Goal: Information Seeking & Learning: Learn about a topic

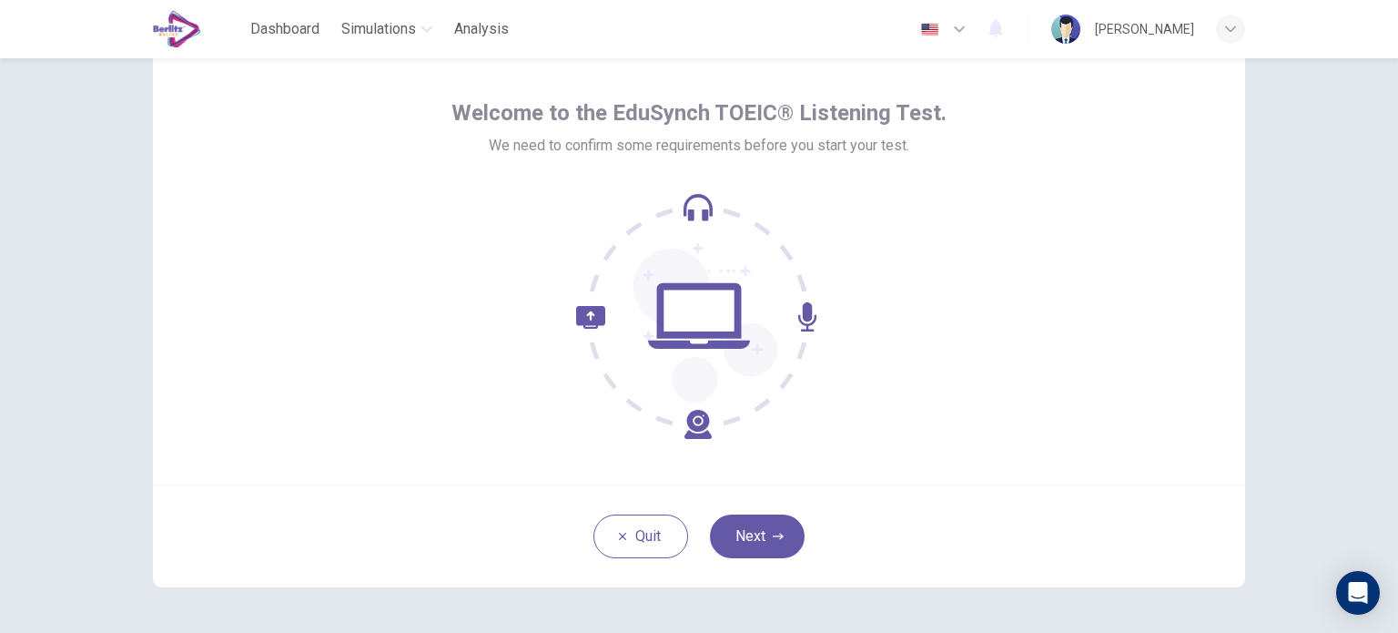
scroll to position [91, 0]
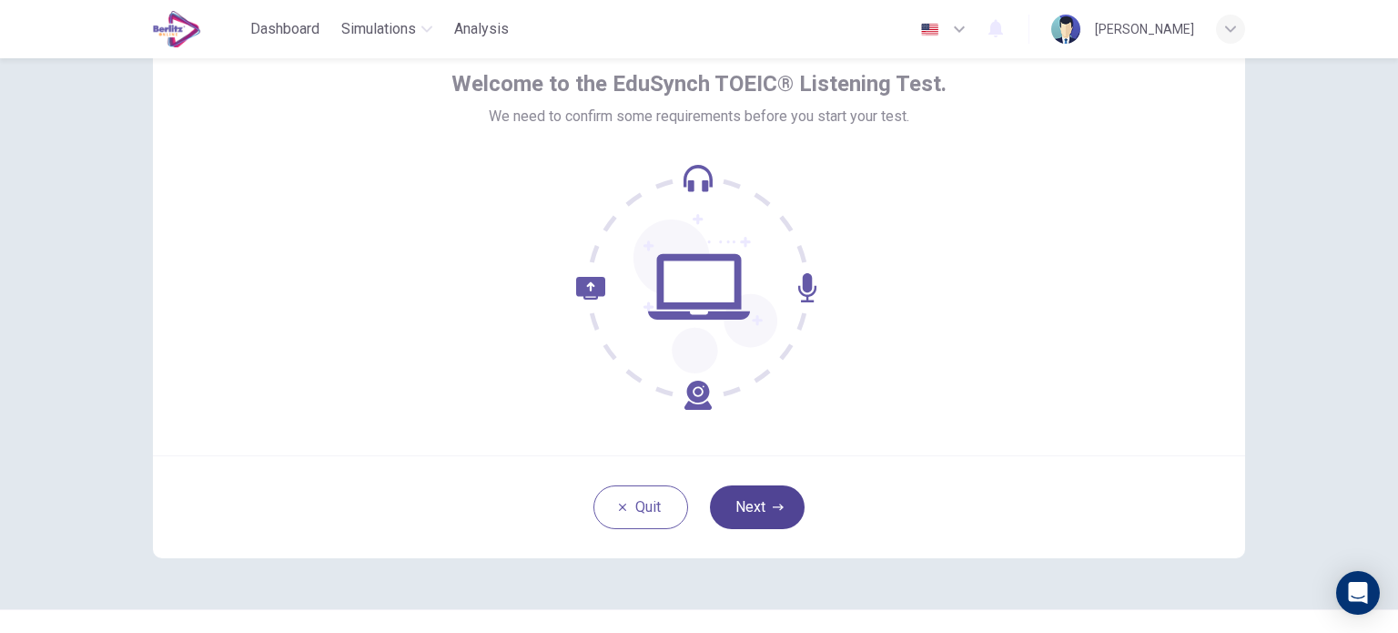
click at [757, 488] on button "Next" at bounding box center [757, 507] width 95 height 44
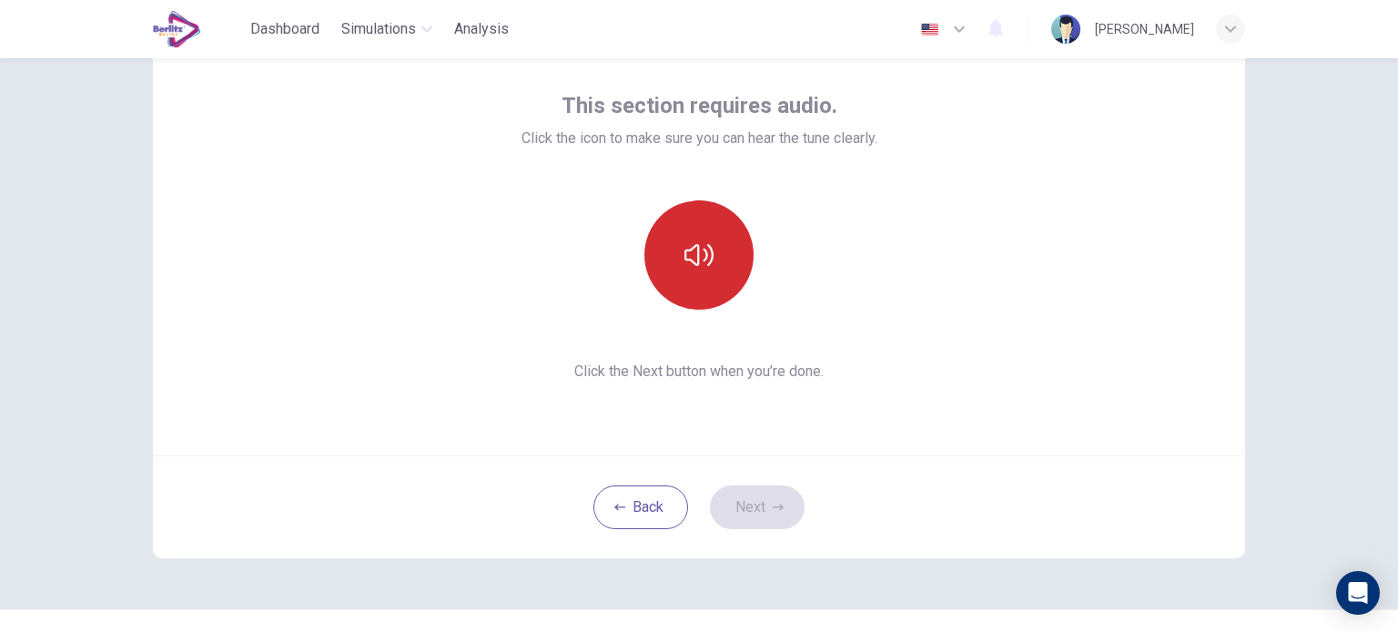
click at [692, 258] on icon "button" at bounding box center [698, 254] width 29 height 29
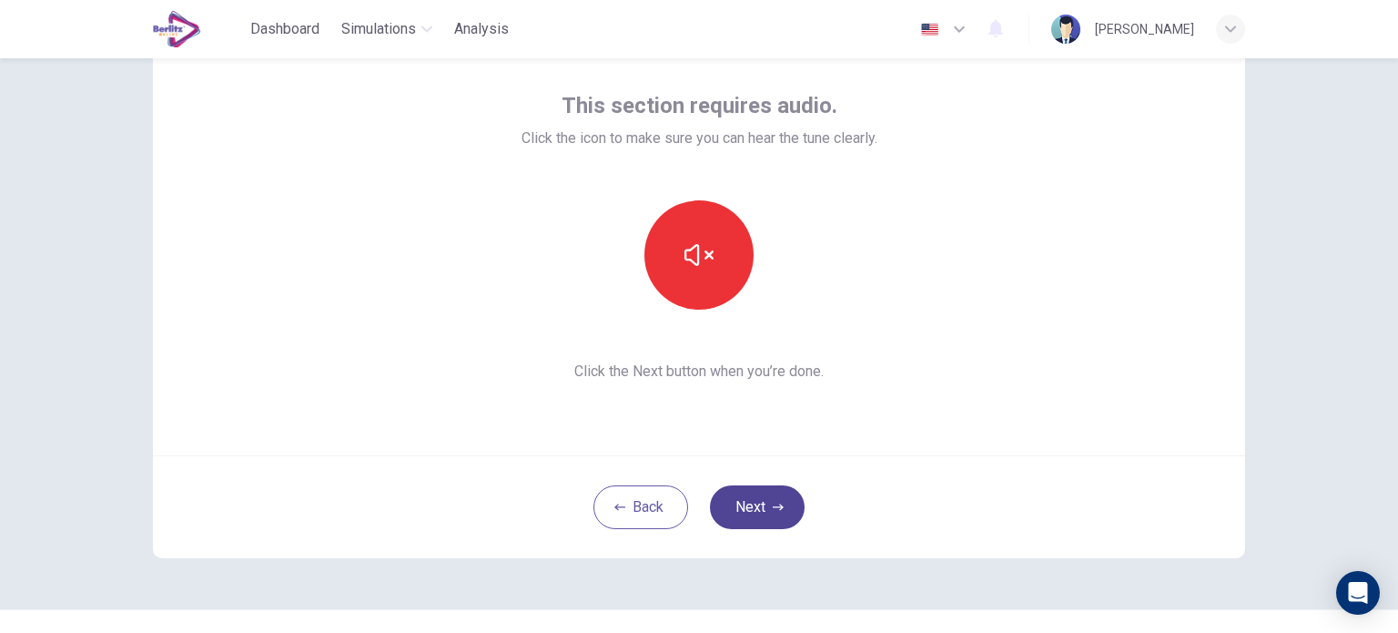
click at [758, 501] on button "Next" at bounding box center [757, 507] width 95 height 44
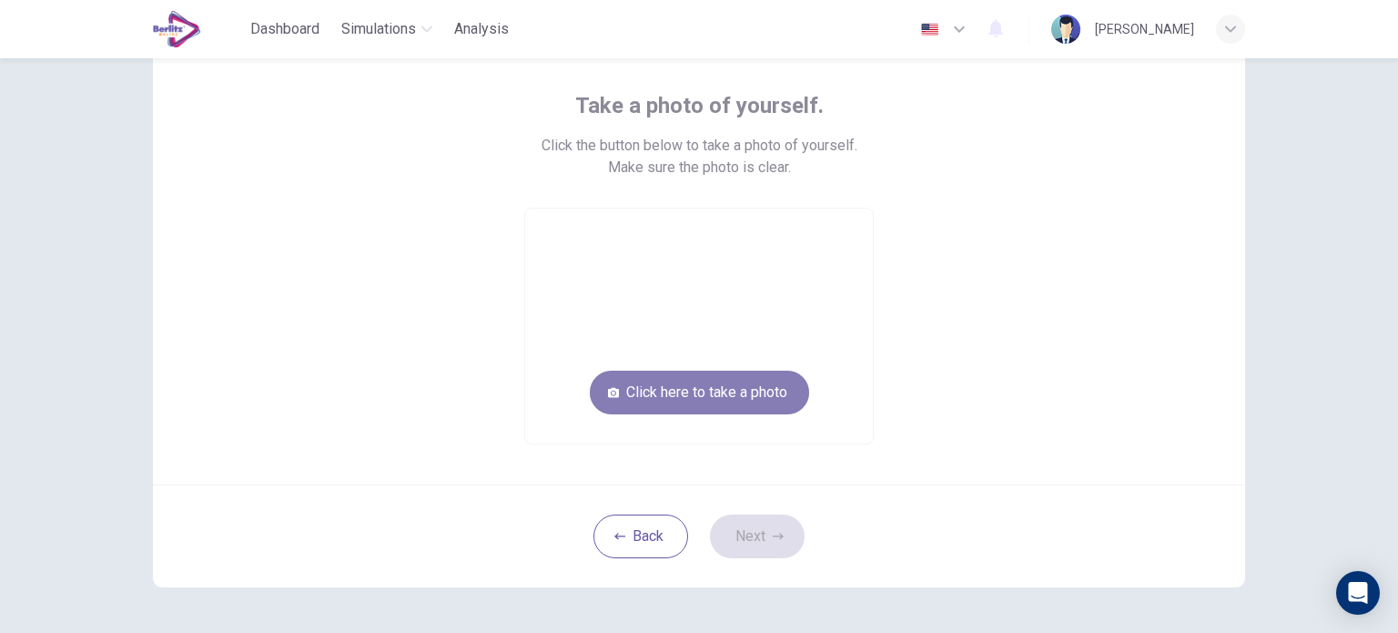
click at [704, 400] on button "Click here to take a photo" at bounding box center [699, 392] width 219 height 44
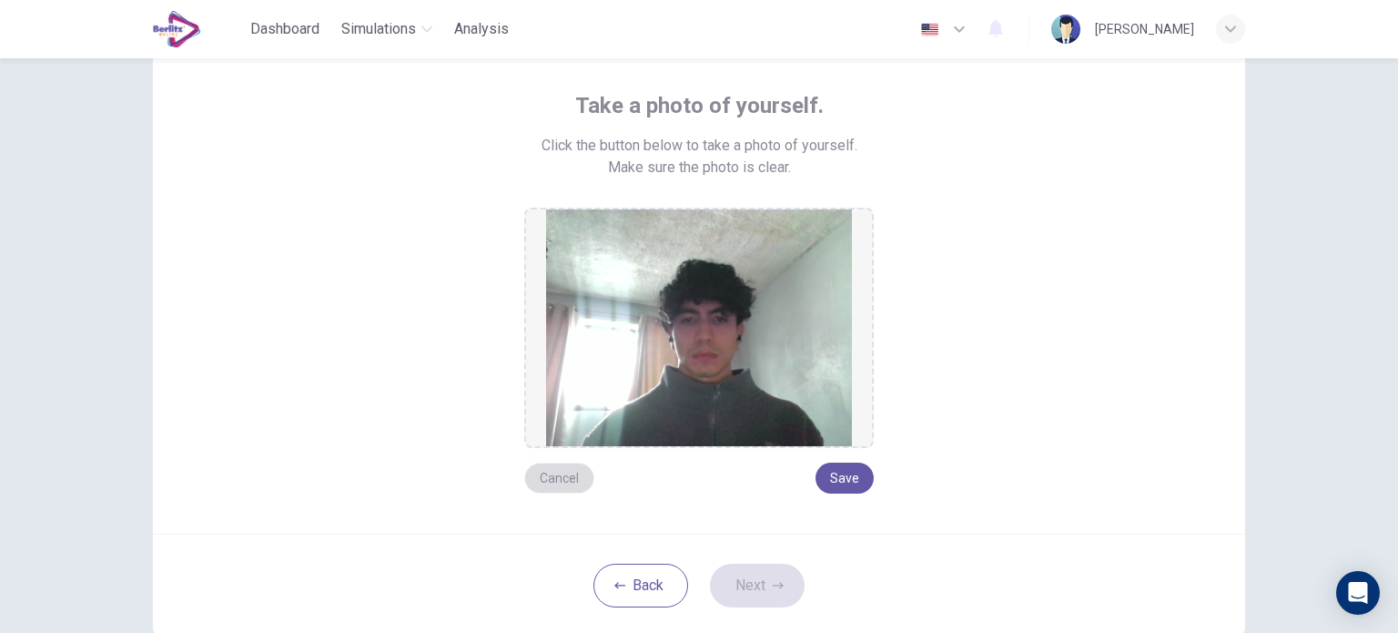
click at [548, 467] on button "Cancel" at bounding box center [559, 477] width 70 height 31
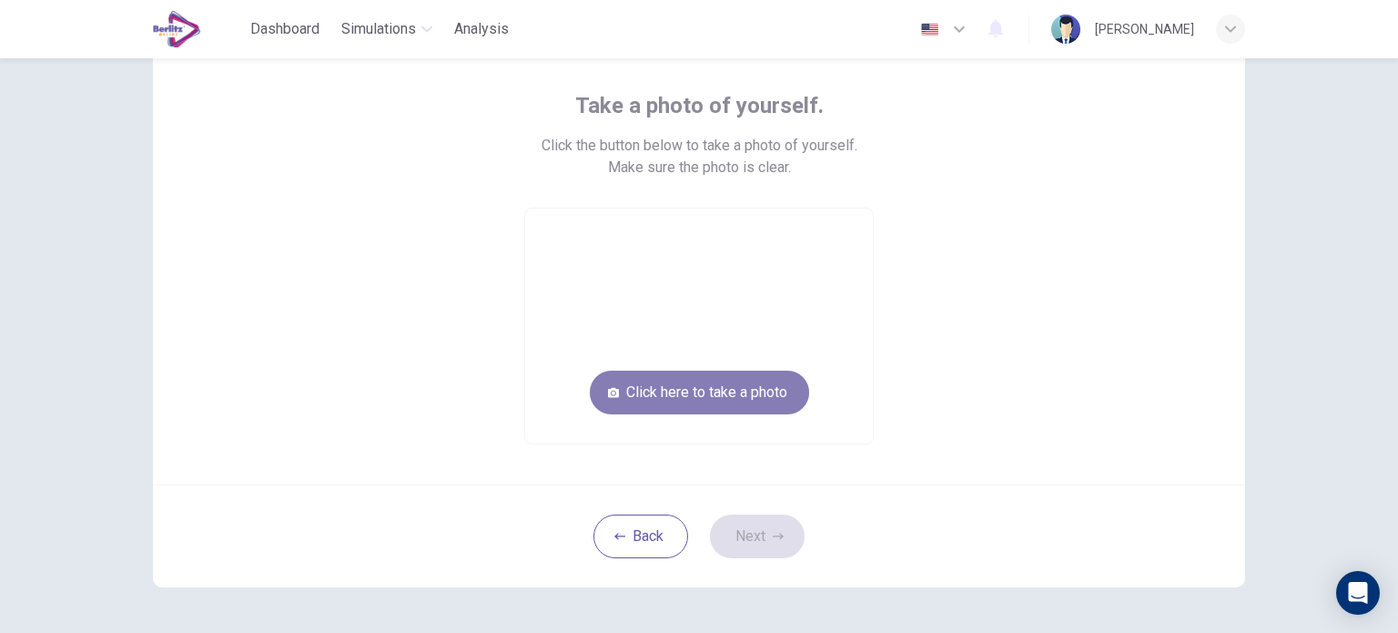
click at [699, 388] on button "Click here to take a photo" at bounding box center [699, 392] width 219 height 44
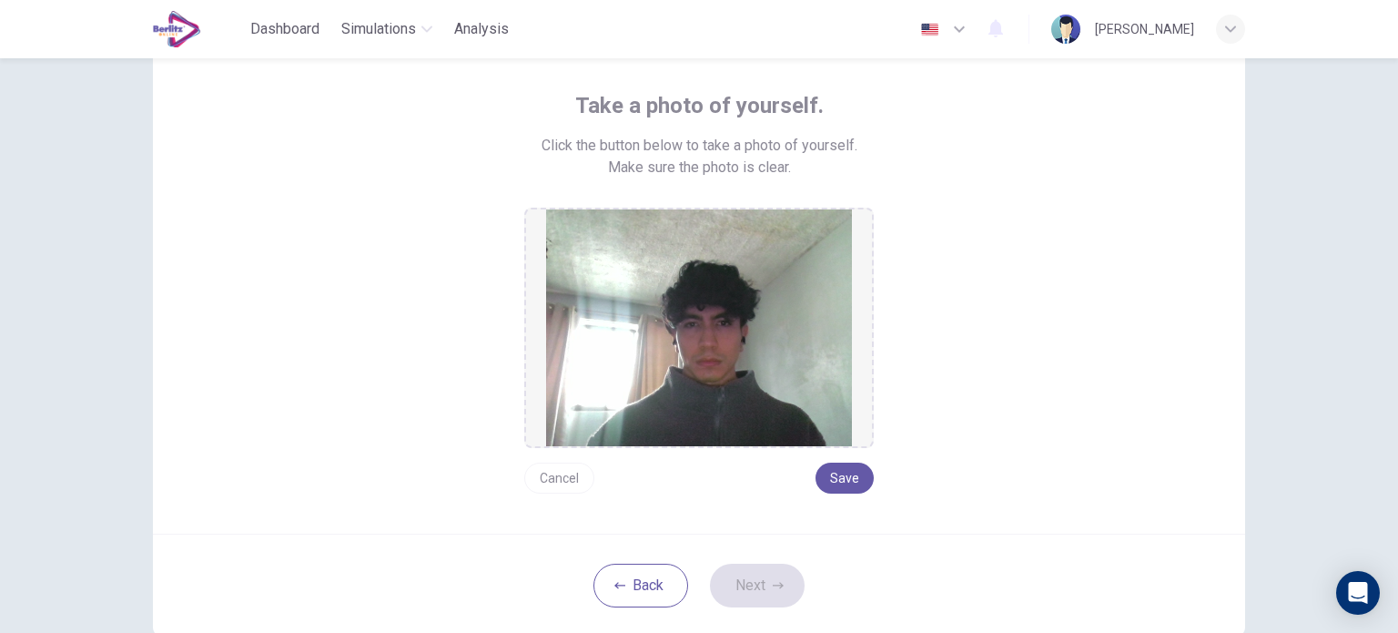
click at [567, 484] on button "Cancel" at bounding box center [559, 477] width 70 height 31
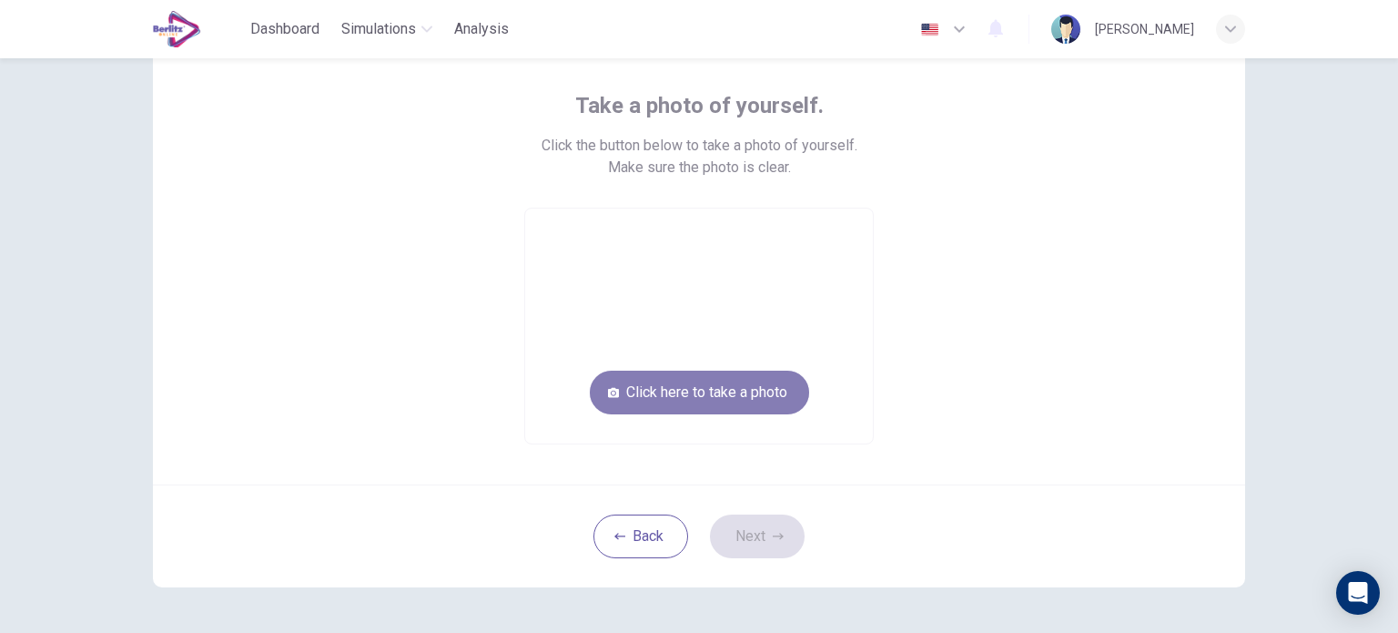
click at [734, 395] on button "Click here to take a photo" at bounding box center [699, 392] width 219 height 44
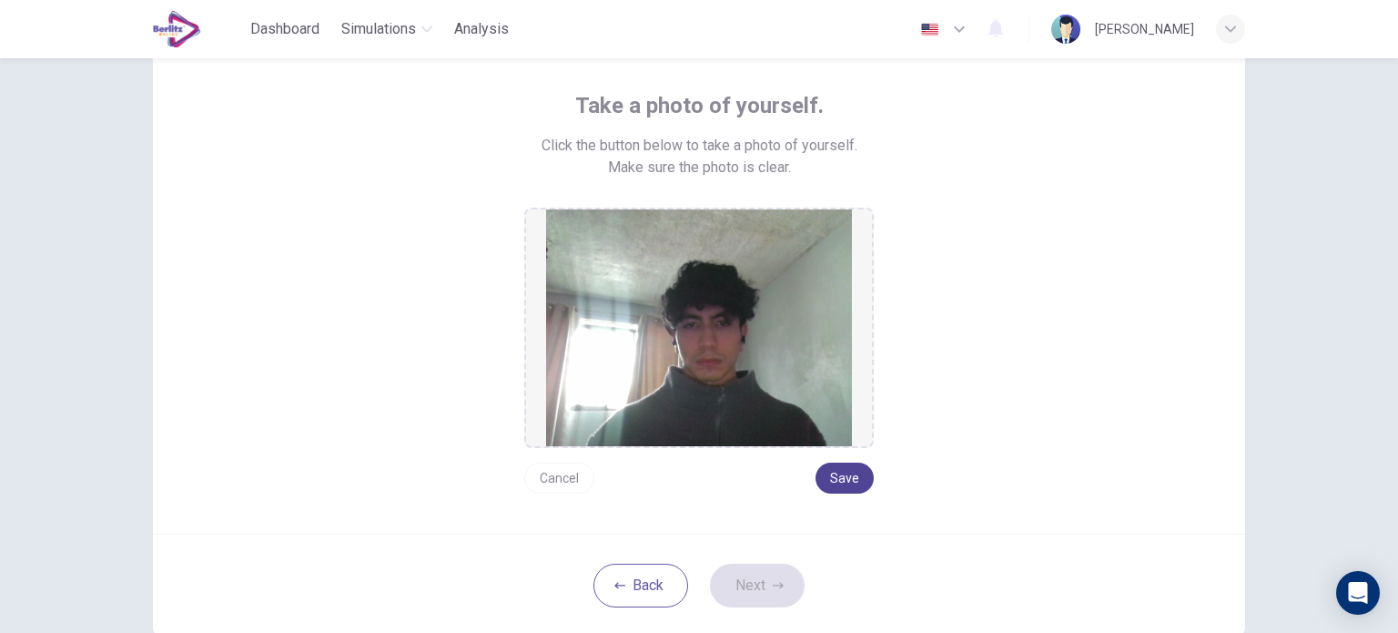
click at [835, 471] on button "Save" at bounding box center [844, 477] width 58 height 31
click at [843, 474] on button "Save" at bounding box center [844, 477] width 58 height 31
click at [750, 578] on button "Next" at bounding box center [757, 585] width 95 height 44
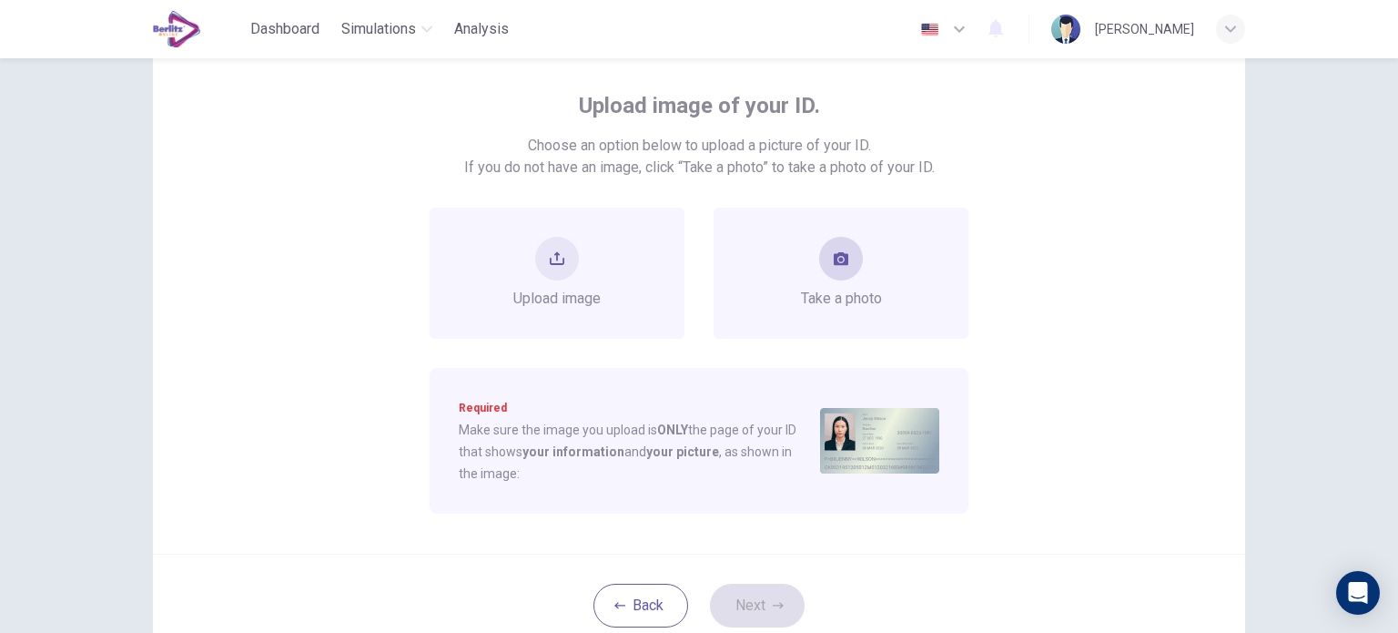
click at [826, 284] on div "Take a photo" at bounding box center [841, 273] width 81 height 73
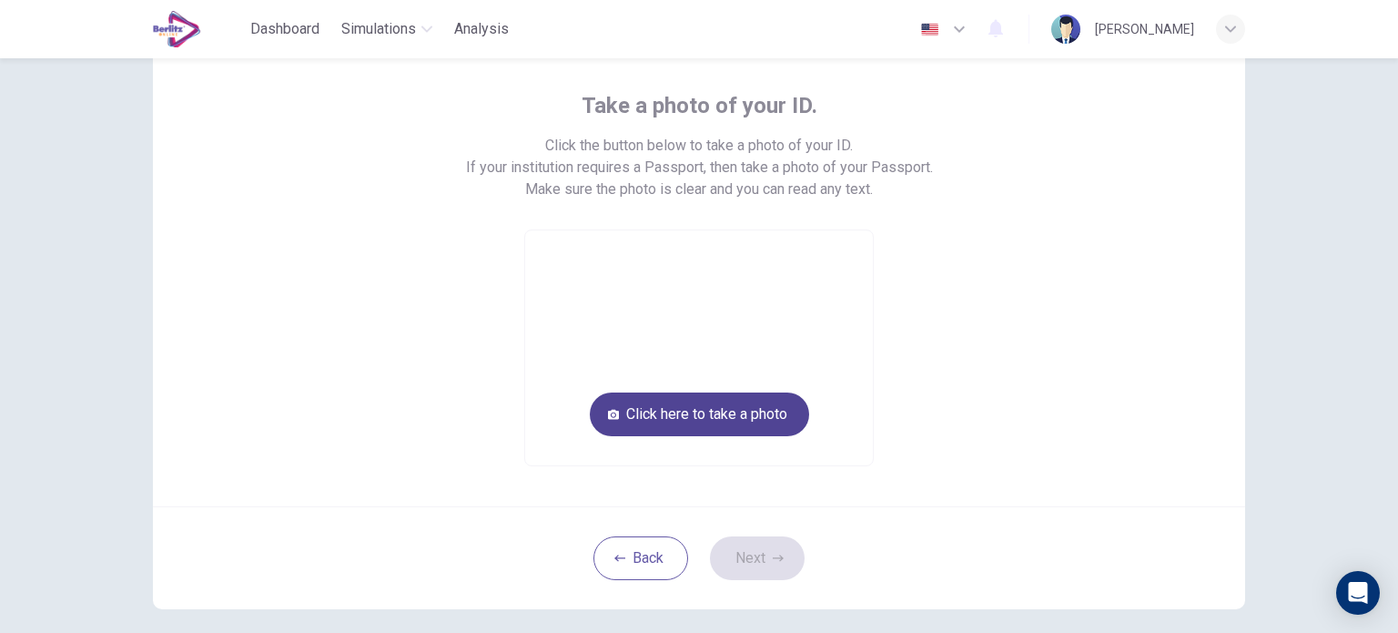
click at [765, 419] on button "Click here to take a photo" at bounding box center [699, 414] width 219 height 44
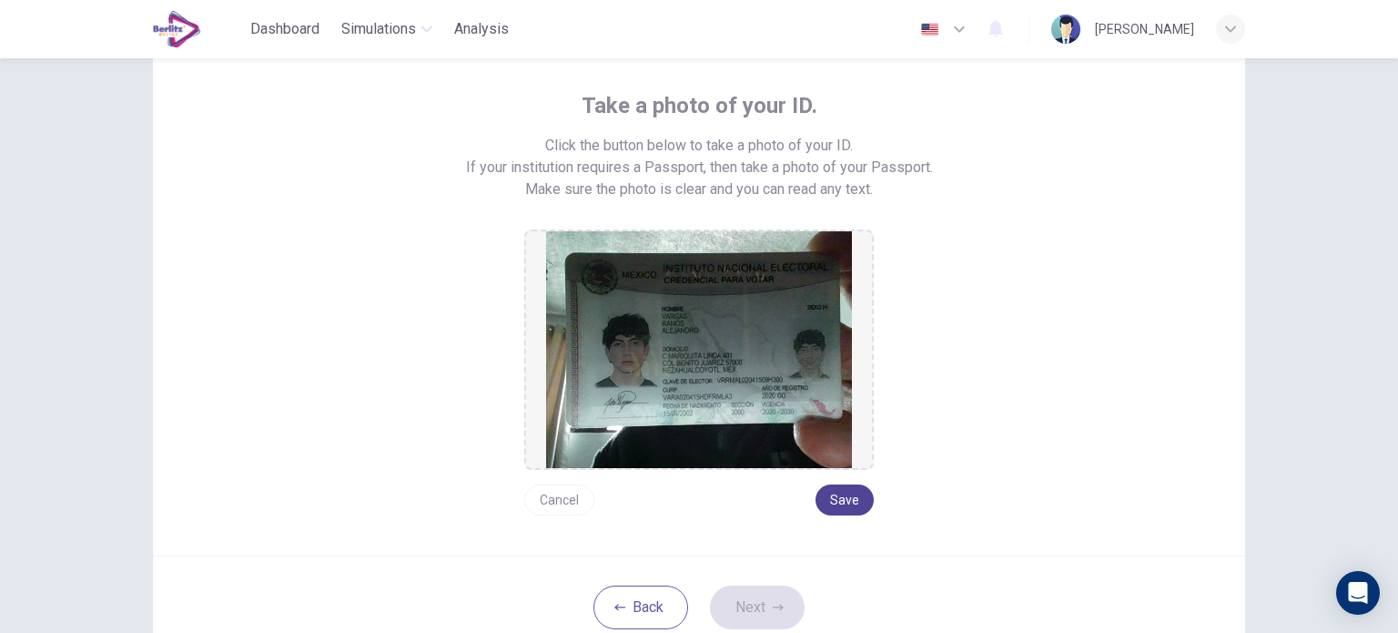
click at [859, 500] on button "Save" at bounding box center [844, 499] width 58 height 31
click at [775, 613] on button "Next" at bounding box center [757, 607] width 95 height 44
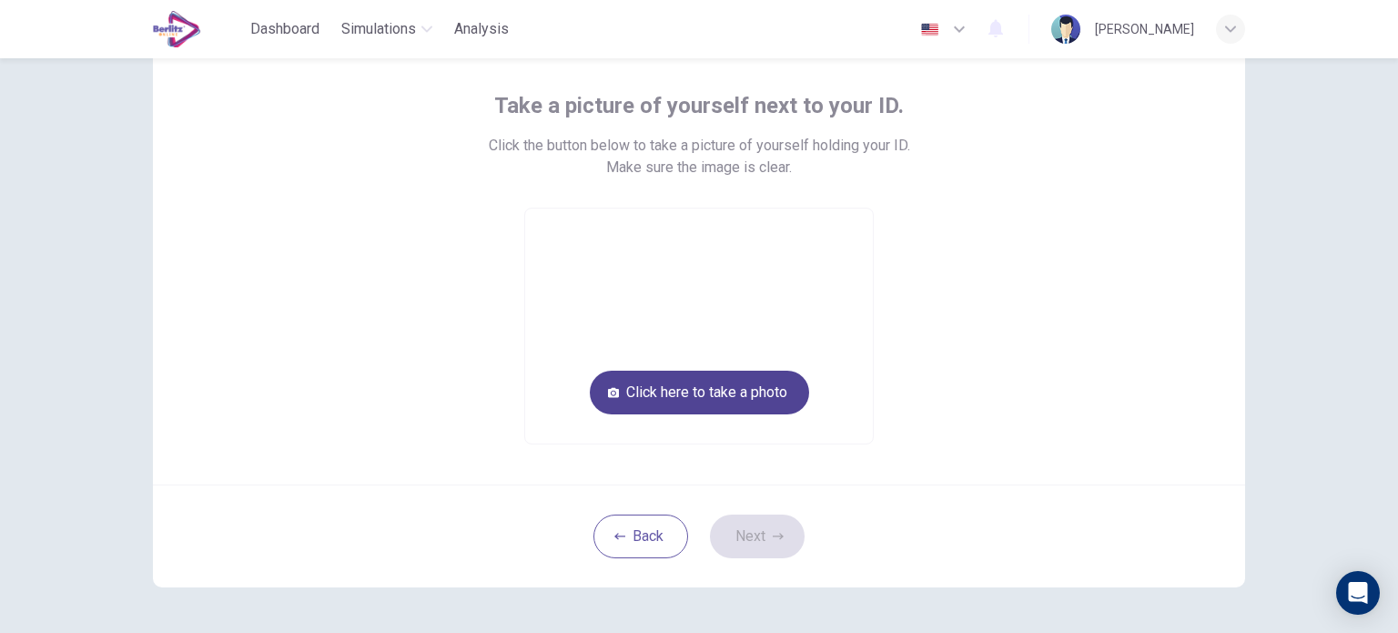
click at [756, 399] on button "Click here to take a photo" at bounding box center [699, 392] width 219 height 44
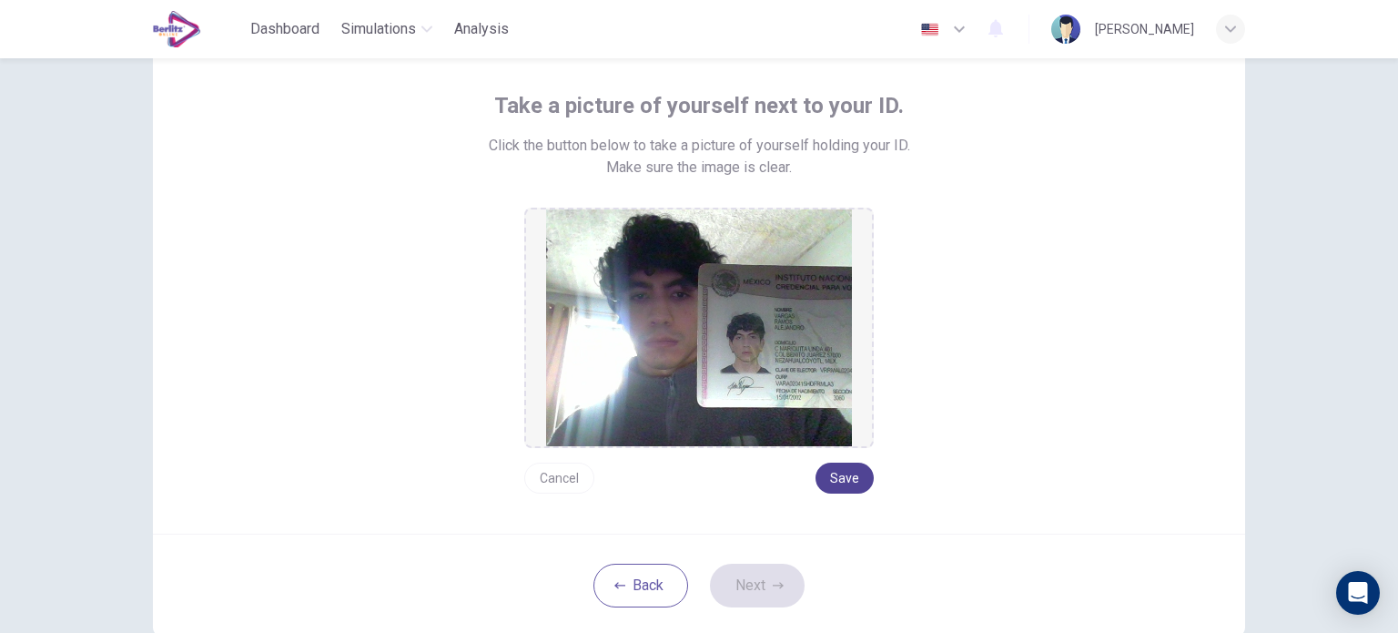
click at [844, 469] on button "Save" at bounding box center [844, 477] width 58 height 31
click at [777, 594] on button "Next" at bounding box center [757, 585] width 95 height 44
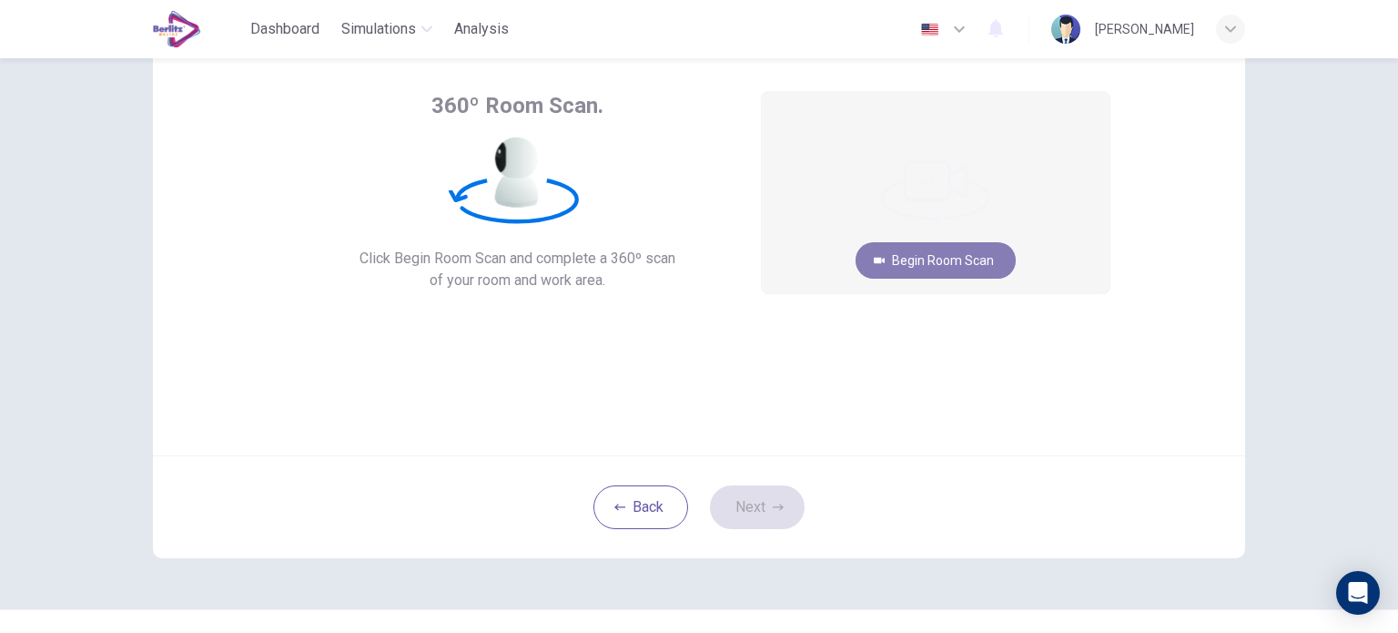
click at [967, 266] on button "Begin Room Scan" at bounding box center [936, 260] width 160 height 36
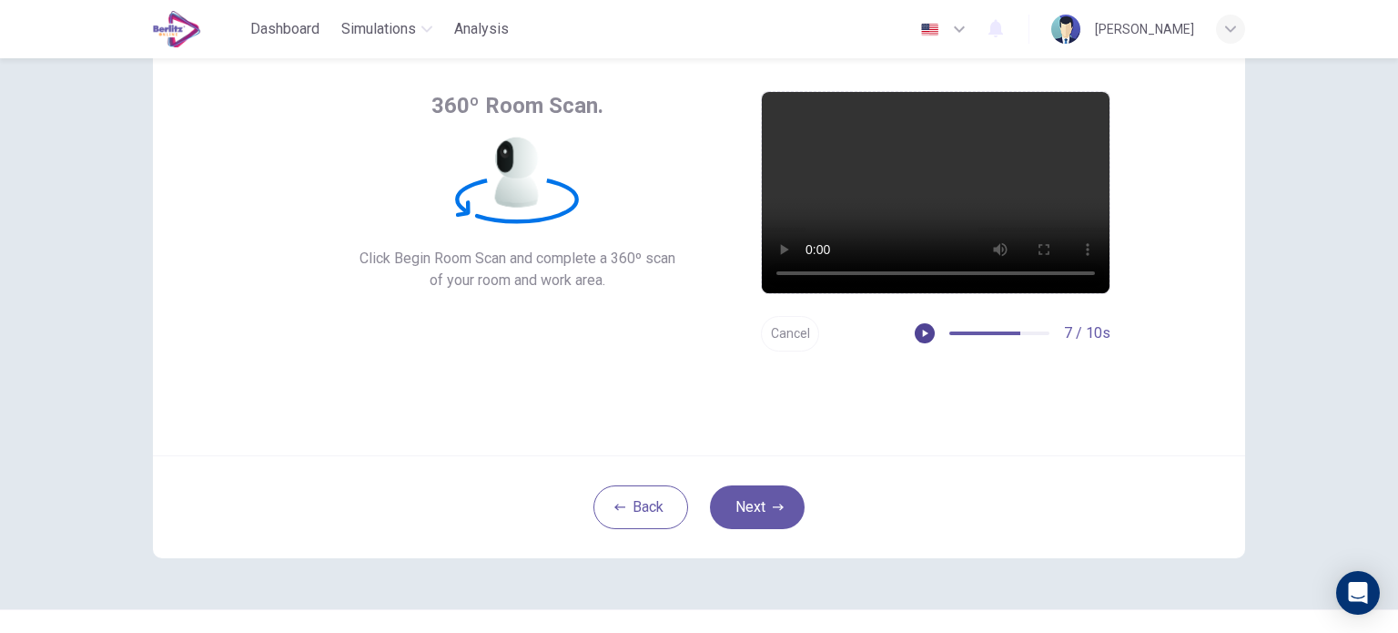
click at [925, 330] on icon "button" at bounding box center [924, 333] width 13 height 13
click at [761, 505] on button "Next" at bounding box center [757, 507] width 95 height 44
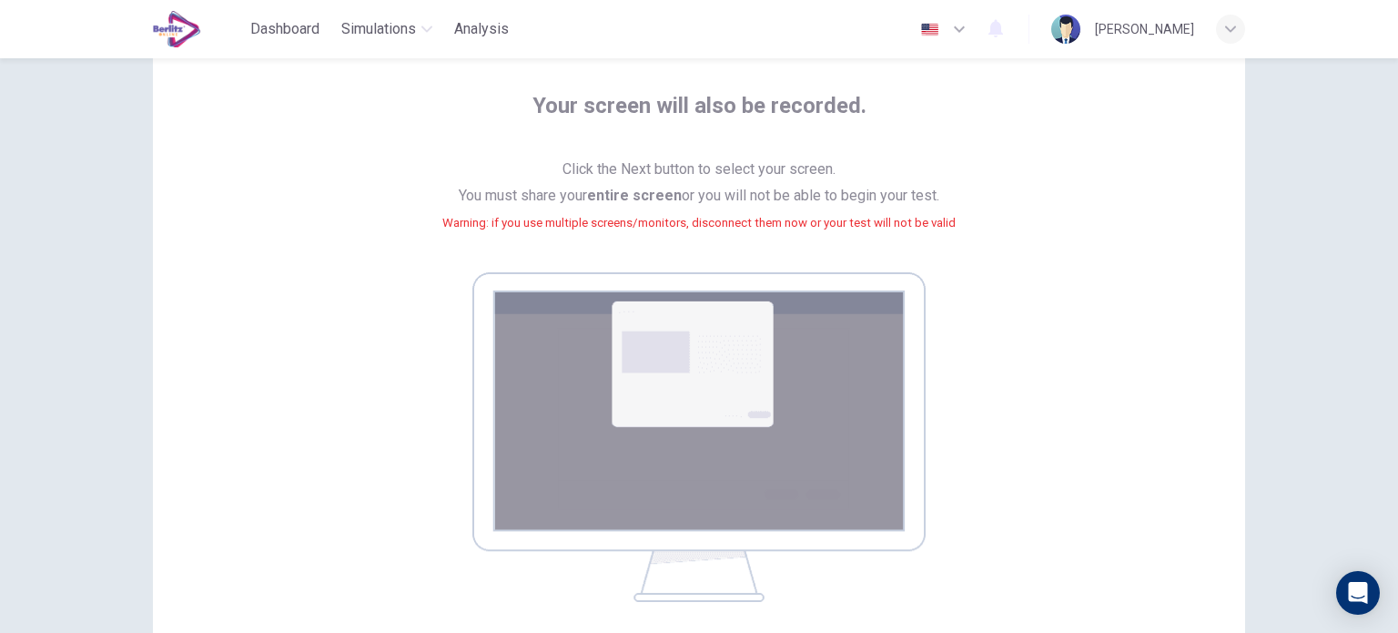
scroll to position [182, 0]
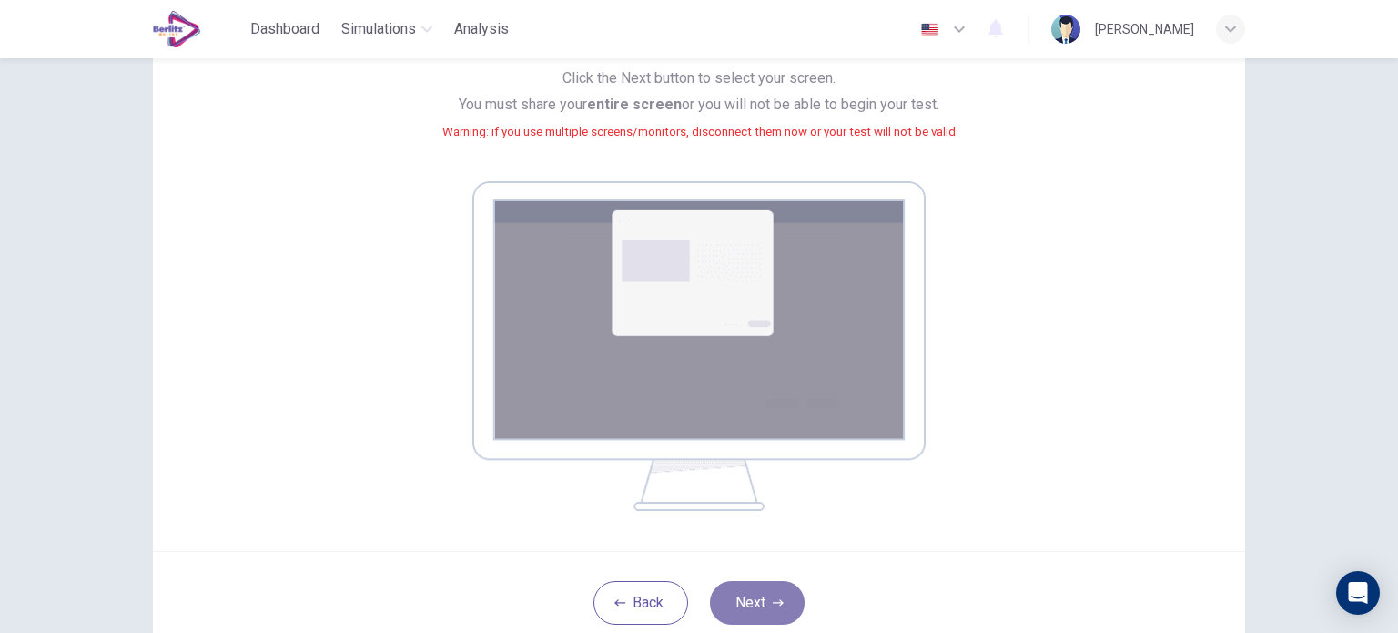
click at [775, 604] on icon "button" at bounding box center [778, 603] width 11 height 6
click at [778, 599] on icon "button" at bounding box center [778, 602] width 11 height 11
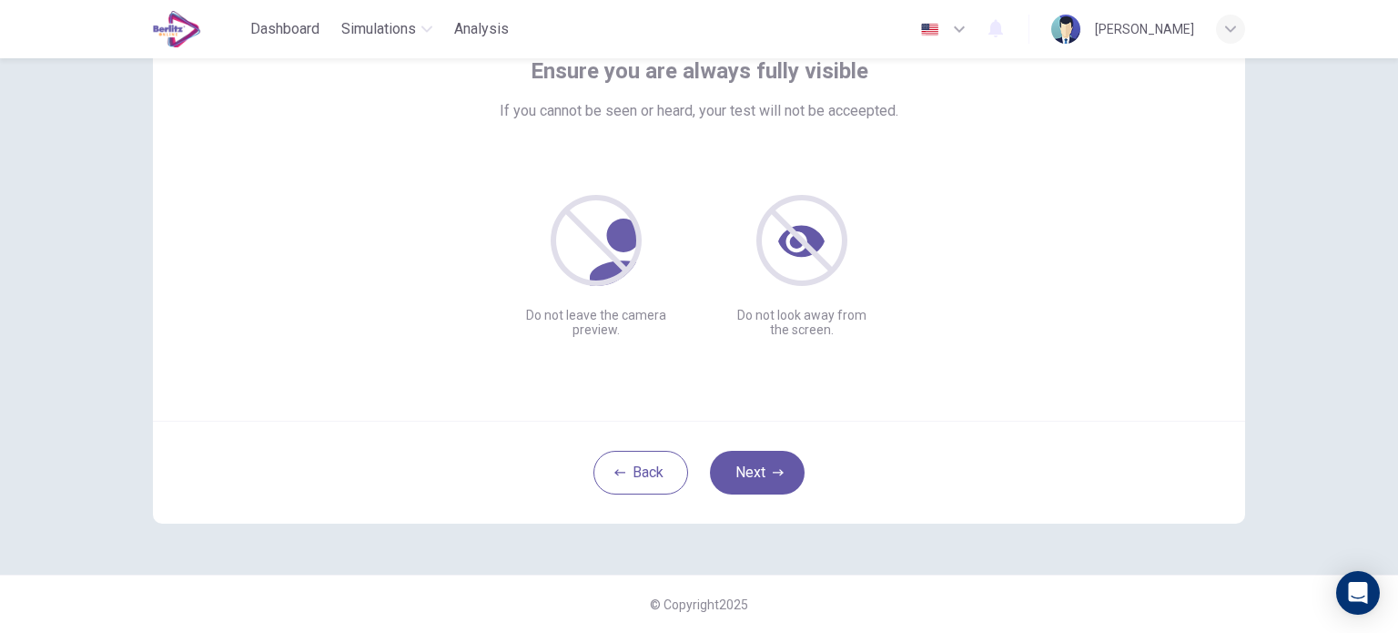
scroll to position [125, 0]
click at [759, 469] on button "Next" at bounding box center [757, 473] width 95 height 44
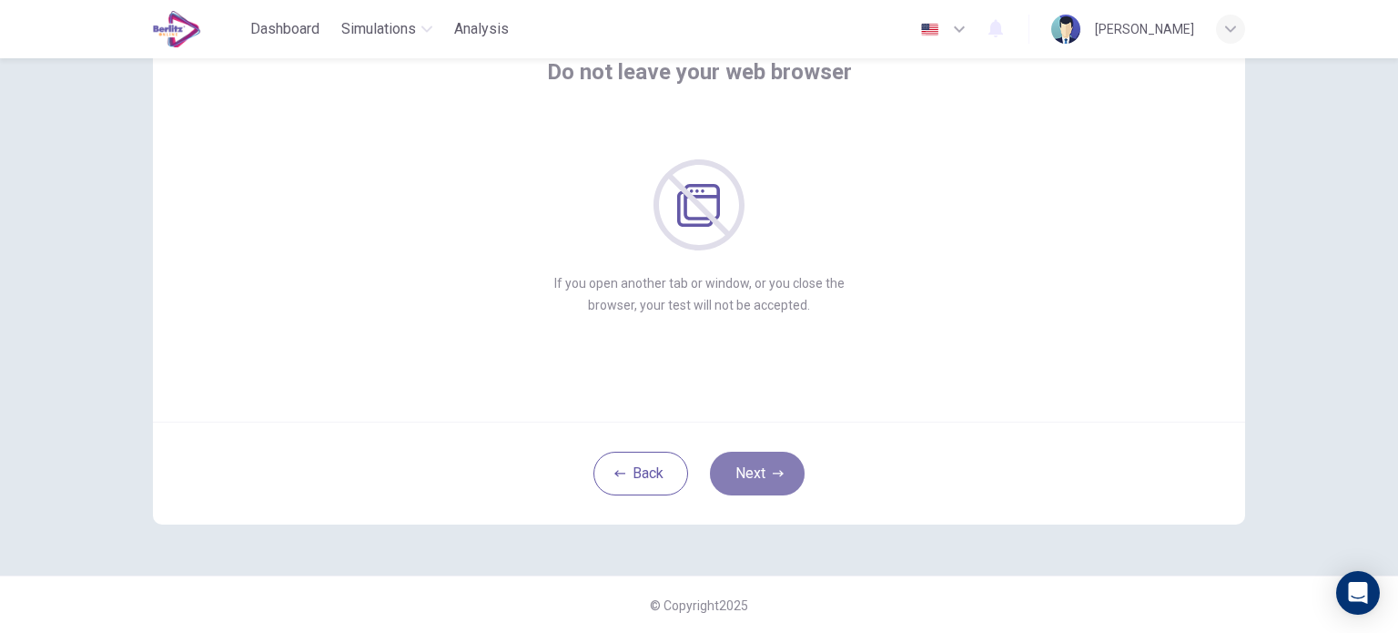
click at [759, 469] on button "Next" at bounding box center [757, 473] width 95 height 44
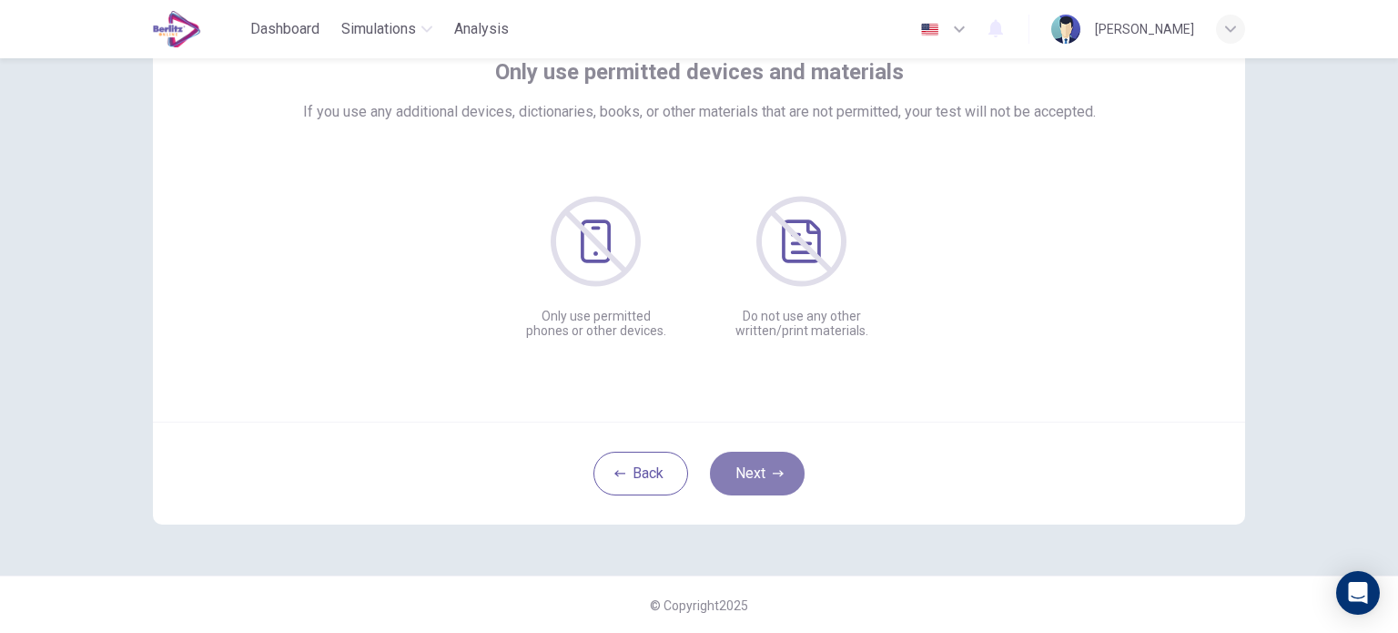
click at [759, 469] on button "Next" at bounding box center [757, 473] width 95 height 44
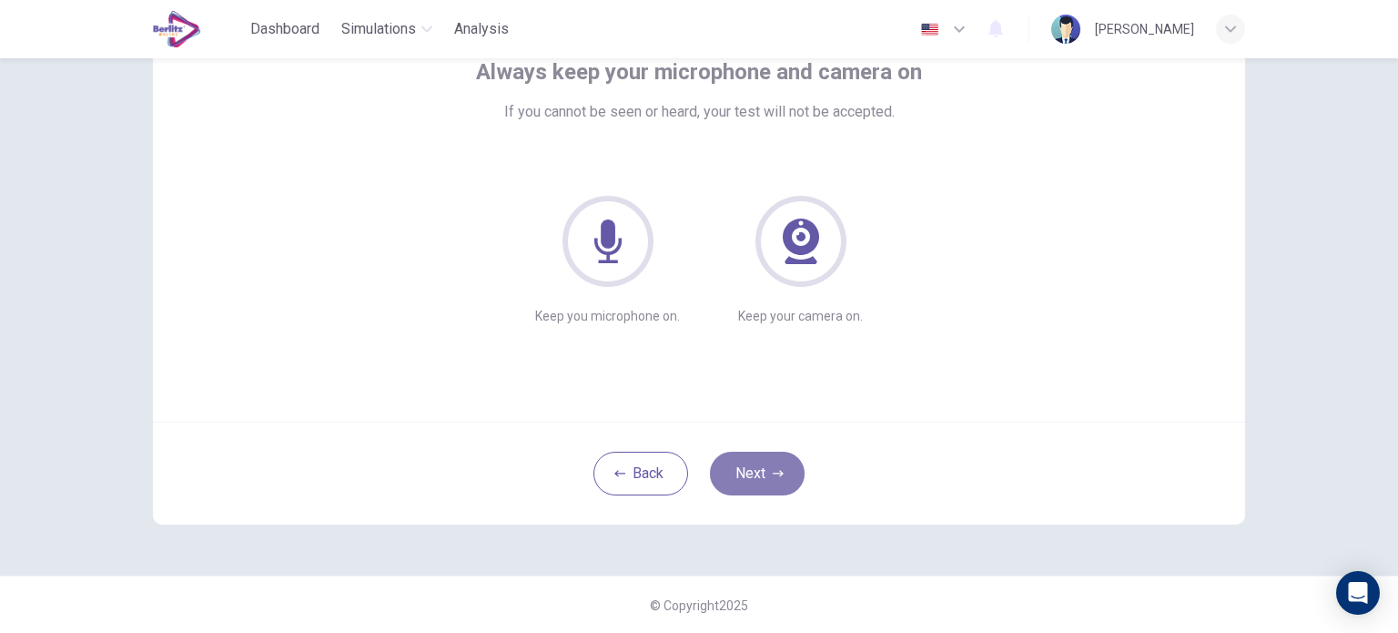
click at [754, 457] on button "Next" at bounding box center [757, 473] width 95 height 44
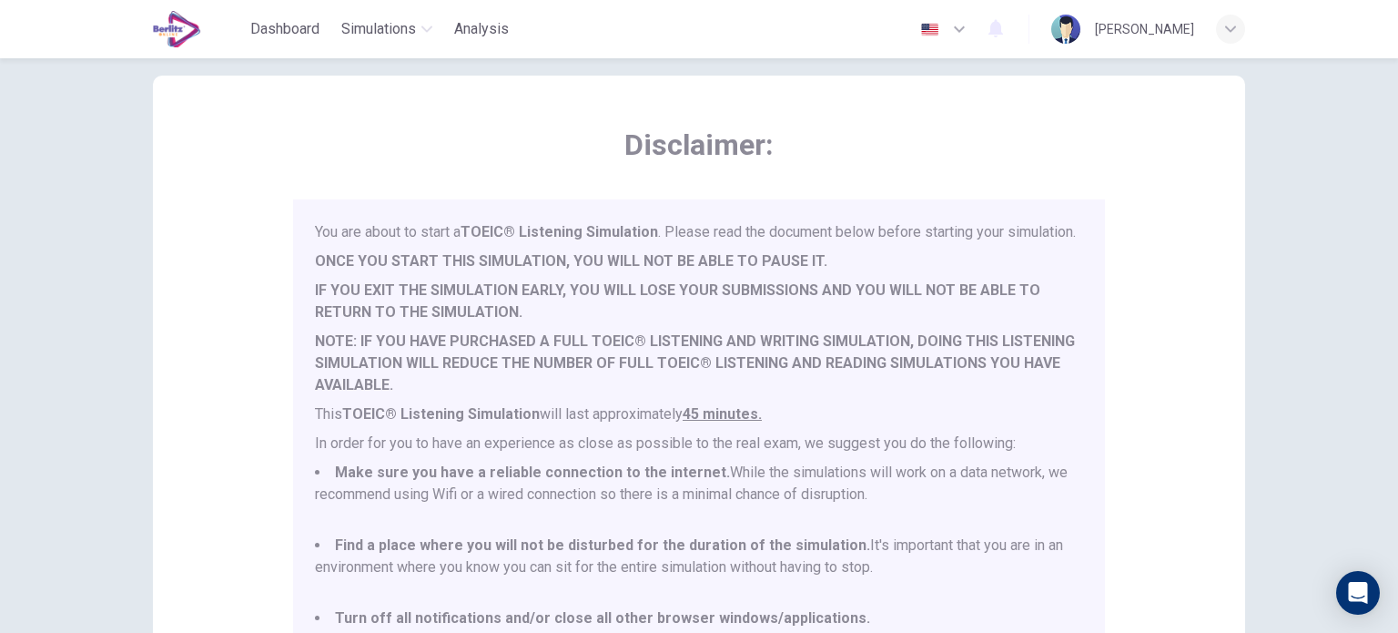
scroll to position [379, 0]
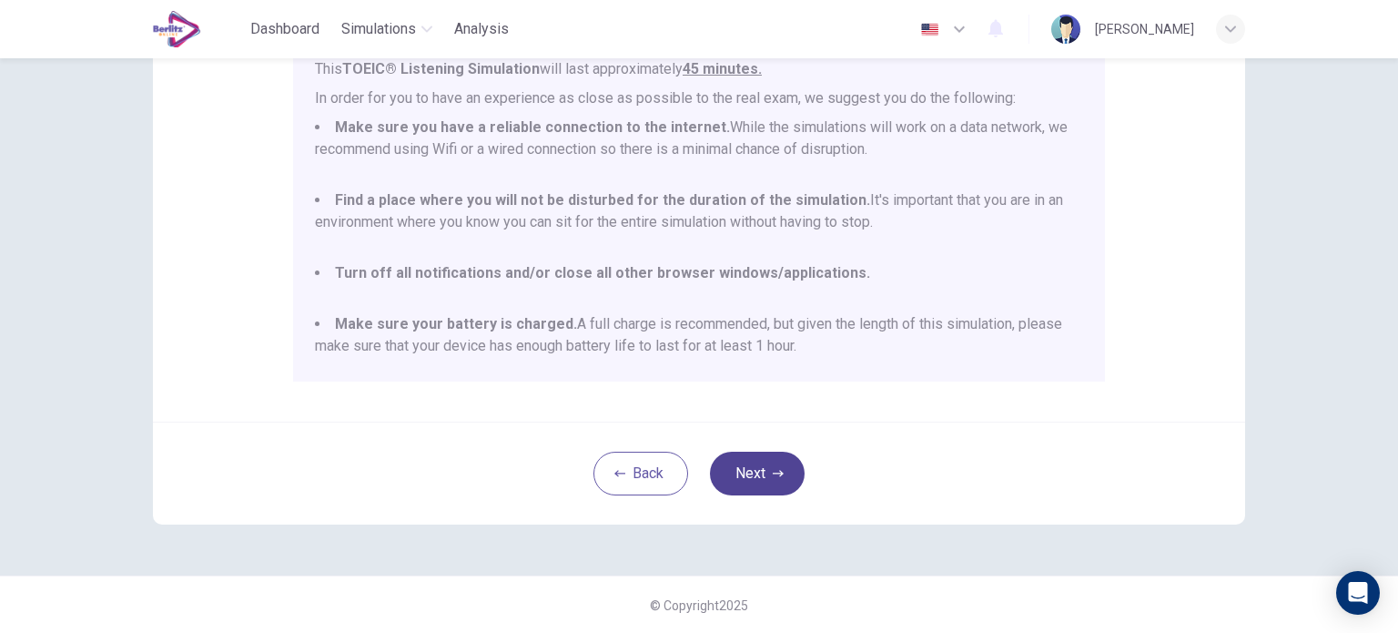
click at [787, 477] on button "Next" at bounding box center [757, 473] width 95 height 44
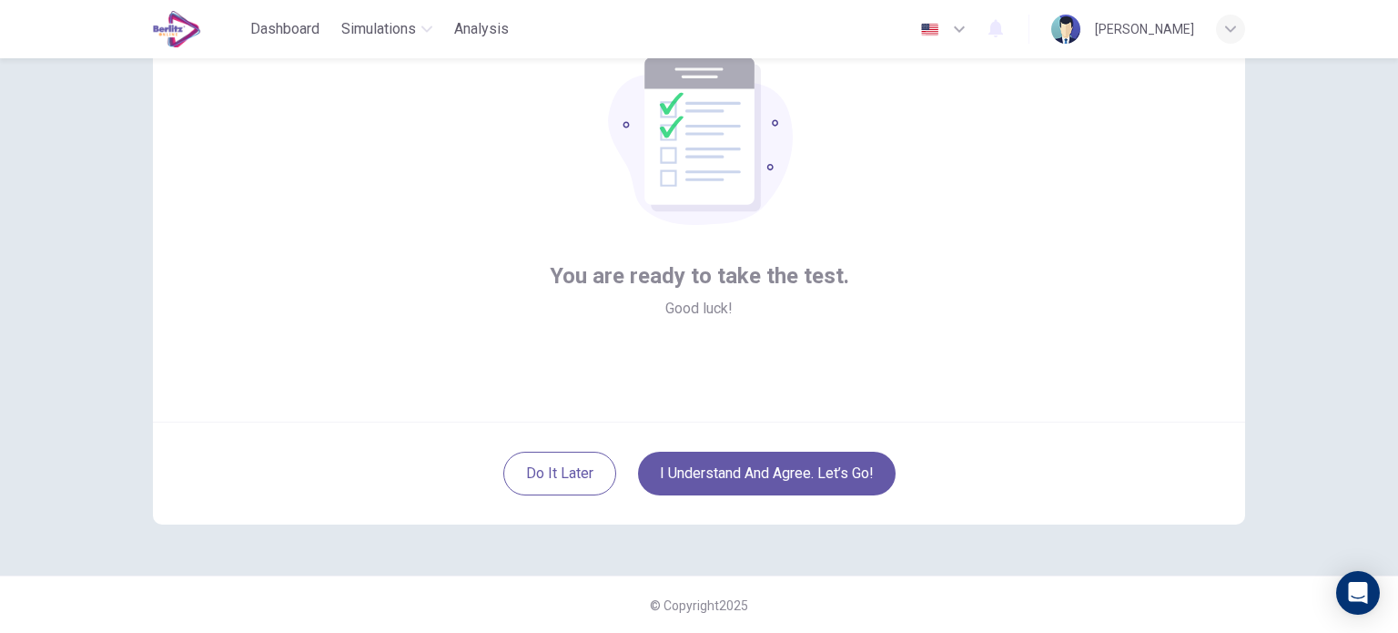
scroll to position [34, 0]
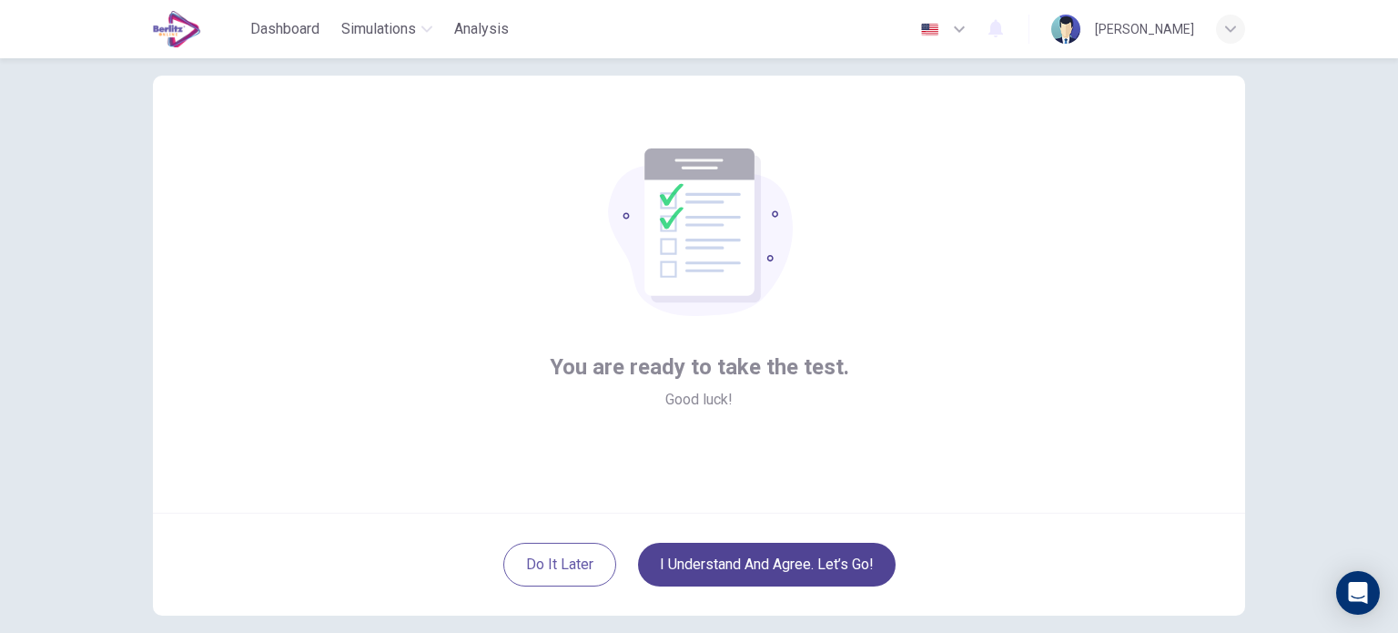
click at [845, 571] on button "I understand and agree. Let’s go!" at bounding box center [767, 564] width 258 height 44
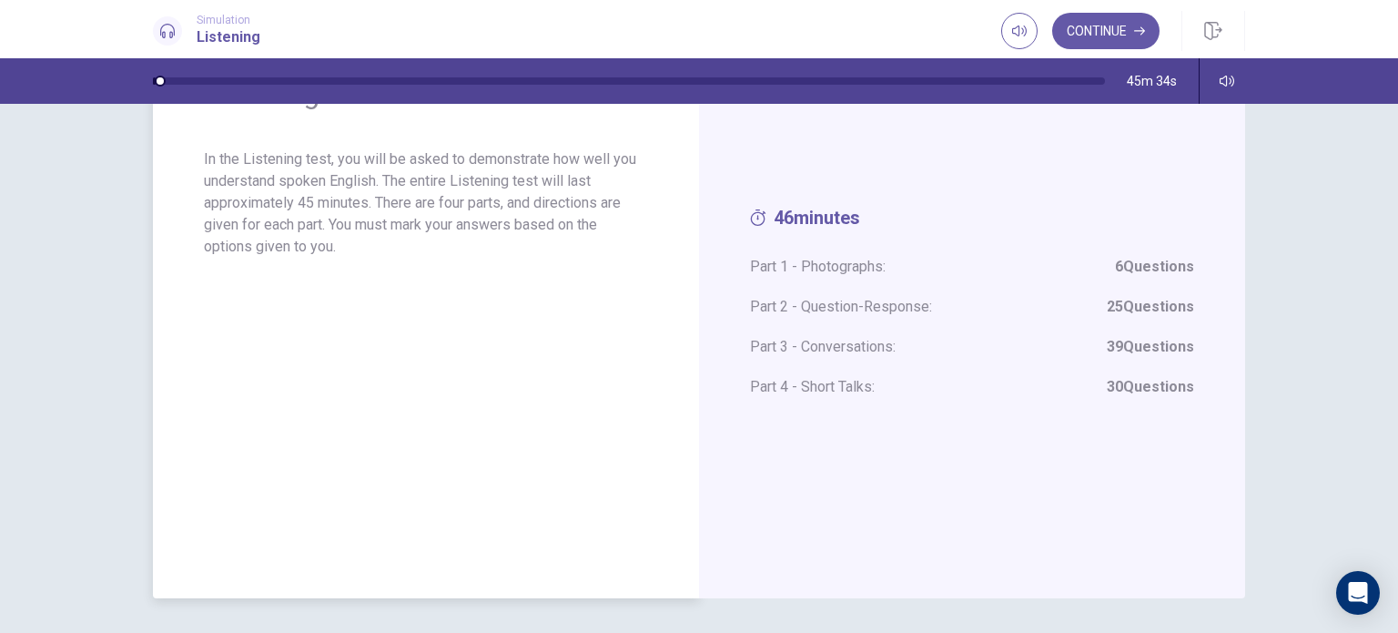
scroll to position [84, 0]
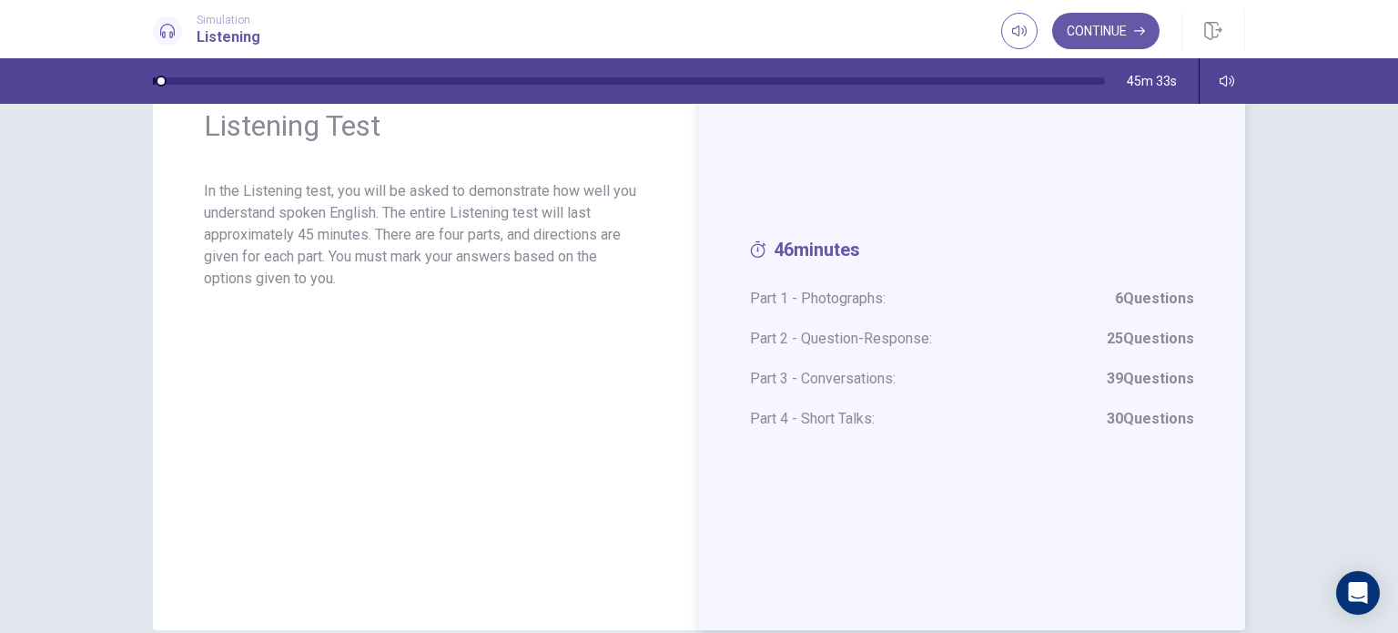
click at [741, 370] on div "46 minutes Part 1 - Photographs: 6 Questions Part 2 - Question-Response: 25 Que…" at bounding box center [972, 342] width 546 height 573
click at [1230, 77] on icon "button" at bounding box center [1227, 81] width 15 height 15
type input "*"
drag, startPoint x: 1254, startPoint y: 119, endPoint x: 1311, endPoint y: 127, distance: 57.0
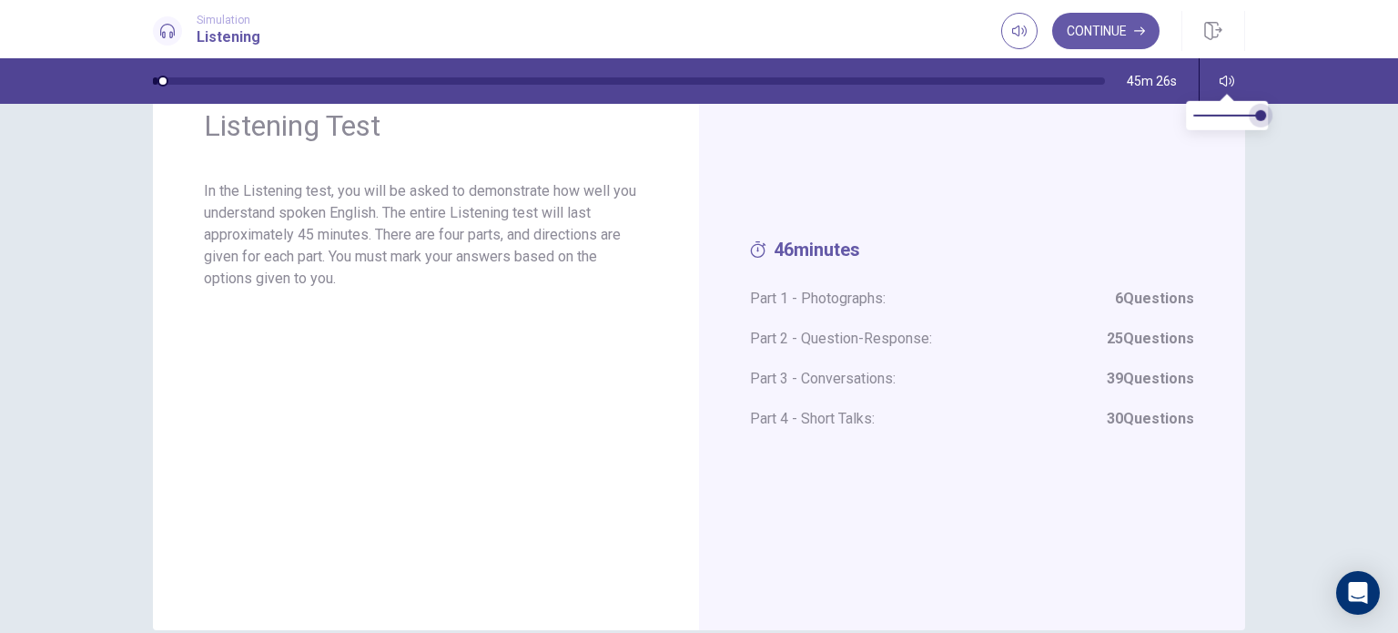
click at [1311, 127] on body "This site uses cookies, as explained in our Privacy Policy . If you agree to th…" at bounding box center [699, 316] width 1398 height 633
click at [775, 197] on div "46 minutes Part 1 - Photographs: 6 Questions Part 2 - Question-Response: 25 Que…" at bounding box center [972, 342] width 546 height 573
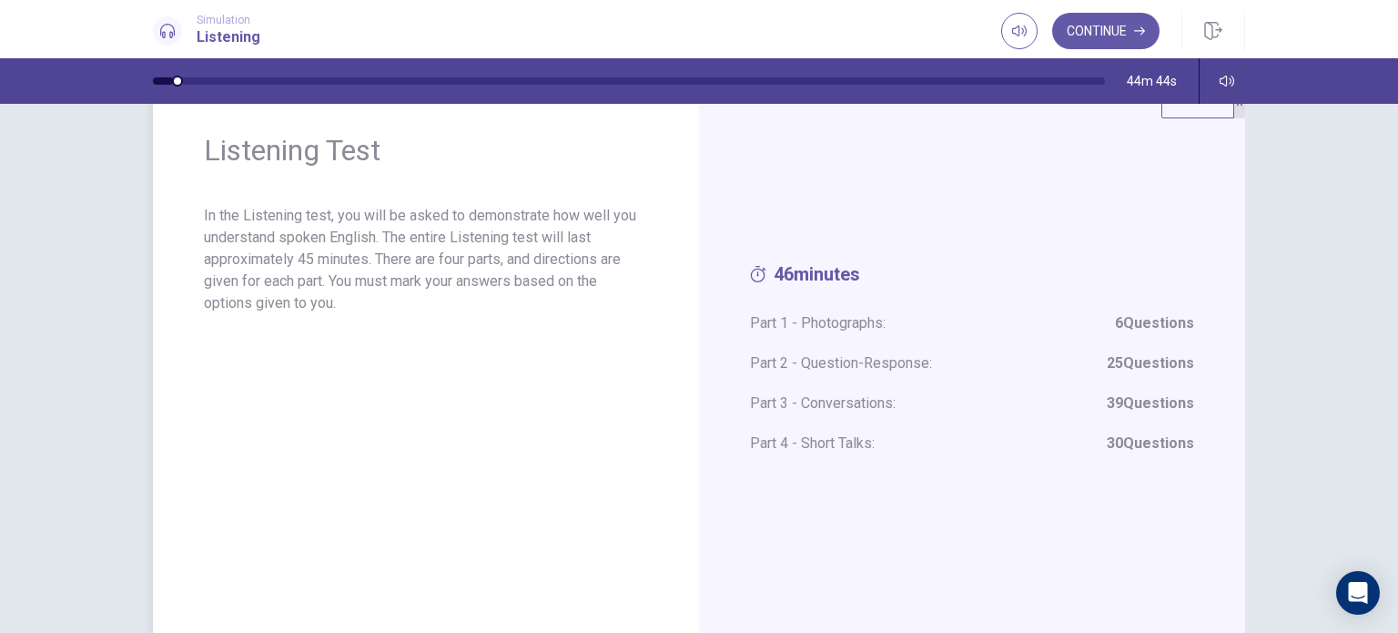
scroll to position [91, 0]
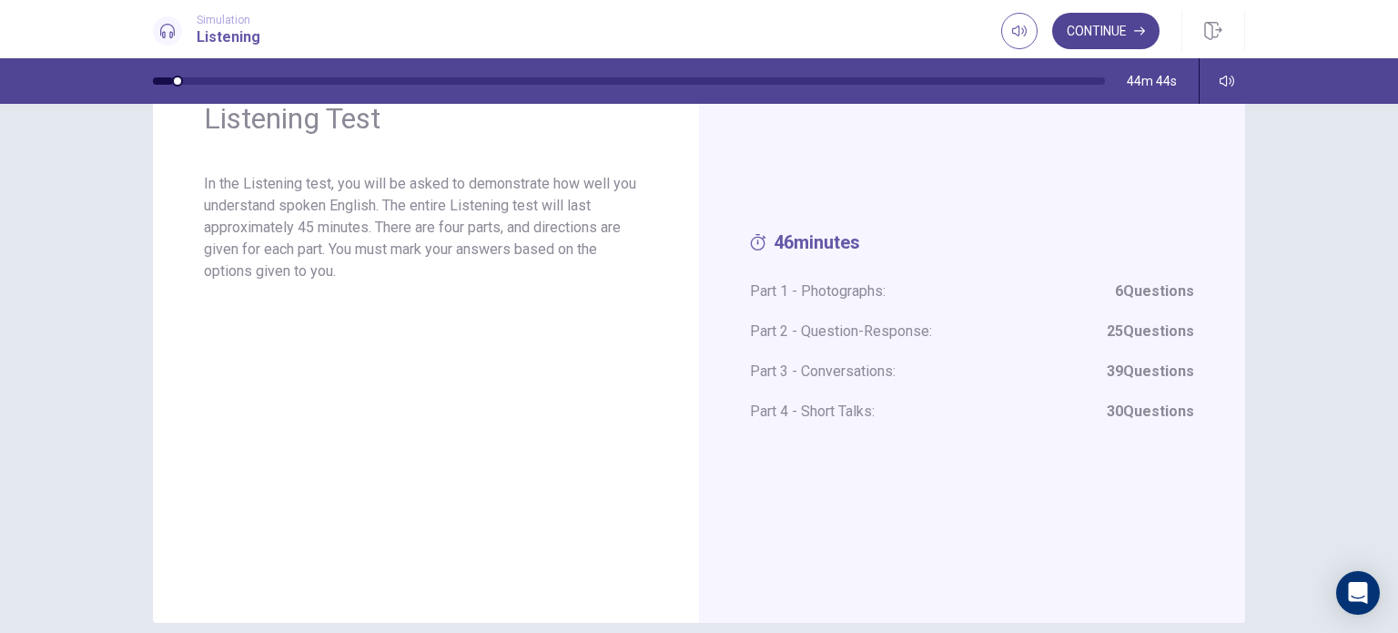
click at [1094, 28] on button "Continue" at bounding box center [1105, 31] width 107 height 36
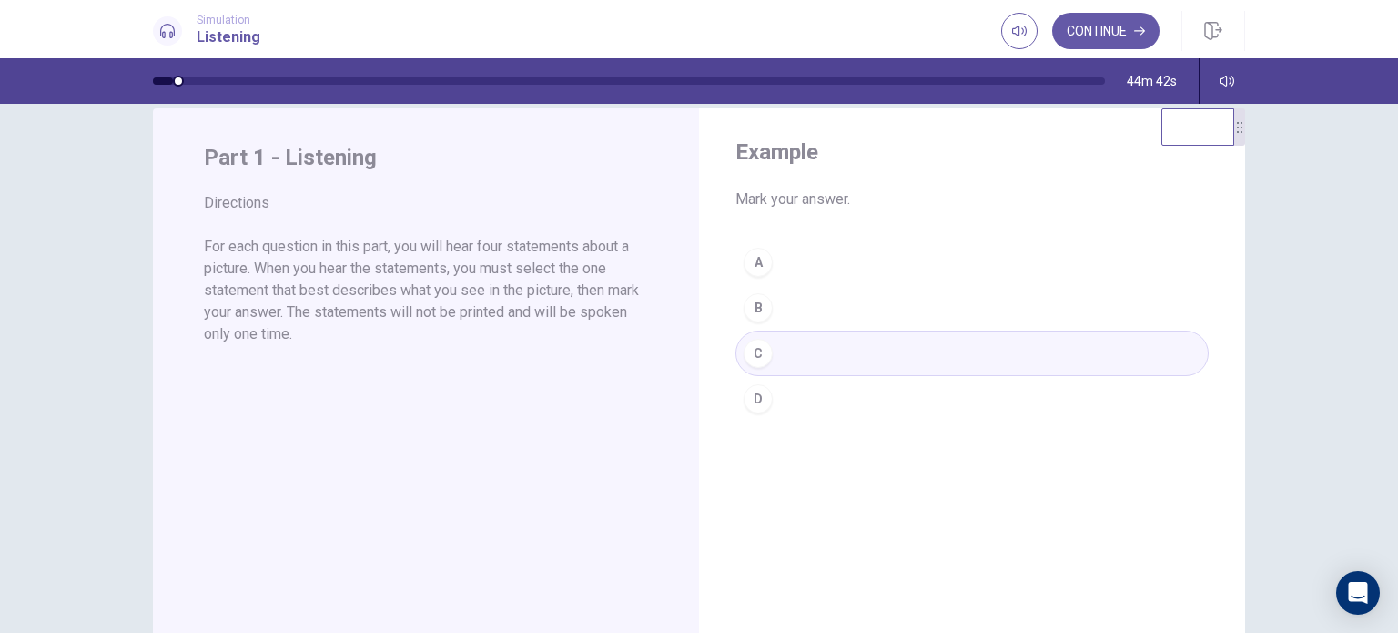
scroll to position [0, 0]
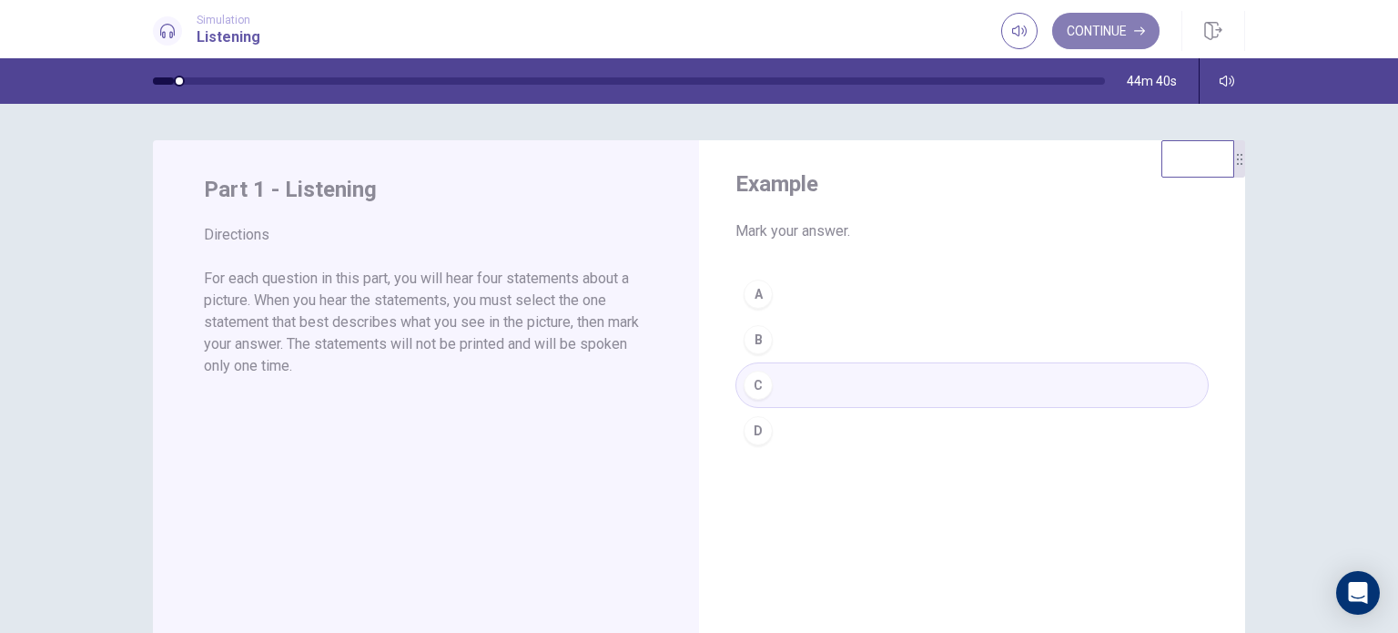
click at [1114, 32] on button "Continue" at bounding box center [1105, 31] width 107 height 36
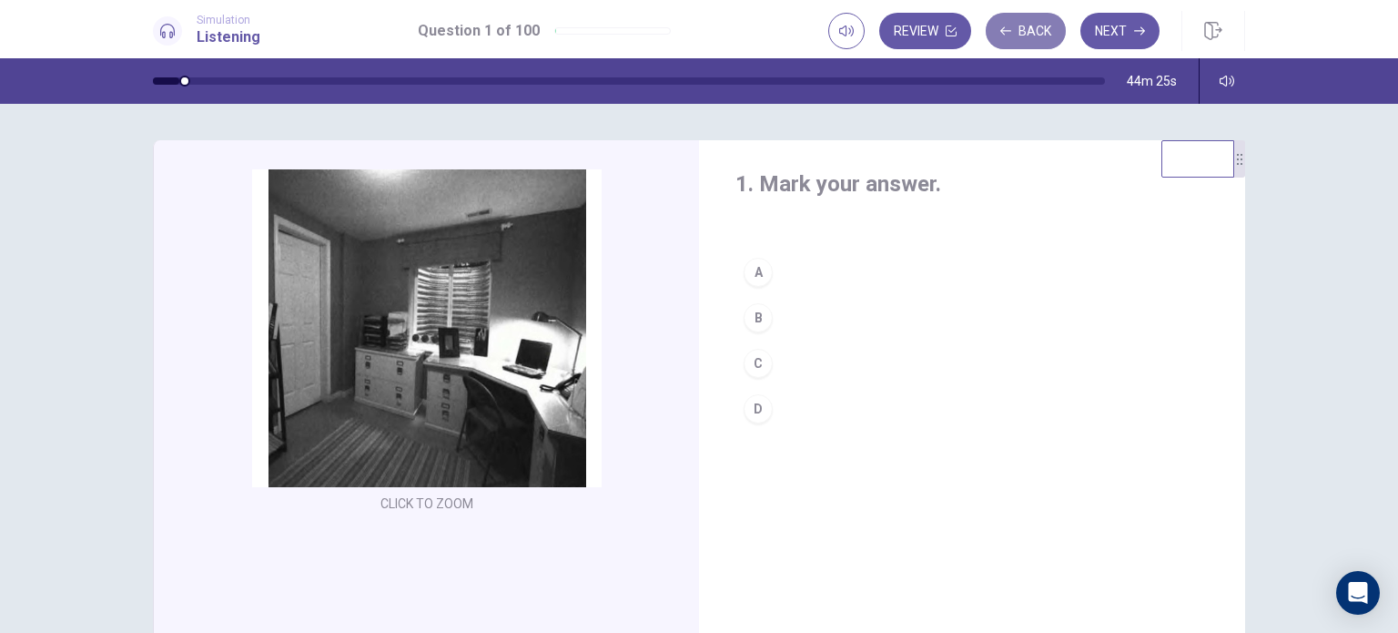
click at [1027, 35] on button "Back" at bounding box center [1026, 31] width 80 height 36
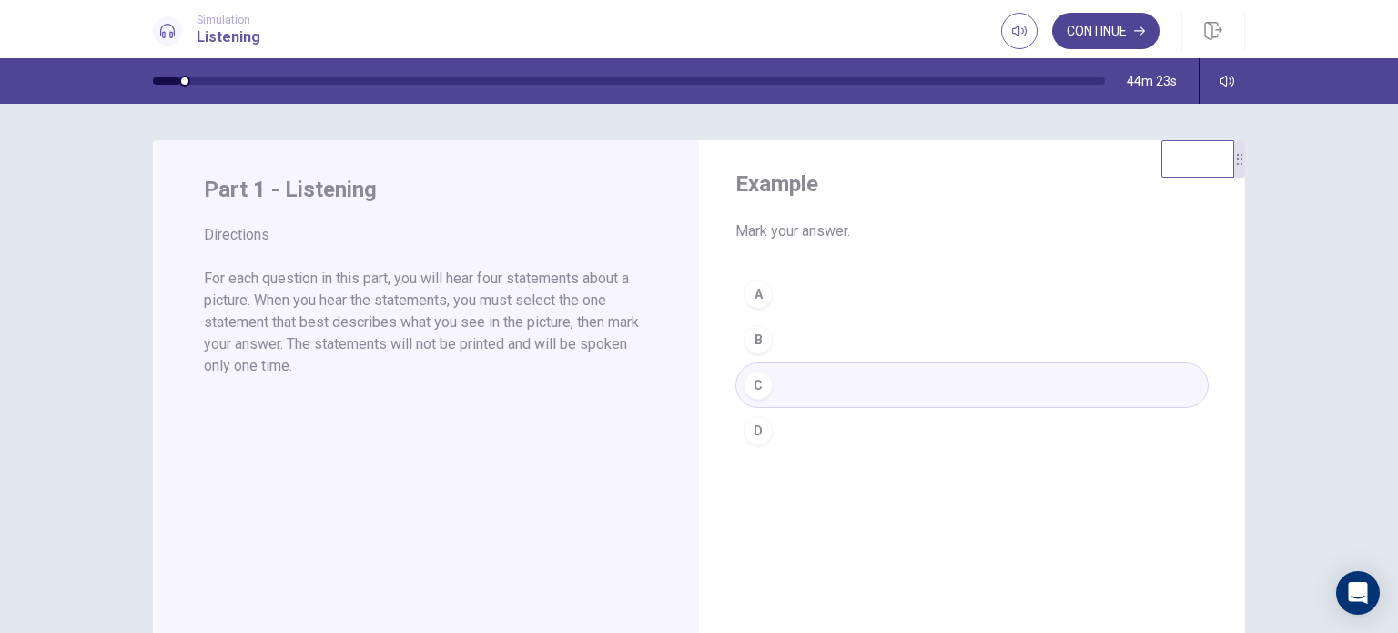
click at [1121, 35] on button "Continue" at bounding box center [1105, 31] width 107 height 36
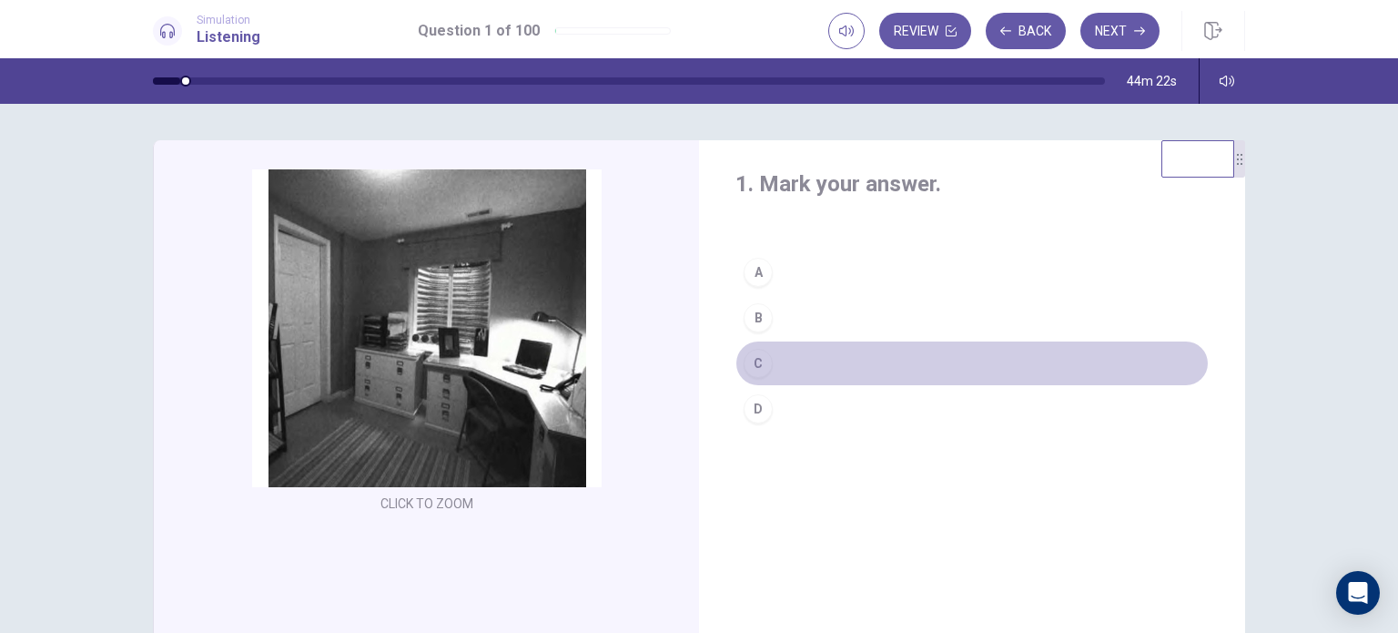
click at [768, 361] on button "C" at bounding box center [971, 363] width 473 height 46
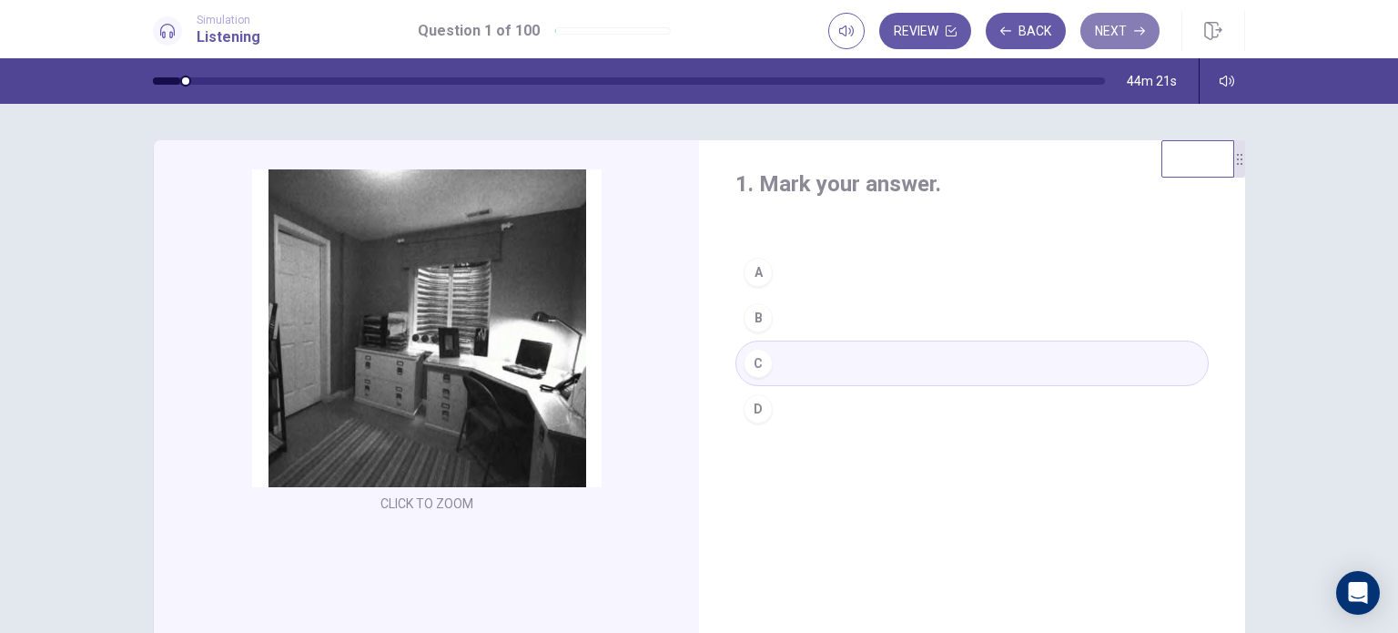
click at [1127, 29] on button "Next" at bounding box center [1119, 31] width 79 height 36
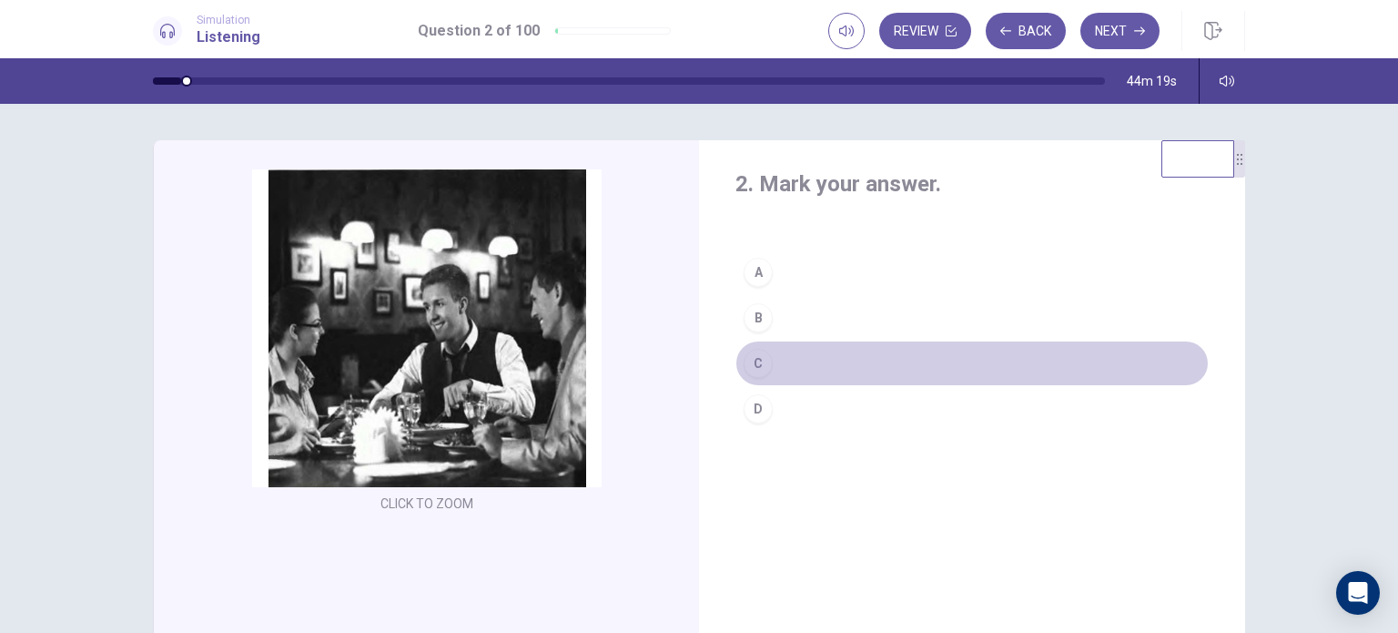
click at [755, 365] on div "C" at bounding box center [758, 363] width 29 height 29
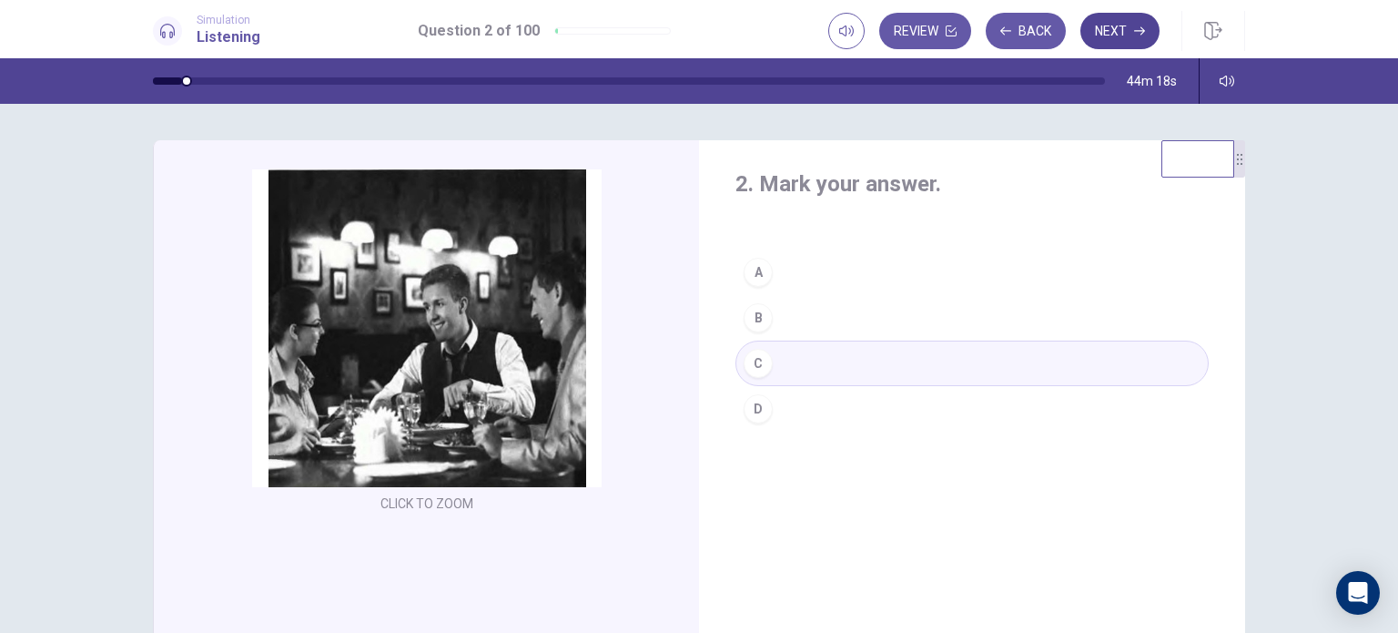
click at [1114, 32] on button "Next" at bounding box center [1119, 31] width 79 height 36
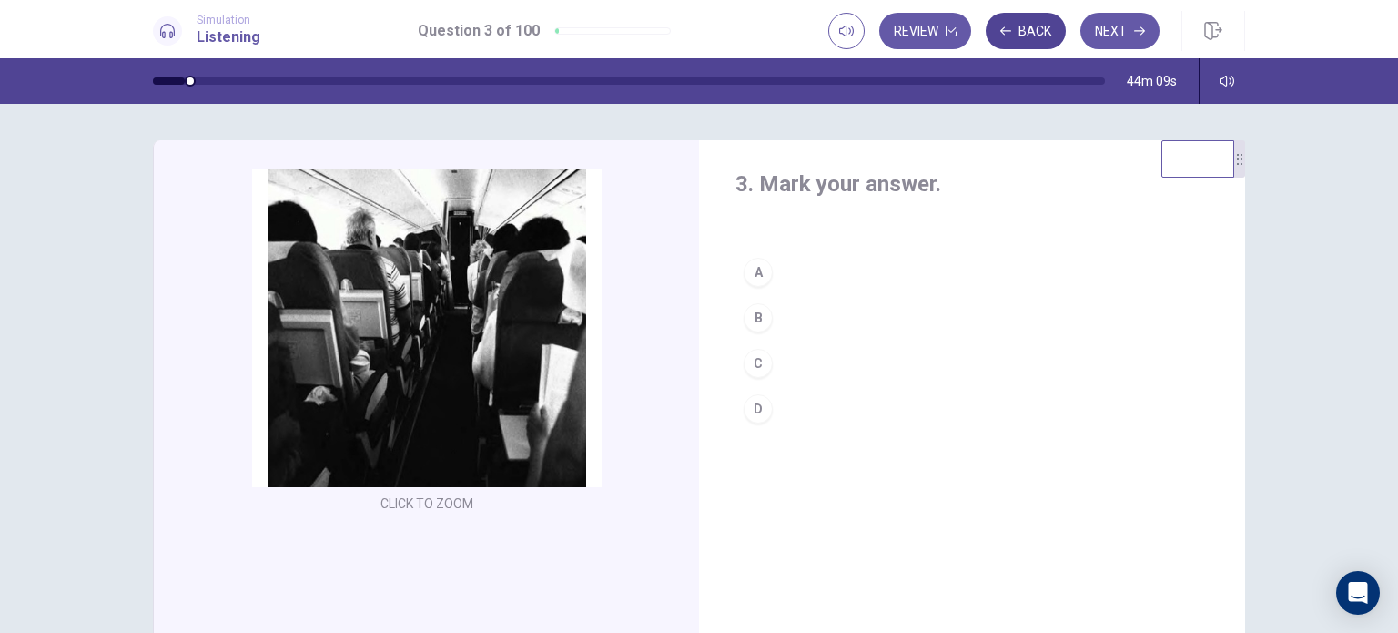
click at [1064, 25] on button "Back" at bounding box center [1026, 31] width 80 height 36
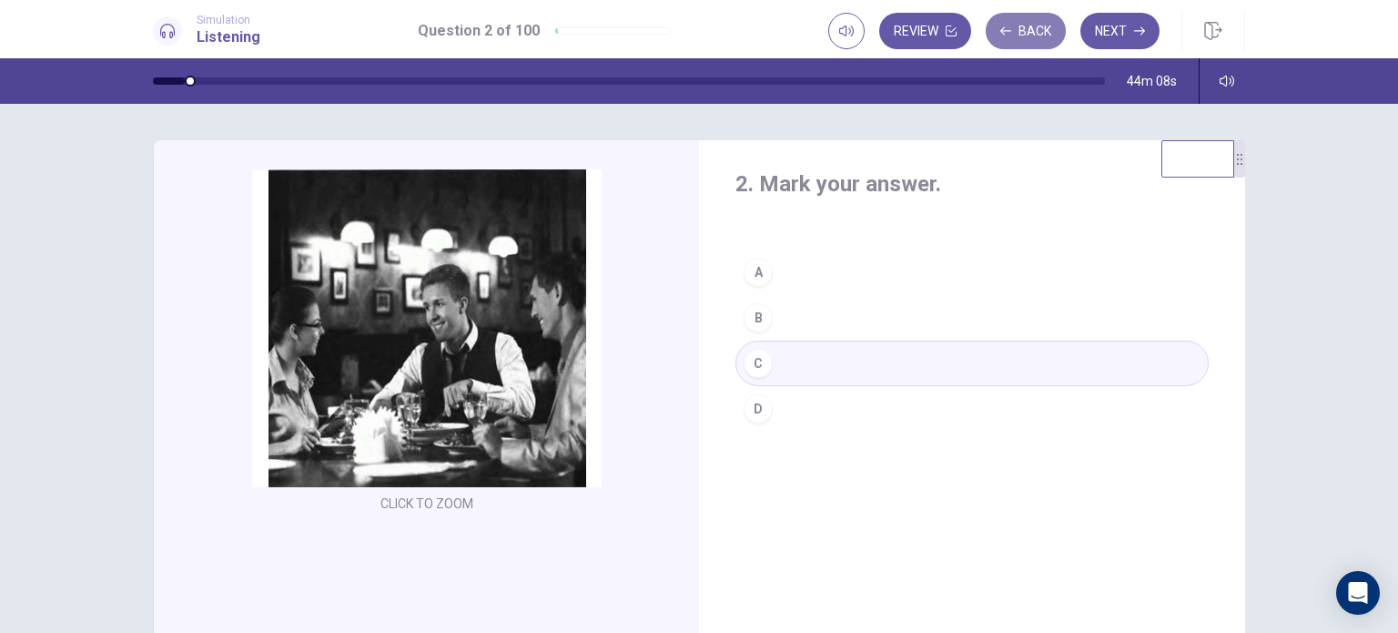
click at [1064, 25] on button "Back" at bounding box center [1026, 31] width 80 height 36
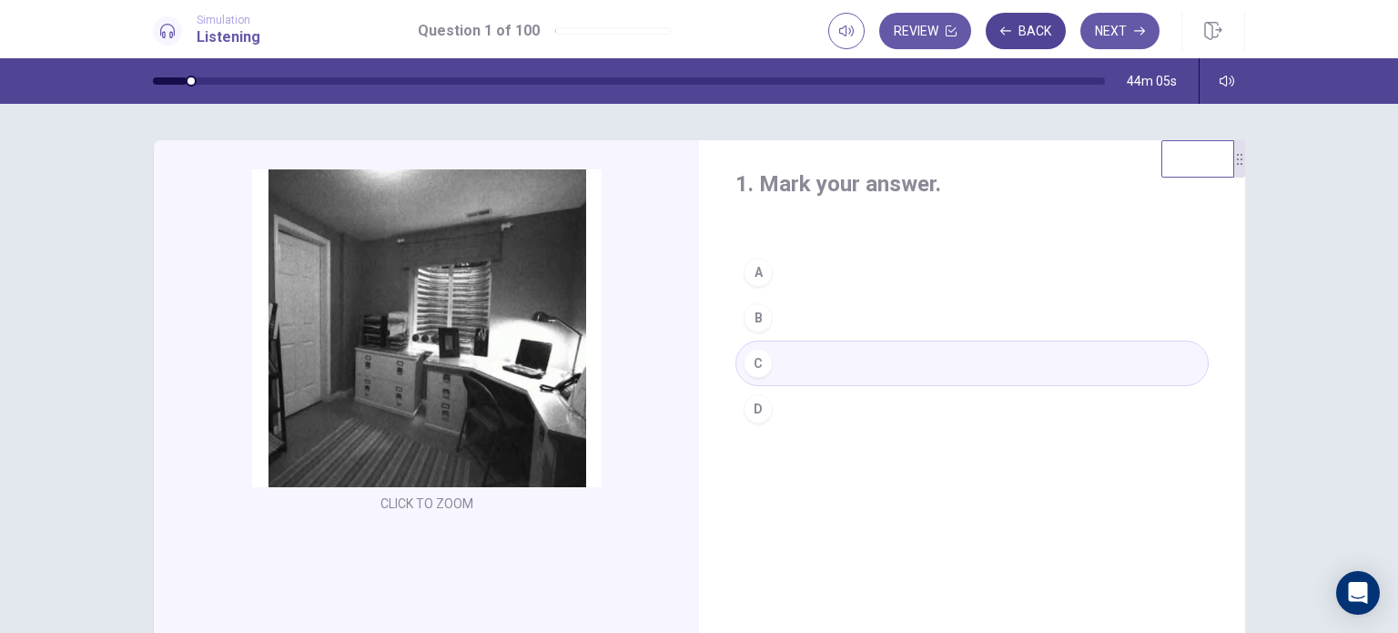
click at [1045, 32] on button "Back" at bounding box center [1026, 31] width 80 height 36
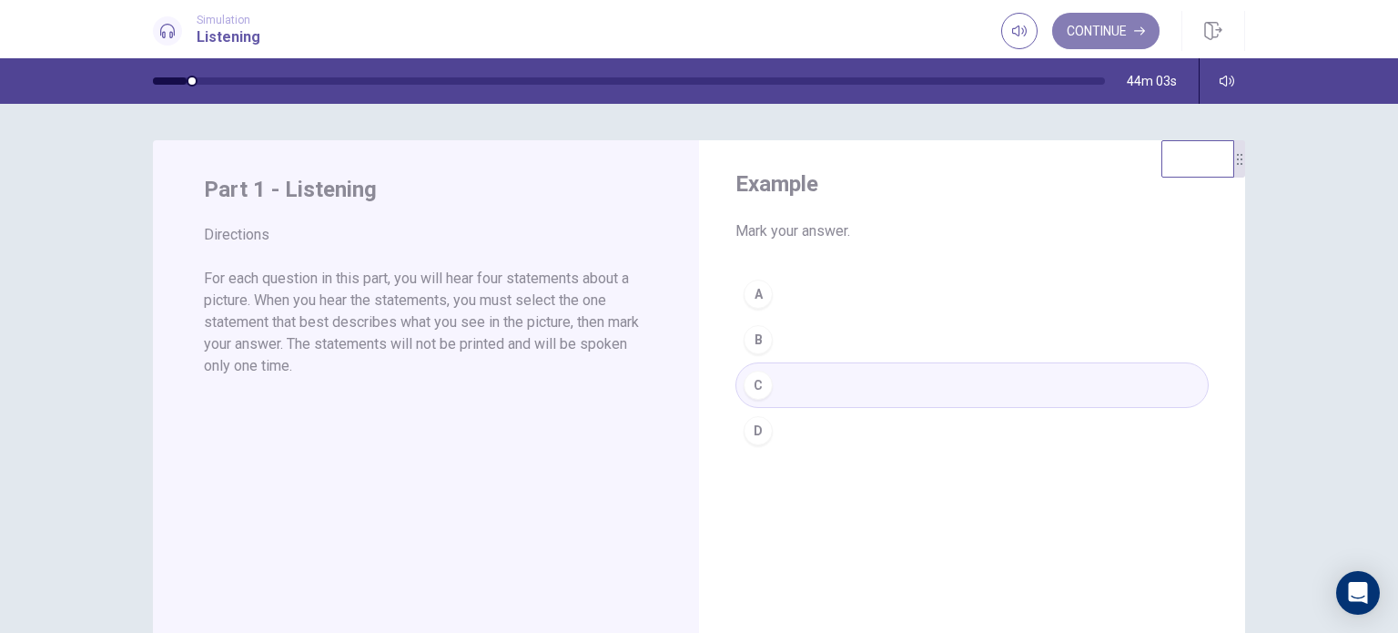
click at [1105, 36] on button "Continue" at bounding box center [1105, 31] width 107 height 36
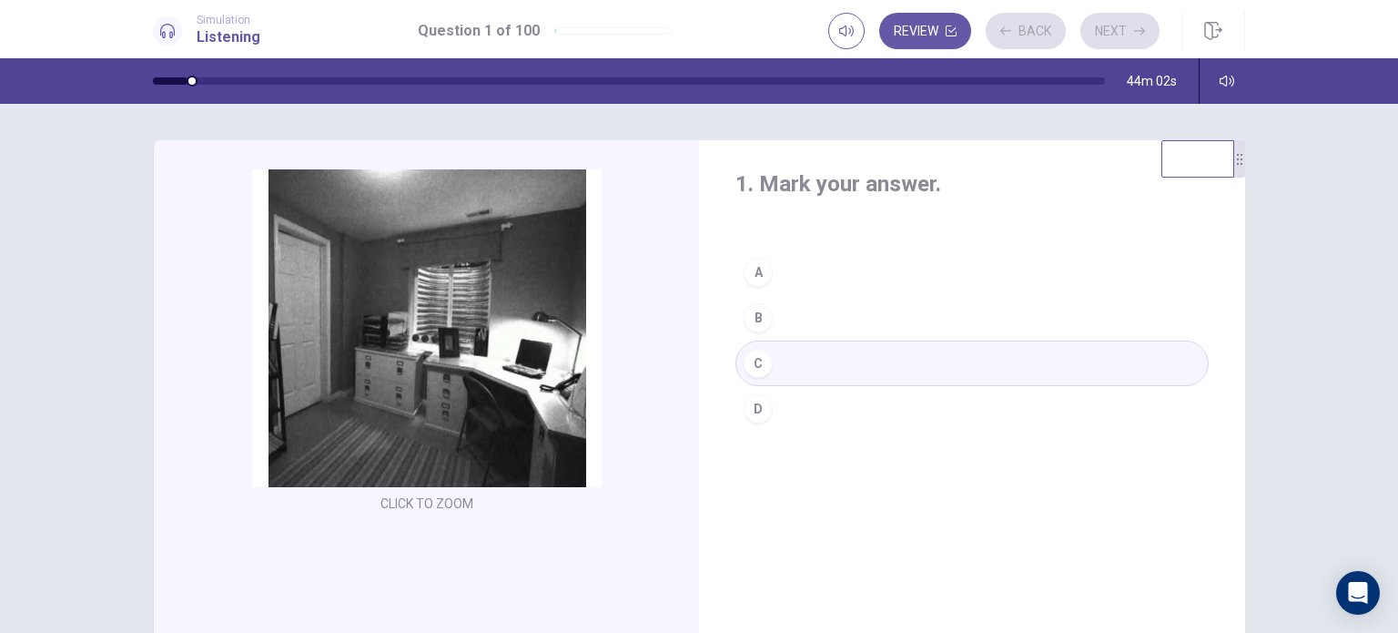
click at [1105, 36] on div "Review Back Next" at bounding box center [993, 31] width 331 height 36
click at [1105, 36] on button "Next" at bounding box center [1119, 31] width 79 height 36
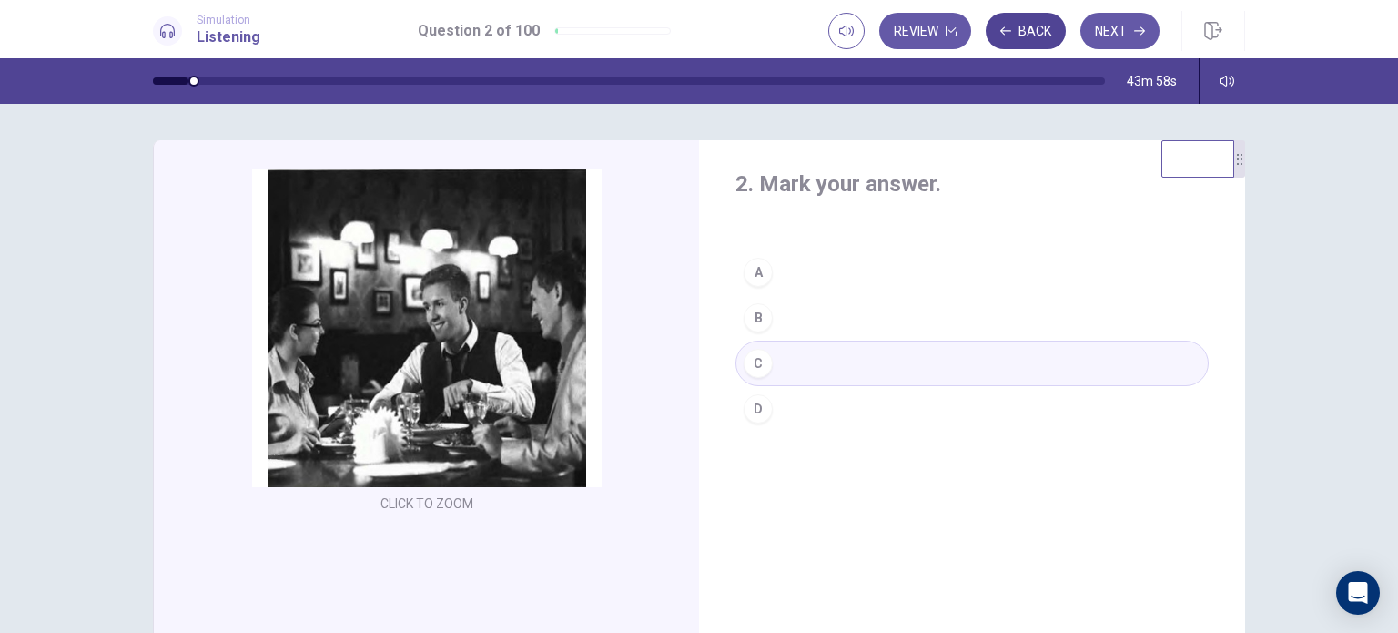
click at [1048, 36] on button "Back" at bounding box center [1026, 31] width 80 height 36
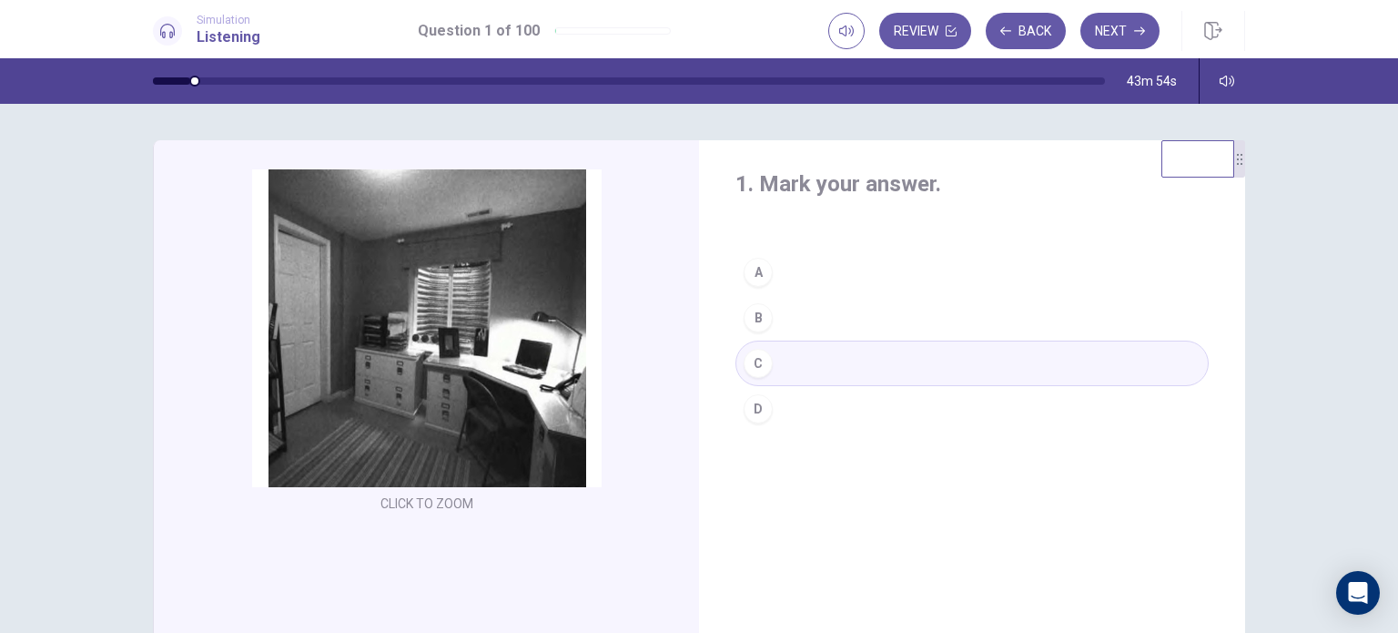
click at [759, 315] on div "B" at bounding box center [758, 317] width 29 height 29
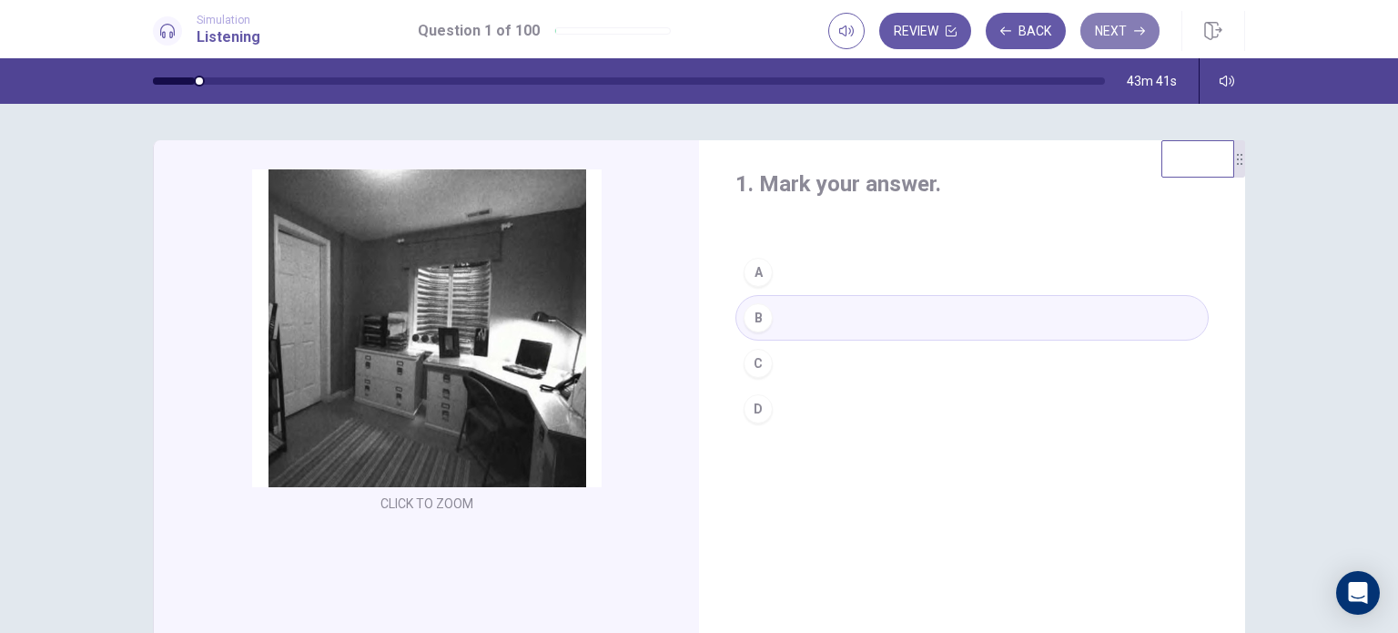
click at [1125, 35] on button "Next" at bounding box center [1119, 31] width 79 height 36
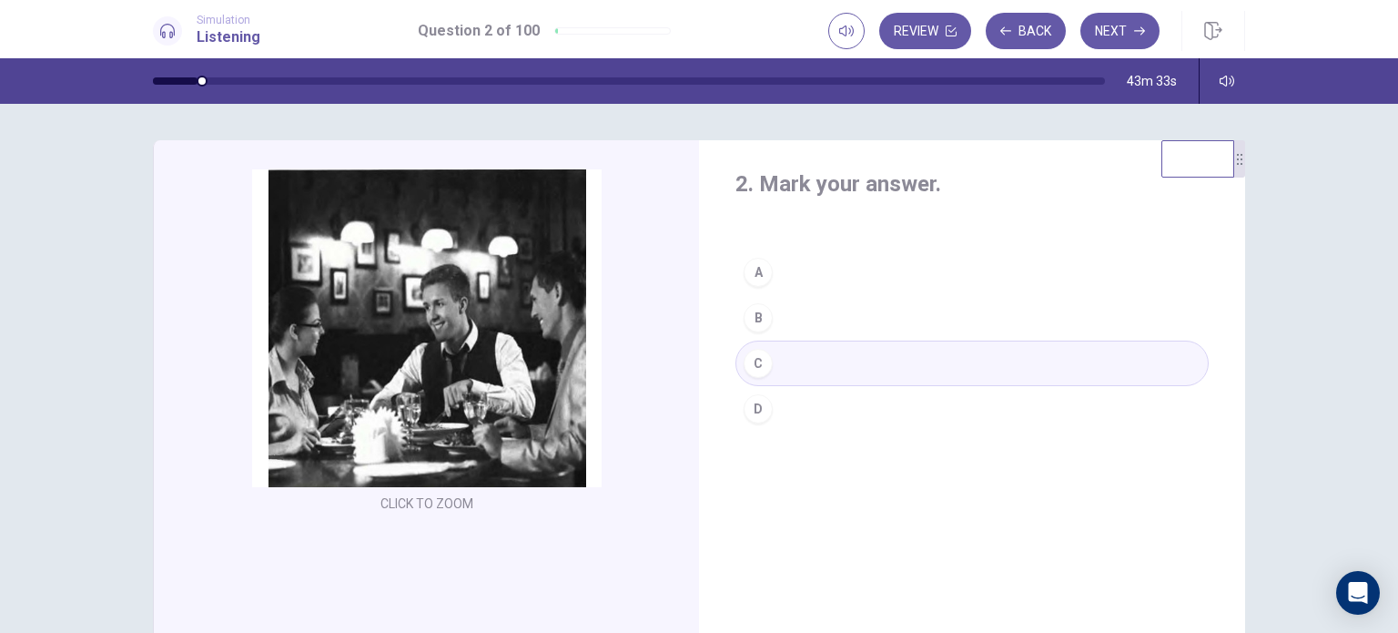
click at [744, 268] on div "A" at bounding box center [758, 272] width 29 height 29
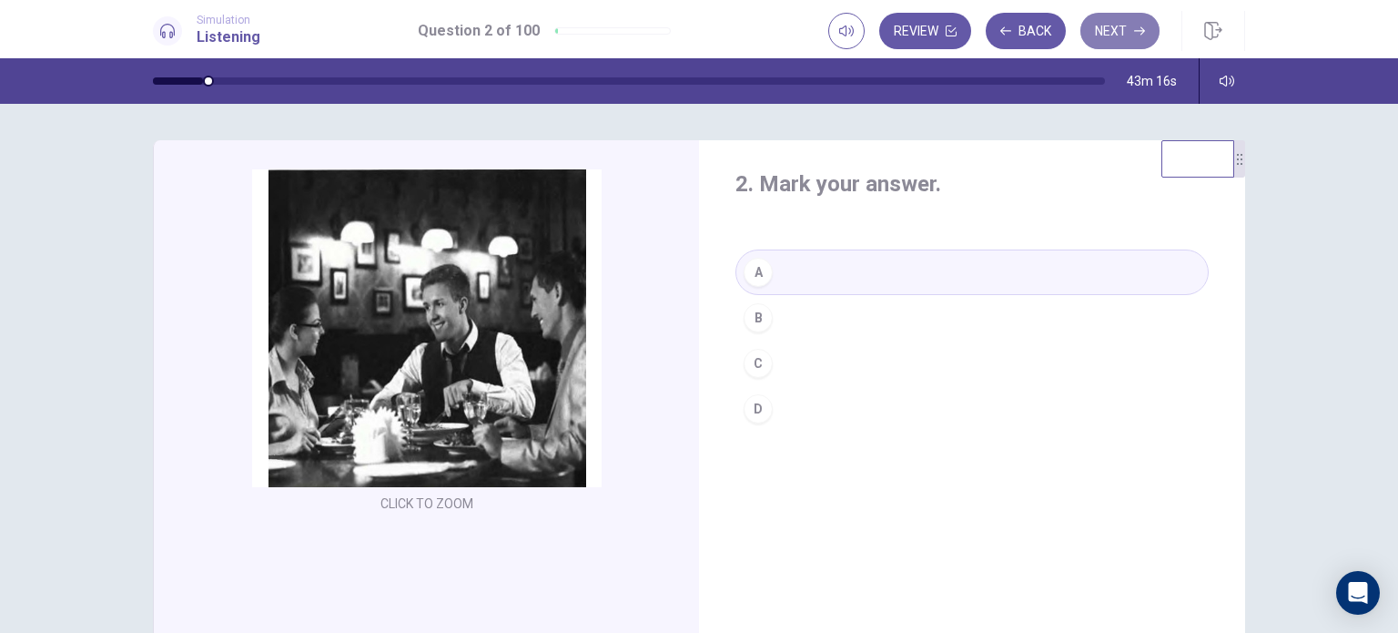
click at [1109, 39] on button "Next" at bounding box center [1119, 31] width 79 height 36
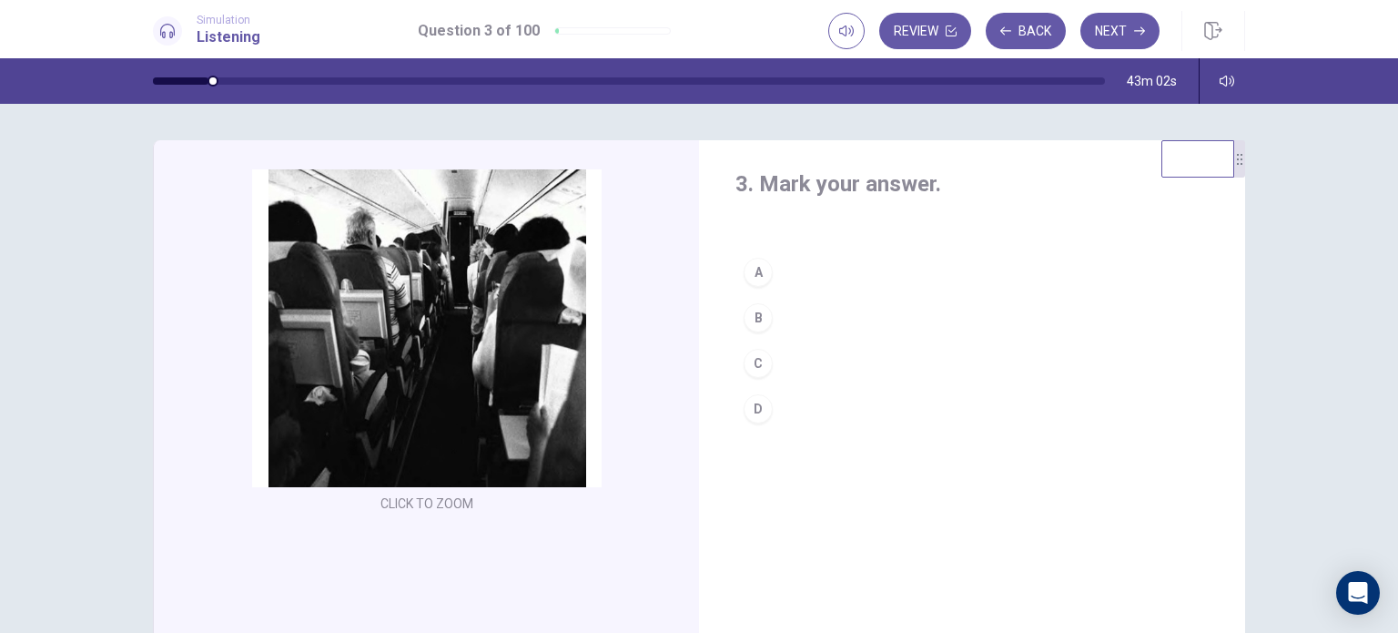
click at [744, 360] on div "C" at bounding box center [758, 363] width 29 height 29
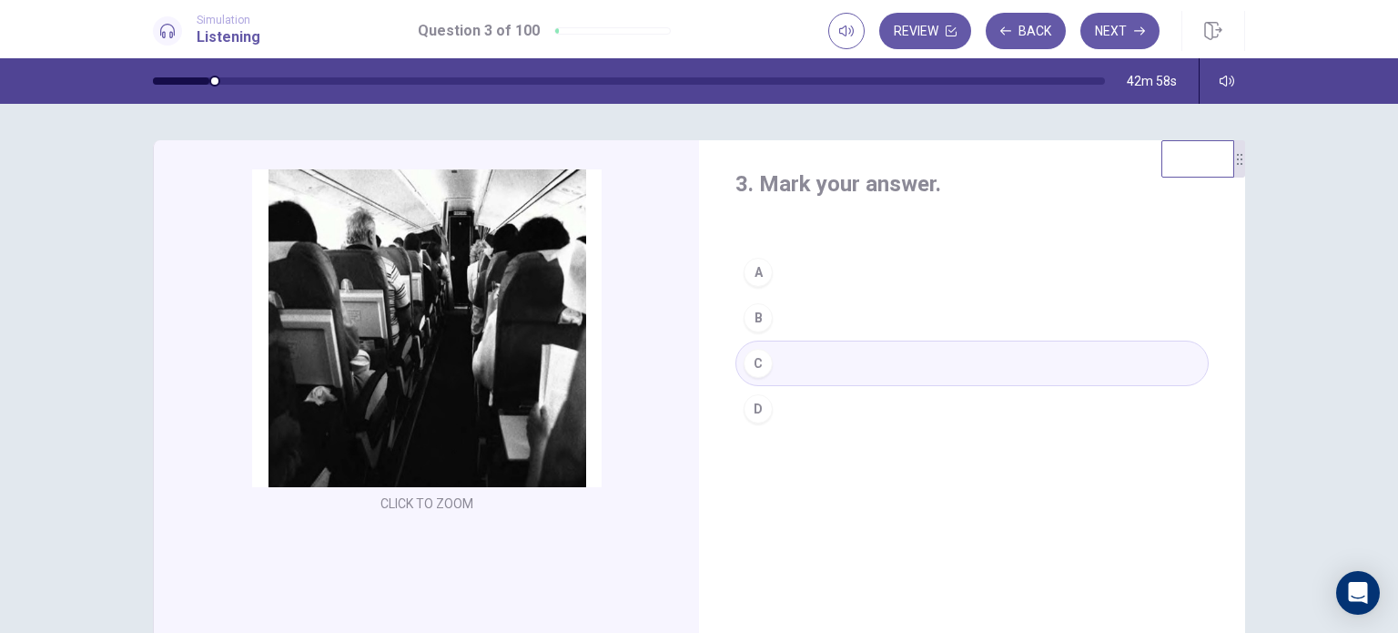
click at [755, 404] on div "D" at bounding box center [758, 408] width 29 height 29
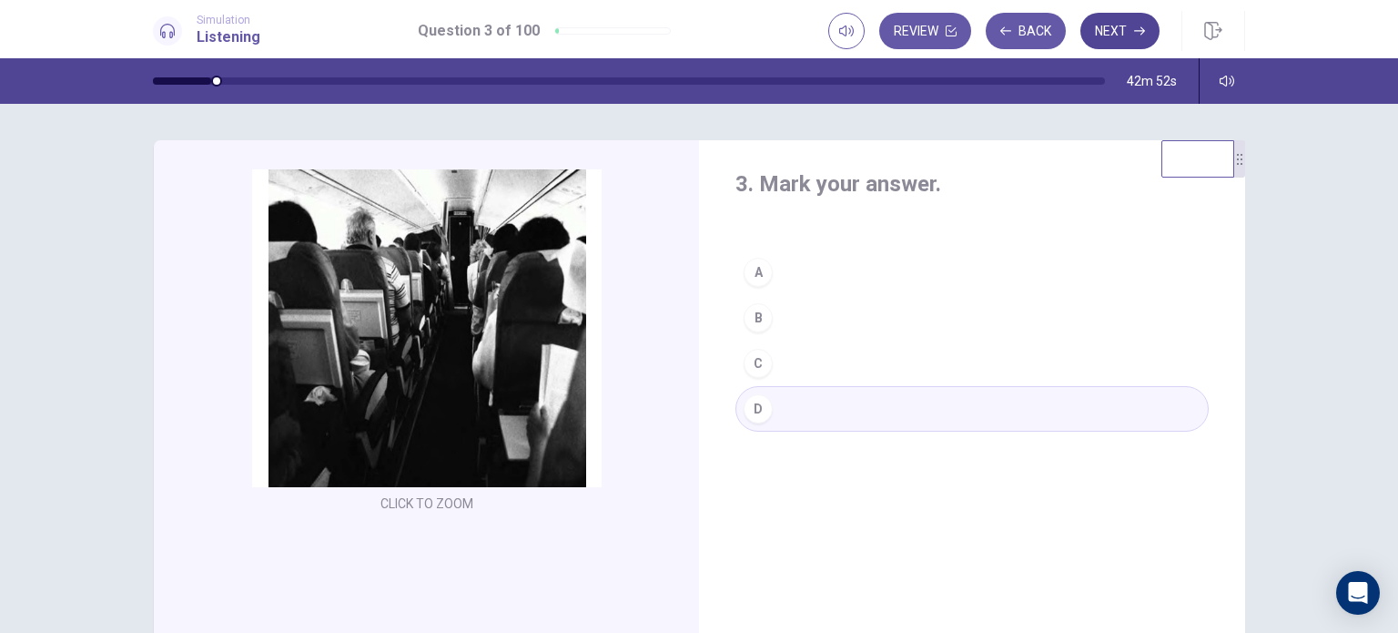
click at [1132, 28] on button "Next" at bounding box center [1119, 31] width 79 height 36
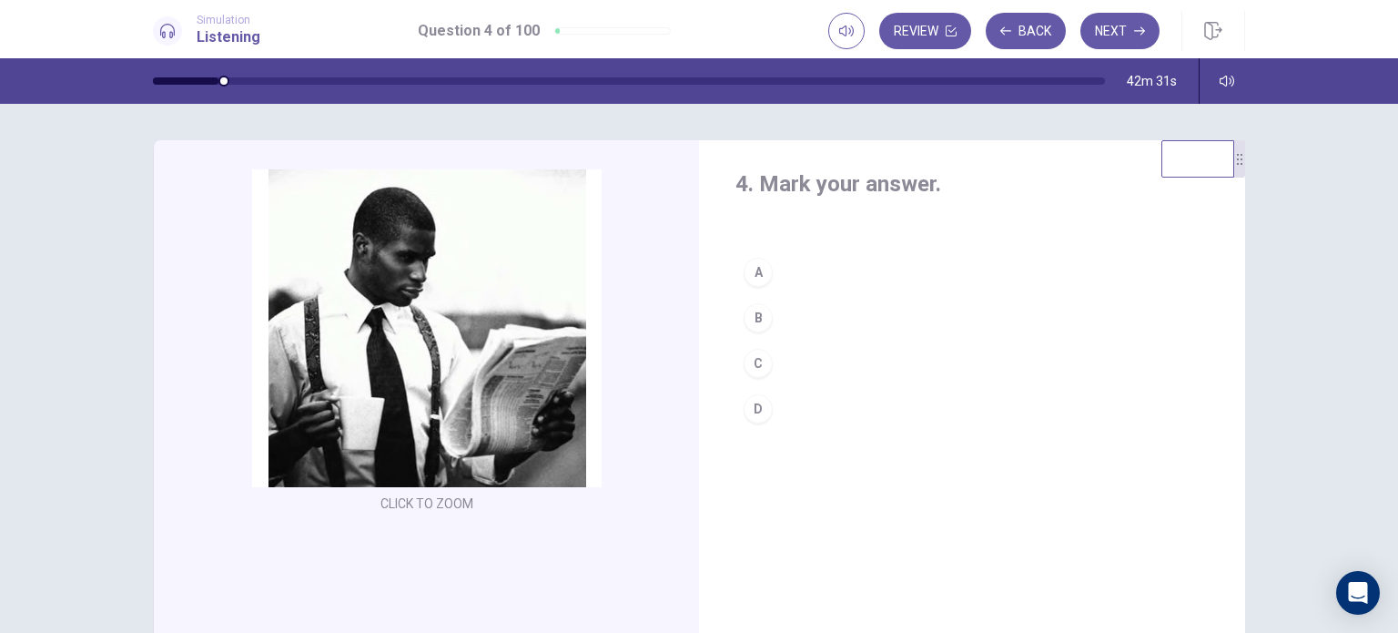
click at [755, 361] on div "C" at bounding box center [758, 363] width 29 height 29
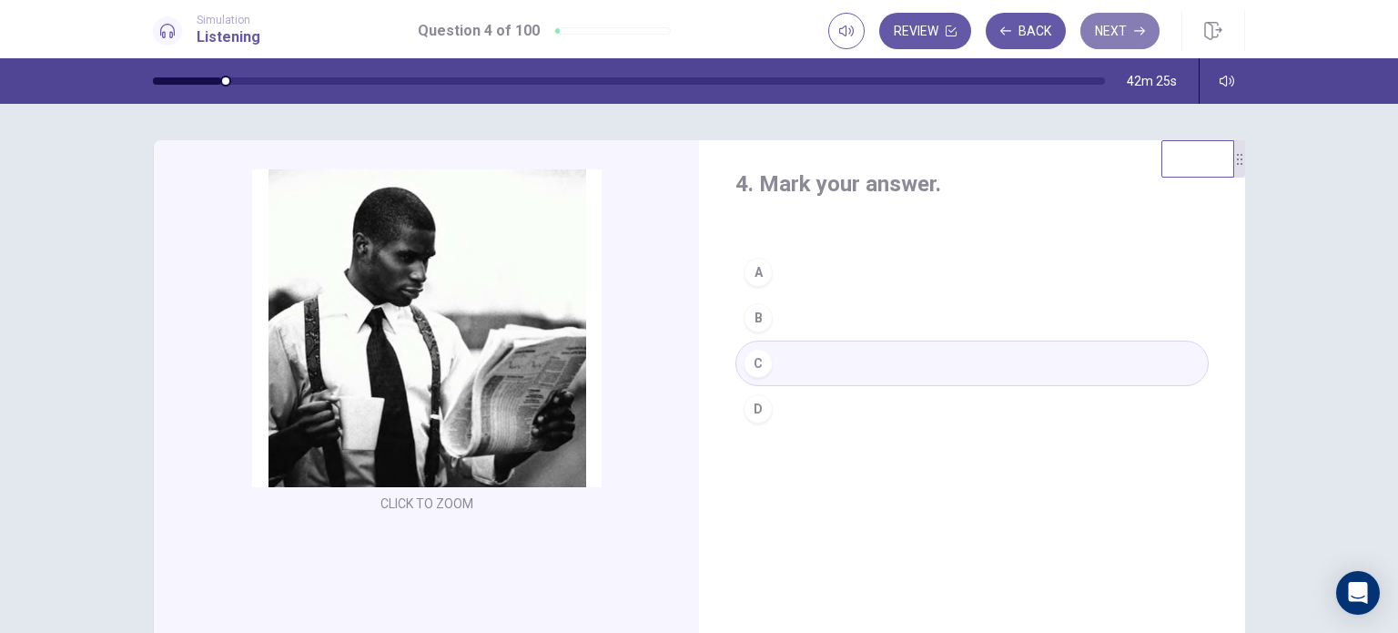
click at [1114, 35] on button "Next" at bounding box center [1119, 31] width 79 height 36
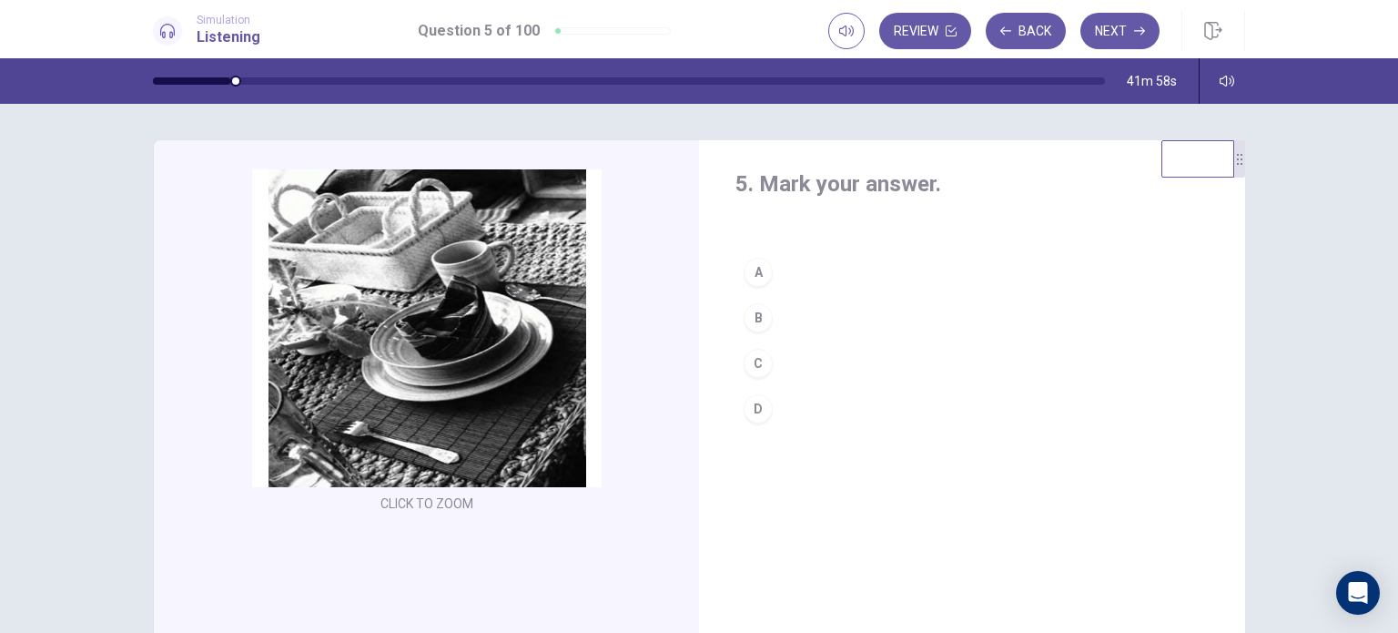
click at [754, 267] on div "A" at bounding box center [758, 272] width 29 height 29
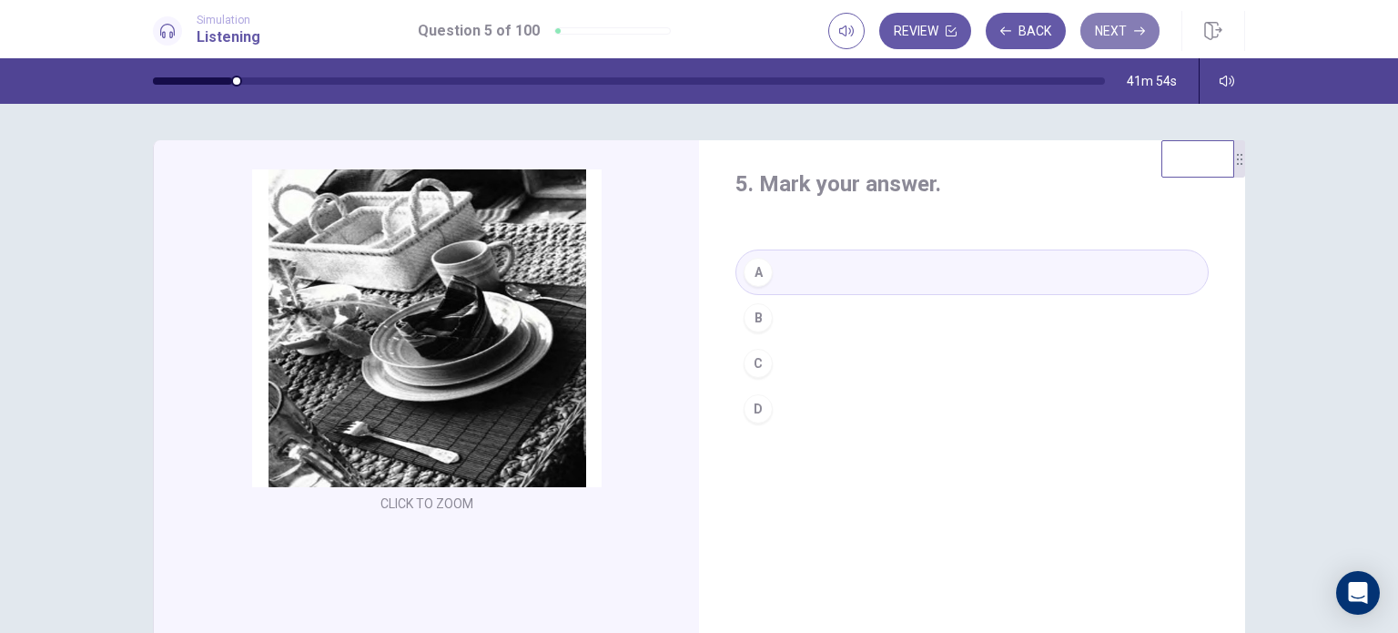
click at [1114, 35] on button "Next" at bounding box center [1119, 31] width 79 height 36
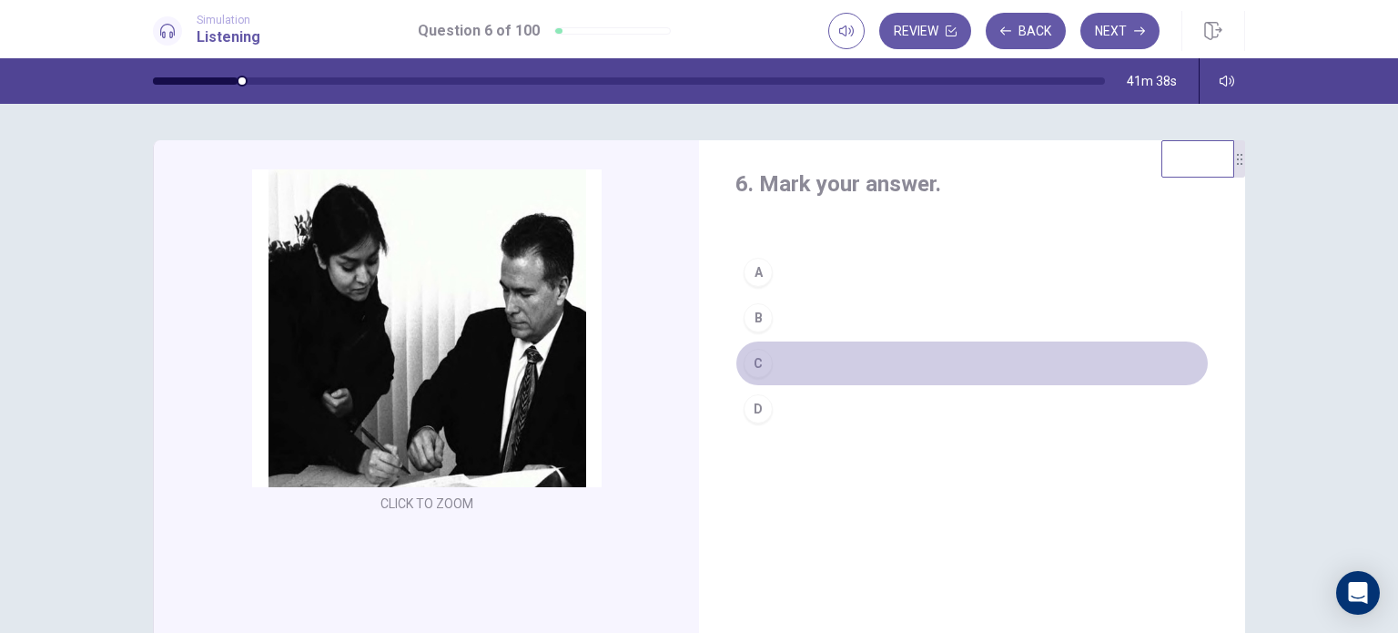
click at [760, 360] on div "C" at bounding box center [758, 363] width 29 height 29
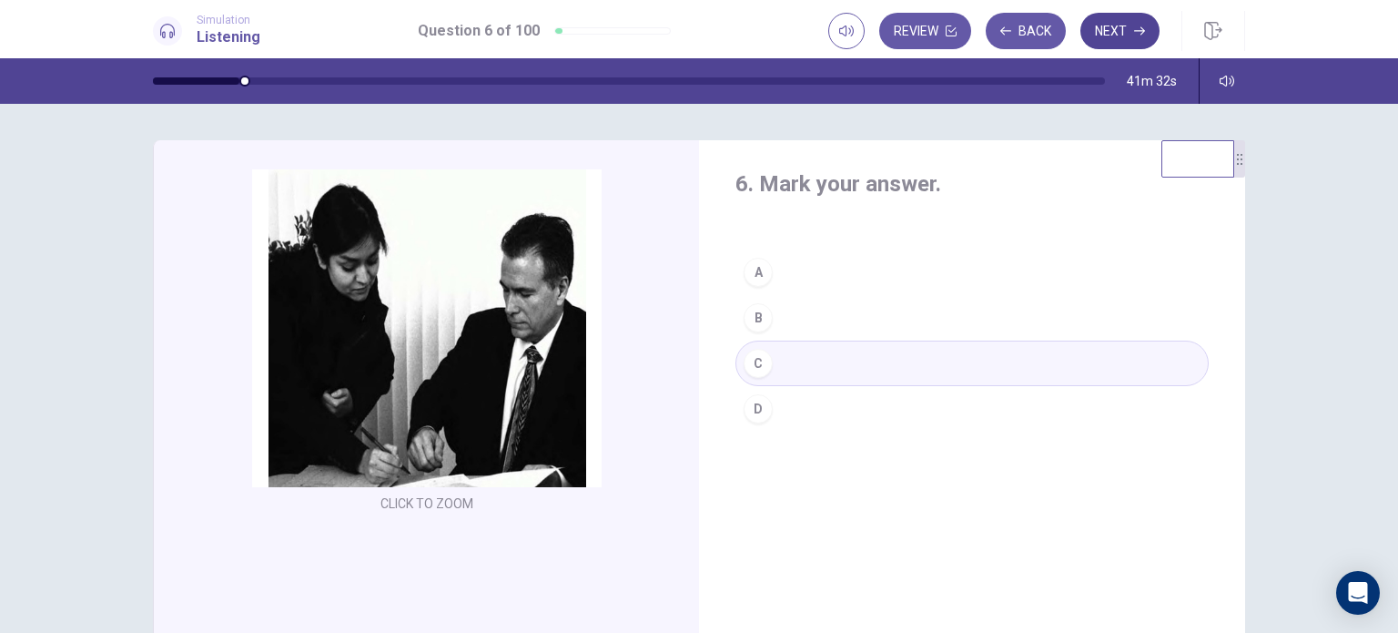
click at [1112, 41] on button "Next" at bounding box center [1119, 31] width 79 height 36
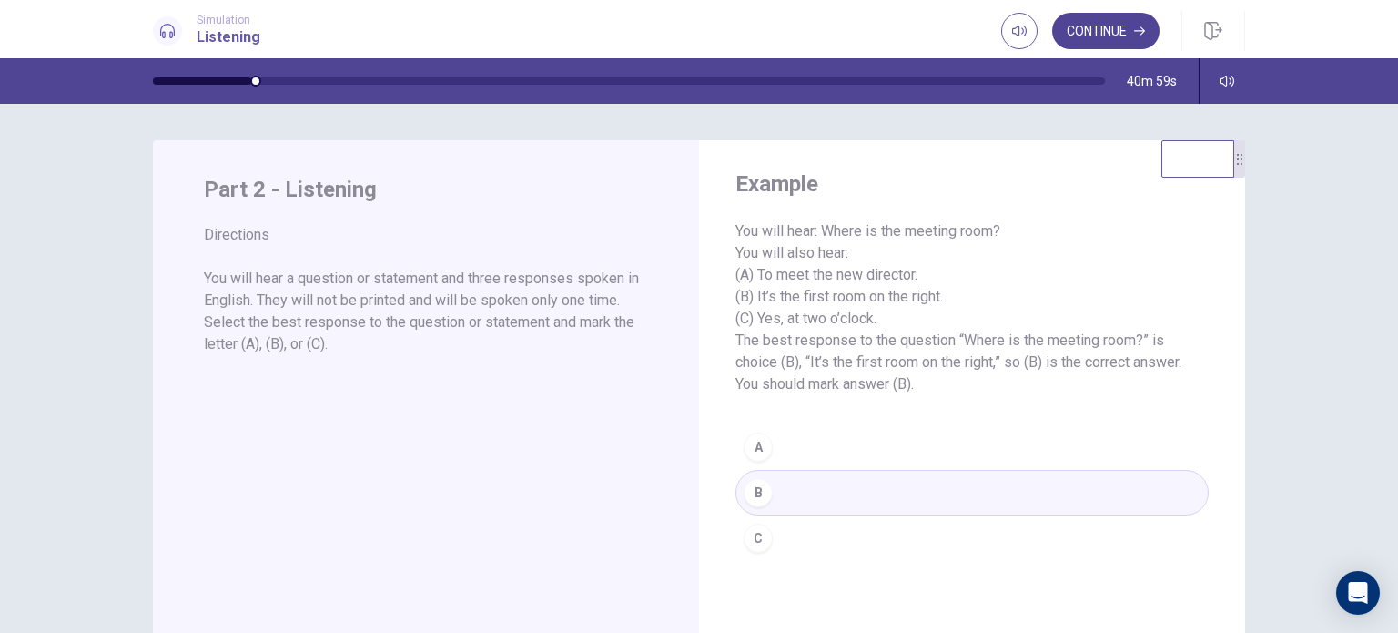
click at [1128, 43] on button "Continue" at bounding box center [1105, 31] width 107 height 36
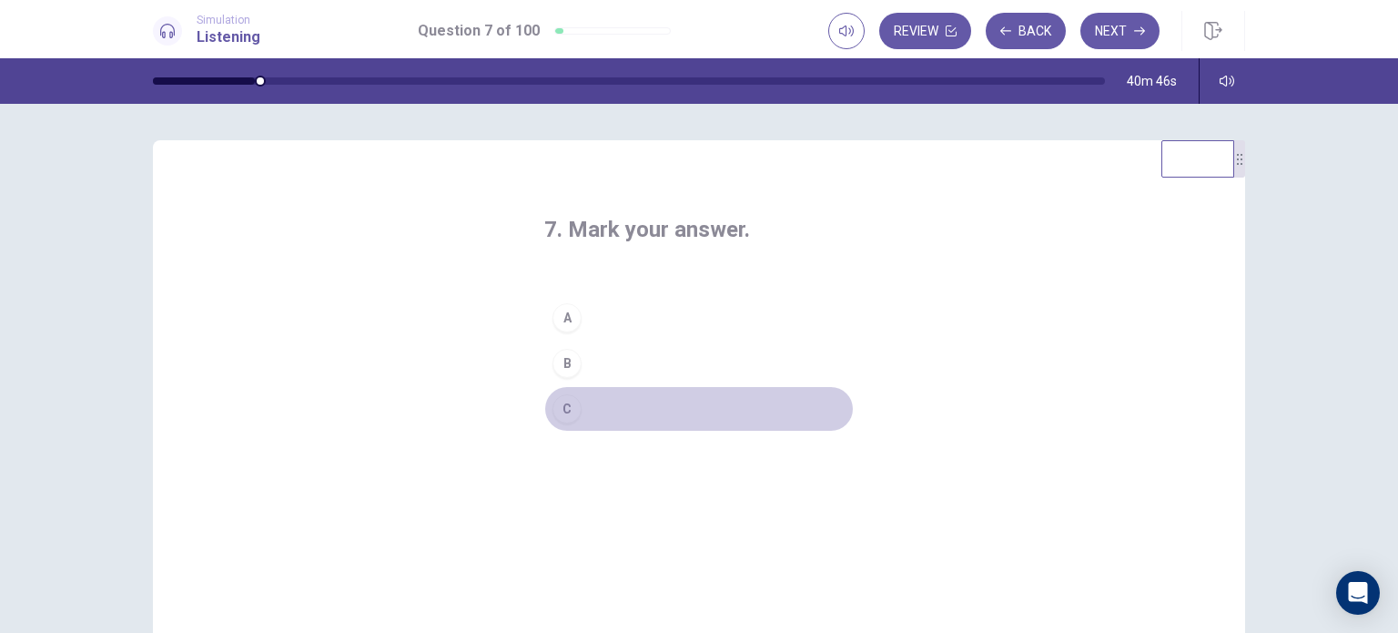
click at [562, 408] on div "C" at bounding box center [566, 408] width 29 height 29
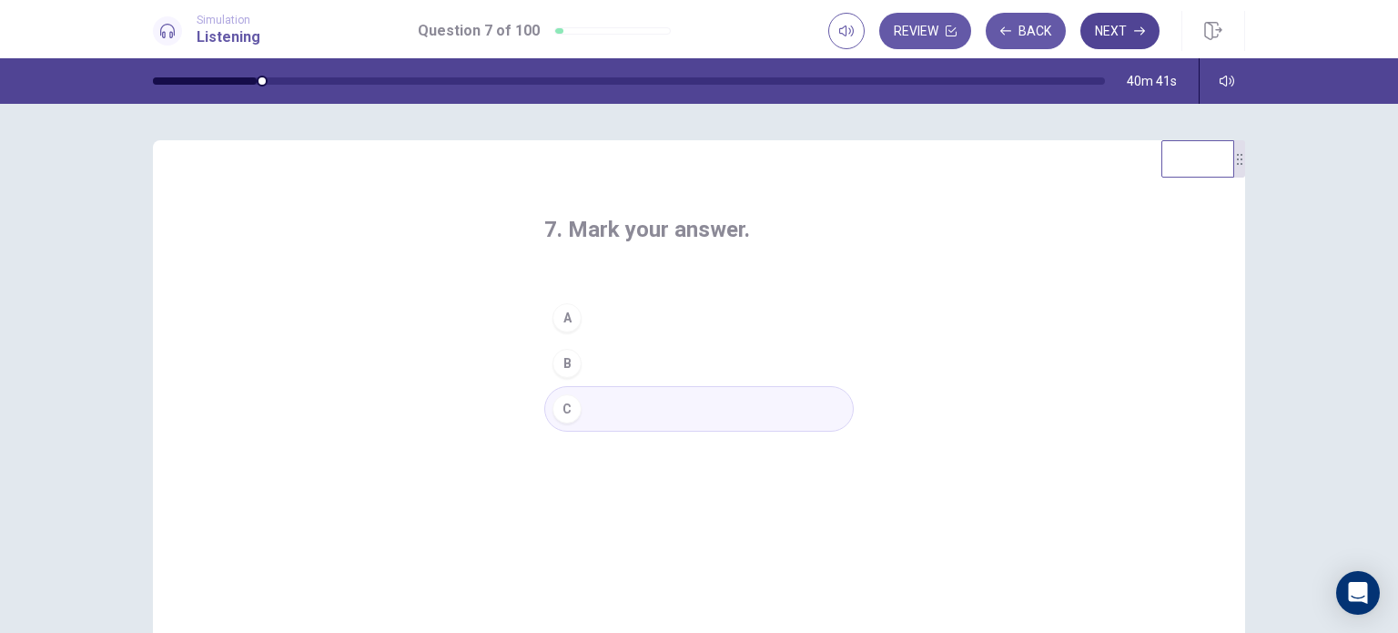
click at [1099, 35] on button "Next" at bounding box center [1119, 31] width 79 height 36
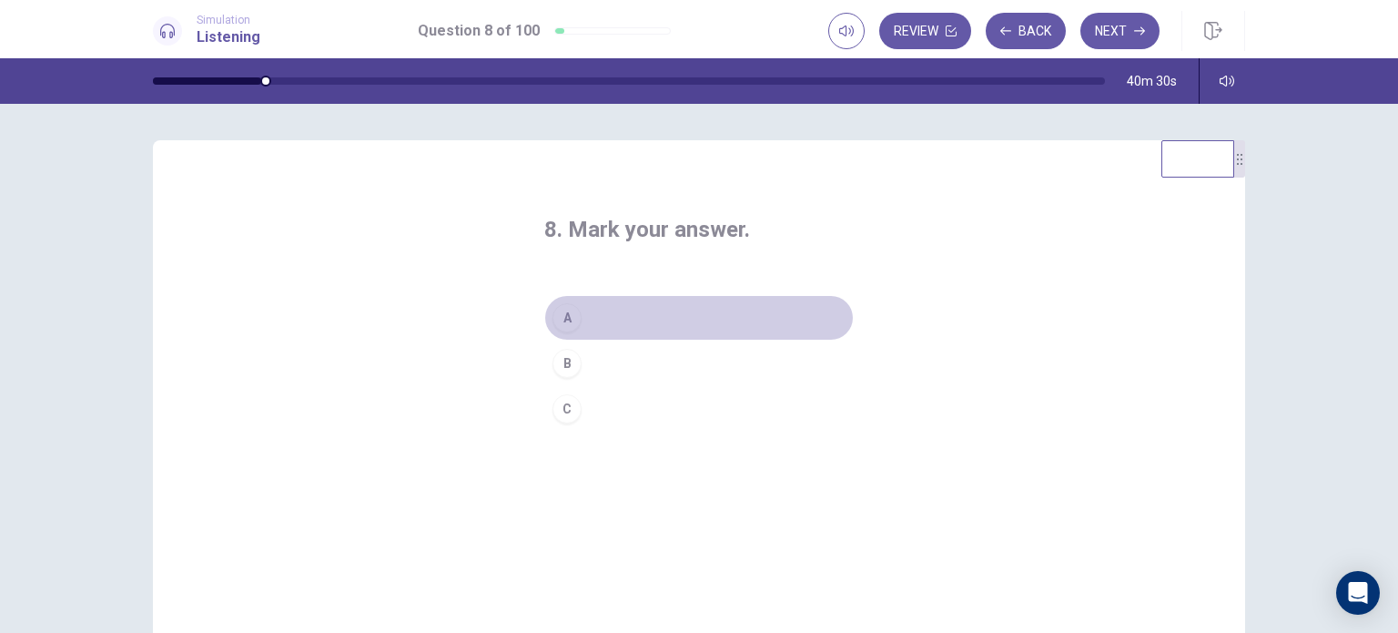
click at [592, 318] on button "A" at bounding box center [698, 318] width 309 height 46
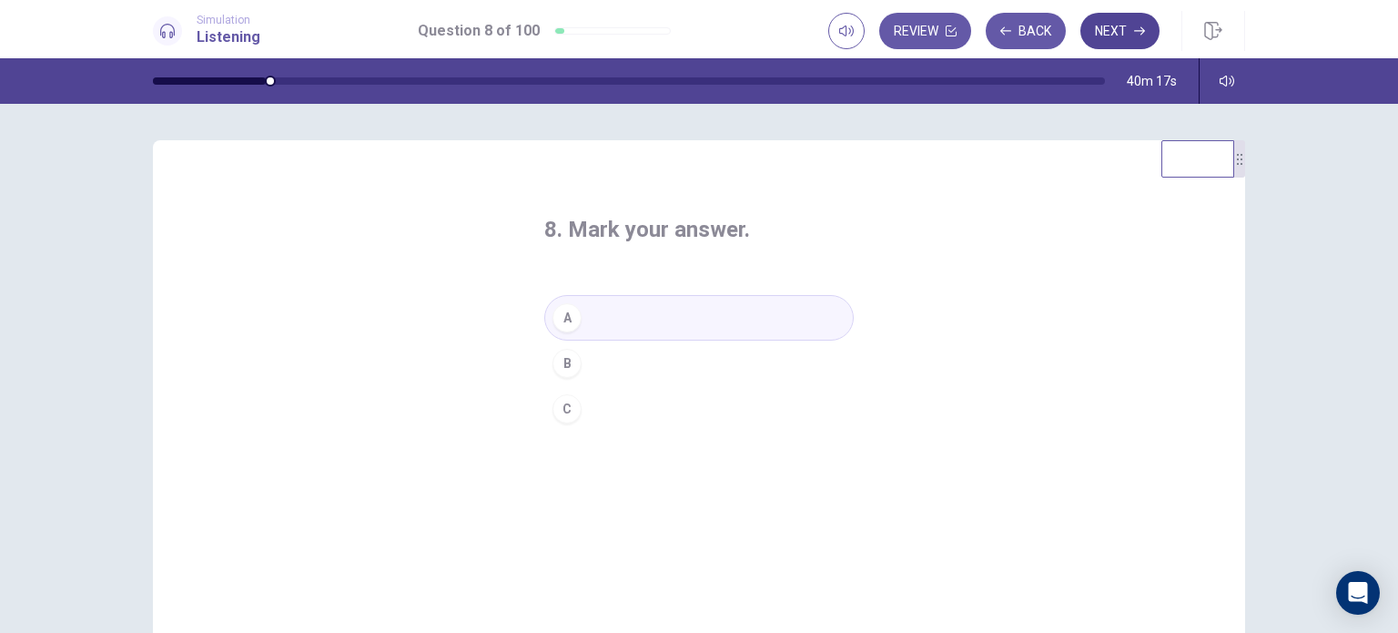
click at [1107, 36] on button "Next" at bounding box center [1119, 31] width 79 height 36
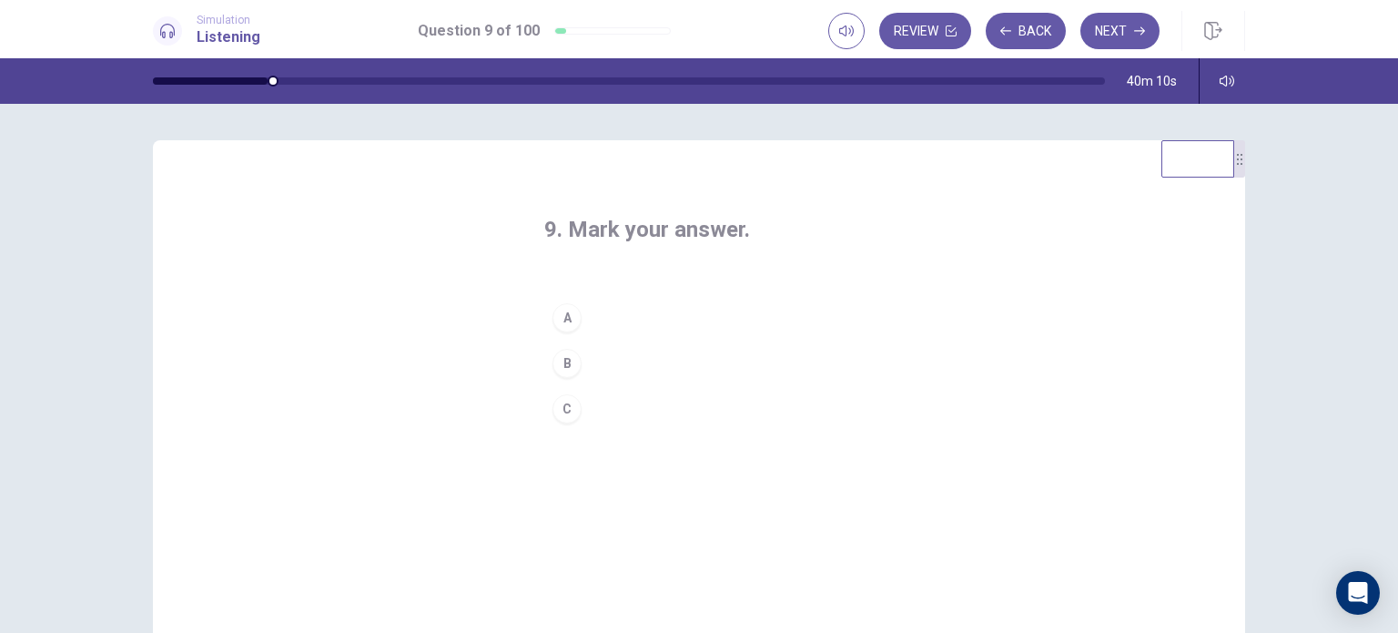
click at [566, 307] on div "A" at bounding box center [566, 317] width 29 height 29
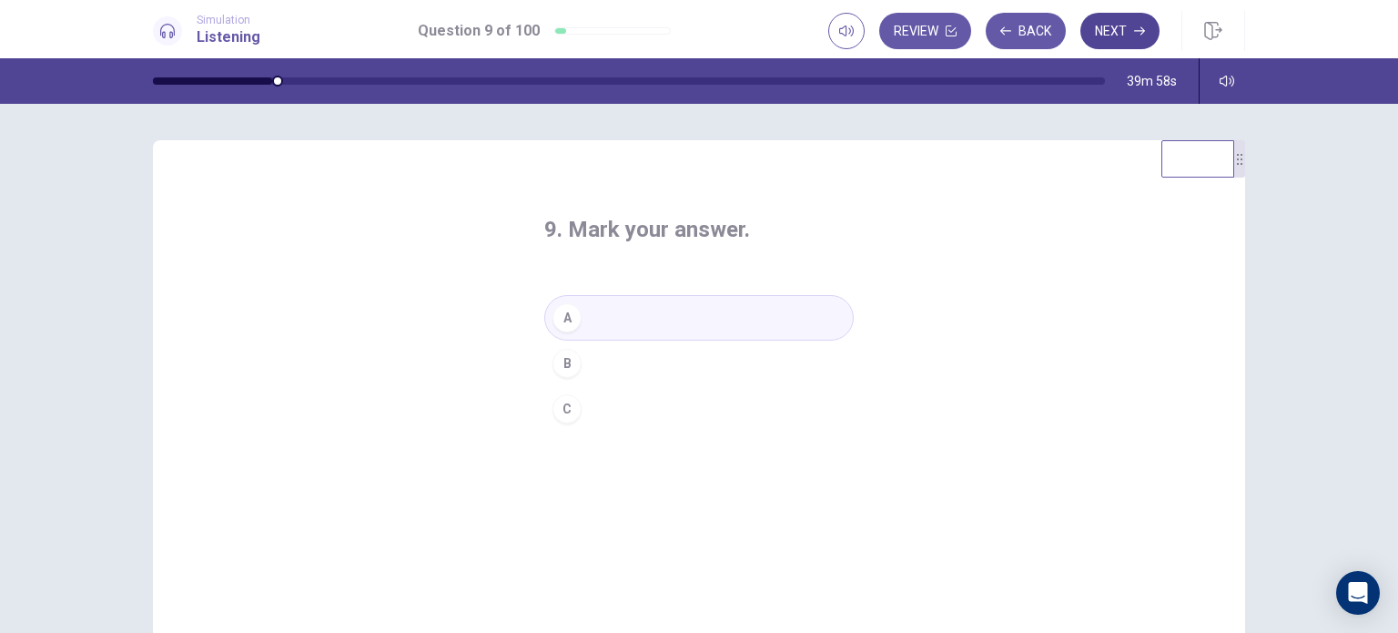
click at [1124, 33] on button "Next" at bounding box center [1119, 31] width 79 height 36
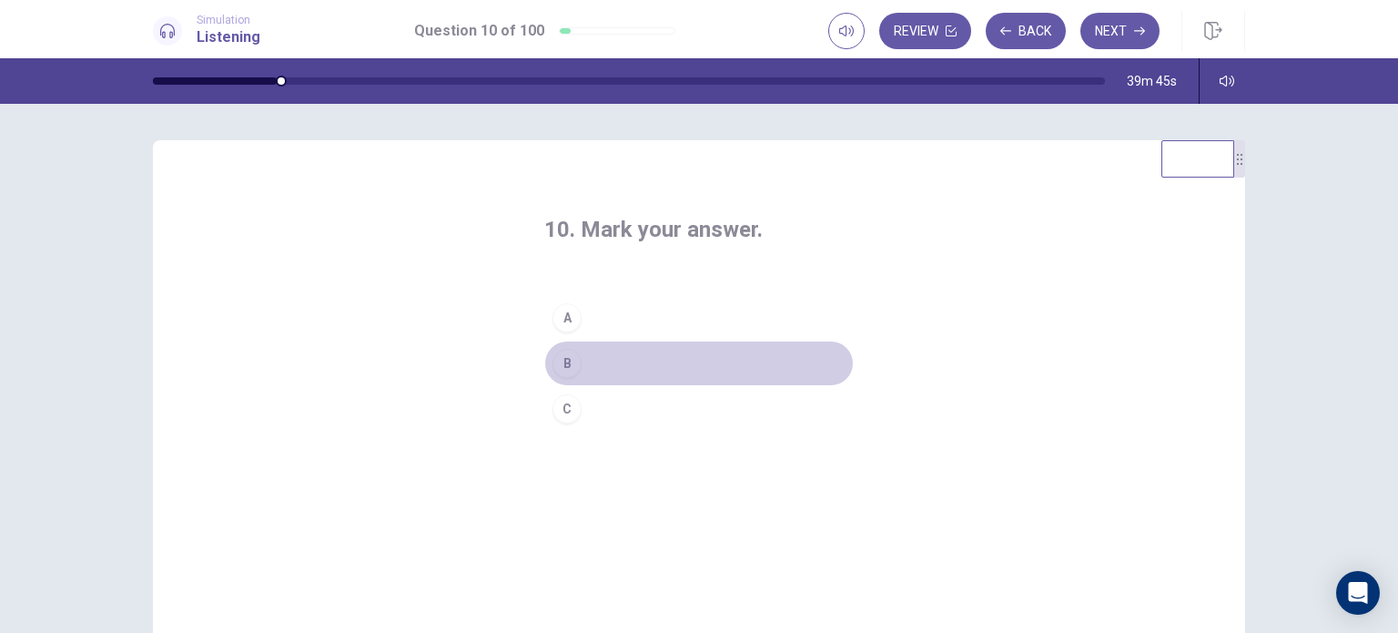
click at [590, 361] on button "B" at bounding box center [698, 363] width 309 height 46
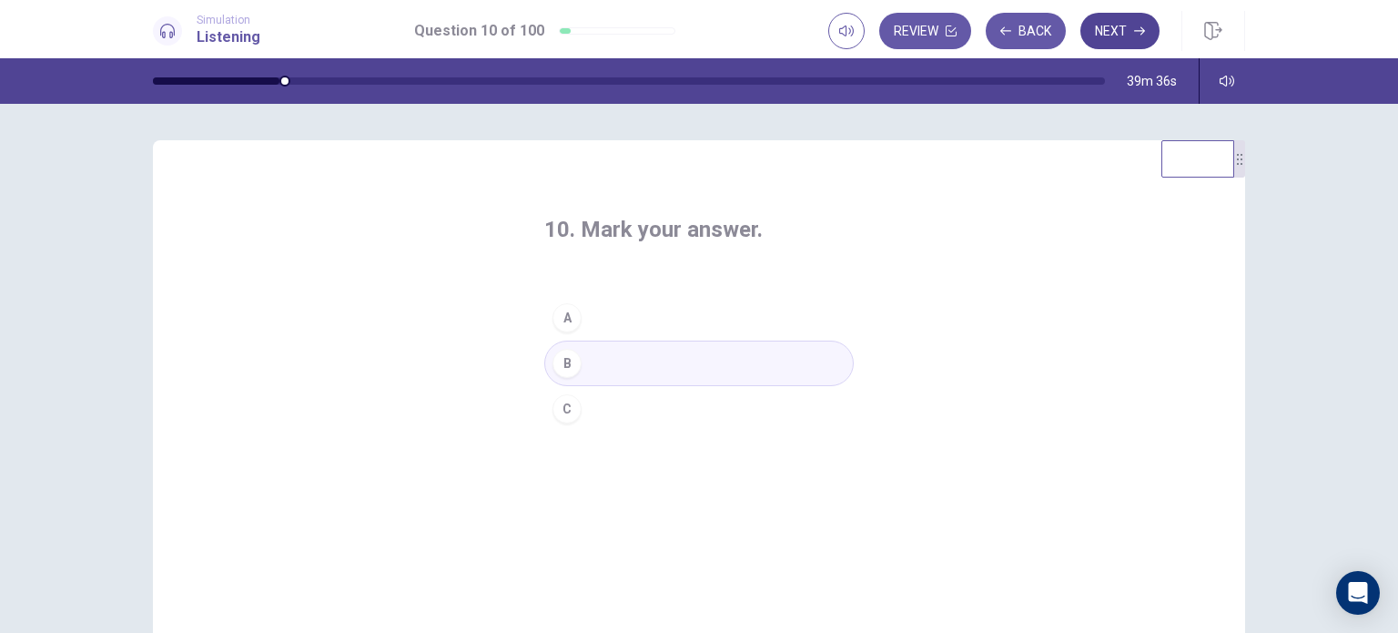
click at [1103, 37] on button "Next" at bounding box center [1119, 31] width 79 height 36
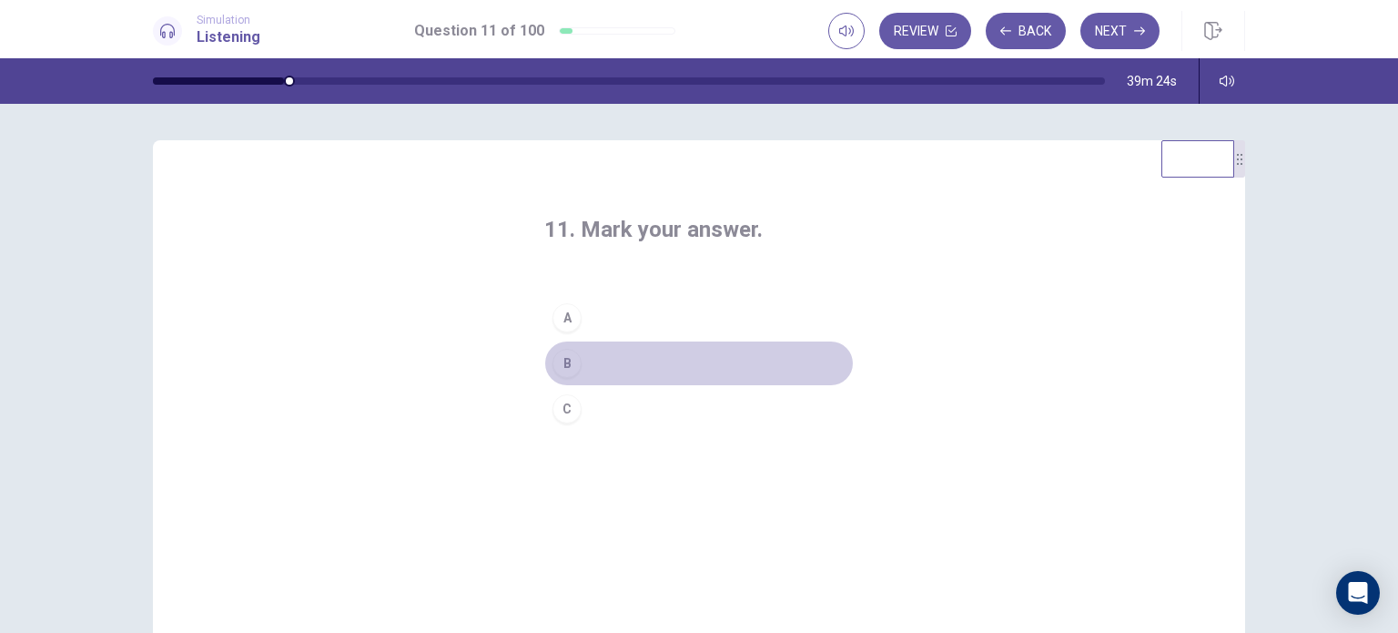
click at [574, 356] on div "B" at bounding box center [566, 363] width 29 height 29
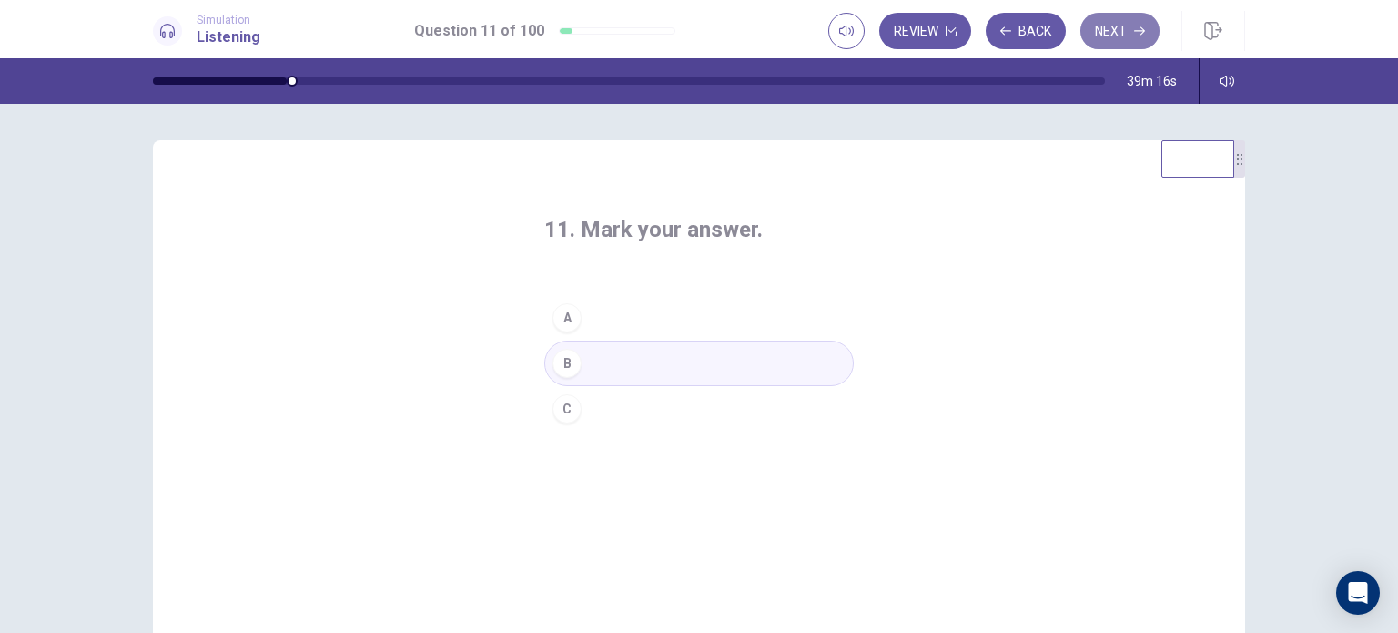
click at [1143, 32] on icon "button" at bounding box center [1139, 31] width 11 height 8
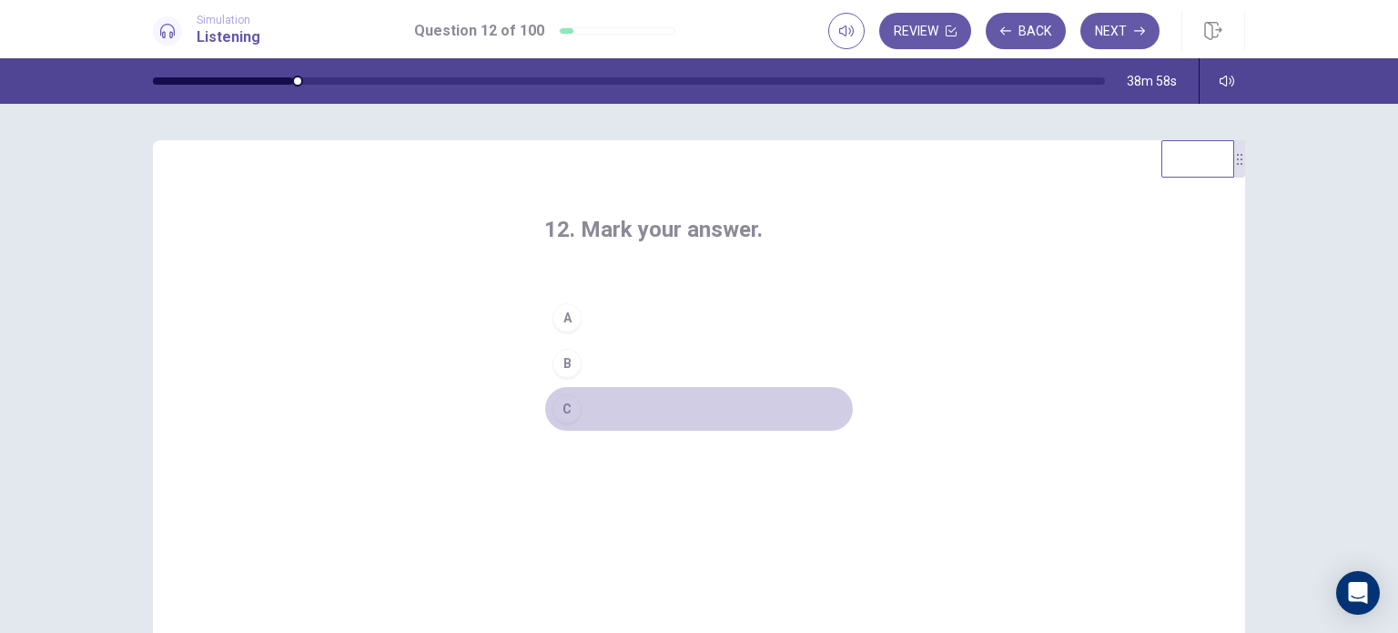
click at [570, 409] on div "C" at bounding box center [566, 408] width 29 height 29
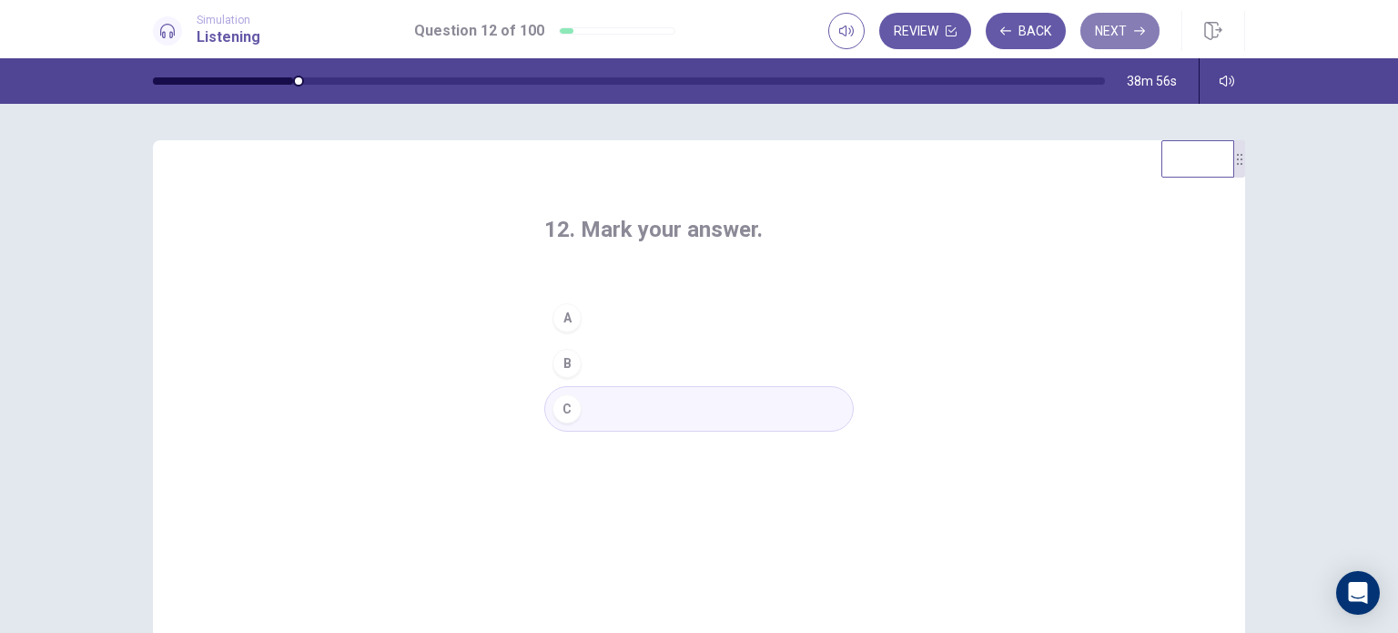
click at [1118, 25] on button "Next" at bounding box center [1119, 31] width 79 height 36
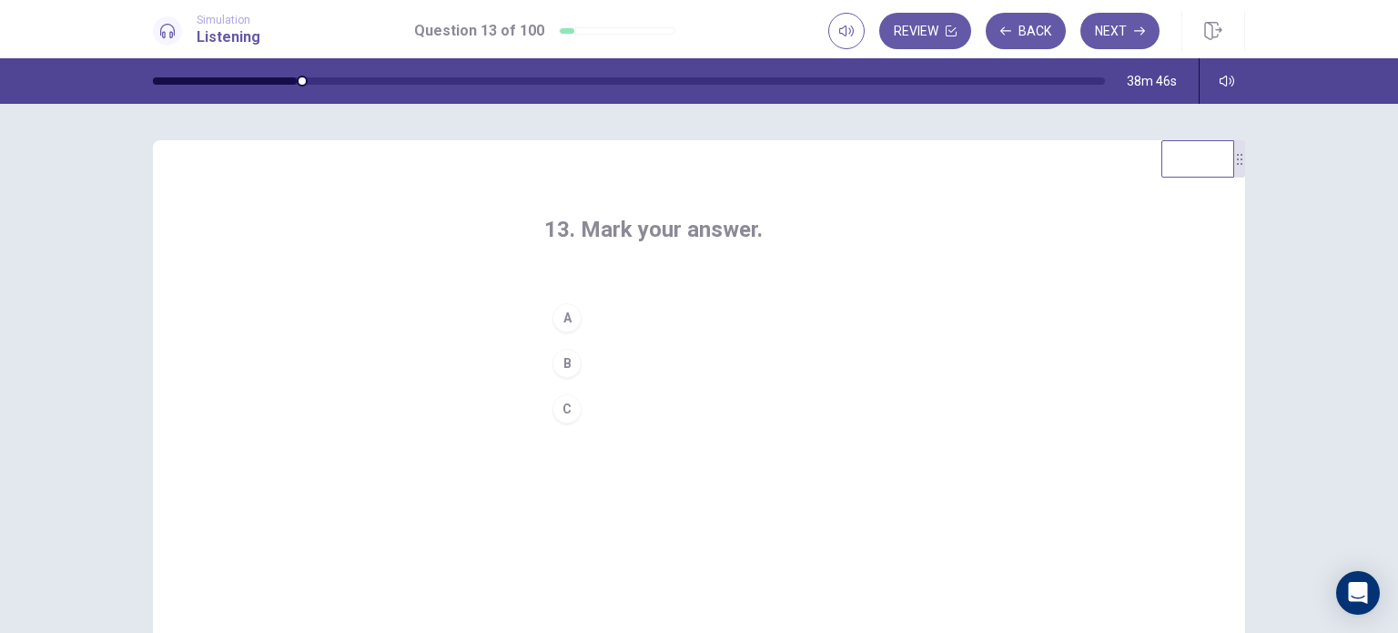
click at [579, 315] on button "A" at bounding box center [698, 318] width 309 height 46
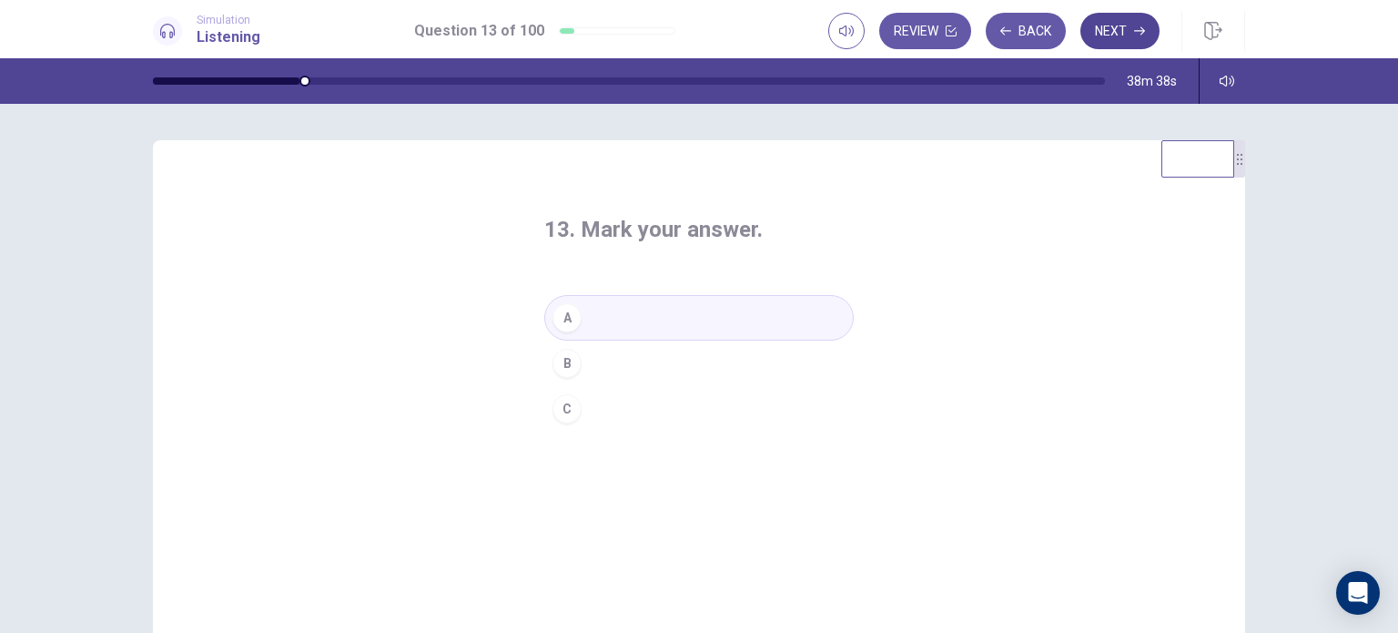
click at [1099, 45] on button "Next" at bounding box center [1119, 31] width 79 height 36
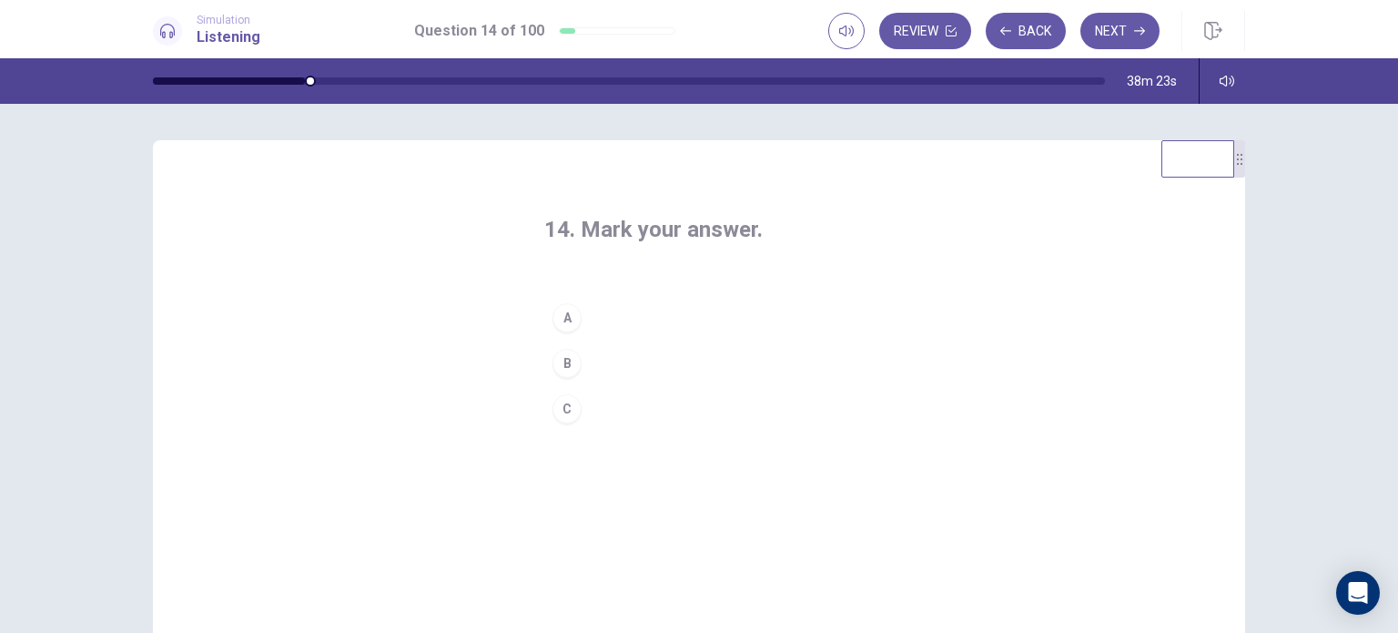
click at [563, 400] on div "C" at bounding box center [566, 408] width 29 height 29
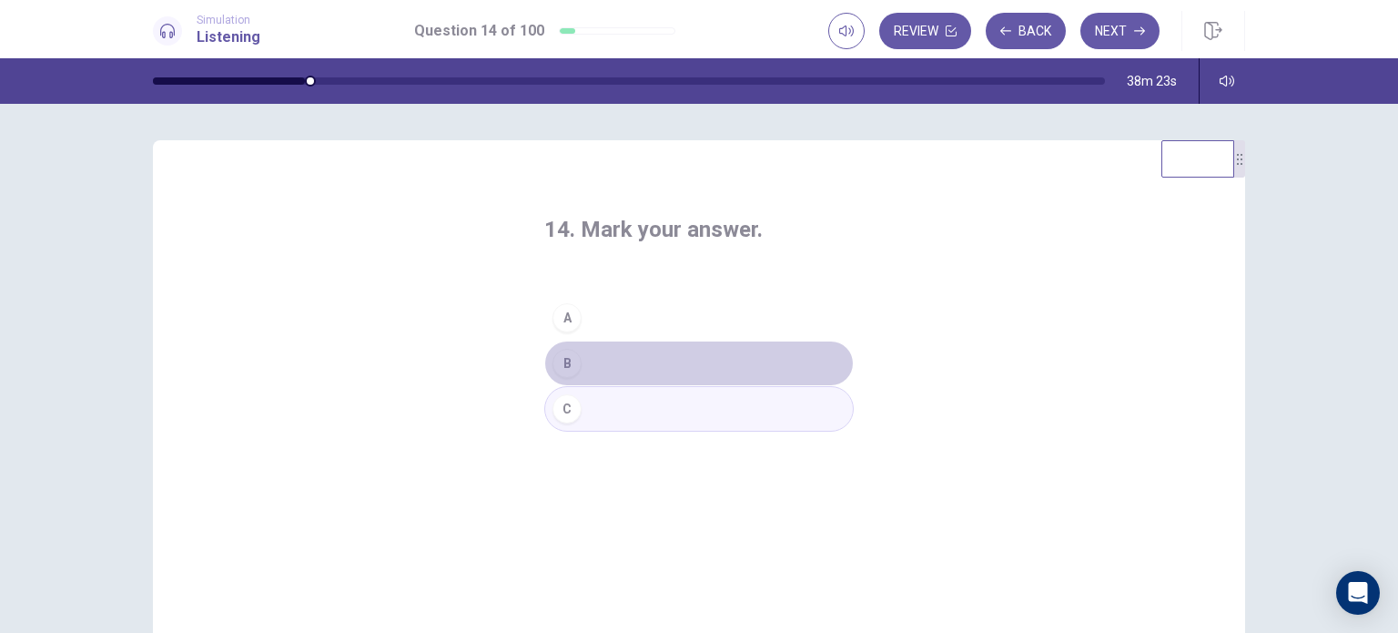
click at [564, 369] on div "B" at bounding box center [566, 363] width 29 height 29
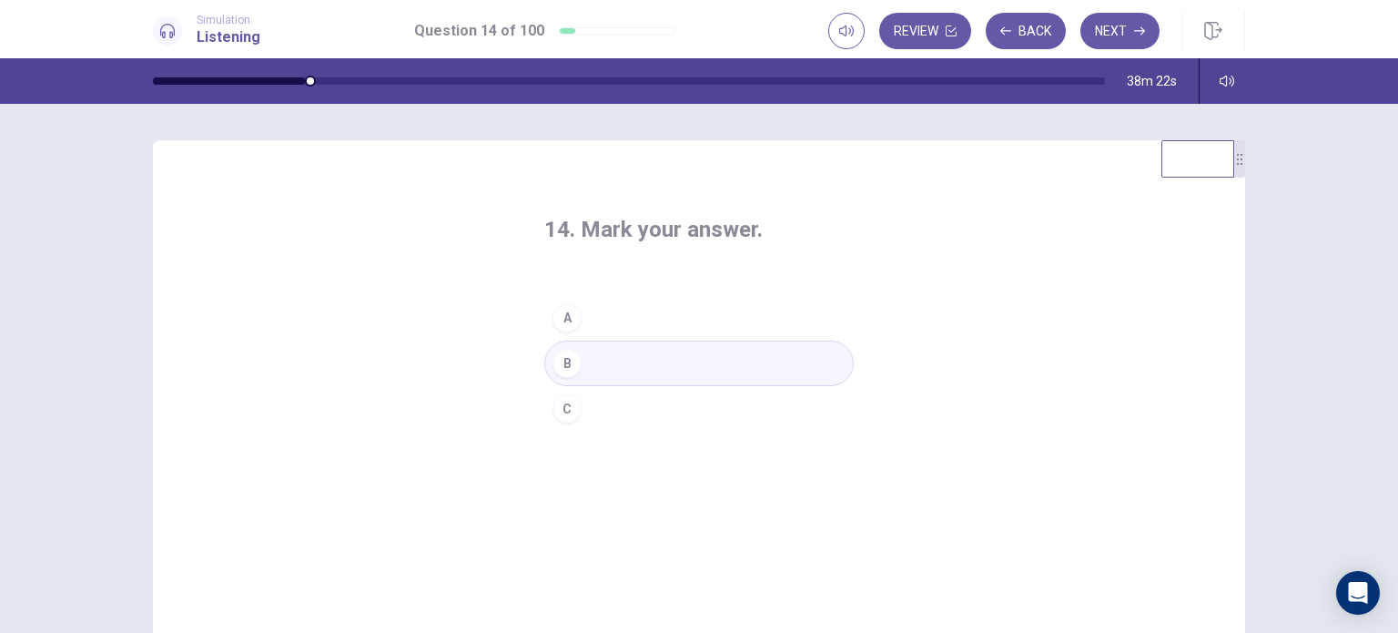
click at [558, 403] on div "C" at bounding box center [566, 408] width 29 height 29
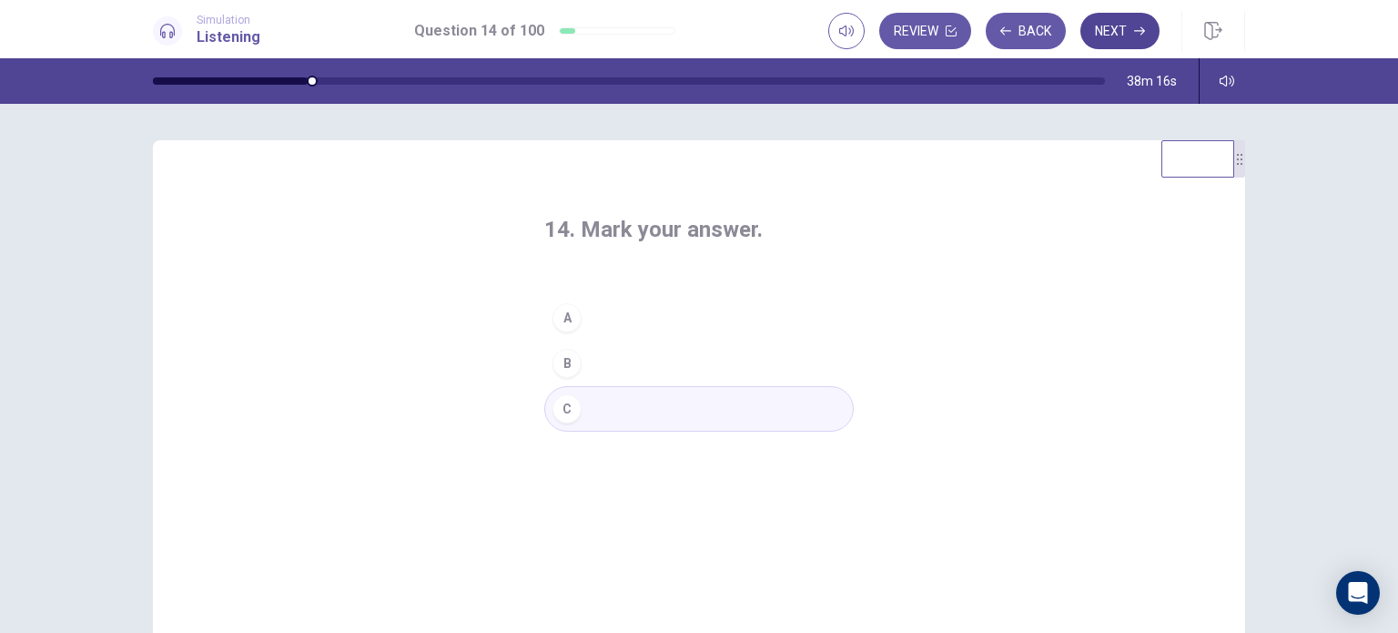
click at [1122, 28] on button "Next" at bounding box center [1119, 31] width 79 height 36
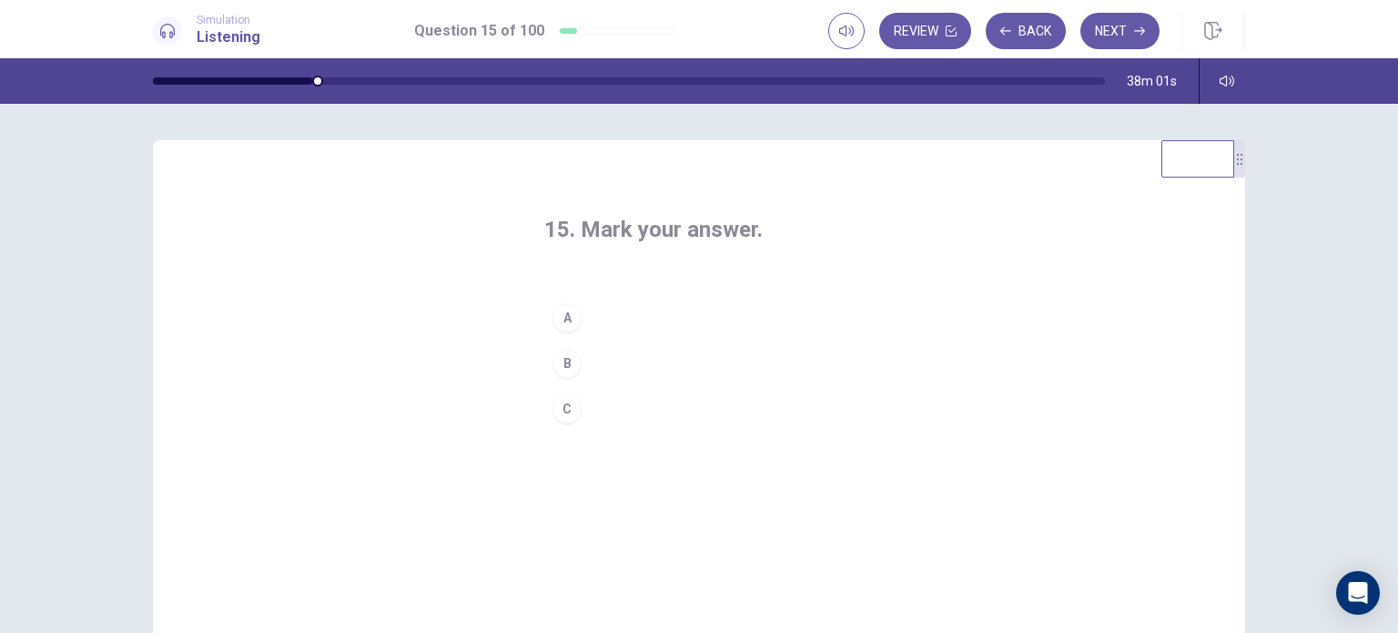
click at [555, 360] on div "B" at bounding box center [566, 363] width 29 height 29
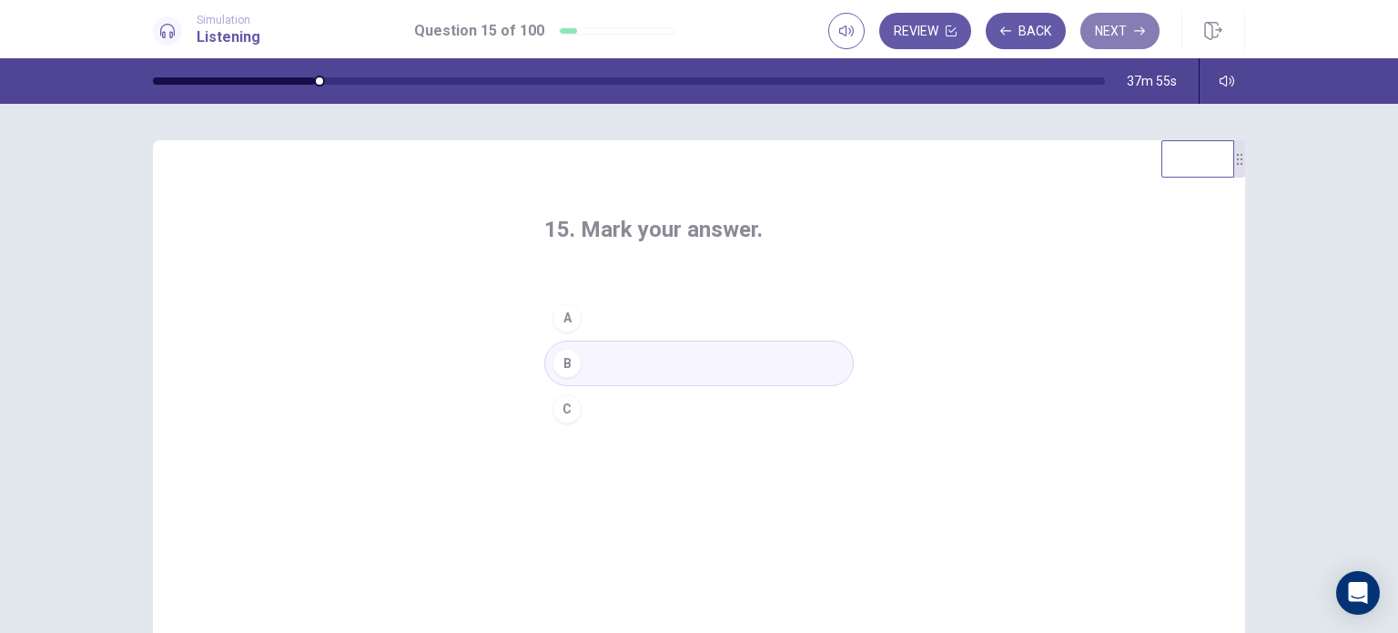
click at [1111, 32] on button "Next" at bounding box center [1119, 31] width 79 height 36
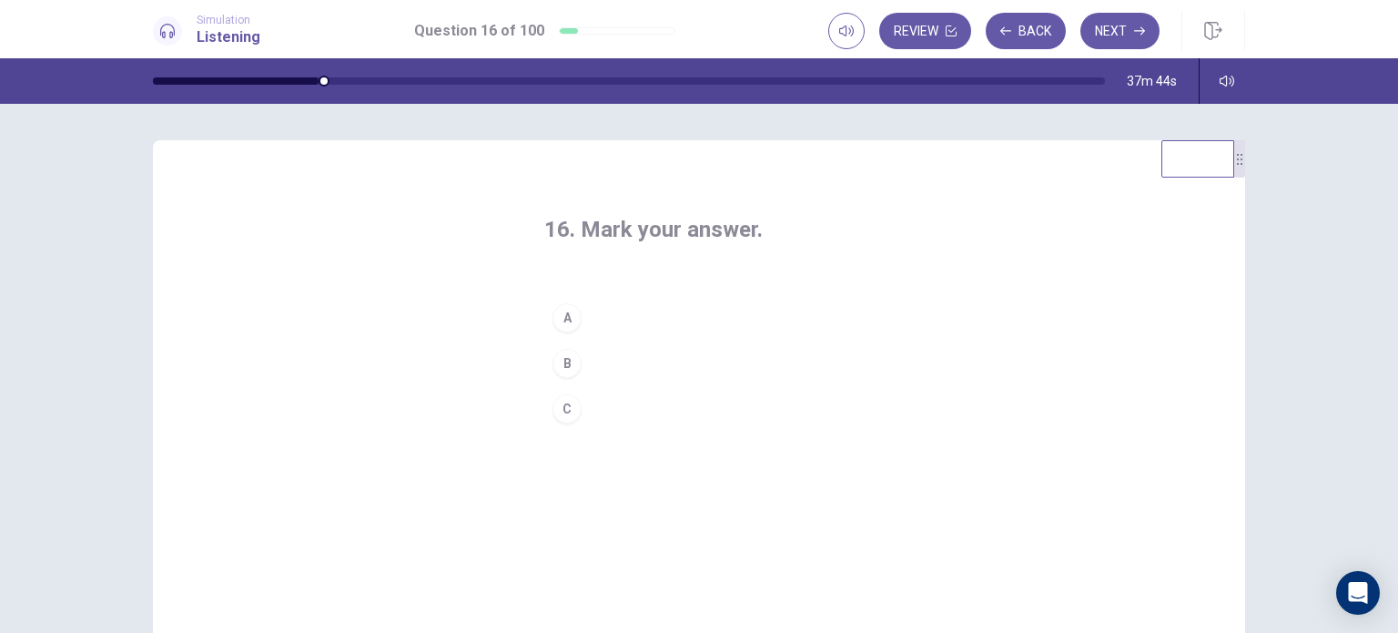
click at [566, 321] on div "A" at bounding box center [566, 317] width 29 height 29
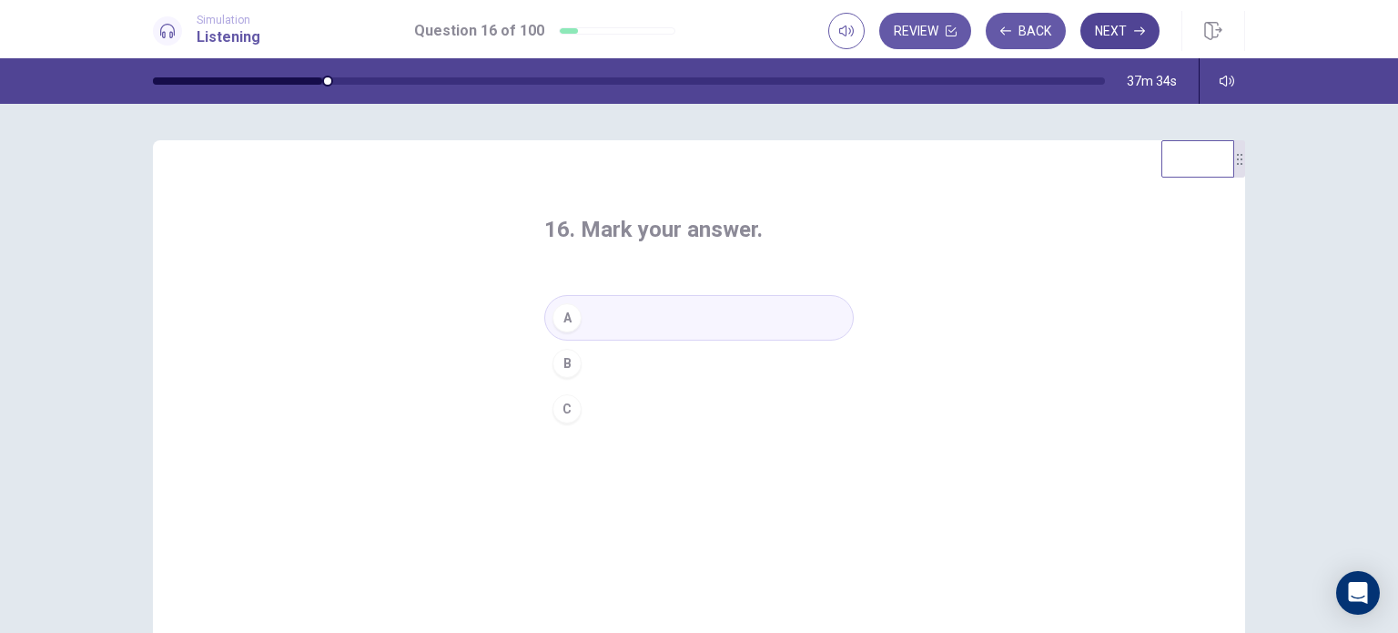
click at [1119, 38] on button "Next" at bounding box center [1119, 31] width 79 height 36
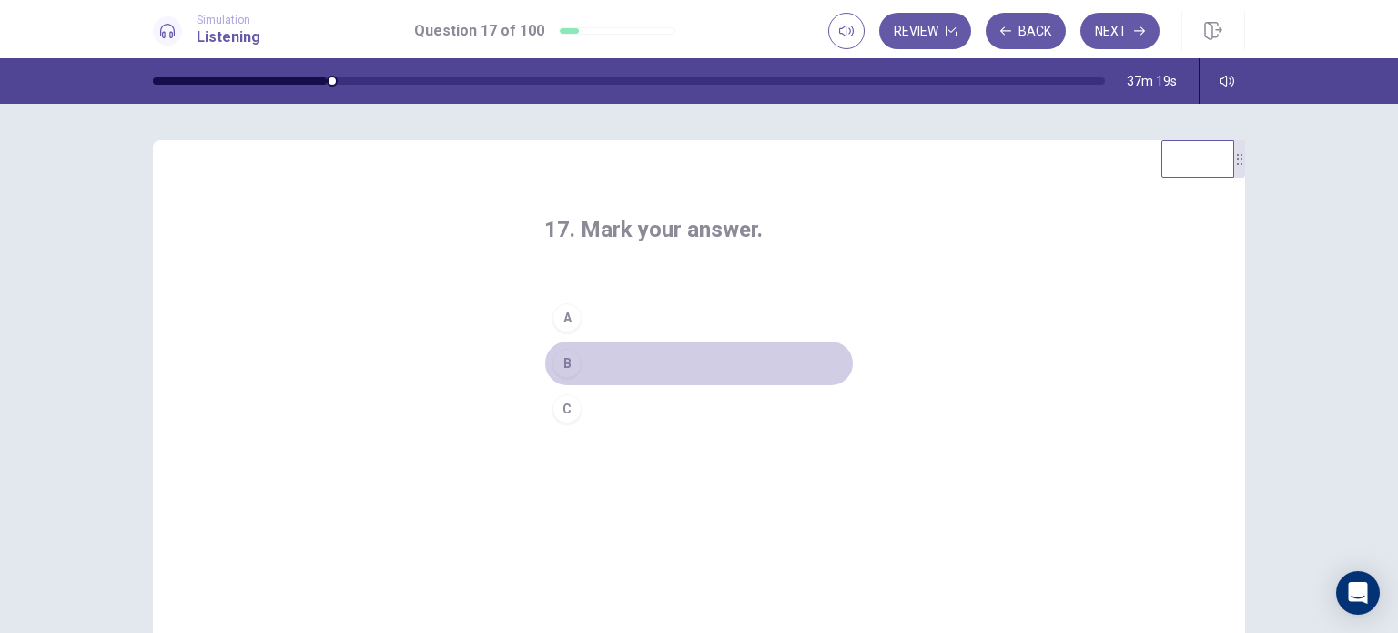
click at [595, 359] on button "B" at bounding box center [698, 363] width 309 height 46
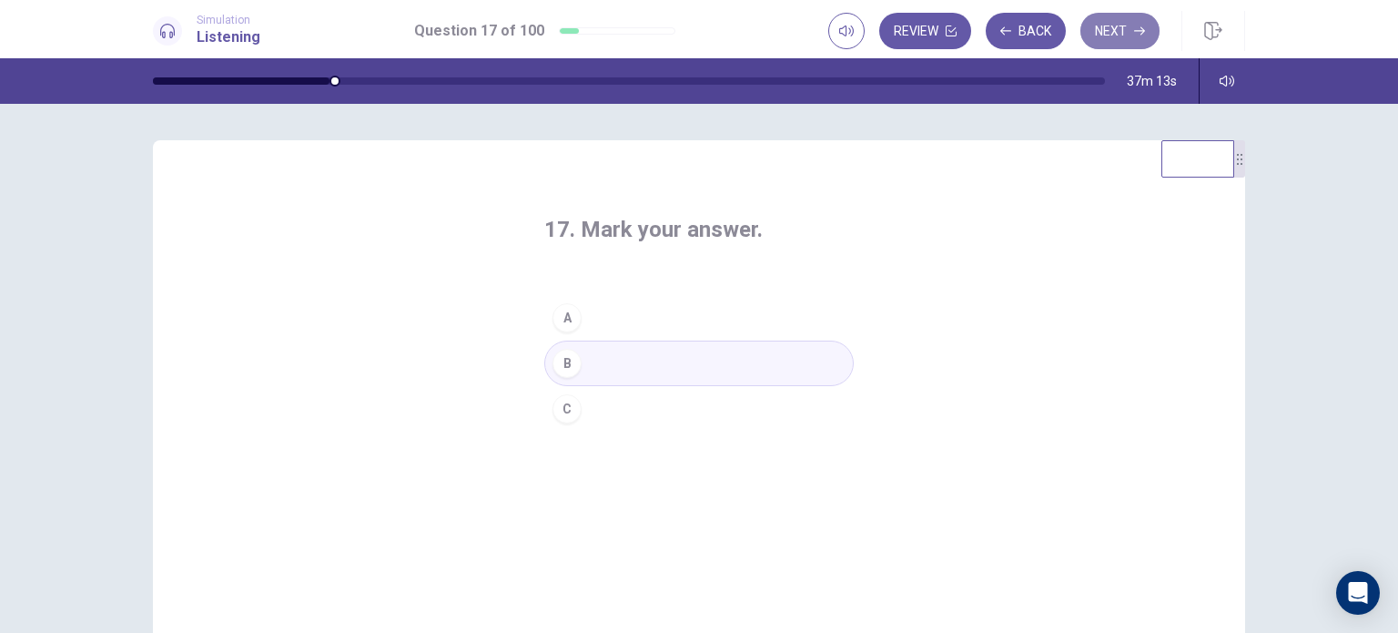
click at [1099, 35] on button "Next" at bounding box center [1119, 31] width 79 height 36
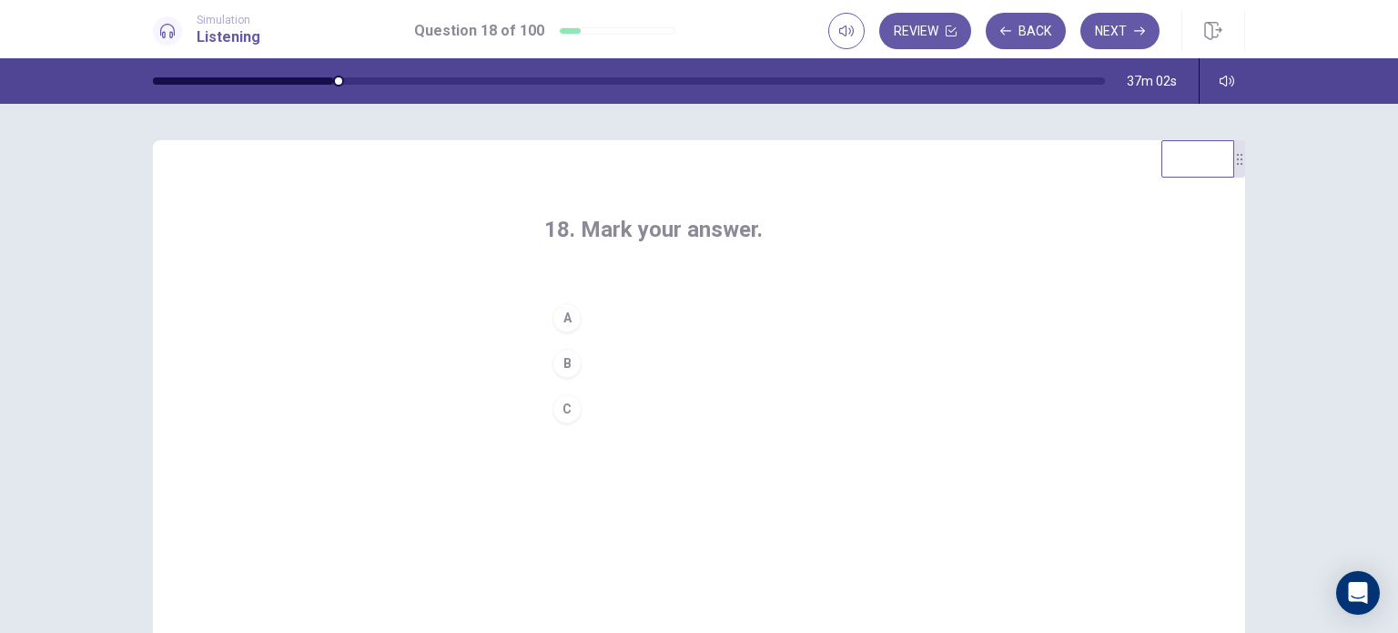
click at [582, 360] on button "B" at bounding box center [698, 363] width 309 height 46
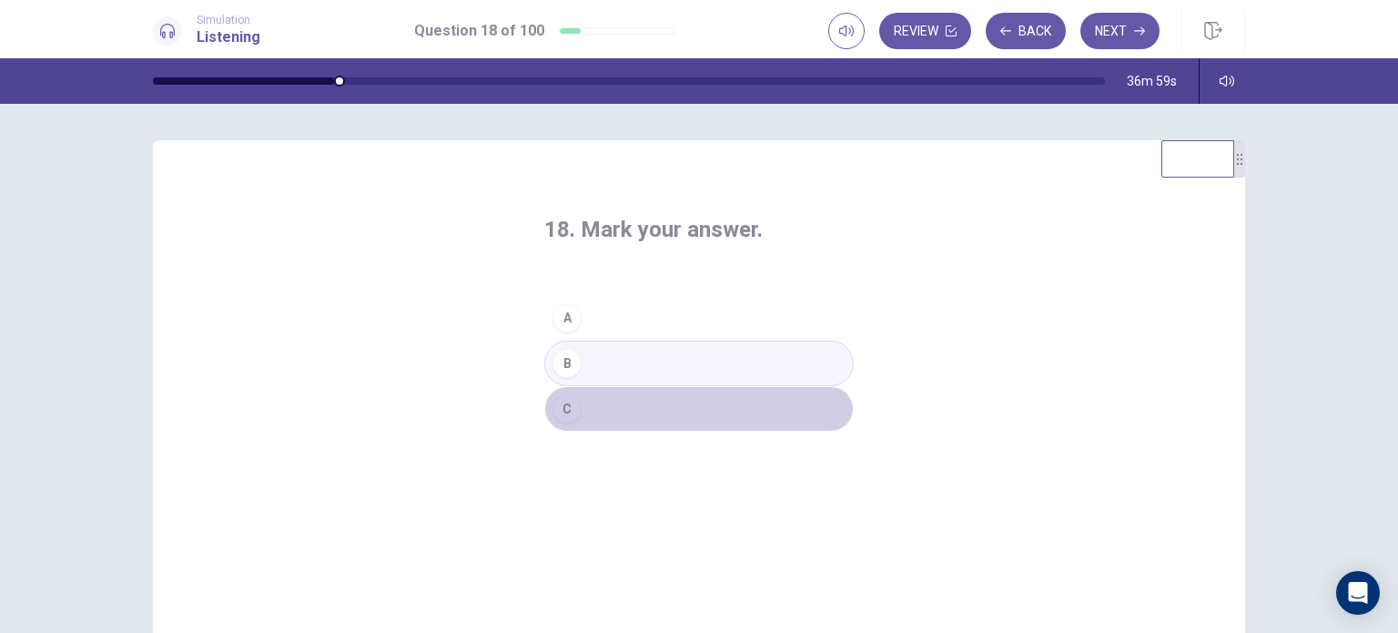
click at [626, 400] on button "C" at bounding box center [698, 409] width 309 height 46
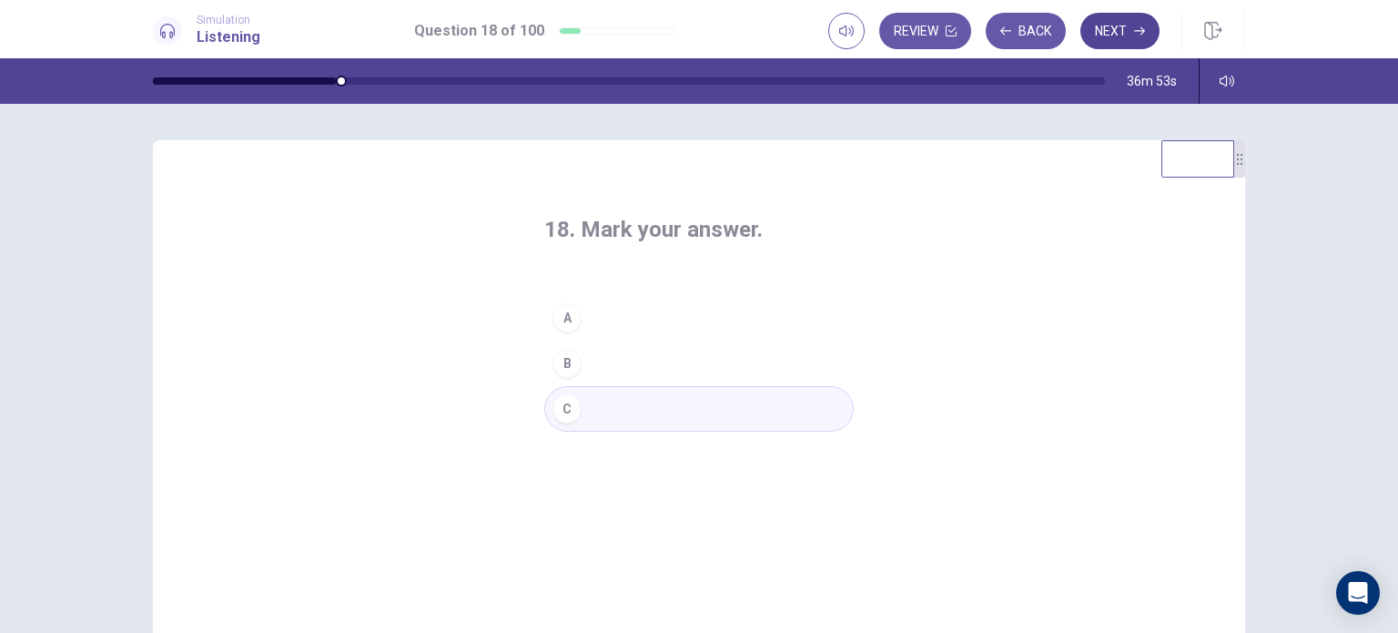
click at [1106, 33] on button "Next" at bounding box center [1119, 31] width 79 height 36
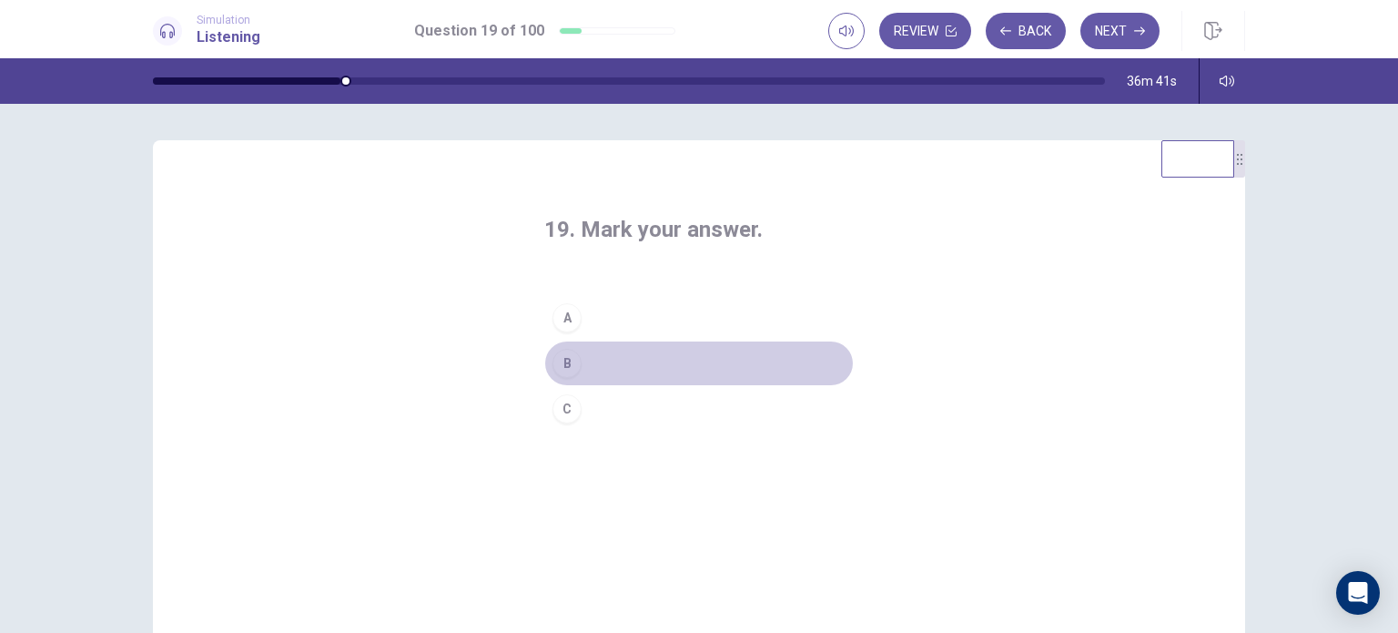
click at [569, 368] on div "B" at bounding box center [566, 363] width 29 height 29
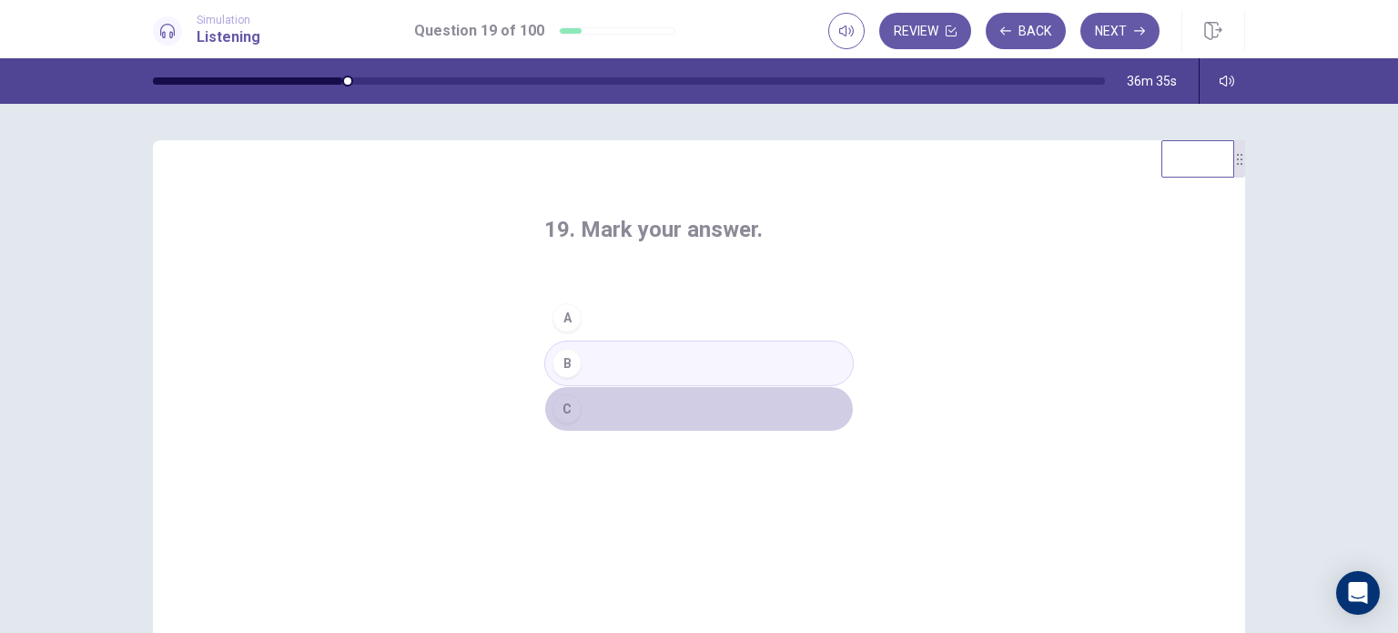
click at [573, 400] on div "C" at bounding box center [566, 408] width 29 height 29
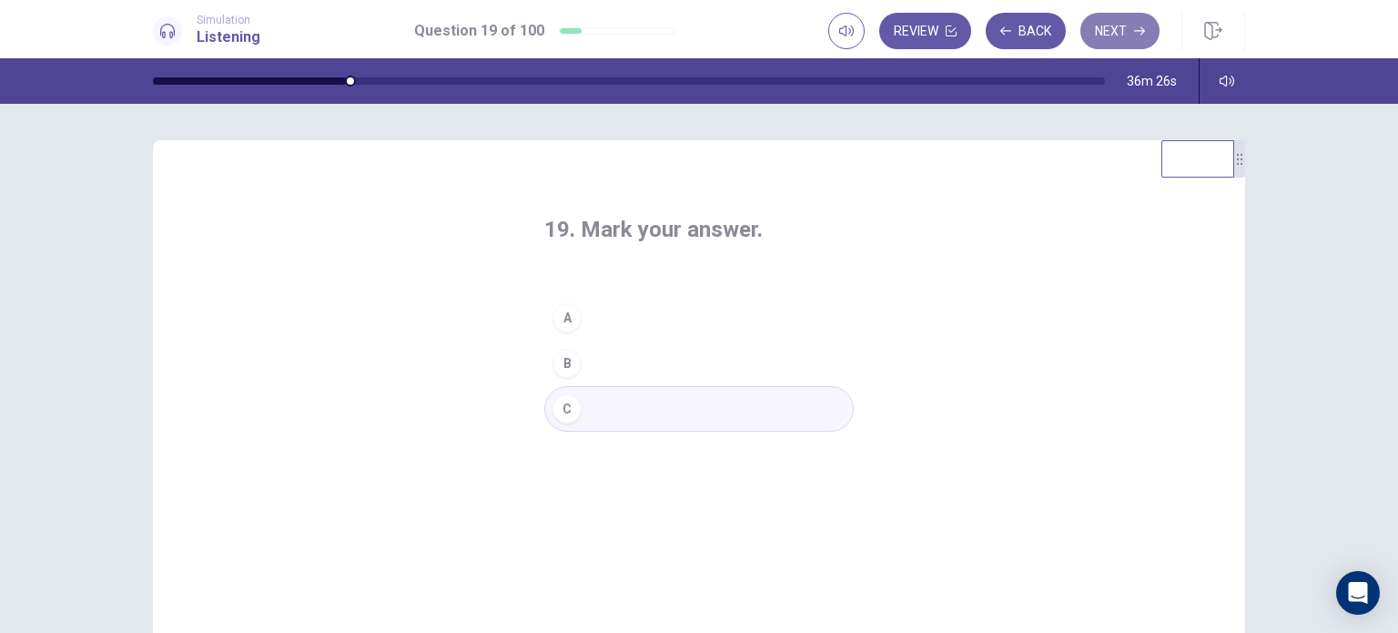
click at [1117, 38] on button "Next" at bounding box center [1119, 31] width 79 height 36
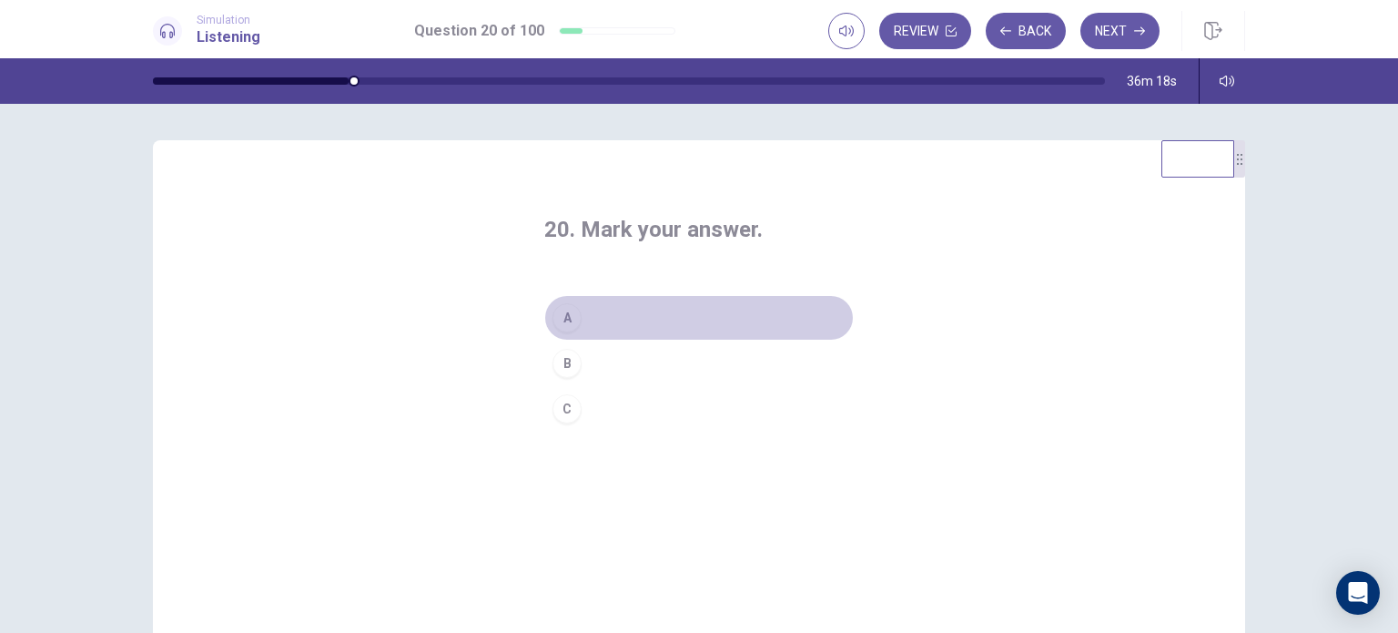
click at [558, 323] on div "A" at bounding box center [566, 317] width 29 height 29
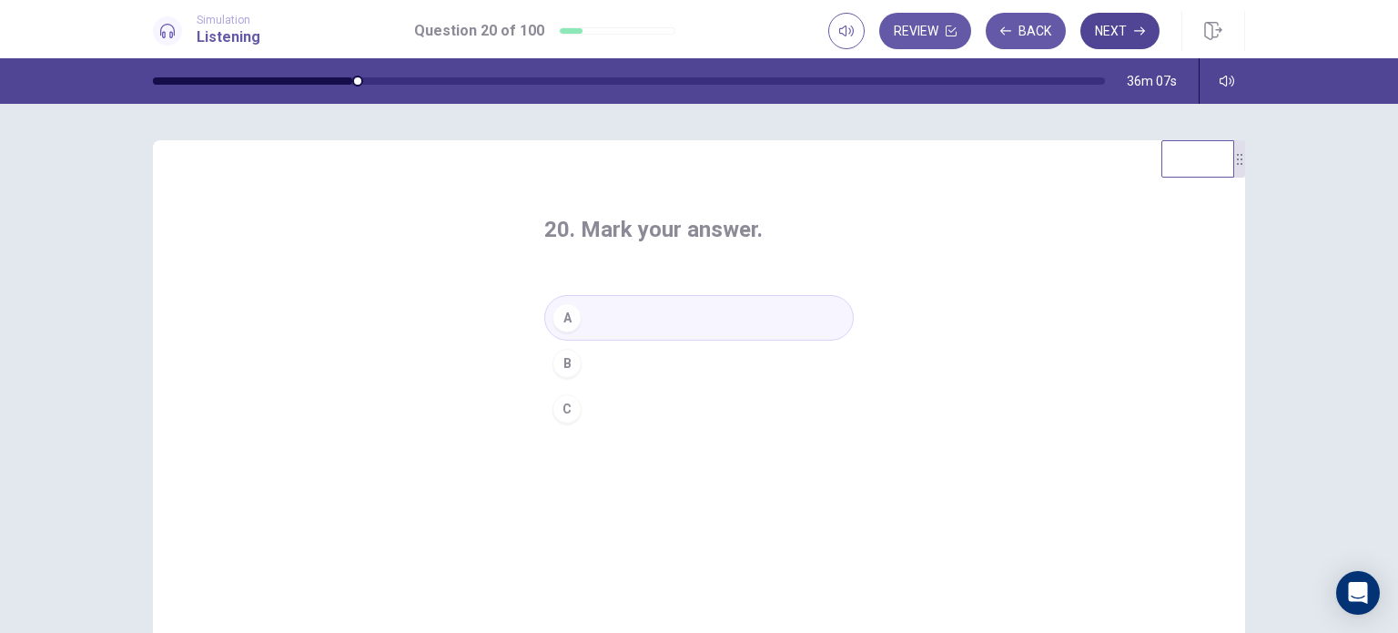
click at [1109, 34] on button "Next" at bounding box center [1119, 31] width 79 height 36
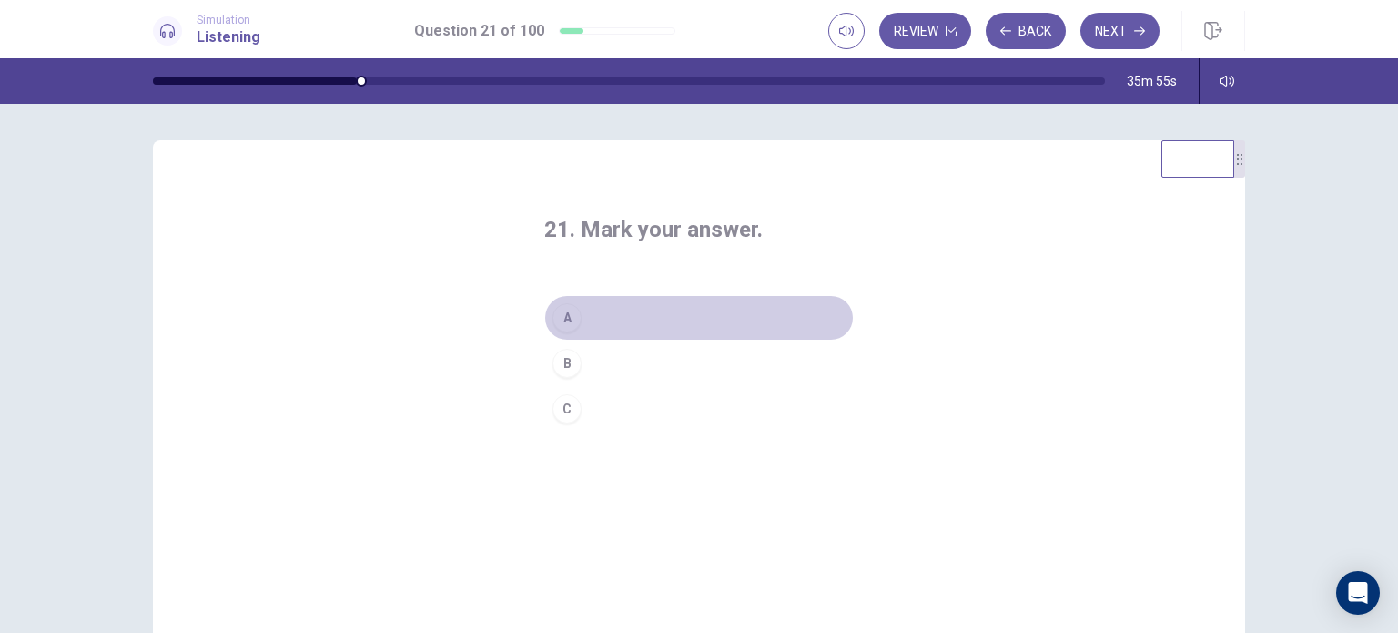
click at [572, 324] on div "A" at bounding box center [566, 317] width 29 height 29
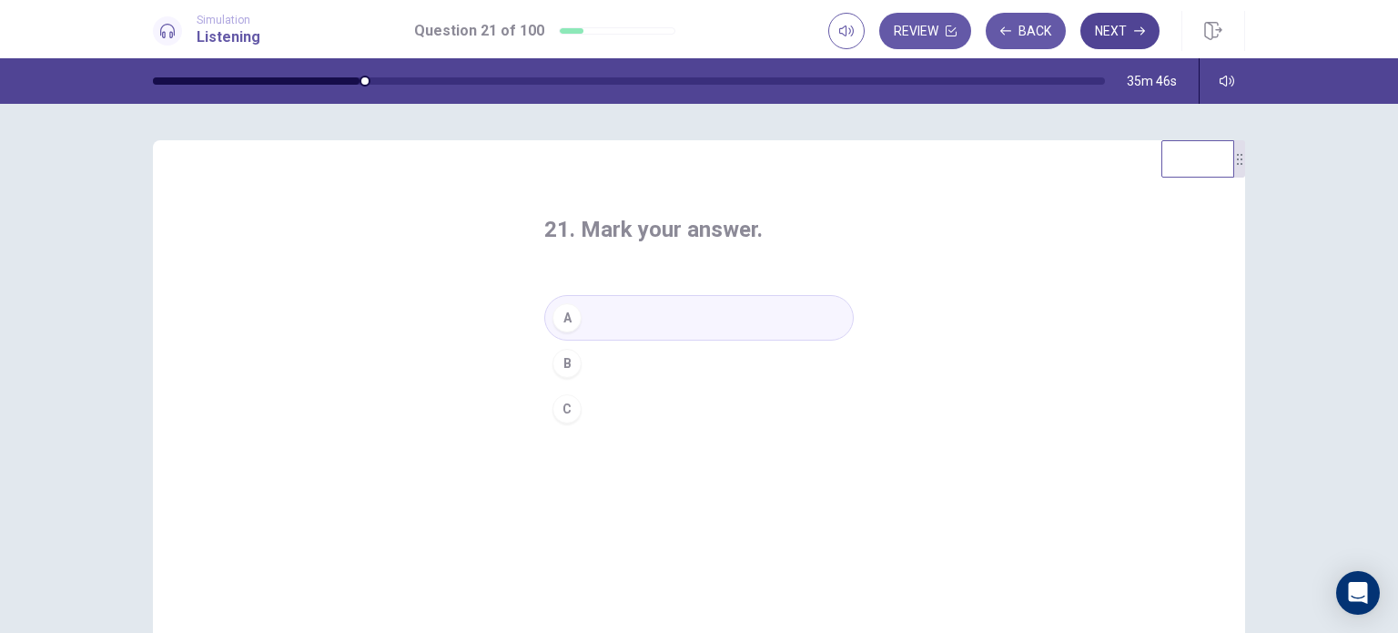
click at [1118, 29] on button "Next" at bounding box center [1119, 31] width 79 height 36
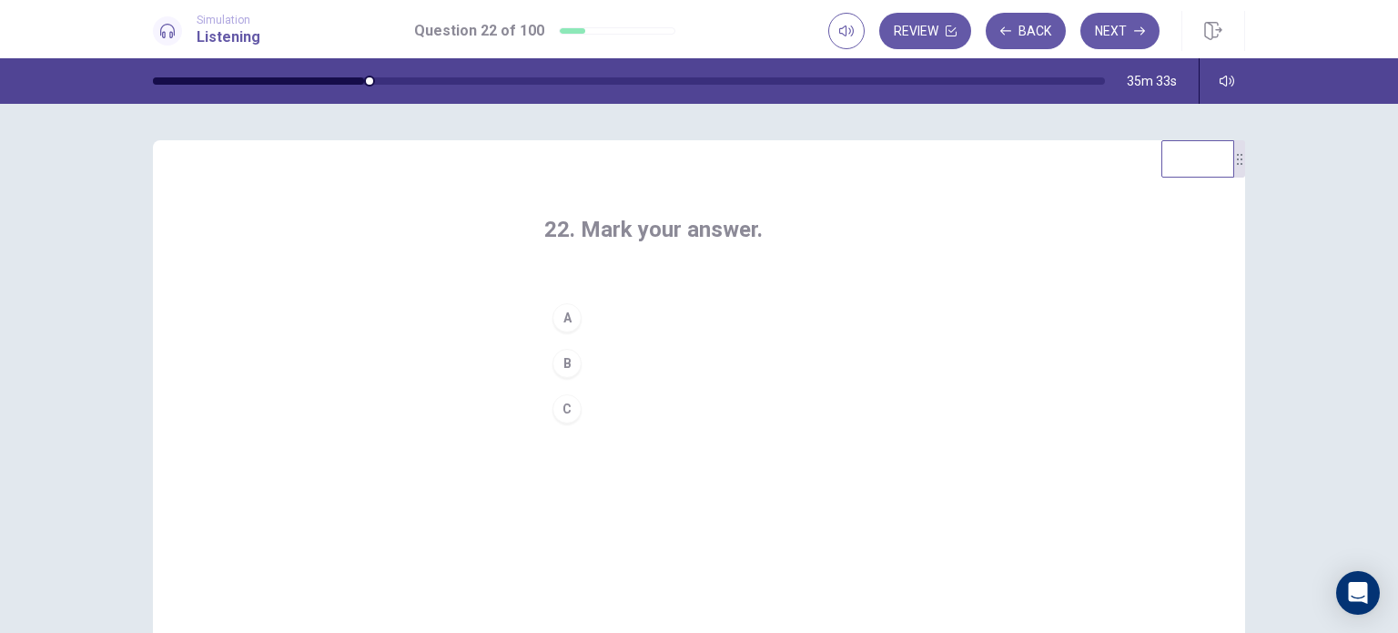
click at [602, 360] on button "B" at bounding box center [698, 363] width 309 height 46
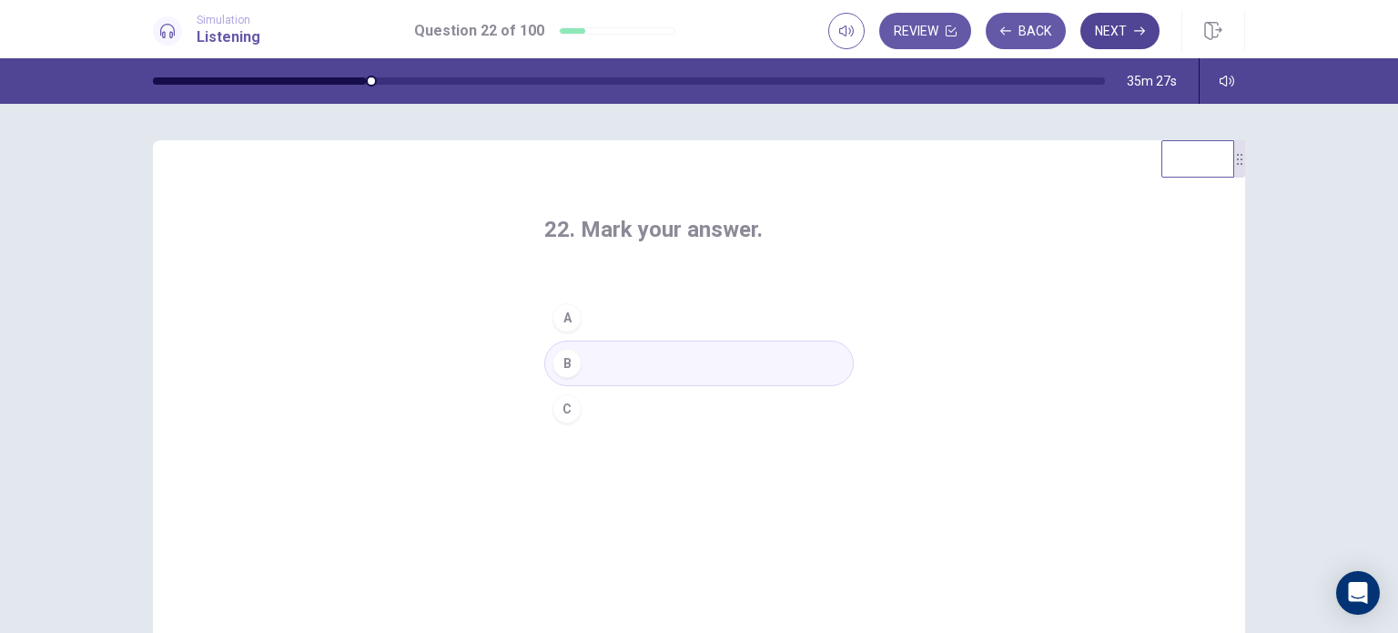
click at [1109, 32] on button "Next" at bounding box center [1119, 31] width 79 height 36
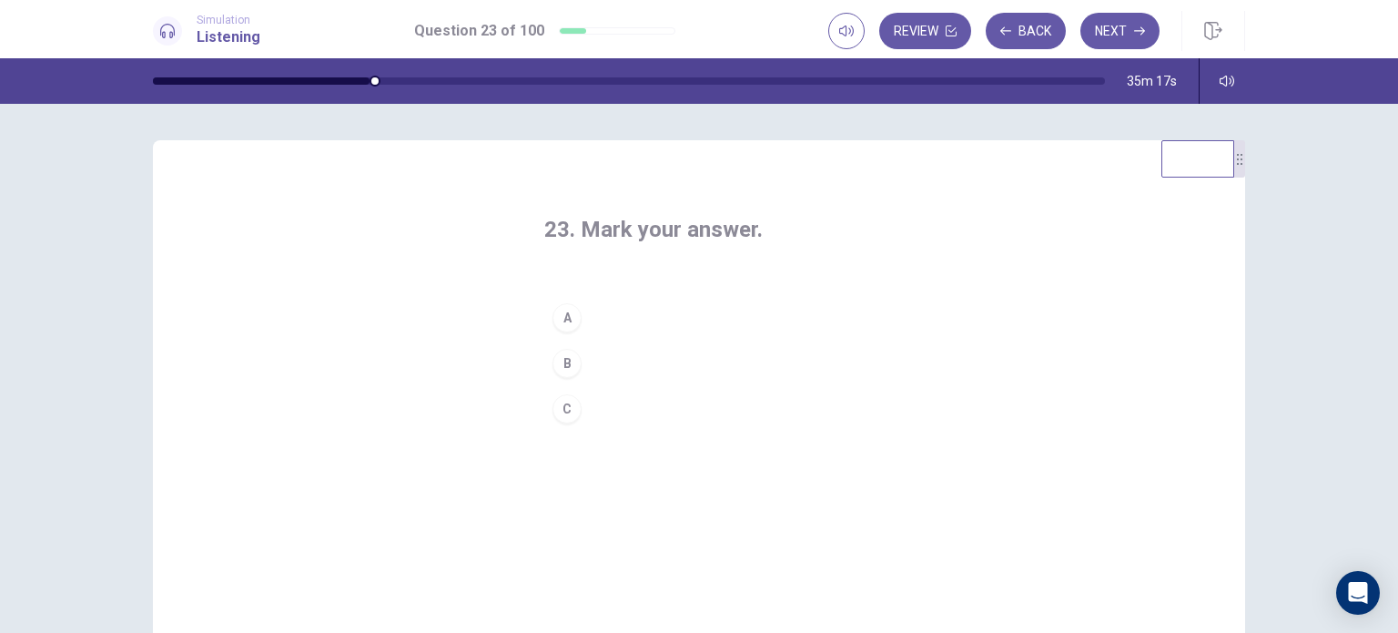
click at [564, 359] on div "B" at bounding box center [566, 363] width 29 height 29
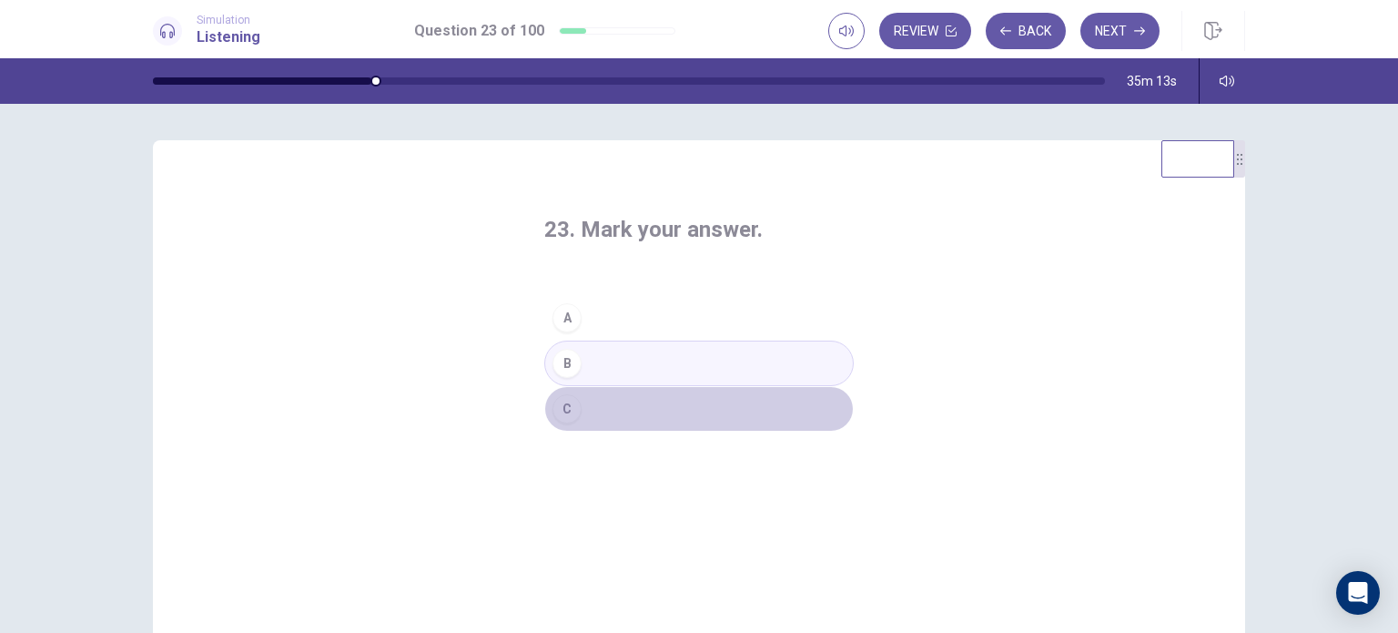
click at [582, 398] on button "C" at bounding box center [698, 409] width 309 height 46
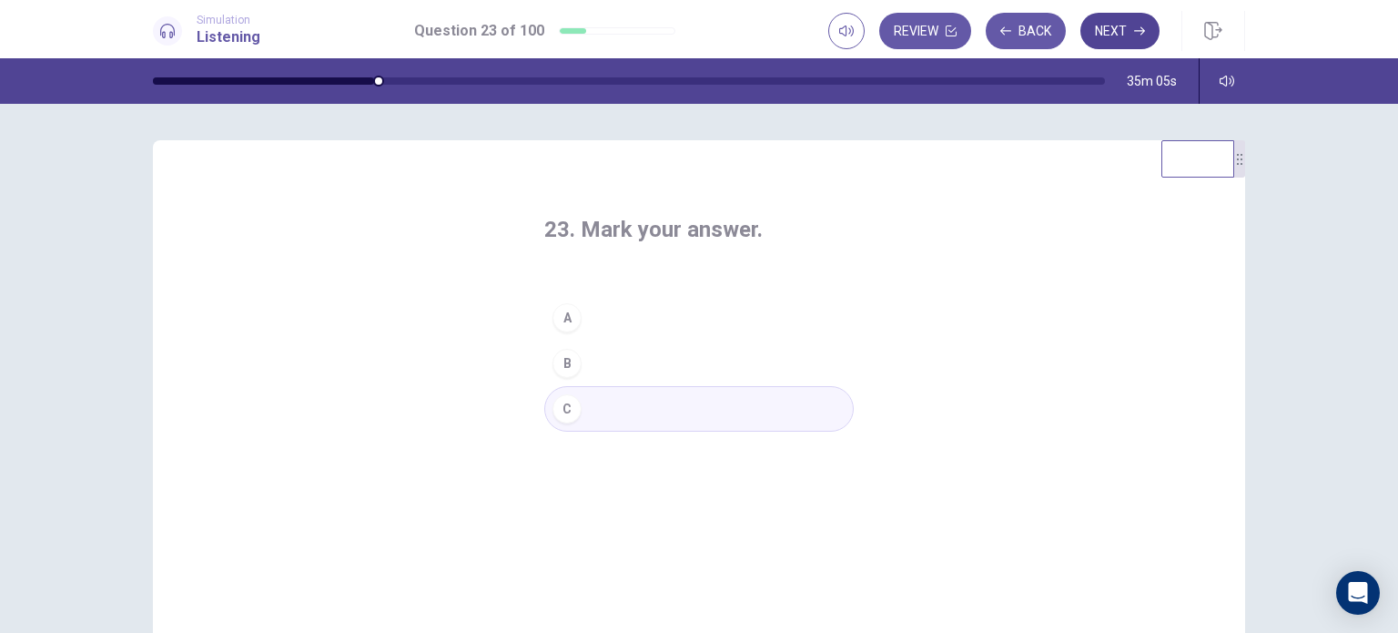
click at [1125, 17] on button "Next" at bounding box center [1119, 31] width 79 height 36
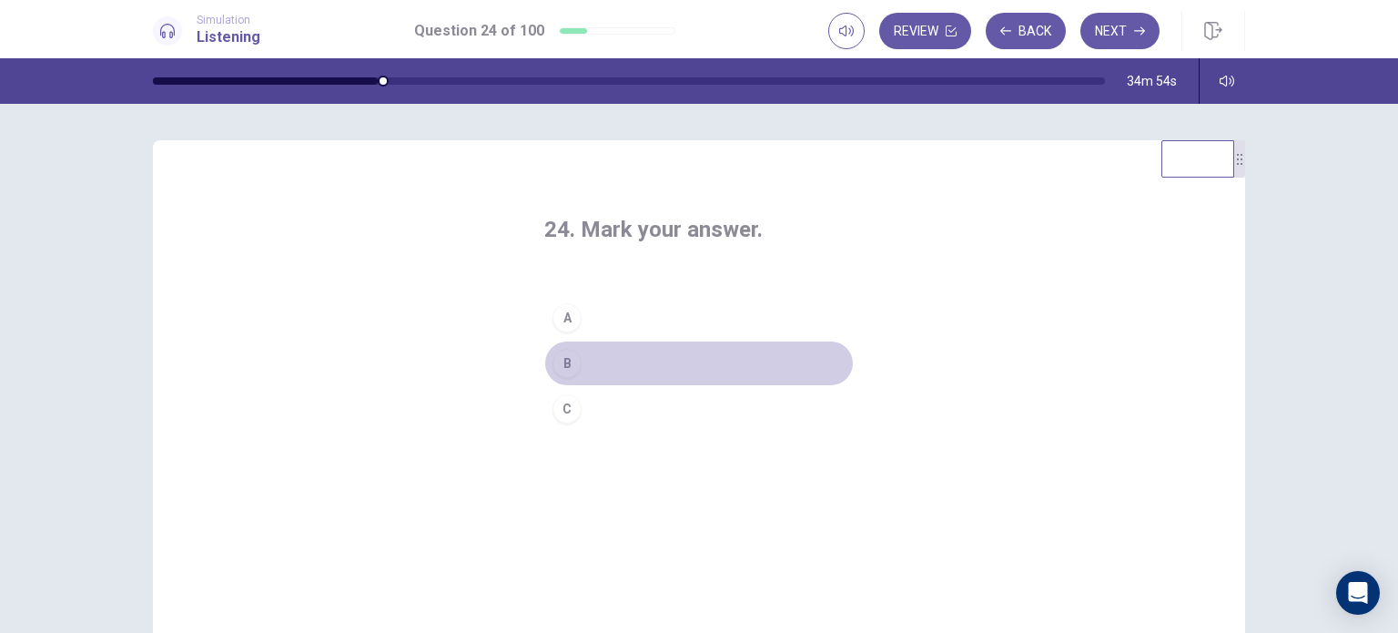
click at [623, 354] on button "B" at bounding box center [698, 363] width 309 height 46
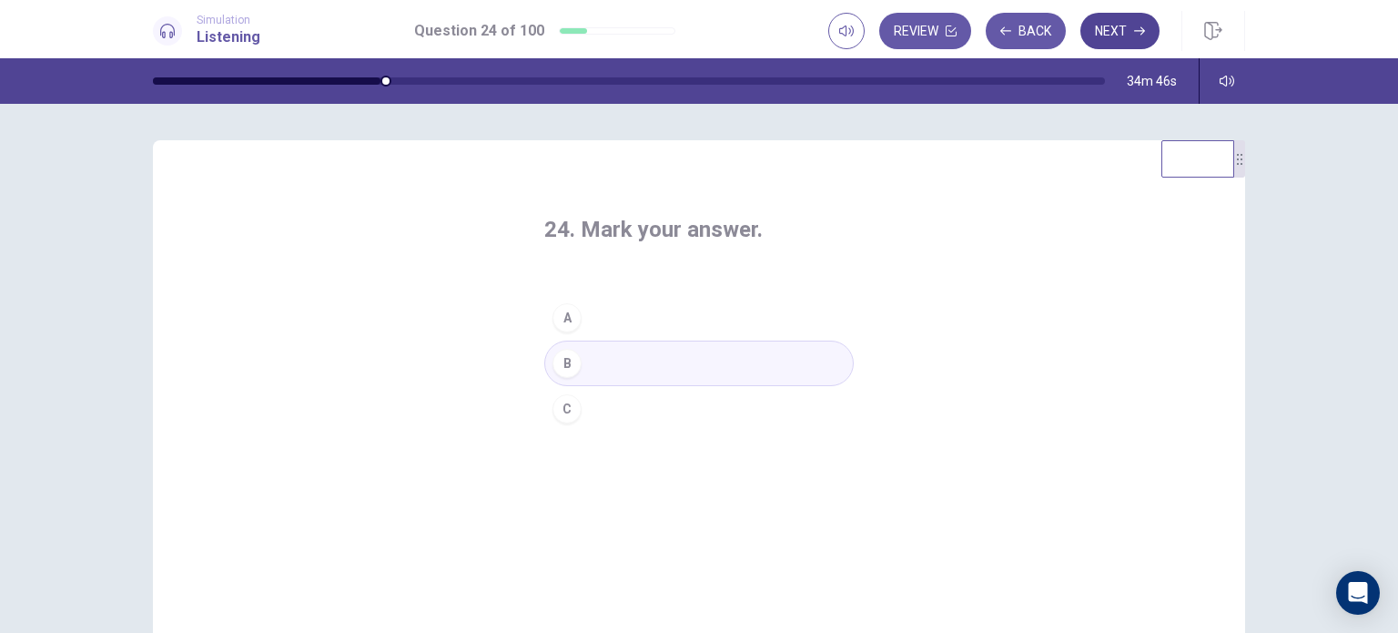
click at [1098, 36] on button "Next" at bounding box center [1119, 31] width 79 height 36
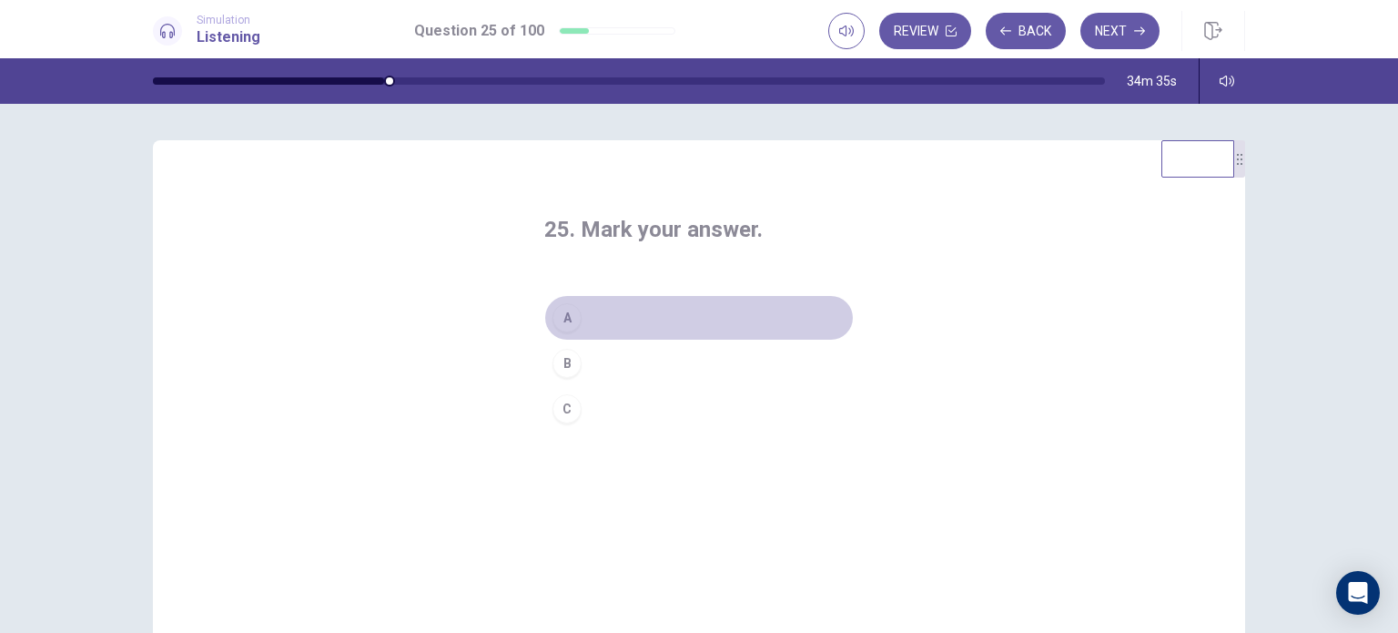
click at [664, 315] on button "A" at bounding box center [698, 318] width 309 height 46
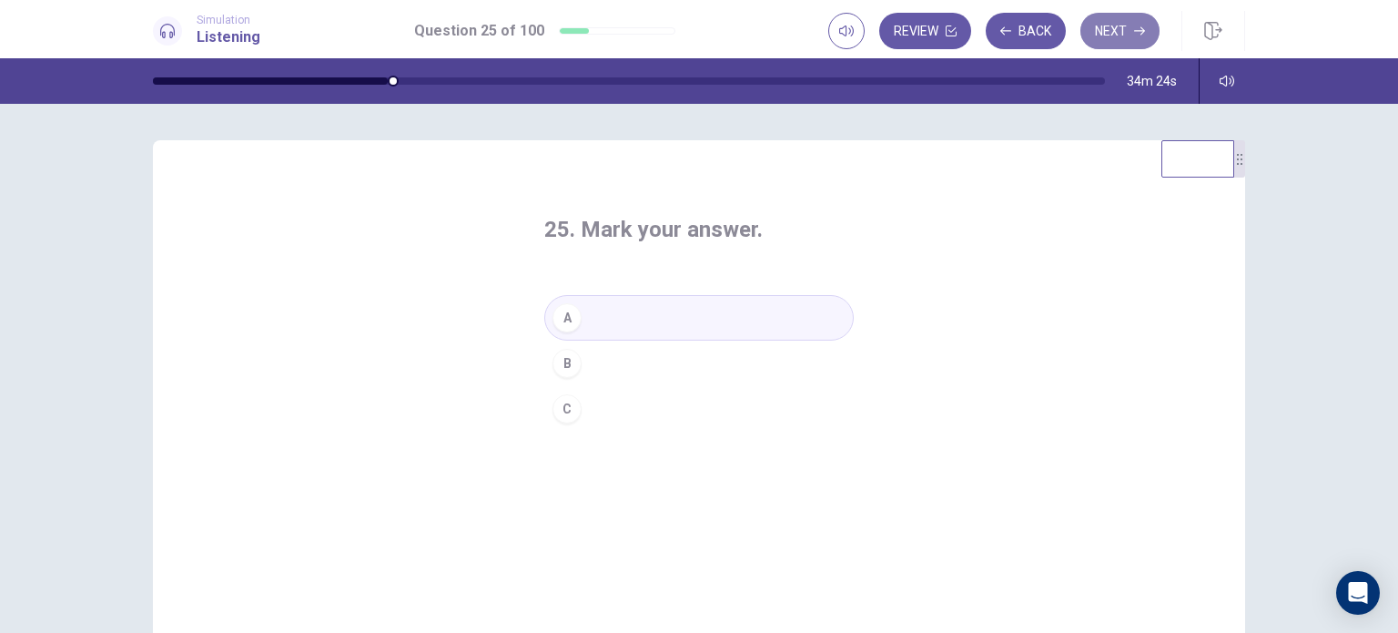
click at [1118, 25] on button "Next" at bounding box center [1119, 31] width 79 height 36
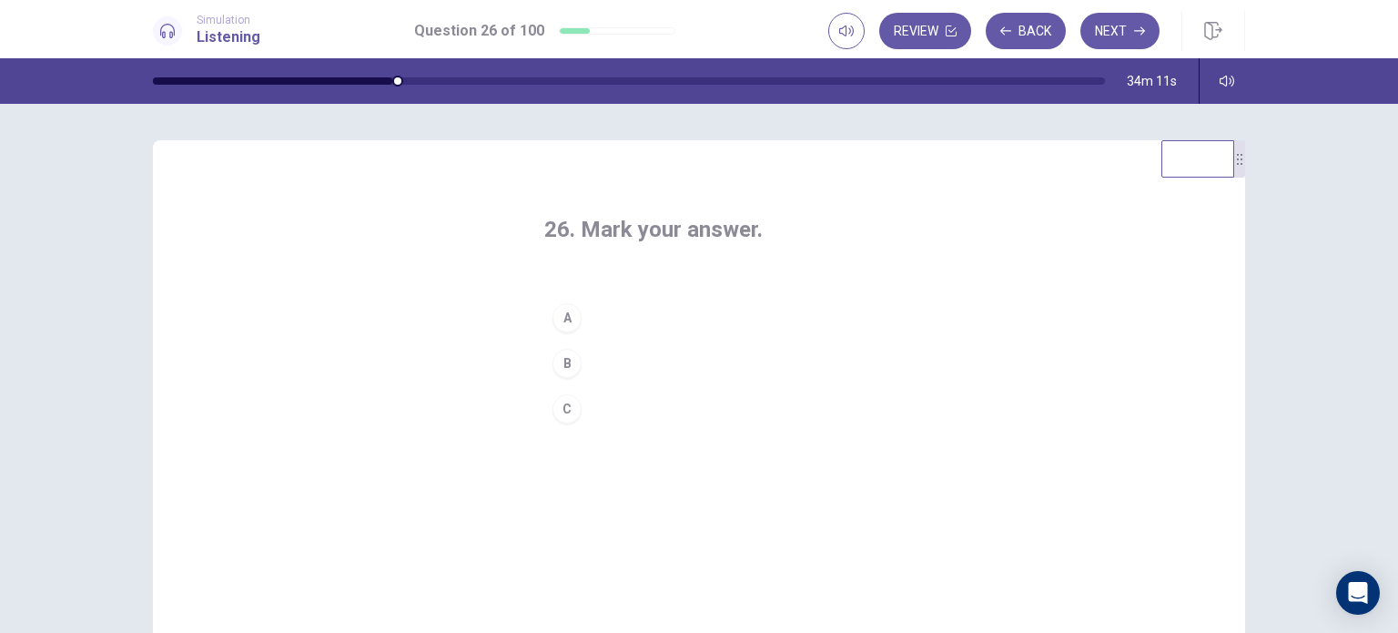
click at [570, 356] on div "B" at bounding box center [566, 363] width 29 height 29
click at [661, 418] on button "C" at bounding box center [698, 409] width 309 height 46
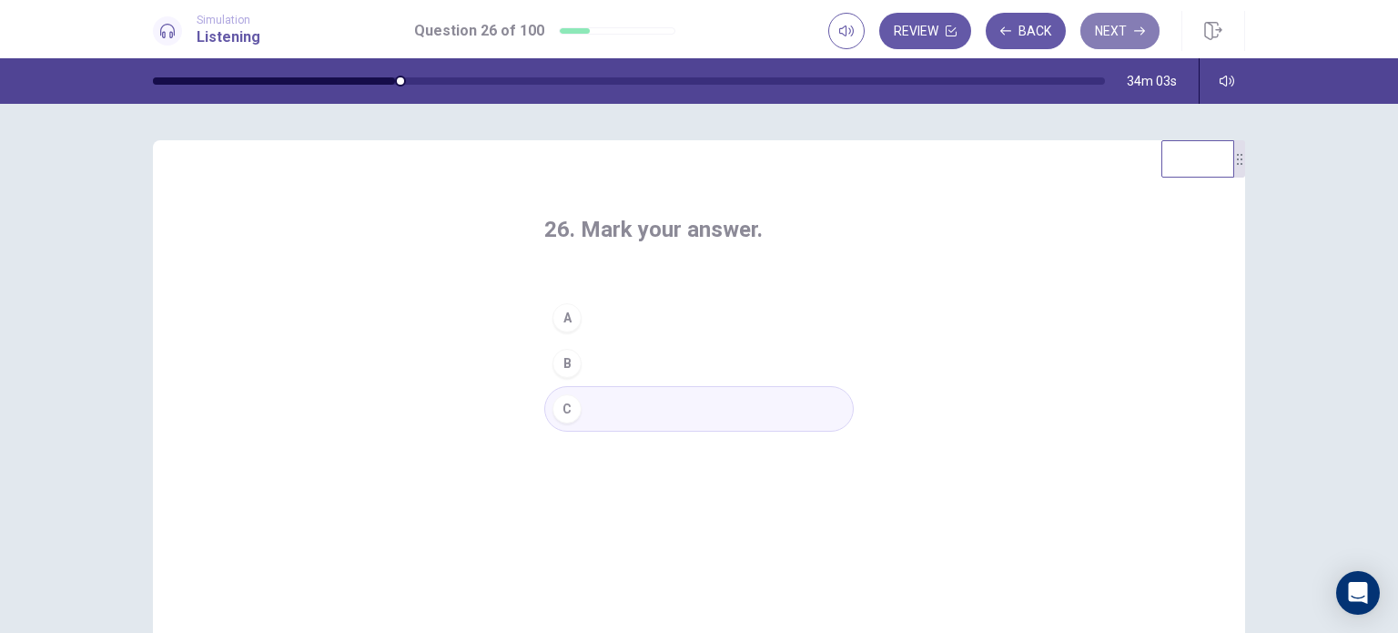
click at [1133, 25] on button "Next" at bounding box center [1119, 31] width 79 height 36
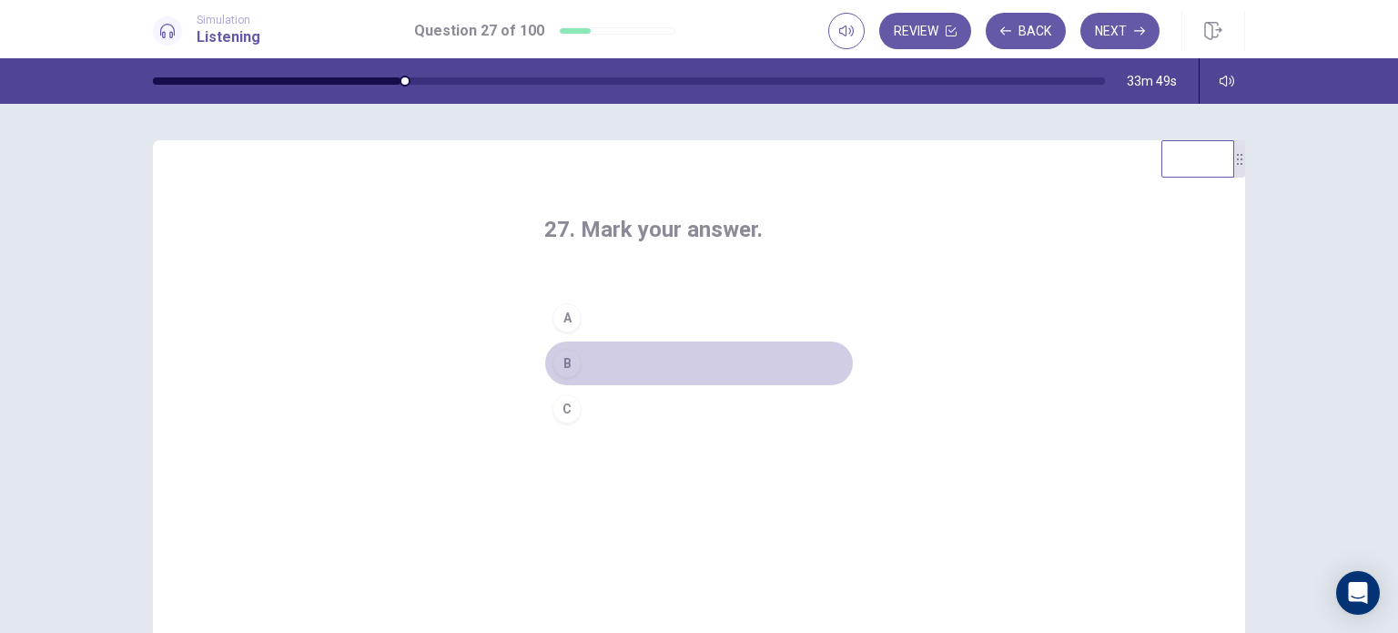
click at [638, 360] on button "B" at bounding box center [698, 363] width 309 height 46
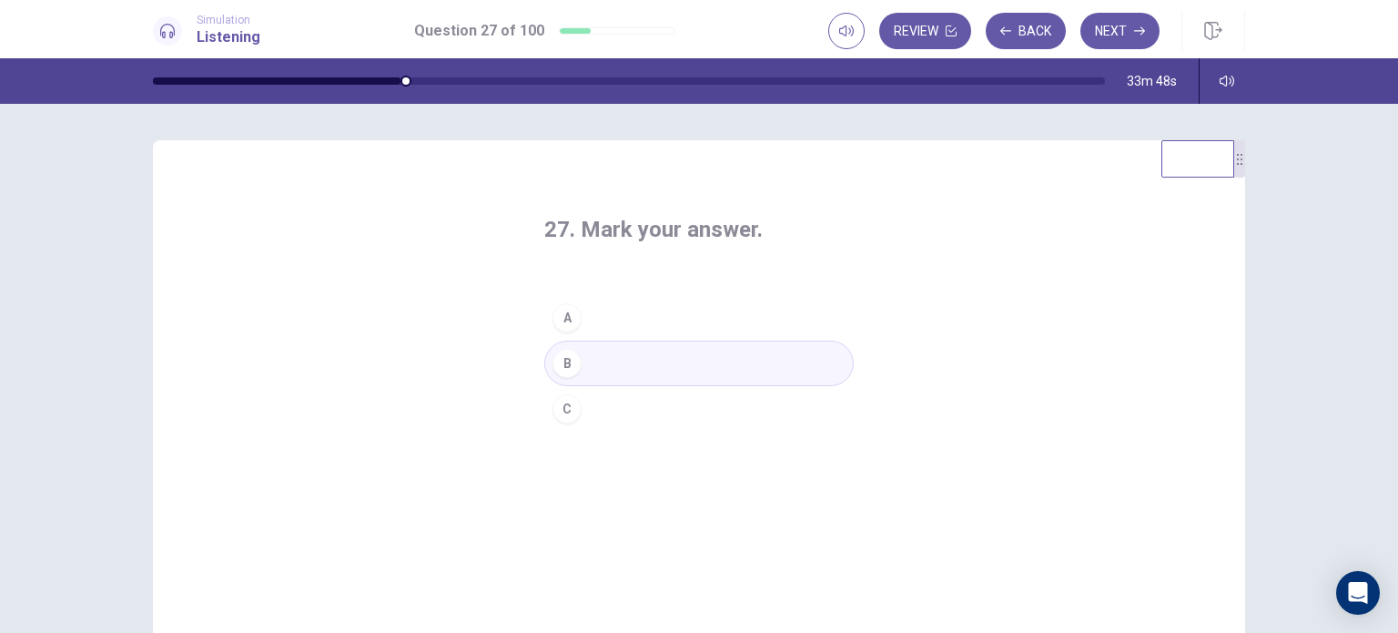
click at [645, 415] on button "C" at bounding box center [698, 409] width 309 height 46
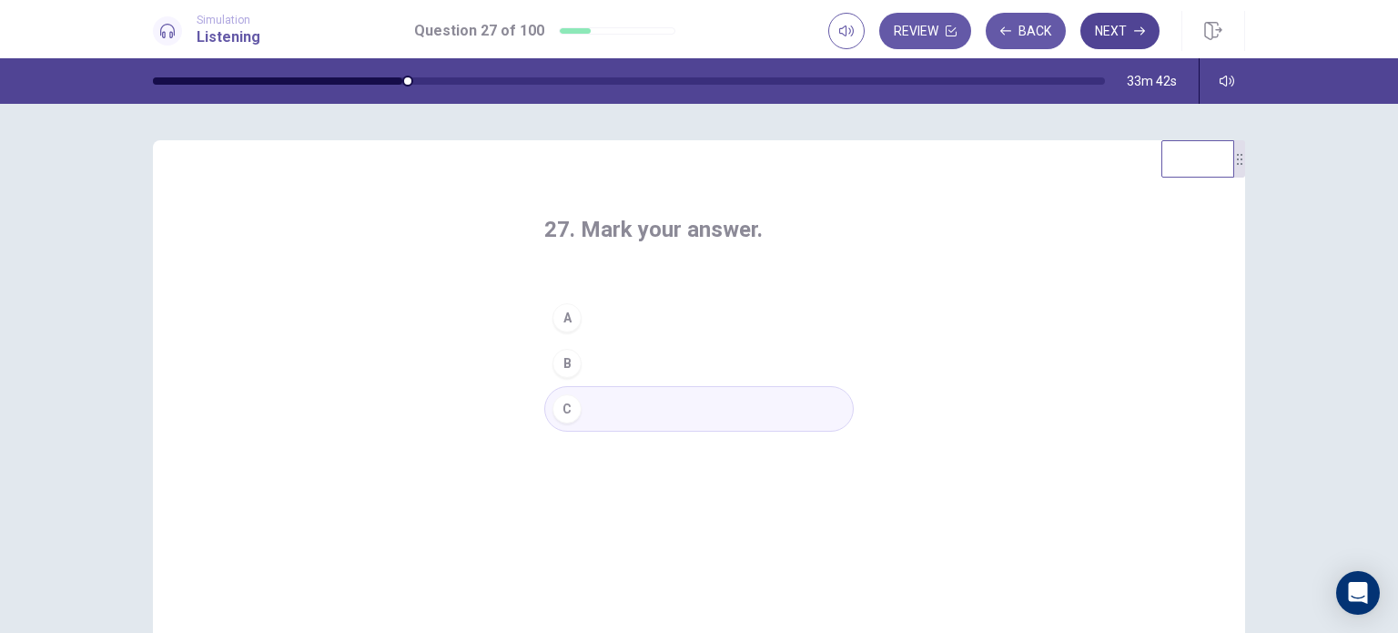
click at [1111, 35] on button "Next" at bounding box center [1119, 31] width 79 height 36
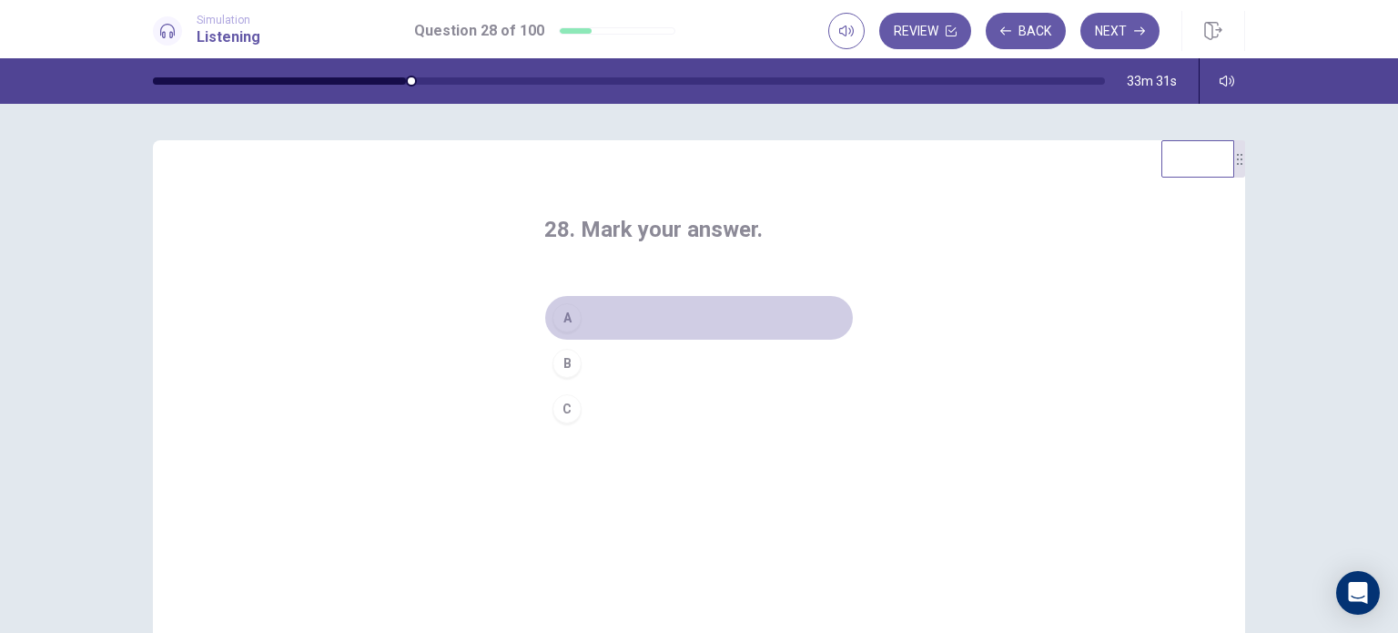
click at [714, 301] on button "A" at bounding box center [698, 318] width 309 height 46
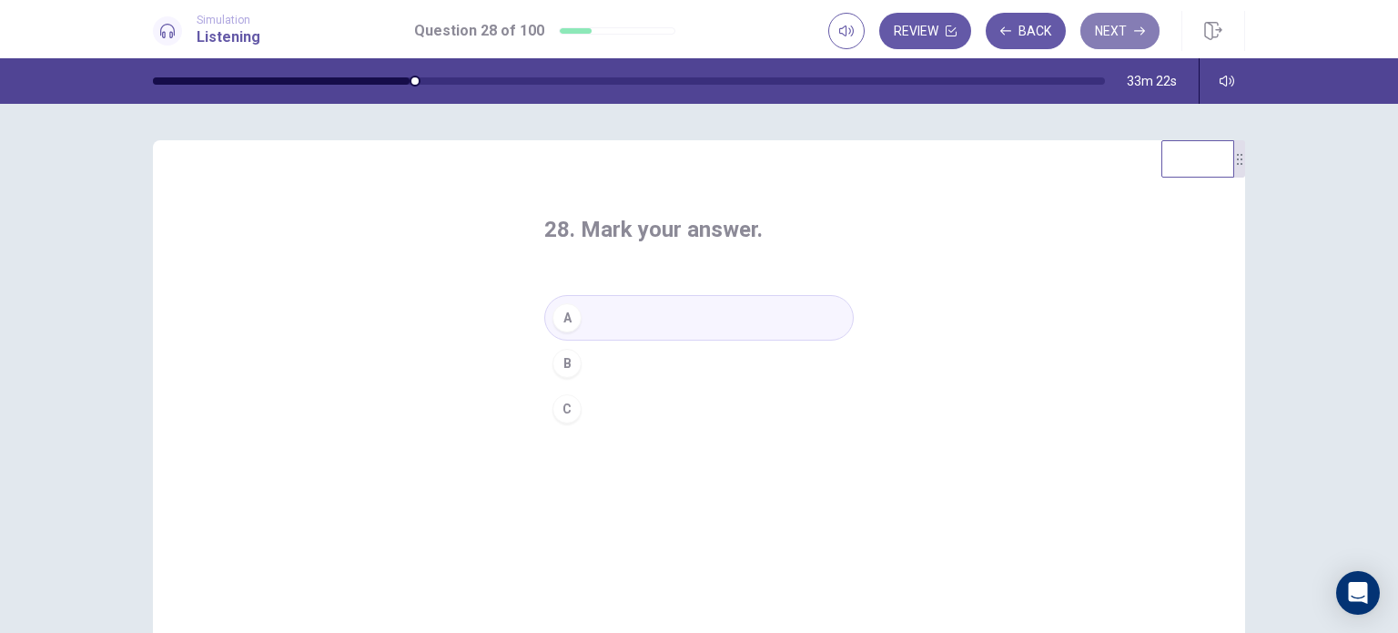
click at [1118, 42] on button "Next" at bounding box center [1119, 31] width 79 height 36
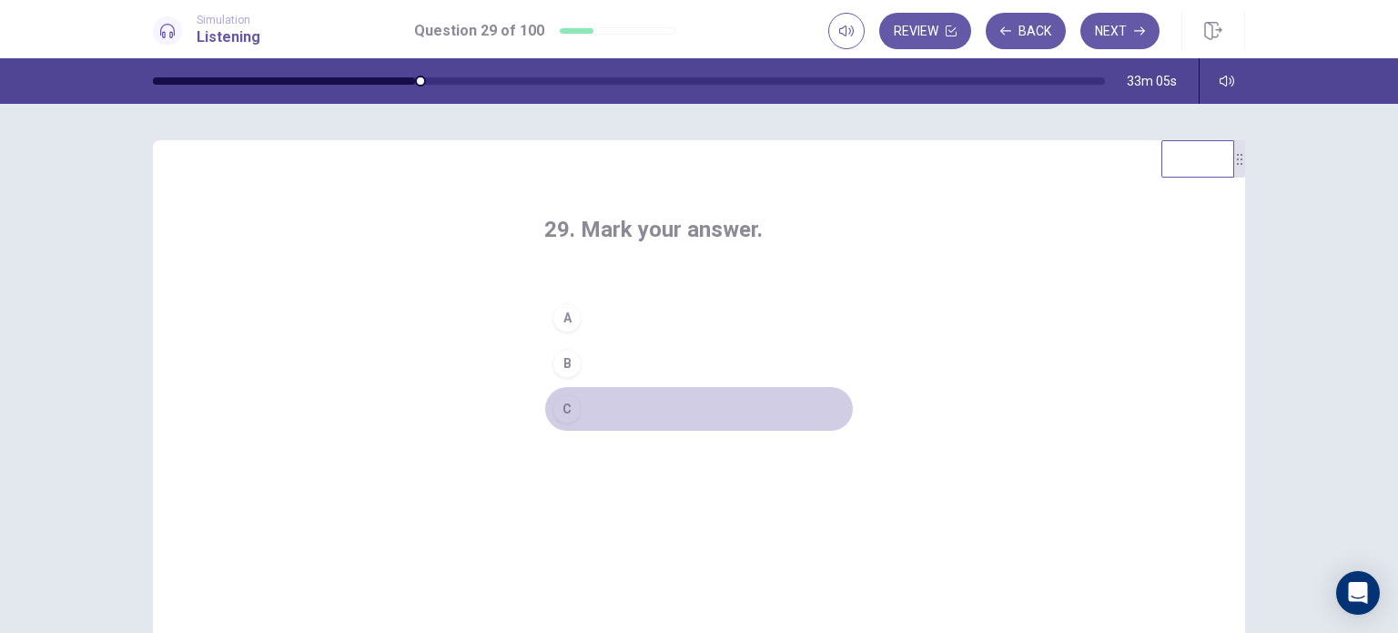
click at [618, 413] on button "C" at bounding box center [698, 409] width 309 height 46
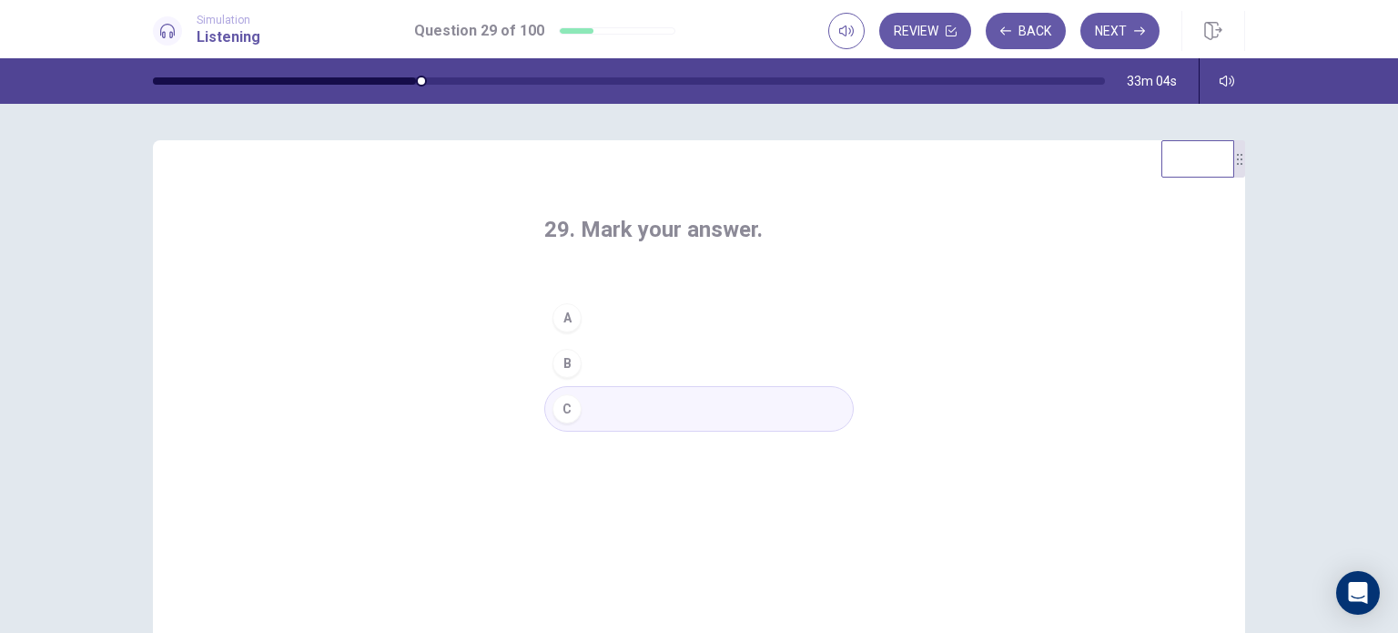
click at [652, 375] on button "B" at bounding box center [698, 363] width 309 height 46
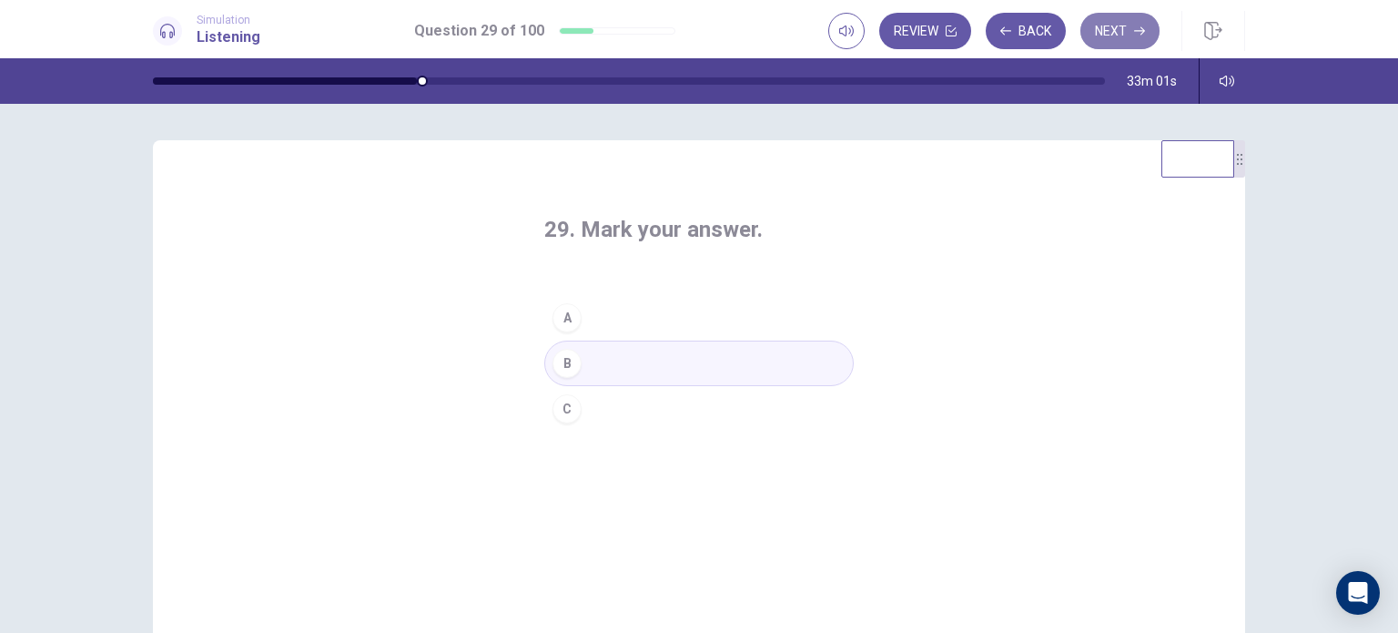
click at [1099, 28] on button "Next" at bounding box center [1119, 31] width 79 height 36
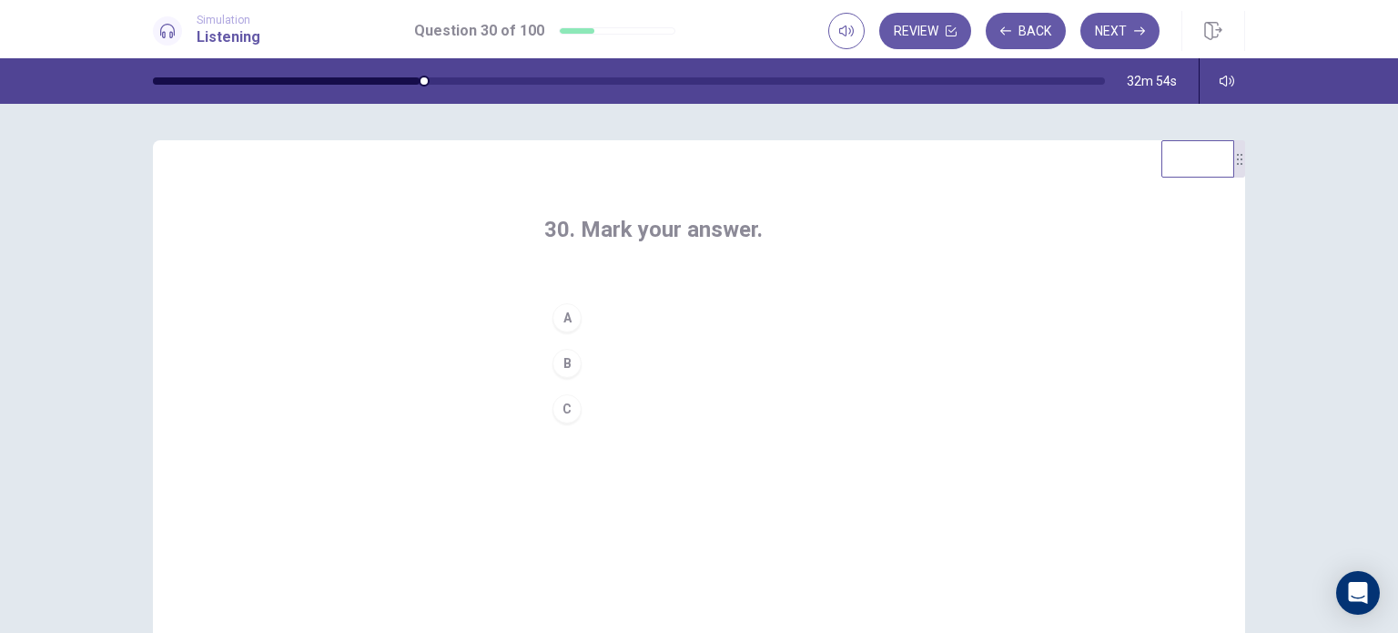
click at [653, 320] on button "A" at bounding box center [698, 318] width 309 height 46
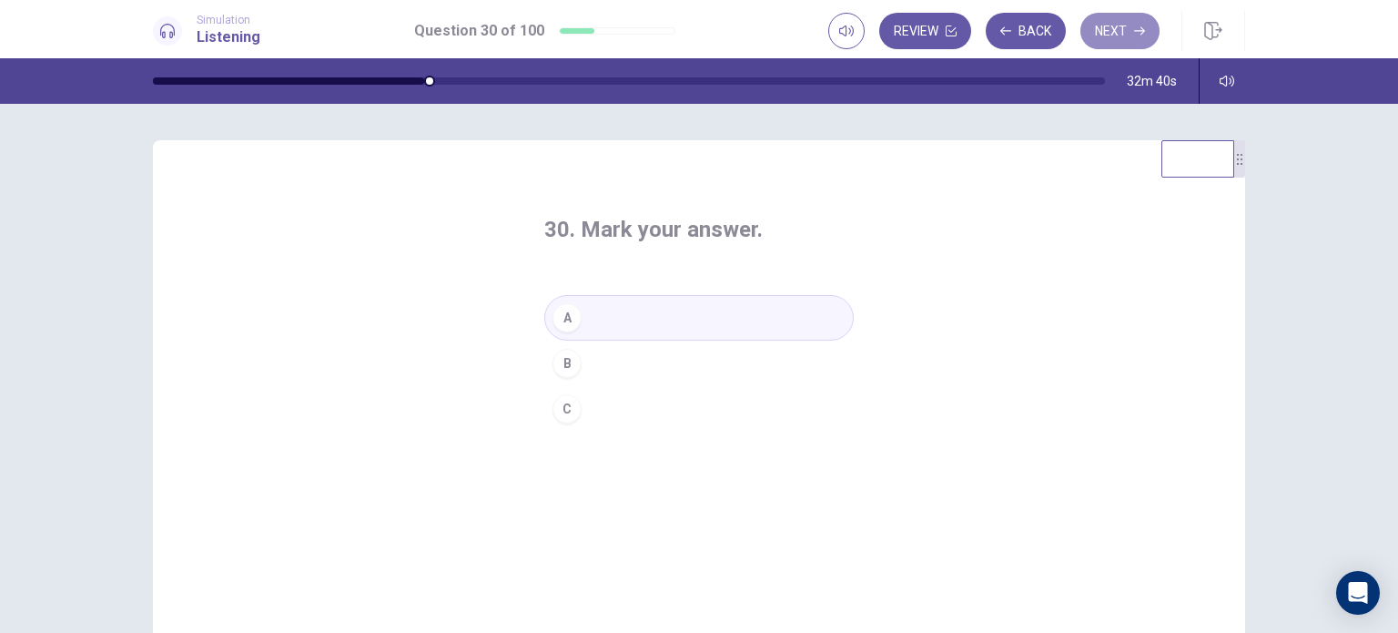
drag, startPoint x: 1108, startPoint y: 19, endPoint x: 1119, endPoint y: 61, distance: 43.5
click at [1109, 20] on button "Next" at bounding box center [1119, 31] width 79 height 36
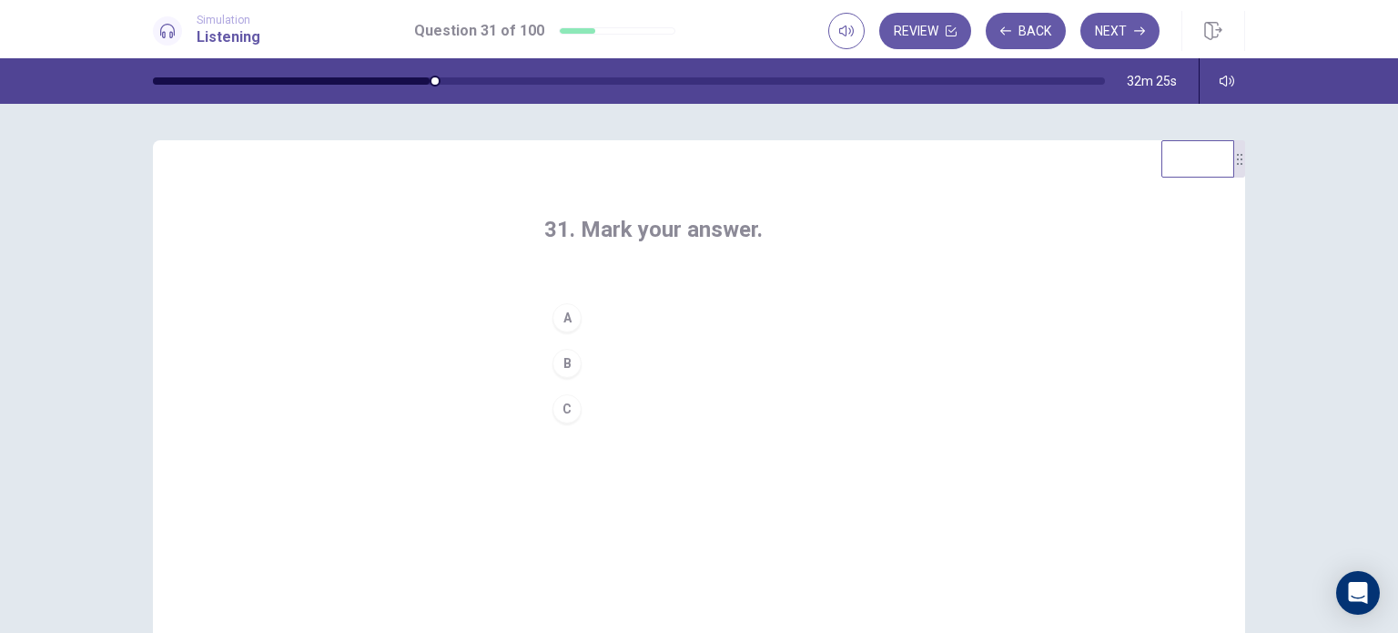
click at [563, 411] on div "C" at bounding box center [566, 408] width 29 height 29
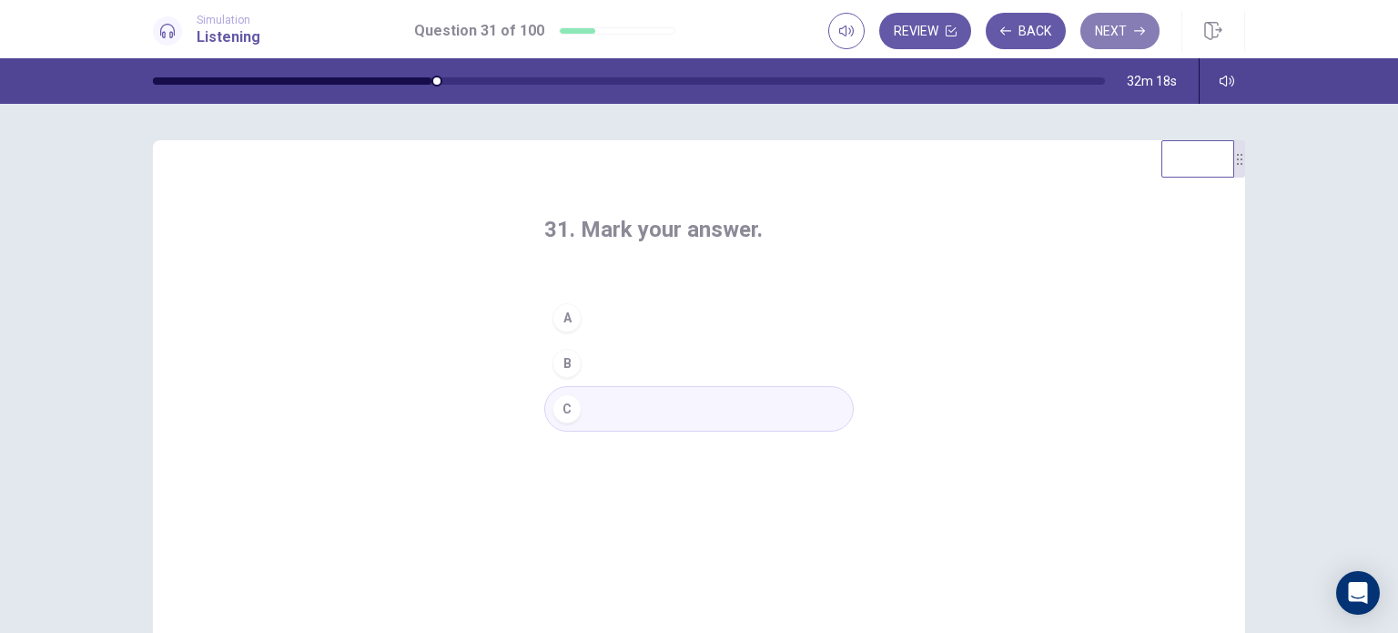
click at [1104, 36] on button "Next" at bounding box center [1119, 31] width 79 height 36
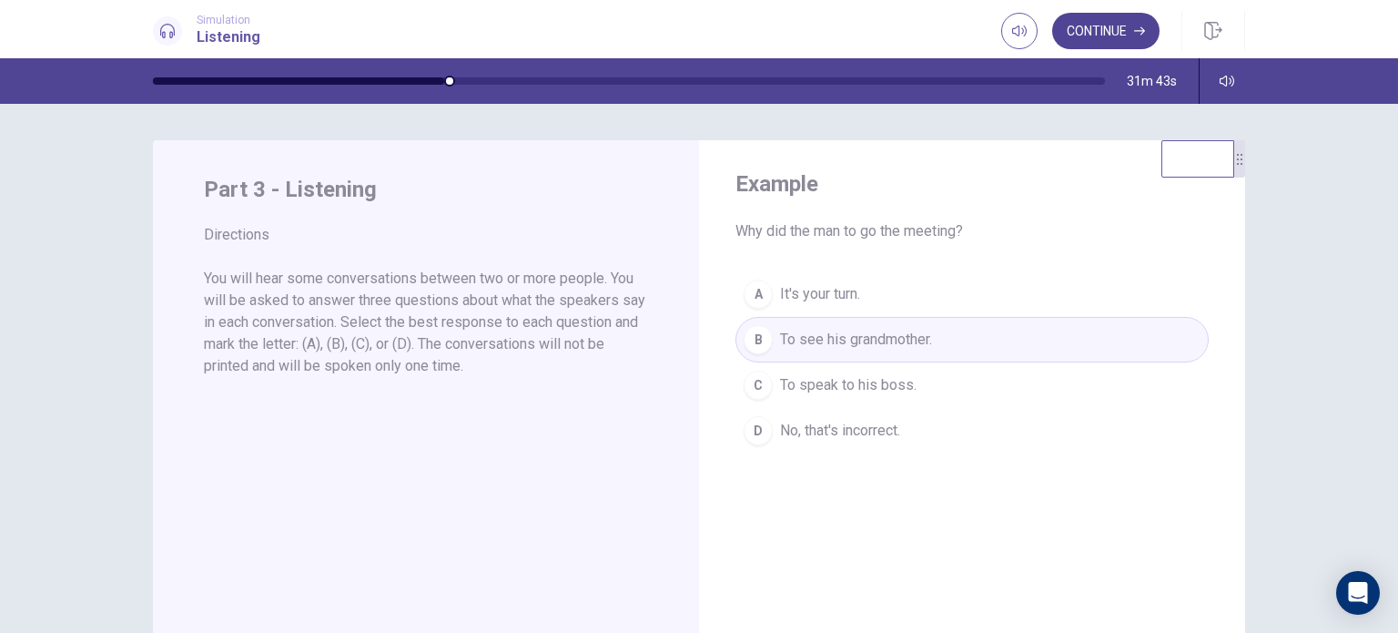
click at [1099, 35] on button "Continue" at bounding box center [1105, 31] width 107 height 36
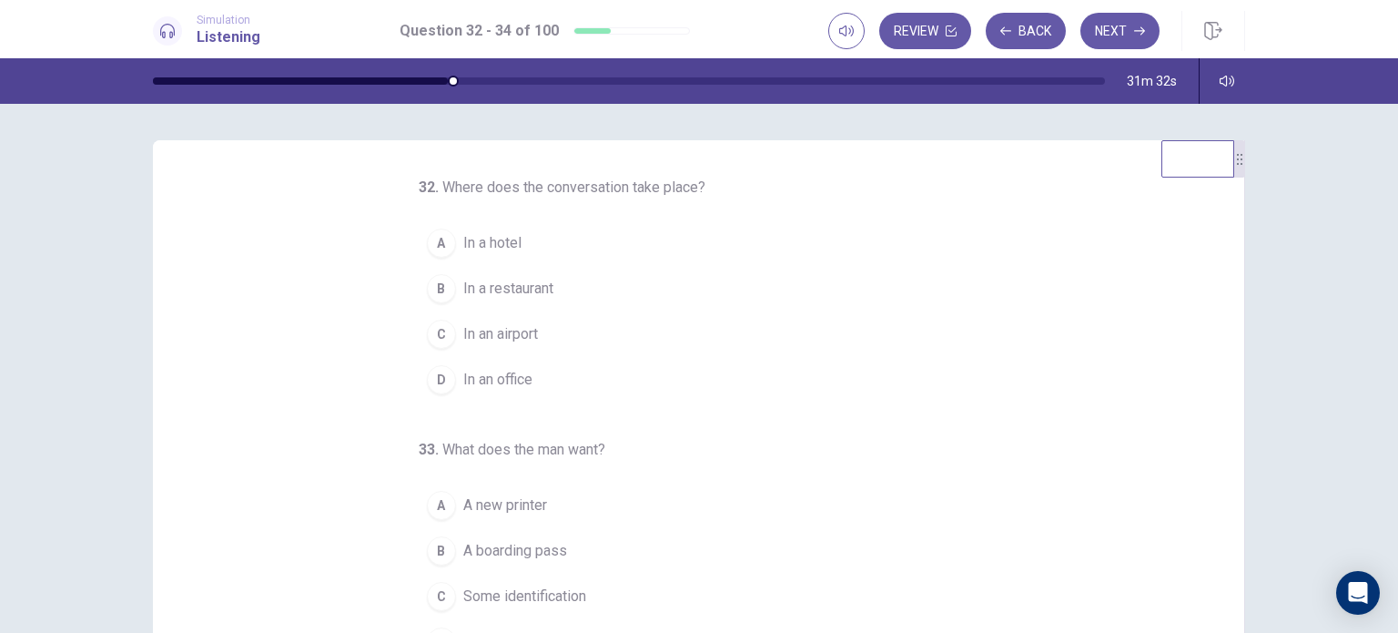
click at [440, 338] on div "C" at bounding box center [441, 333] width 29 height 29
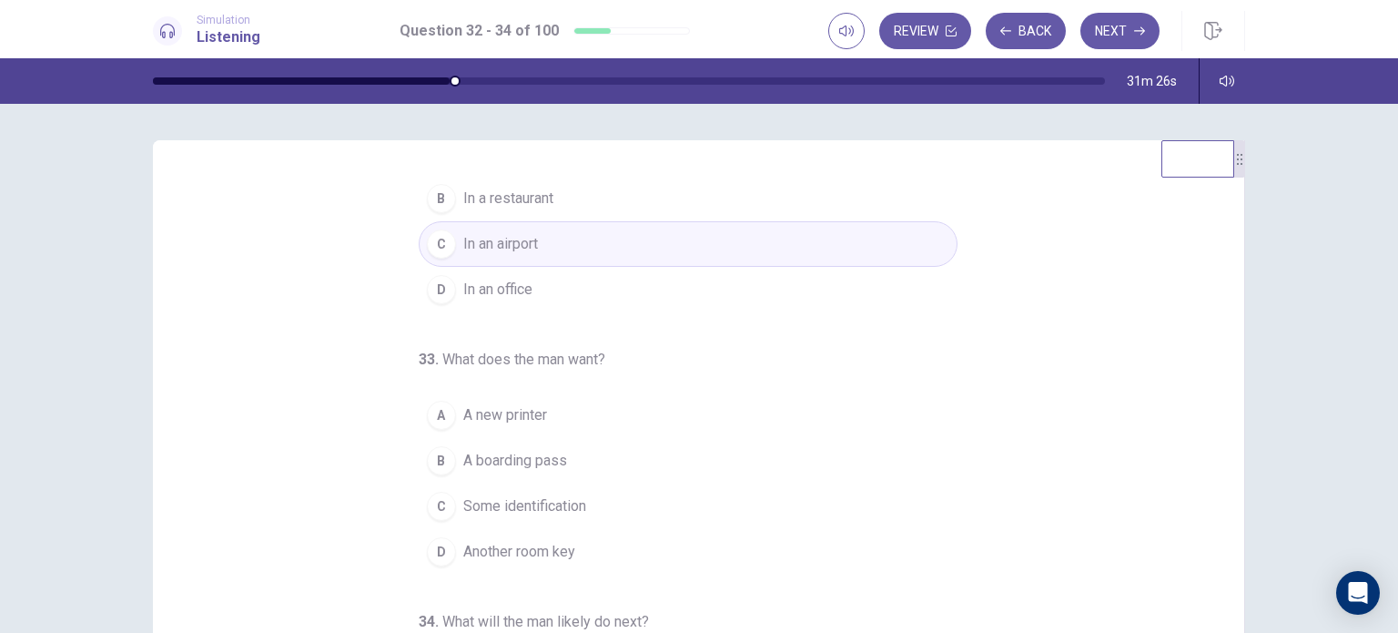
scroll to position [91, 0]
click at [473, 459] on span "A boarding pass" at bounding box center [515, 460] width 104 height 22
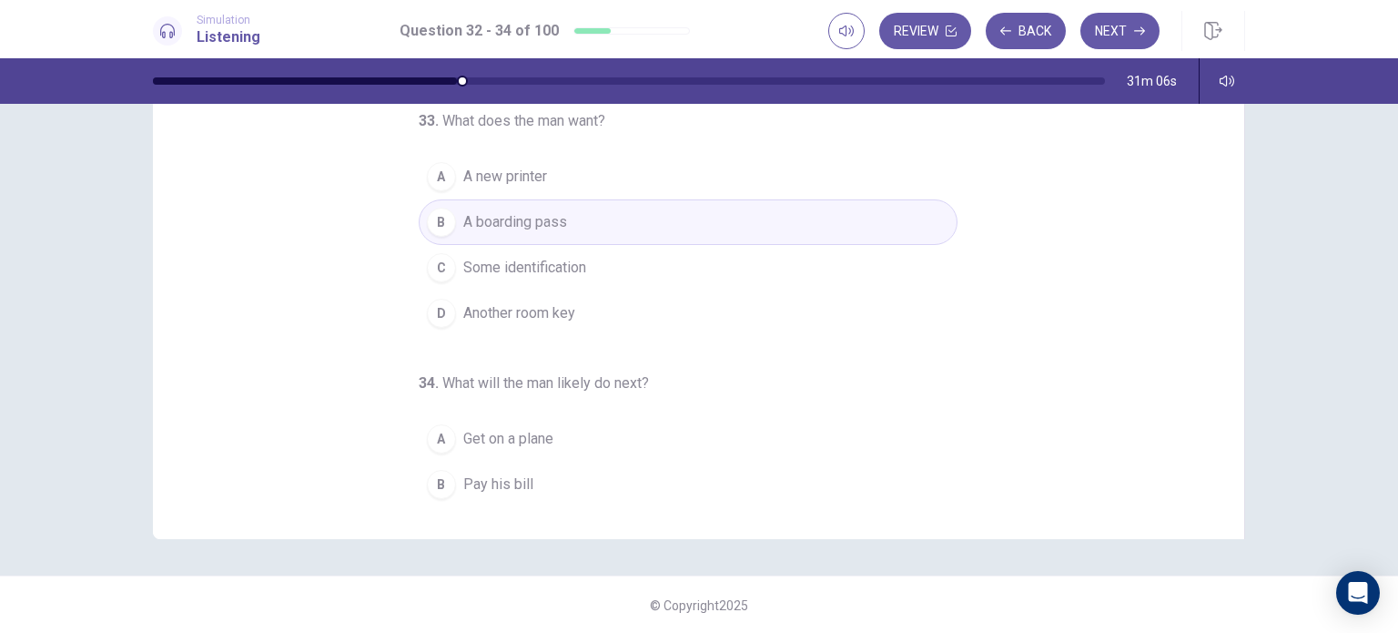
scroll to position [186, 0]
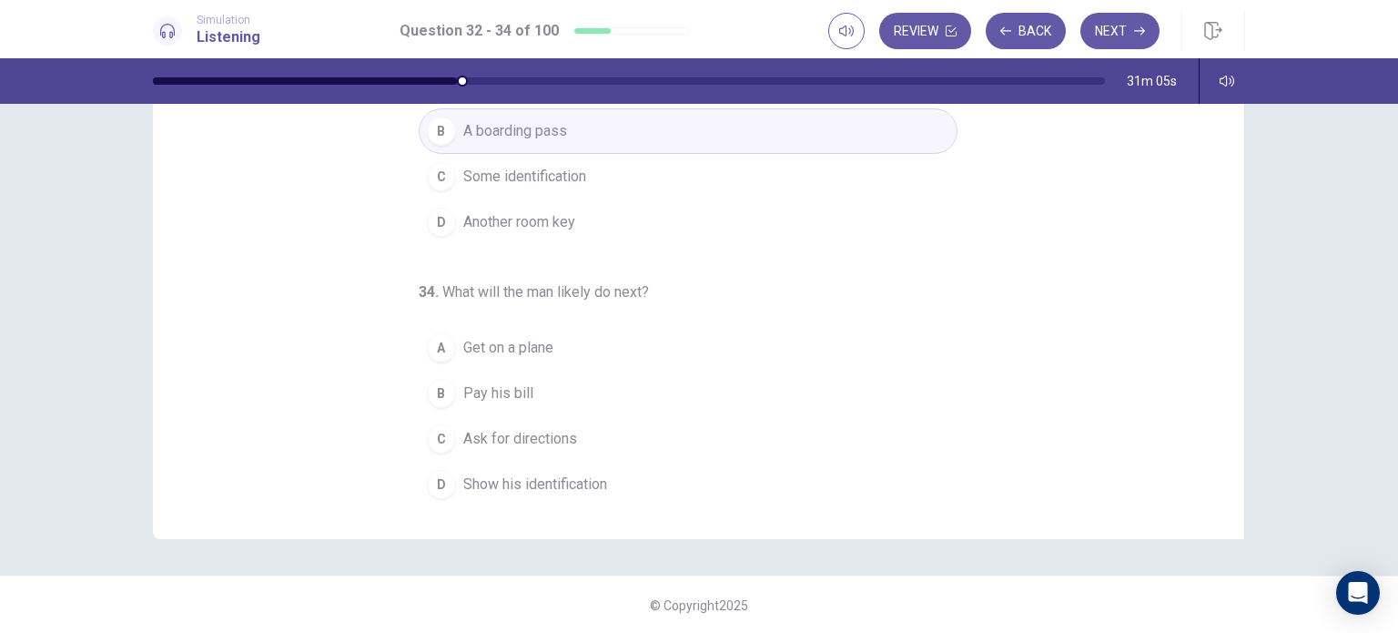
click at [520, 349] on span "Get on a plane" at bounding box center [508, 348] width 90 height 22
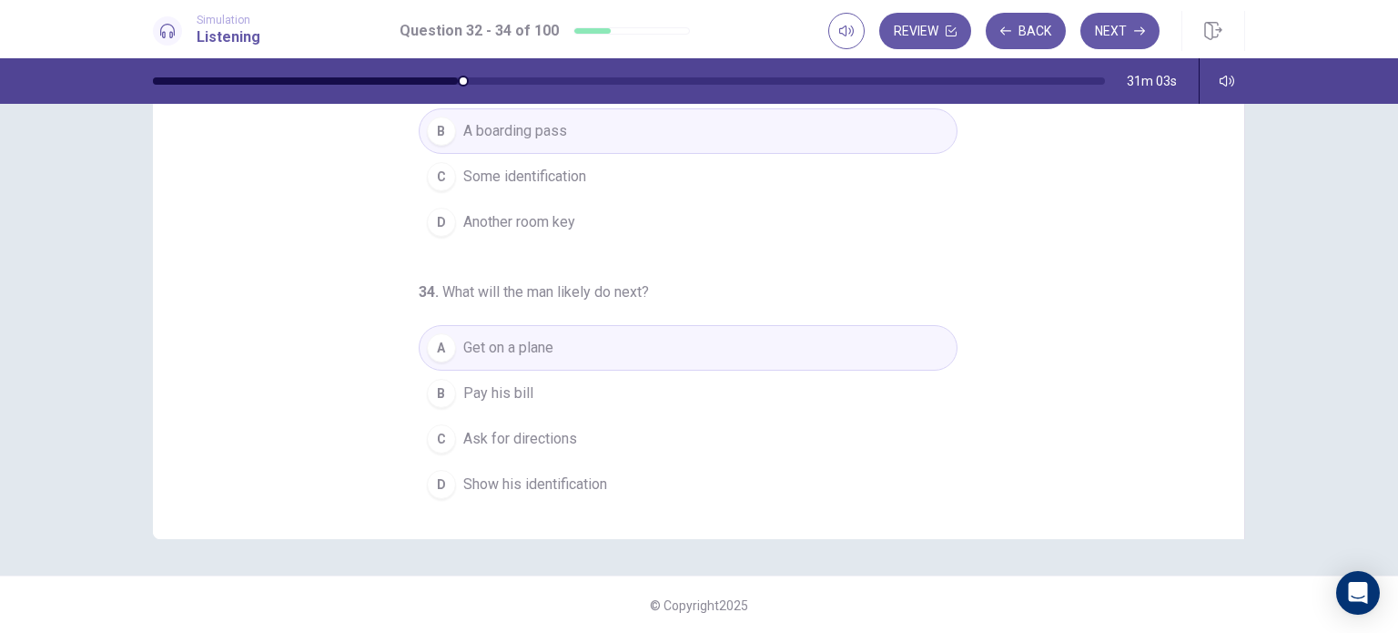
click at [582, 489] on span "Show his identification" at bounding box center [535, 484] width 144 height 22
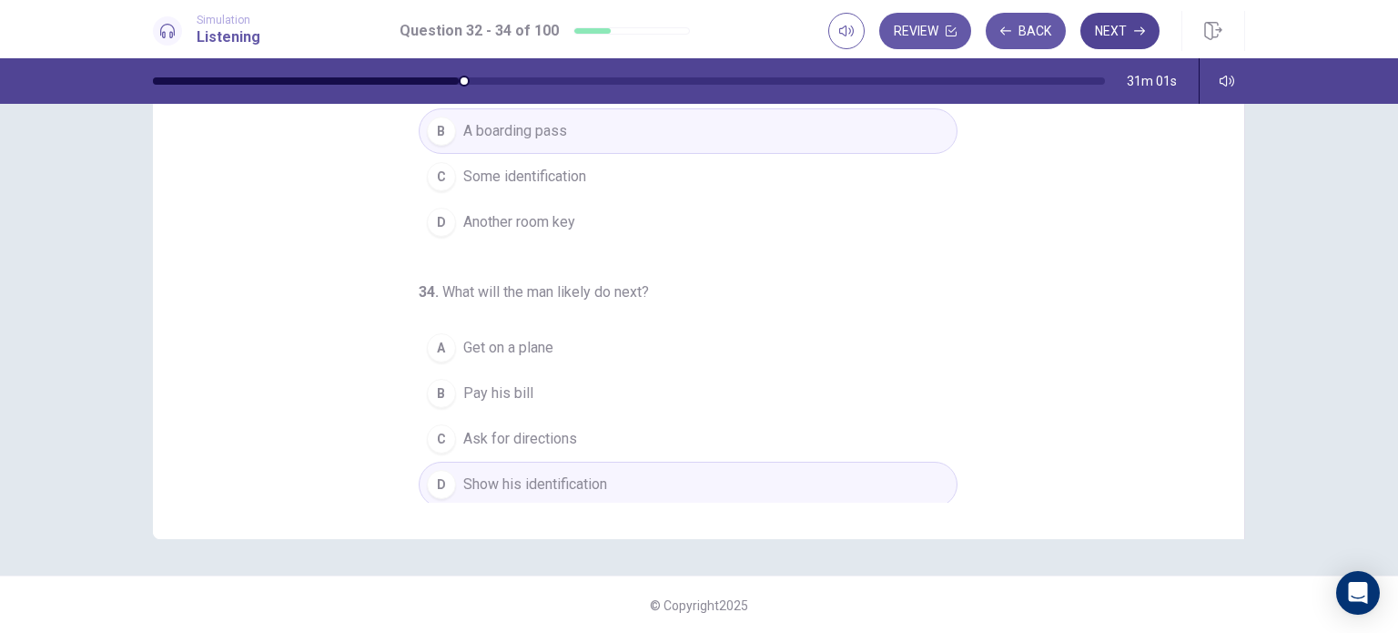
click at [1119, 21] on button "Next" at bounding box center [1119, 31] width 79 height 36
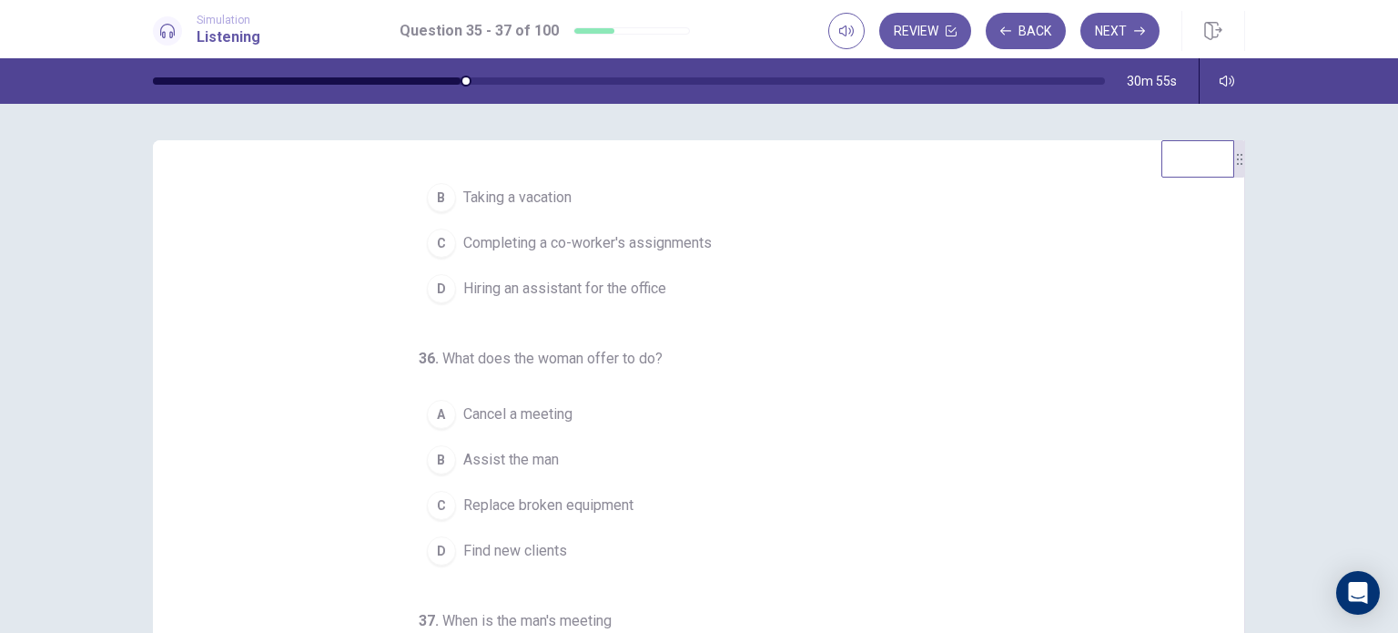
scroll to position [0, 0]
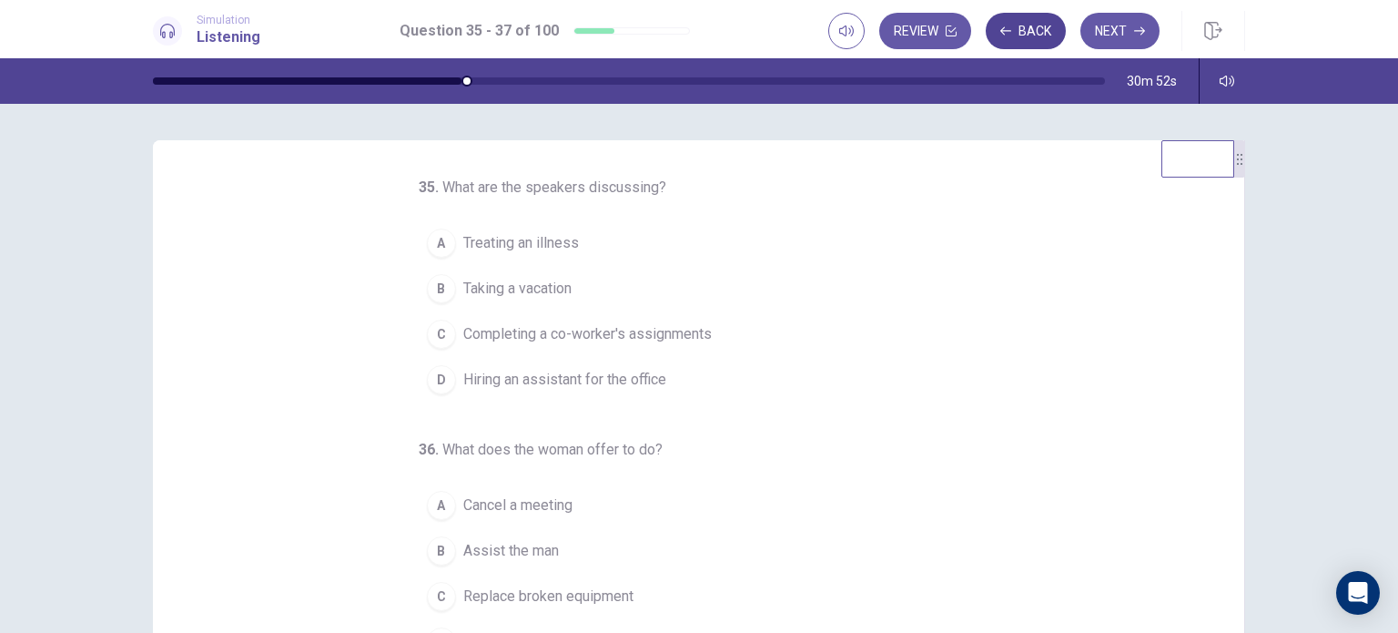
click at [1047, 35] on button "Back" at bounding box center [1026, 31] width 80 height 36
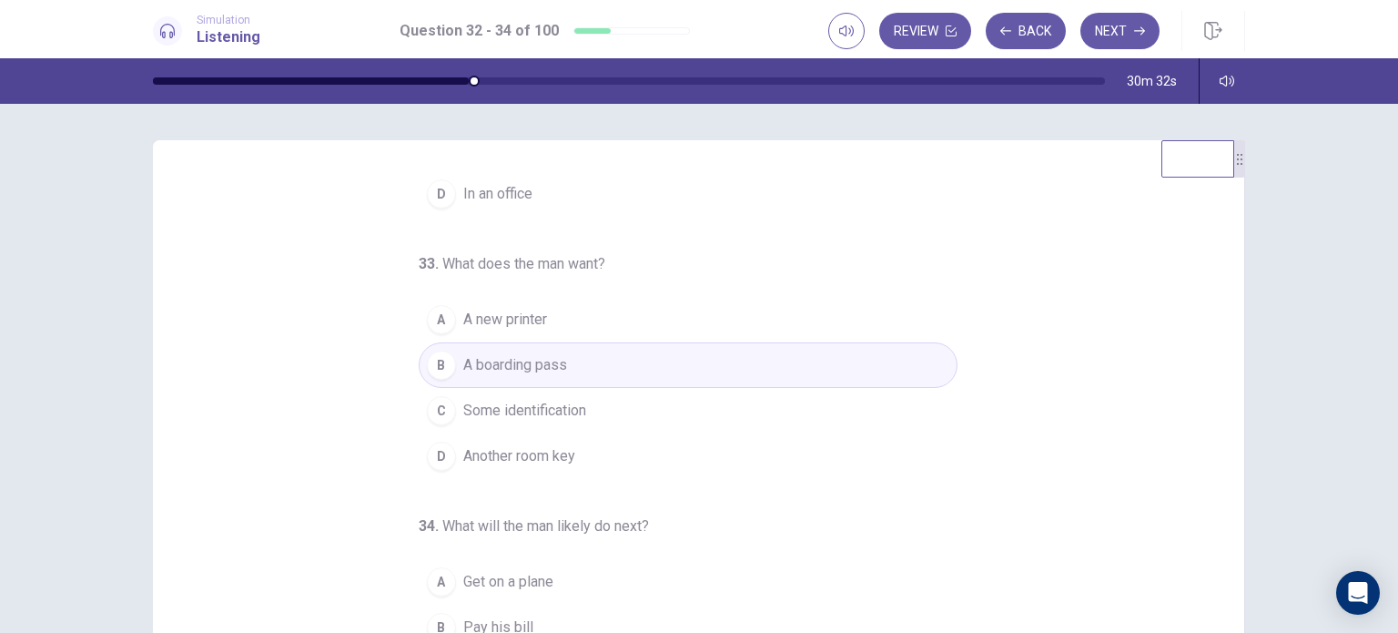
scroll to position [4, 0]
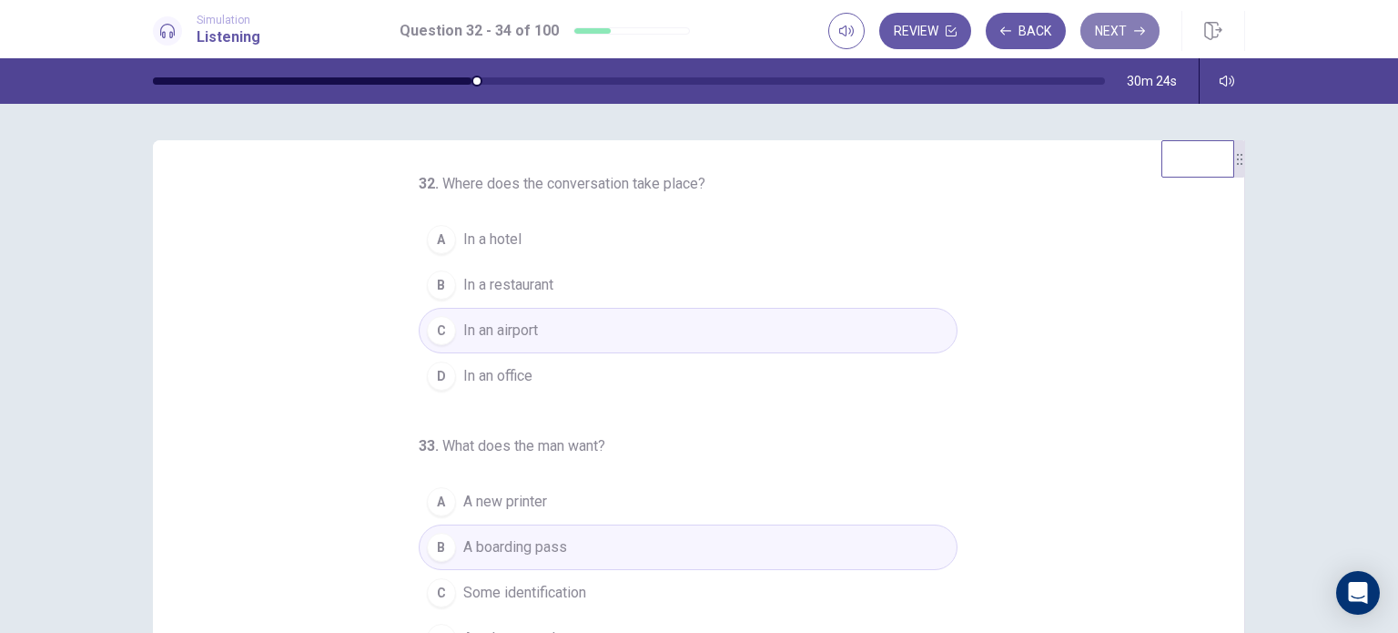
click at [1122, 30] on button "Next" at bounding box center [1119, 31] width 79 height 36
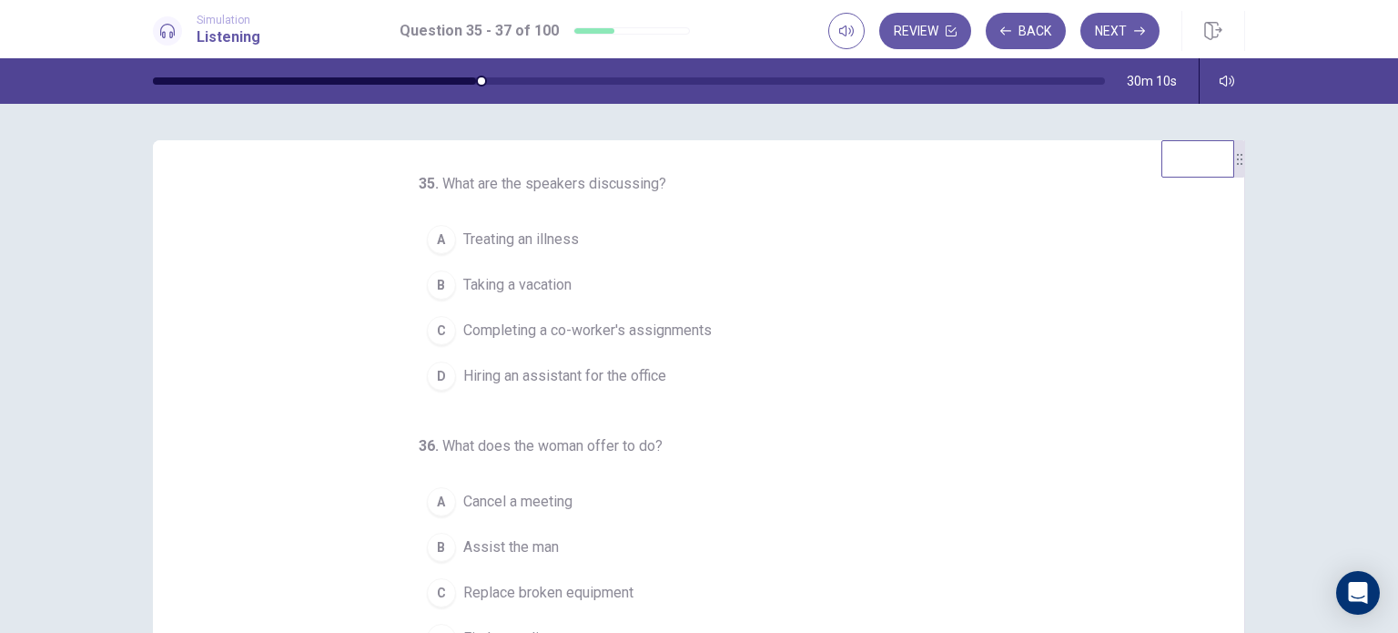
click at [572, 327] on span "Completing a co-worker's assignments" at bounding box center [587, 330] width 248 height 22
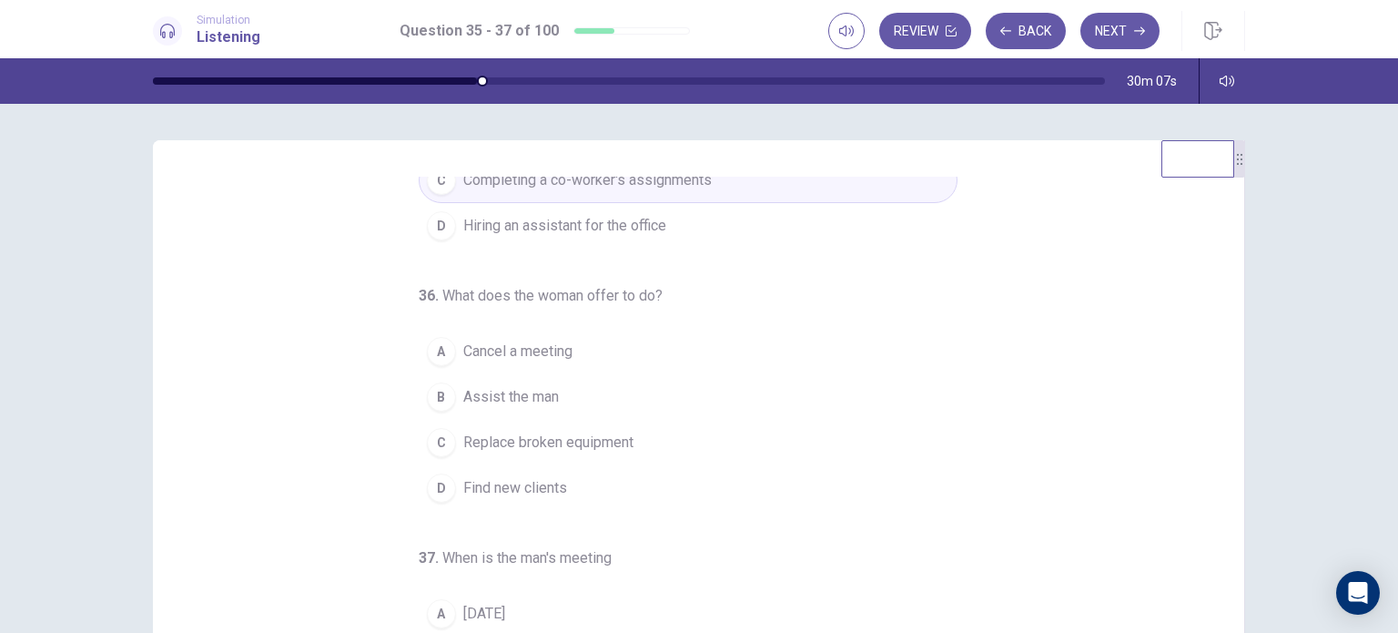
scroll to position [186, 0]
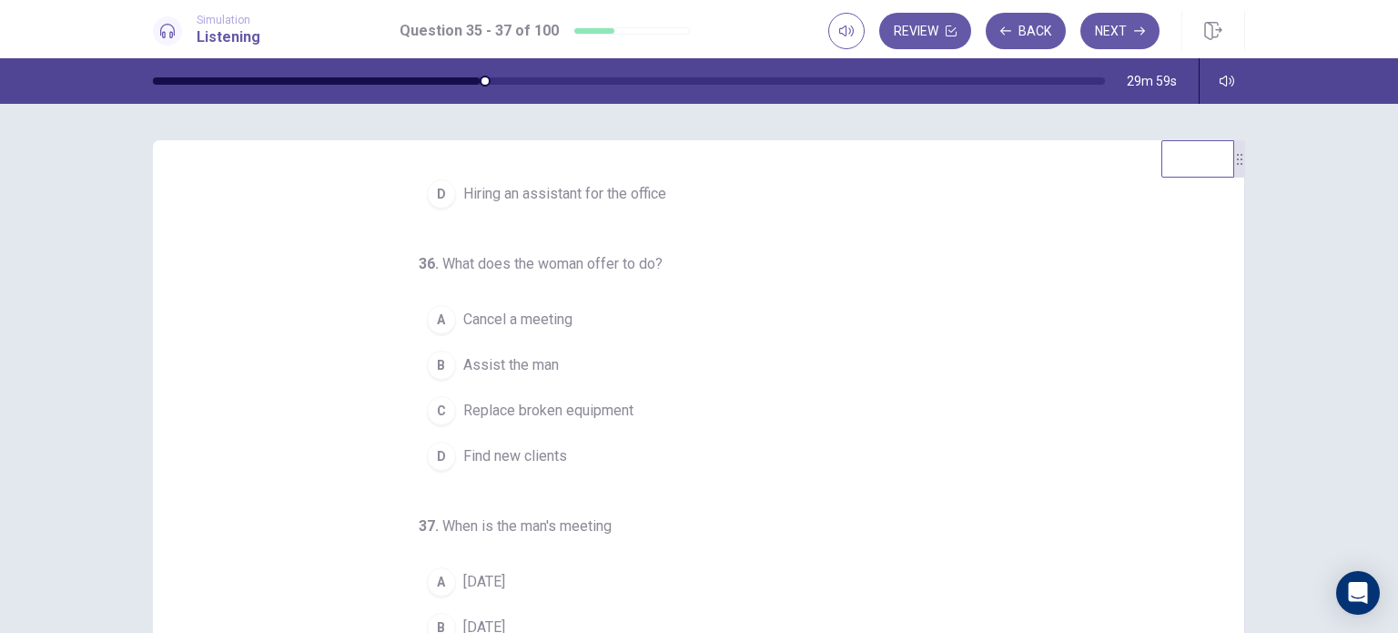
click at [706, 358] on button "B Assist the man" at bounding box center [688, 365] width 539 height 46
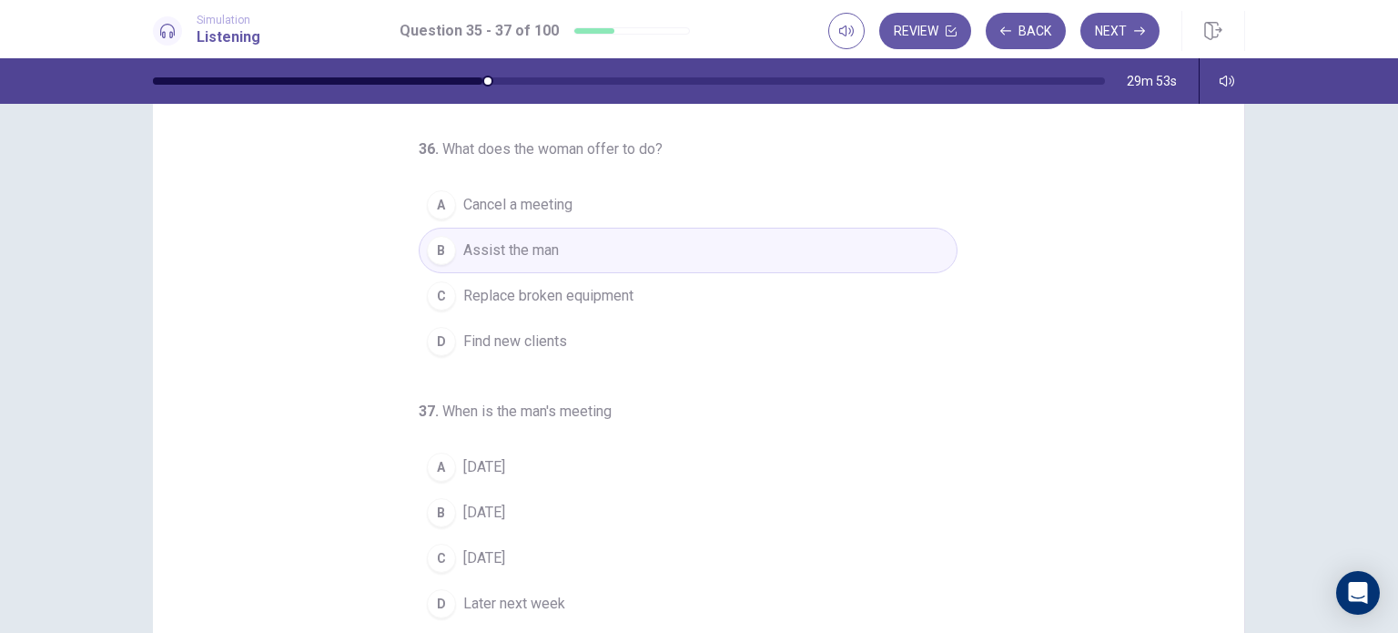
scroll to position [182, 0]
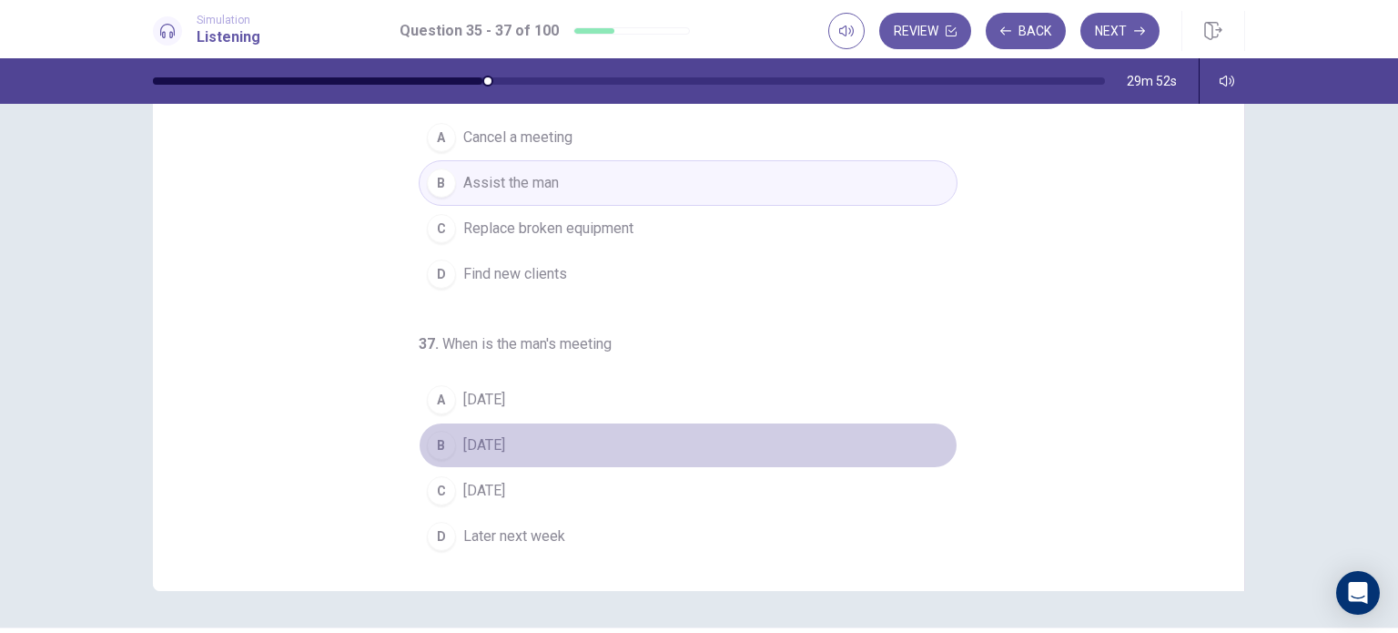
click at [436, 436] on div "B" at bounding box center [441, 444] width 29 height 29
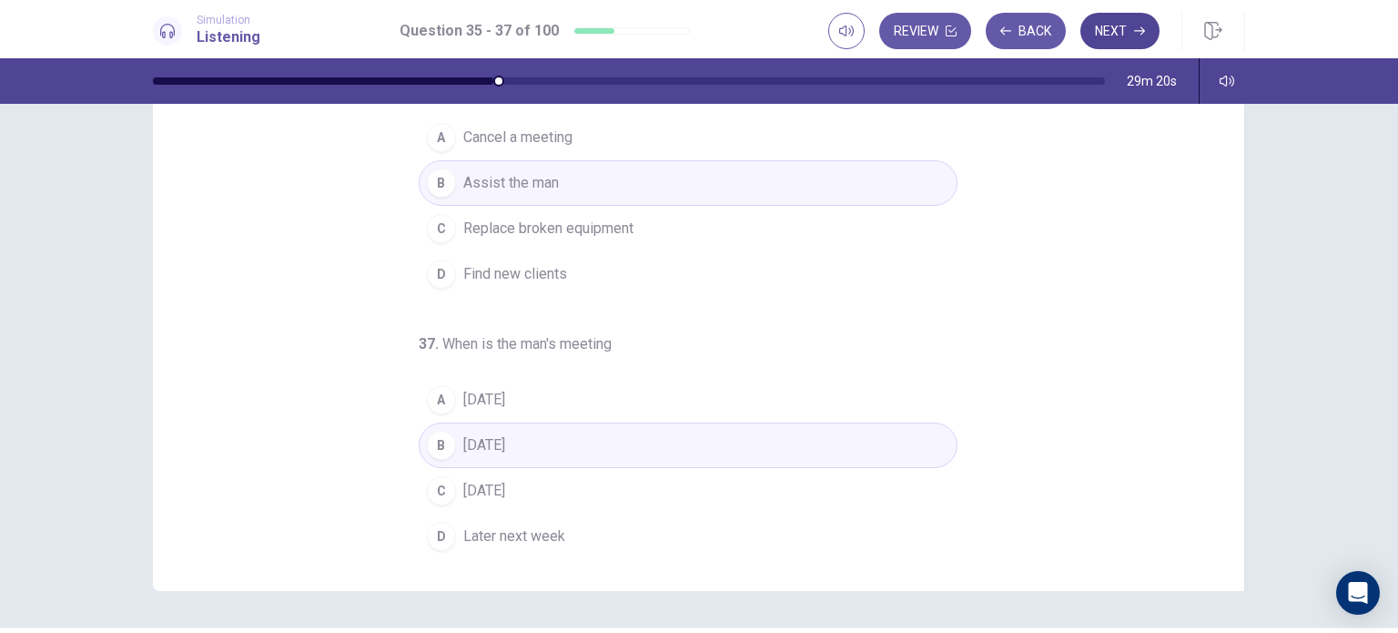
click at [1102, 25] on button "Next" at bounding box center [1119, 31] width 79 height 36
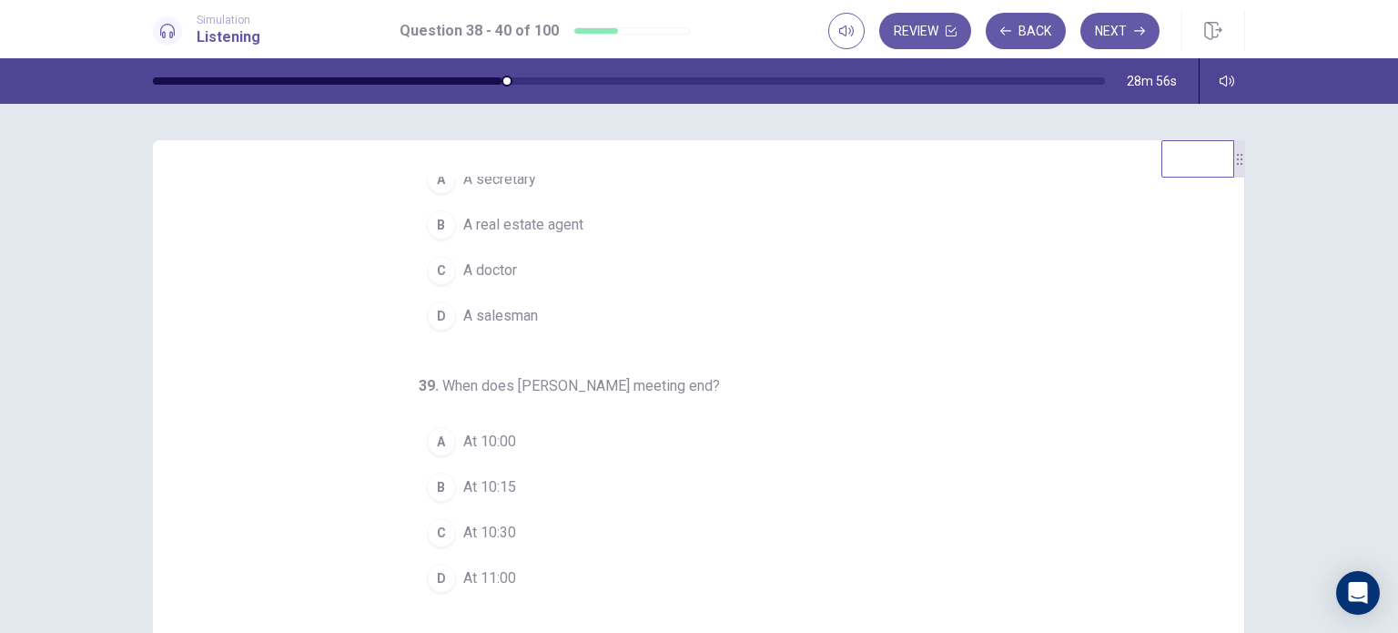
scroll to position [95, 0]
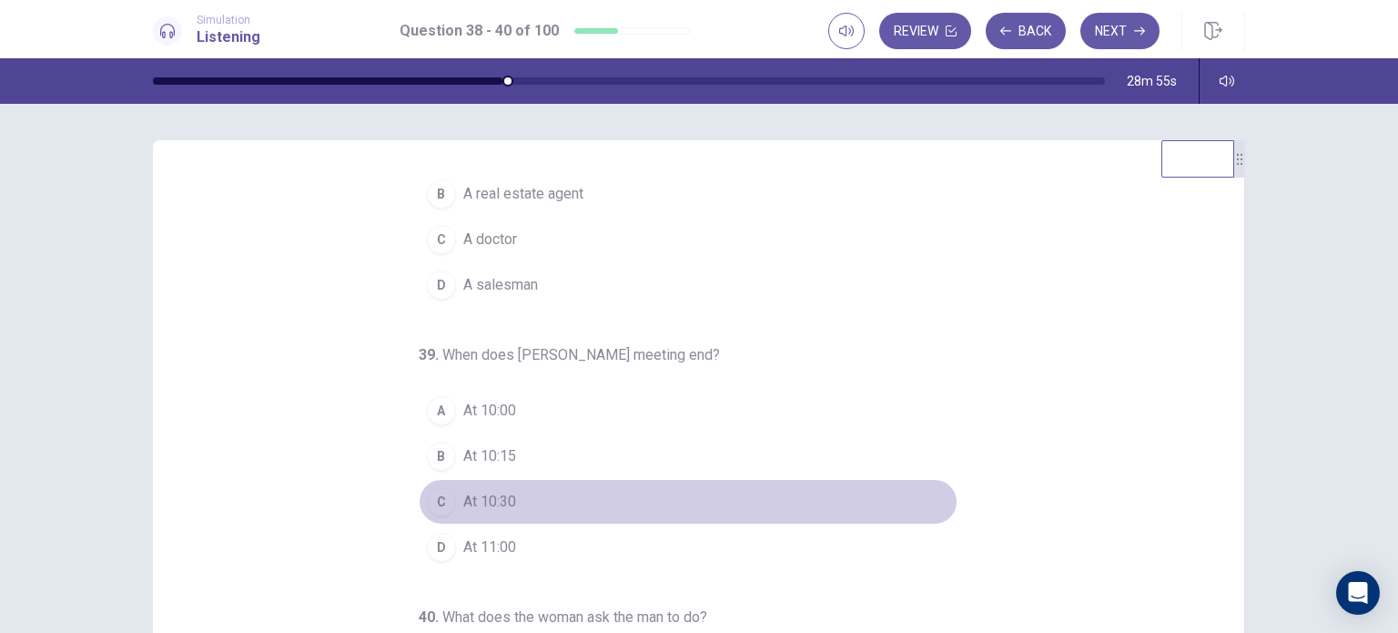
click at [495, 505] on span "At 10:30" at bounding box center [489, 502] width 53 height 22
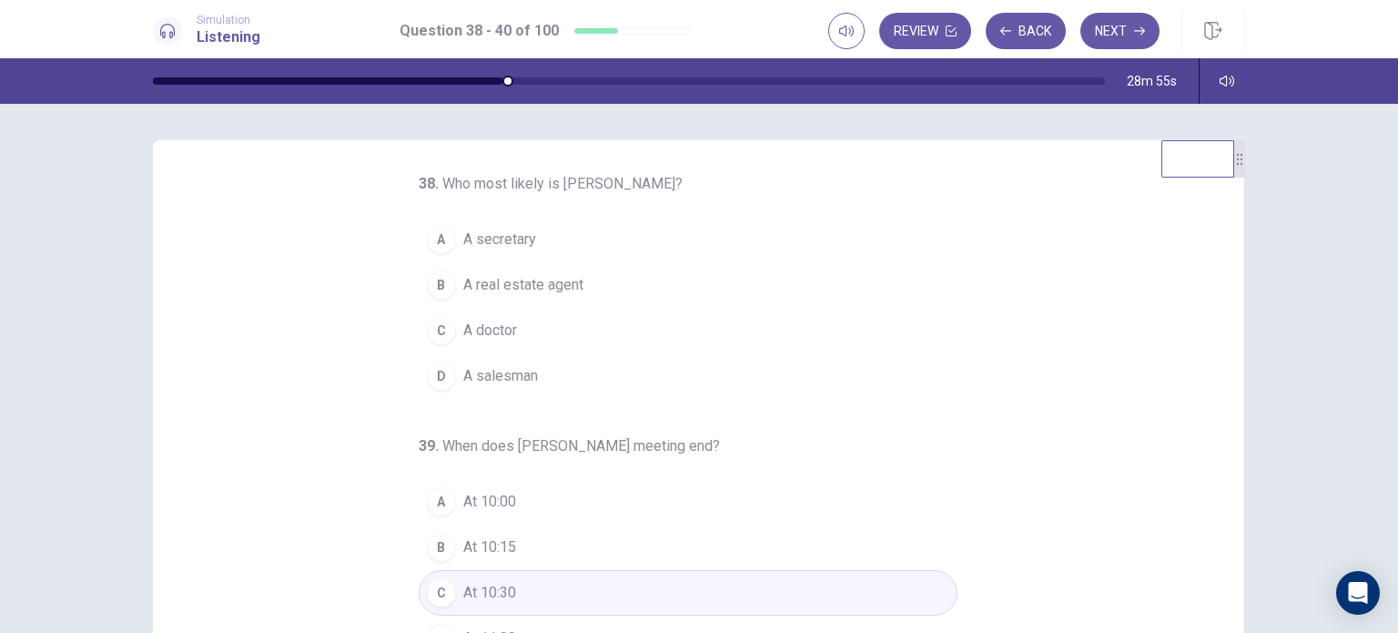
scroll to position [4, 0]
click at [573, 288] on span "A real estate agent" at bounding box center [523, 285] width 120 height 22
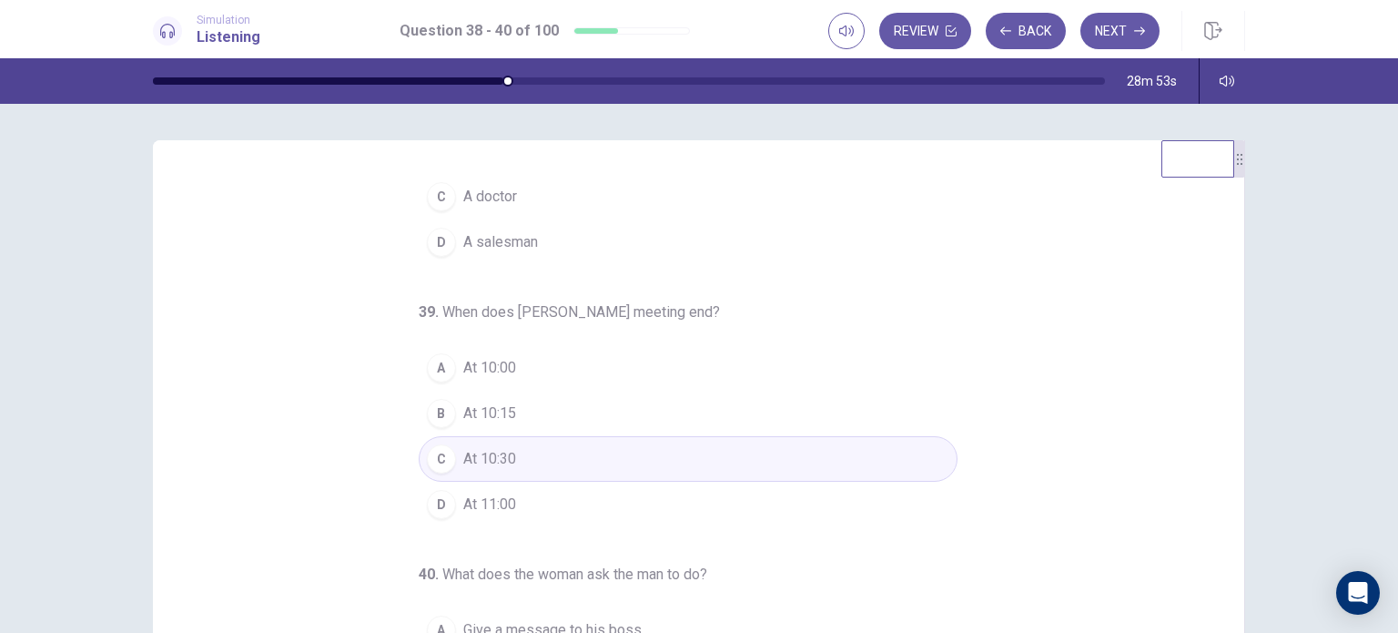
scroll to position [186, 0]
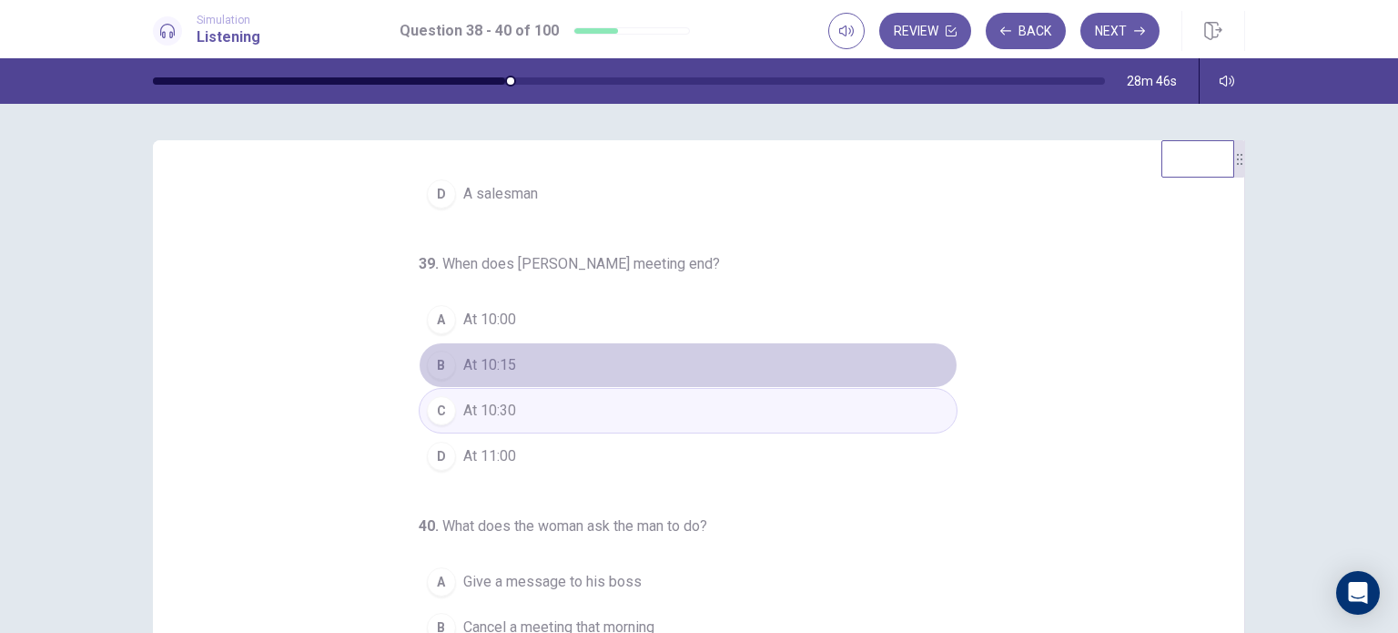
click at [524, 363] on button "B At 10:15" at bounding box center [688, 365] width 539 height 46
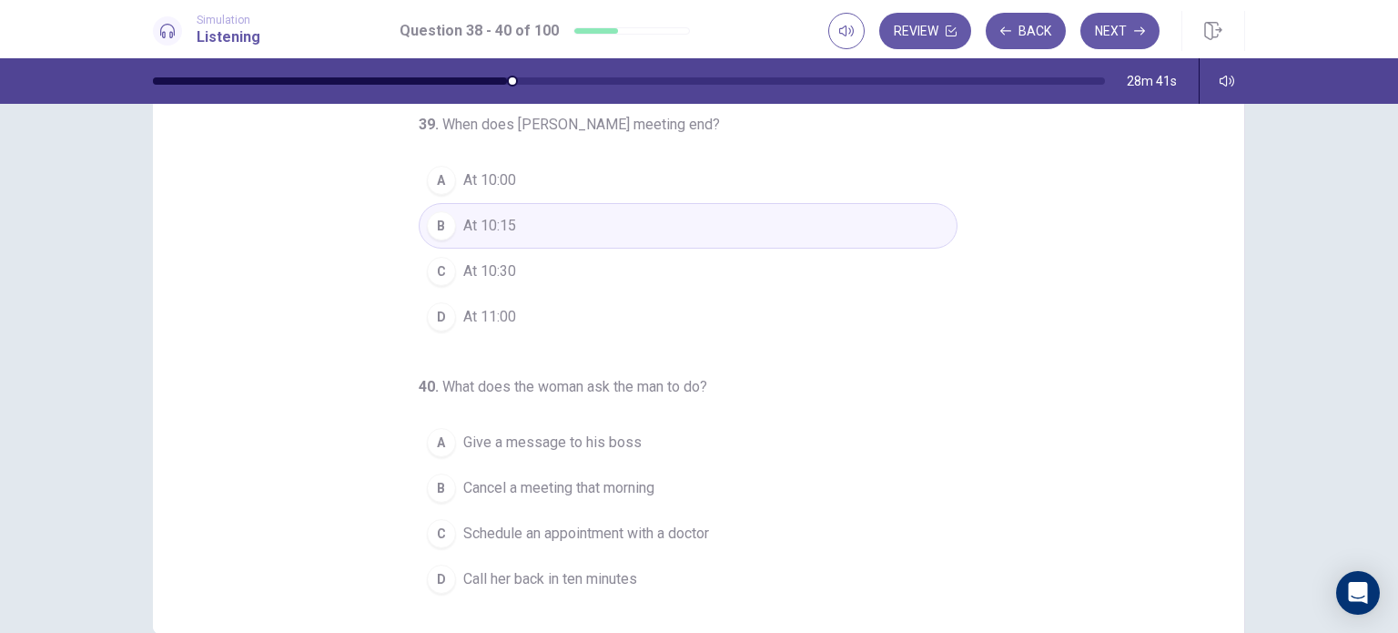
scroll to position [182, 0]
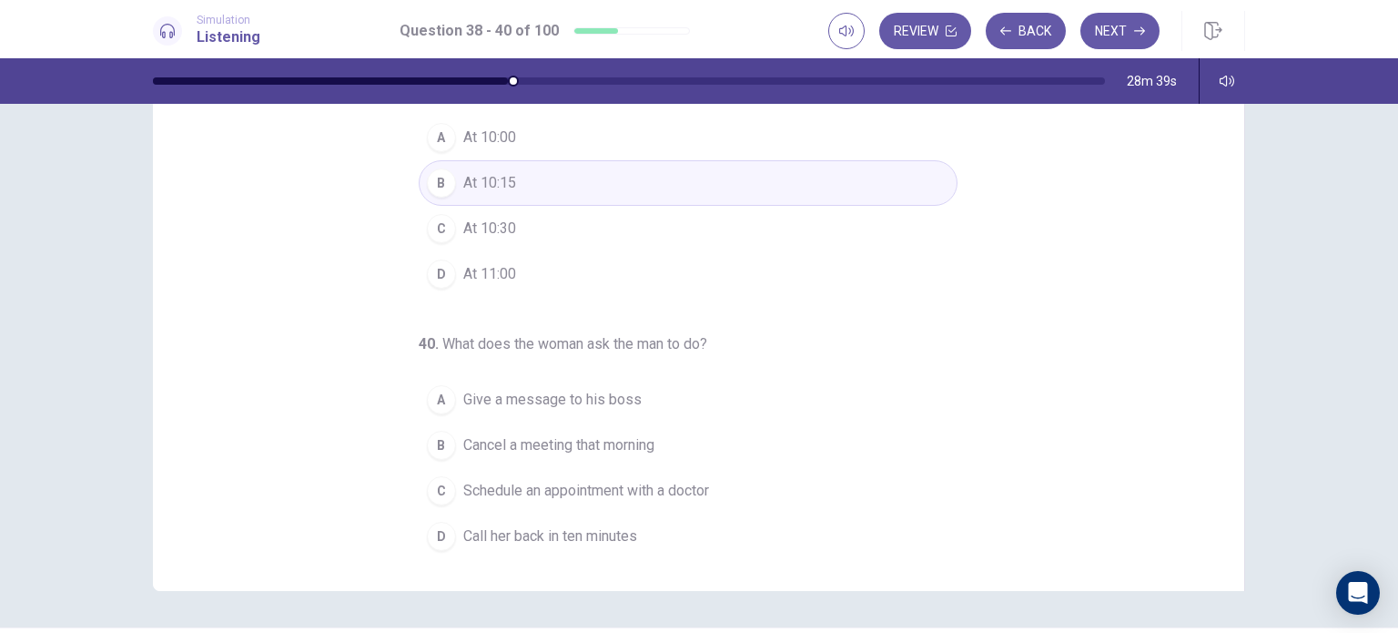
click at [631, 392] on button "A Give a message to his boss" at bounding box center [688, 400] width 539 height 46
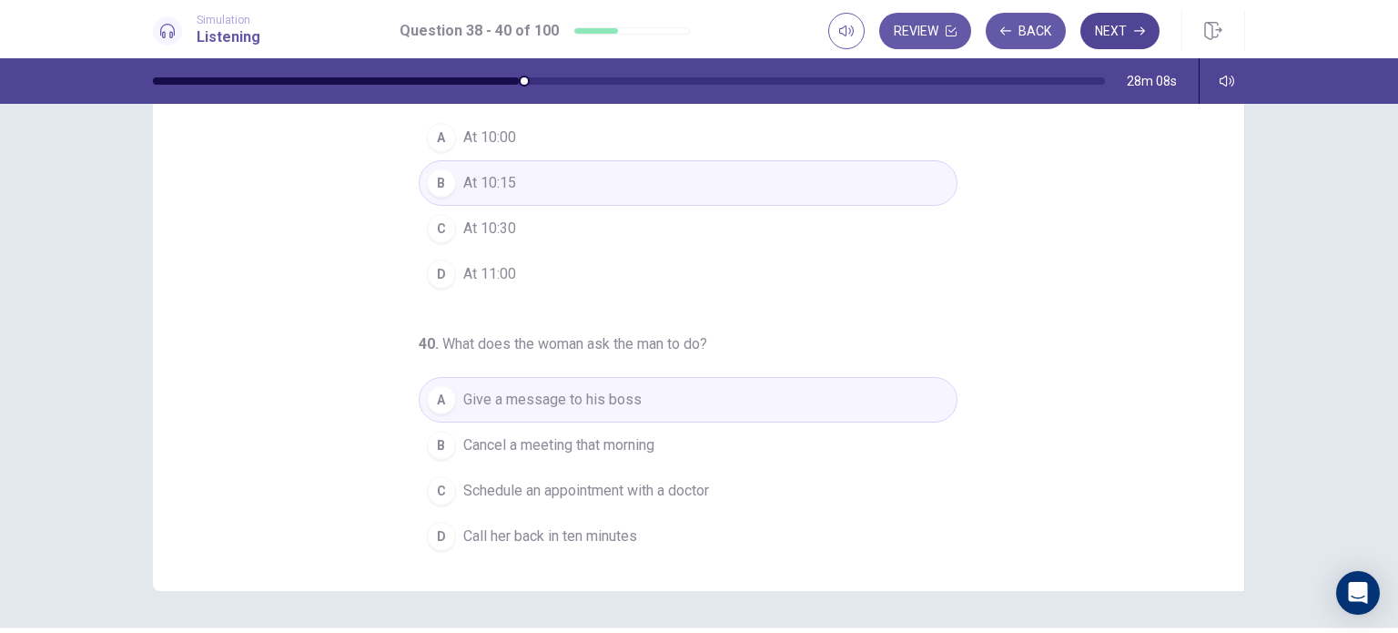
click at [1120, 32] on button "Next" at bounding box center [1119, 31] width 79 height 36
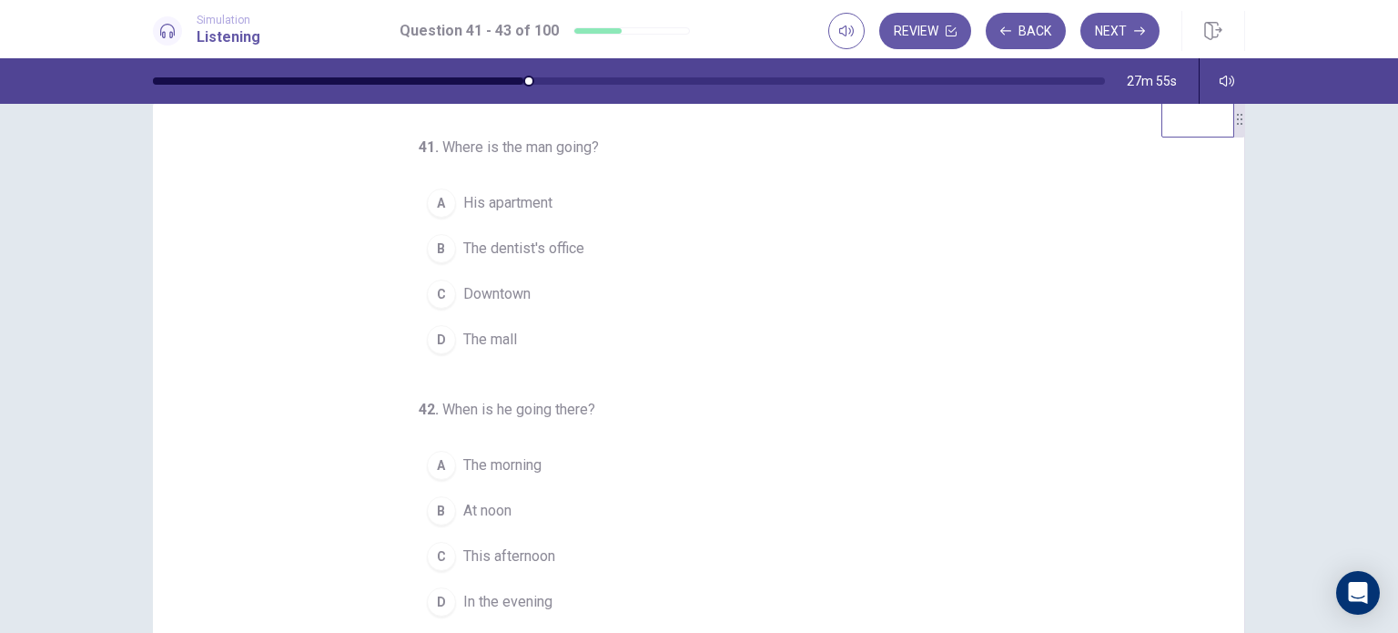
scroll to position [0, 0]
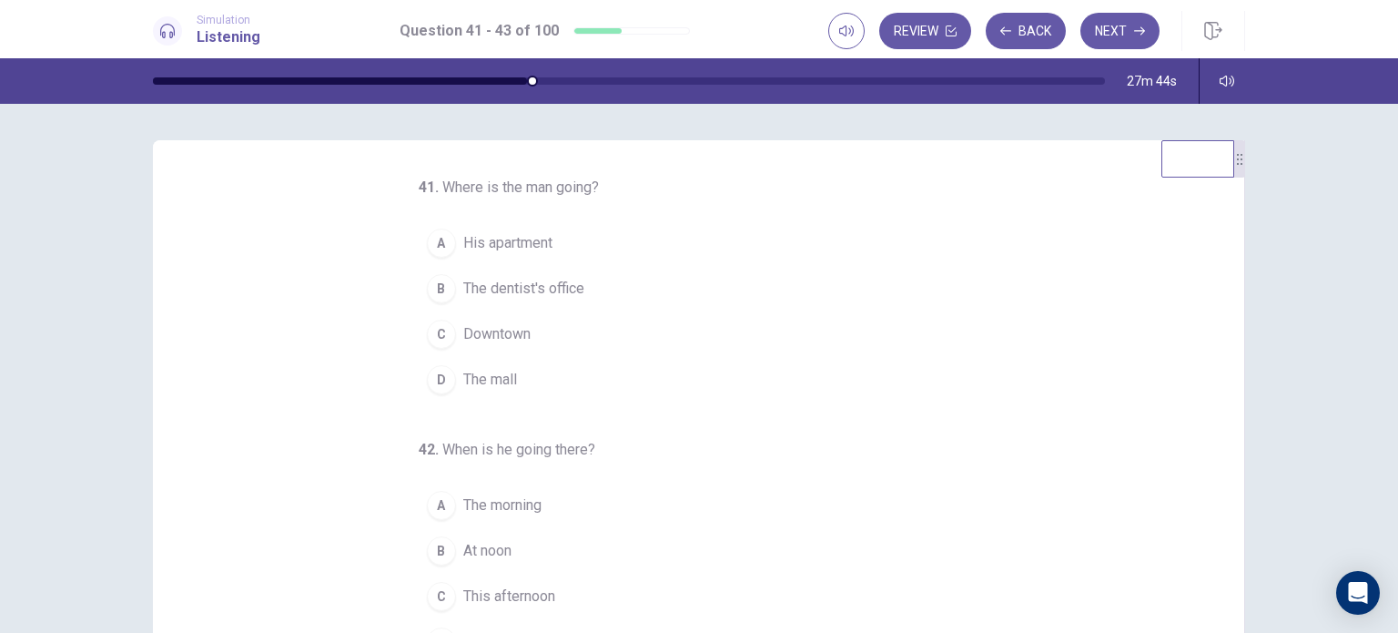
click at [572, 289] on span "The dentist's office" at bounding box center [523, 289] width 121 height 22
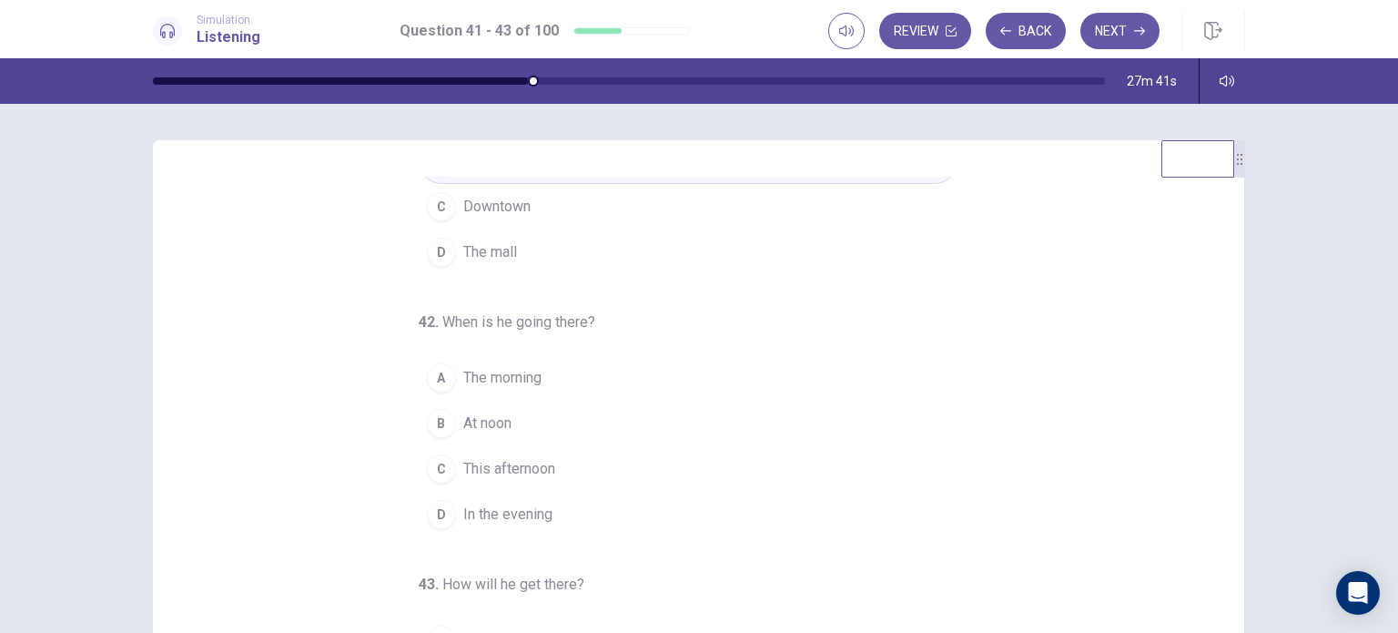
scroll to position [182, 0]
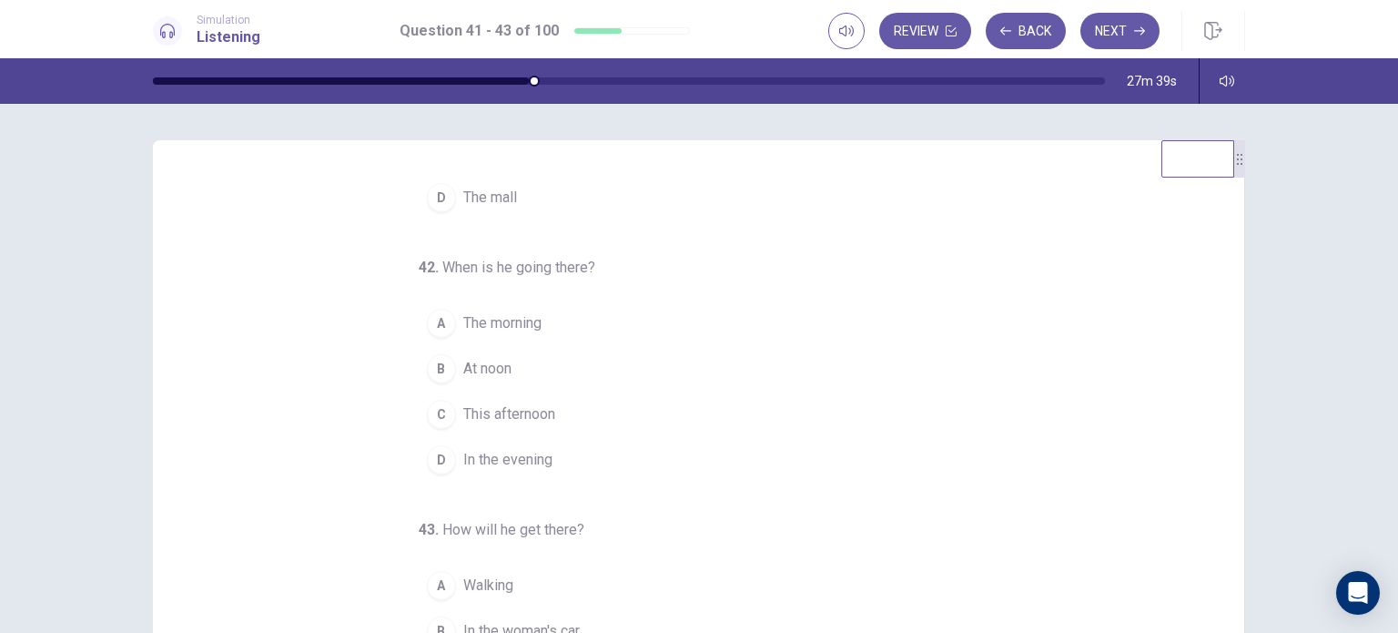
click at [542, 416] on span "This afternoon" at bounding box center [509, 414] width 92 height 22
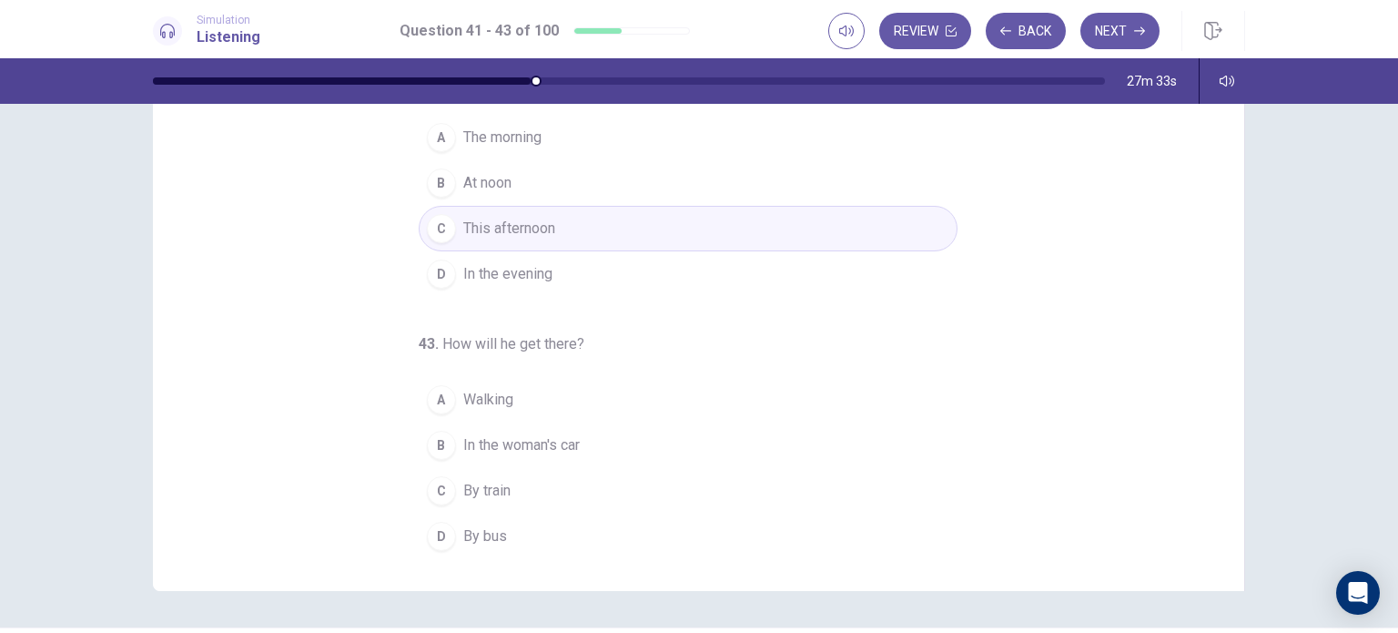
click at [429, 432] on div "B" at bounding box center [441, 444] width 29 height 29
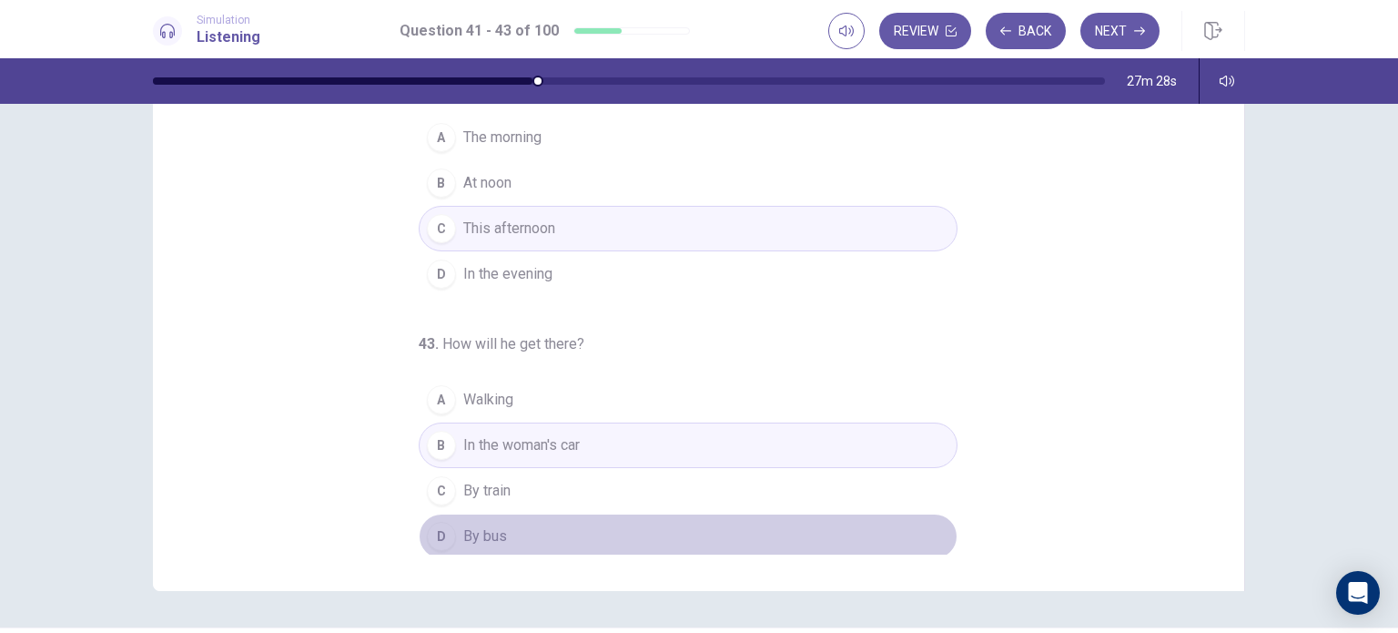
click at [427, 527] on div "D" at bounding box center [441, 536] width 29 height 29
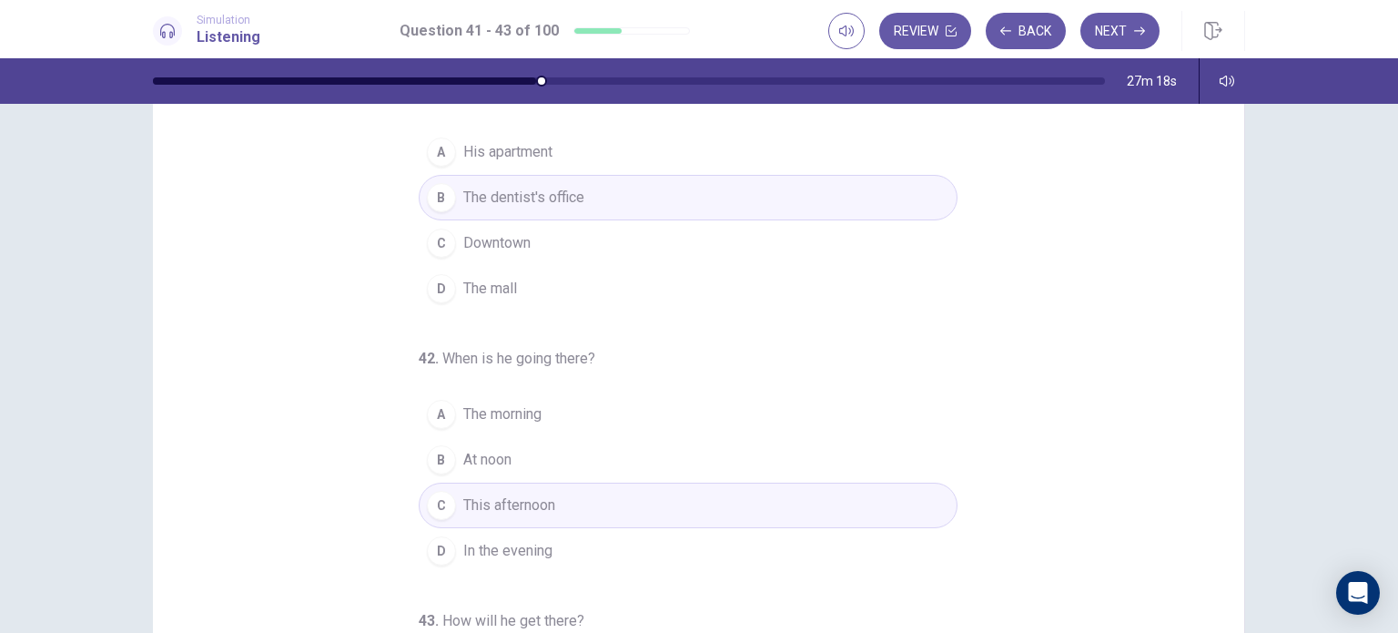
scroll to position [0, 0]
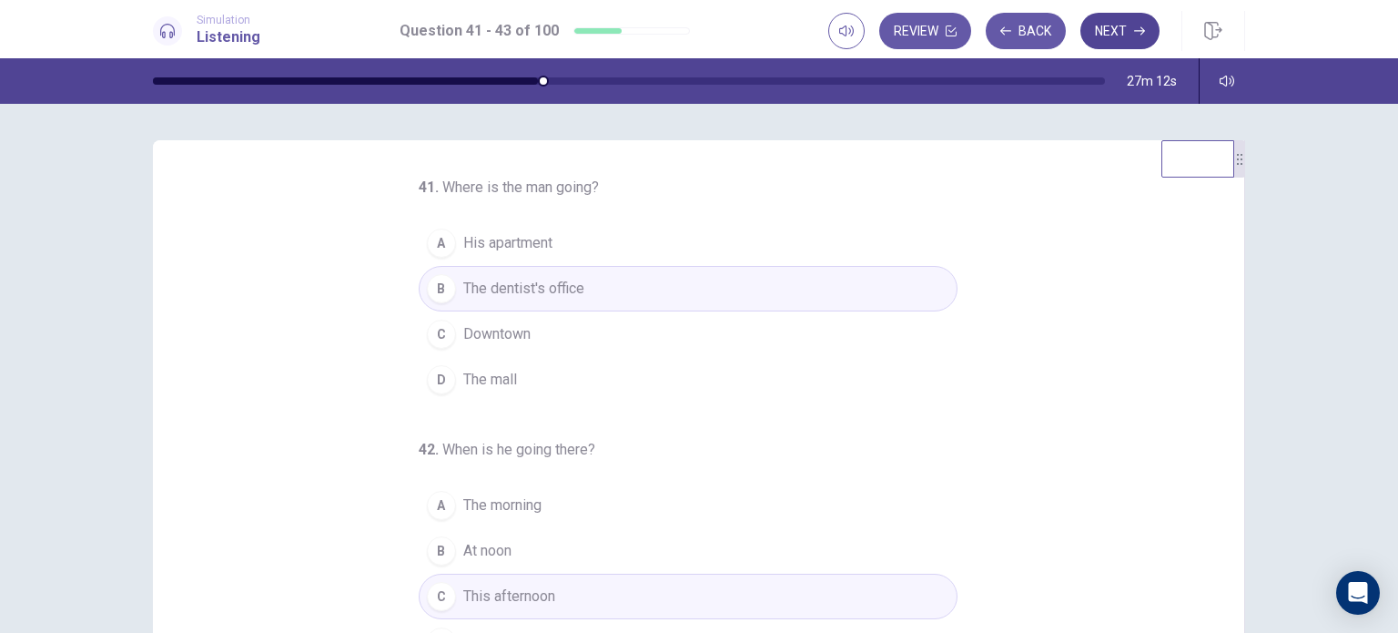
click at [1113, 32] on button "Next" at bounding box center [1119, 31] width 79 height 36
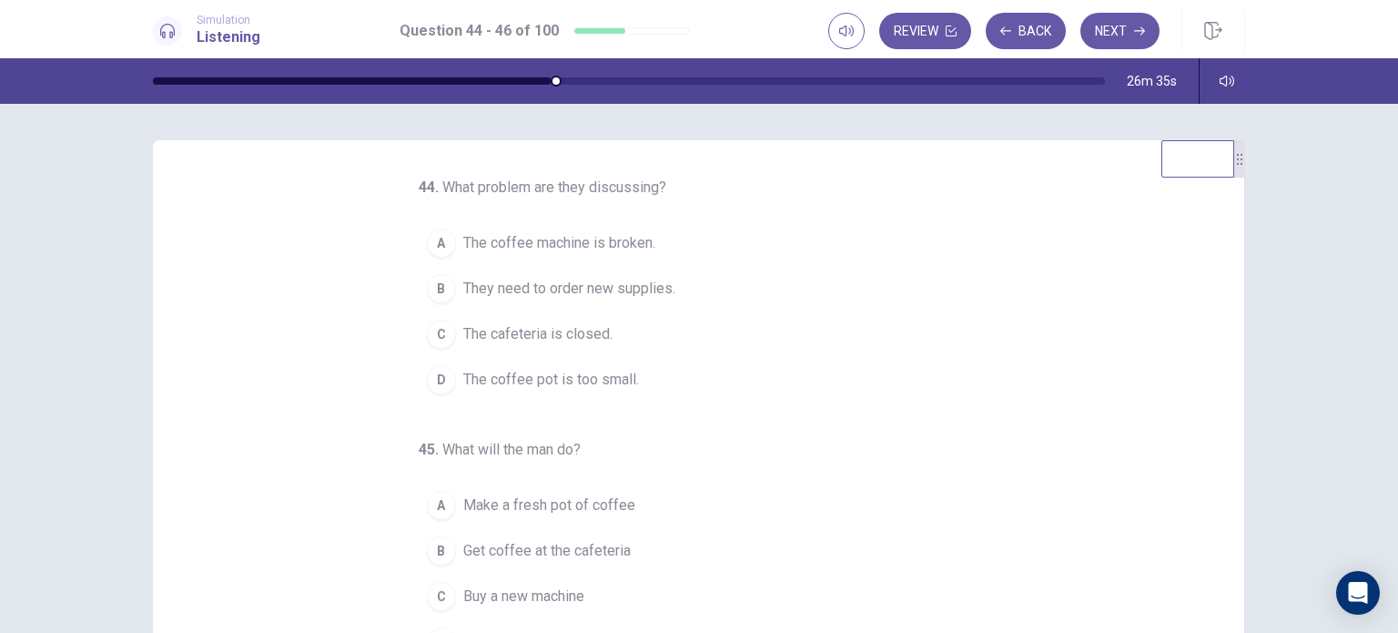
click at [603, 240] on span "The coffee machine is broken." at bounding box center [559, 243] width 192 height 22
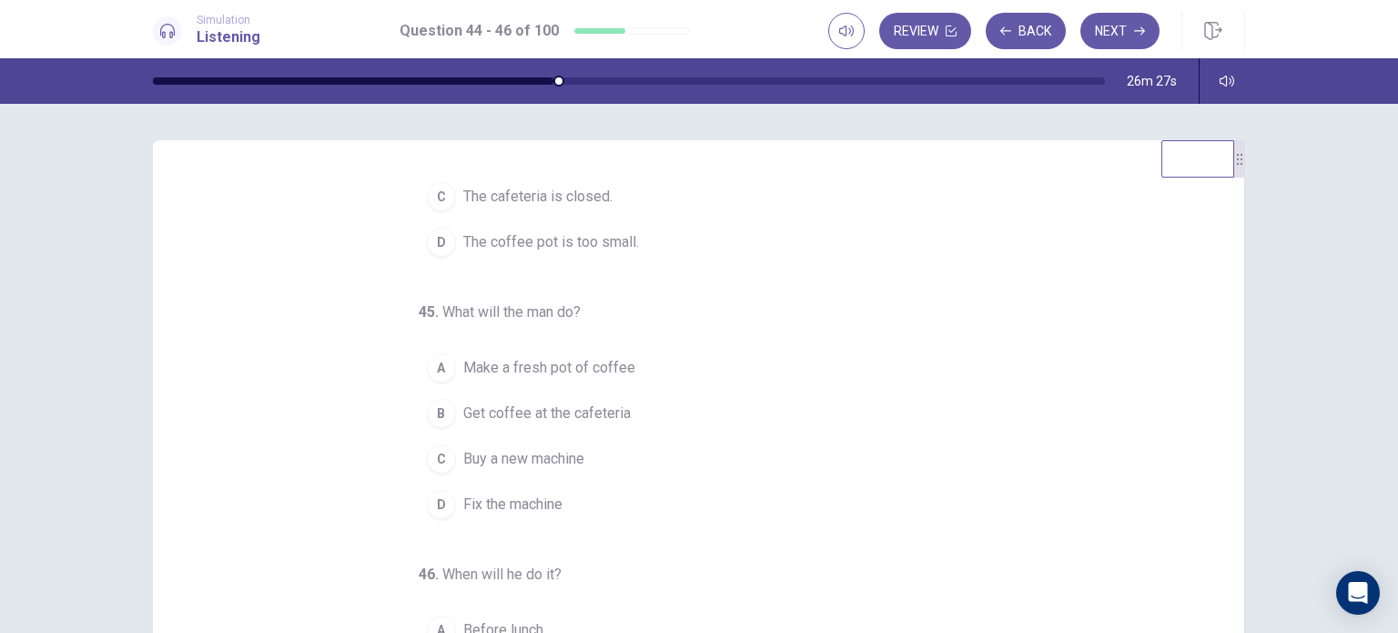
scroll to position [182, 0]
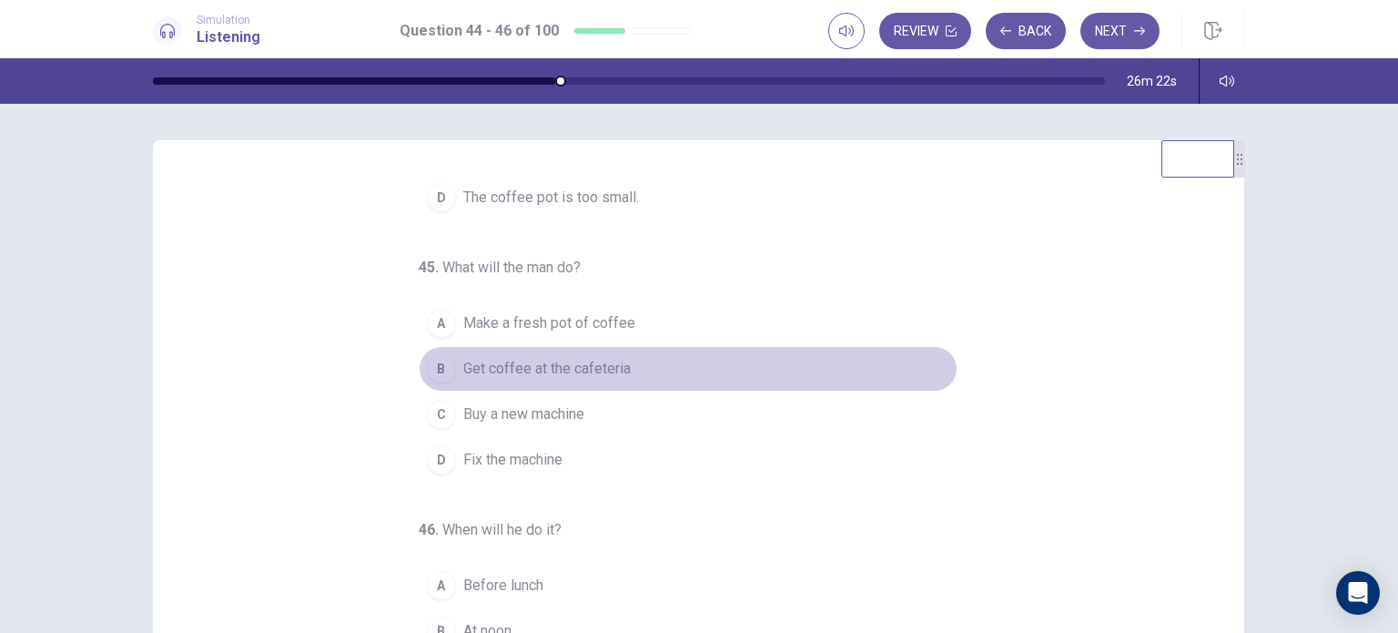
click at [661, 370] on button "B Get coffee at the cafeteria" at bounding box center [688, 369] width 539 height 46
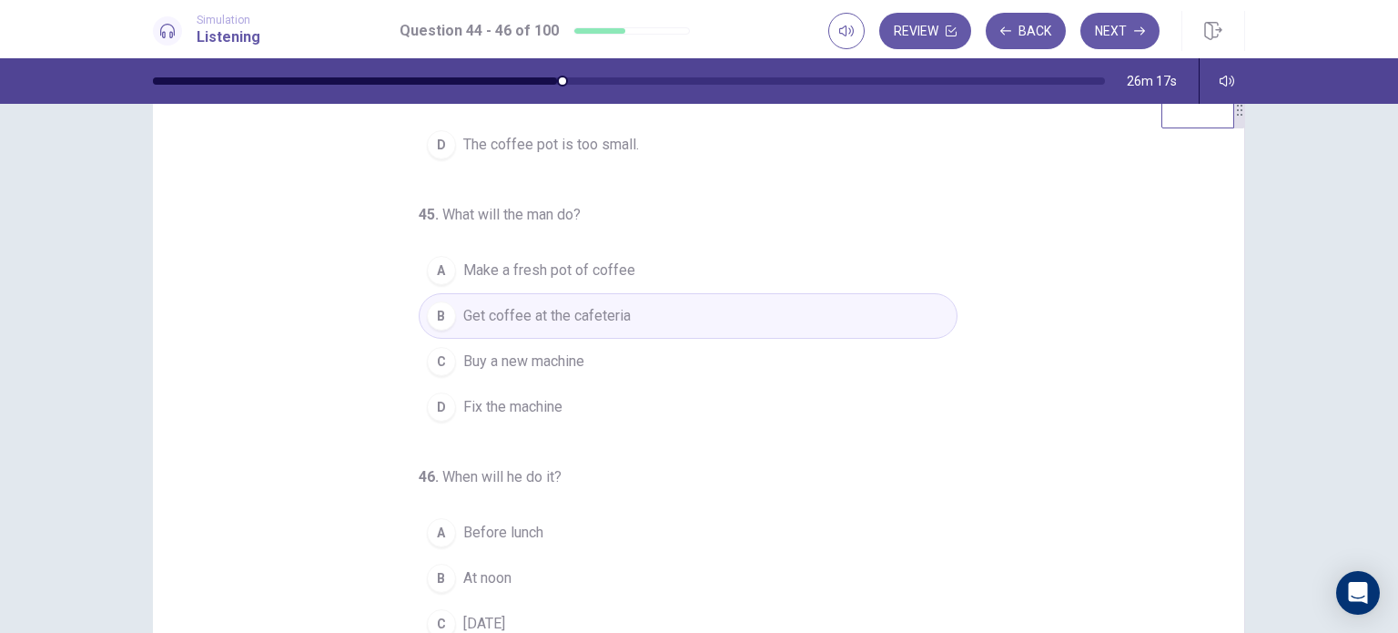
scroll to position [91, 0]
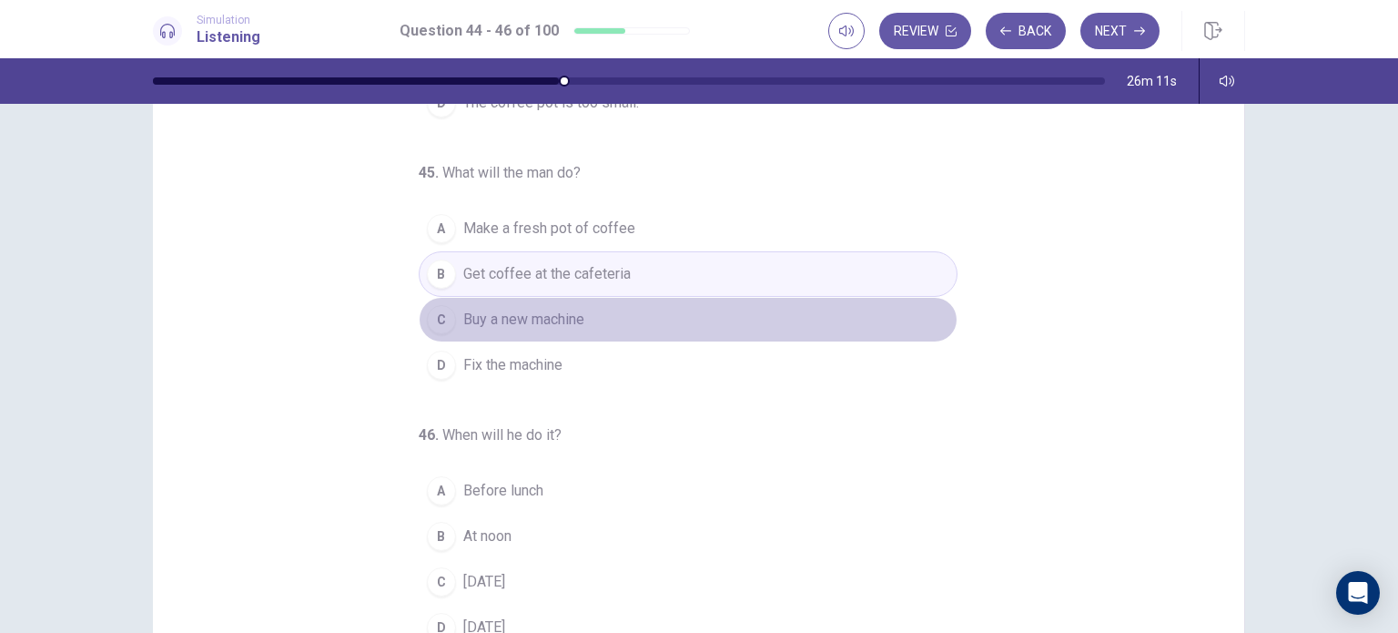
click at [617, 323] on button "C Buy a new machine" at bounding box center [688, 320] width 539 height 46
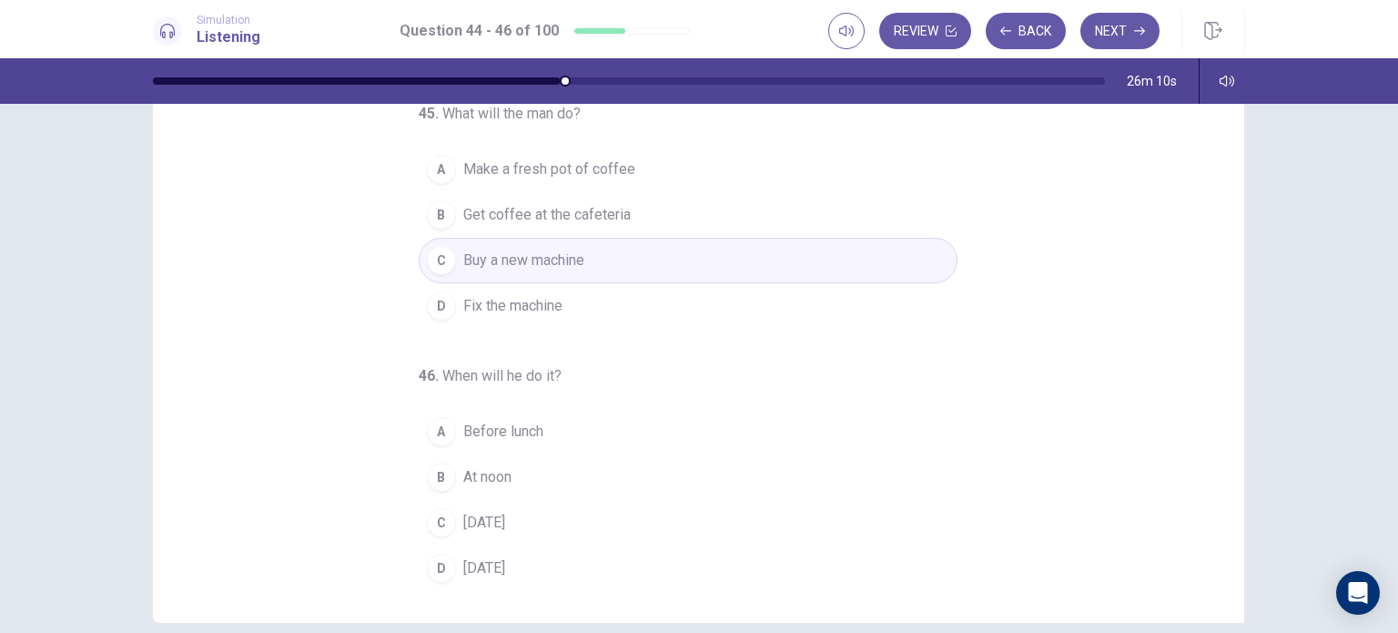
scroll to position [182, 0]
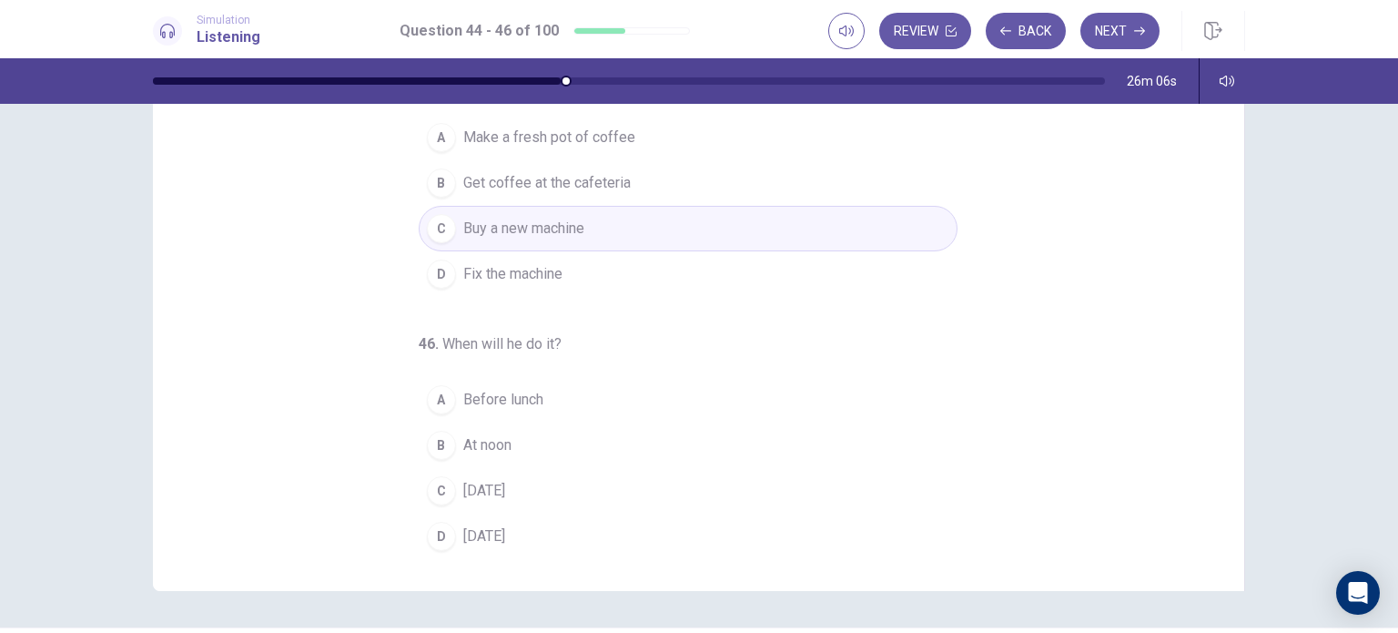
click at [434, 491] on div "C" at bounding box center [441, 490] width 29 height 29
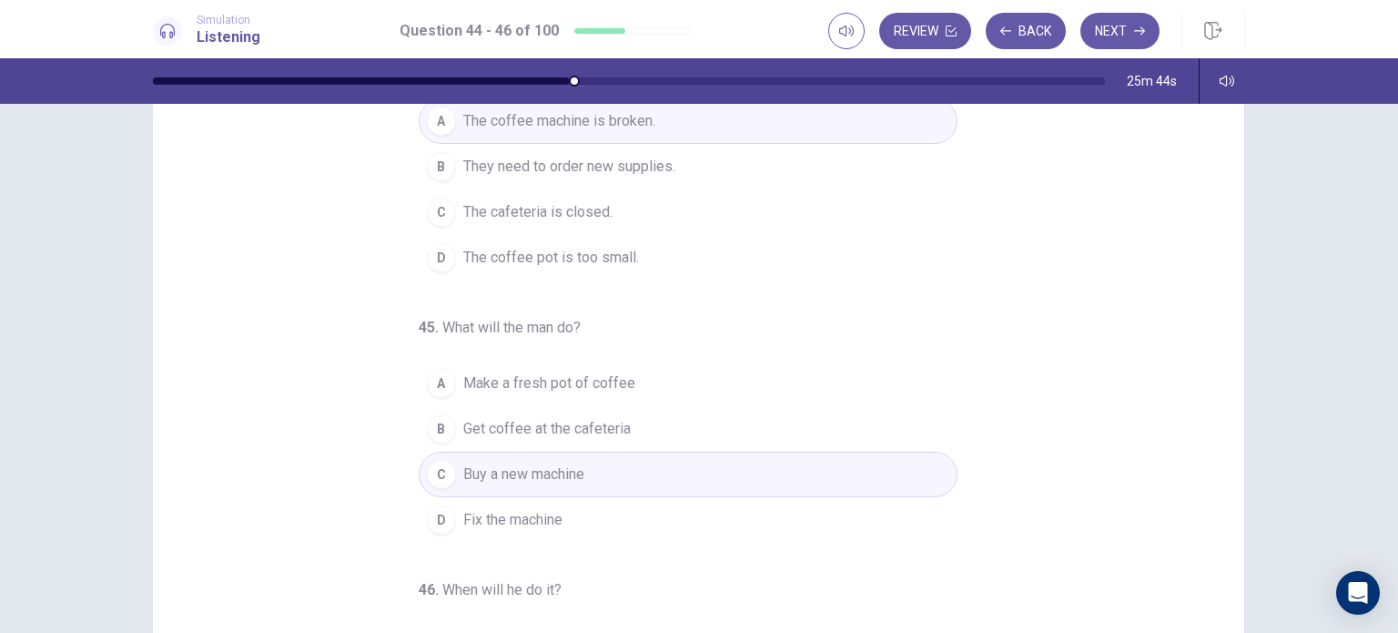
scroll to position [0, 0]
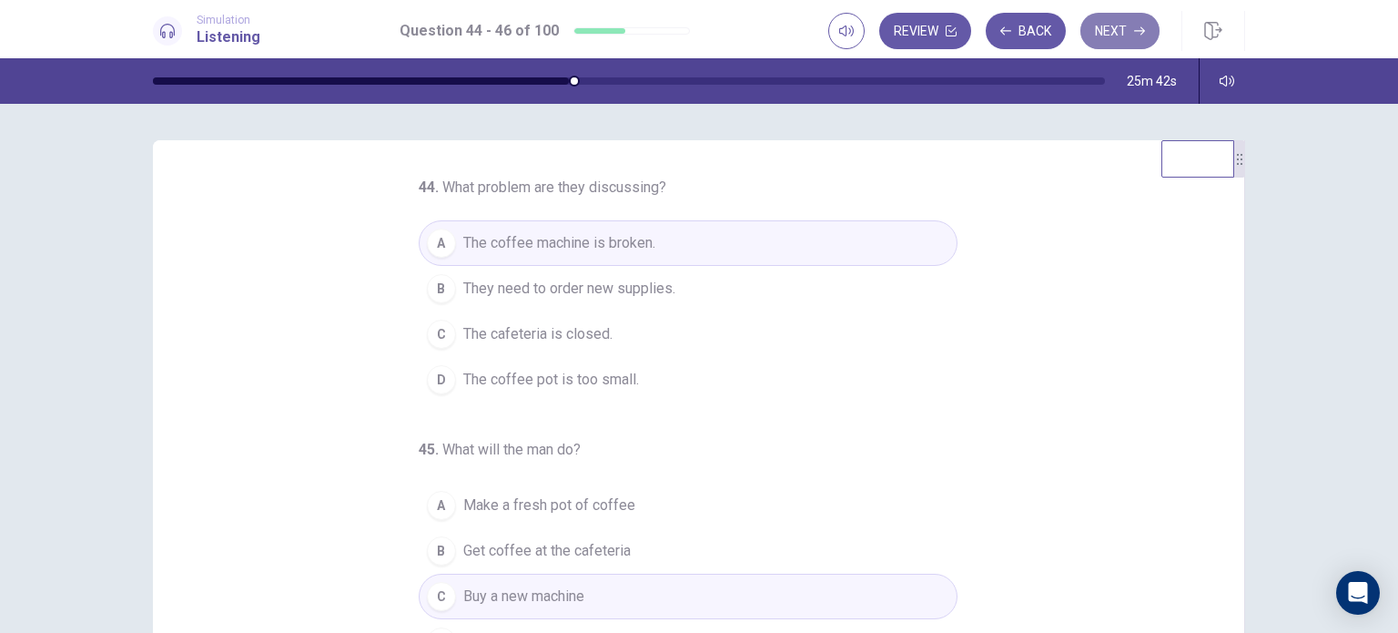
click at [1102, 35] on button "Next" at bounding box center [1119, 31] width 79 height 36
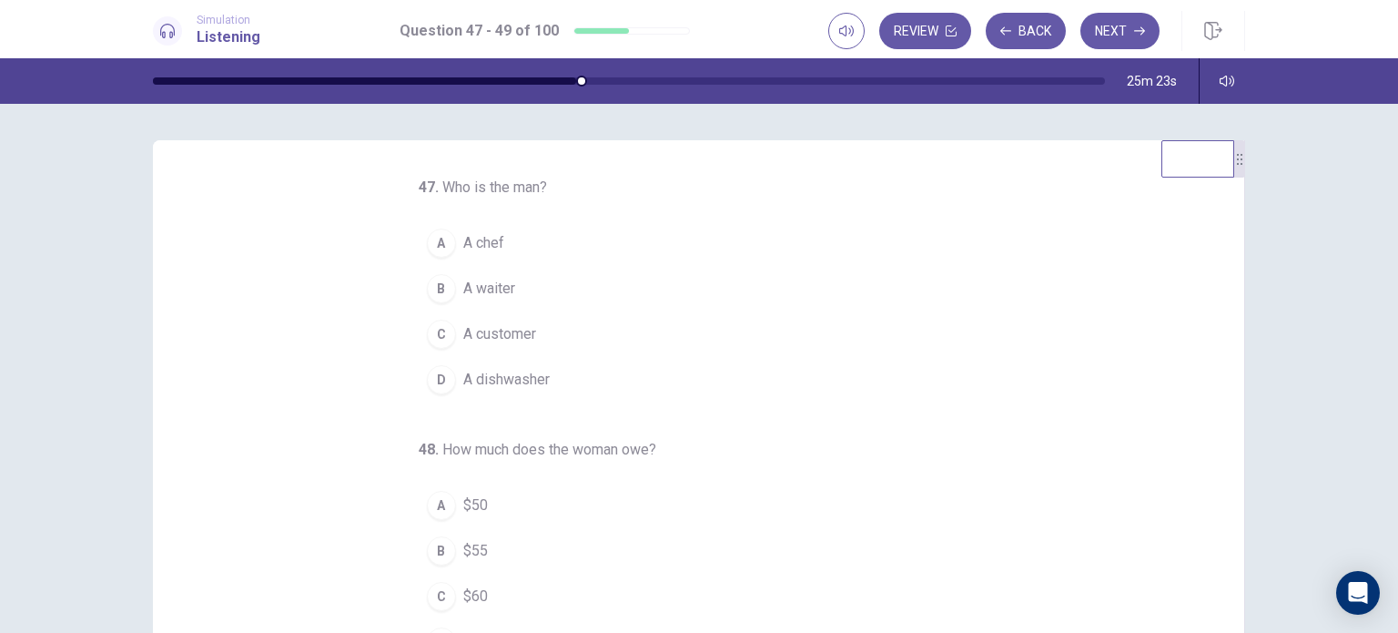
click at [451, 283] on button "B A waiter" at bounding box center [688, 289] width 539 height 46
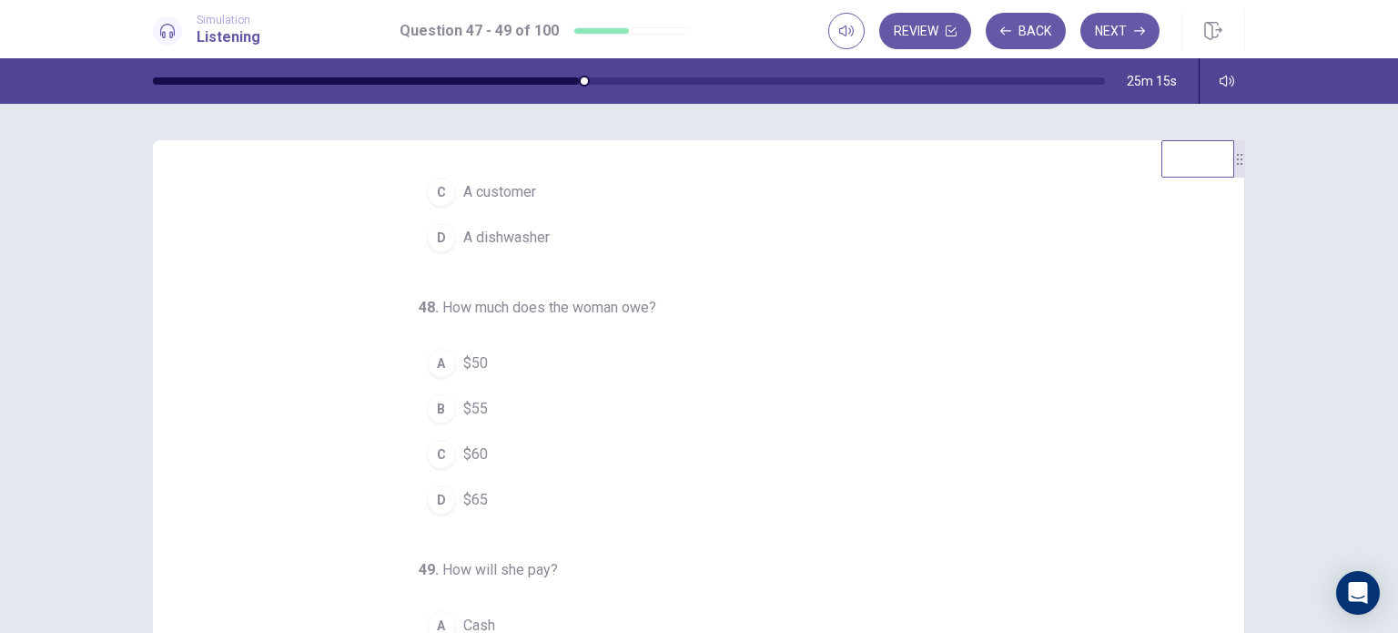
scroll to position [182, 0]
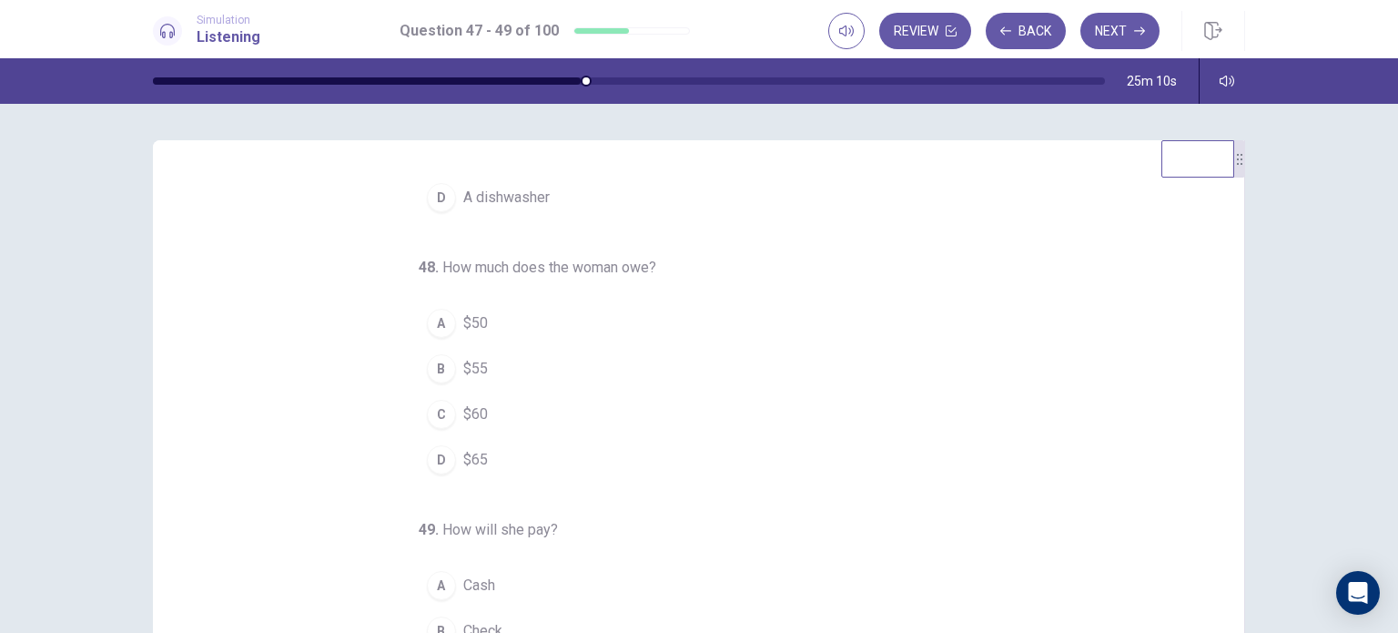
click at [419, 463] on button "D $65" at bounding box center [688, 460] width 539 height 46
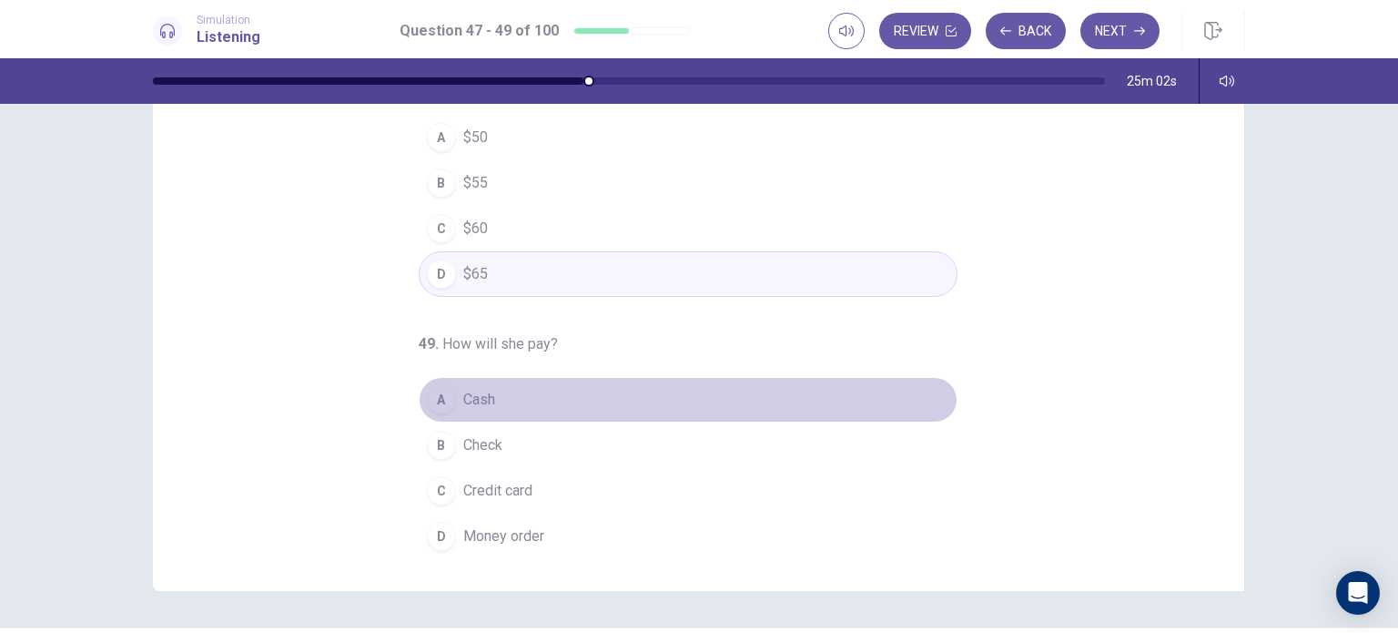
click at [448, 400] on button "A Cash" at bounding box center [688, 400] width 539 height 46
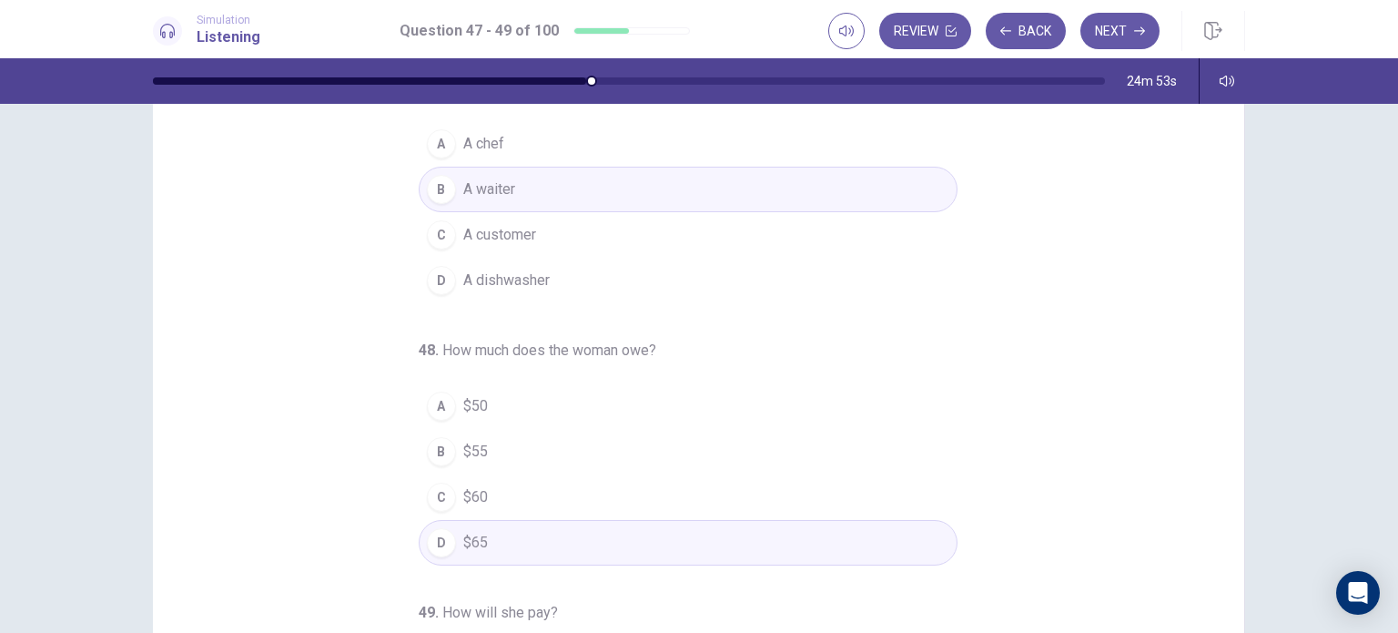
scroll to position [0, 0]
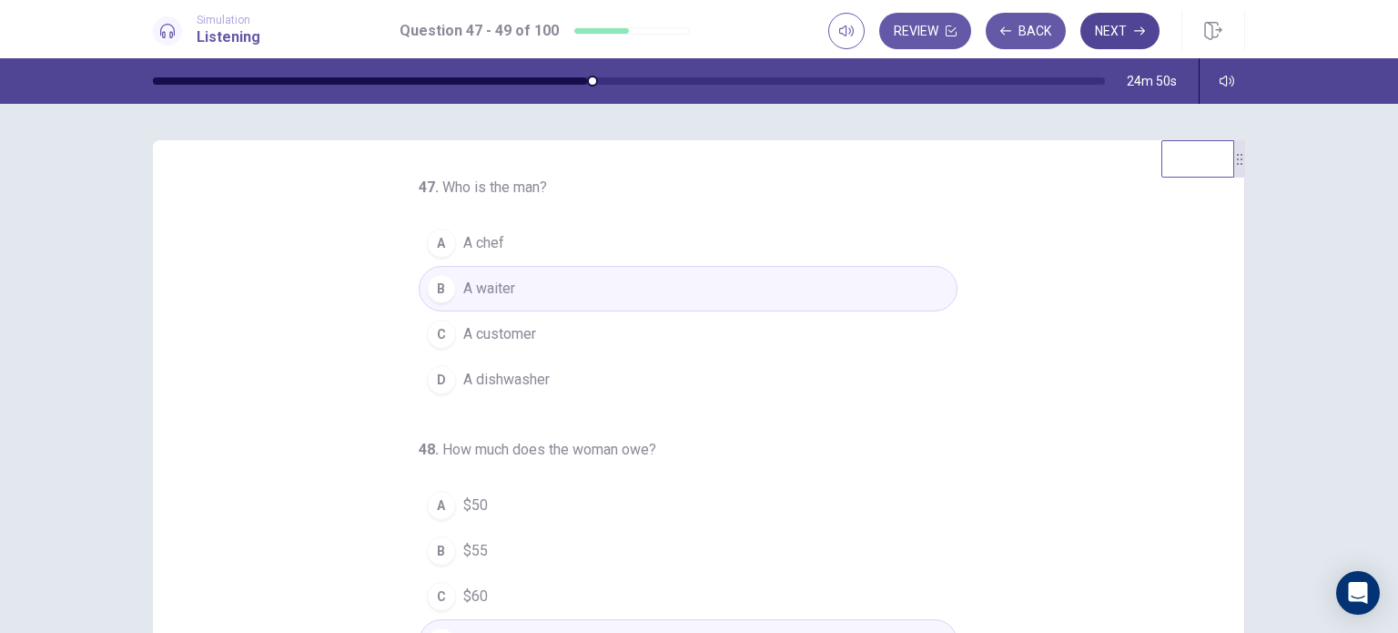
click at [1098, 35] on button "Next" at bounding box center [1119, 31] width 79 height 36
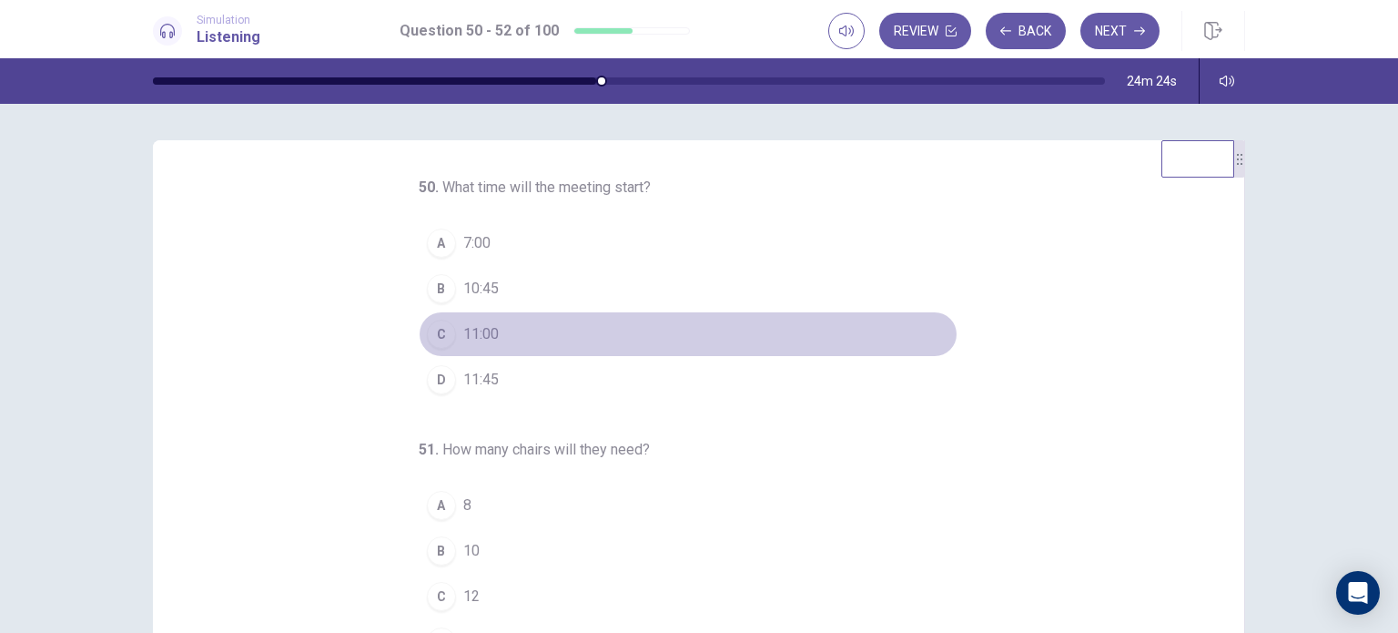
click at [481, 323] on span "11:00" at bounding box center [480, 334] width 35 height 22
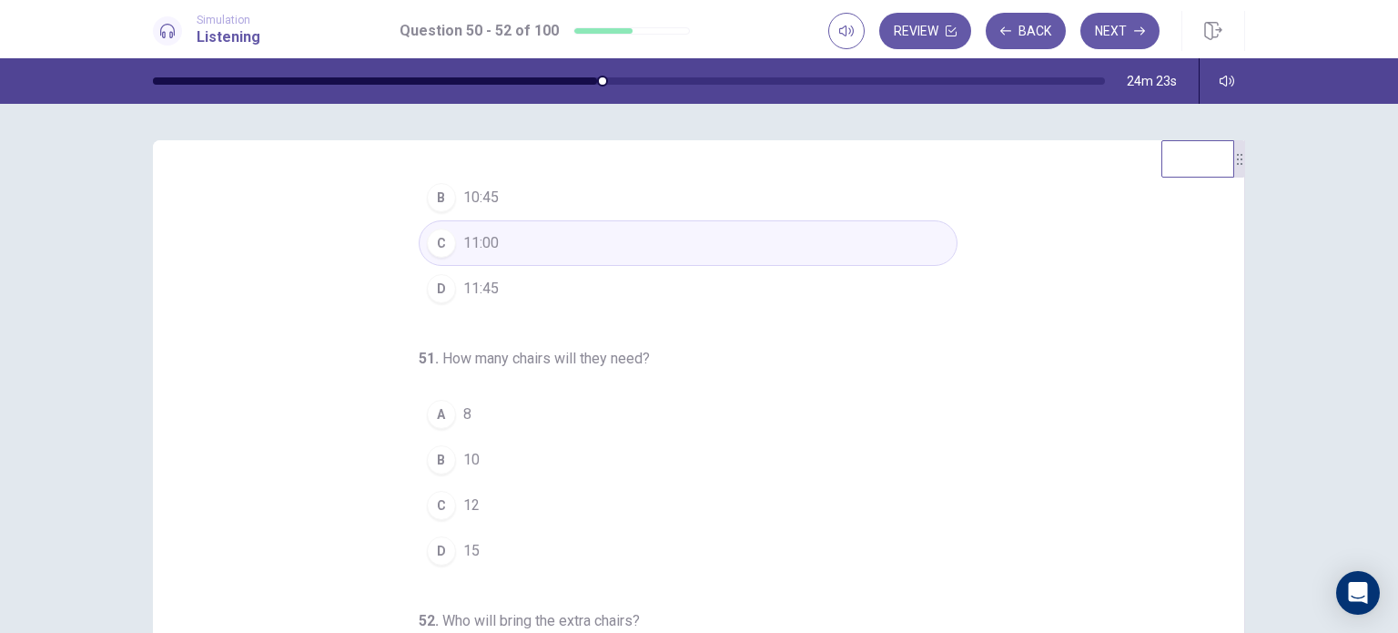
click at [420, 512] on button "C 12" at bounding box center [688, 505] width 539 height 46
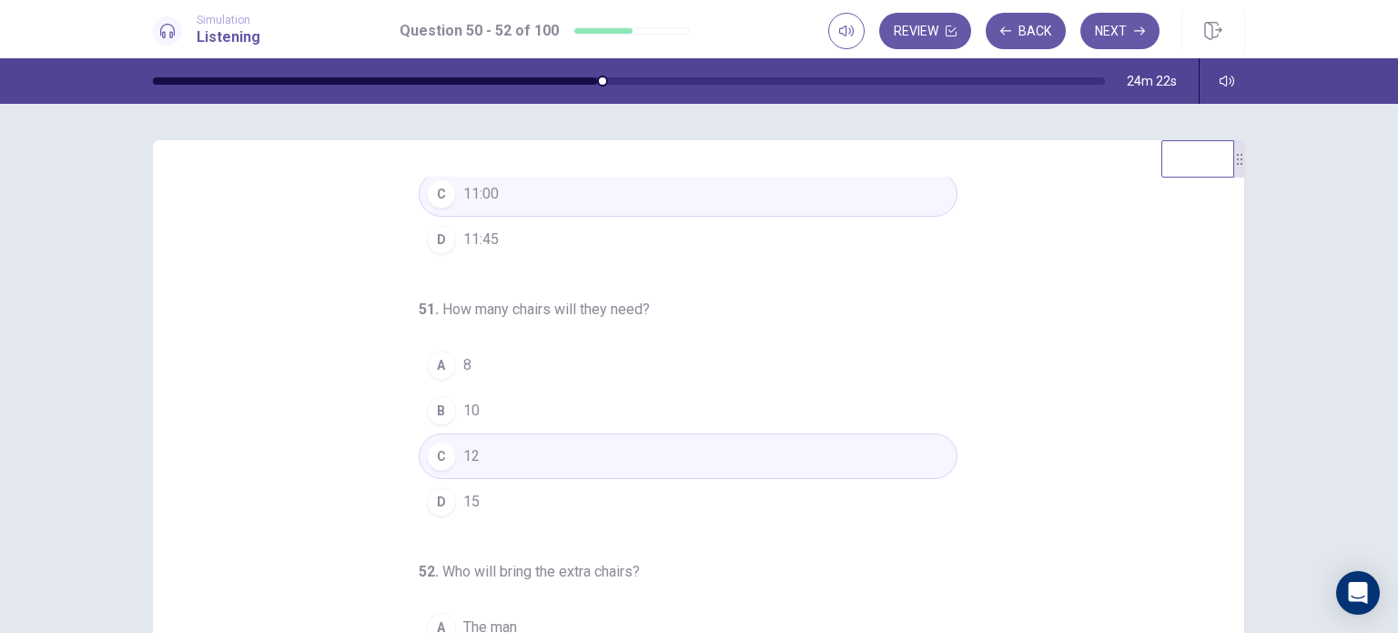
scroll to position [186, 0]
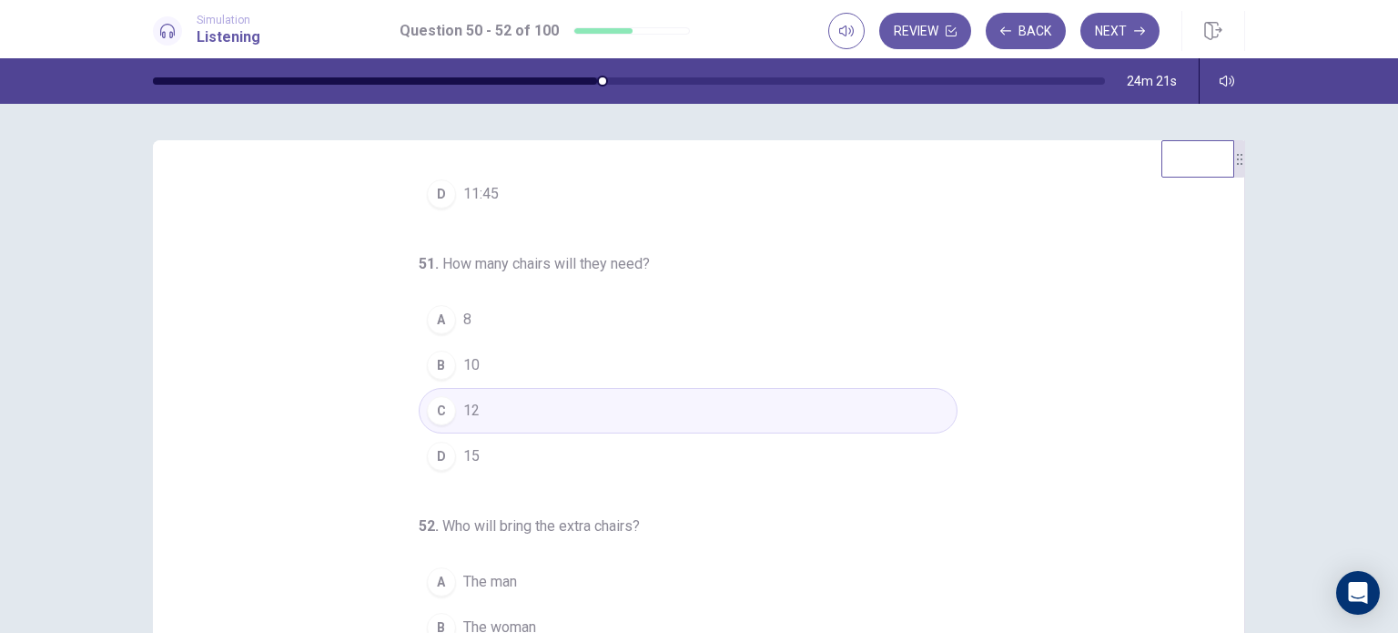
click at [431, 625] on div "B" at bounding box center [441, 627] width 29 height 29
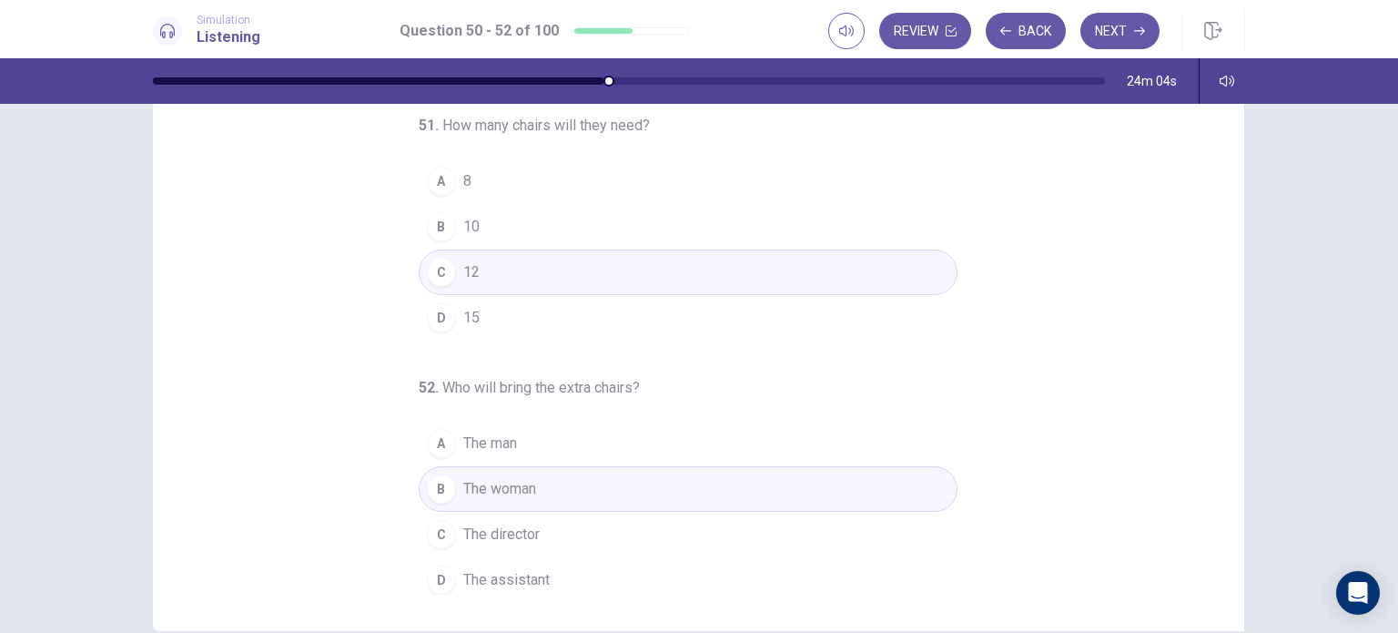
scroll to position [141, 0]
click at [786, 314] on button "D 15" at bounding box center [688, 319] width 539 height 46
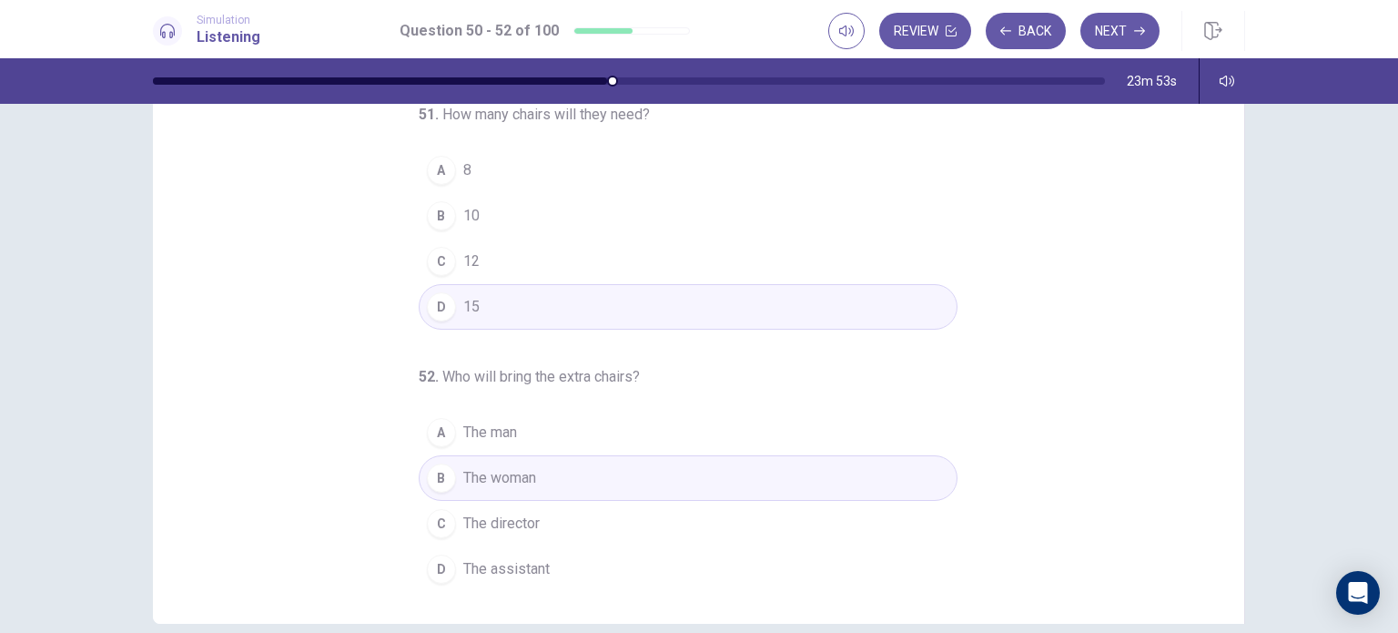
scroll to position [140, 0]
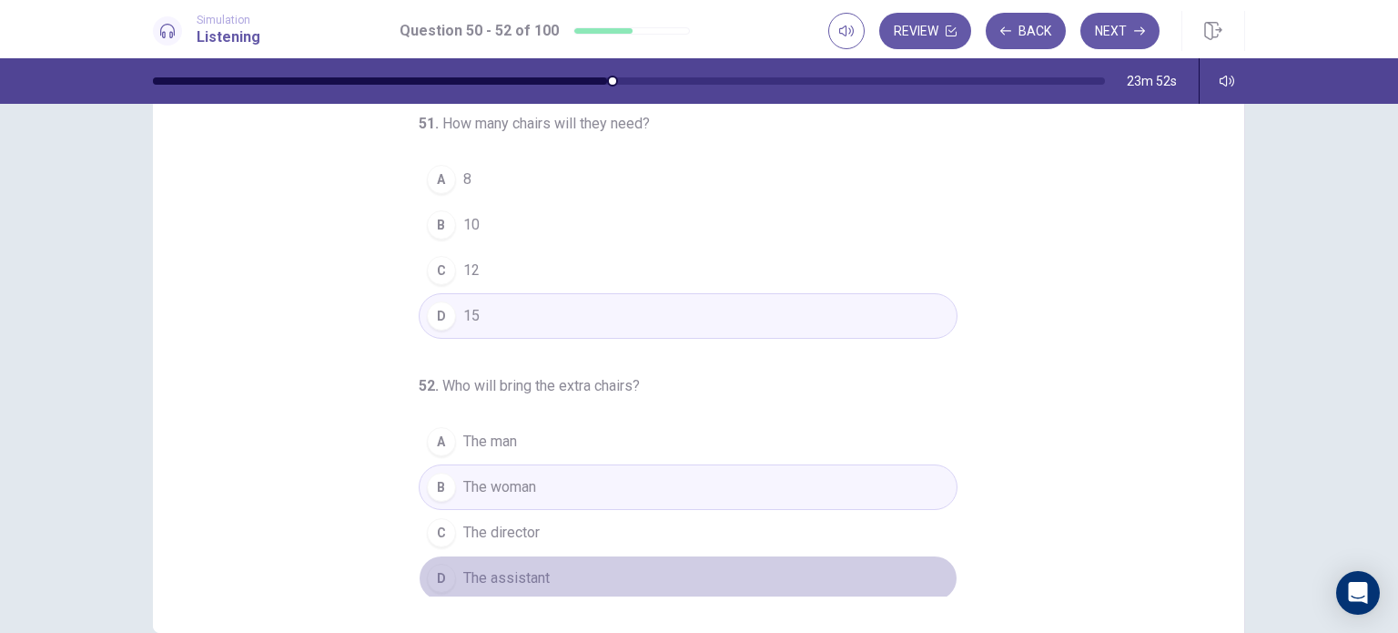
click at [527, 571] on span "The assistant" at bounding box center [506, 578] width 86 height 22
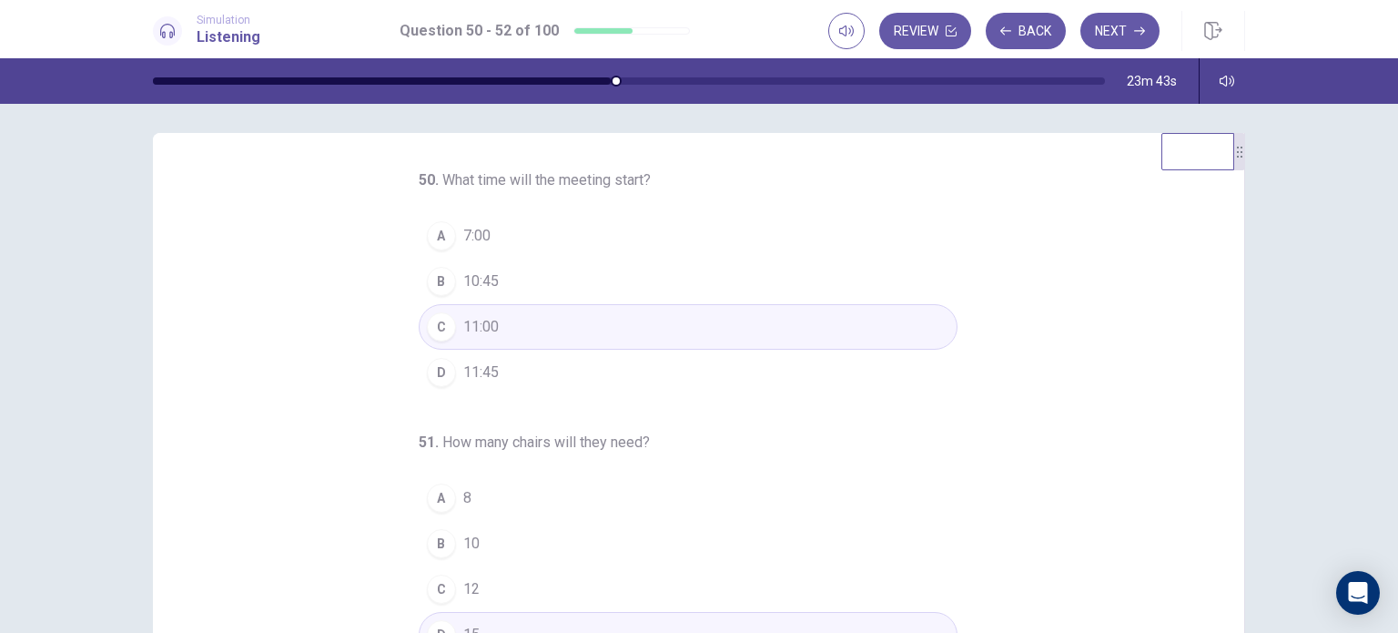
scroll to position [0, 0]
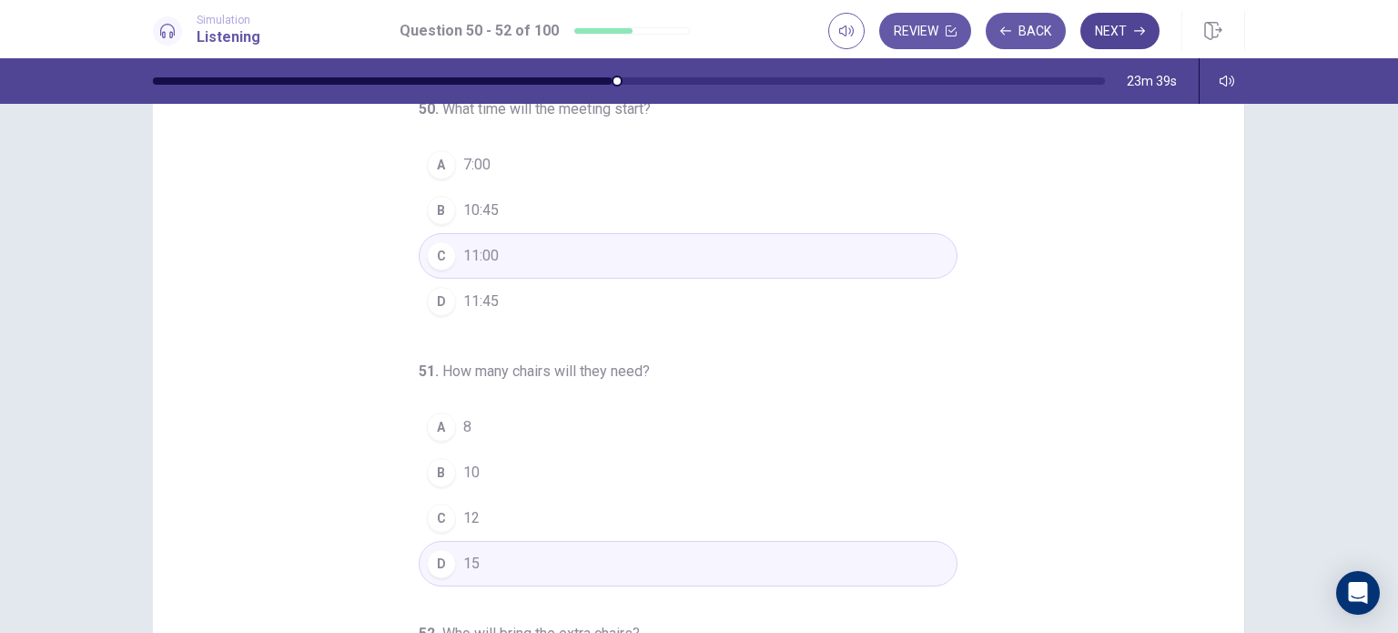
click at [1111, 25] on button "Next" at bounding box center [1119, 31] width 79 height 36
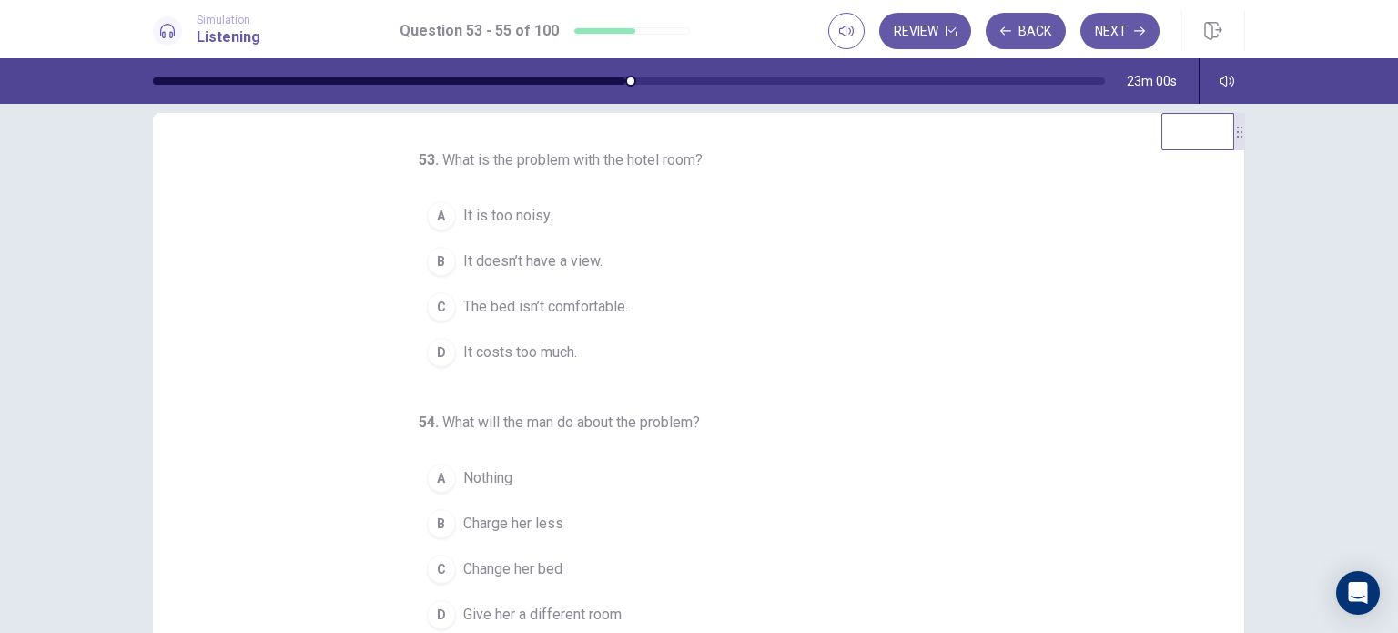
scroll to position [37, 0]
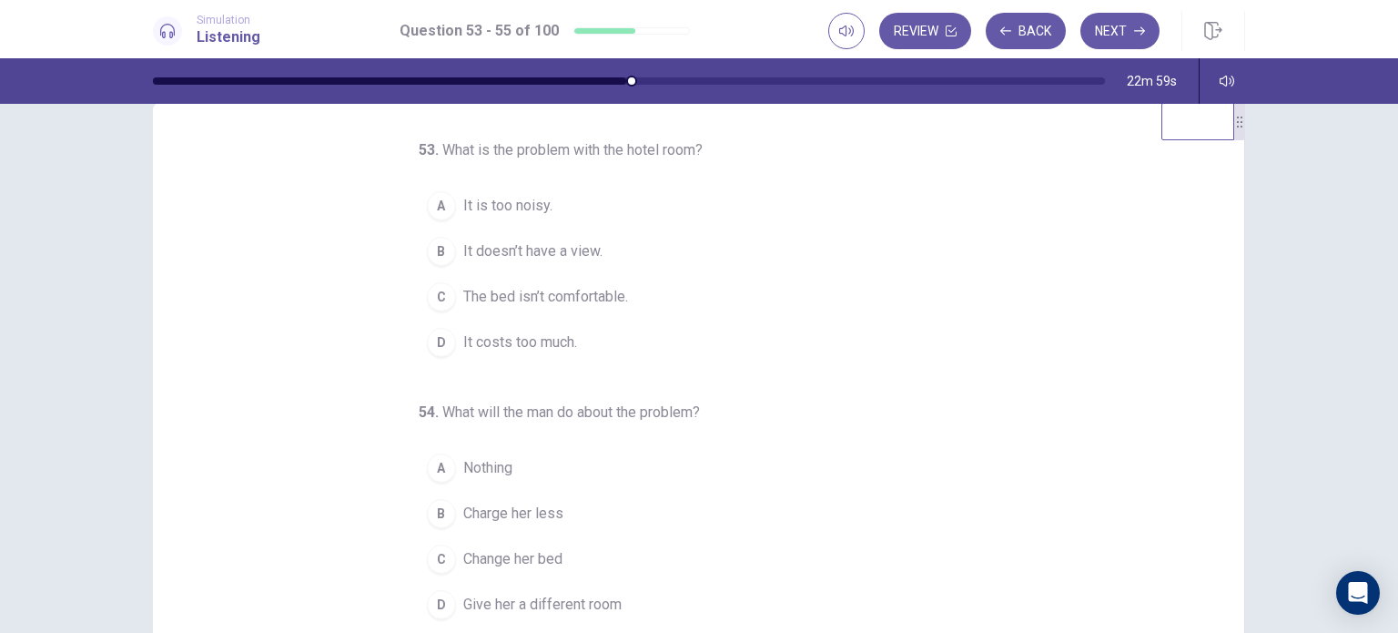
click at [470, 198] on span "It is too noisy." at bounding box center [507, 206] width 89 height 22
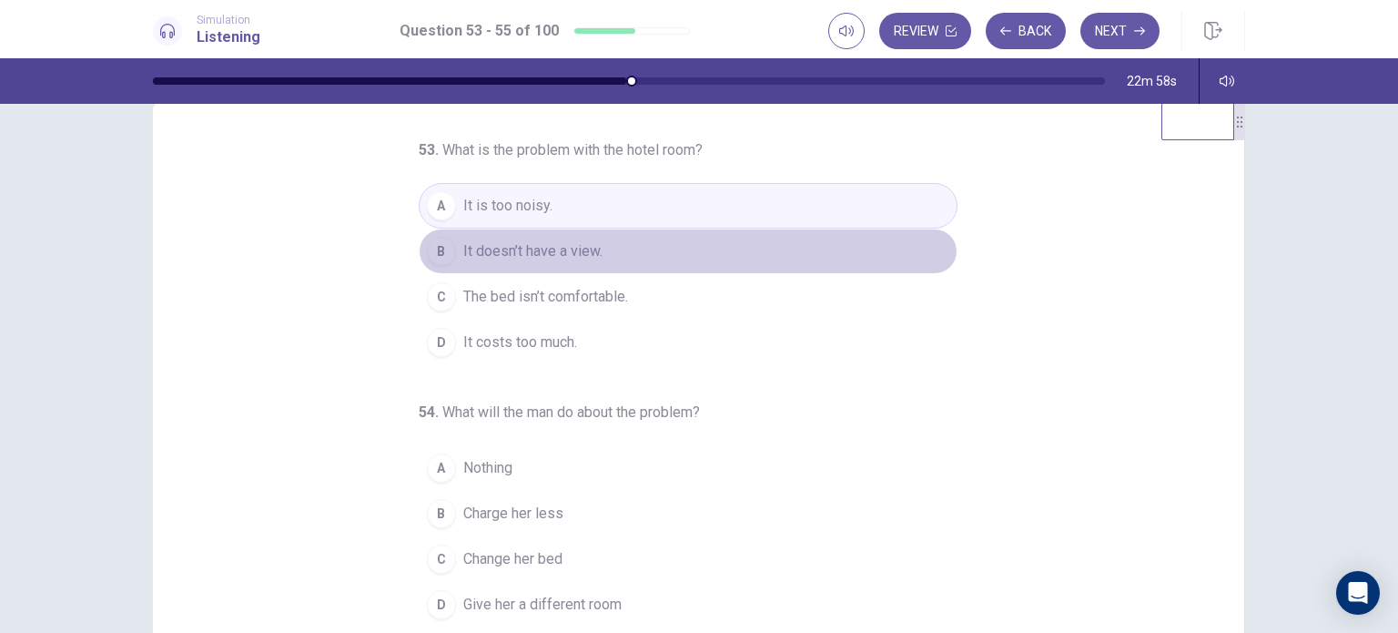
click at [604, 260] on button "B It doesn’t have a view." at bounding box center [688, 251] width 539 height 46
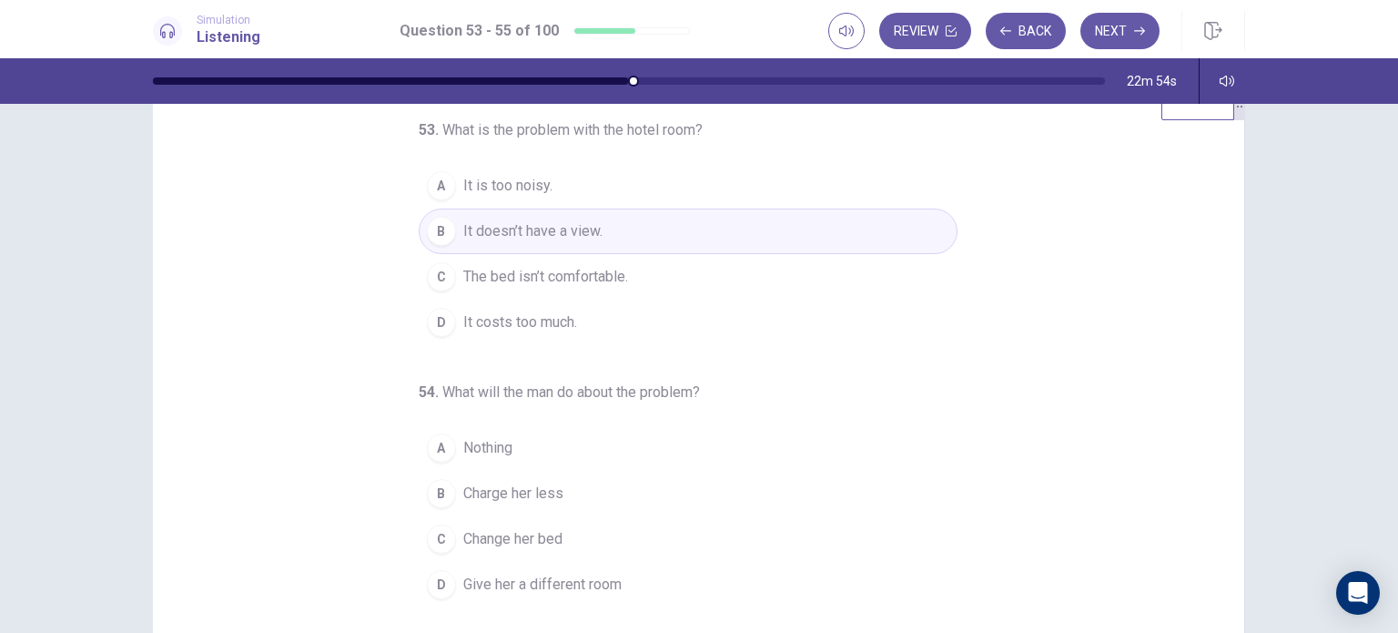
scroll to position [54, 0]
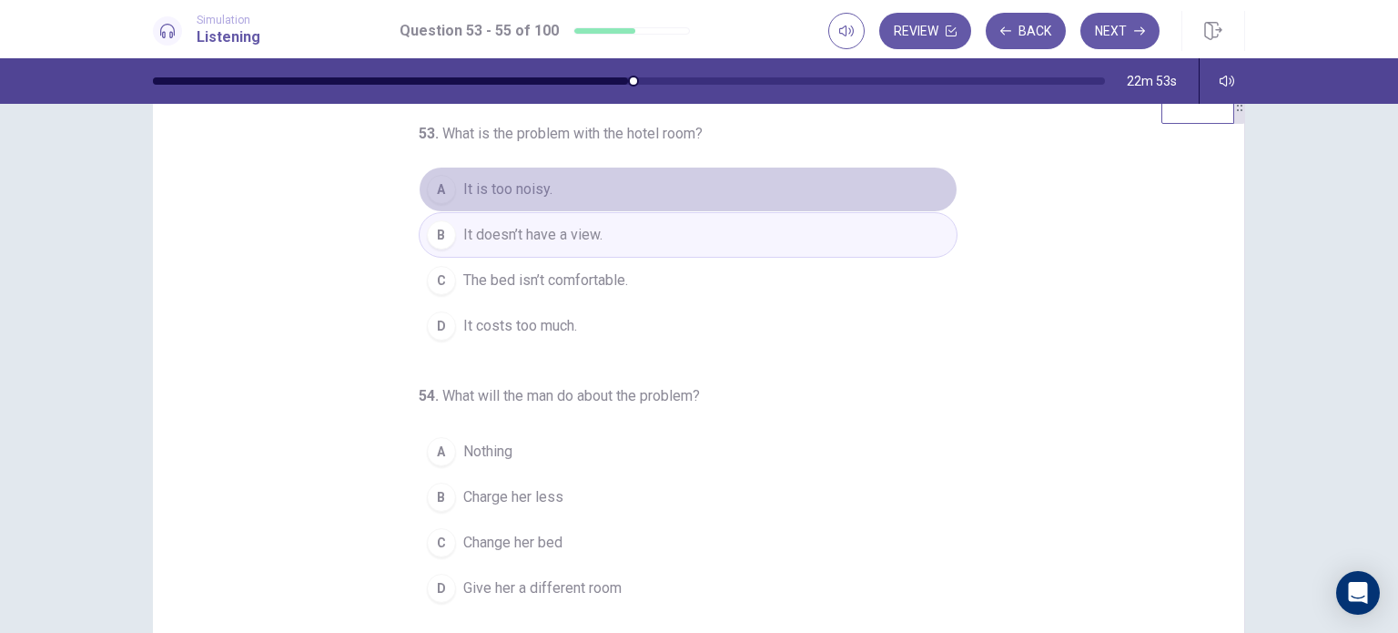
click at [514, 173] on button "A It is too noisy." at bounding box center [688, 190] width 539 height 46
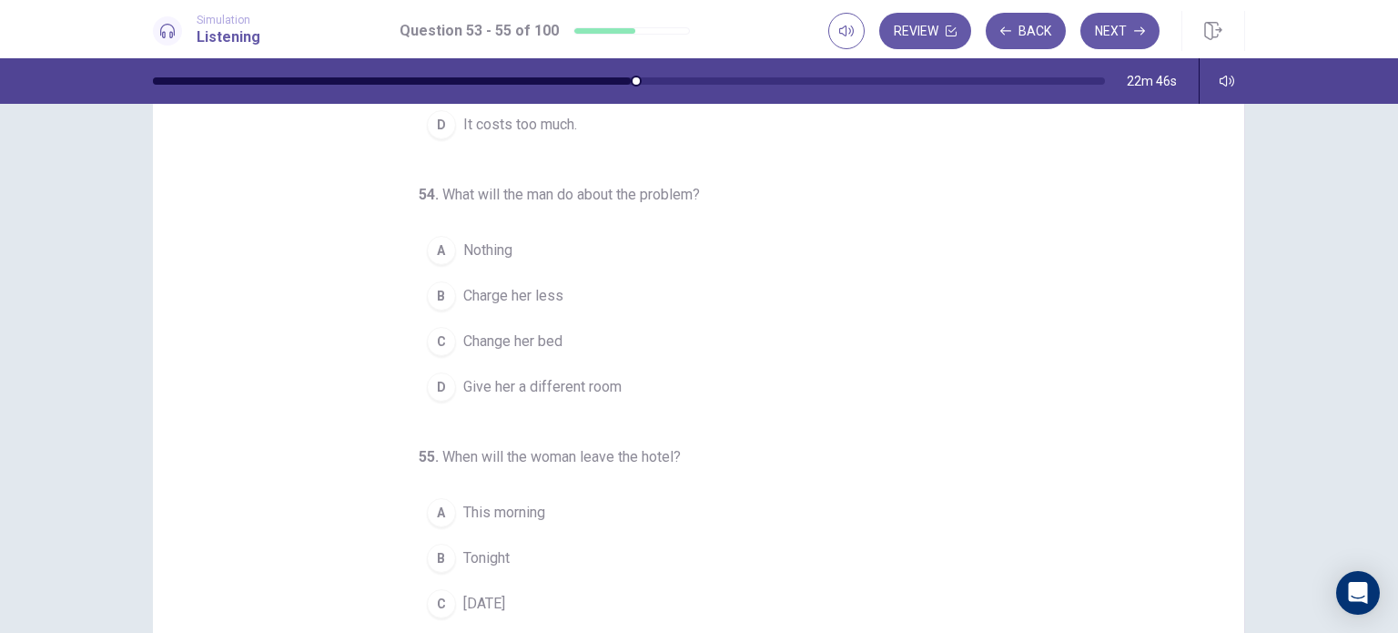
scroll to position [182, 0]
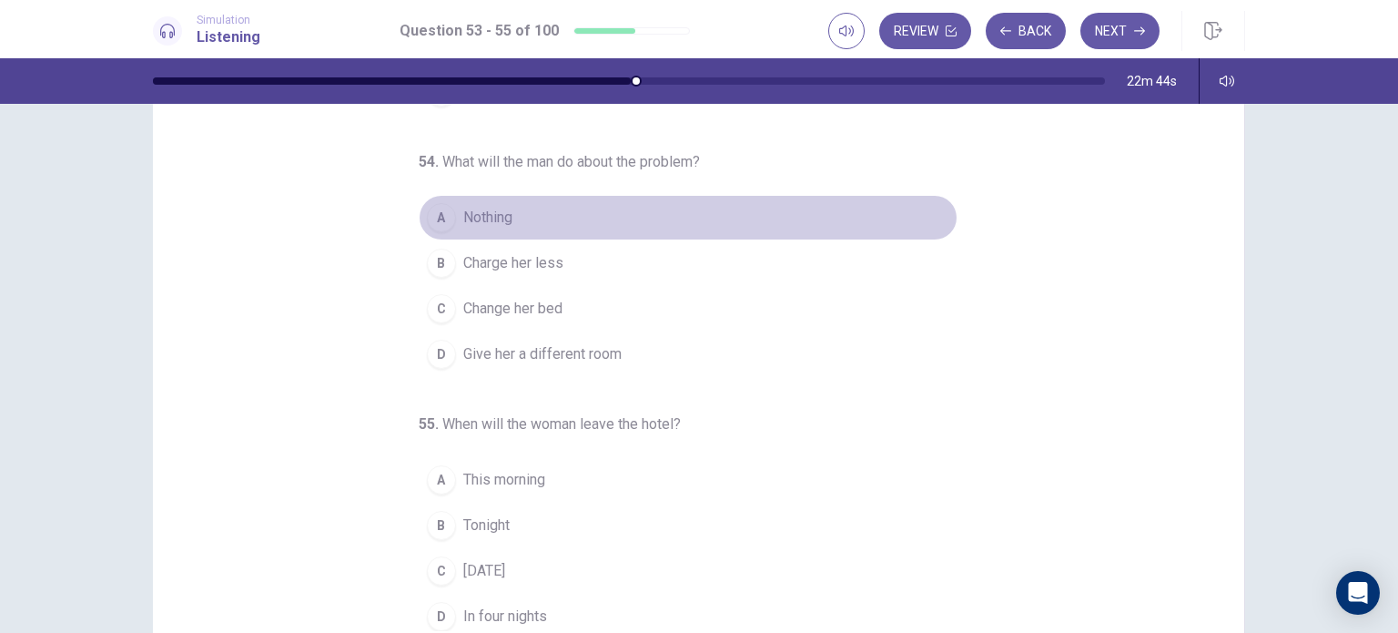
click at [579, 213] on button "A Nothing" at bounding box center [688, 218] width 539 height 46
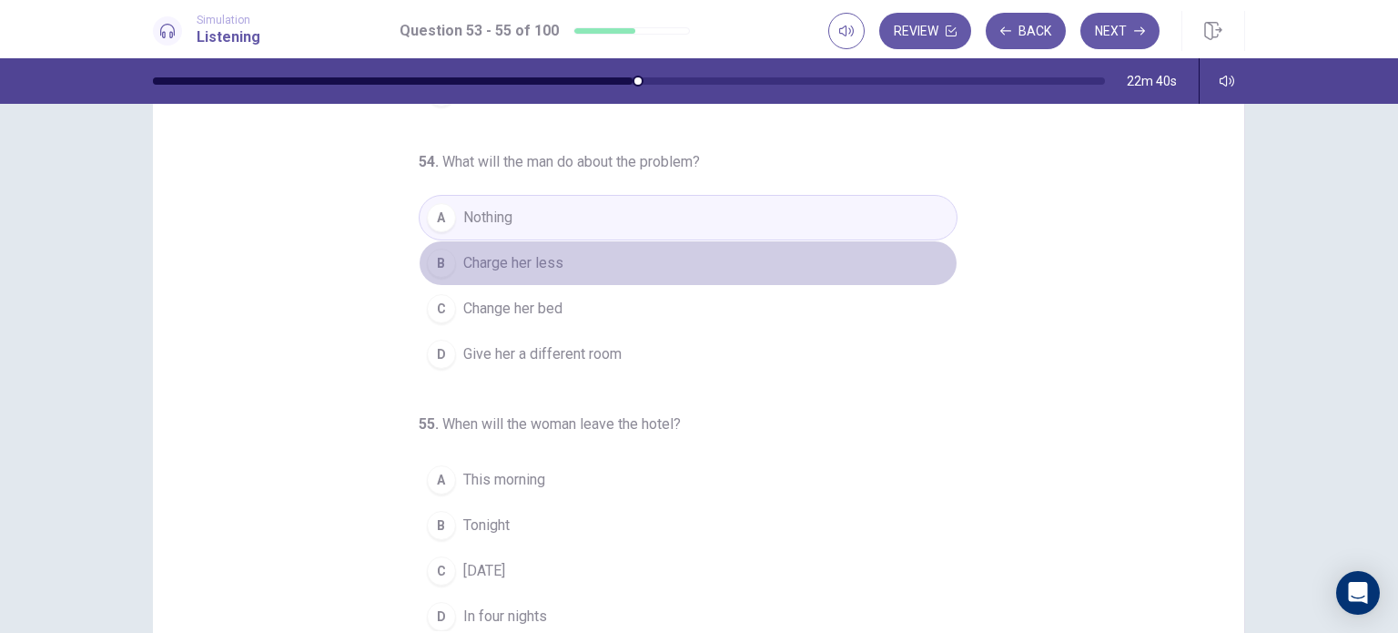
click at [786, 258] on button "B Charge her less" at bounding box center [688, 263] width 539 height 46
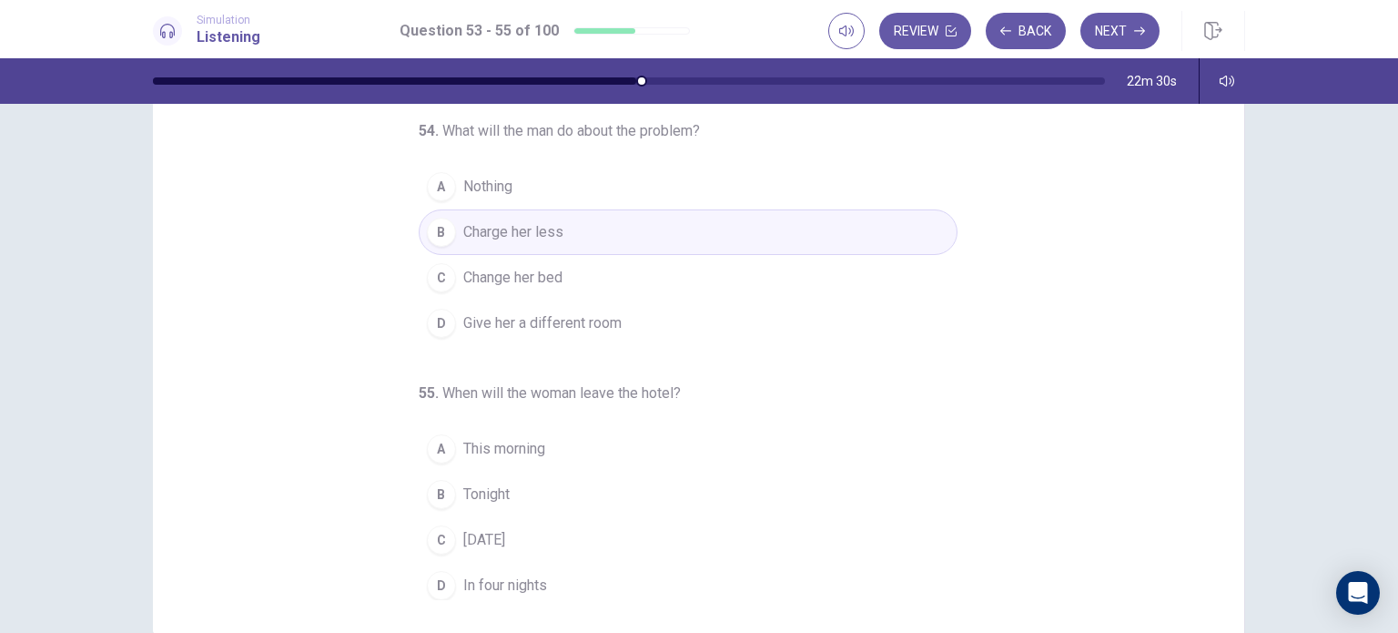
scroll to position [186, 0]
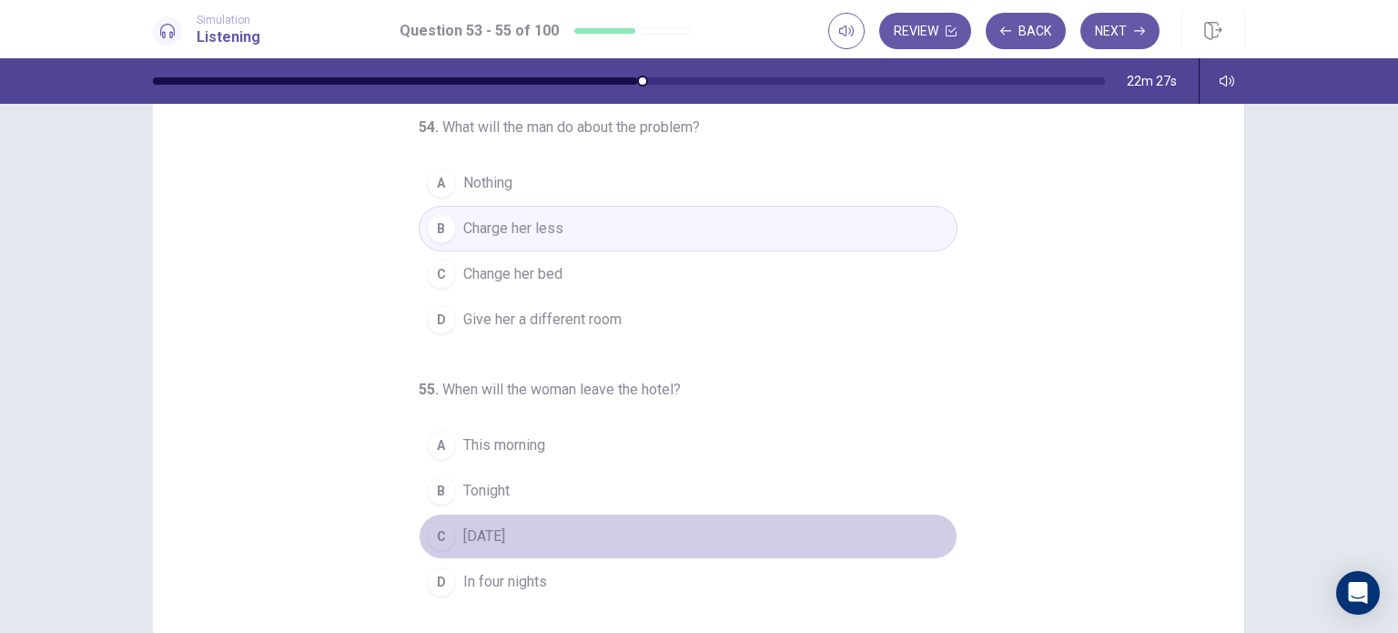
click at [557, 535] on button "C [DATE]" at bounding box center [688, 536] width 539 height 46
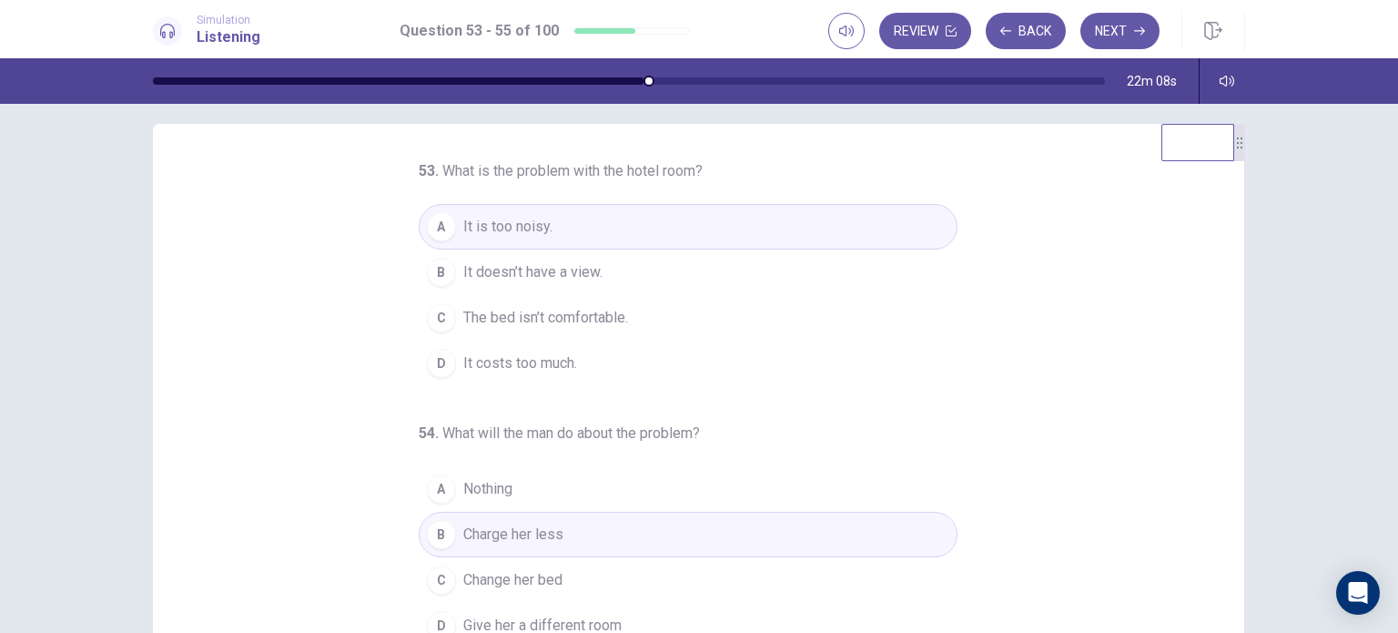
scroll to position [0, 0]
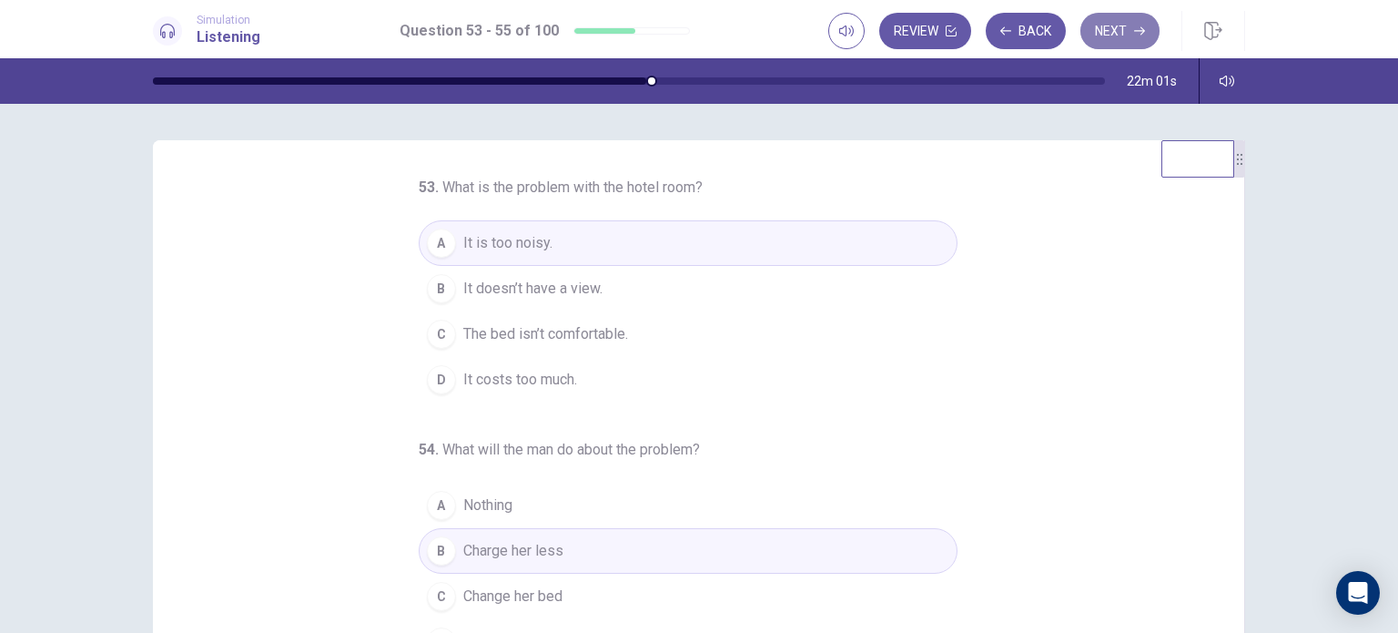
click at [1119, 35] on button "Next" at bounding box center [1119, 31] width 79 height 36
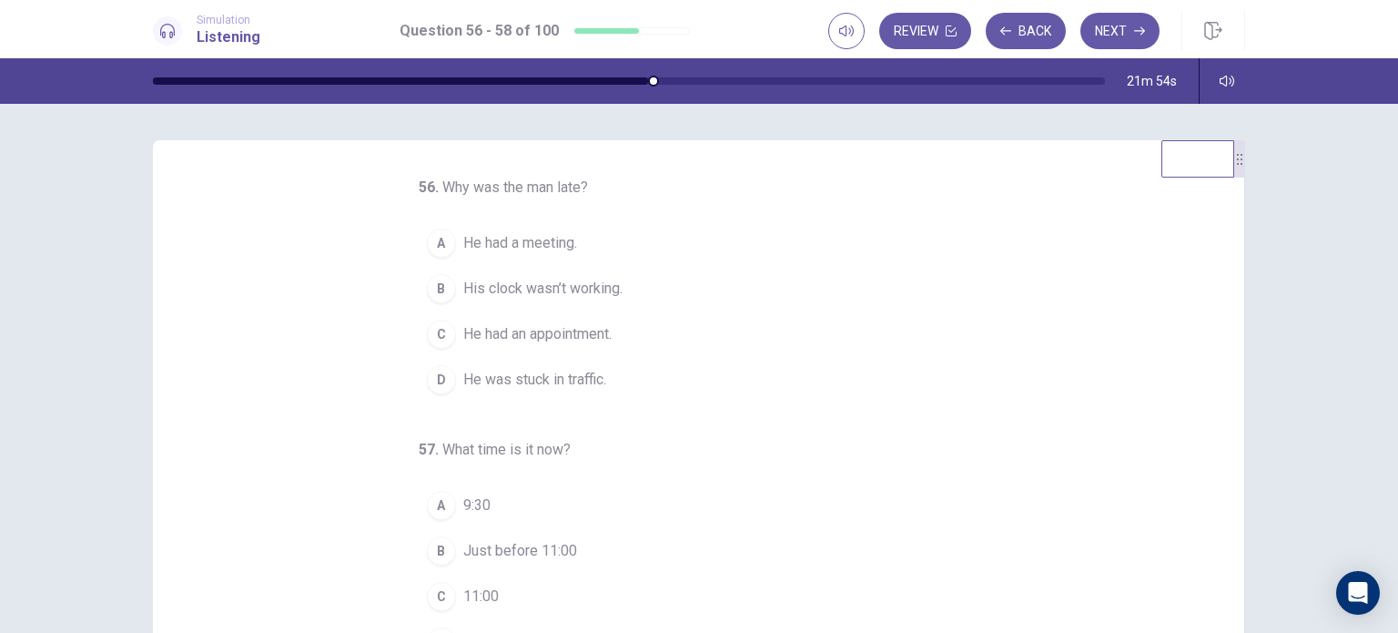
click at [623, 220] on button "A He had a meeting." at bounding box center [688, 243] width 539 height 46
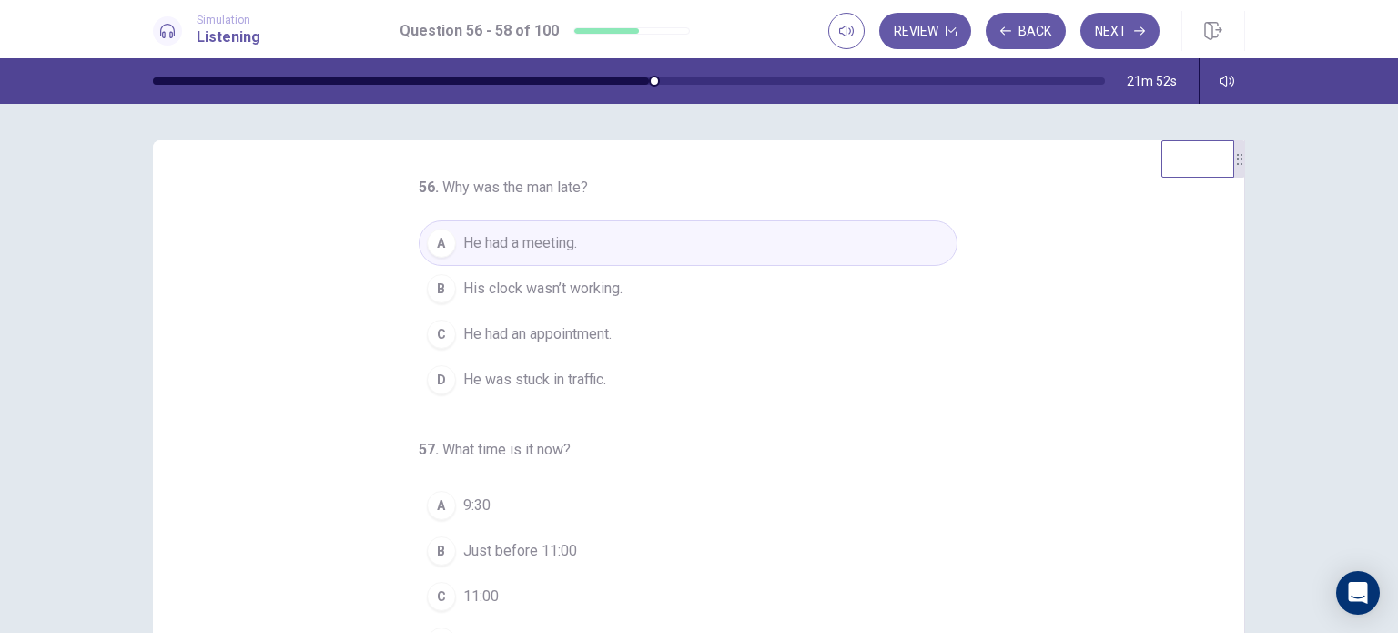
click at [627, 291] on button "B His clock wasn’t working." at bounding box center [688, 289] width 539 height 46
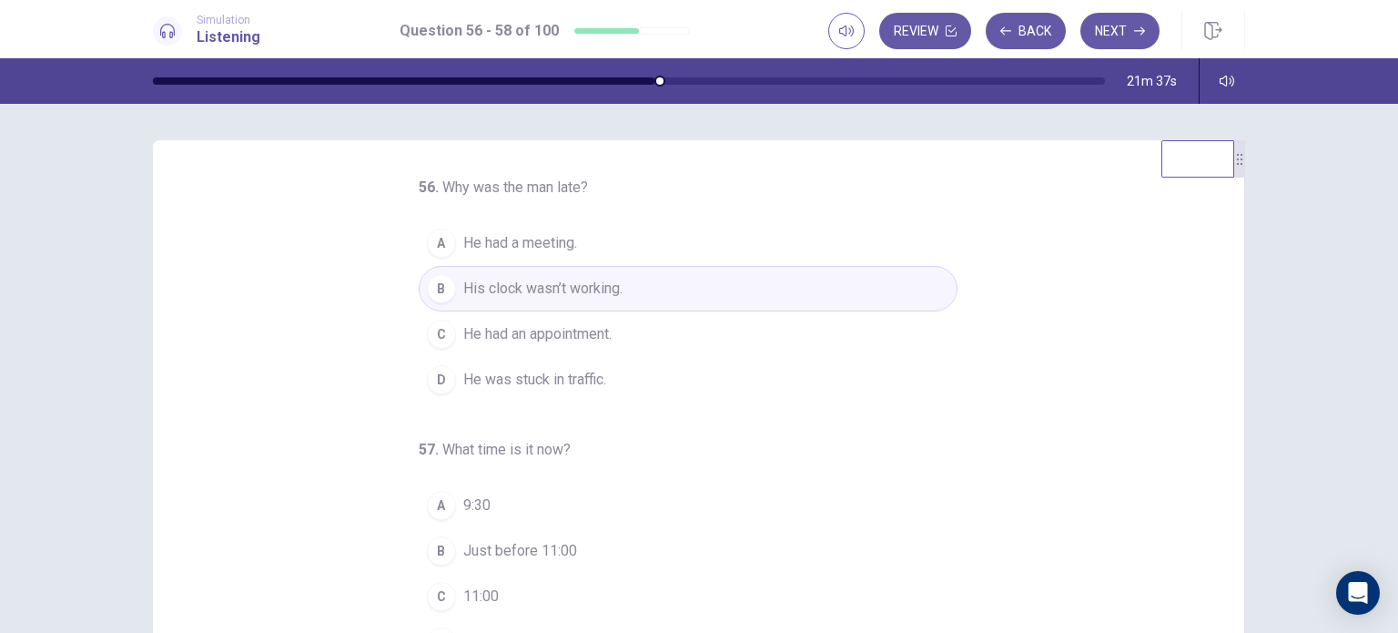
click at [633, 248] on button "A He had a meeting." at bounding box center [688, 243] width 539 height 46
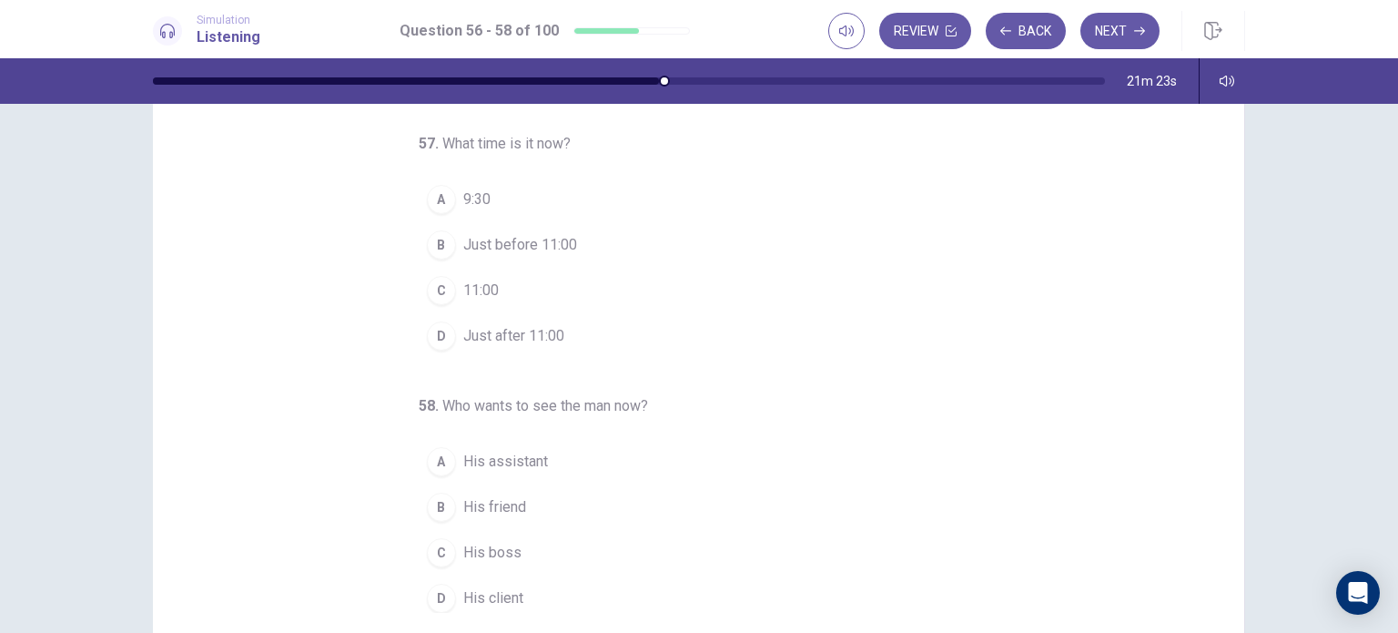
scroll to position [127, 0]
click at [567, 241] on button "B Just before 11:00" at bounding box center [688, 241] width 539 height 46
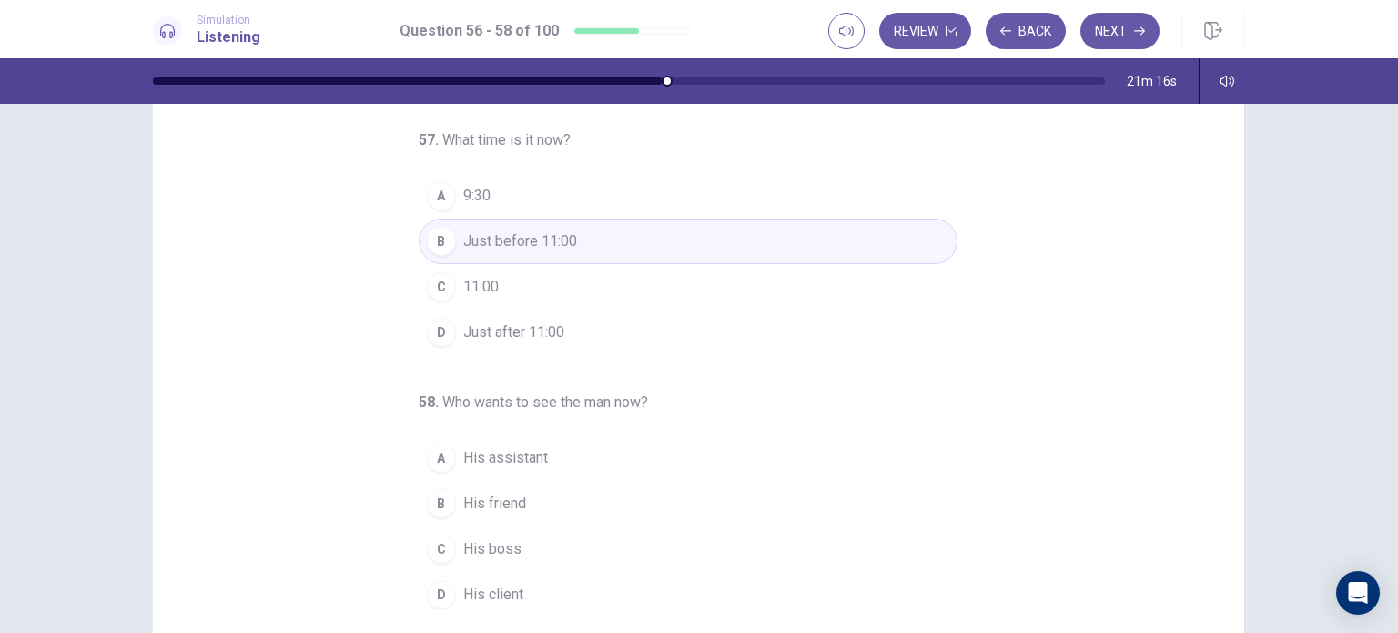
click at [463, 588] on span "His client" at bounding box center [493, 594] width 60 height 22
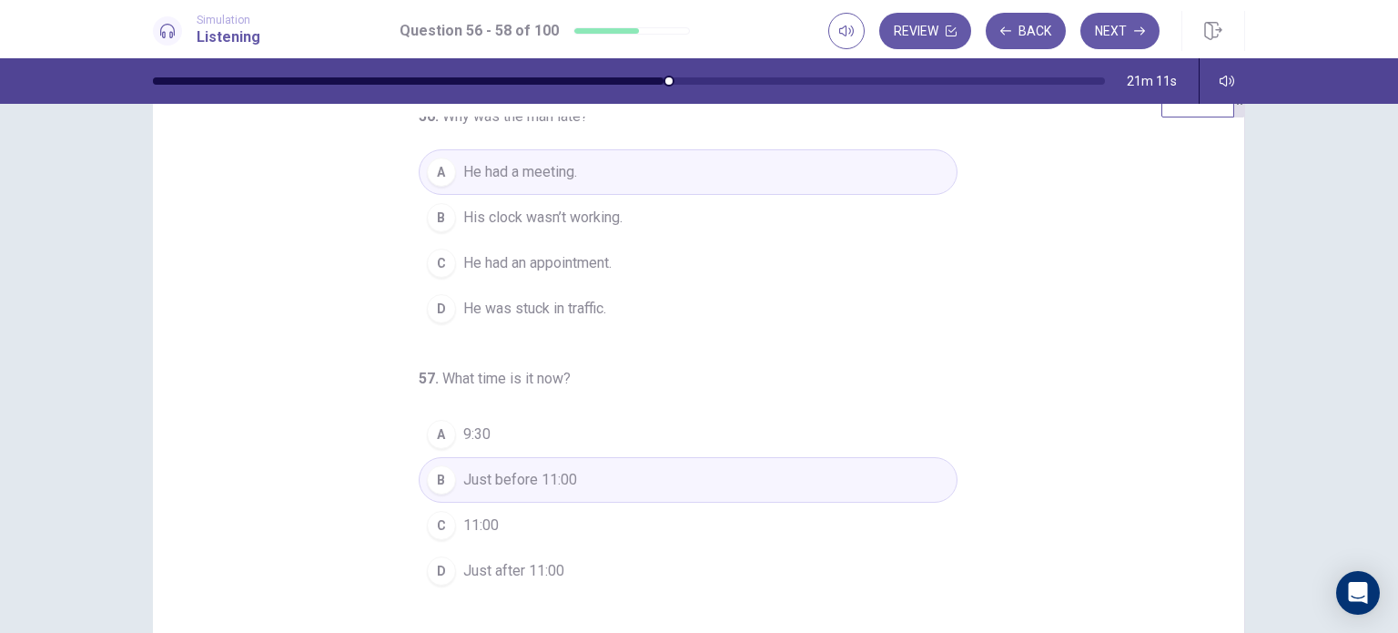
scroll to position [0, 0]
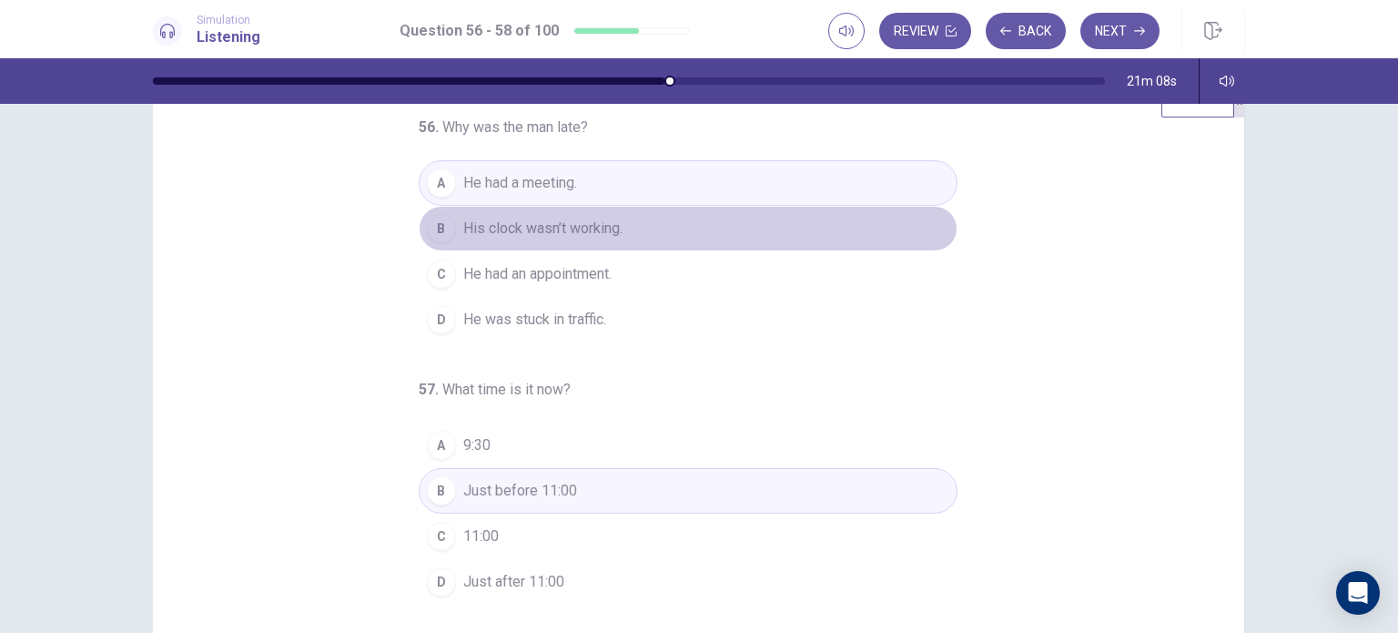
click at [581, 219] on span "His clock wasn’t working." at bounding box center [542, 229] width 159 height 22
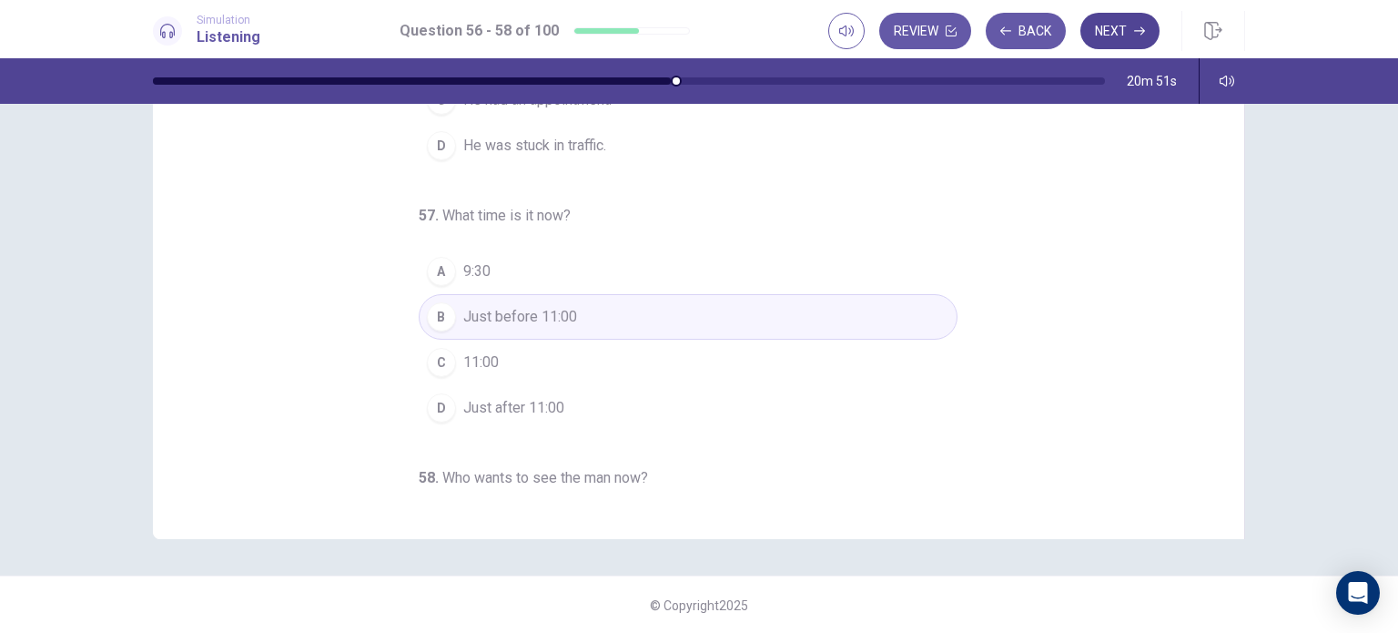
click at [1124, 42] on button "Next" at bounding box center [1119, 31] width 79 height 36
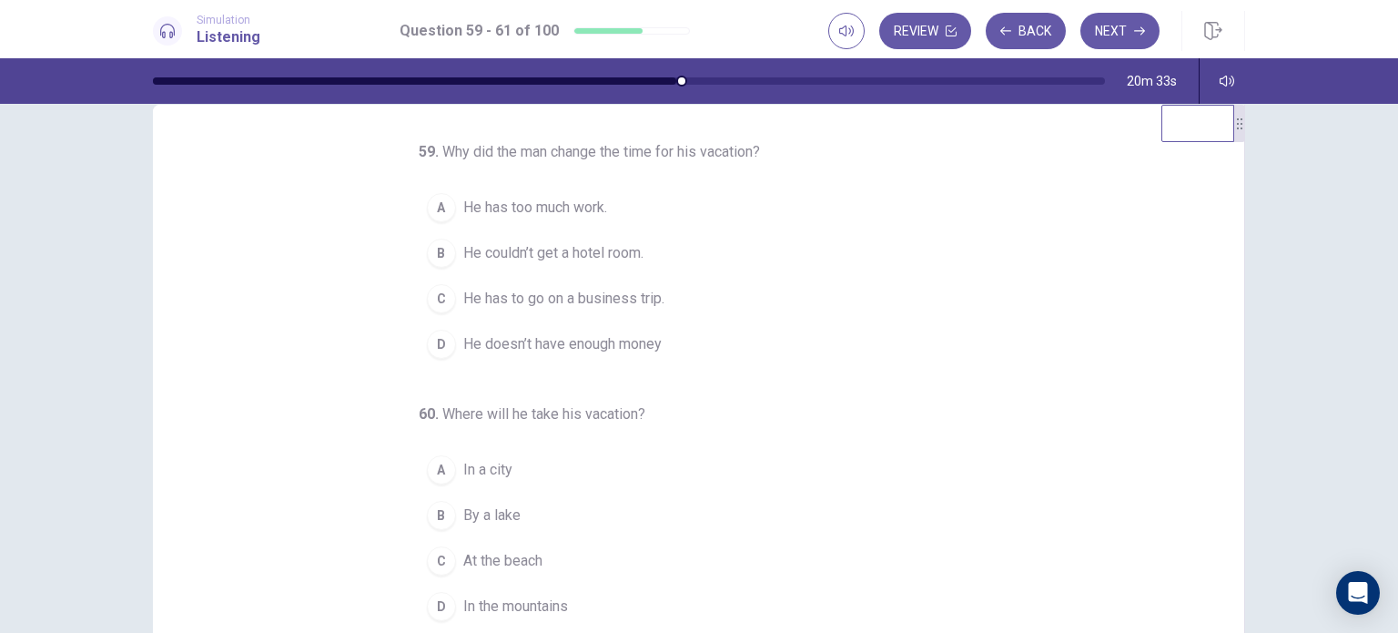
scroll to position [40, 0]
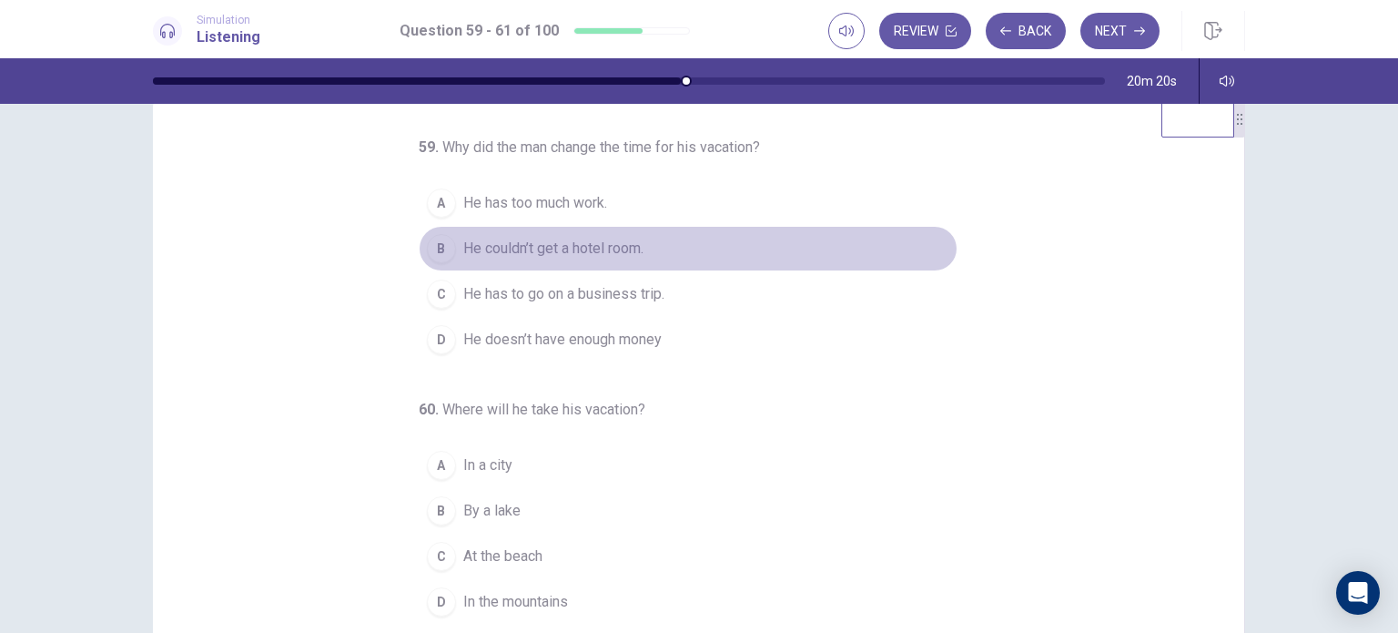
click at [570, 259] on span "He couldn’t get a hotel room." at bounding box center [553, 249] width 180 height 22
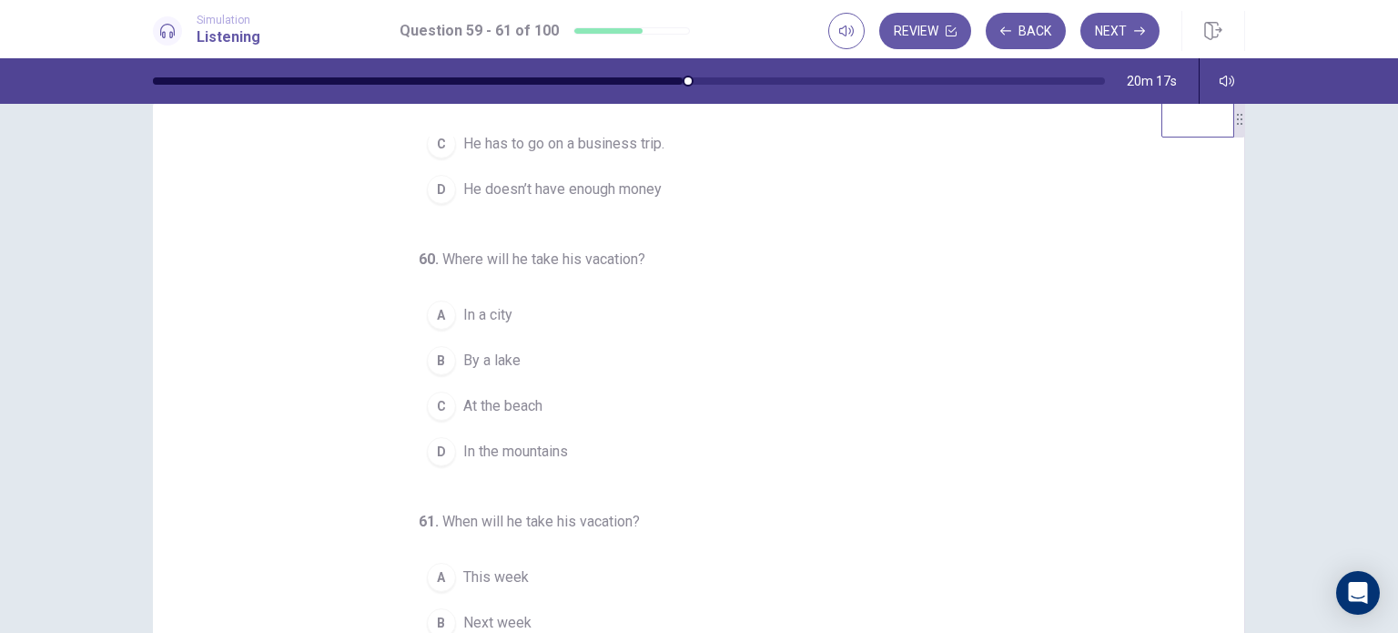
scroll to position [182, 0]
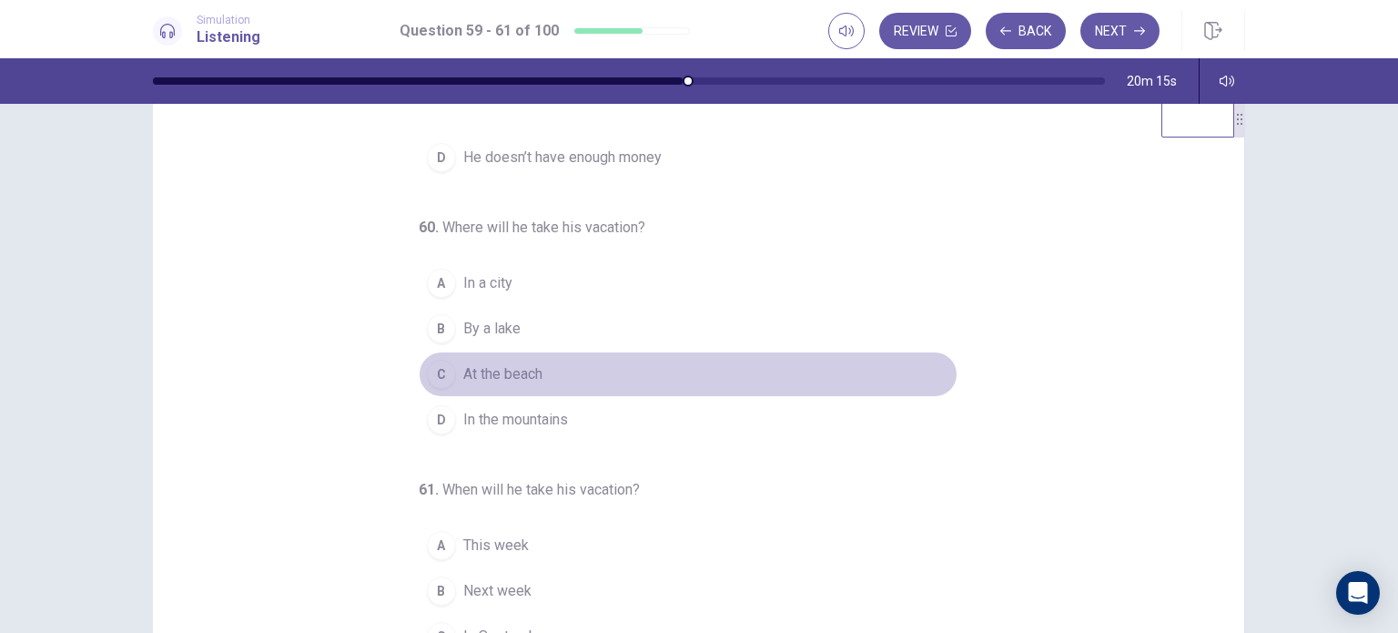
click at [427, 389] on div "C" at bounding box center [441, 374] width 29 height 29
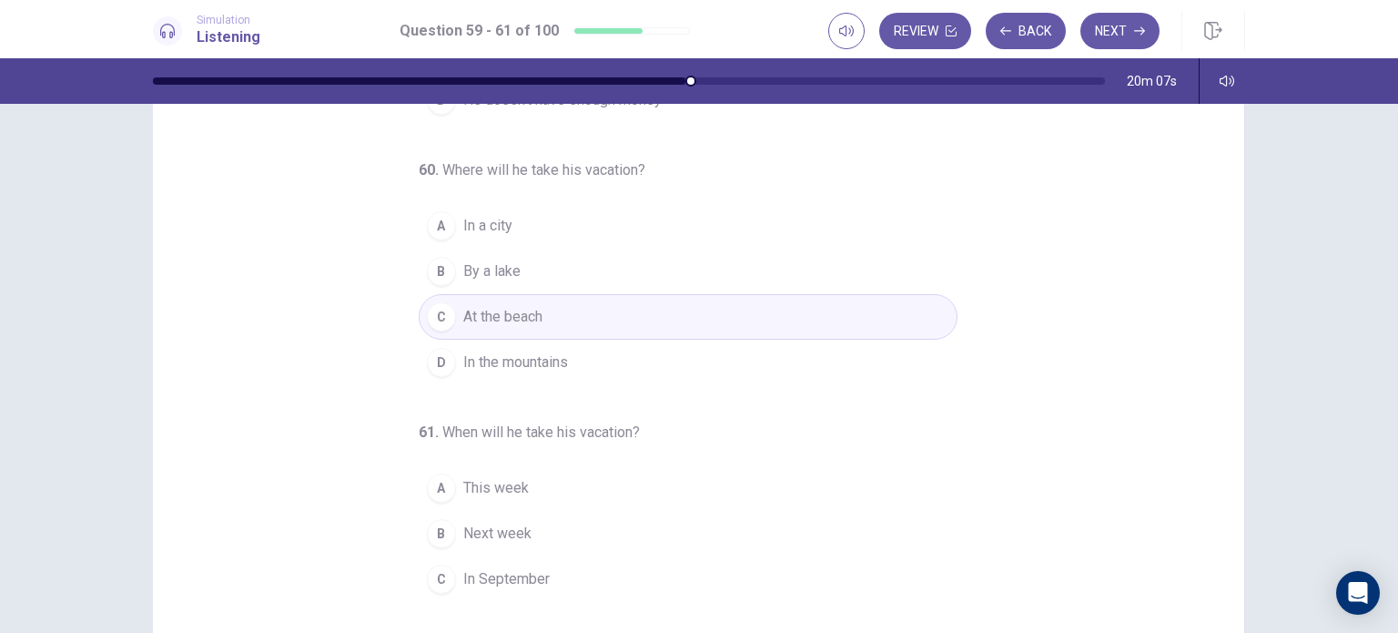
scroll to position [116, 0]
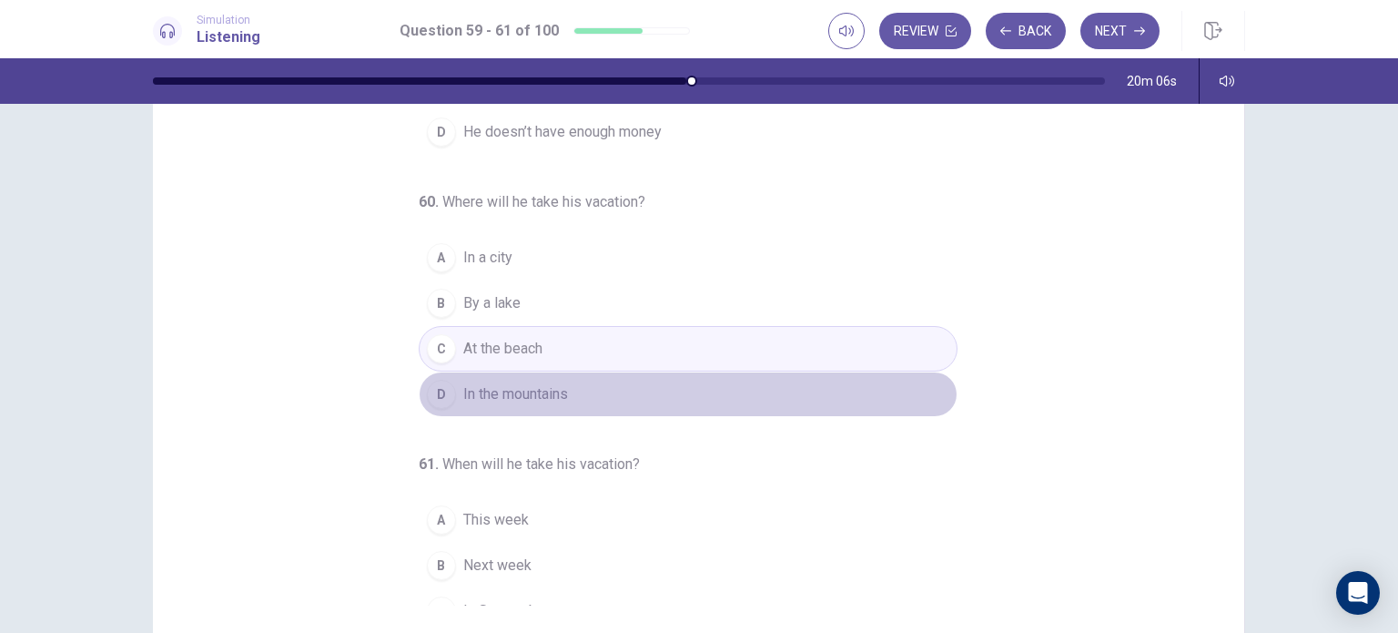
click at [441, 409] on div "D" at bounding box center [441, 394] width 29 height 29
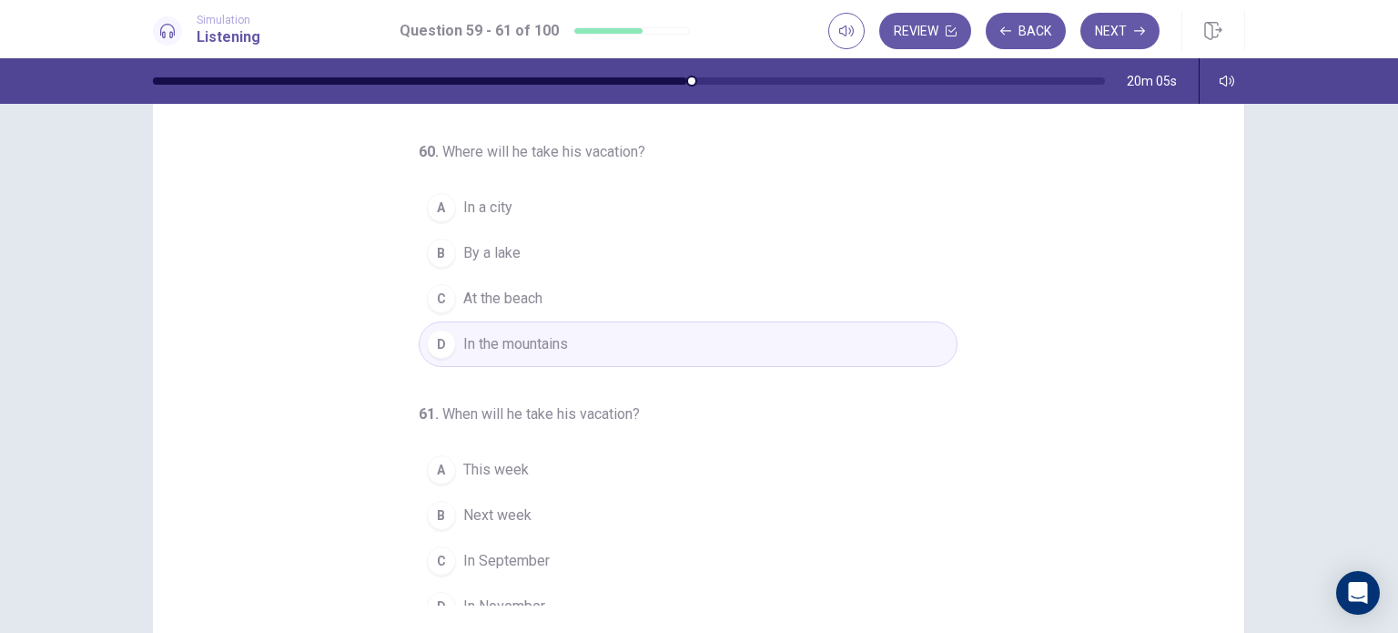
scroll to position [208, 0]
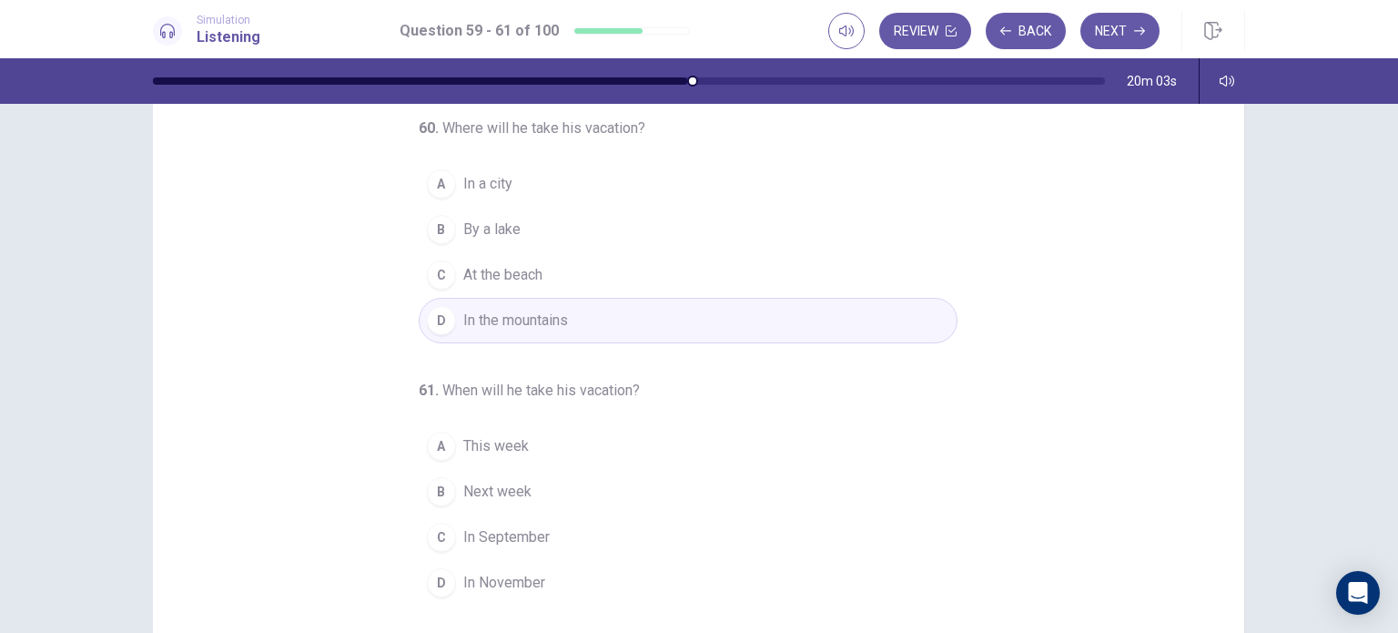
click at [436, 542] on div "C" at bounding box center [441, 536] width 29 height 29
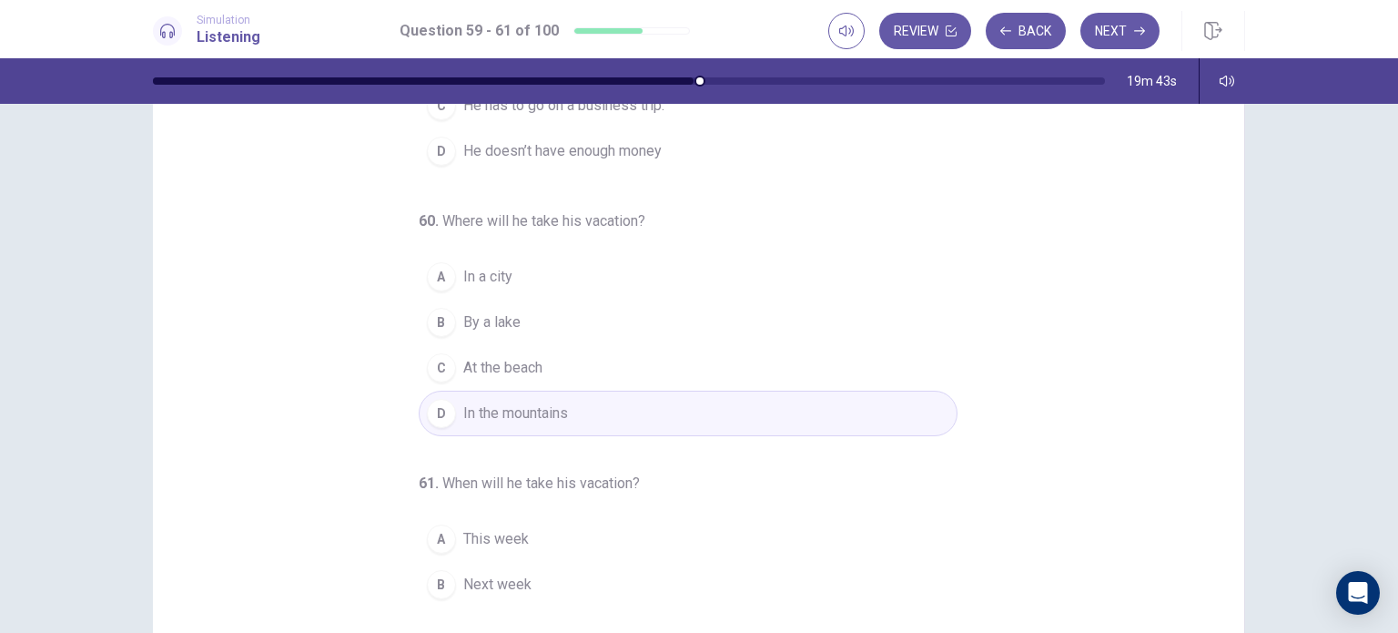
scroll to position [0, 0]
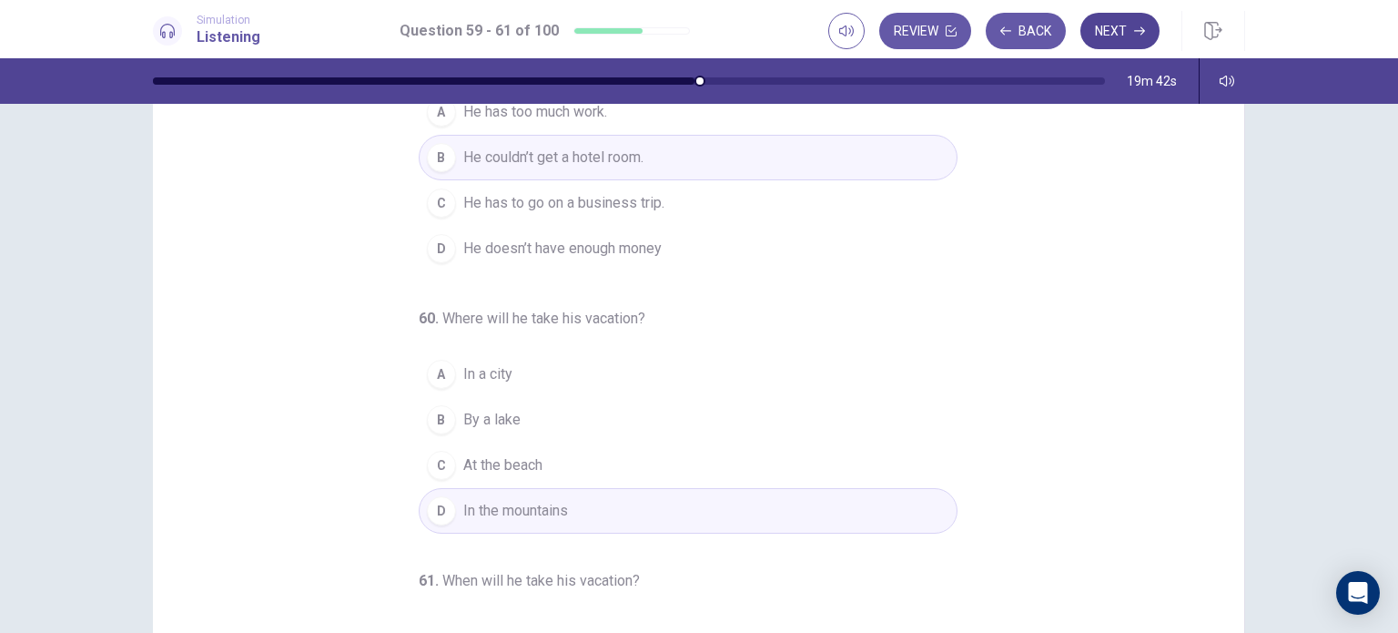
click at [1118, 28] on button "Next" at bounding box center [1119, 31] width 79 height 36
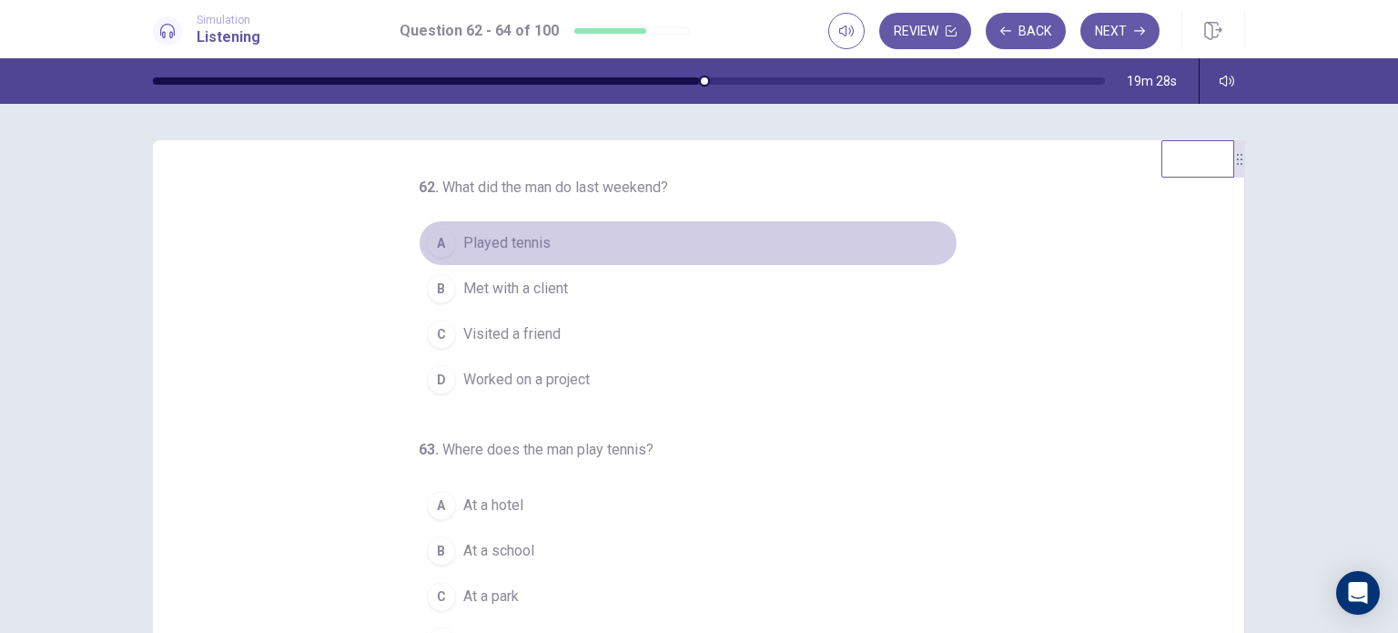
click at [588, 258] on button "A Played tennis" at bounding box center [688, 243] width 539 height 46
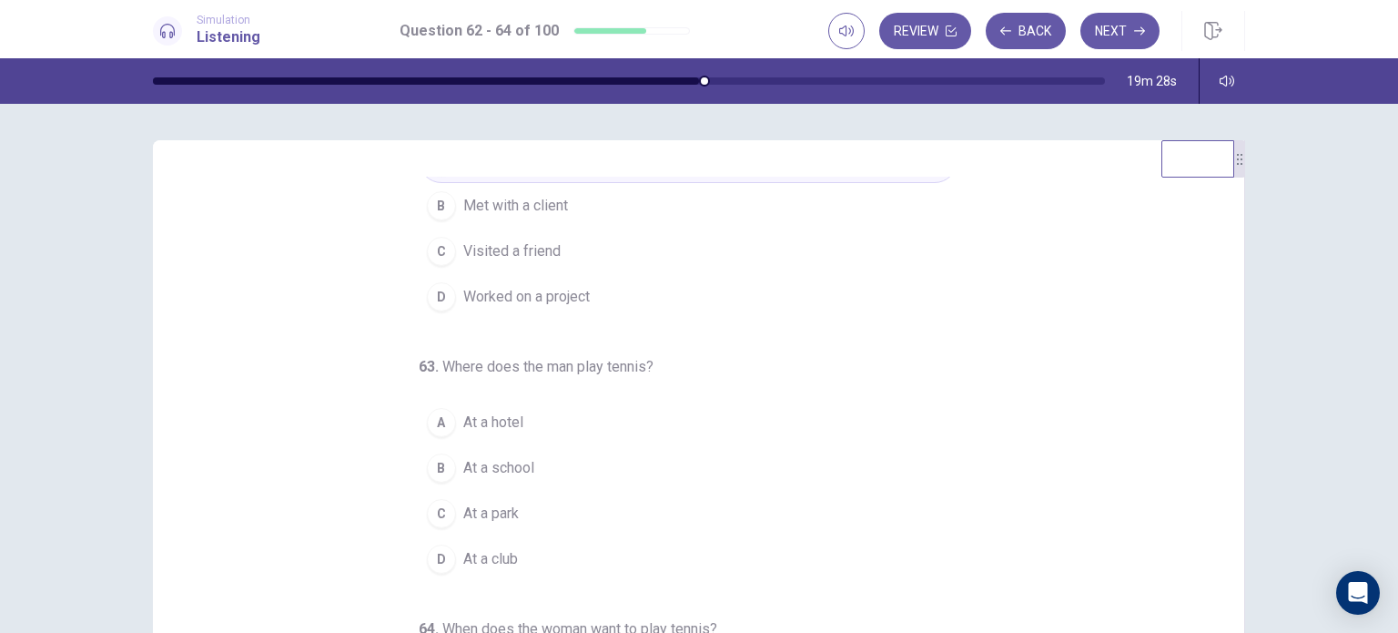
scroll to position [182, 0]
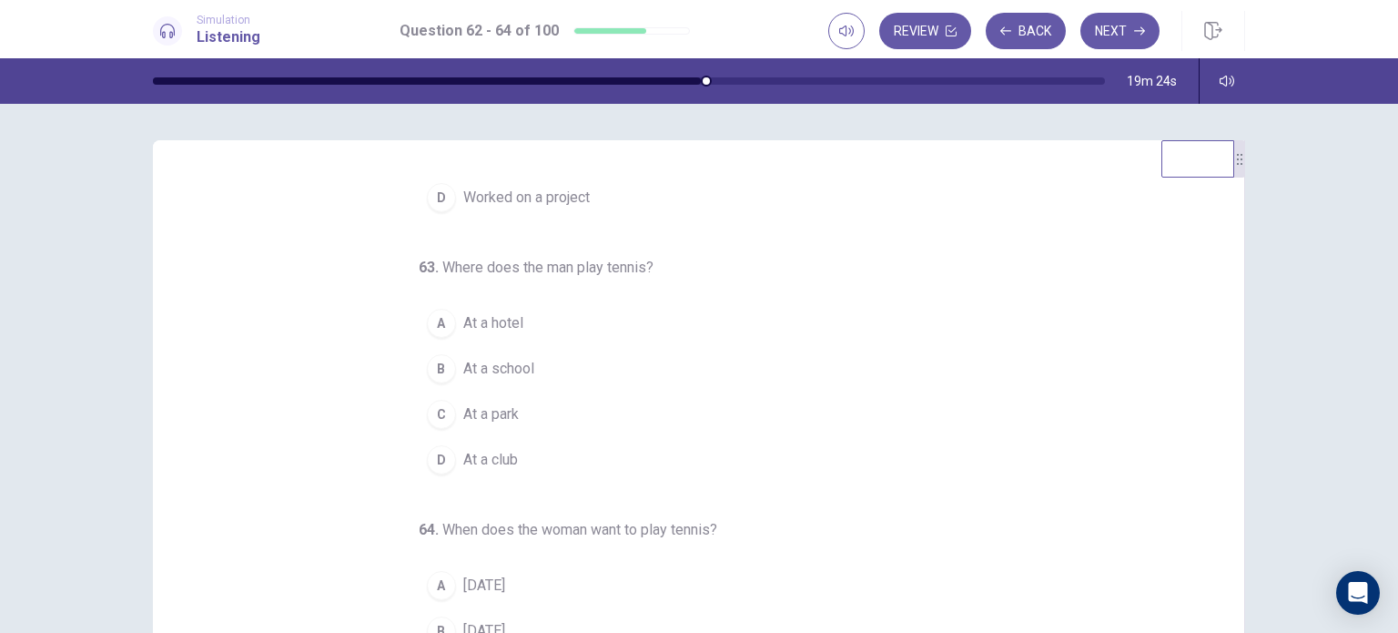
click at [572, 457] on button "D At a club" at bounding box center [688, 460] width 539 height 46
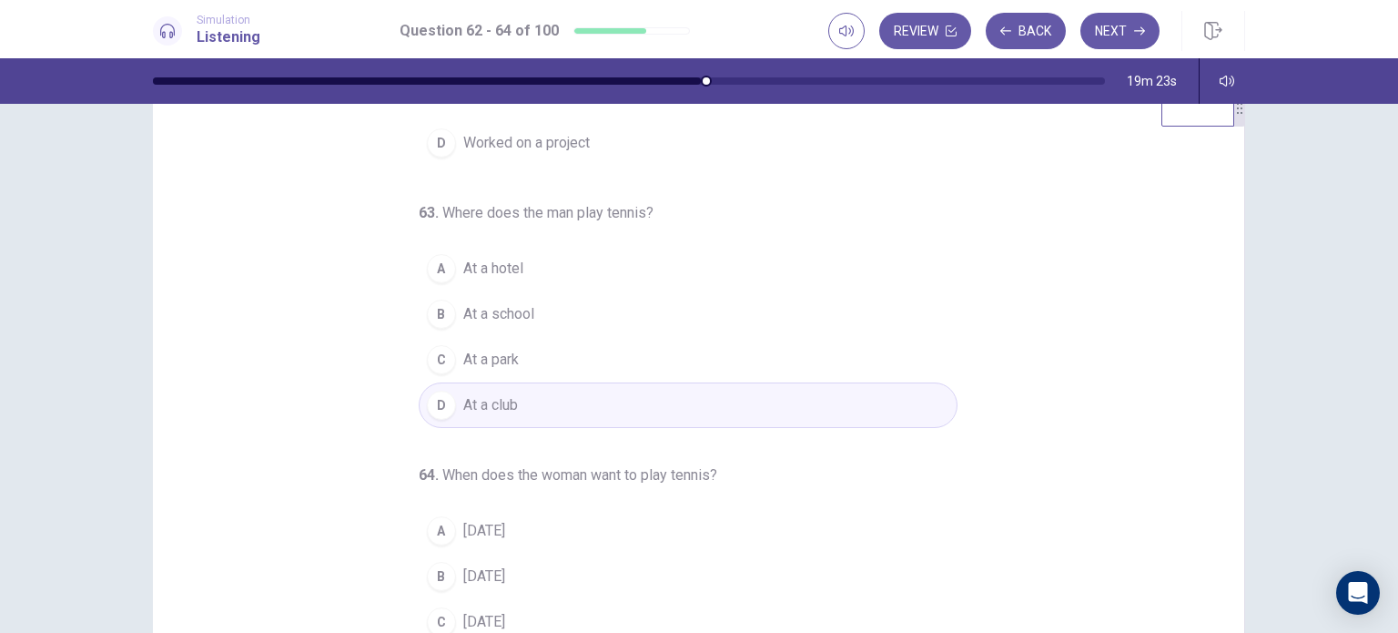
scroll to position [91, 0]
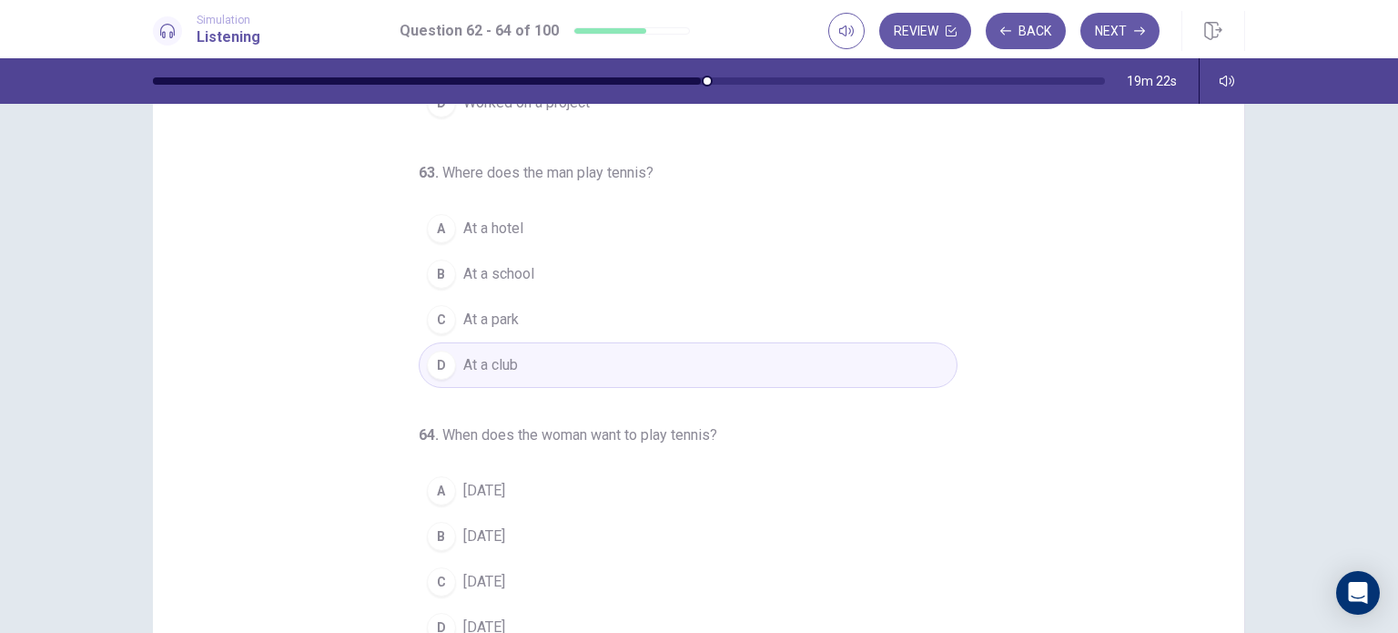
click at [653, 582] on button "C [DATE]" at bounding box center [688, 582] width 539 height 46
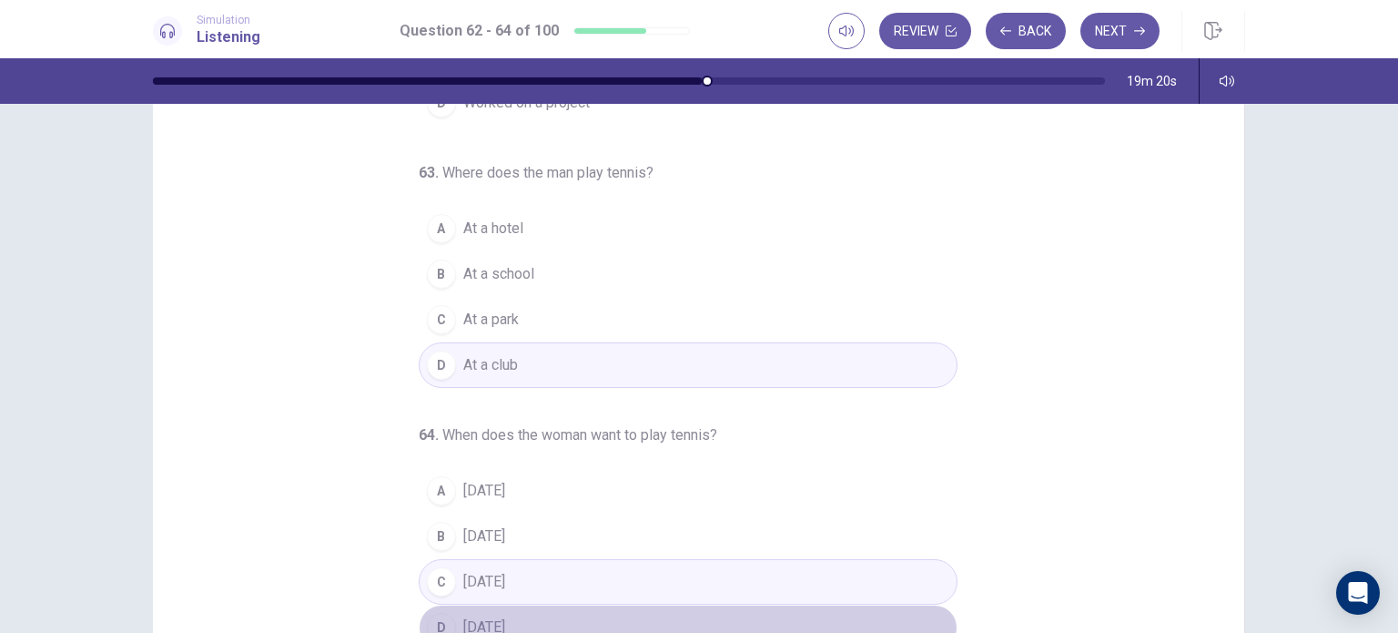
click at [548, 607] on button "D [DATE]" at bounding box center [688, 627] width 539 height 46
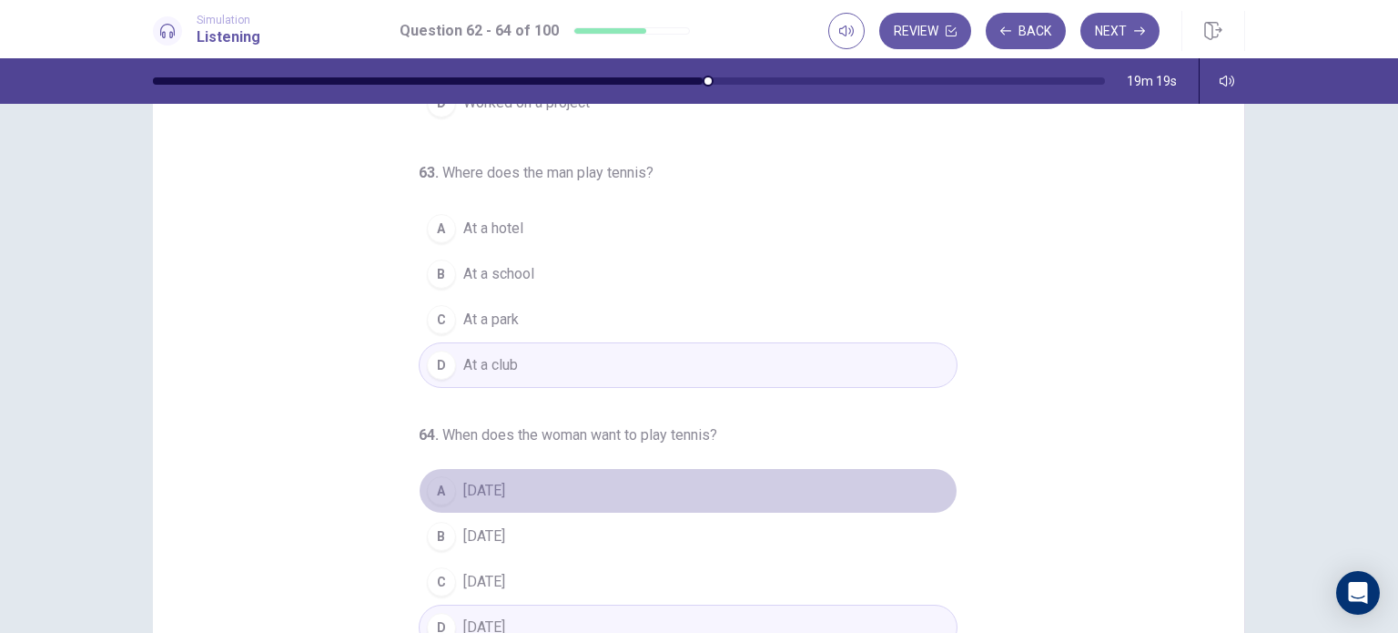
click at [641, 469] on button "A [DATE]" at bounding box center [688, 491] width 539 height 46
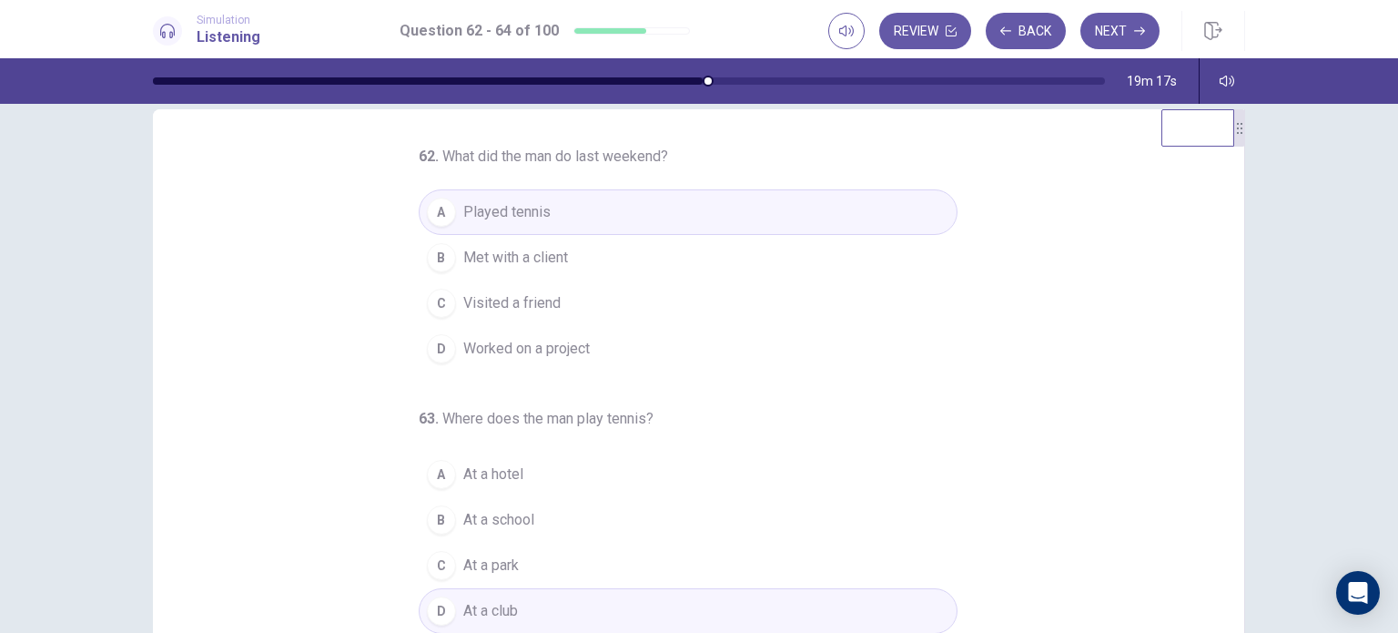
scroll to position [0, 0]
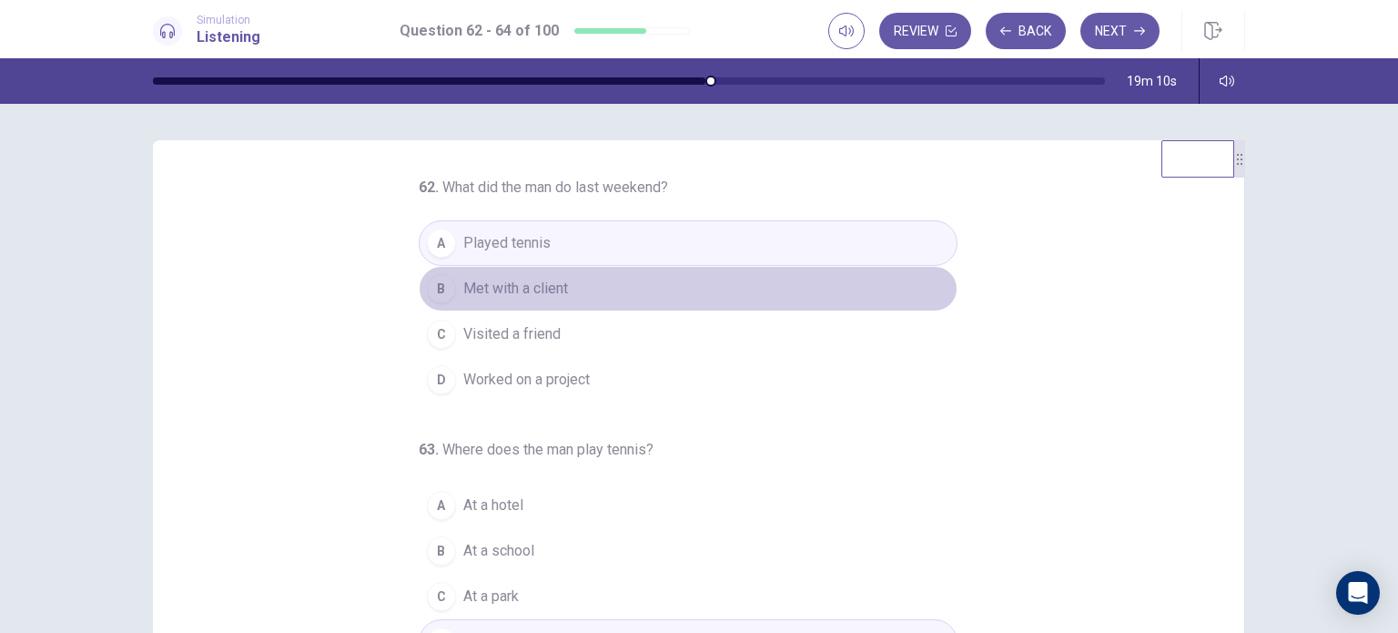
click at [661, 274] on button "B Met with a client" at bounding box center [688, 289] width 539 height 46
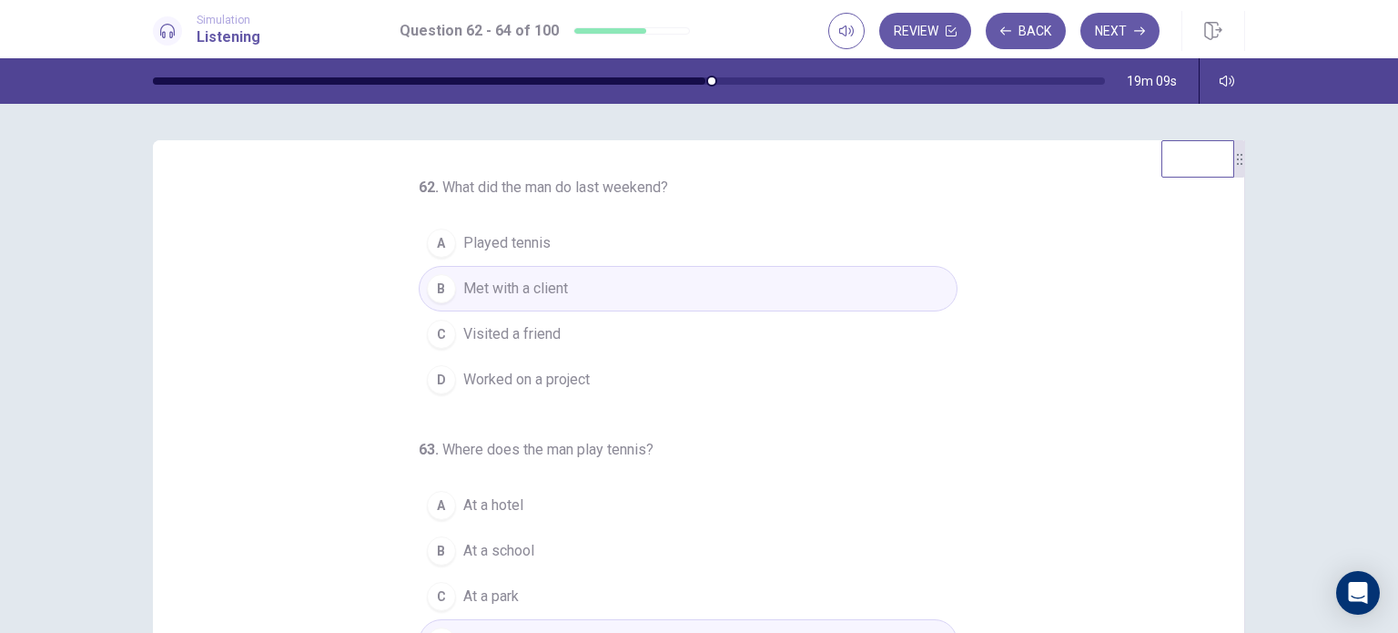
click at [675, 376] on button "D Worked on a project" at bounding box center [688, 380] width 539 height 46
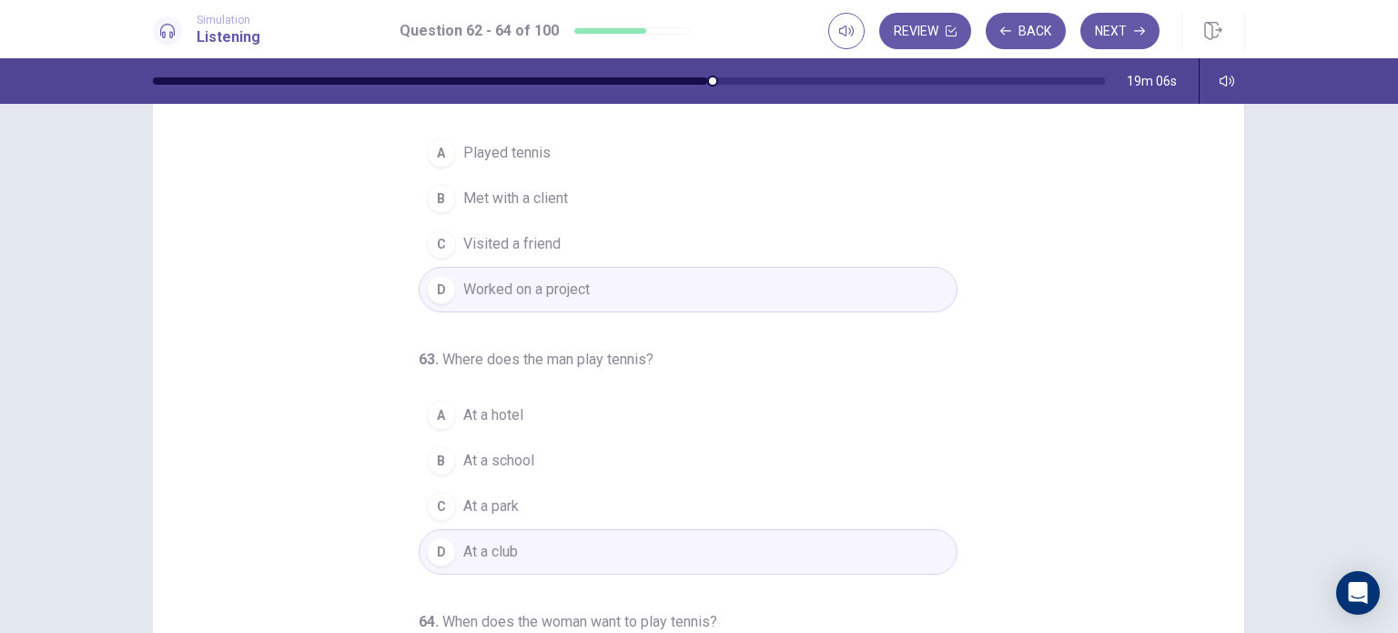
scroll to position [91, 0]
click at [577, 396] on button "A At a hotel" at bounding box center [688, 414] width 539 height 46
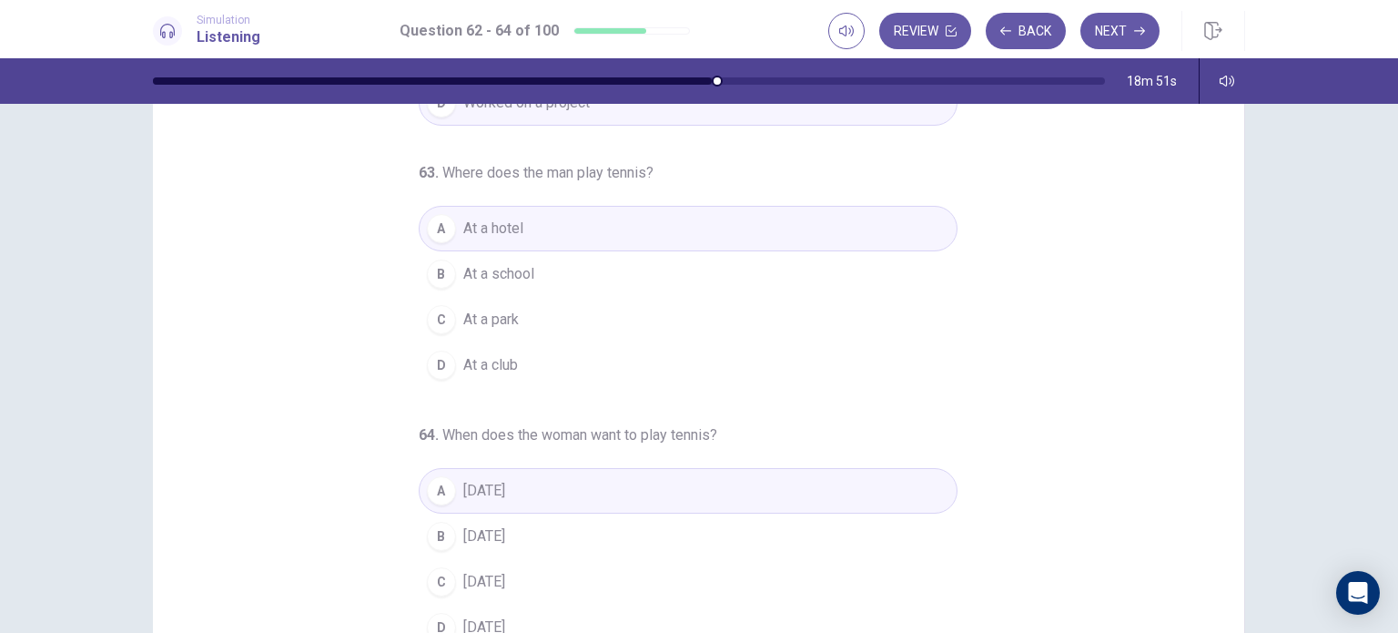
scroll to position [182, 0]
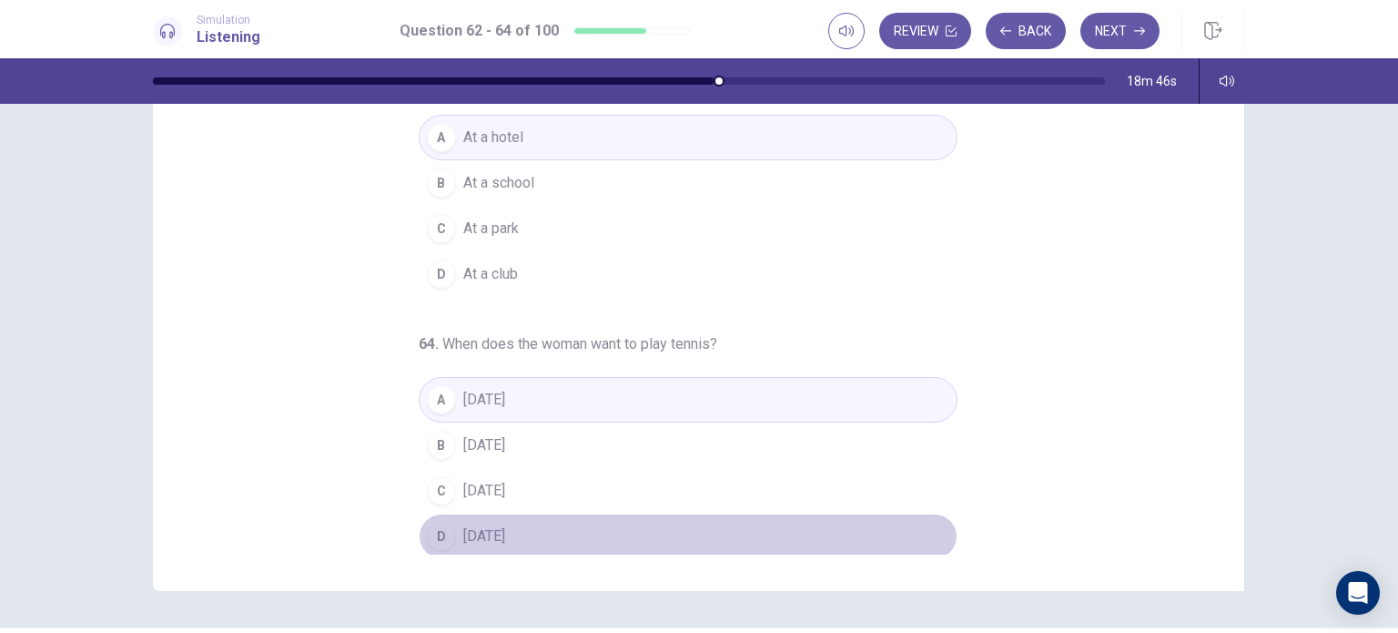
click at [561, 526] on button "D [DATE]" at bounding box center [688, 536] width 539 height 46
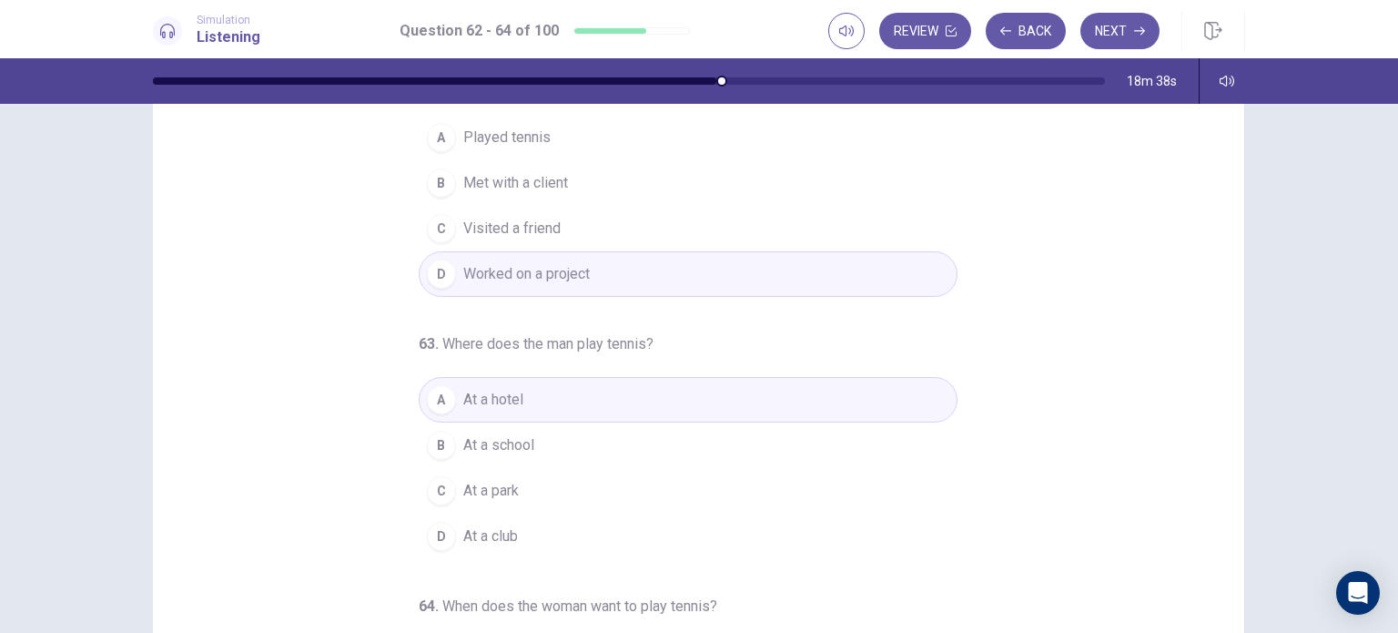
scroll to position [0, 0]
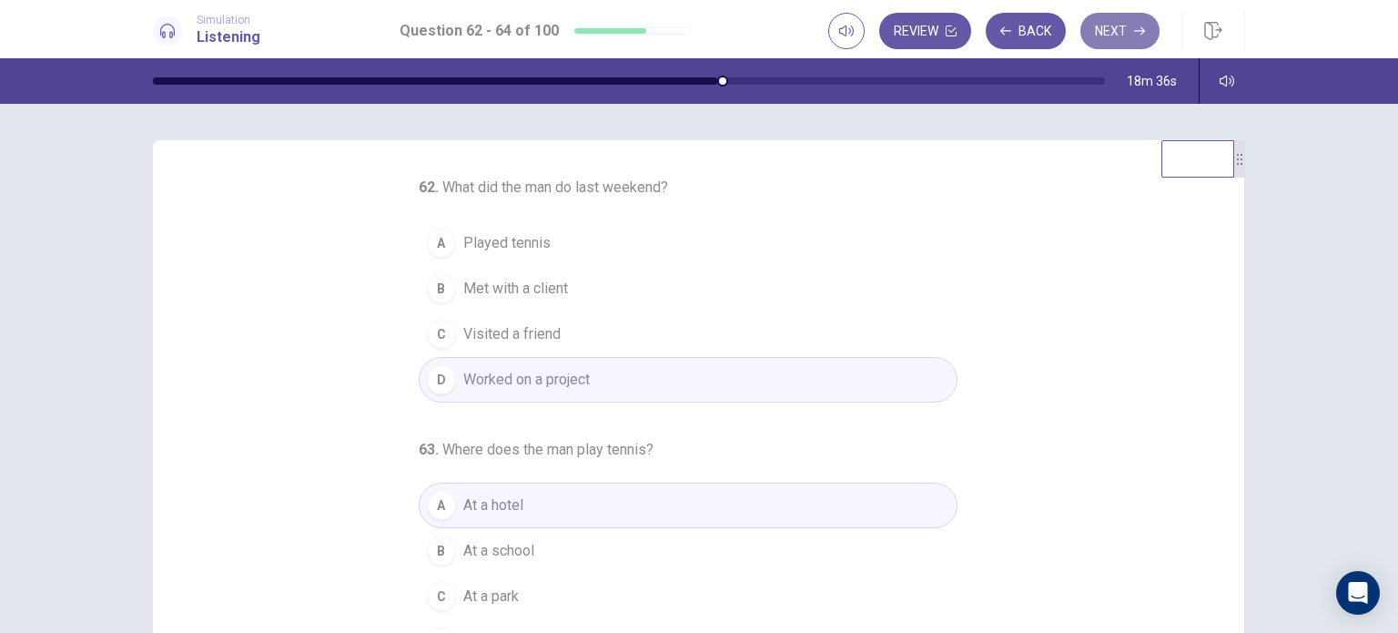
click at [1099, 23] on button "Next" at bounding box center [1119, 31] width 79 height 36
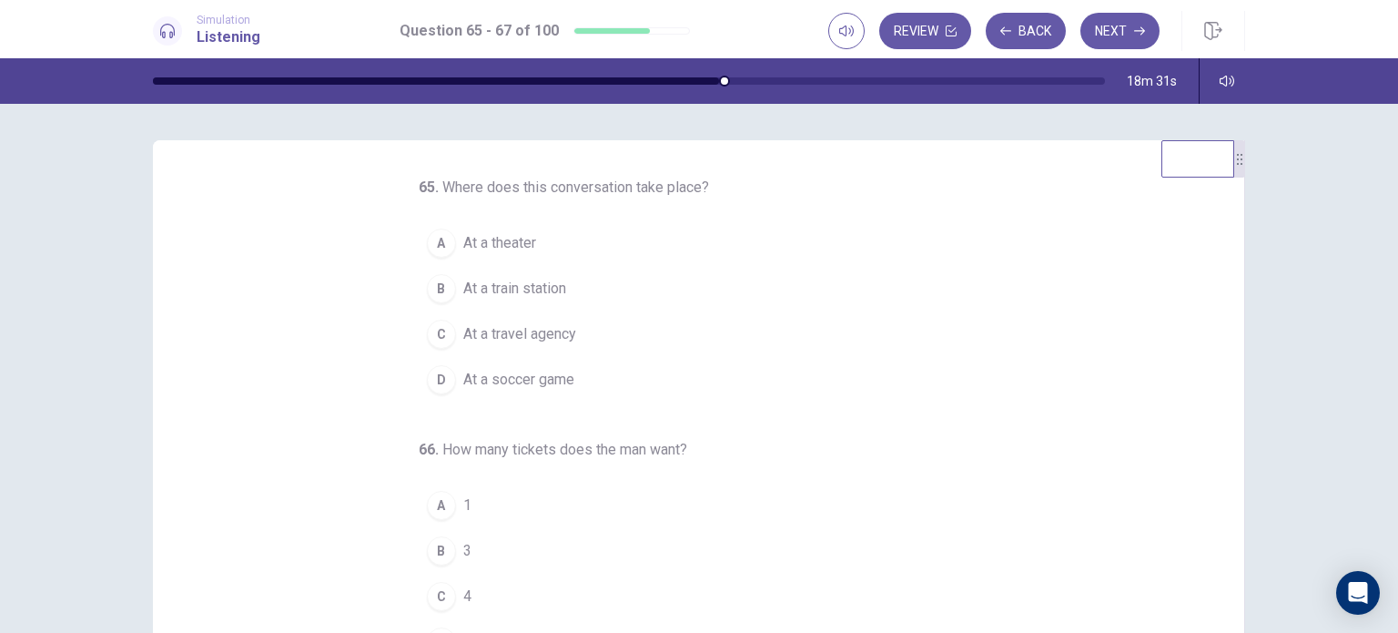
click at [575, 329] on button "C At a travel agency" at bounding box center [688, 334] width 539 height 46
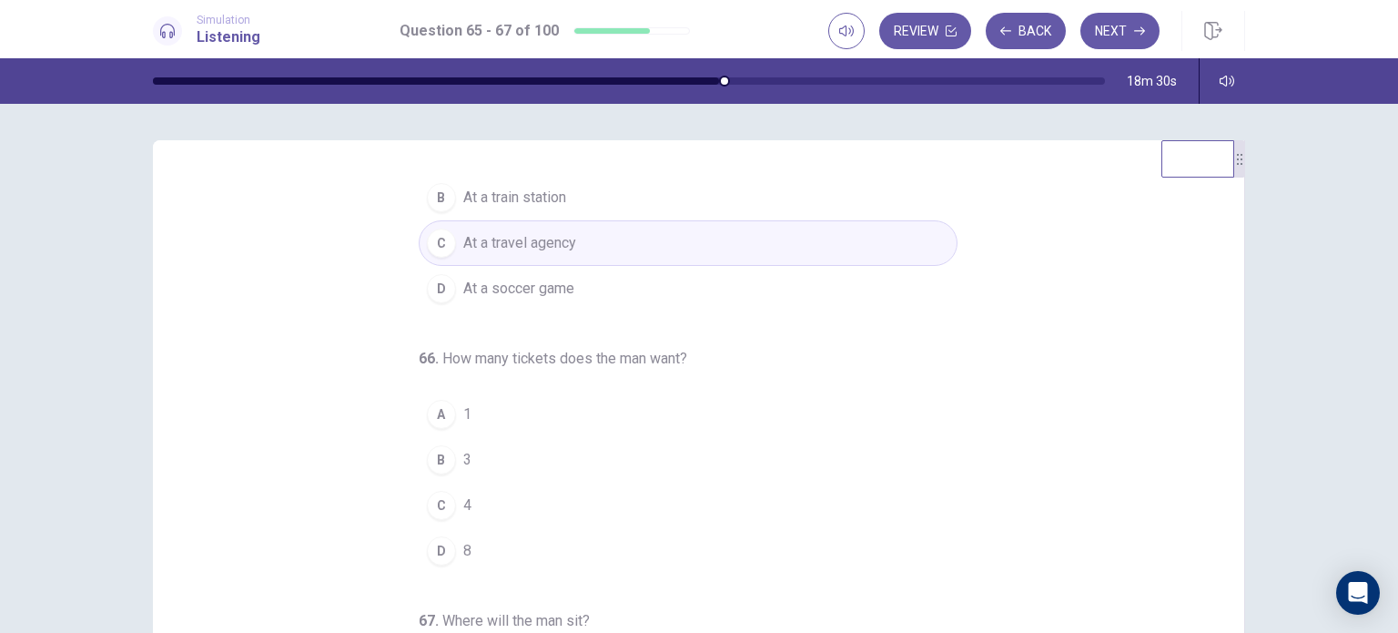
click at [437, 531] on button "D 8" at bounding box center [688, 551] width 539 height 46
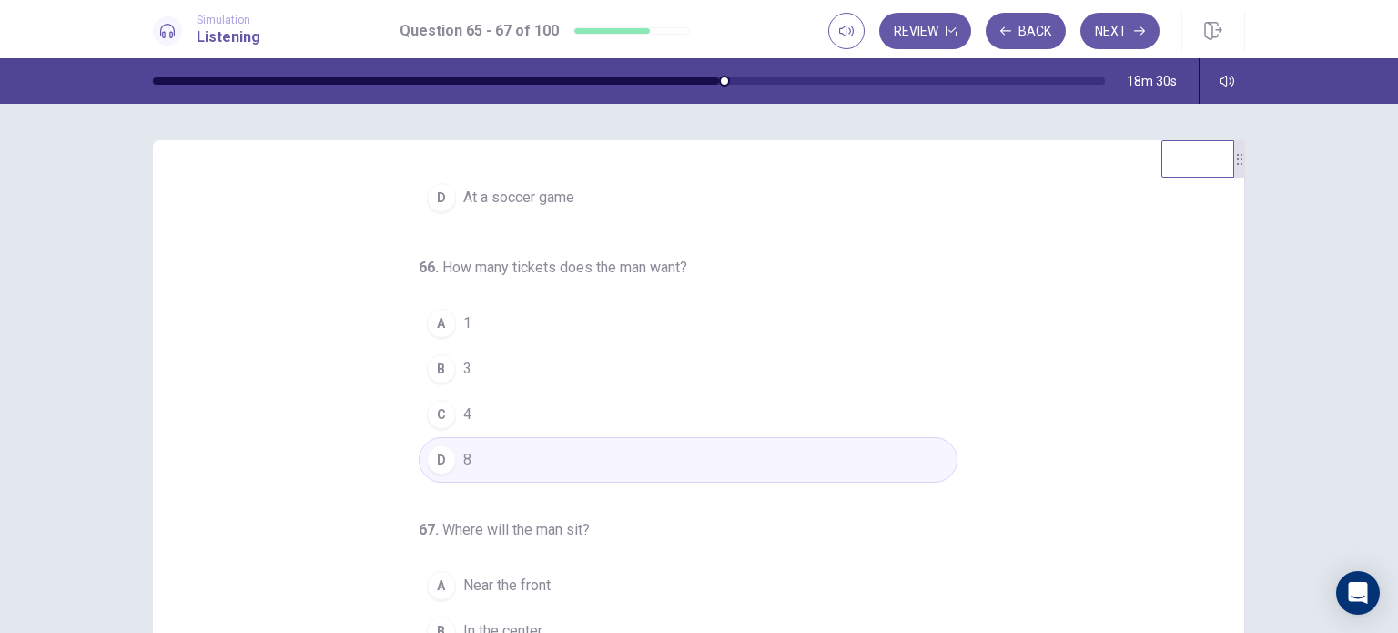
scroll to position [186, 0]
click at [463, 616] on span "In the center" at bounding box center [502, 627] width 79 height 22
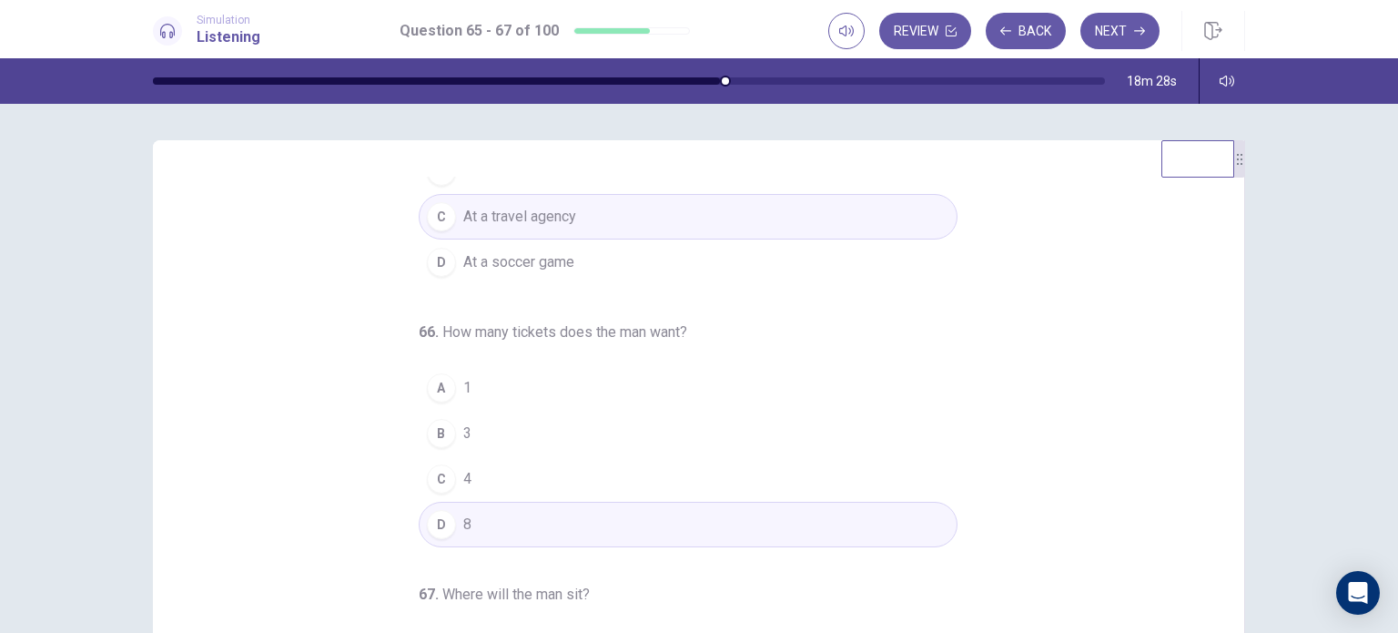
scroll to position [0, 0]
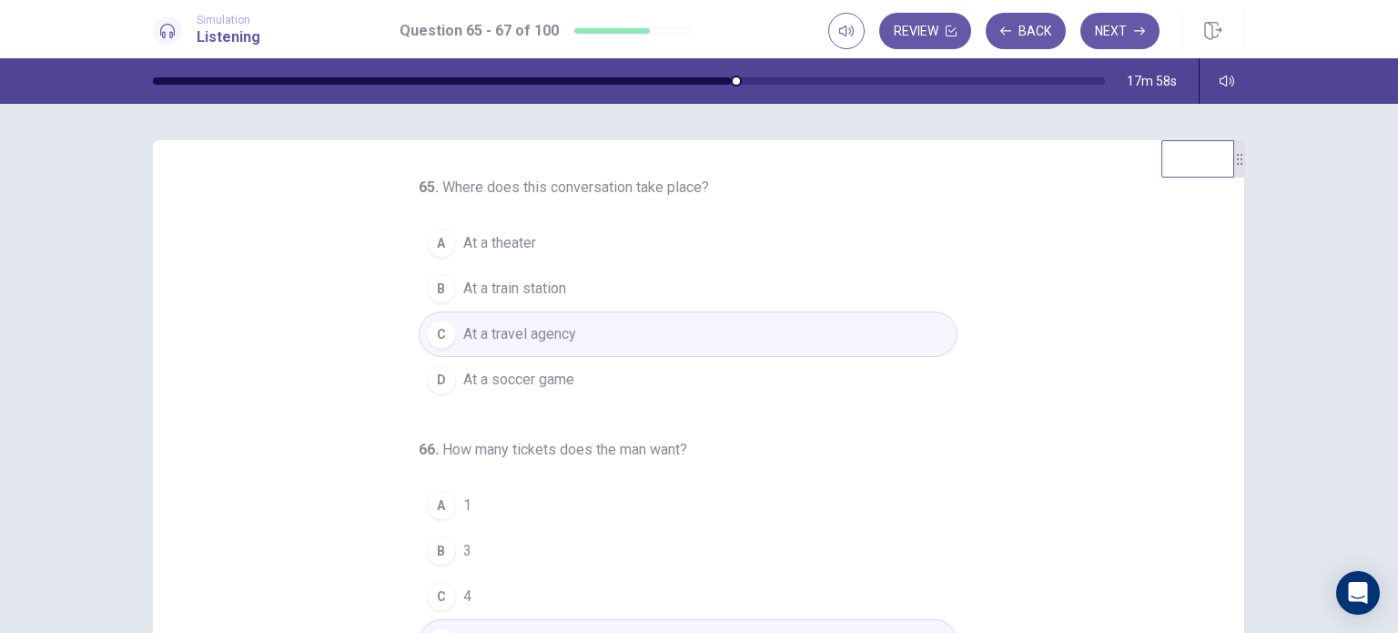
click at [550, 258] on button "A At a theater" at bounding box center [688, 243] width 539 height 46
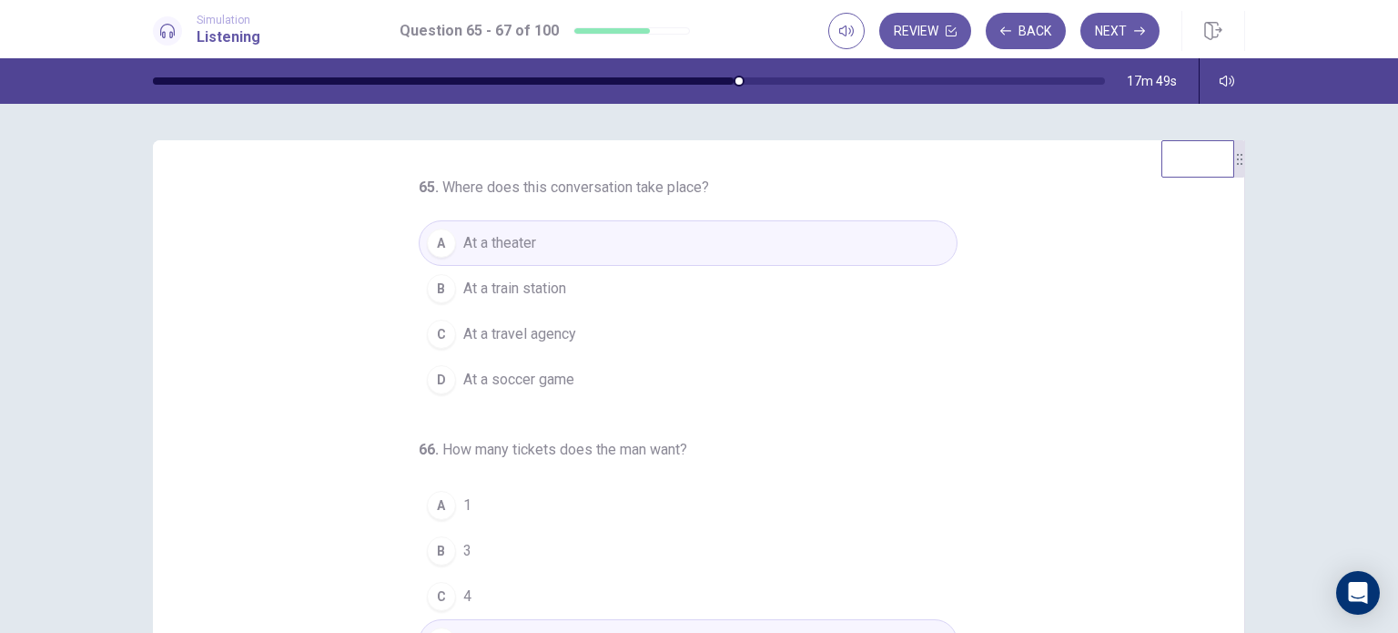
scroll to position [91, 0]
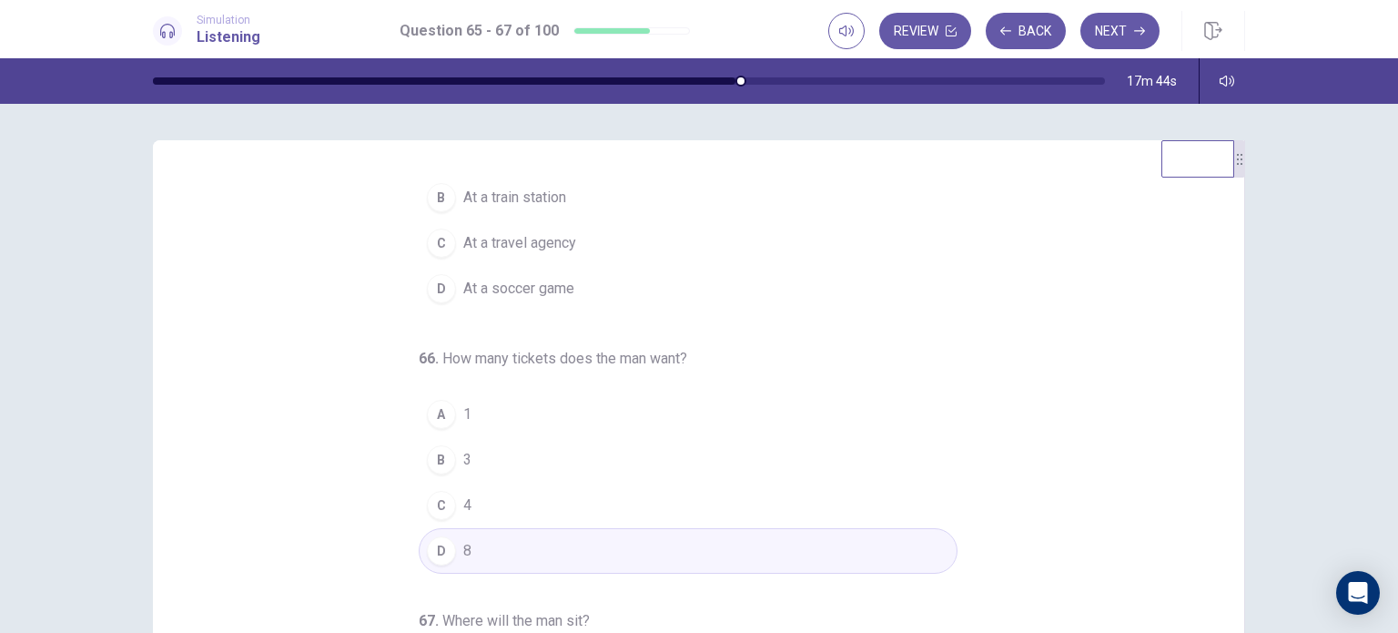
click at [438, 463] on div "B" at bounding box center [441, 459] width 29 height 29
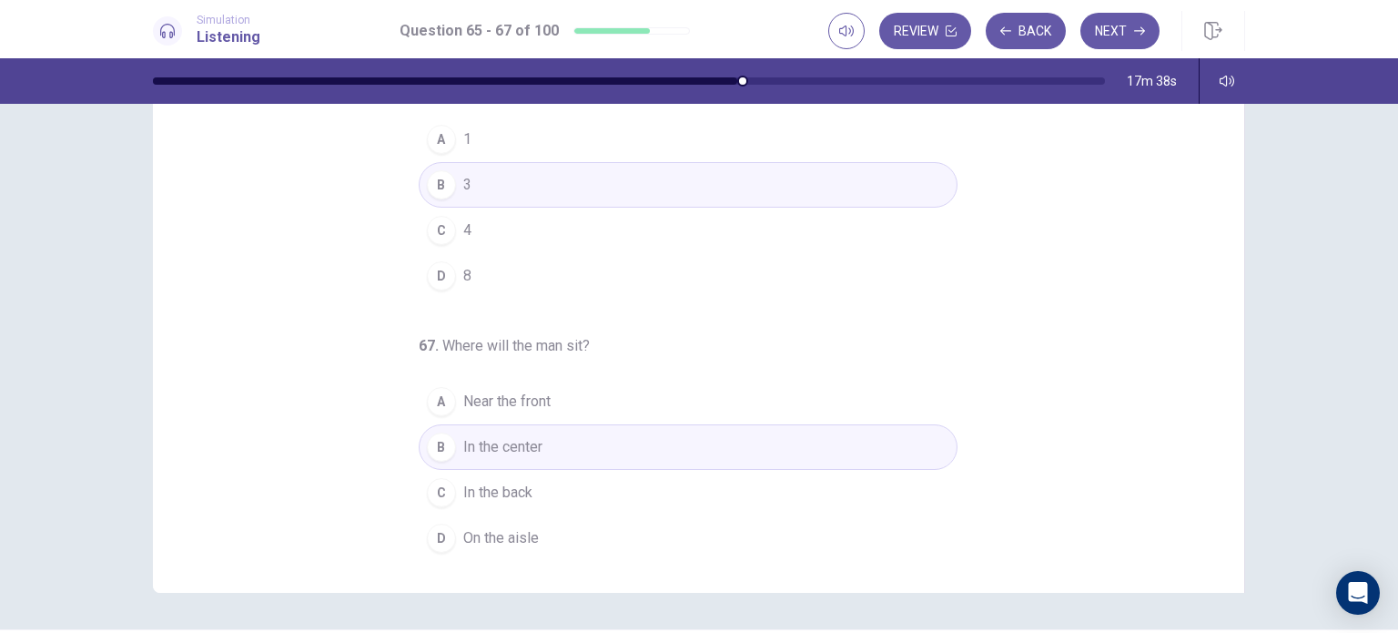
scroll to position [182, 0]
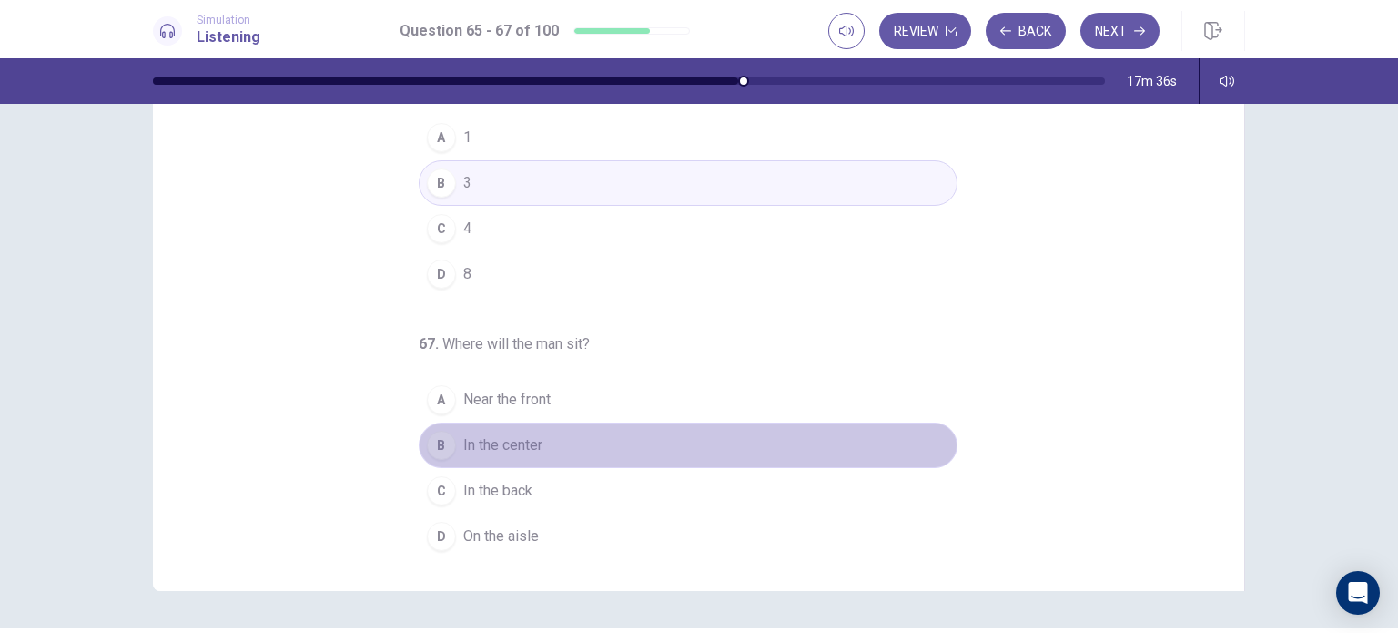
click at [565, 445] on button "B In the center" at bounding box center [688, 445] width 539 height 46
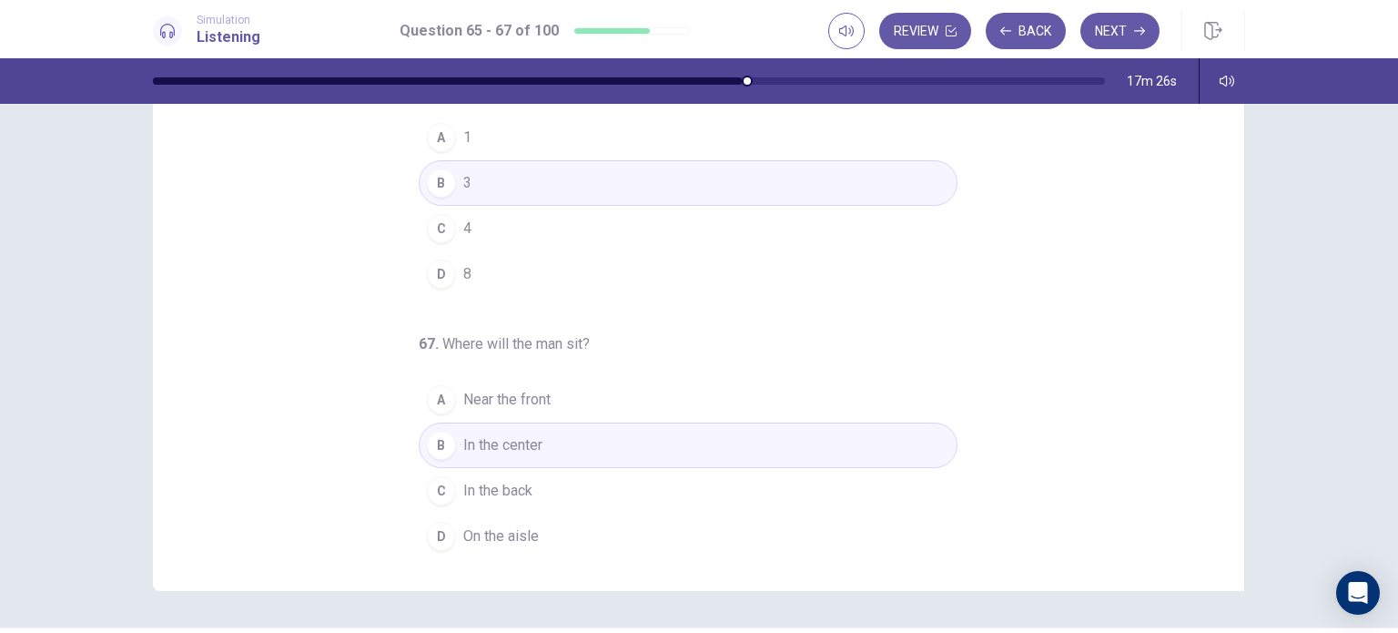
click at [550, 489] on button "C In the back" at bounding box center [688, 491] width 539 height 46
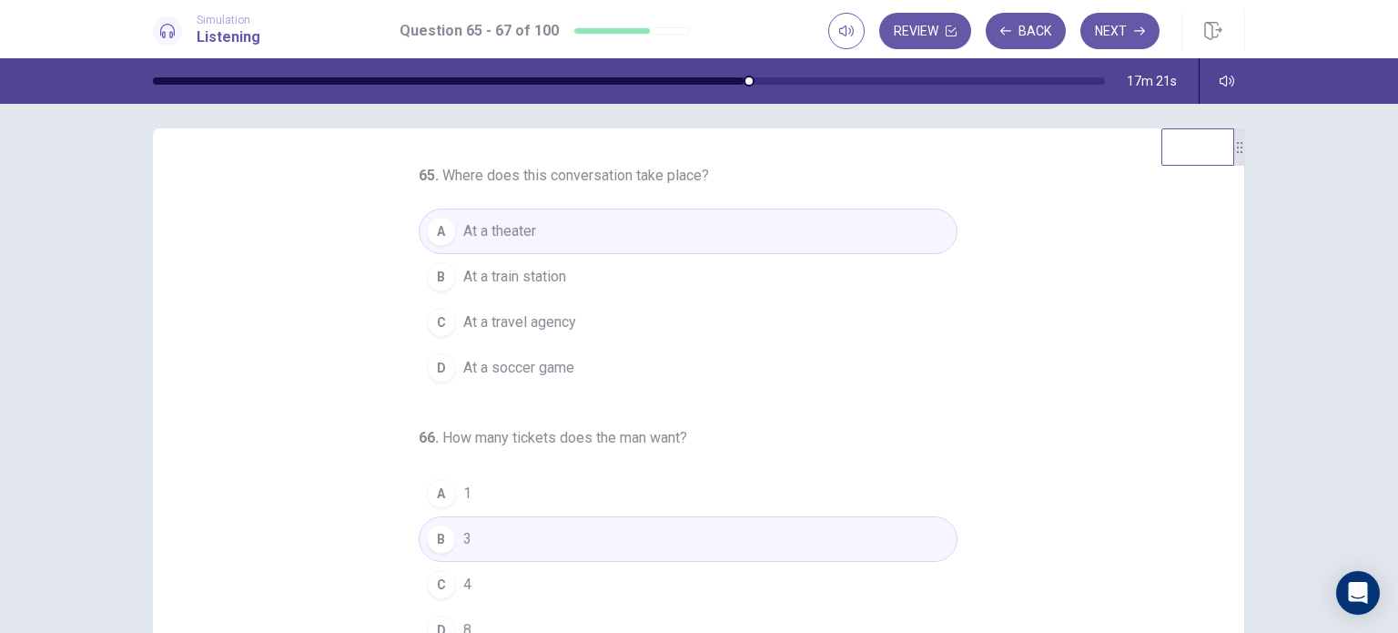
scroll to position [0, 0]
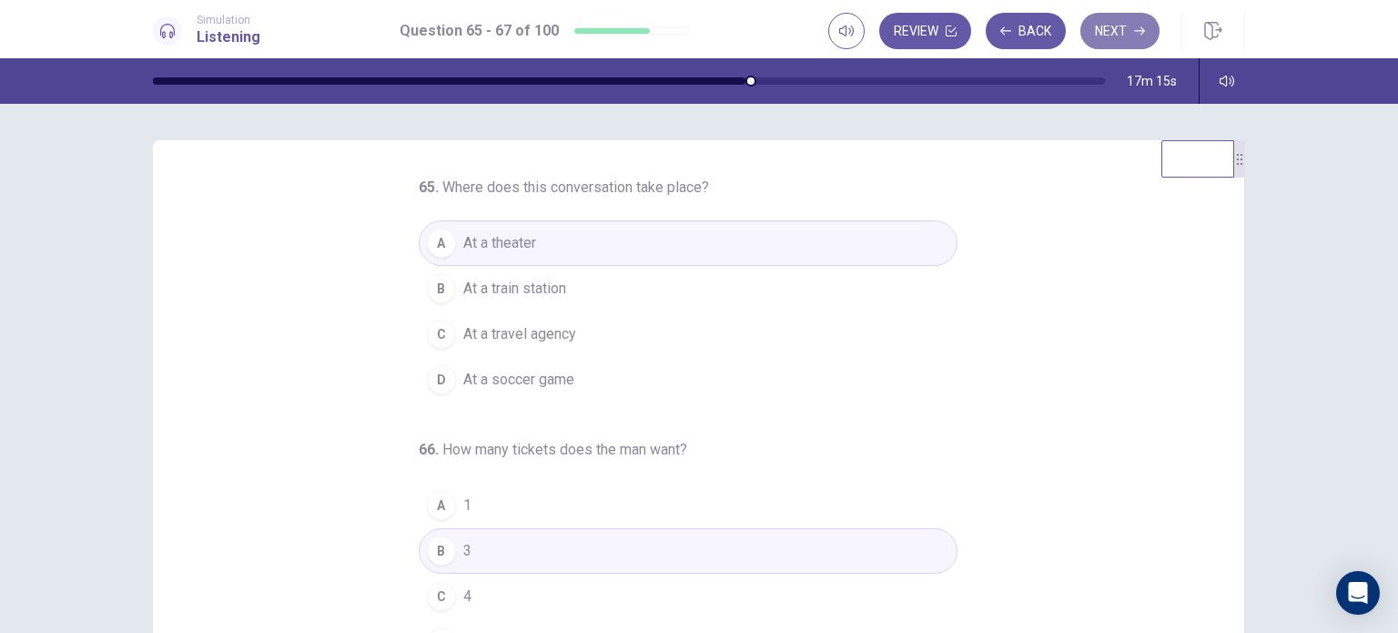
click at [1126, 41] on button "Next" at bounding box center [1119, 31] width 79 height 36
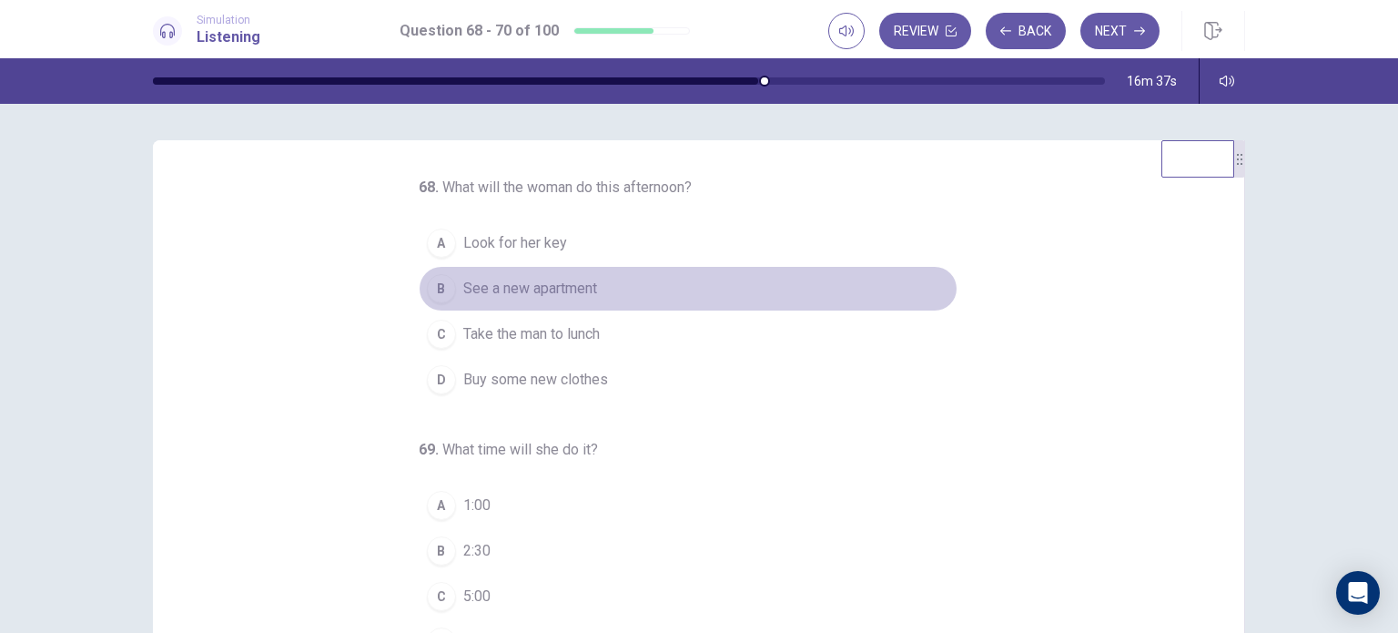
click at [491, 287] on span "See a new apartment" at bounding box center [530, 289] width 134 height 22
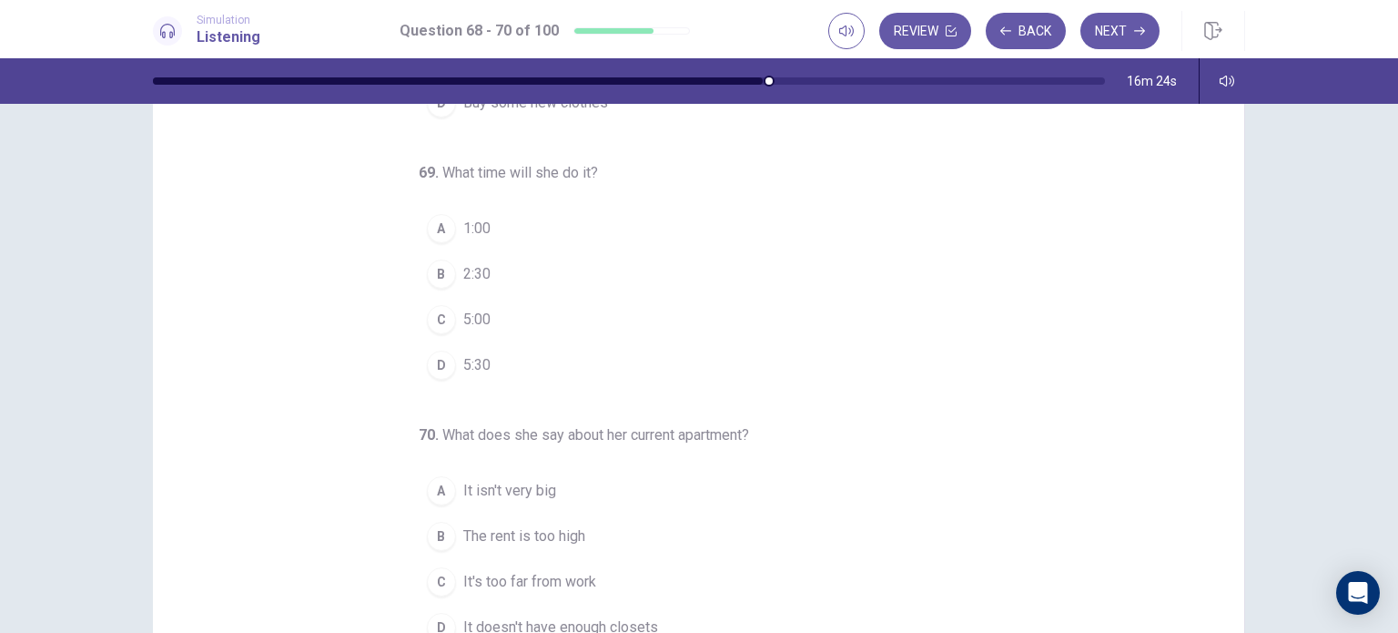
scroll to position [182, 0]
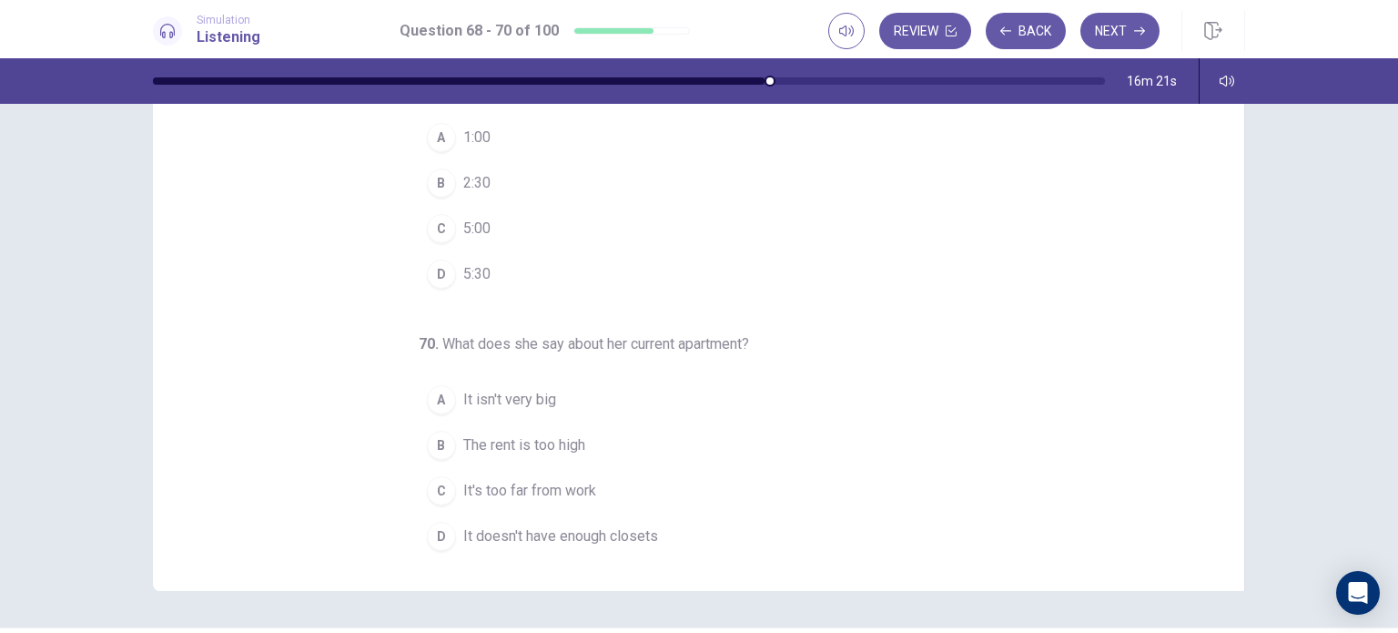
click at [435, 177] on div "B" at bounding box center [441, 182] width 29 height 29
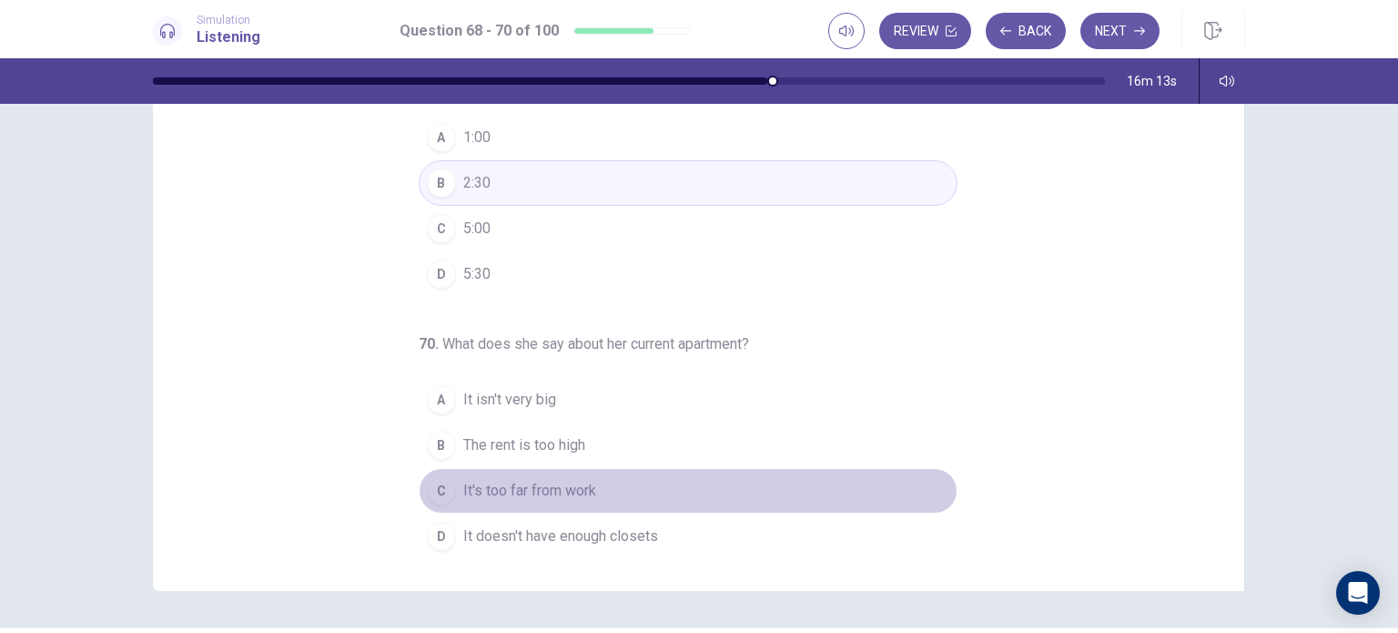
click at [433, 487] on div "C" at bounding box center [441, 490] width 29 height 29
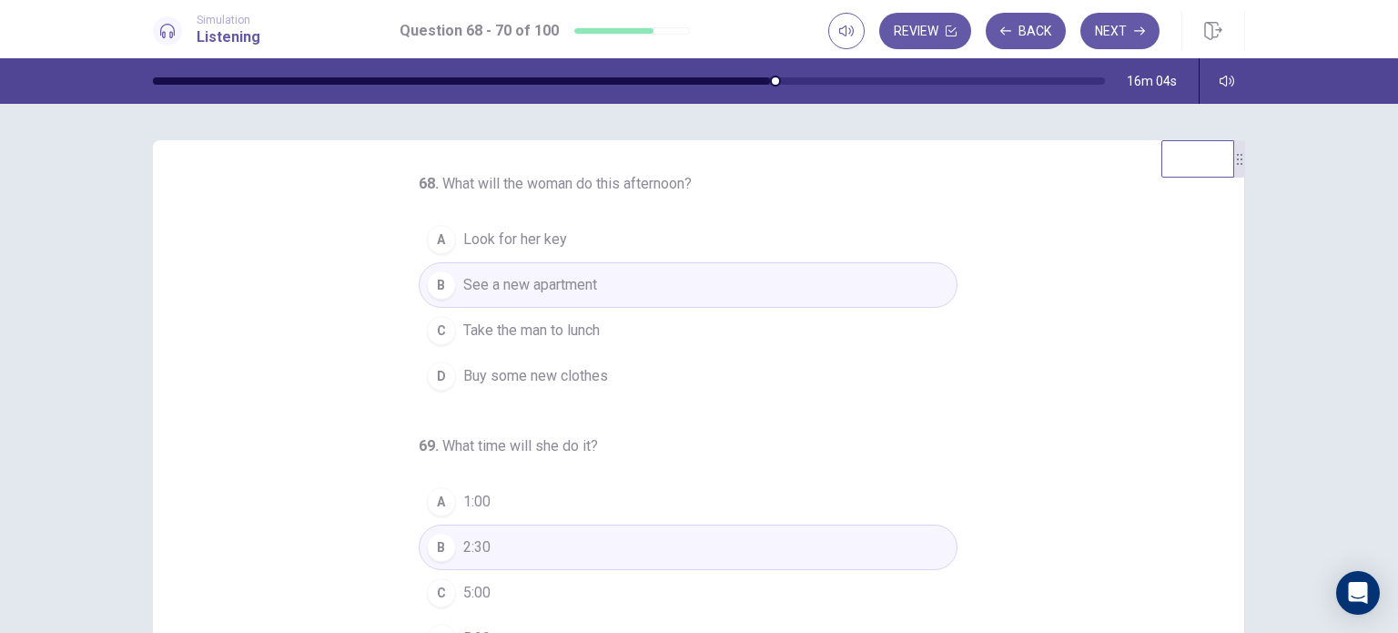
scroll to position [186, 0]
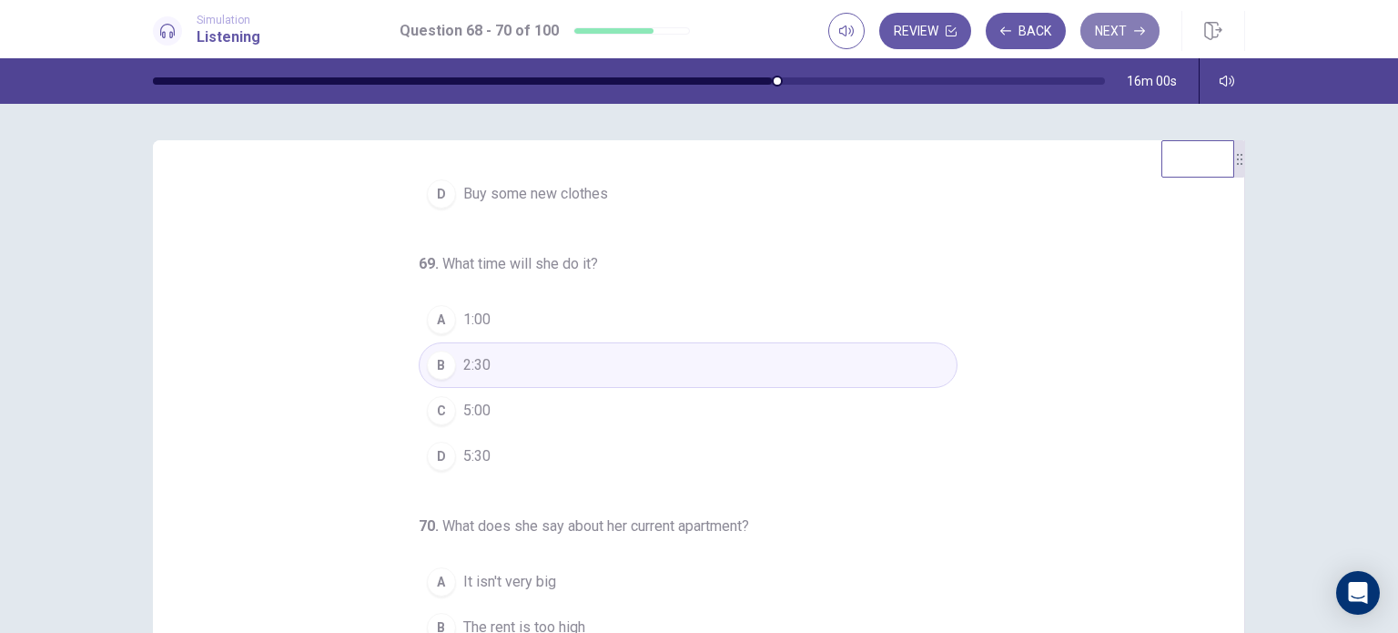
click at [1139, 39] on button "Next" at bounding box center [1119, 31] width 79 height 36
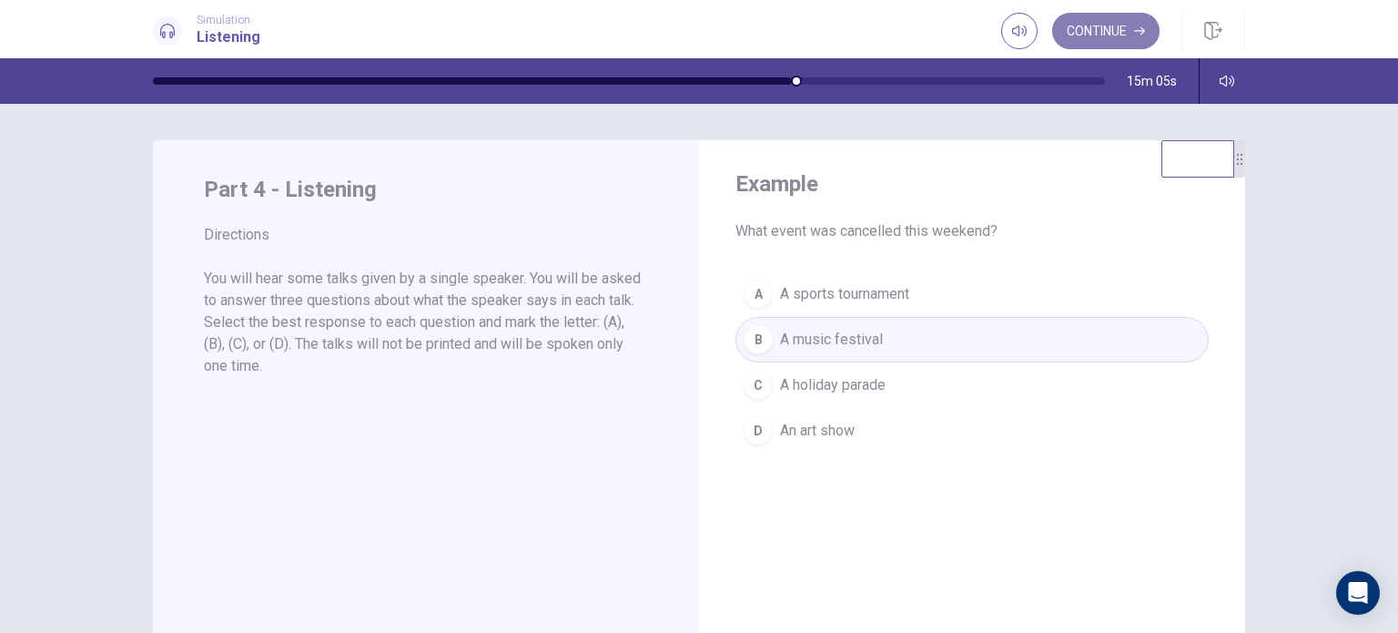
click at [1104, 39] on button "Continue" at bounding box center [1105, 31] width 107 height 36
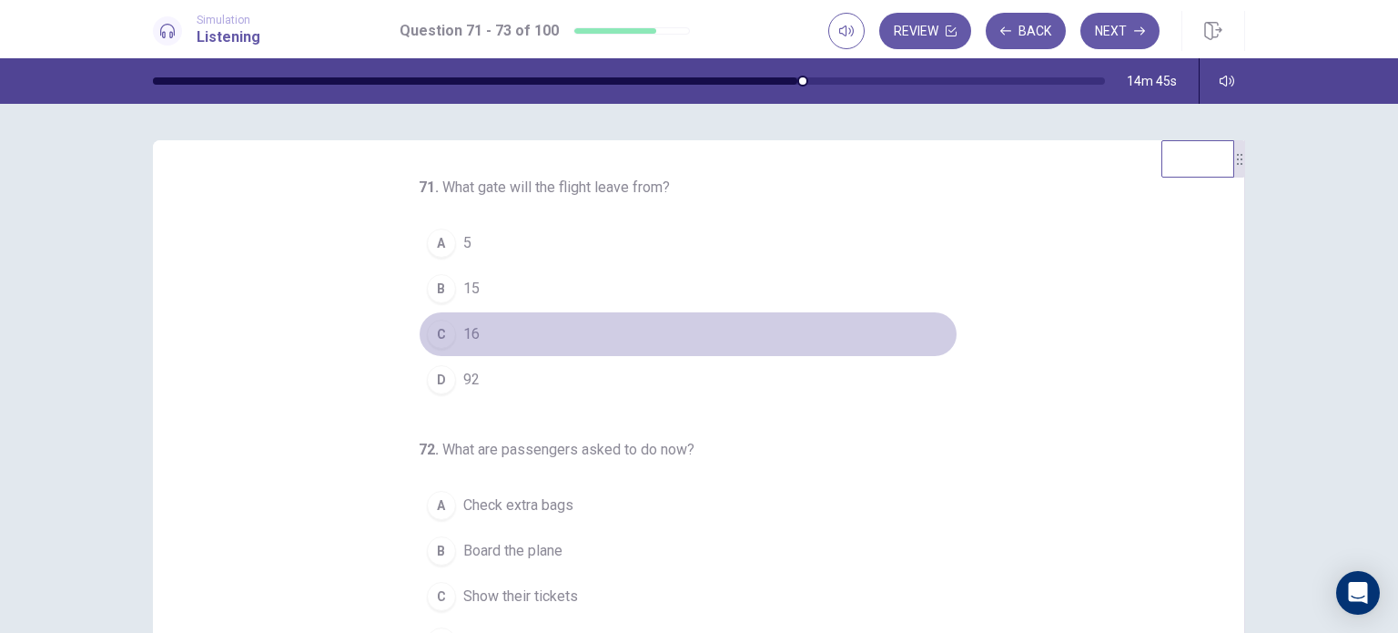
click at [430, 327] on div "C" at bounding box center [441, 333] width 29 height 29
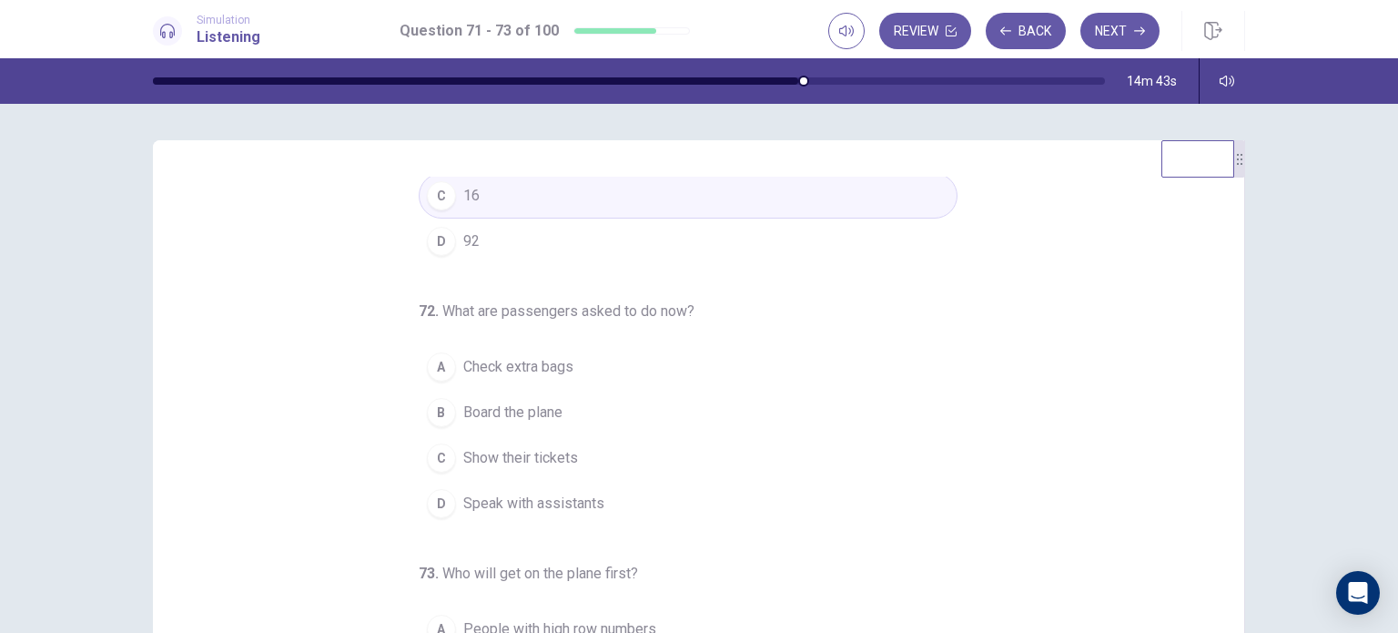
scroll to position [182, 0]
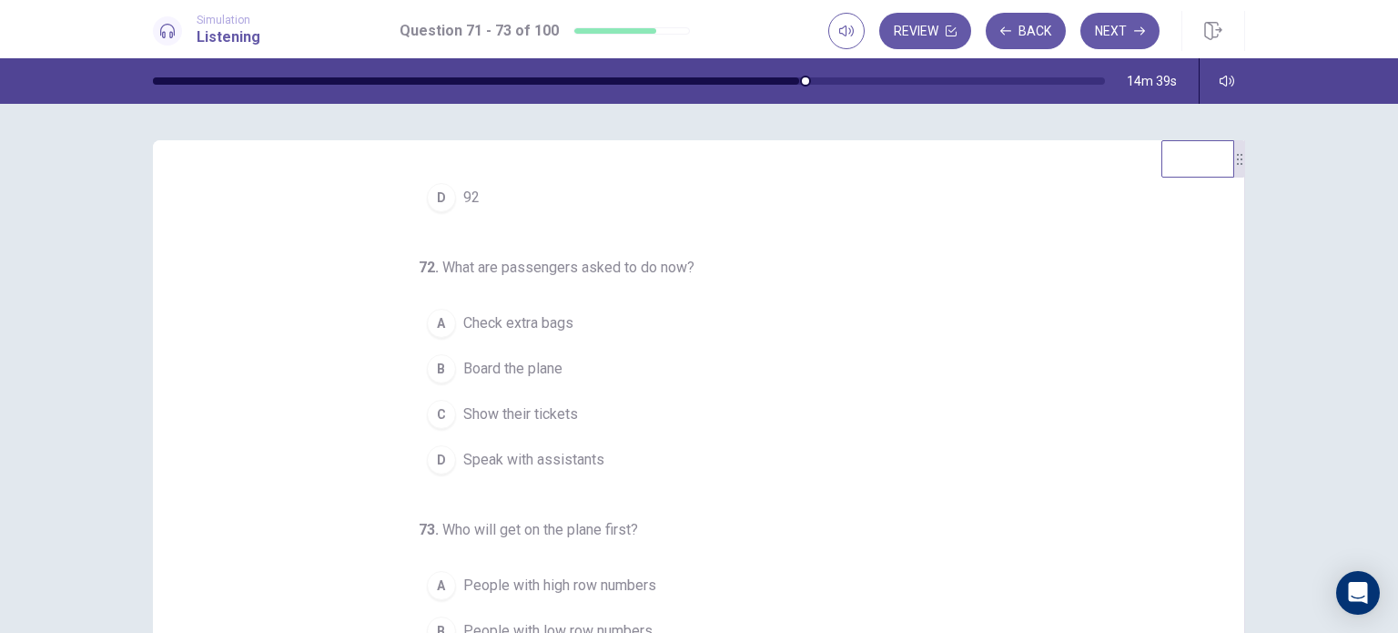
click at [437, 415] on div "C" at bounding box center [441, 414] width 29 height 29
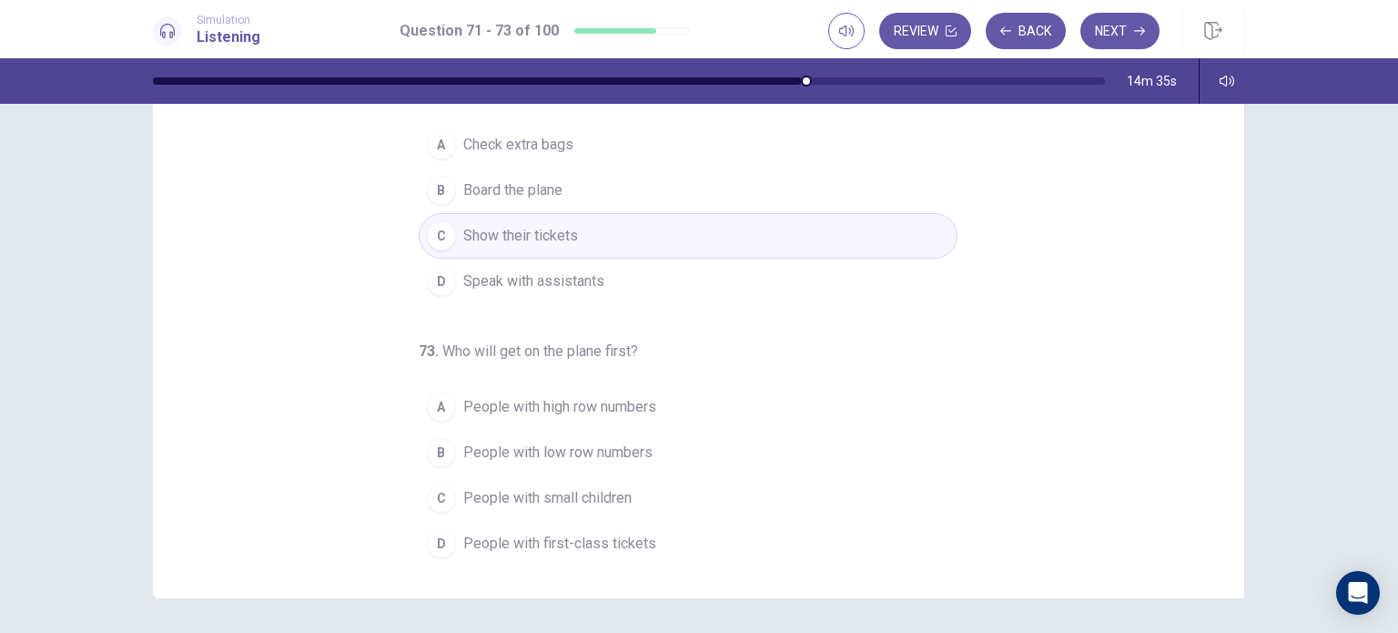
scroll to position [143, 0]
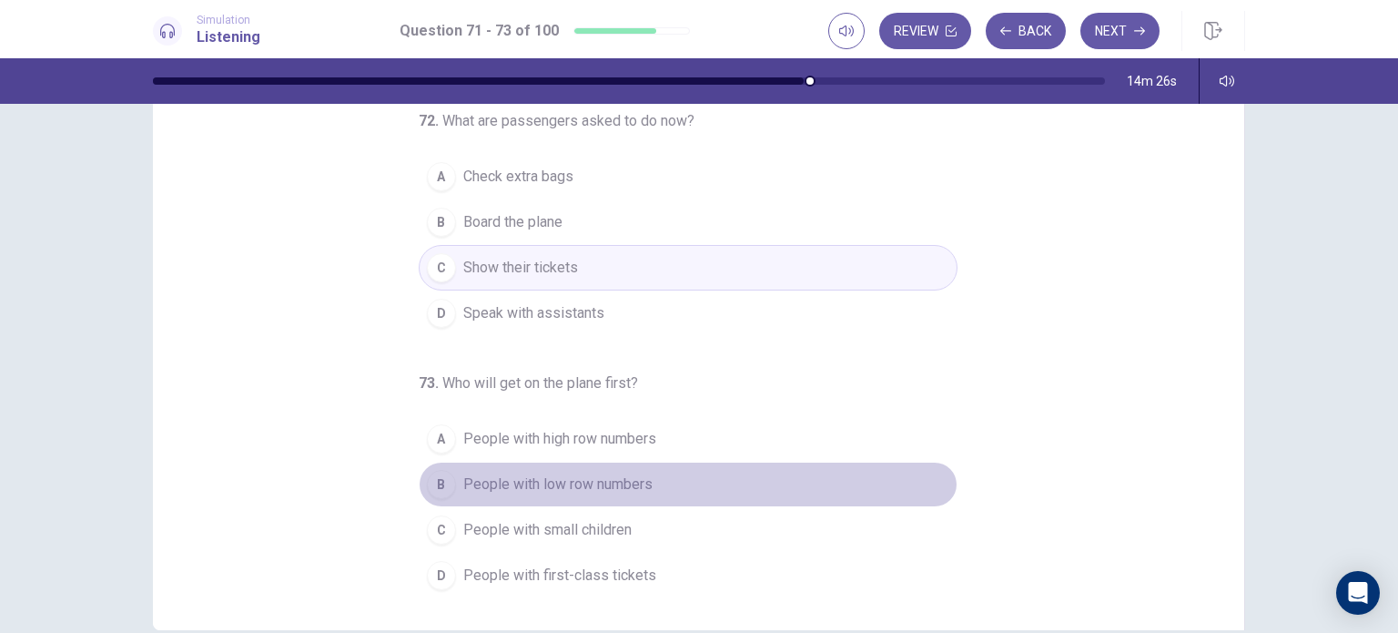
click at [549, 480] on span "People with low row numbers" at bounding box center [557, 484] width 189 height 22
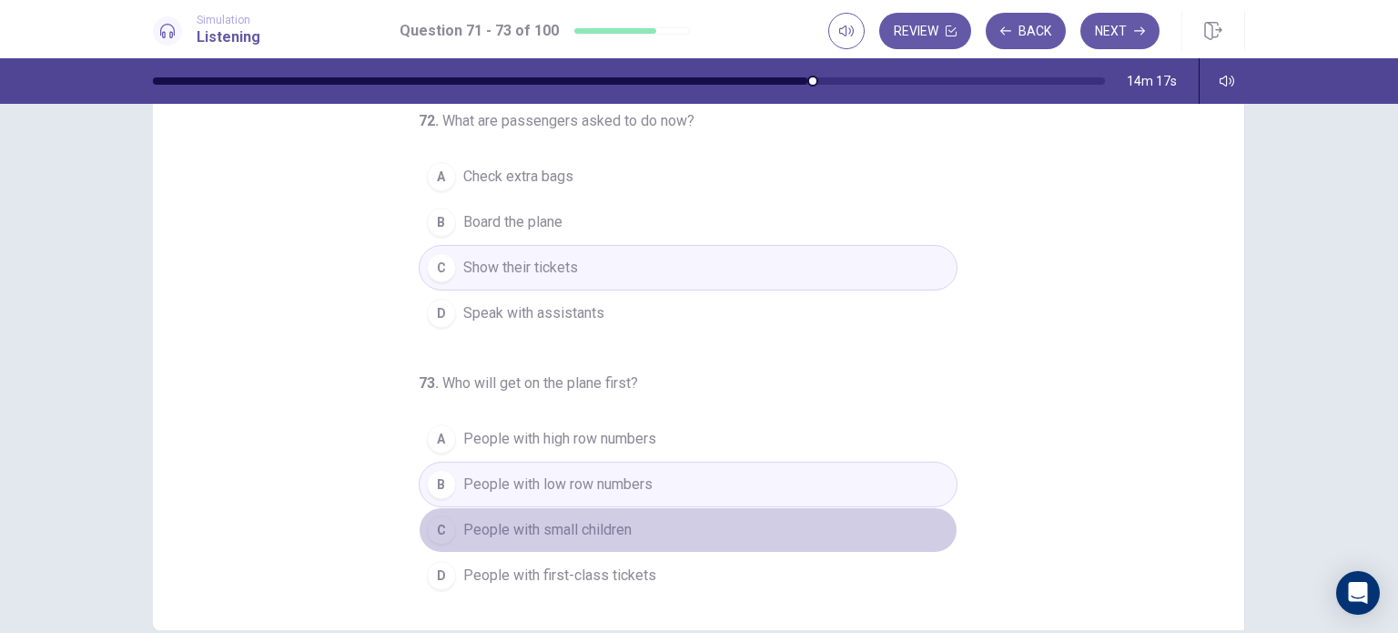
click at [580, 529] on span "People with small children" at bounding box center [547, 530] width 168 height 22
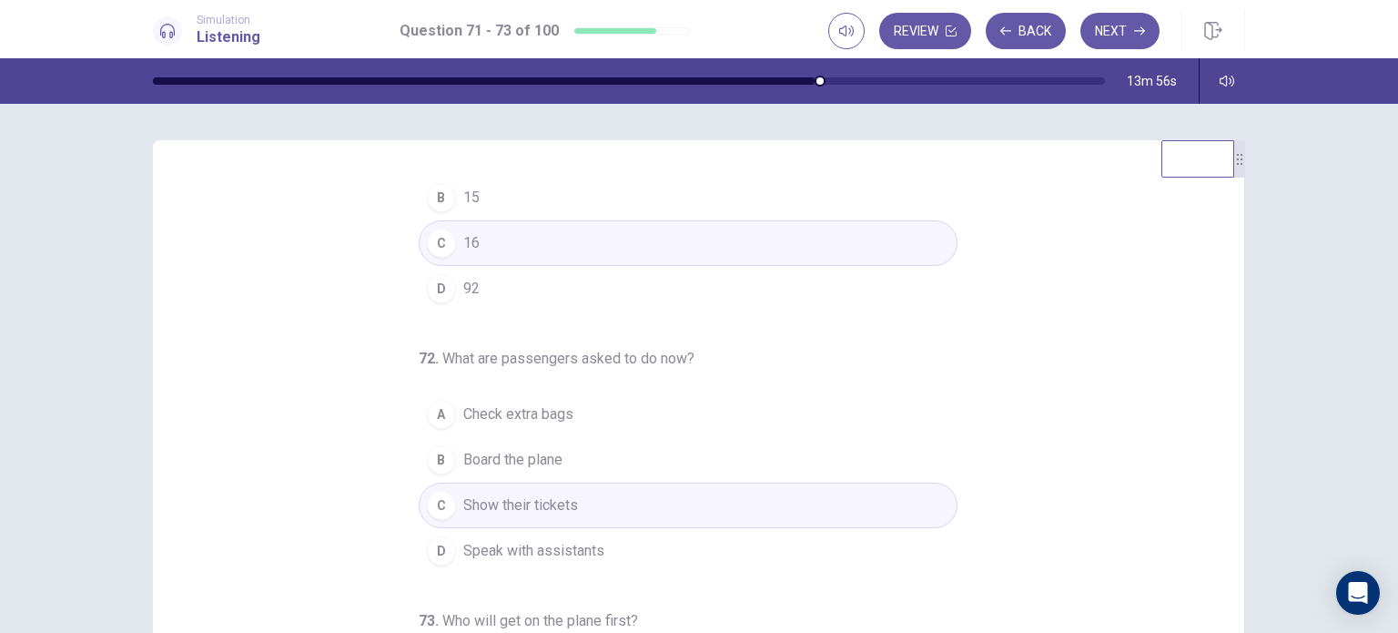
scroll to position [182, 0]
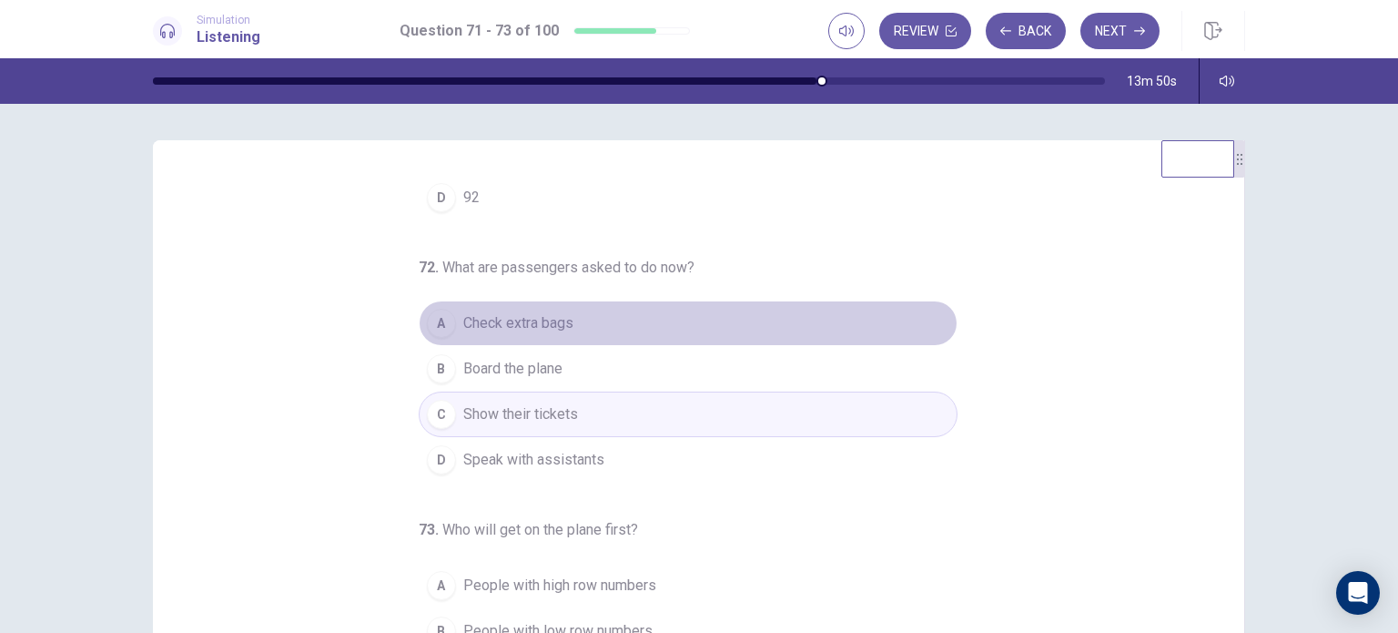
click at [670, 323] on button "A Check extra bags" at bounding box center [688, 323] width 539 height 46
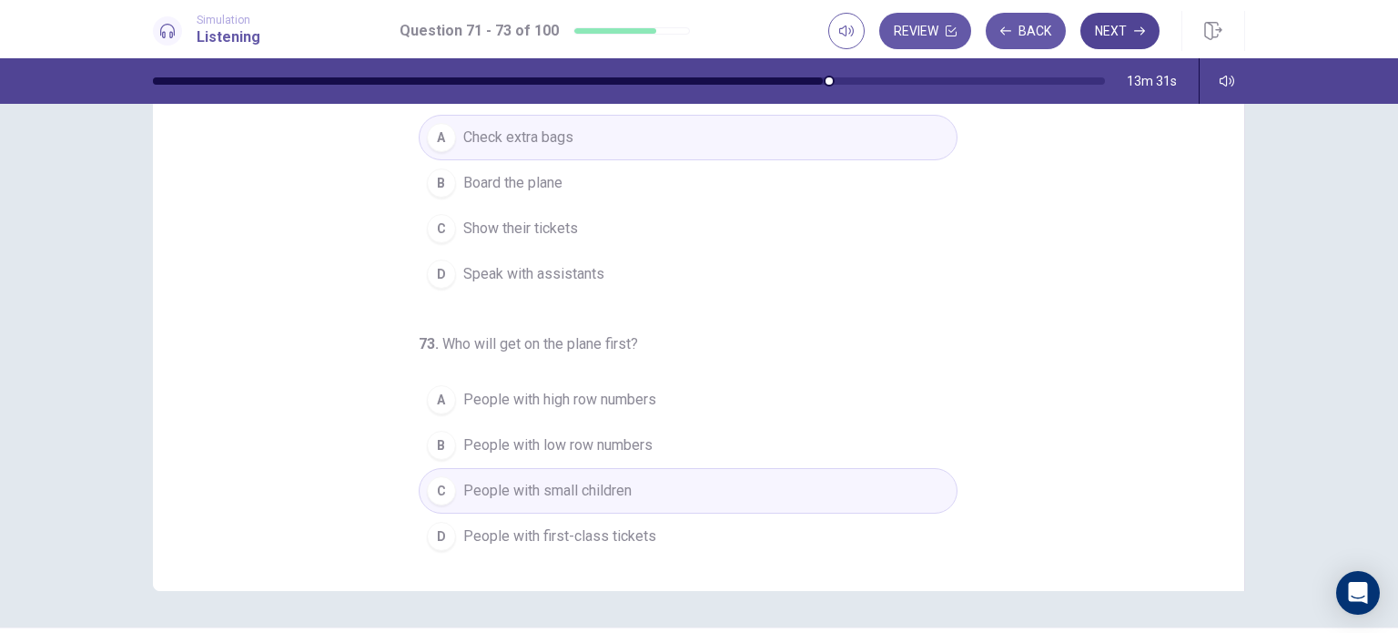
click at [1106, 29] on button "Next" at bounding box center [1119, 31] width 79 height 36
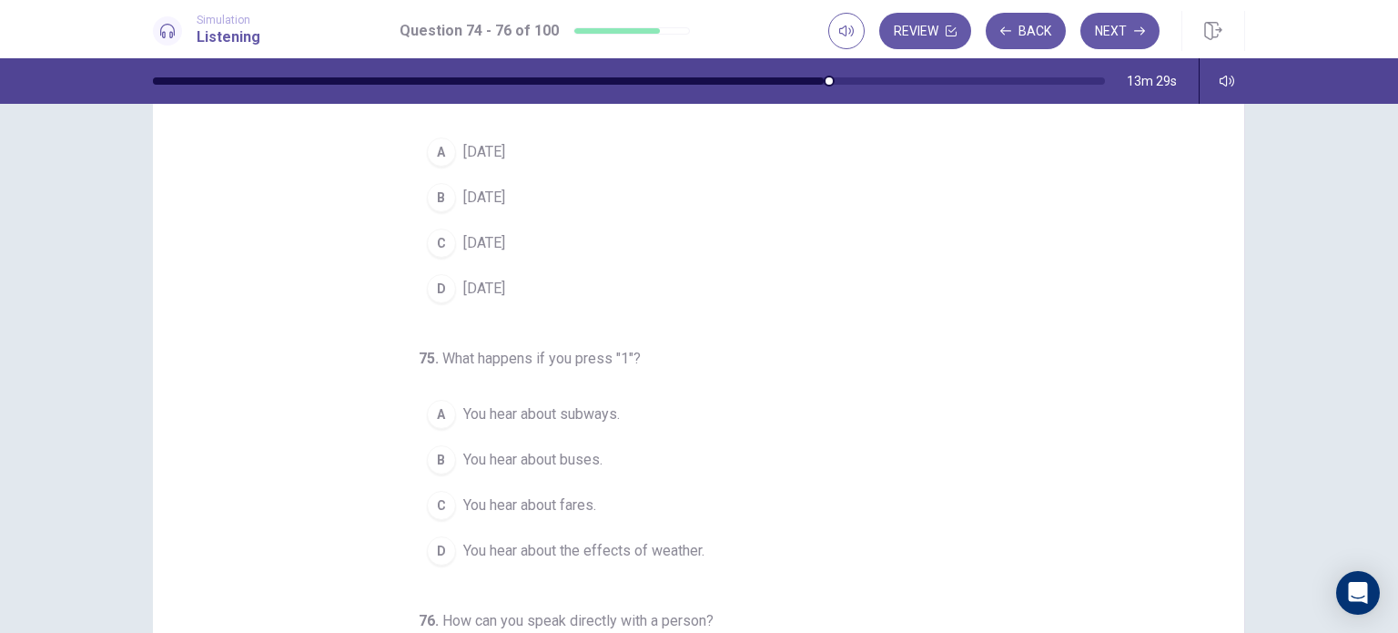
scroll to position [0, 0]
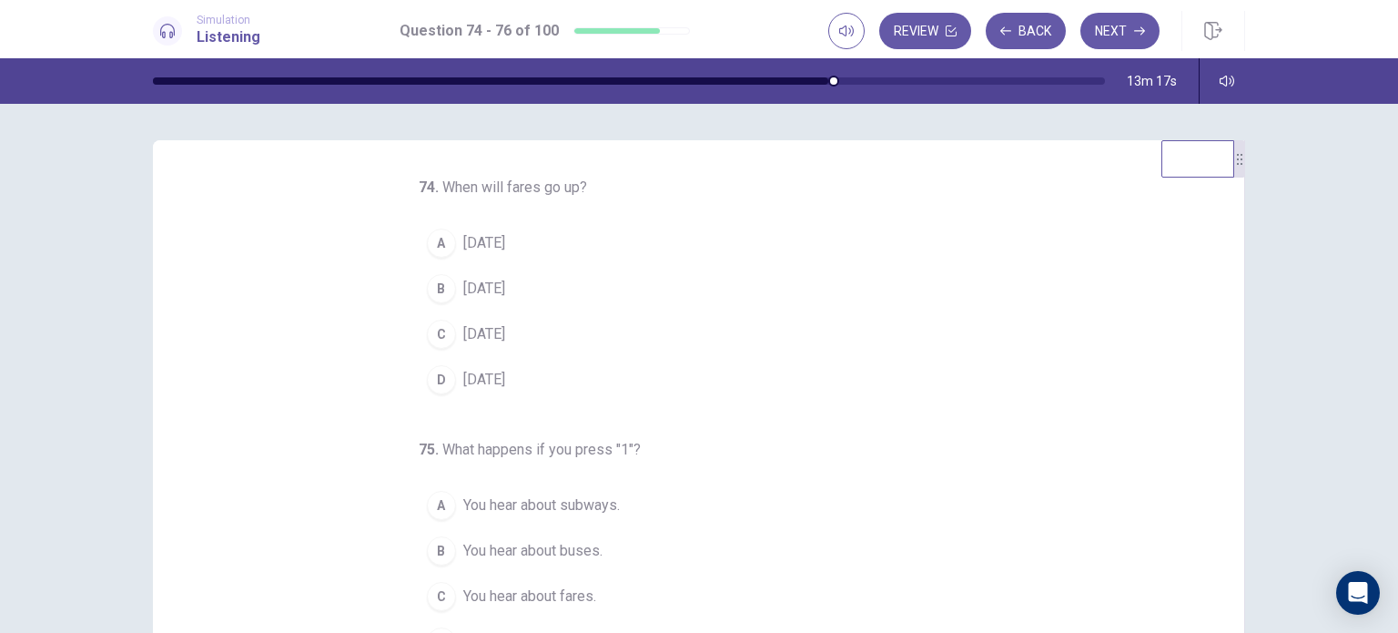
click at [448, 248] on button "A [DATE]" at bounding box center [688, 243] width 539 height 46
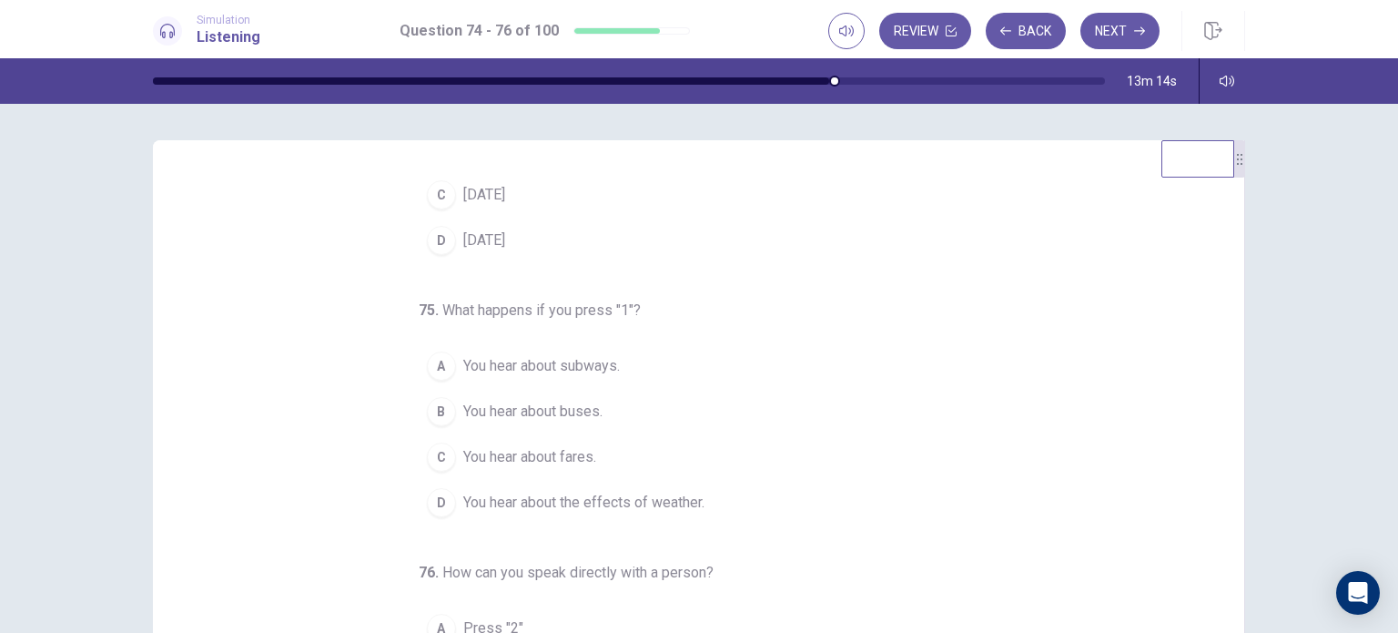
scroll to position [182, 0]
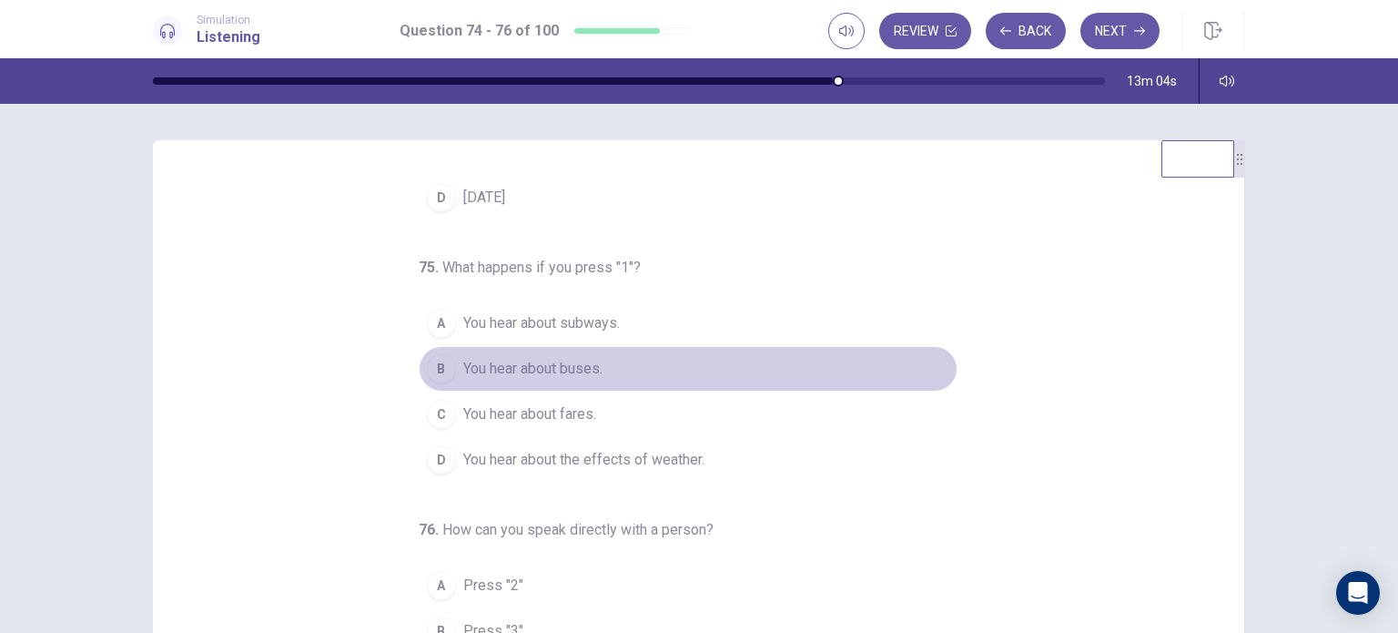
click at [566, 370] on span "You hear about buses." at bounding box center [532, 369] width 139 height 22
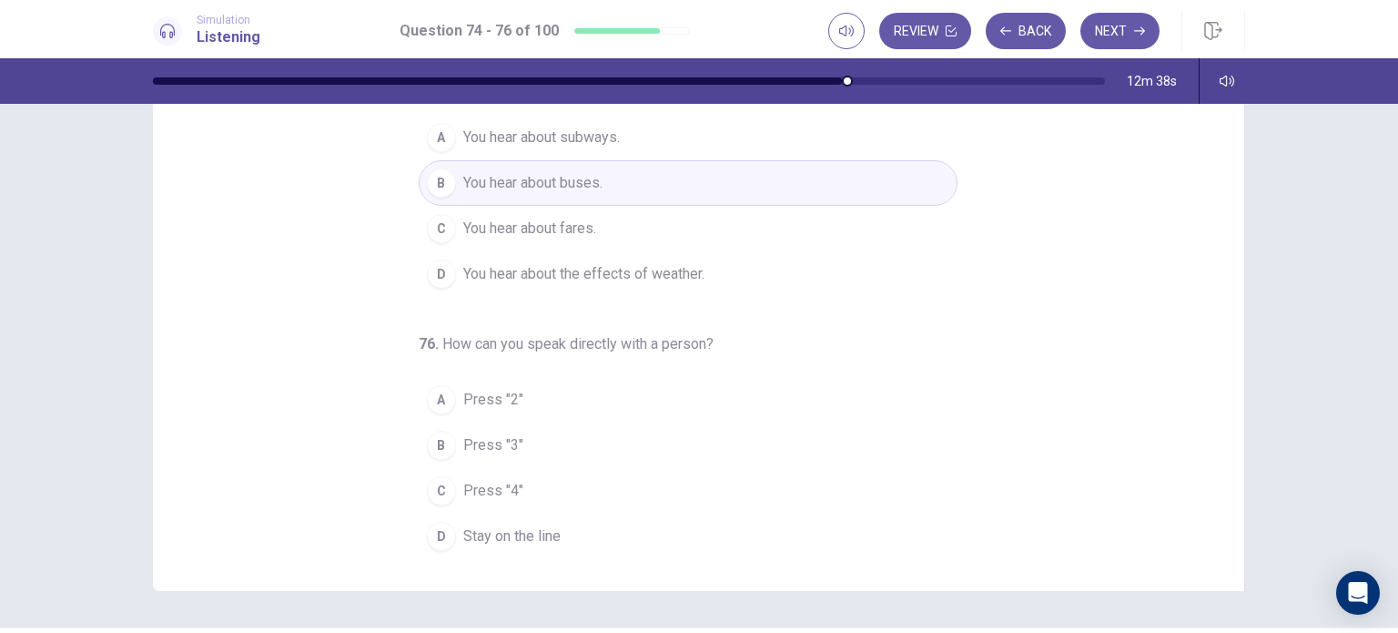
click at [438, 534] on div "D" at bounding box center [441, 536] width 29 height 29
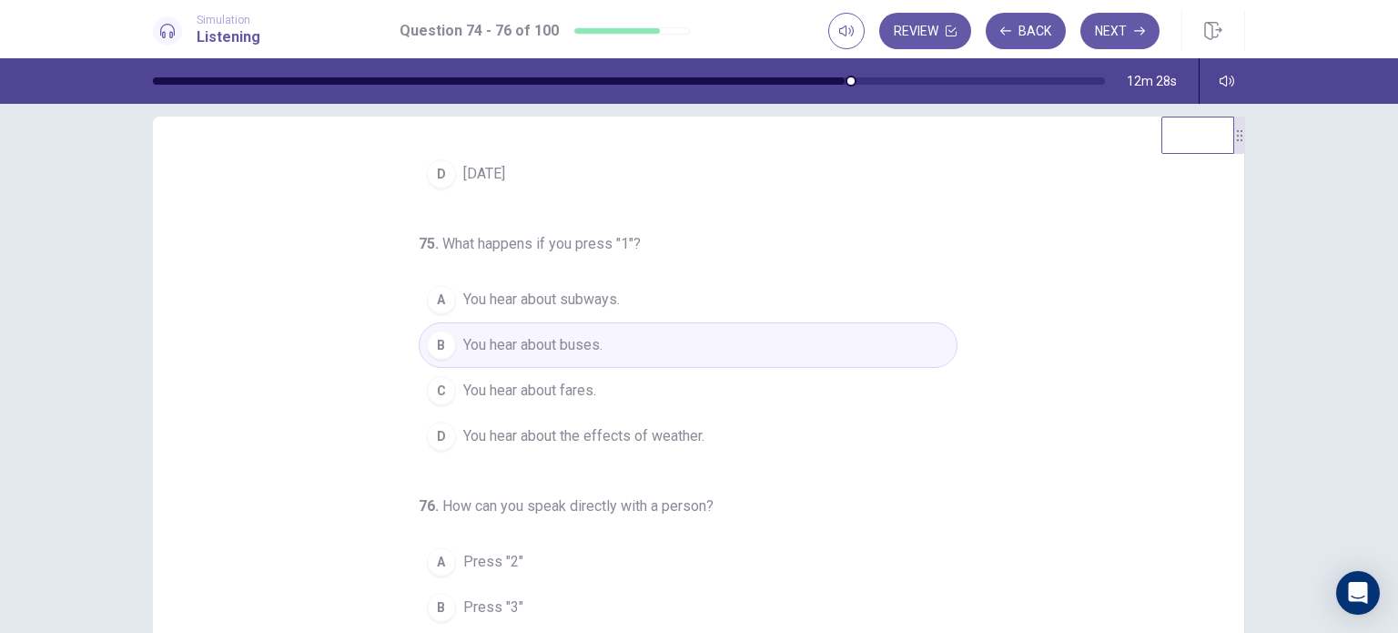
scroll to position [91, 0]
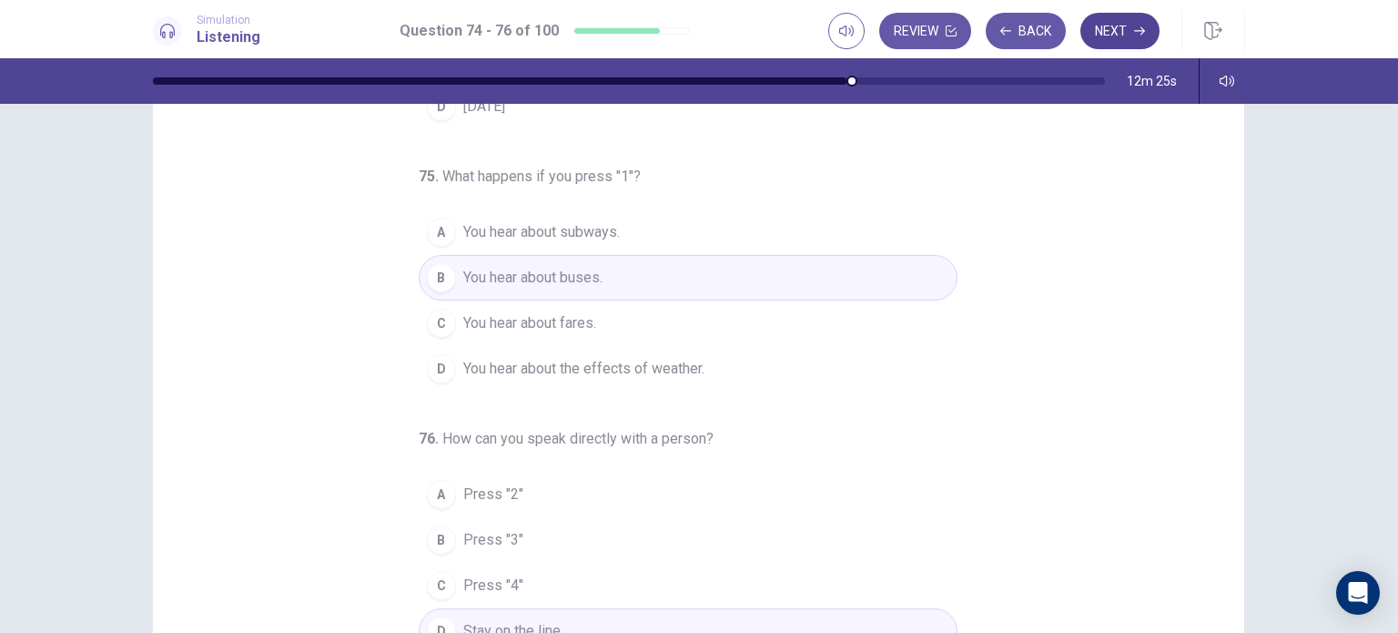
click at [1125, 35] on button "Next" at bounding box center [1119, 31] width 79 height 36
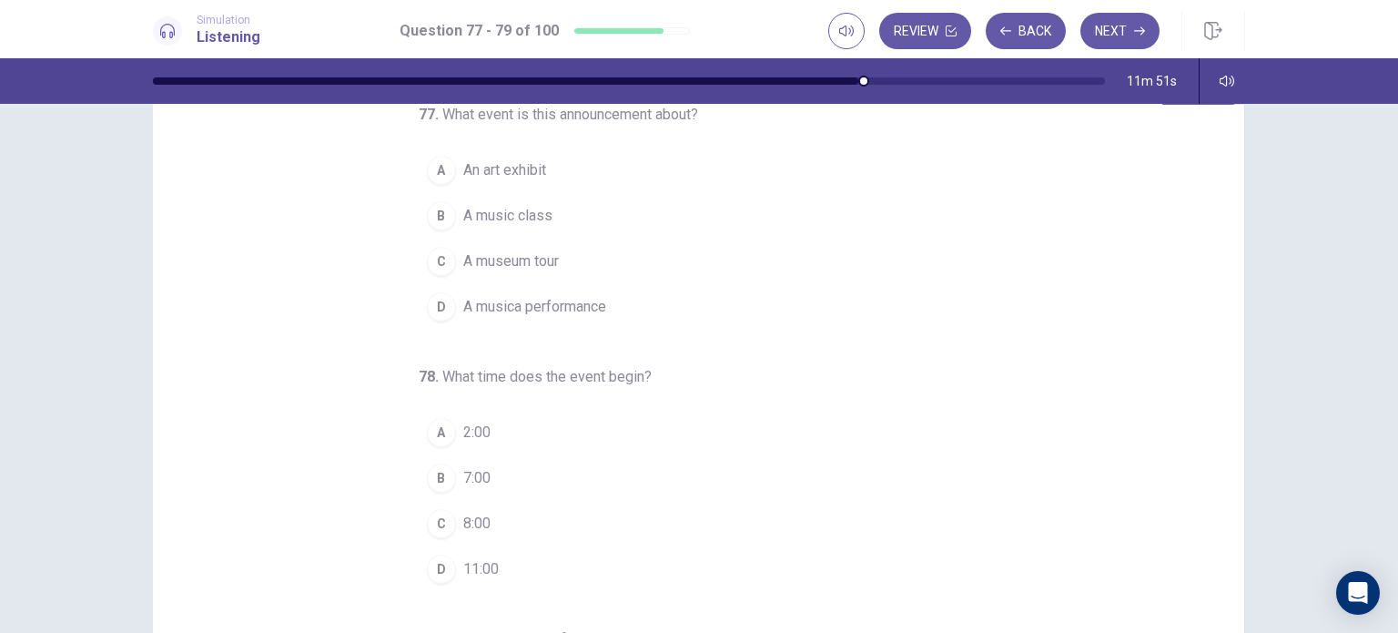
scroll to position [68, 0]
click at [502, 165] on span "An art exhibit" at bounding box center [504, 175] width 83 height 22
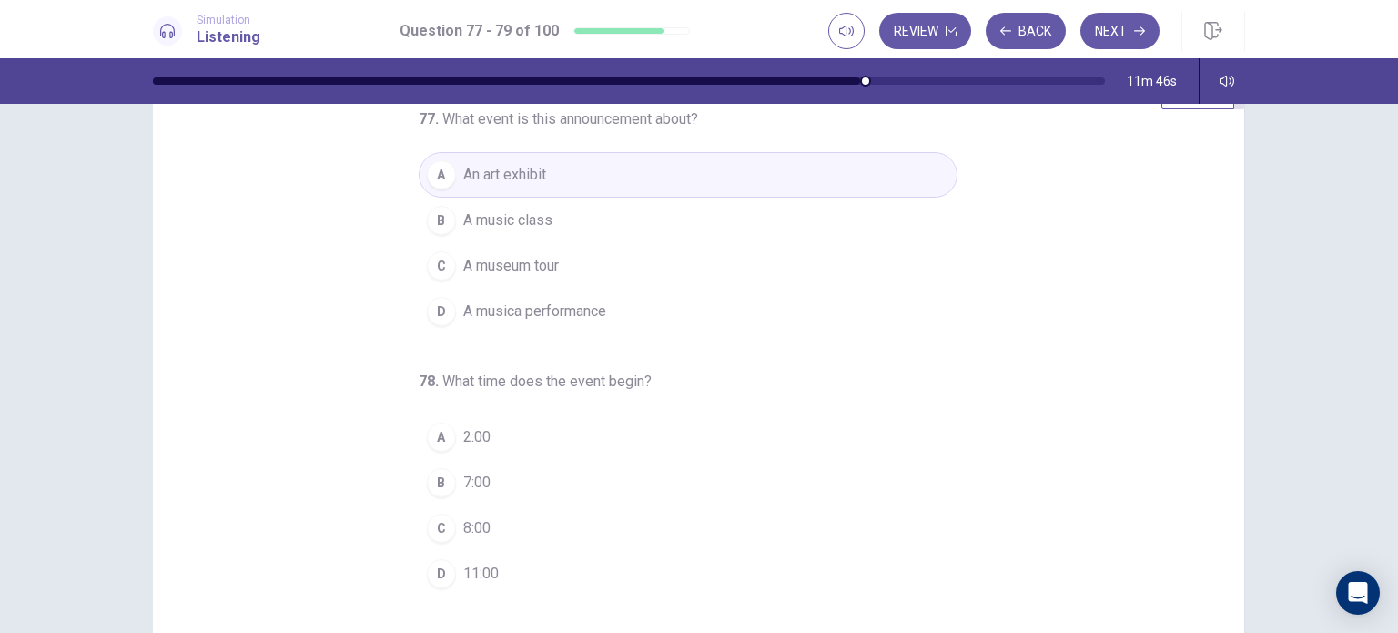
click at [504, 306] on span "A musica performance" at bounding box center [534, 311] width 143 height 22
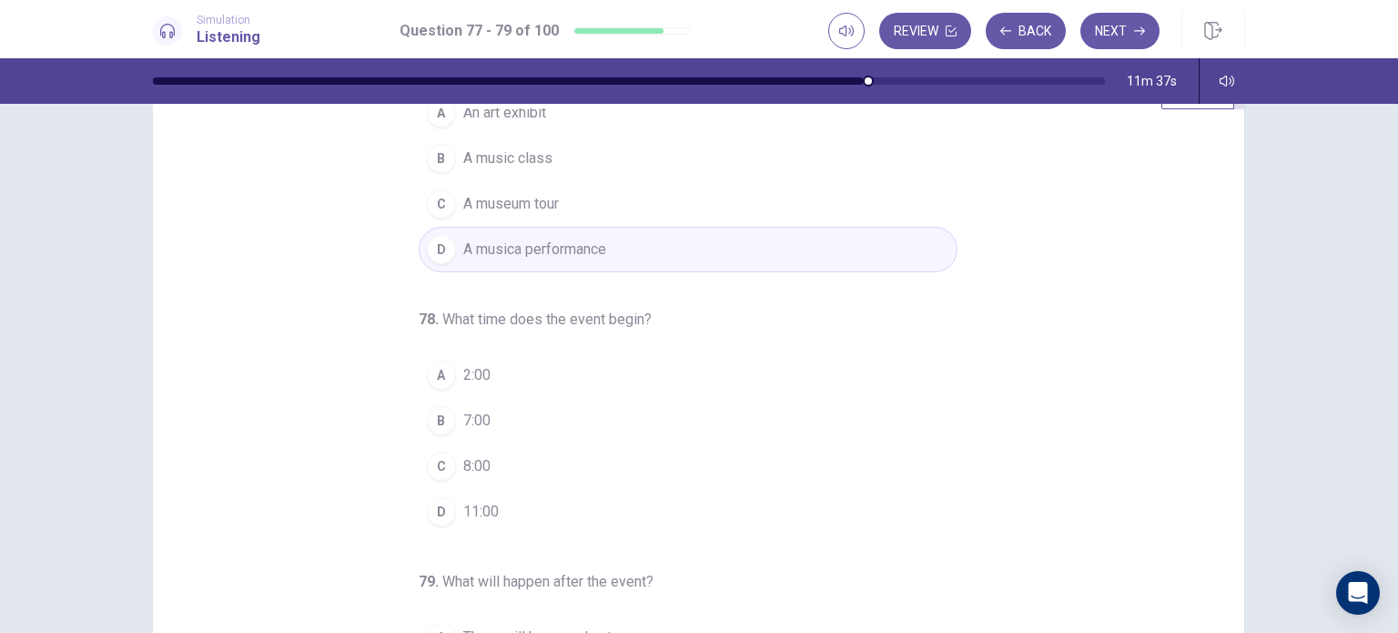
scroll to position [91, 0]
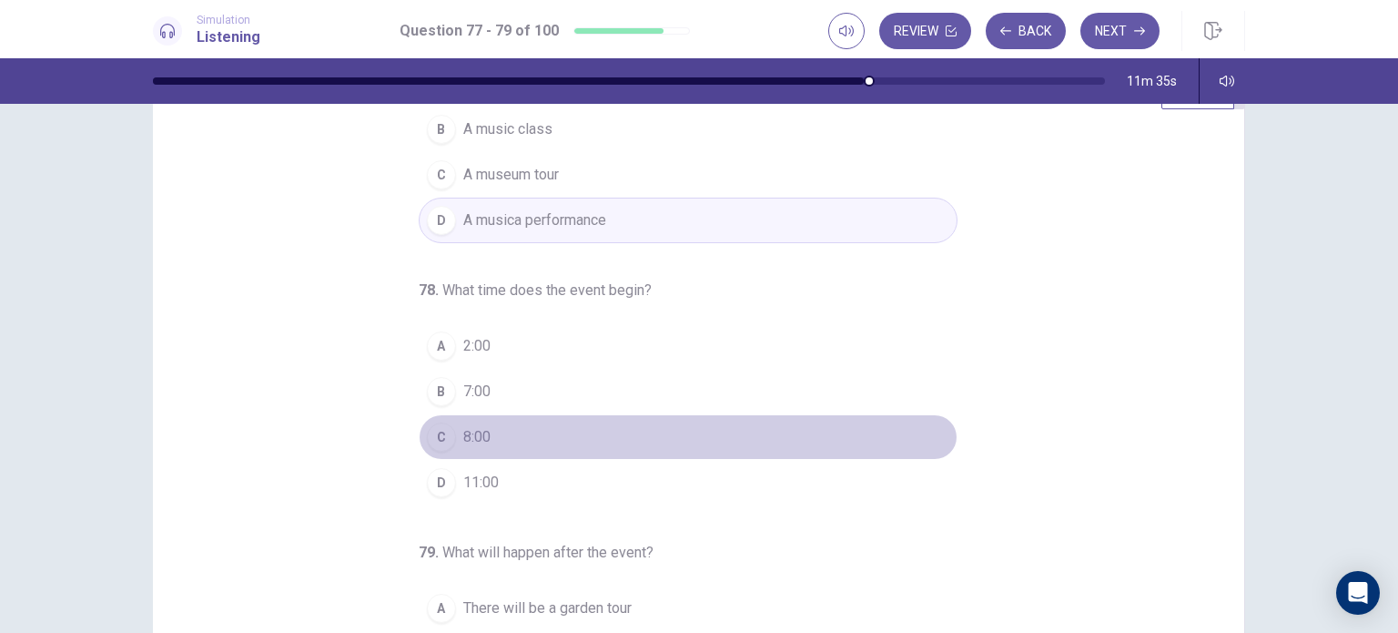
click at [435, 422] on div "C" at bounding box center [441, 436] width 29 height 29
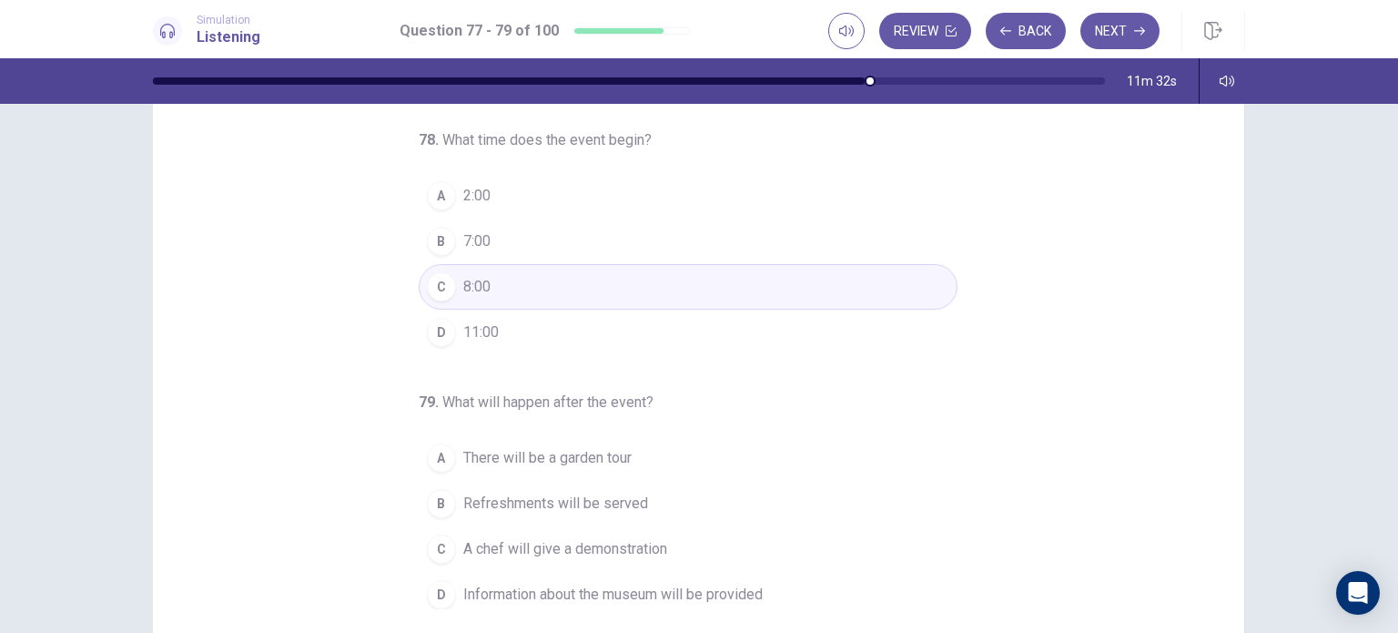
scroll to position [159, 0]
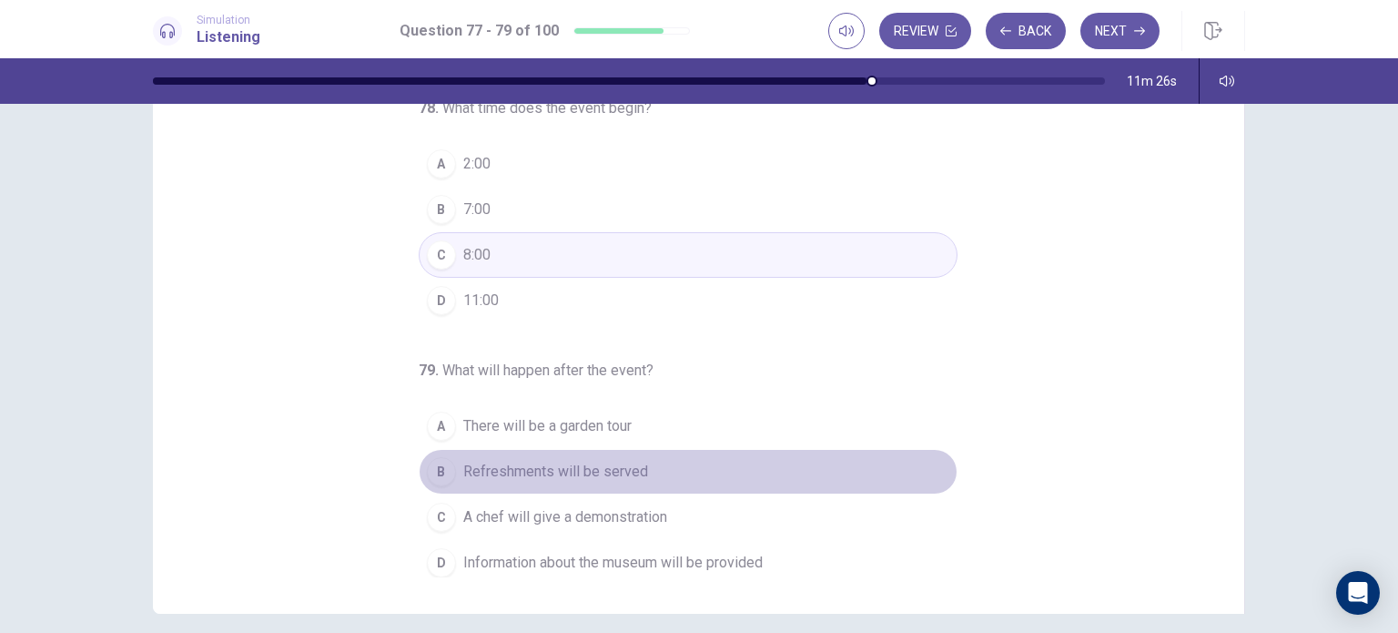
click at [608, 471] on span "Refreshments will be served" at bounding box center [555, 472] width 185 height 22
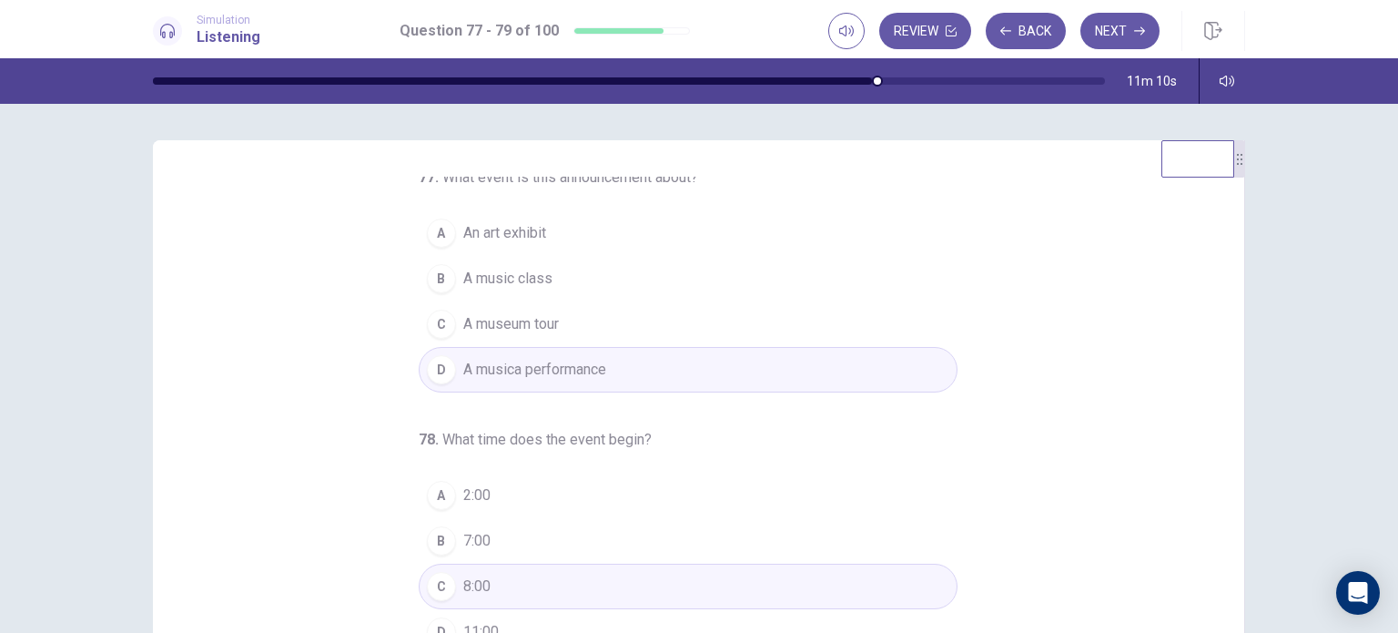
scroll to position [0, 0]
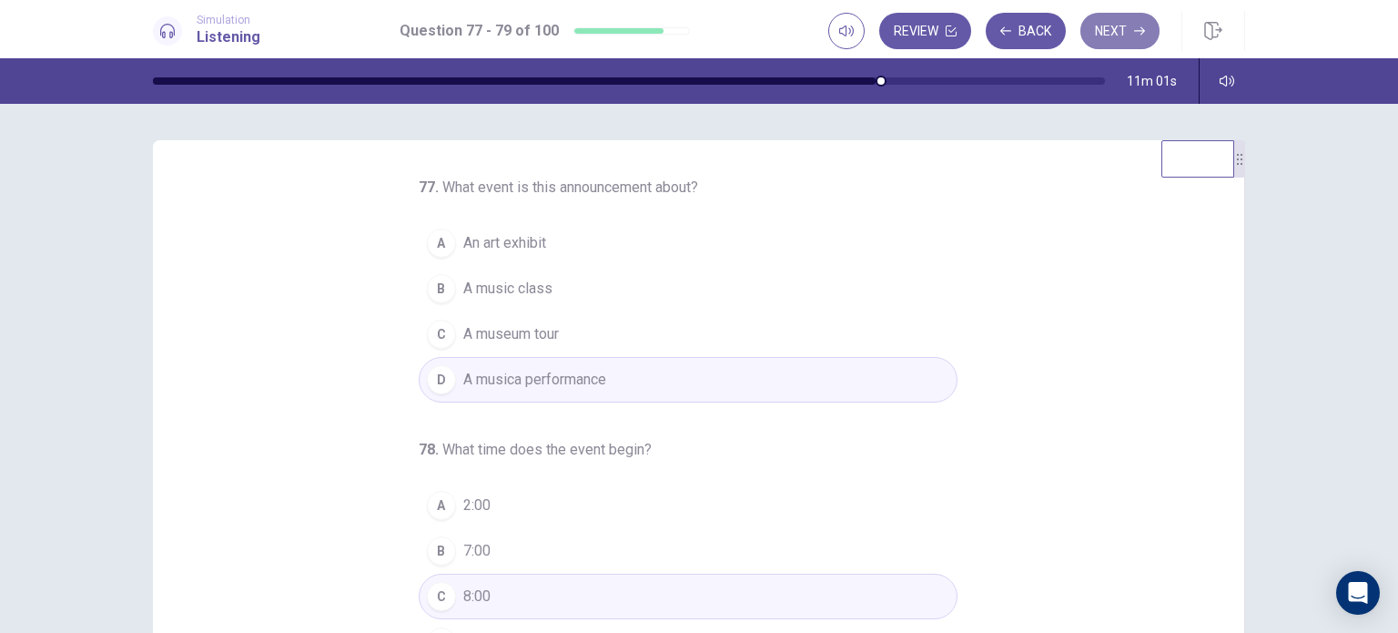
click at [1125, 27] on button "Next" at bounding box center [1119, 31] width 79 height 36
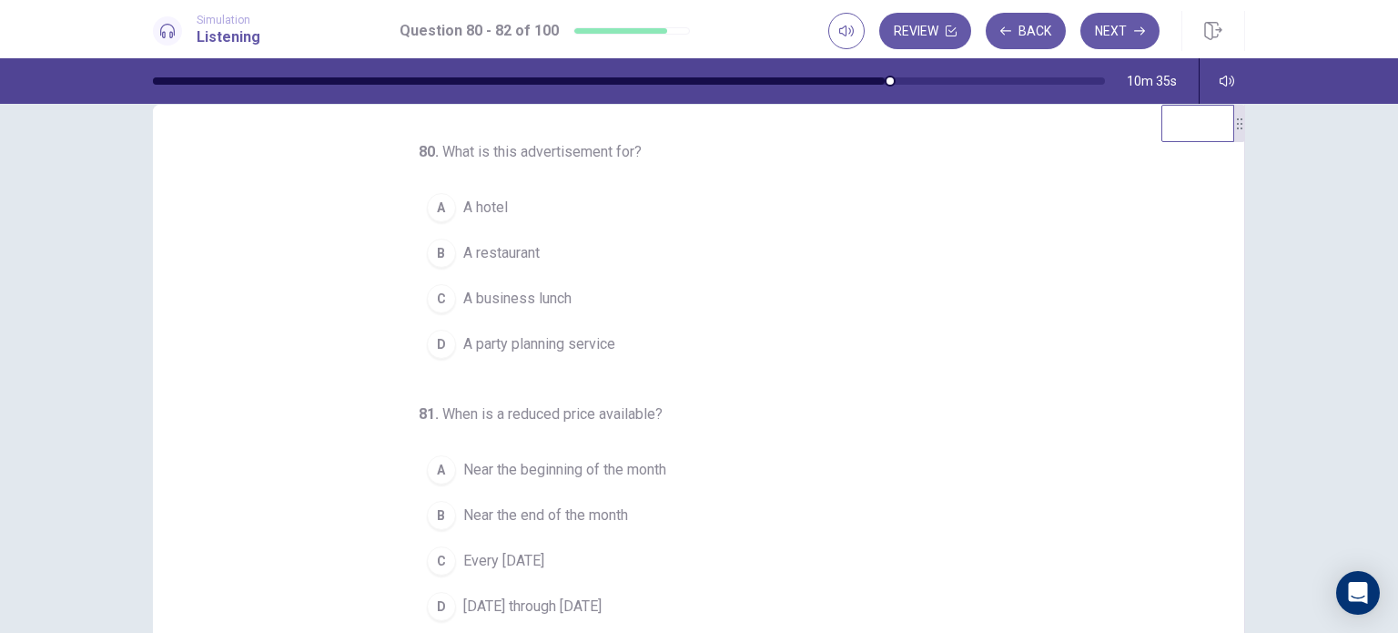
scroll to position [42, 0]
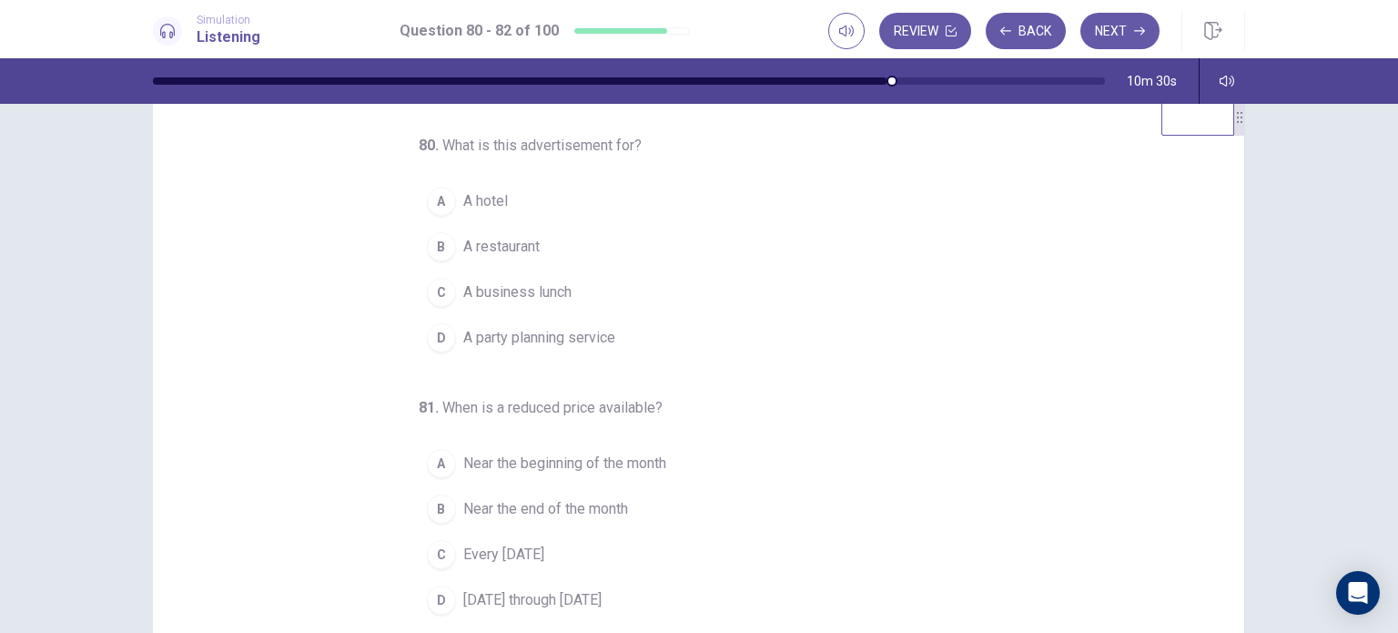
click at [530, 254] on span "A restaurant" at bounding box center [501, 247] width 76 height 22
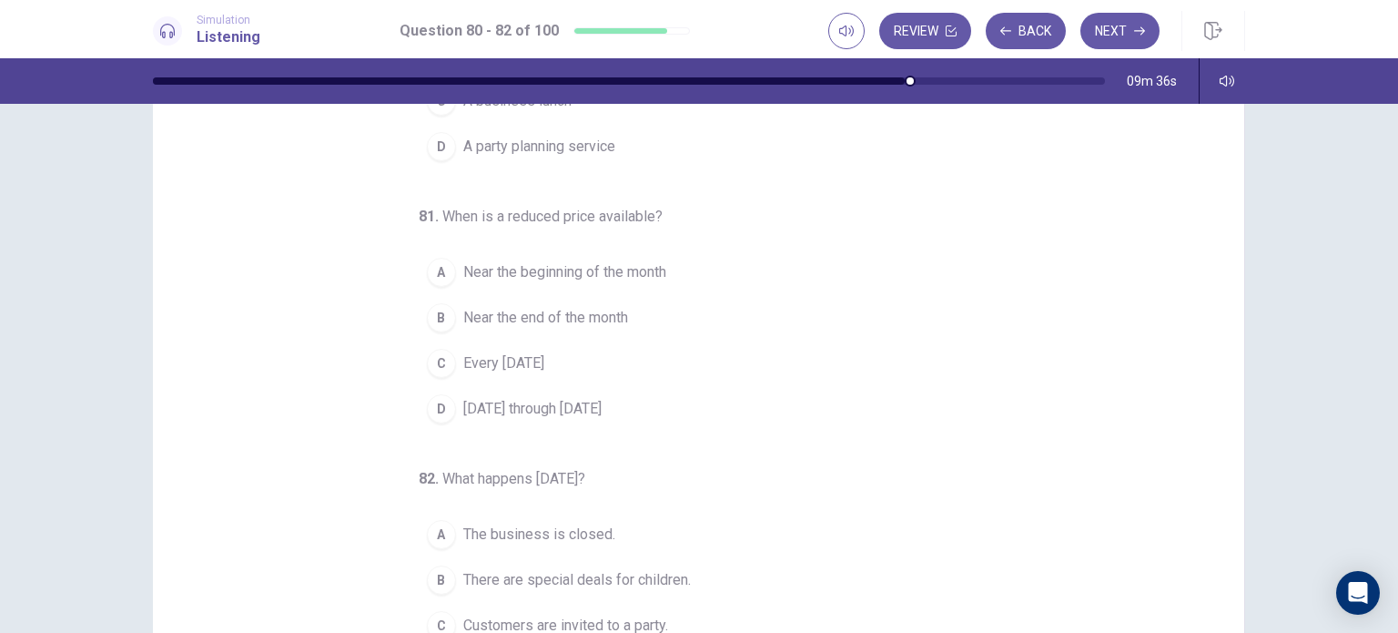
scroll to position [186, 0]
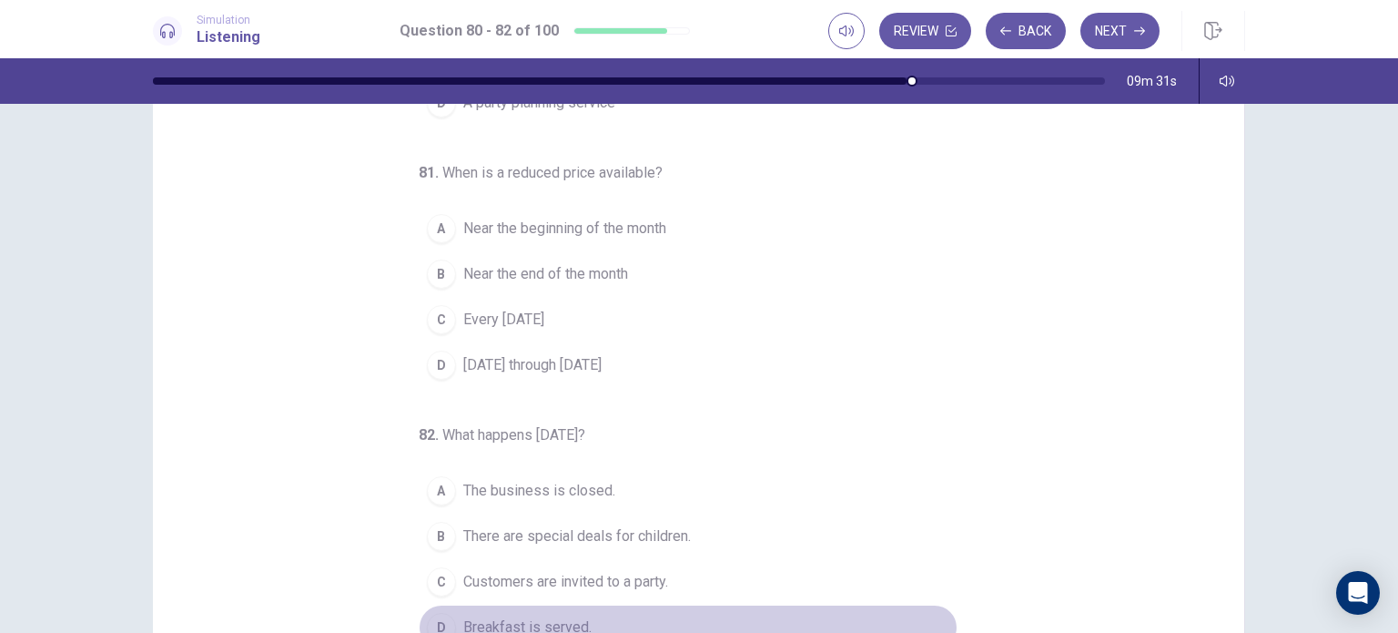
click at [436, 617] on div "D" at bounding box center [441, 627] width 29 height 29
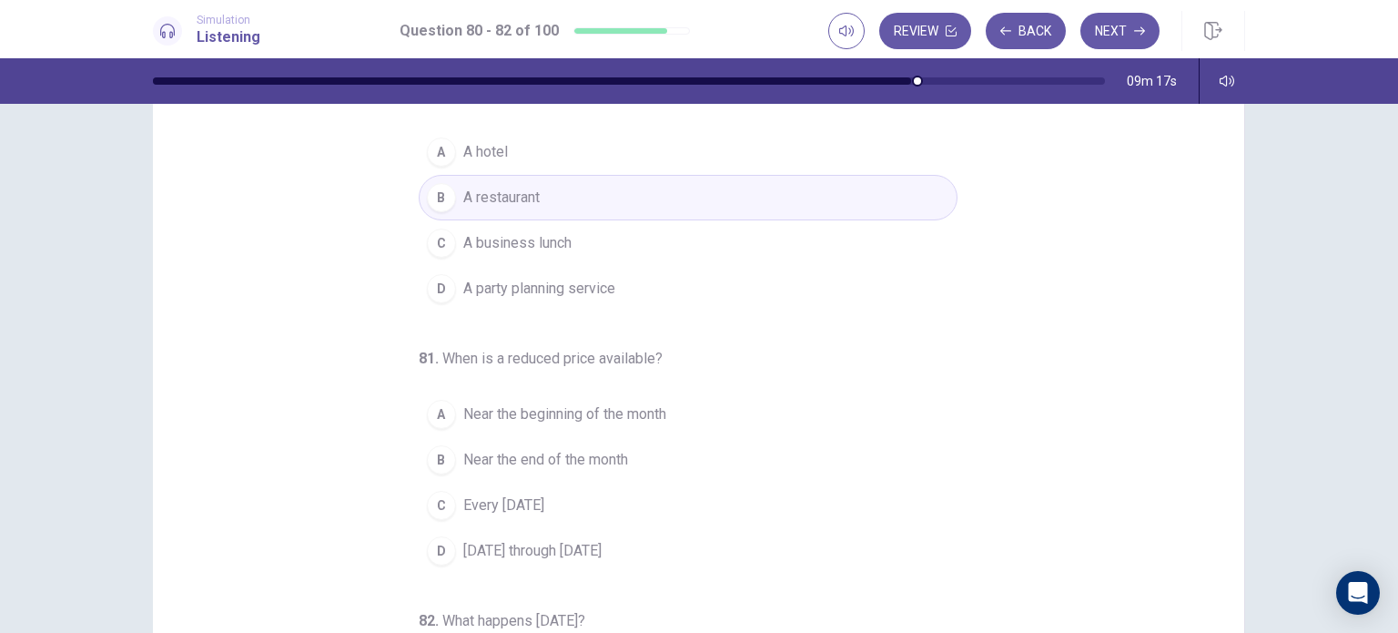
scroll to position [0, 0]
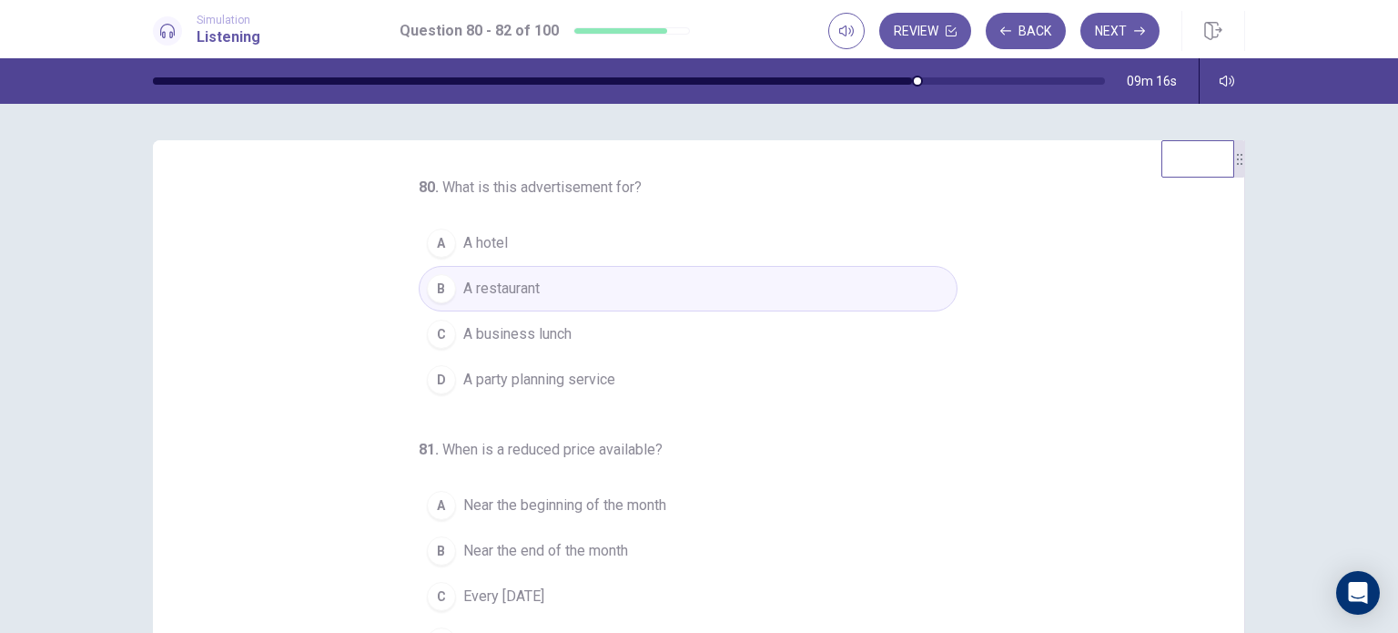
click at [751, 325] on button "C A business lunch" at bounding box center [688, 334] width 539 height 46
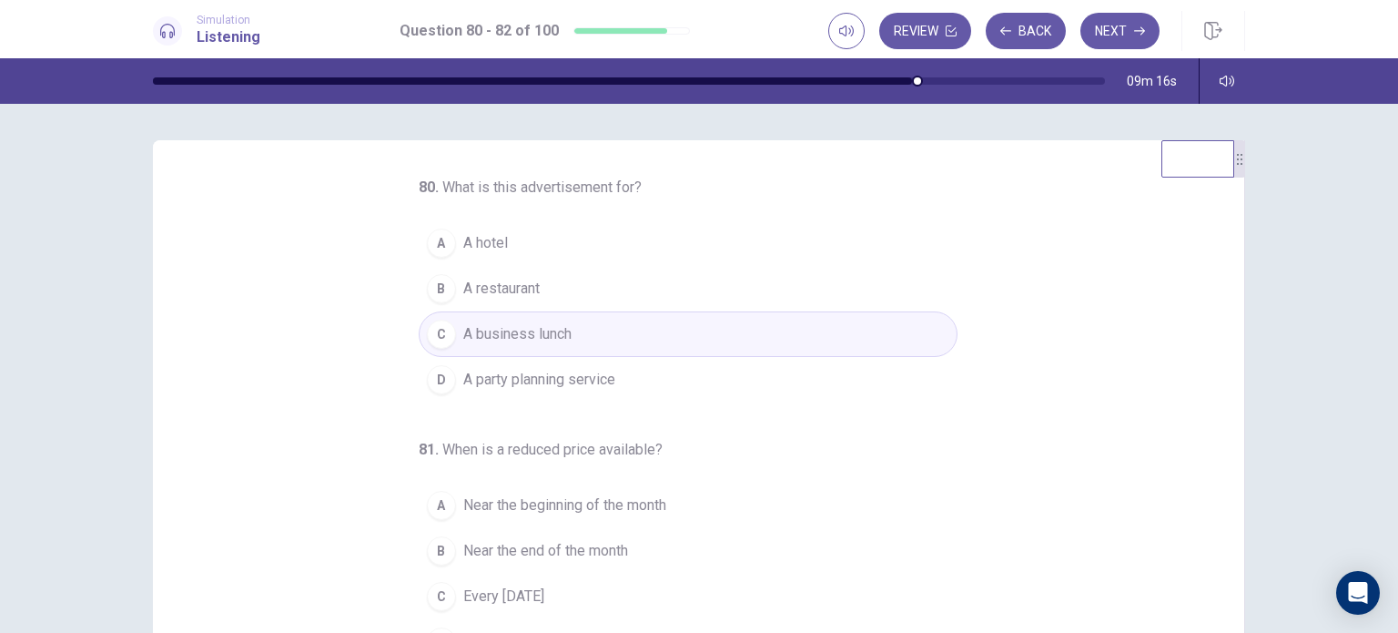
click at [748, 290] on button "B A restaurant" at bounding box center [688, 289] width 539 height 46
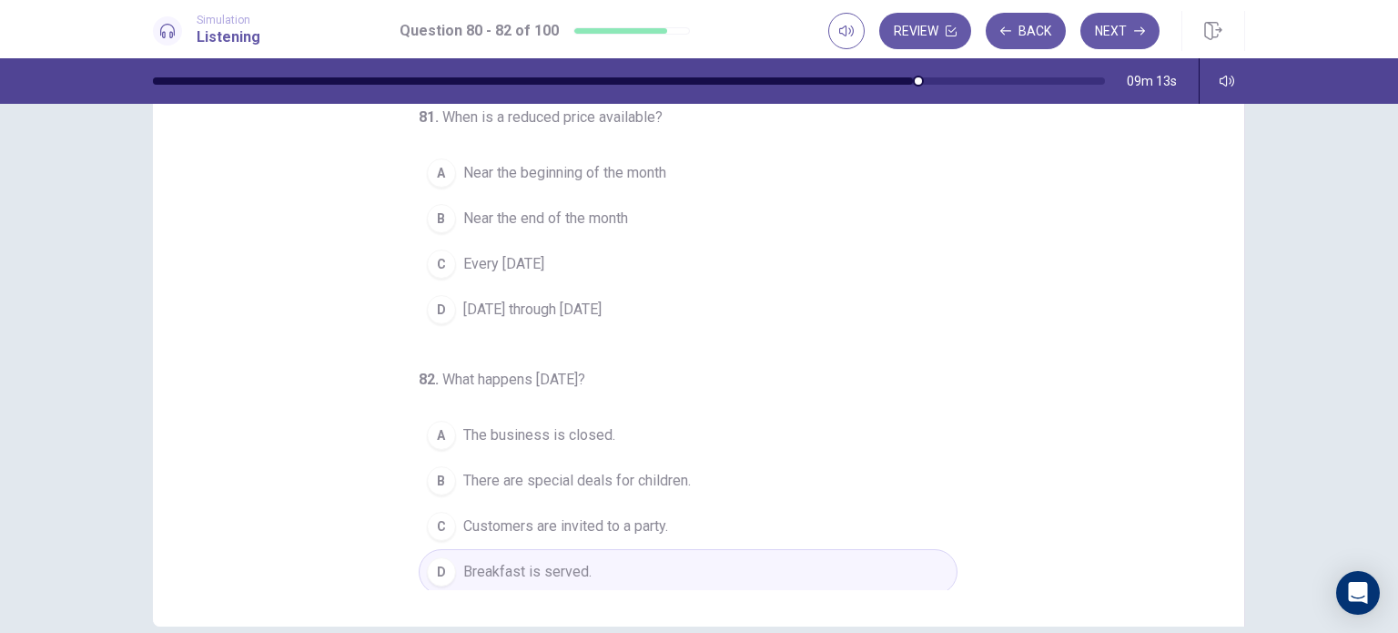
scroll to position [182, 0]
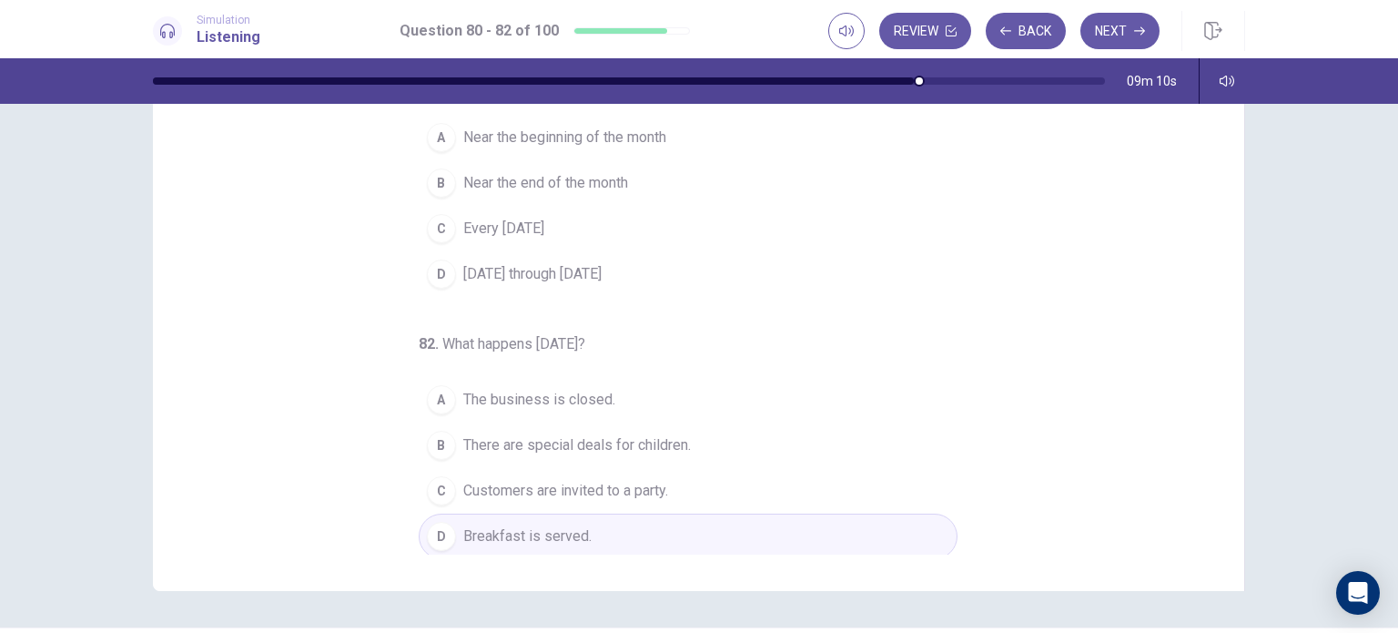
click at [649, 487] on span "Customers are invited to a party." at bounding box center [565, 491] width 205 height 22
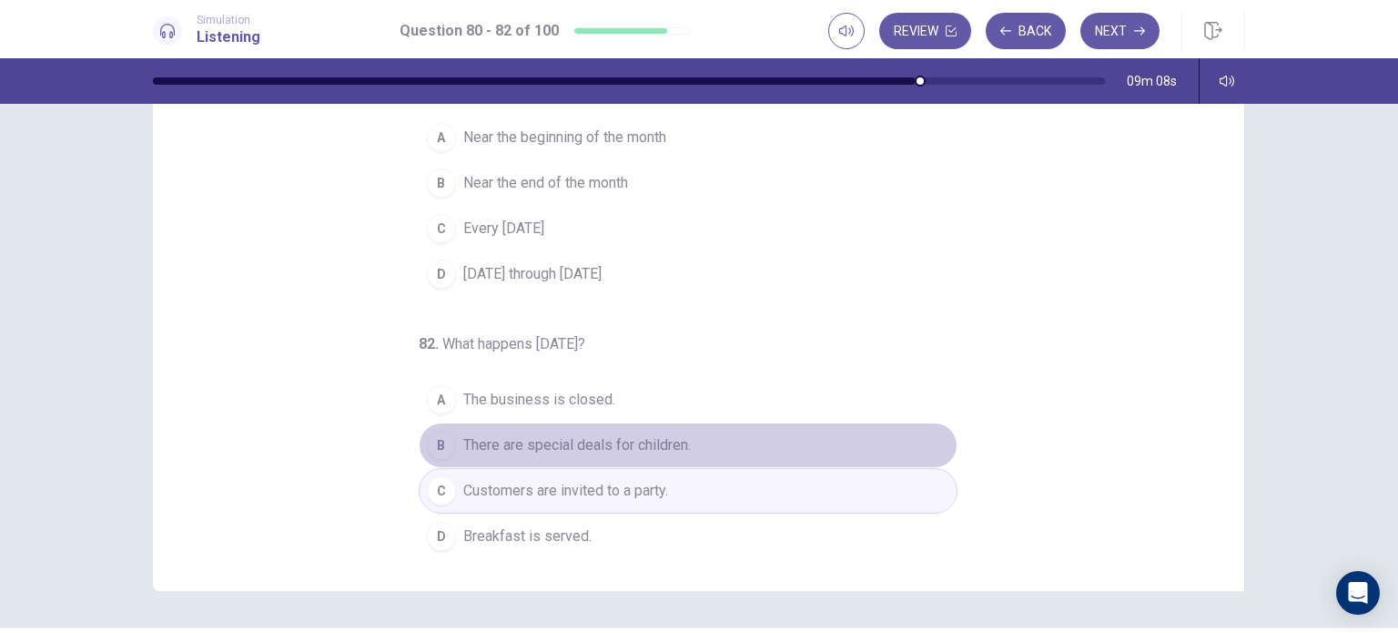
click at [685, 447] on button "B There are special deals for children." at bounding box center [688, 445] width 539 height 46
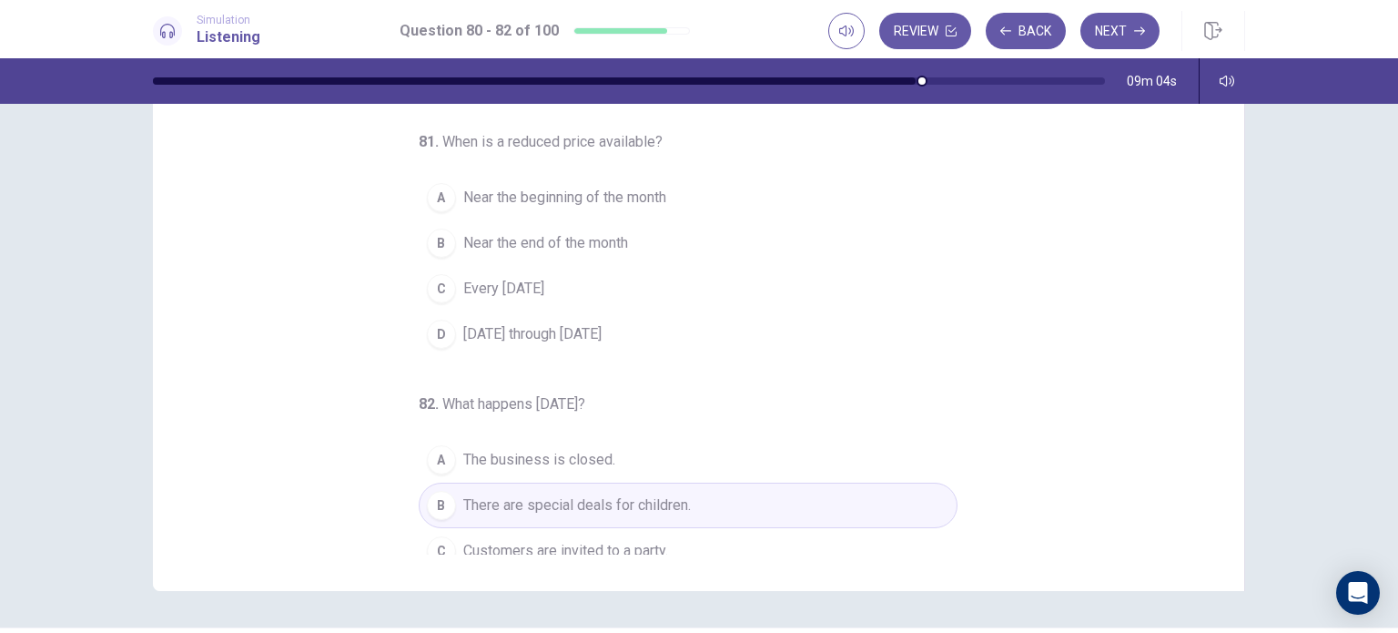
scroll to position [95, 0]
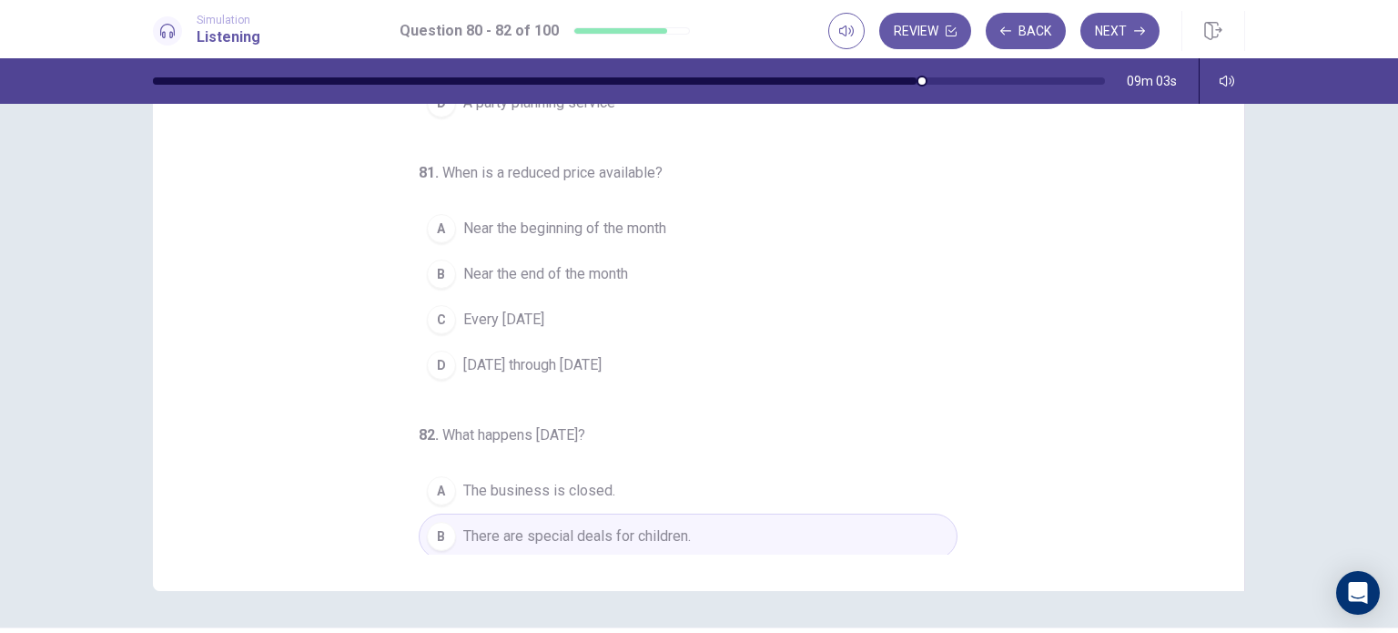
click at [535, 312] on span "Every [DATE]" at bounding box center [503, 320] width 81 height 22
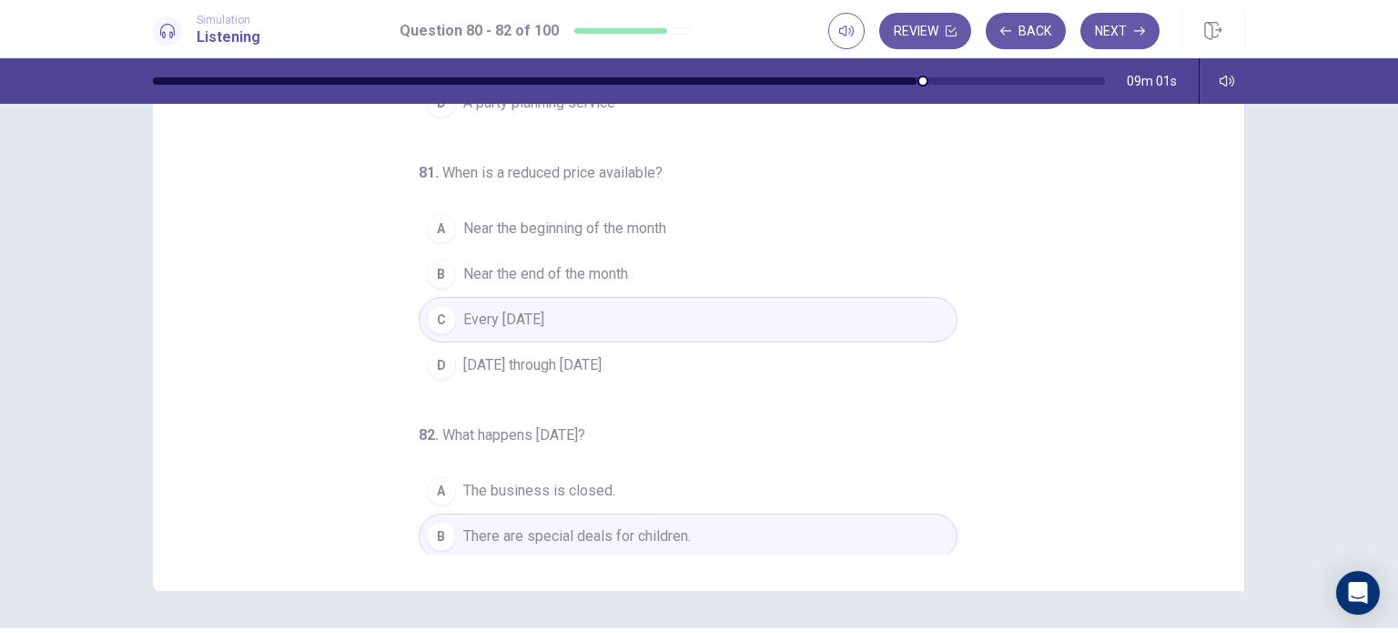
click at [616, 280] on span "Near the end of the month" at bounding box center [545, 274] width 165 height 22
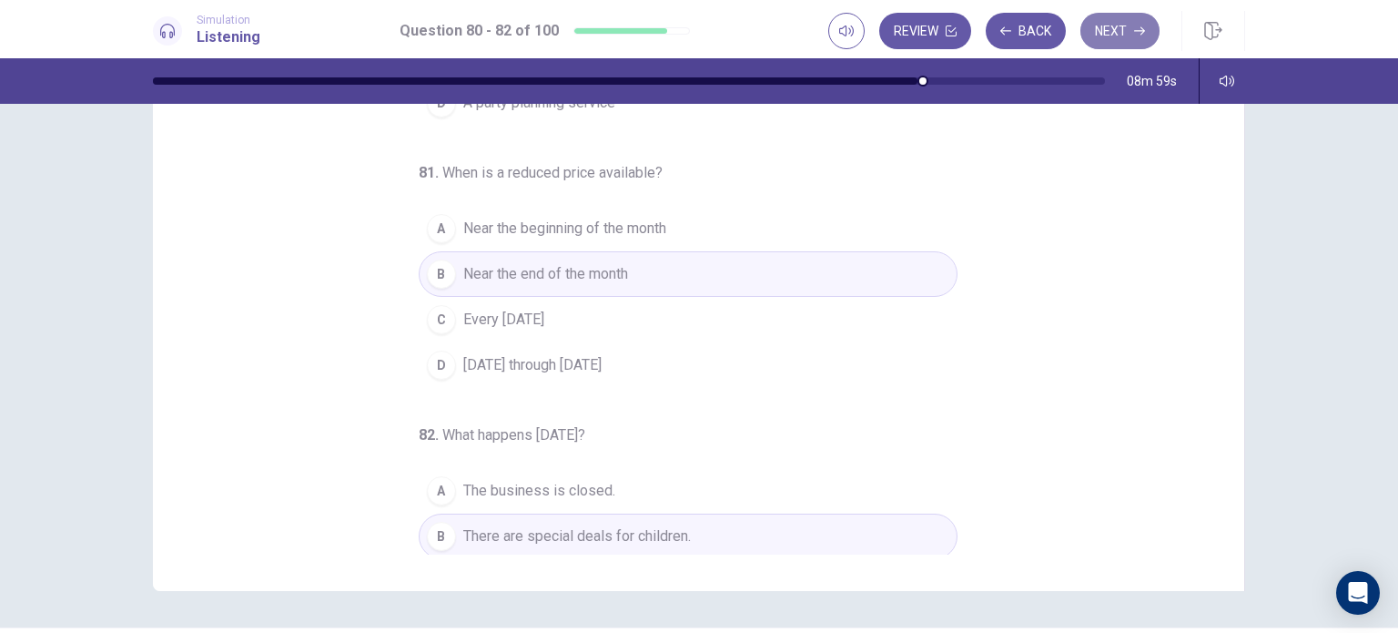
click at [1129, 38] on button "Next" at bounding box center [1119, 31] width 79 height 36
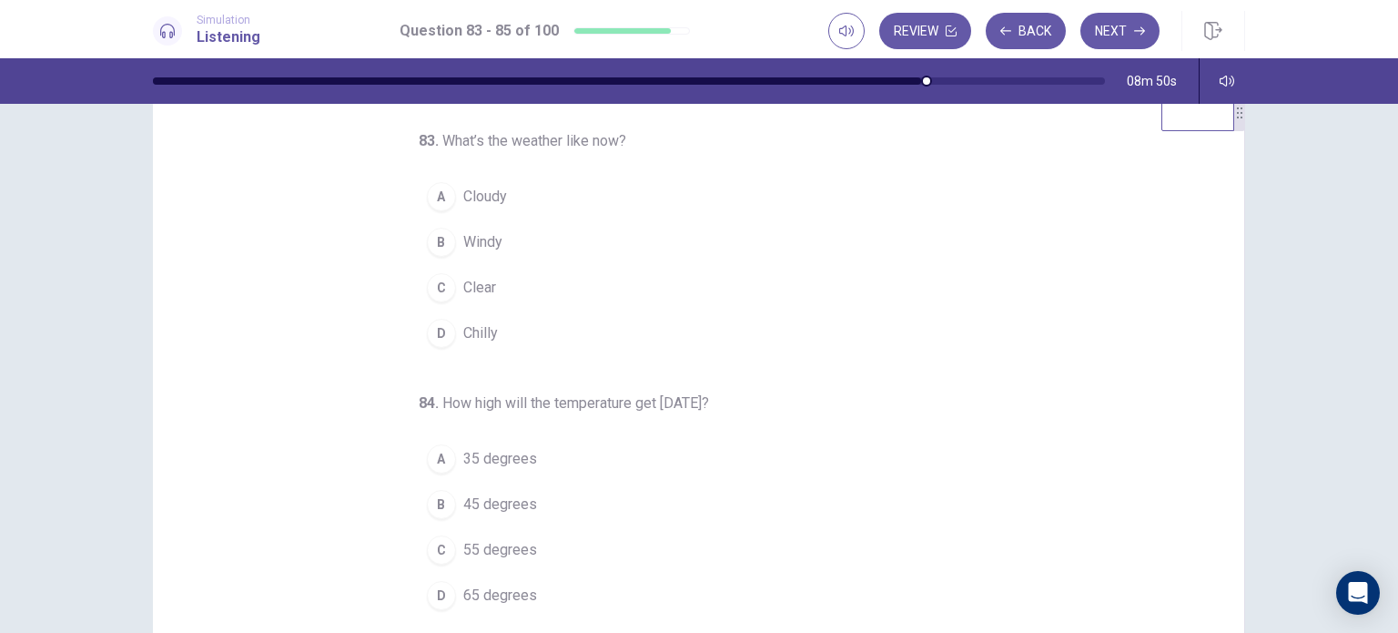
scroll to position [48, 0]
click at [441, 291] on div "C" at bounding box center [441, 285] width 29 height 29
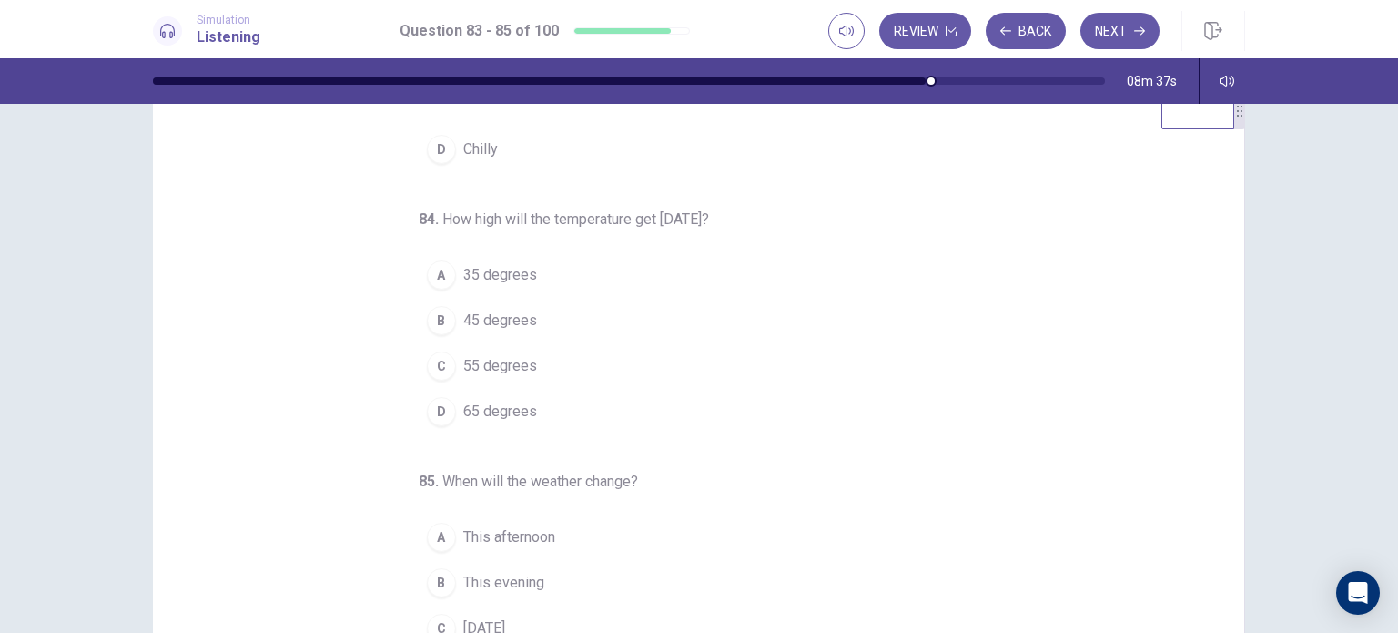
scroll to position [186, 0]
click at [440, 353] on div "C" at bounding box center [441, 362] width 29 height 29
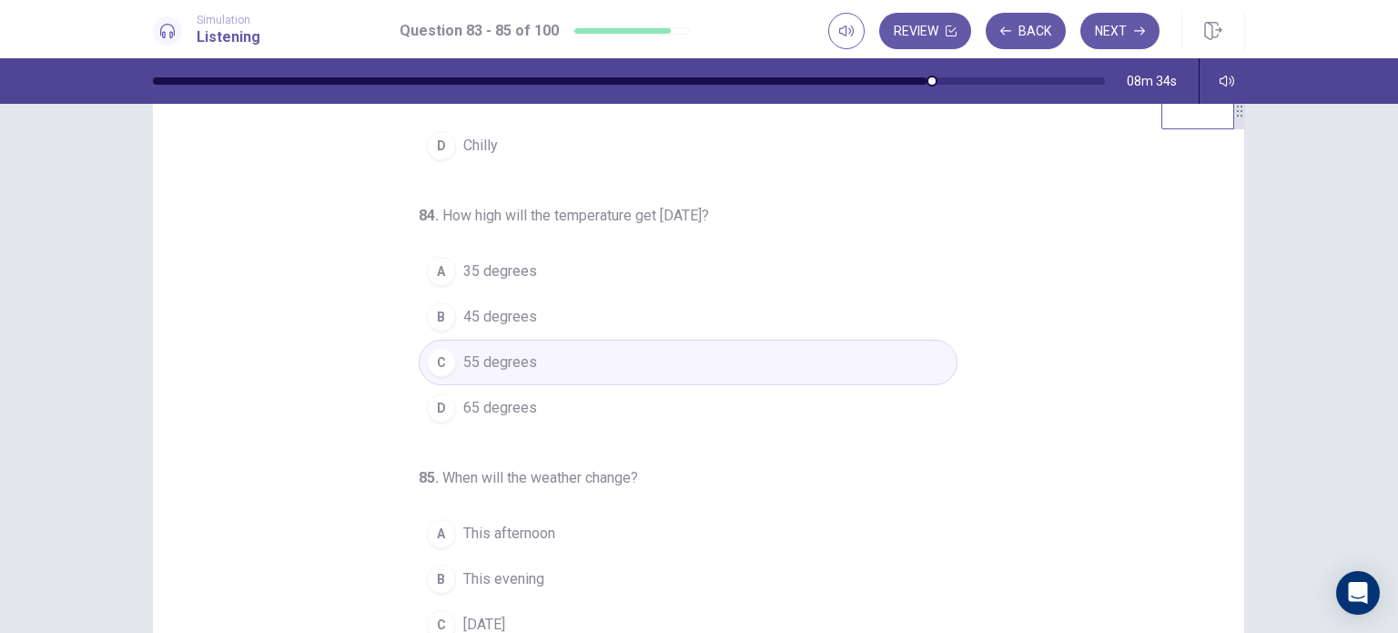
scroll to position [139, 0]
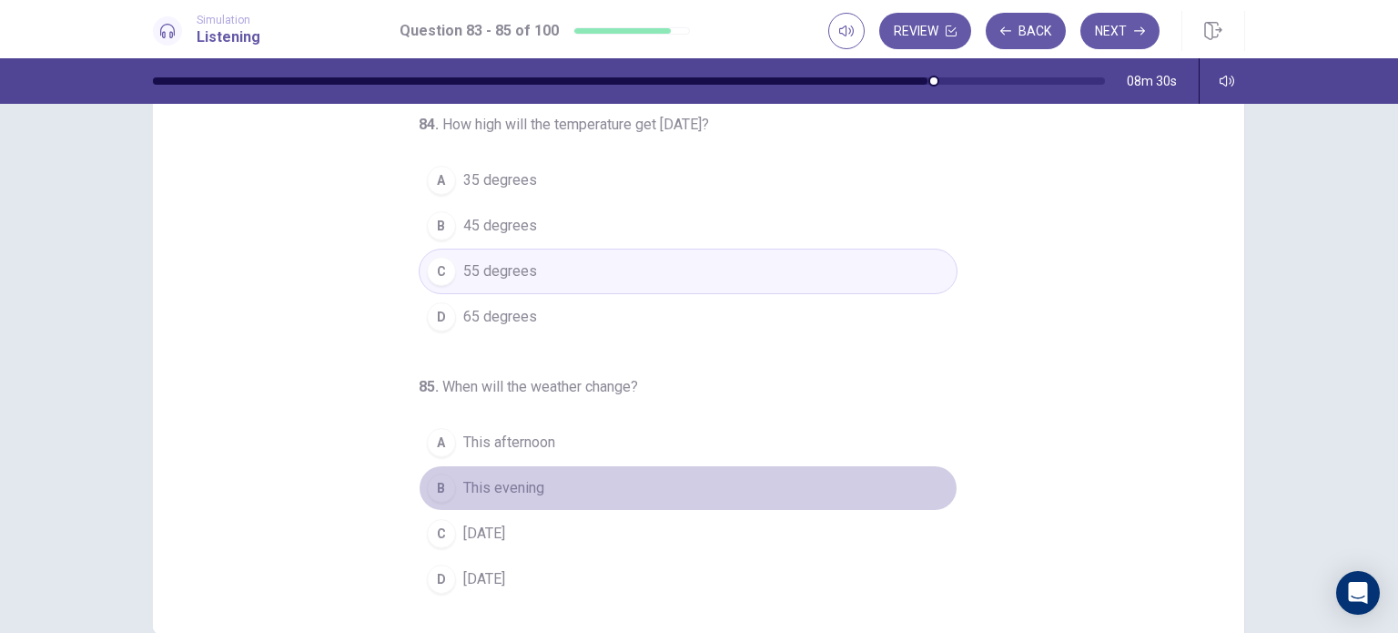
click at [437, 491] on div "B" at bounding box center [441, 487] width 29 height 29
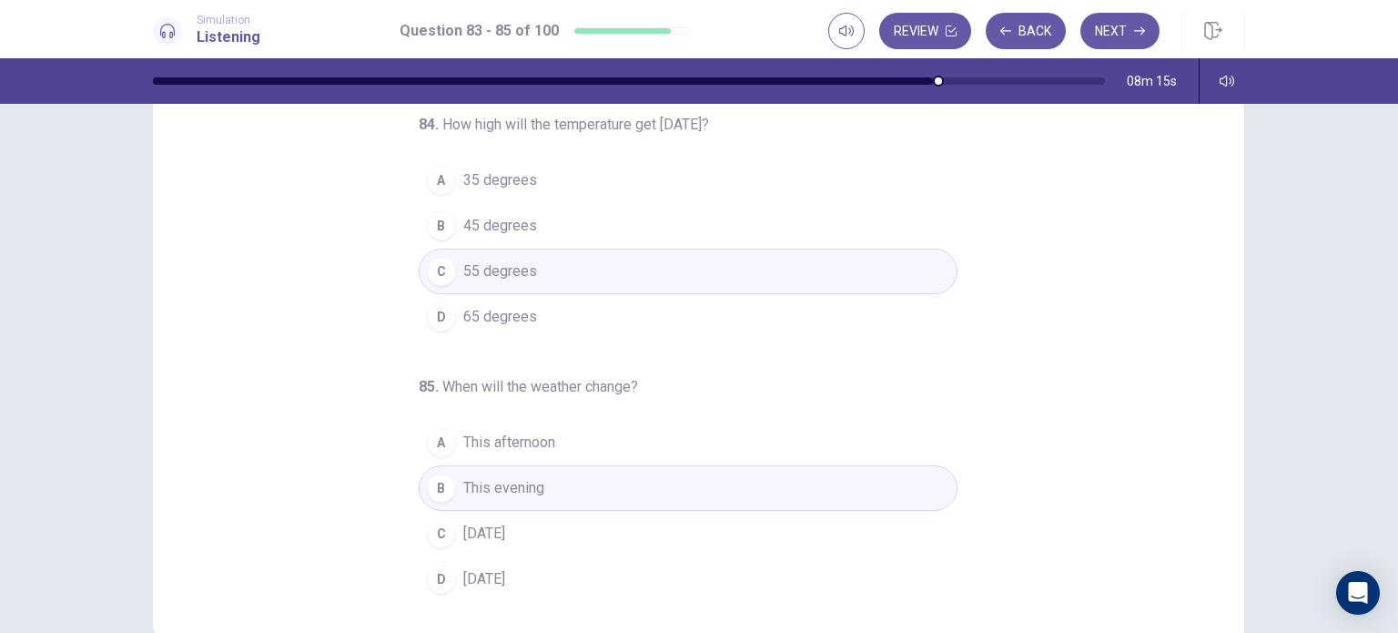
click at [684, 564] on button "D [DATE]" at bounding box center [688, 579] width 539 height 46
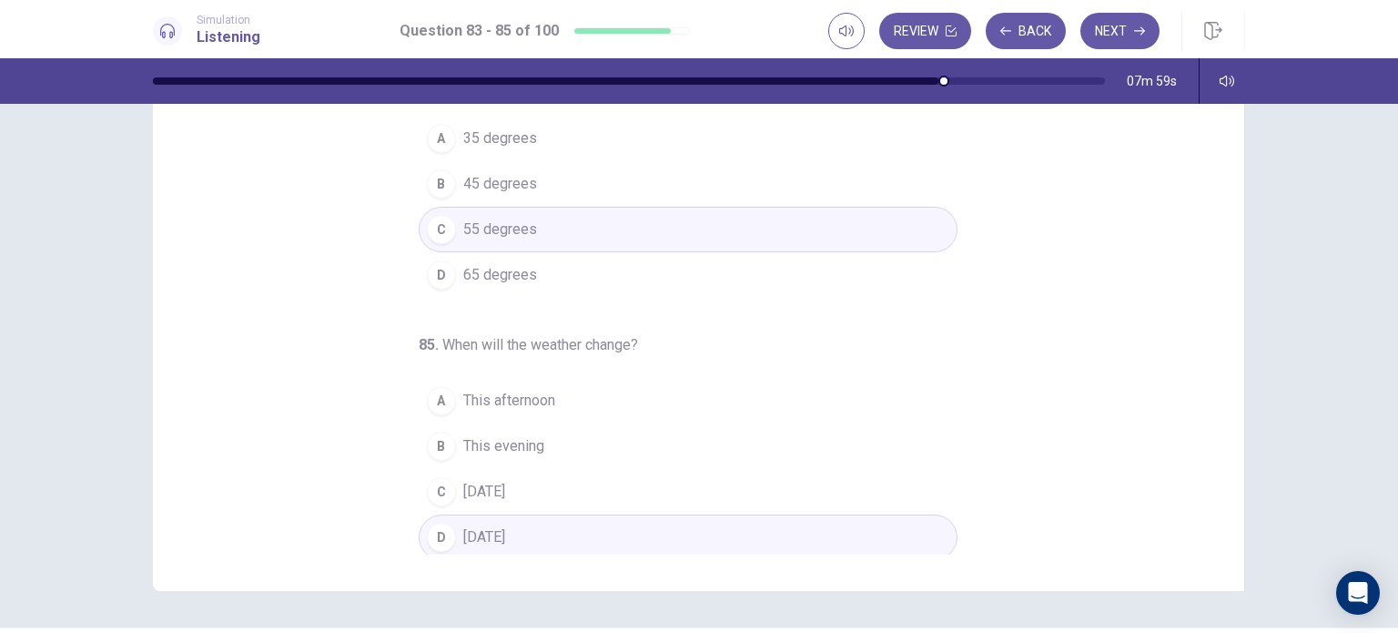
scroll to position [186, 0]
click at [1129, 45] on button "Next" at bounding box center [1119, 31] width 79 height 36
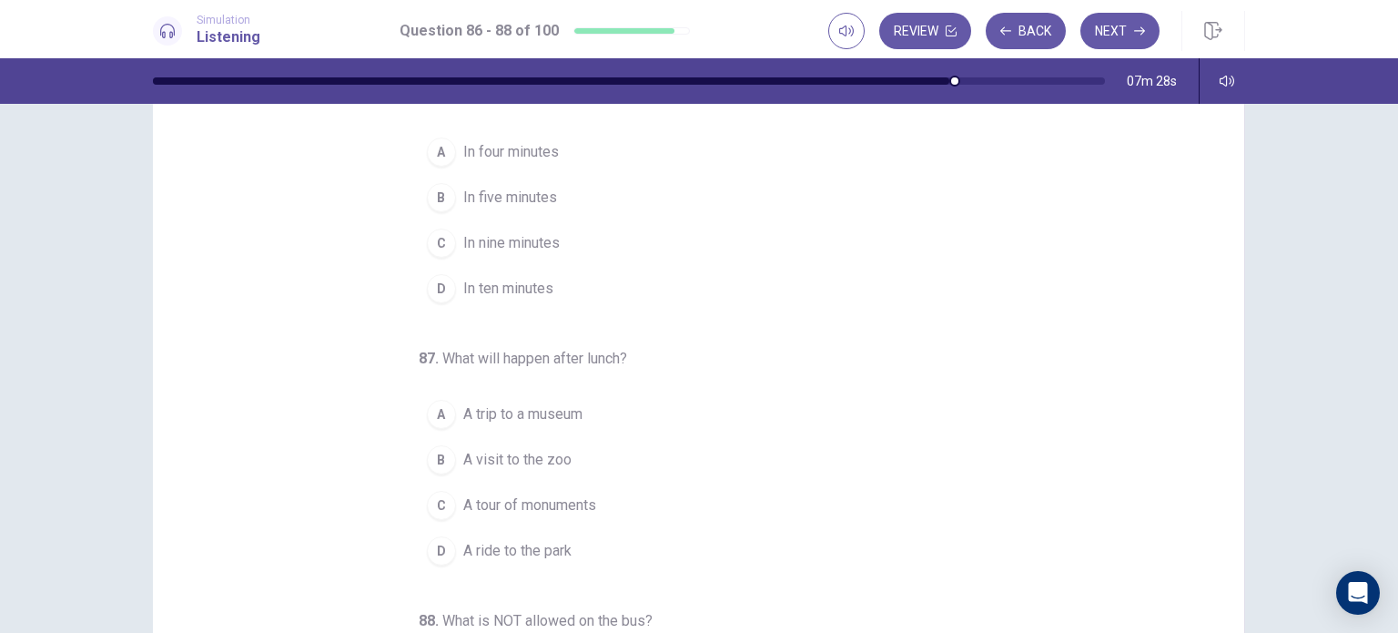
scroll to position [0, 0]
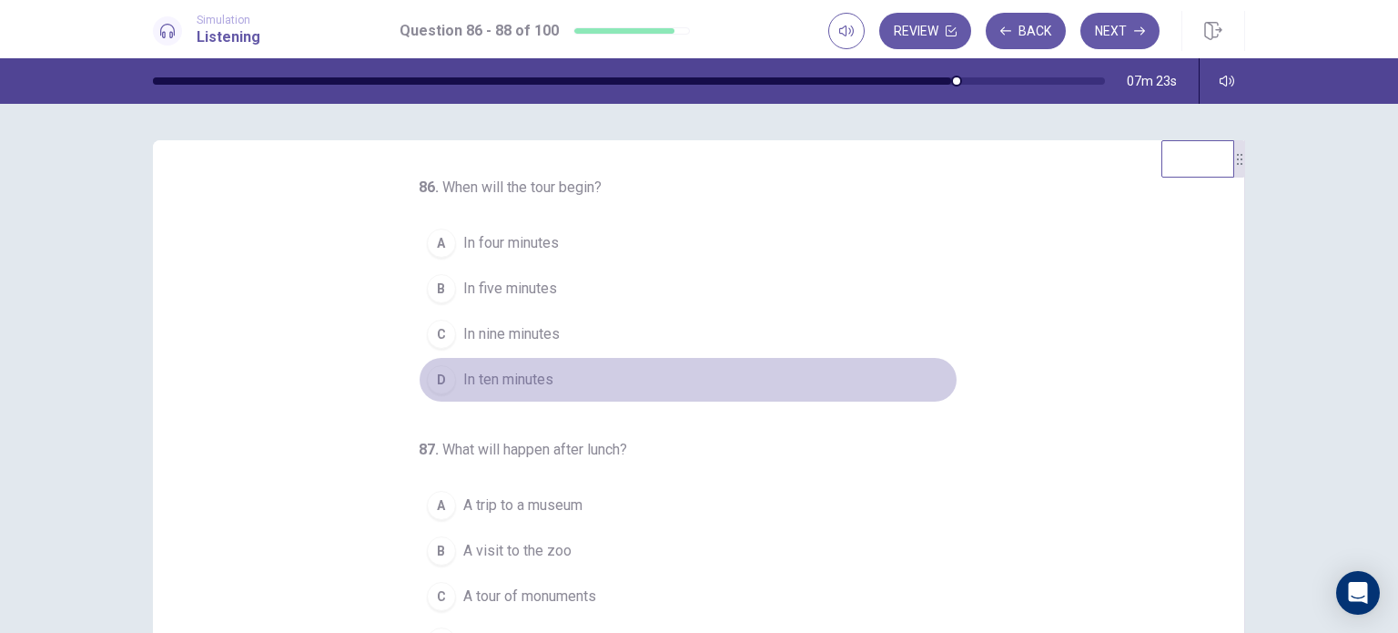
click at [436, 372] on div "D" at bounding box center [441, 379] width 29 height 29
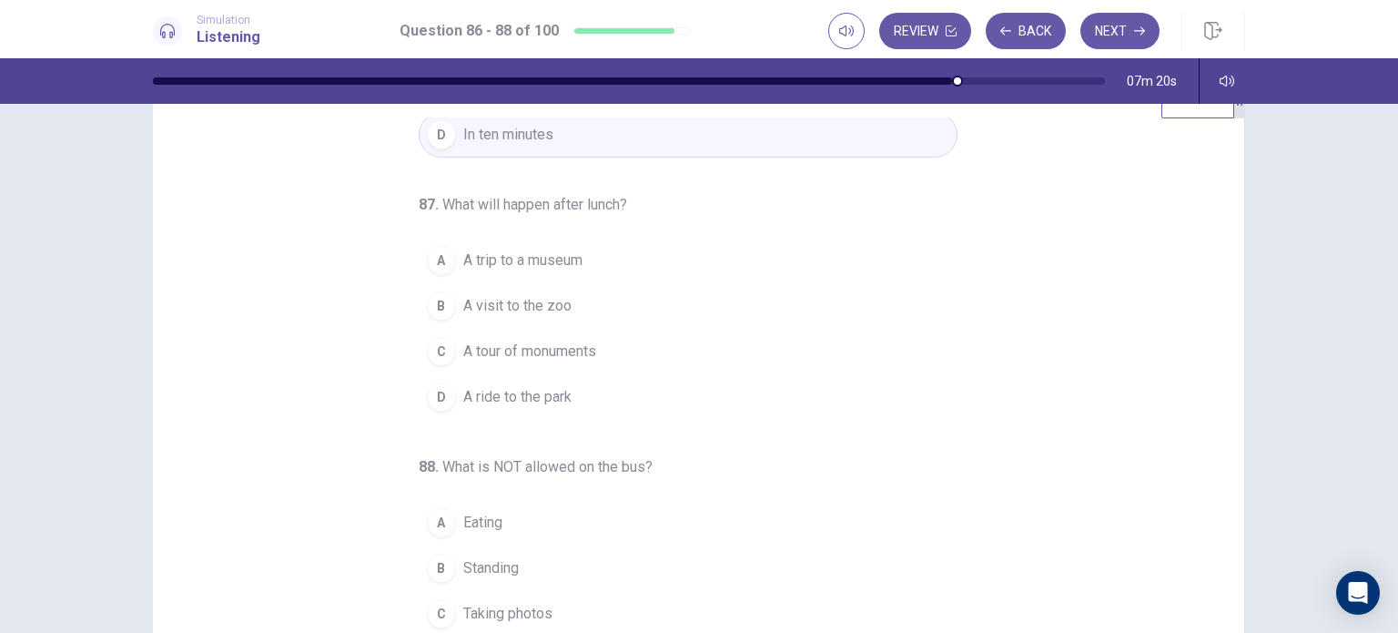
scroll to position [91, 0]
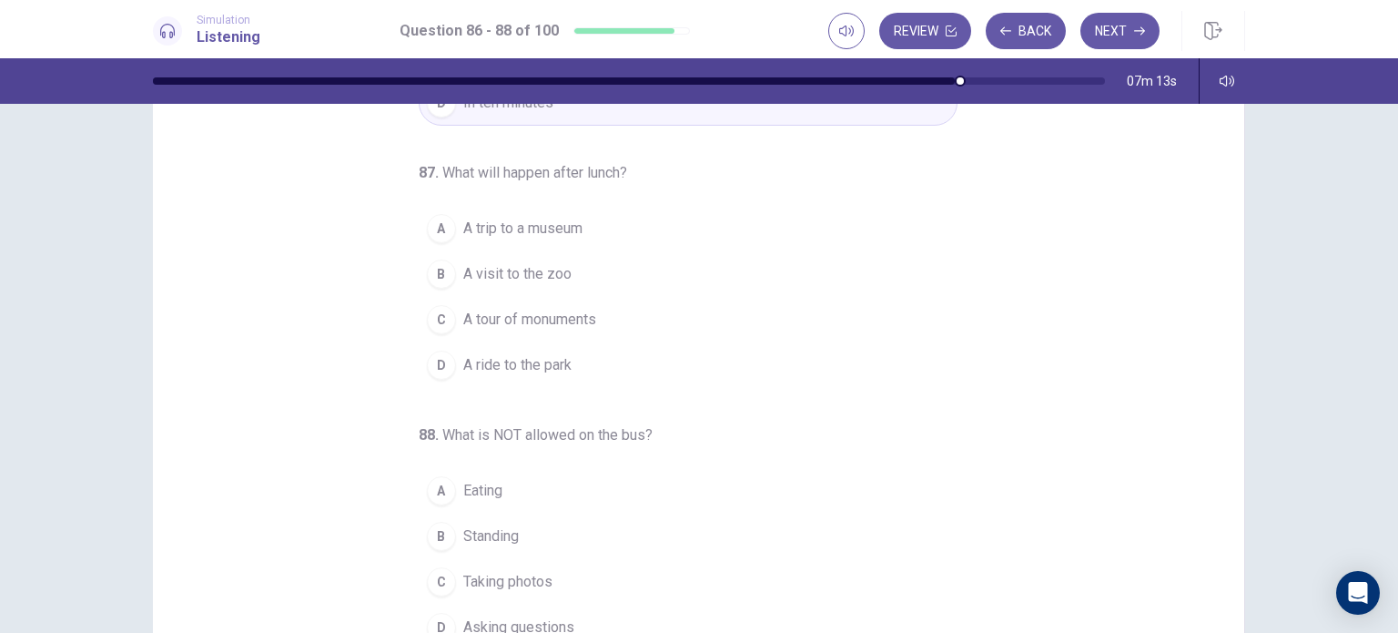
click at [444, 260] on button "B A visit to the zoo" at bounding box center [688, 274] width 539 height 46
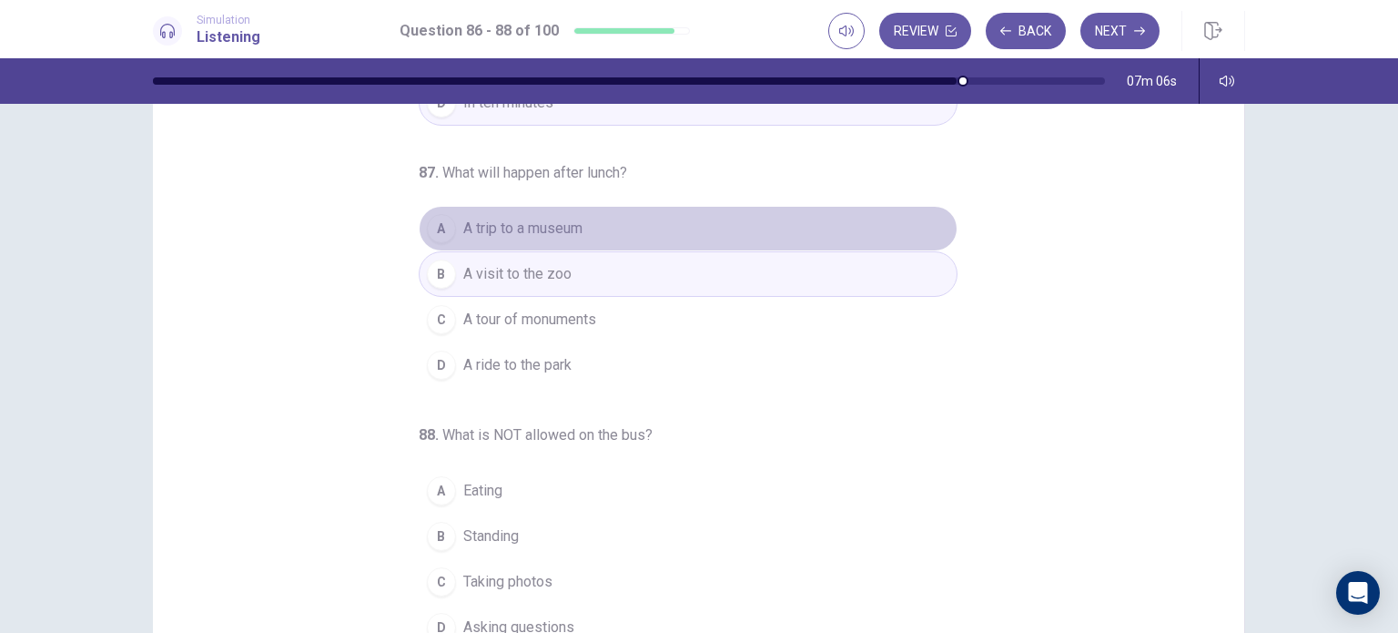
click at [521, 230] on span "A trip to a museum" at bounding box center [522, 229] width 119 height 22
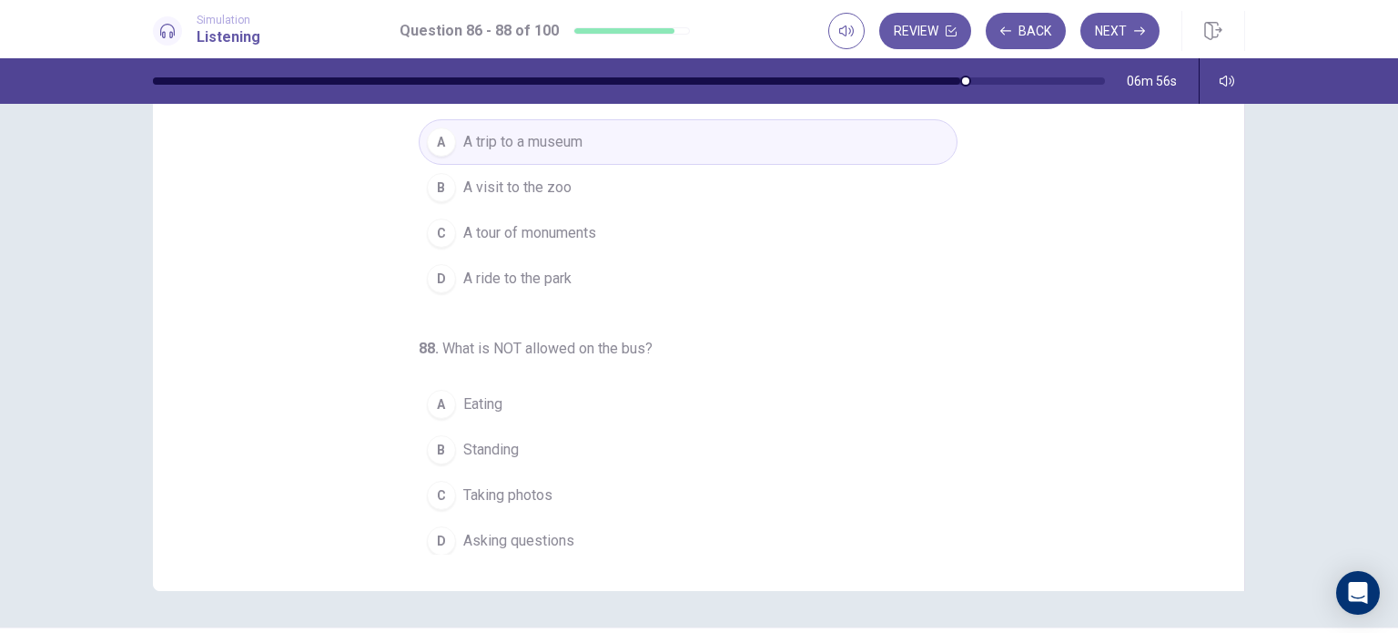
scroll to position [186, 0]
click at [486, 434] on span "Standing" at bounding box center [491, 445] width 56 height 22
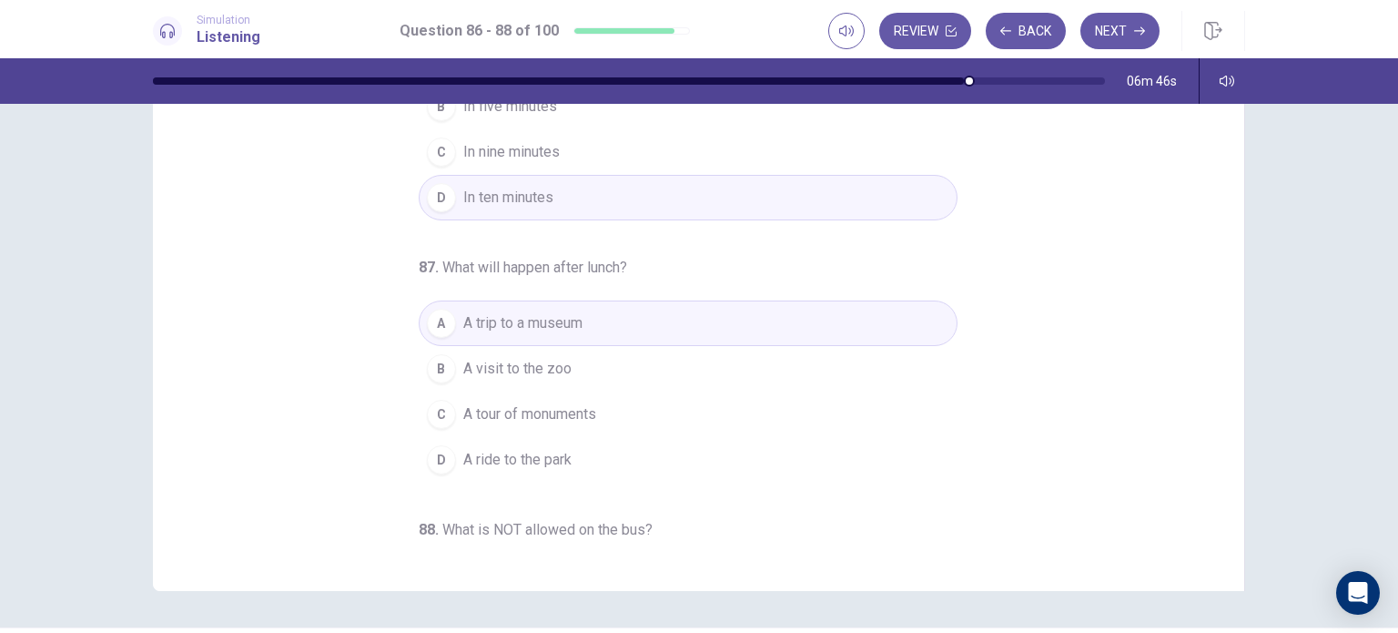
scroll to position [91, 0]
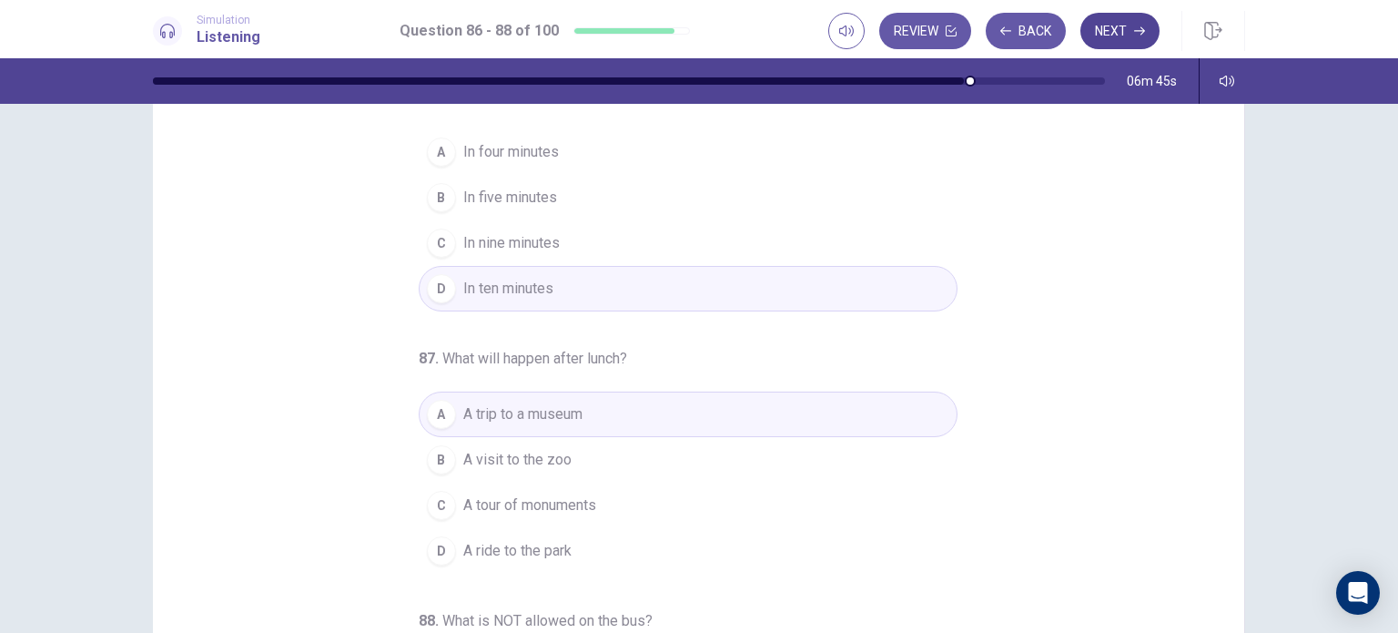
click at [1105, 34] on button "Next" at bounding box center [1119, 31] width 79 height 36
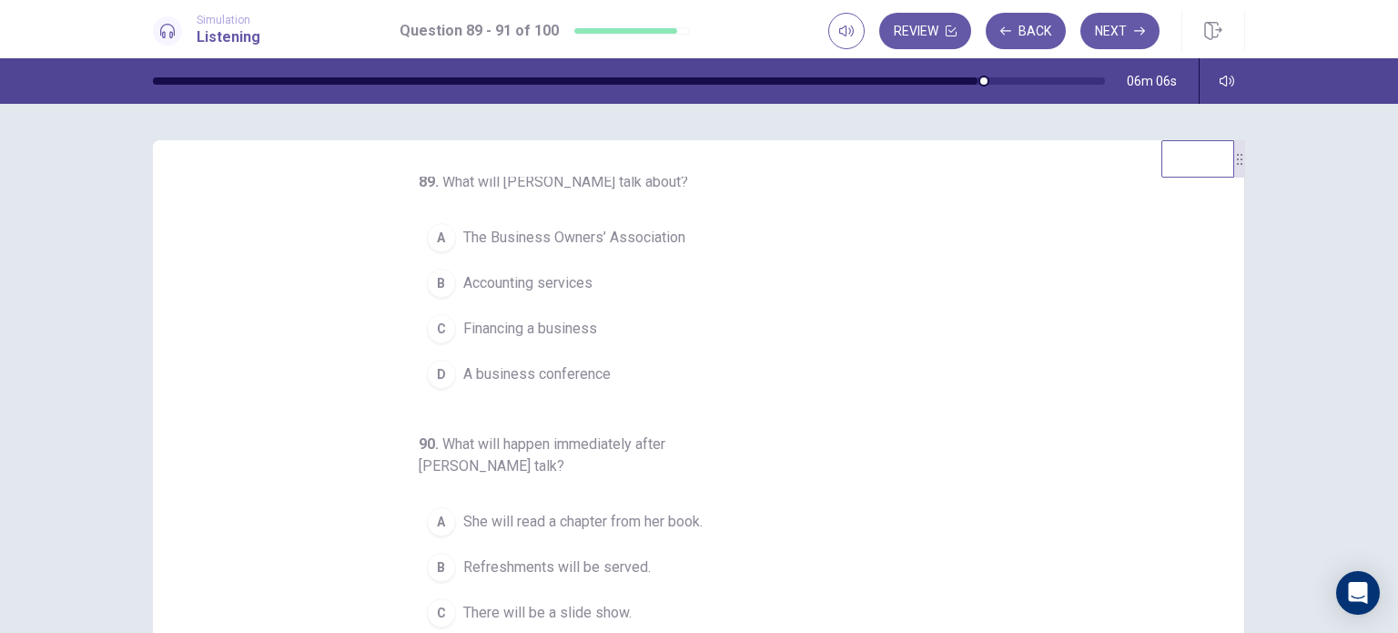
scroll to position [0, 0]
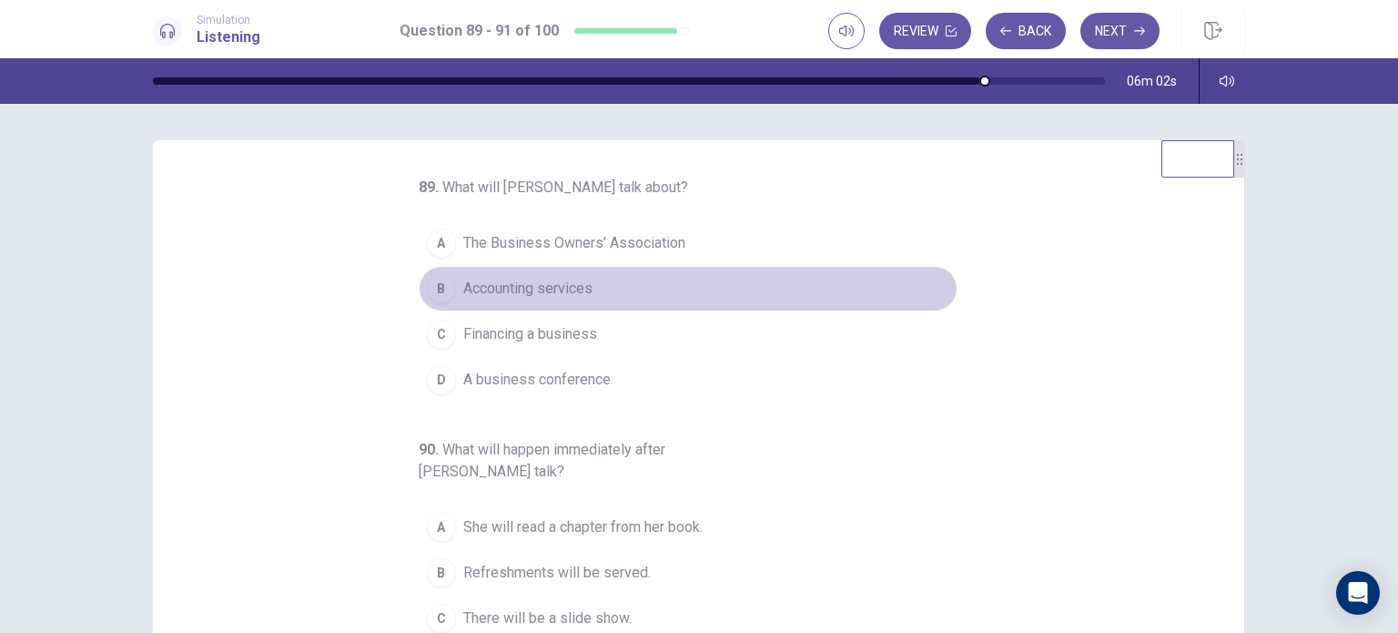
click at [644, 294] on button "B Accounting services" at bounding box center [688, 289] width 539 height 46
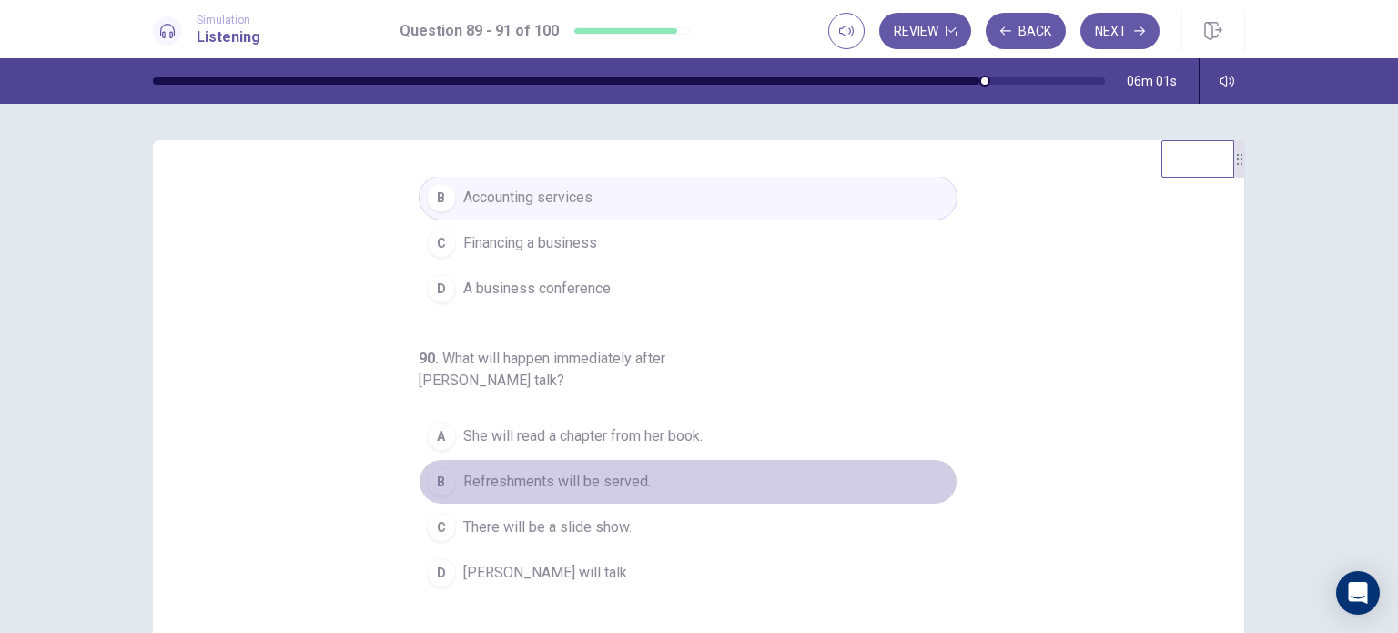
click at [568, 471] on span "Refreshments will be served." at bounding box center [556, 482] width 187 height 22
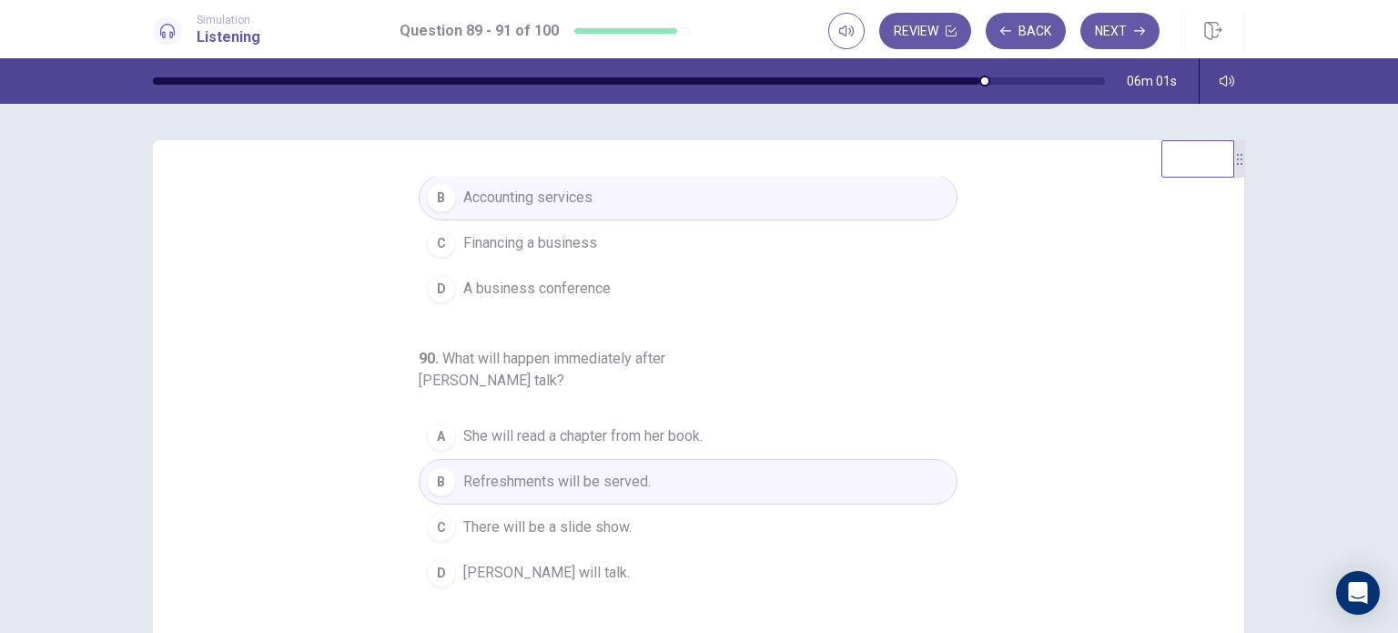
scroll to position [208, 0]
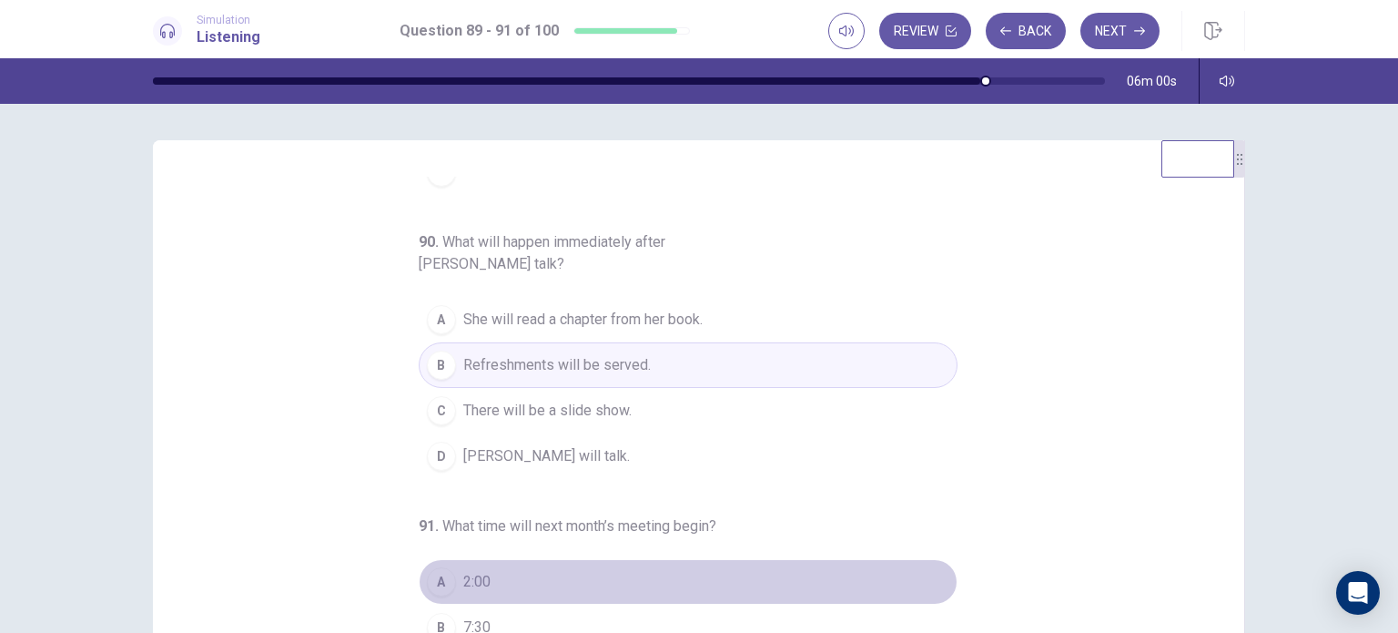
click at [522, 577] on button "A 2:00" at bounding box center [688, 582] width 539 height 46
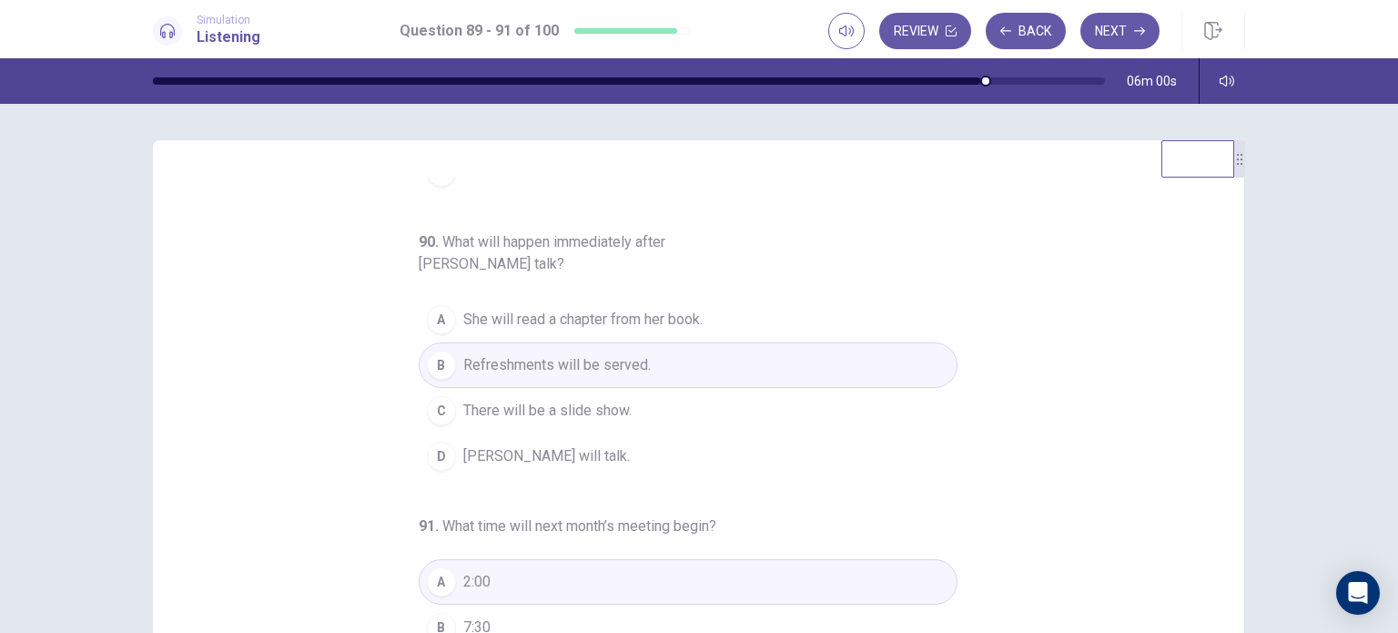
scroll to position [0, 0]
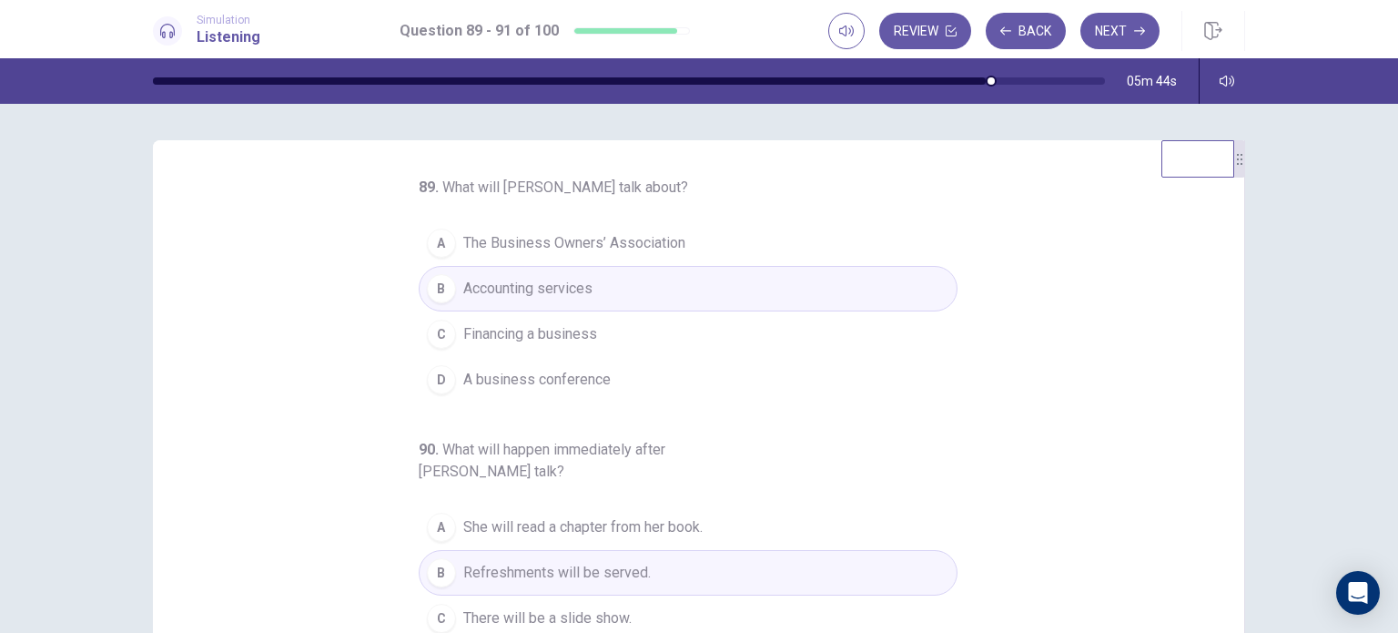
click at [698, 328] on button "C Financing a business" at bounding box center [688, 334] width 539 height 46
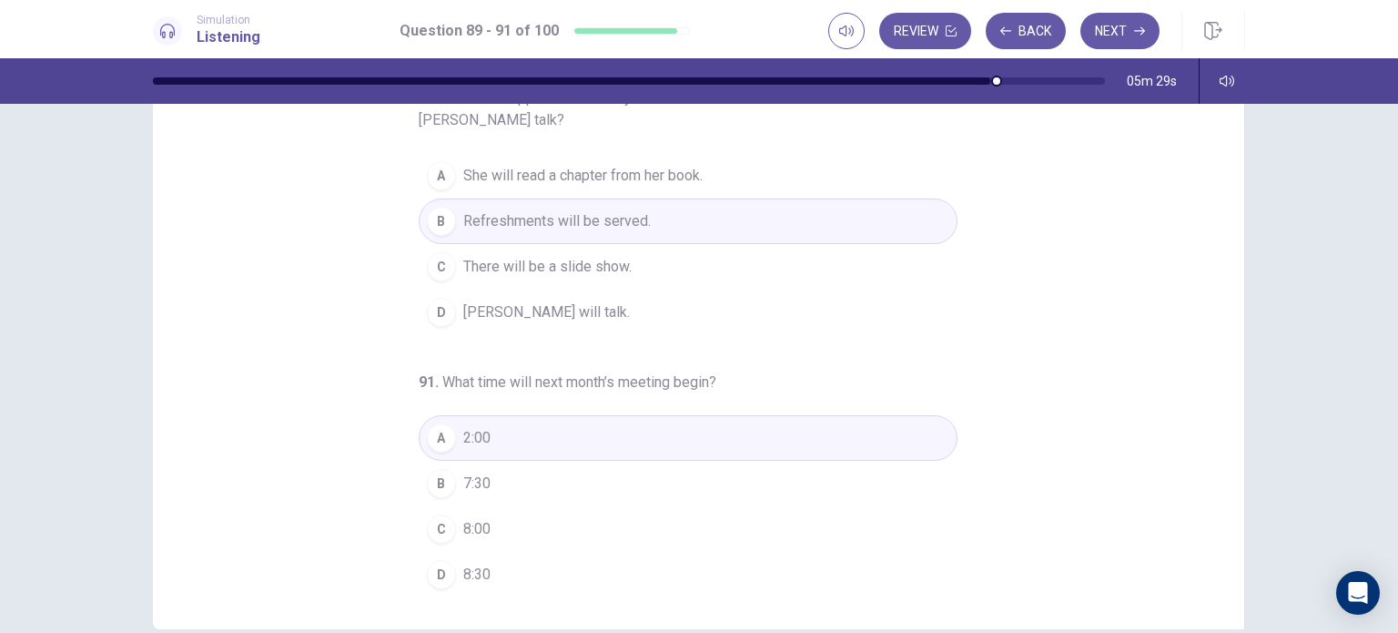
scroll to position [143, 0]
click at [606, 491] on button "B 7:30" at bounding box center [688, 484] width 539 height 46
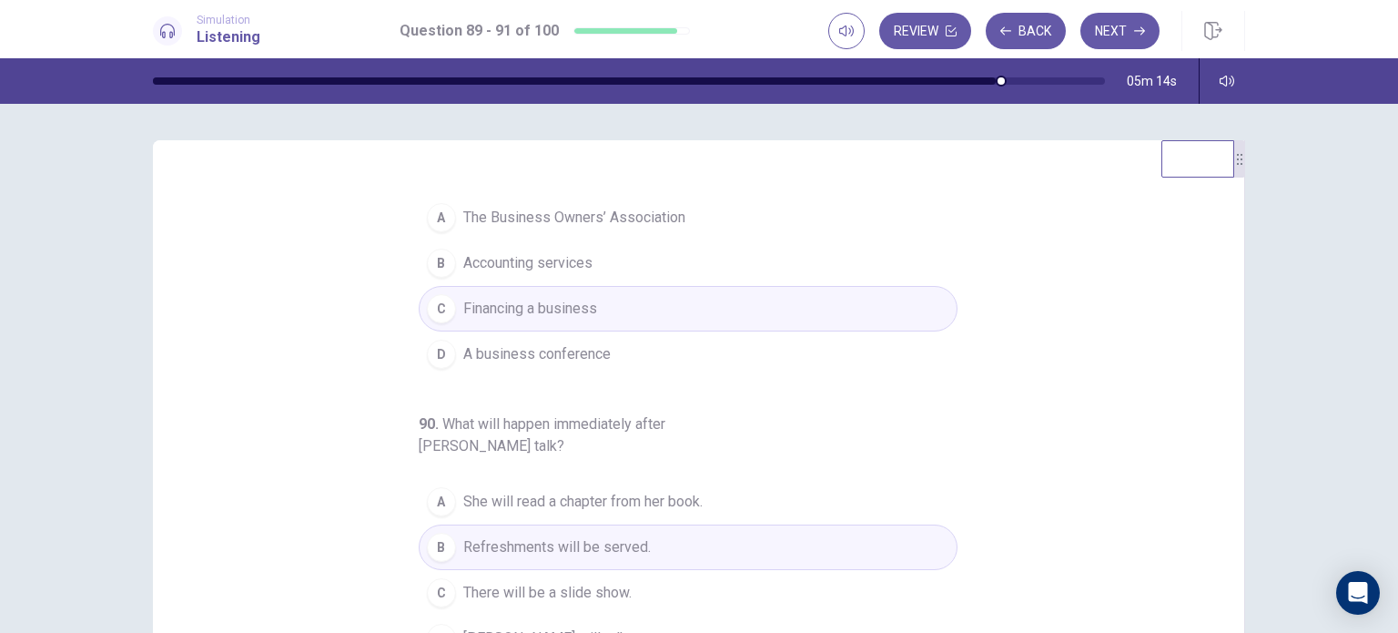
scroll to position [0, 0]
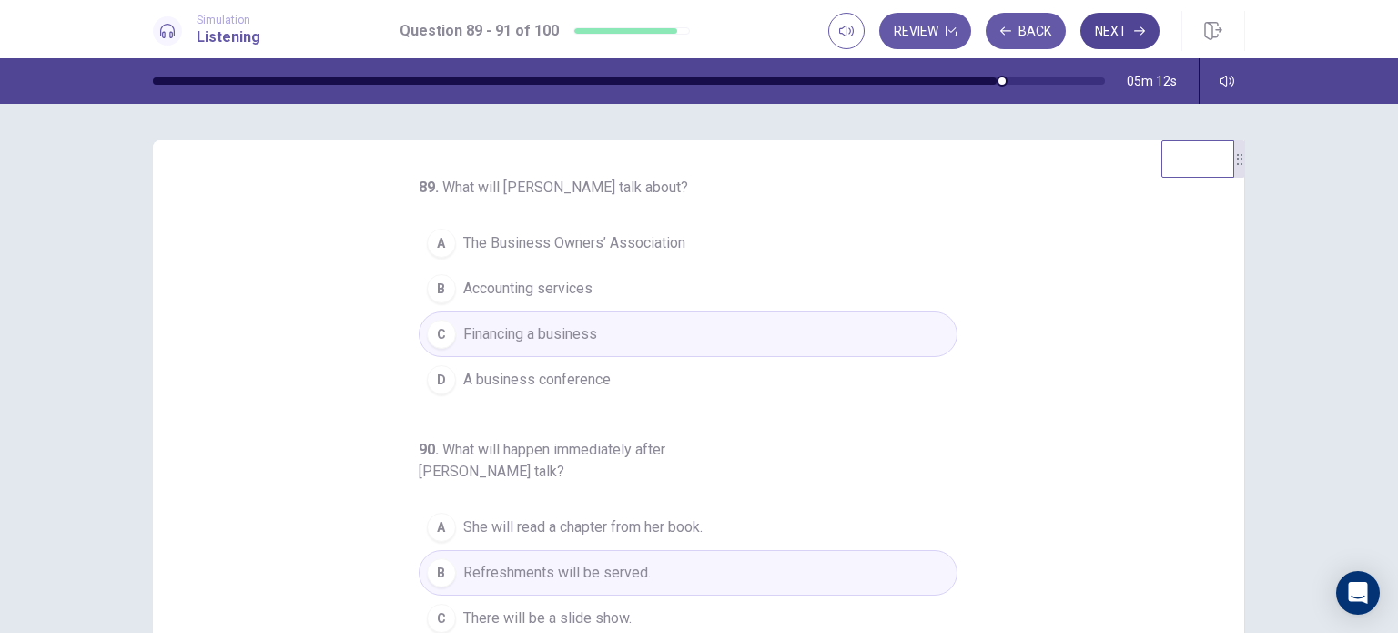
click at [1117, 29] on button "Next" at bounding box center [1119, 31] width 79 height 36
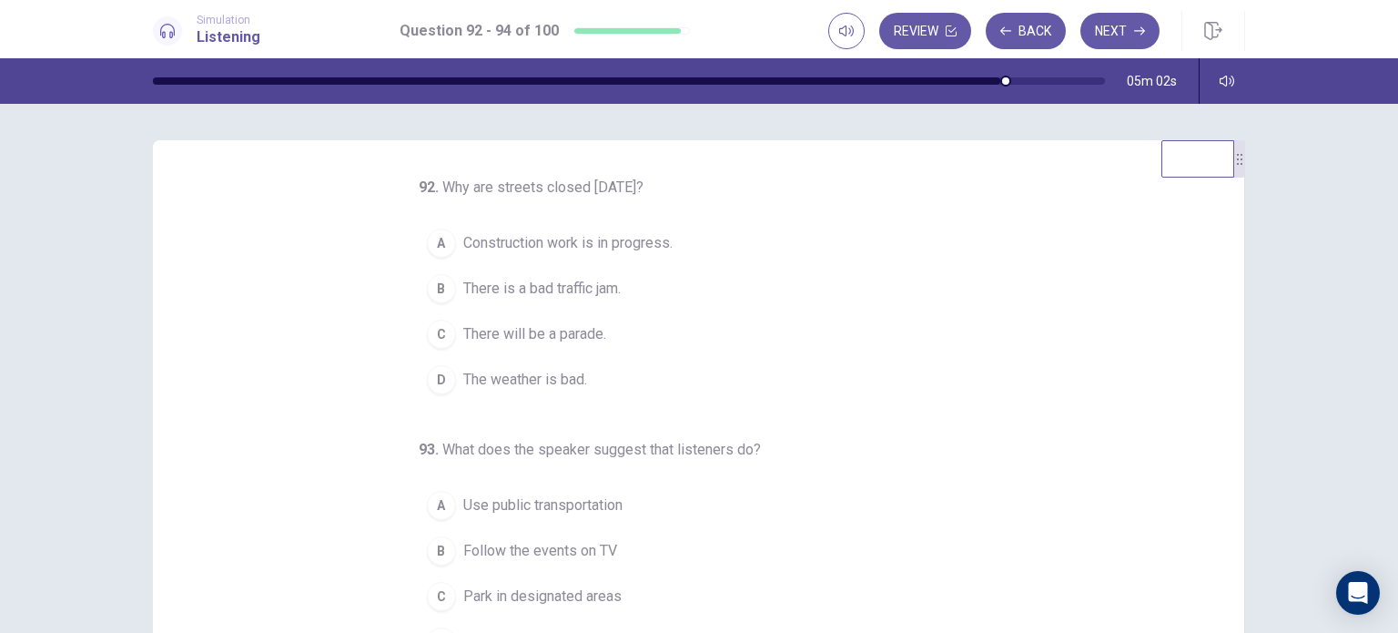
click at [547, 338] on span "There will be a parade." at bounding box center [534, 334] width 143 height 22
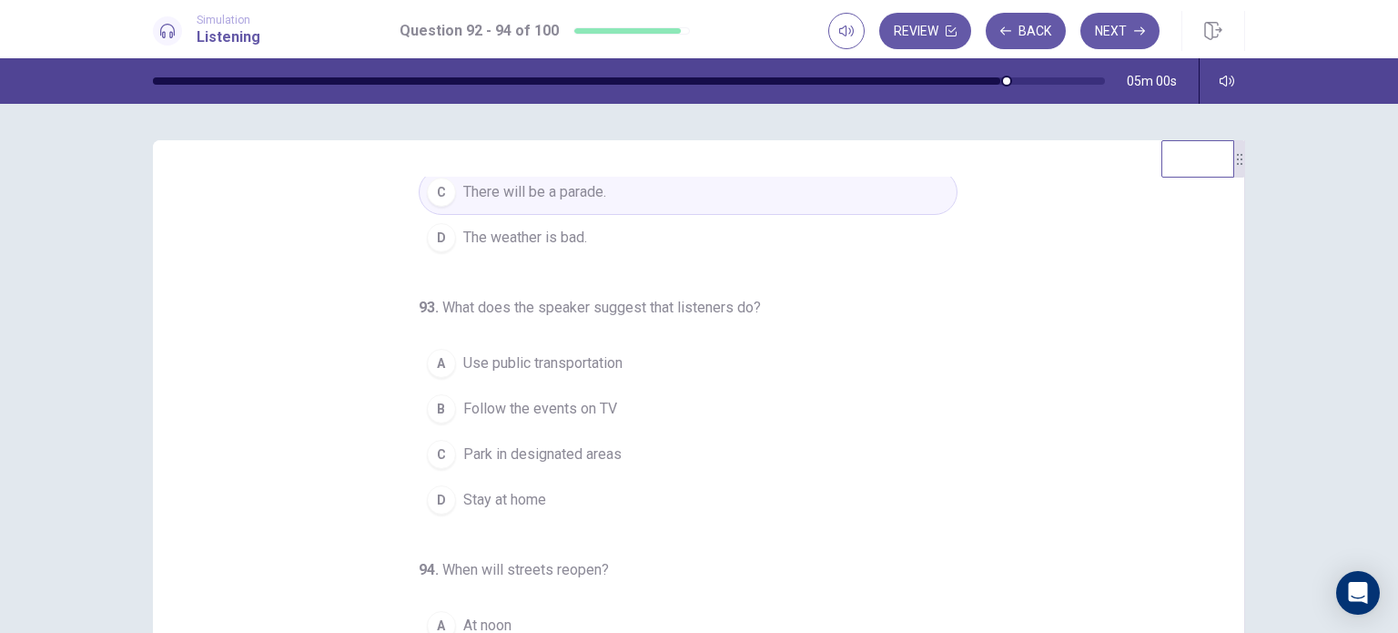
scroll to position [182, 0]
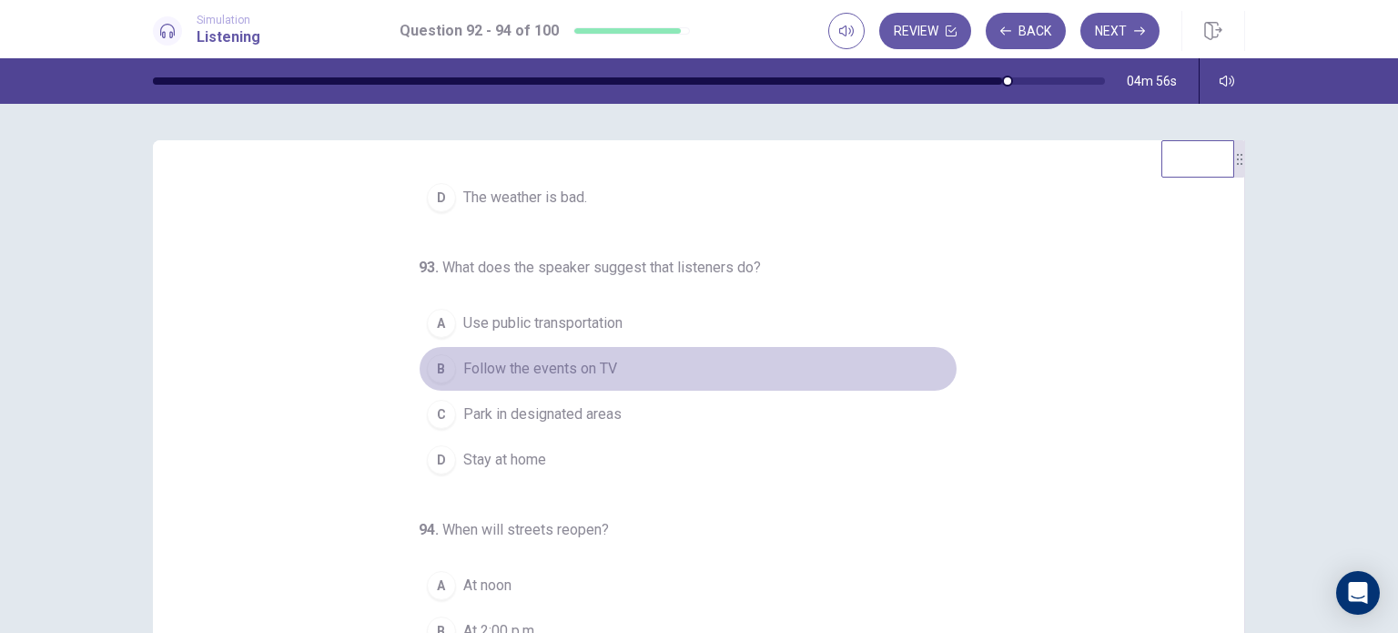
click at [597, 360] on span "Follow the events on TV" at bounding box center [540, 369] width 154 height 22
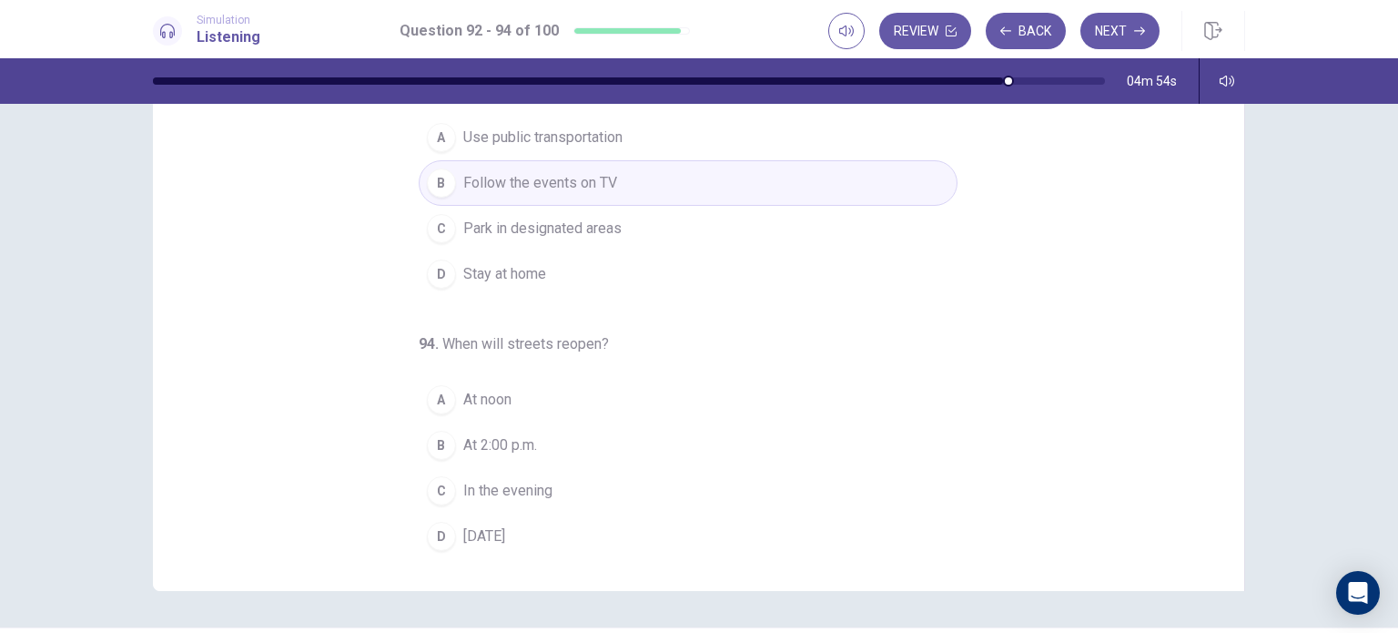
click at [451, 480] on button "C In the evening" at bounding box center [688, 491] width 539 height 46
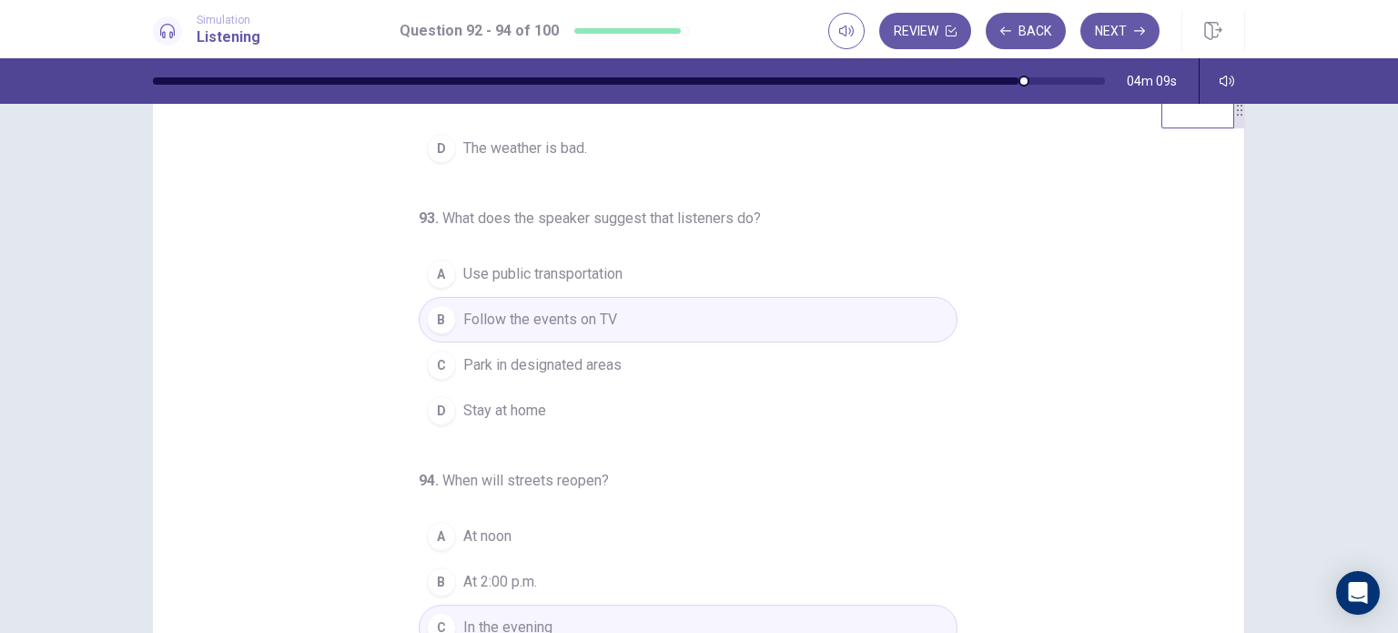
click at [627, 360] on button "C Park in designated areas" at bounding box center [688, 365] width 539 height 46
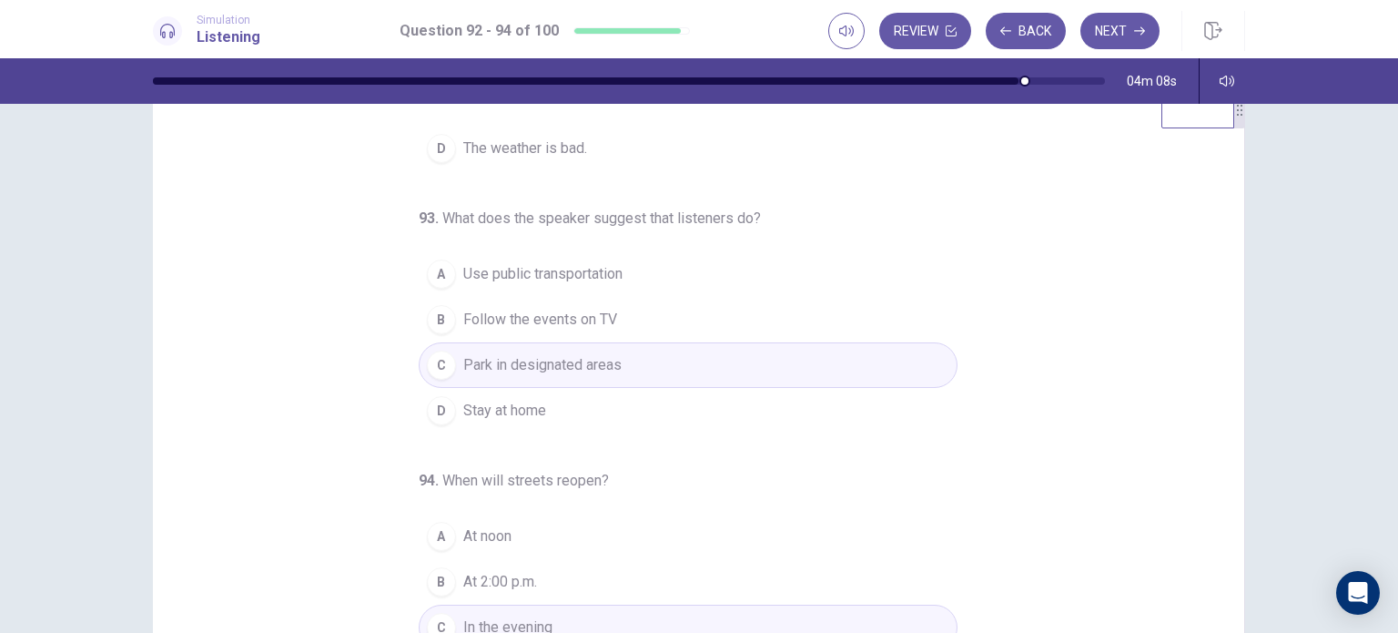
click at [682, 317] on button "B Follow the events on TV" at bounding box center [688, 320] width 539 height 46
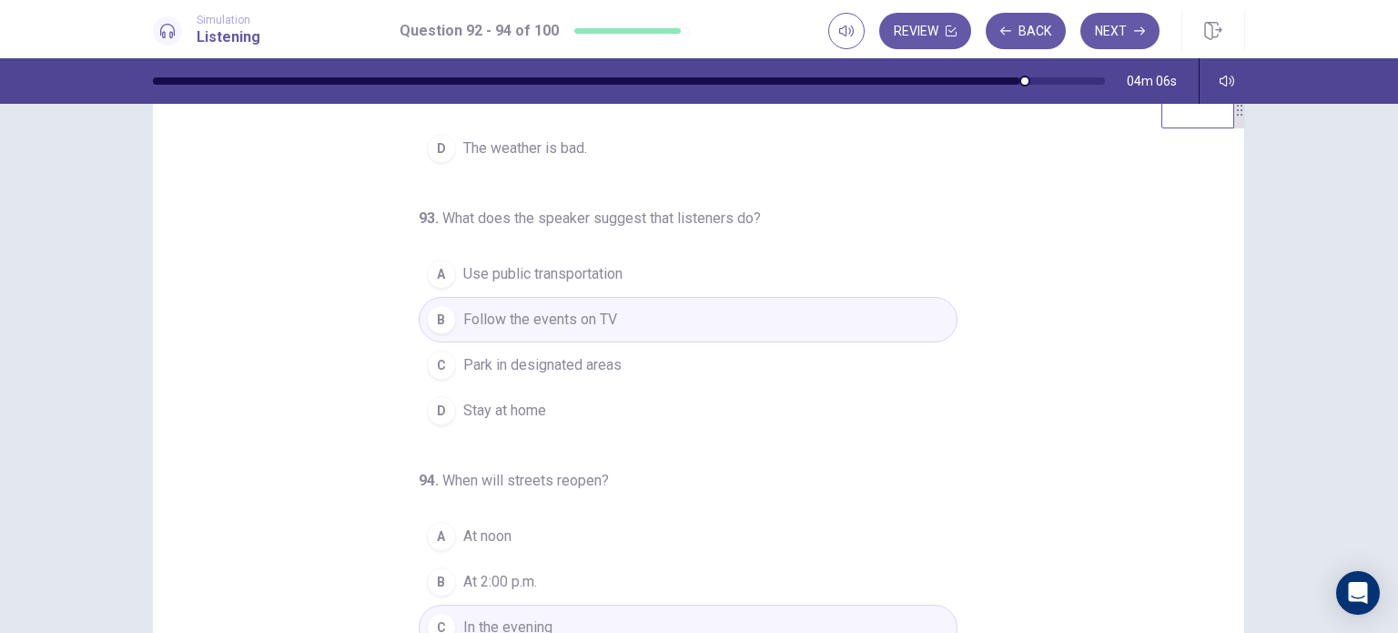
click at [710, 280] on button "A Use public transportation" at bounding box center [688, 274] width 539 height 46
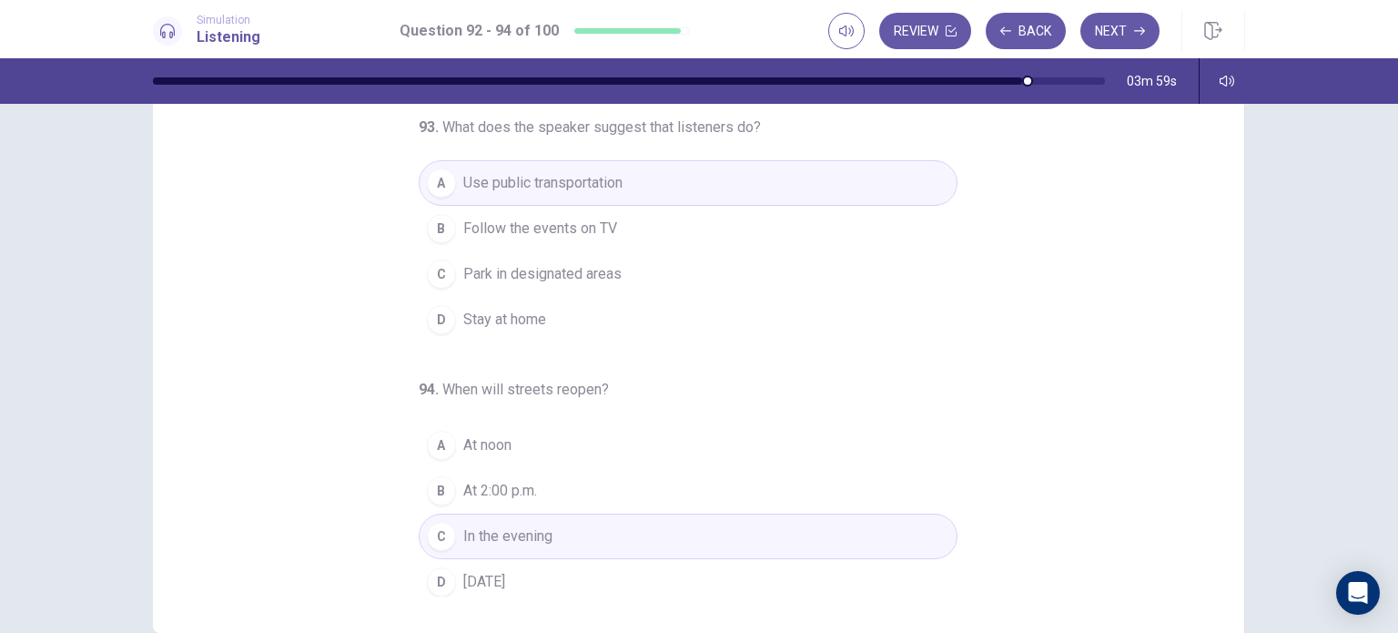
scroll to position [186, 0]
click at [546, 569] on button "D [DATE]" at bounding box center [688, 578] width 539 height 46
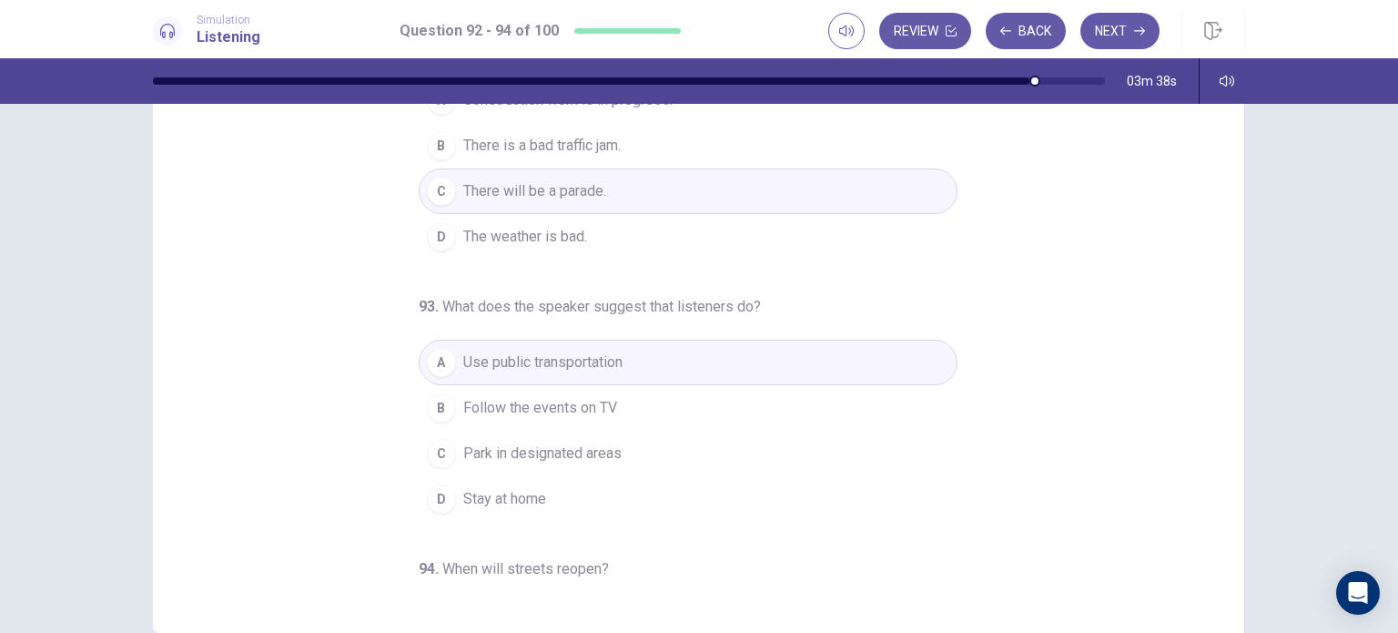
scroll to position [0, 0]
click at [1097, 35] on button "Next" at bounding box center [1119, 31] width 79 height 36
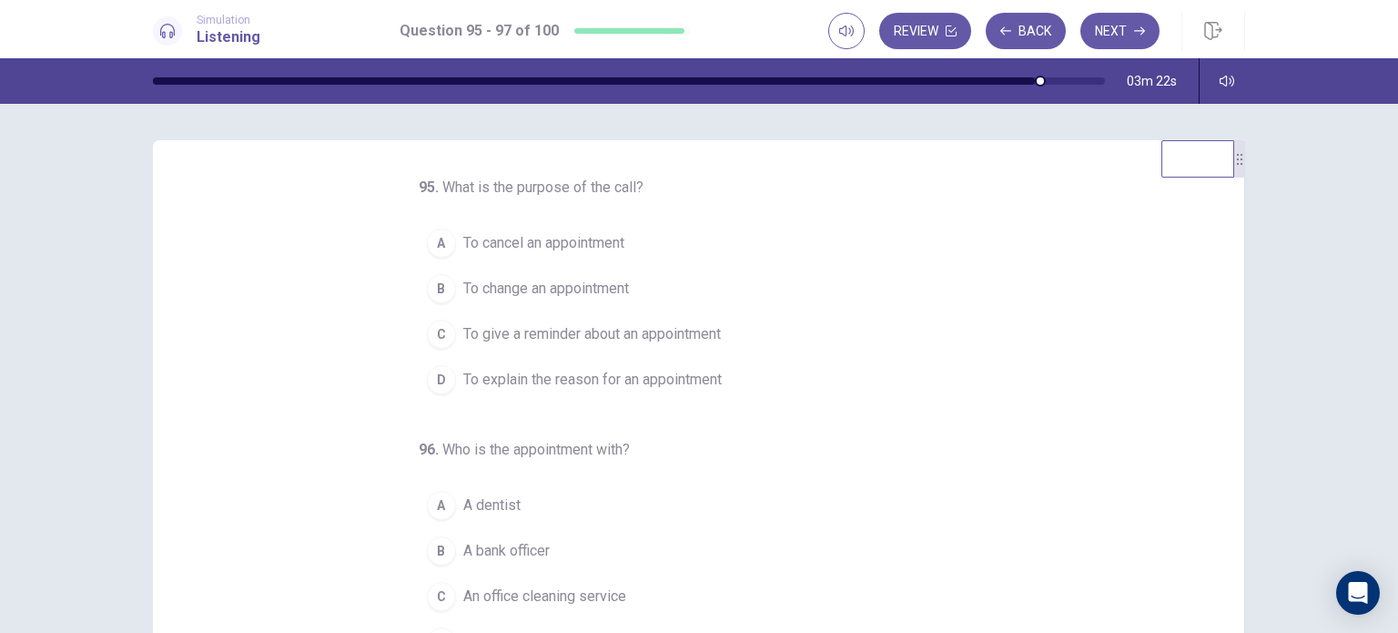
click at [653, 329] on span "To give a reminder about an appointment" at bounding box center [592, 334] width 258 height 22
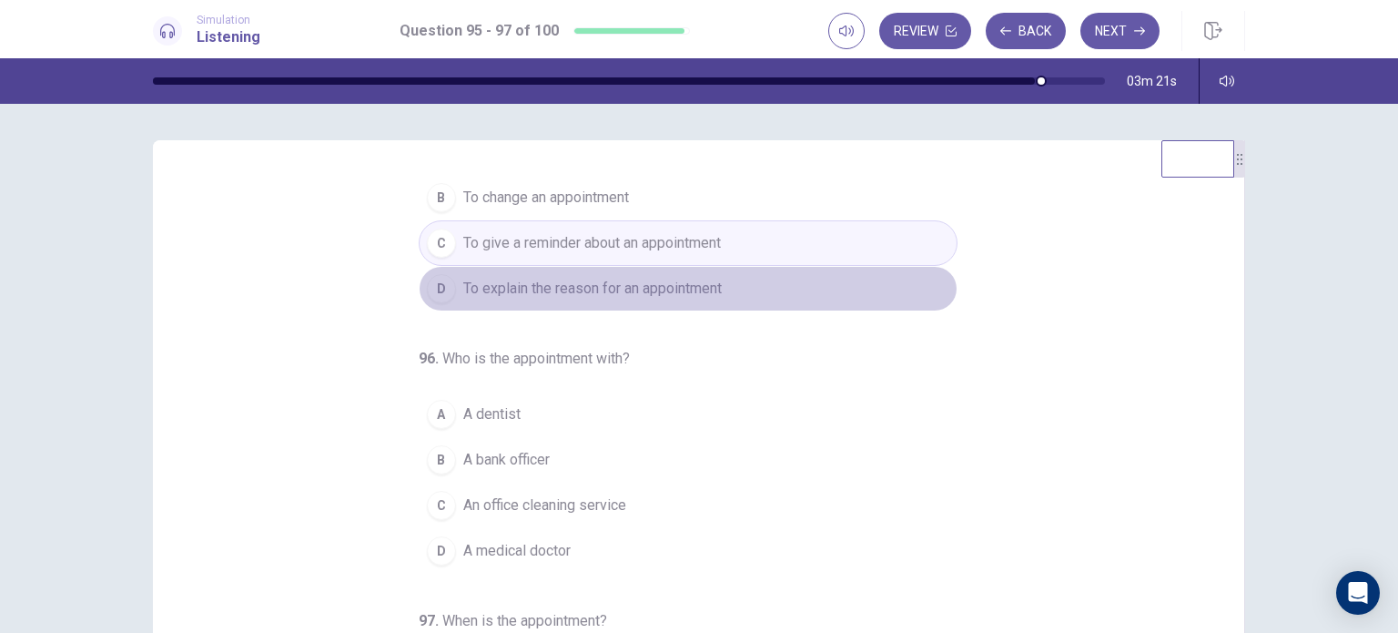
click at [692, 278] on span "To explain the reason for an appointment" at bounding box center [592, 289] width 258 height 22
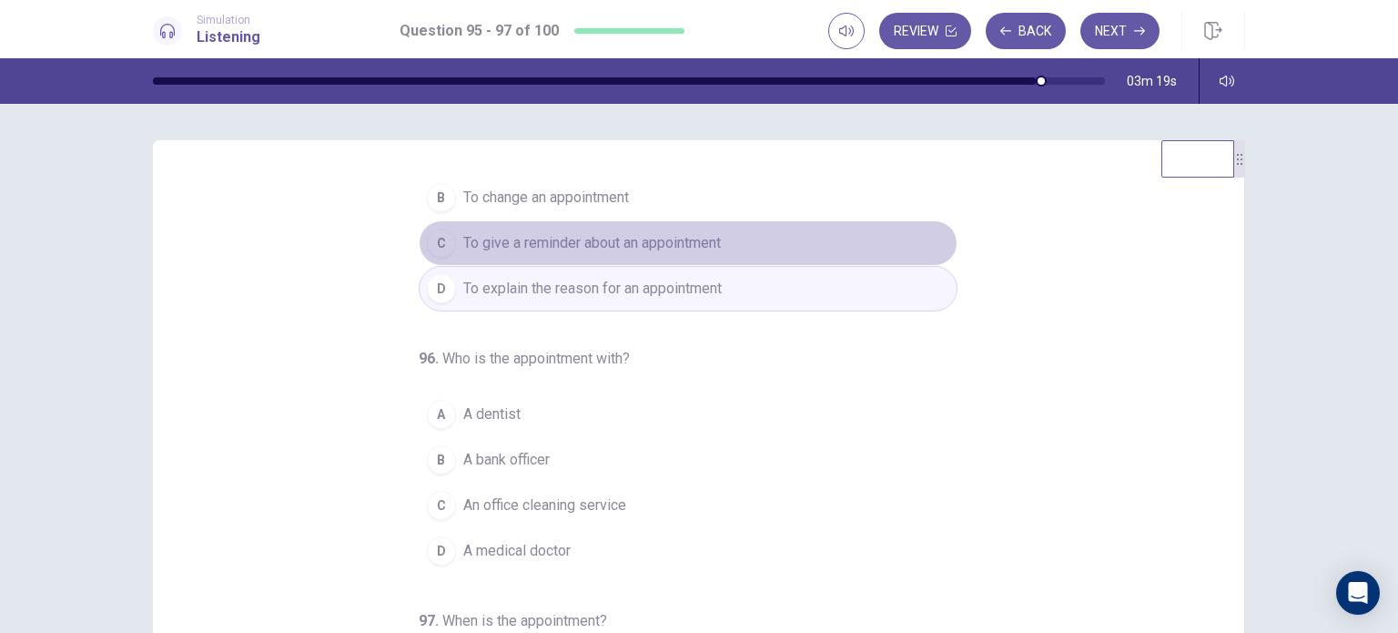
click at [643, 244] on span "To give a reminder about an appointment" at bounding box center [592, 243] width 258 height 22
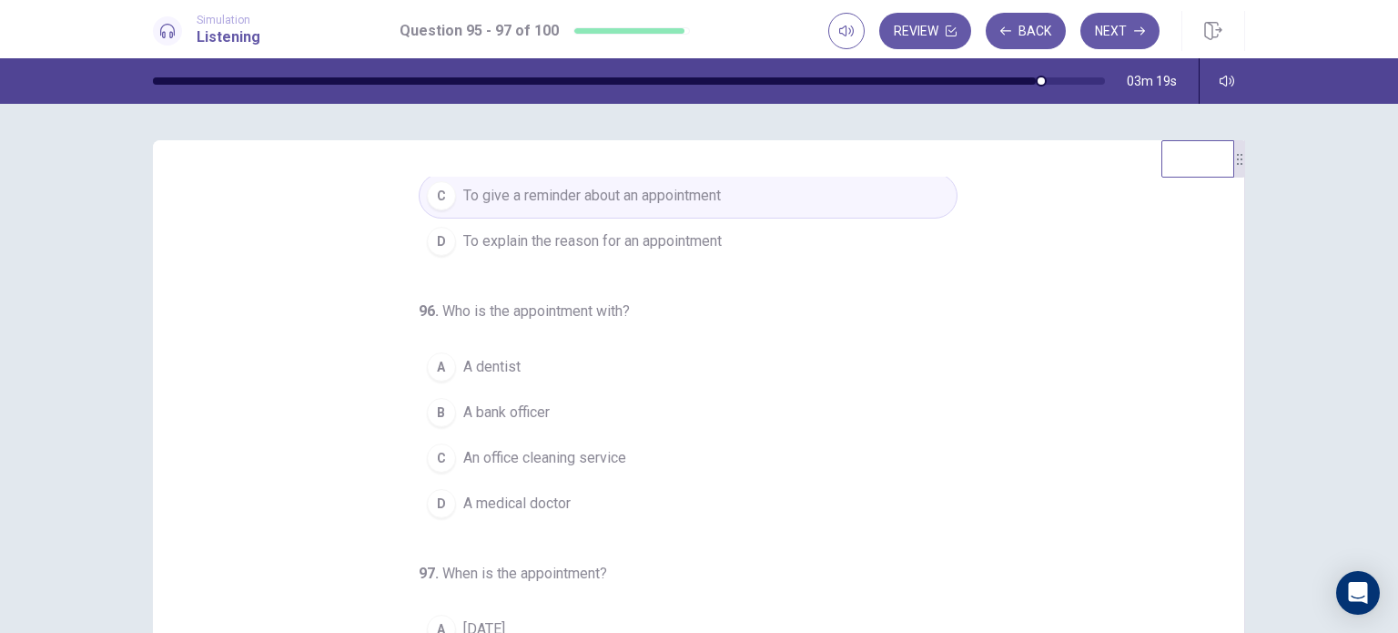
scroll to position [182, 0]
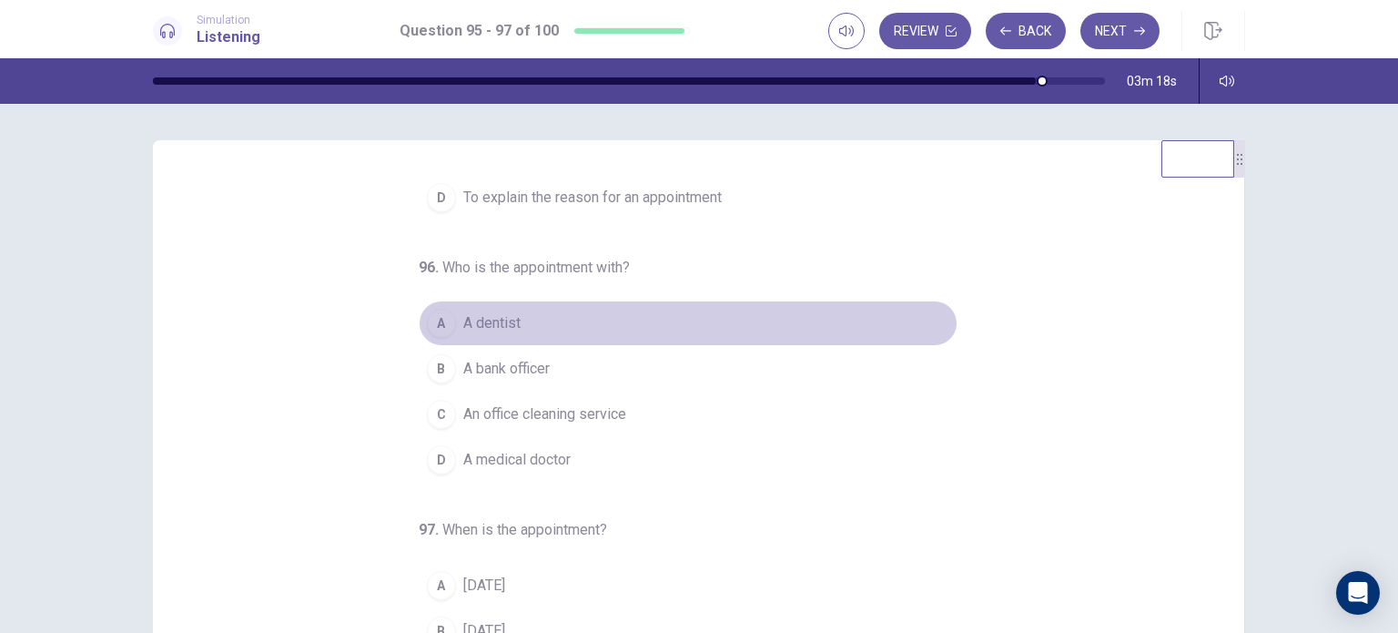
click at [483, 312] on span "A dentist" at bounding box center [491, 323] width 57 height 22
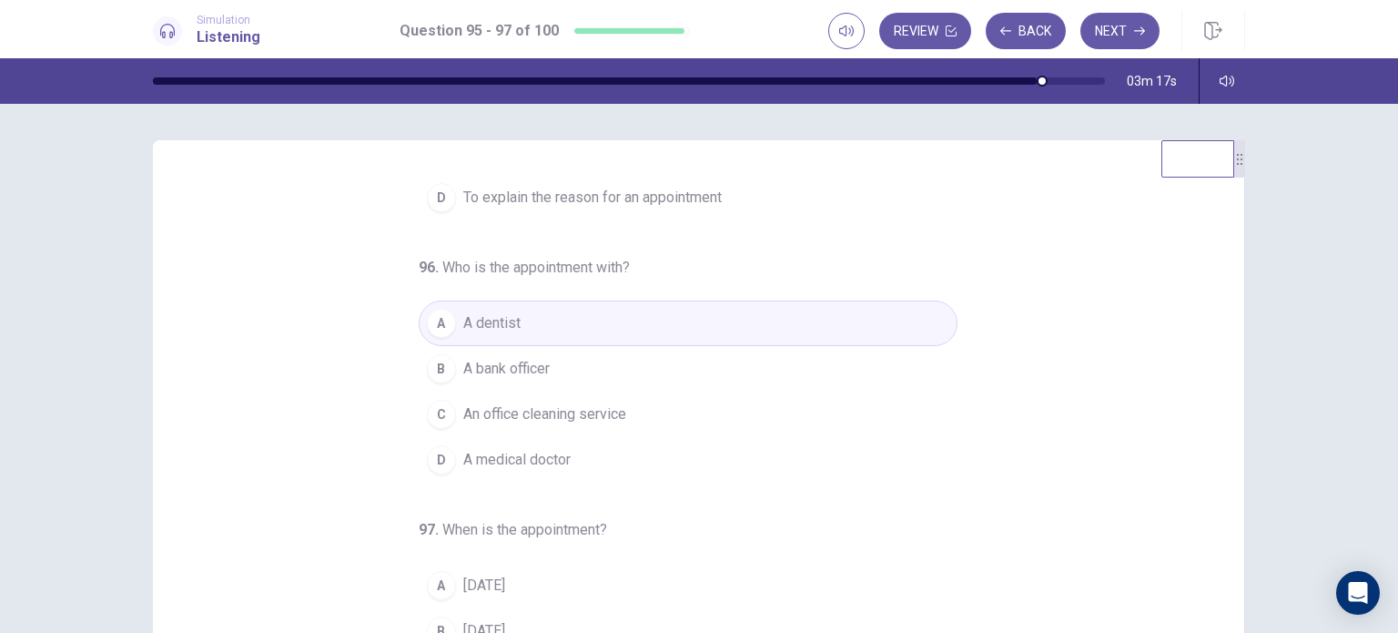
click at [535, 360] on span "A bank officer" at bounding box center [506, 369] width 86 height 22
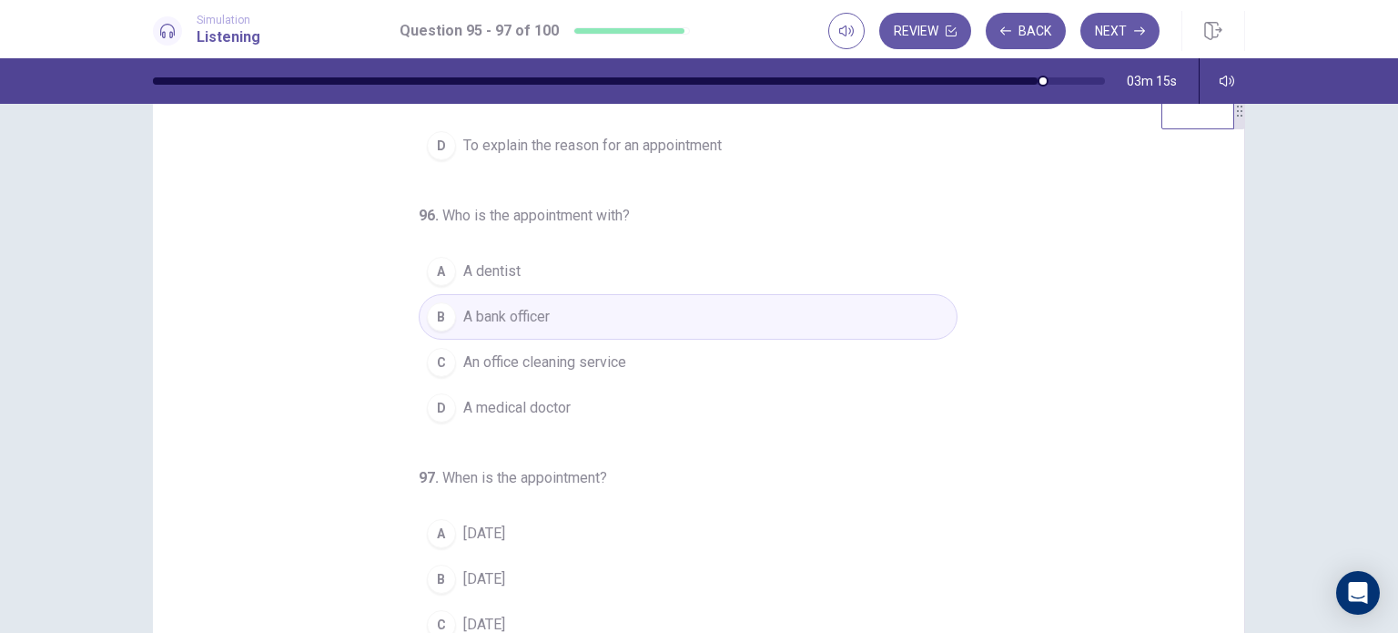
scroll to position [91, 0]
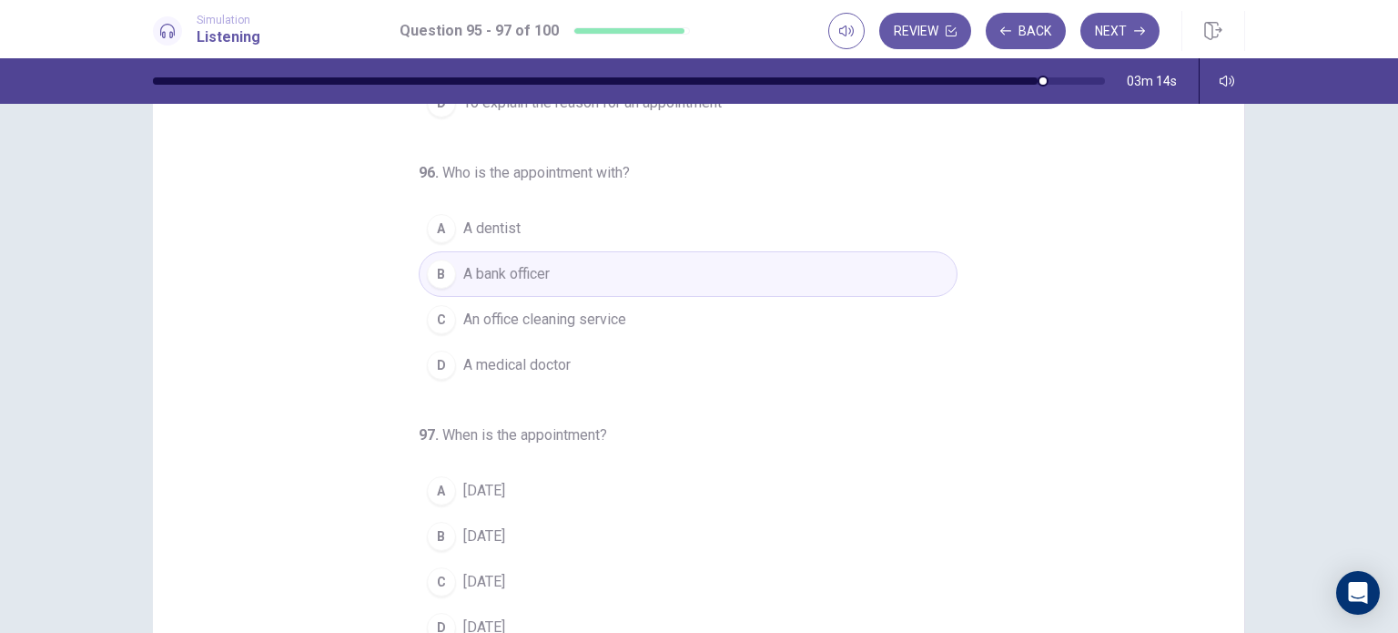
click at [479, 559] on button "C [DATE]" at bounding box center [688, 582] width 539 height 46
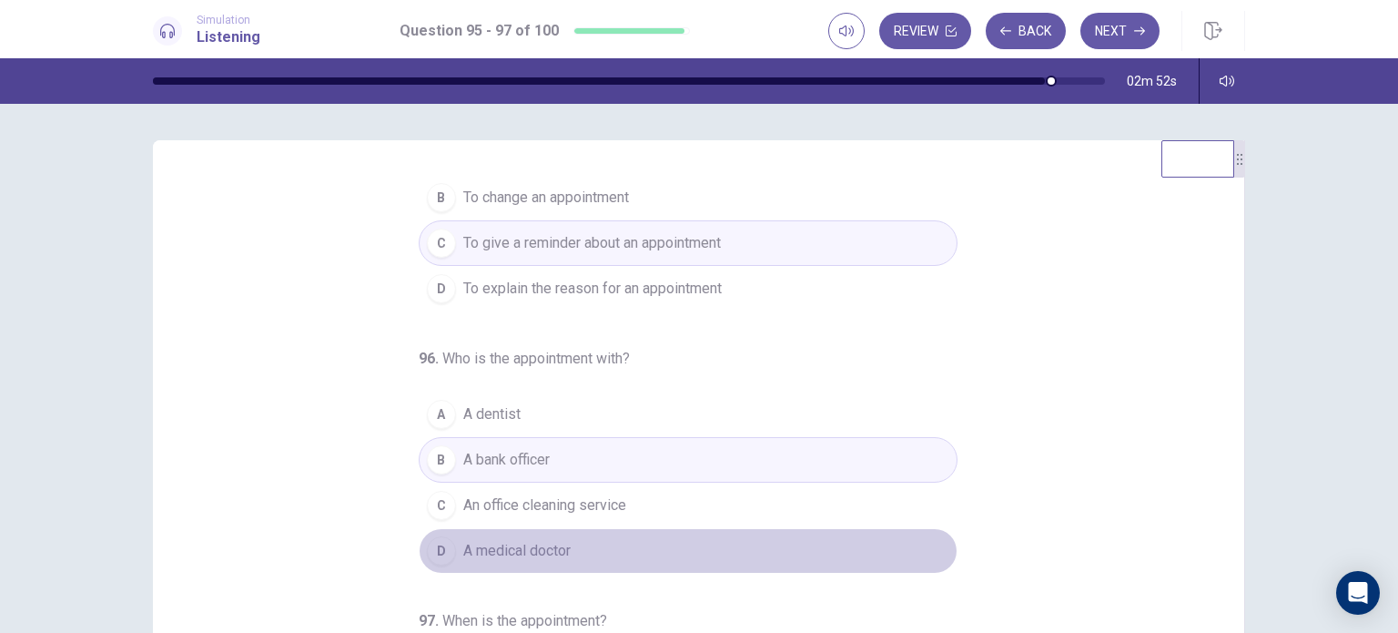
click at [503, 563] on button "D A medical doctor" at bounding box center [688, 551] width 539 height 46
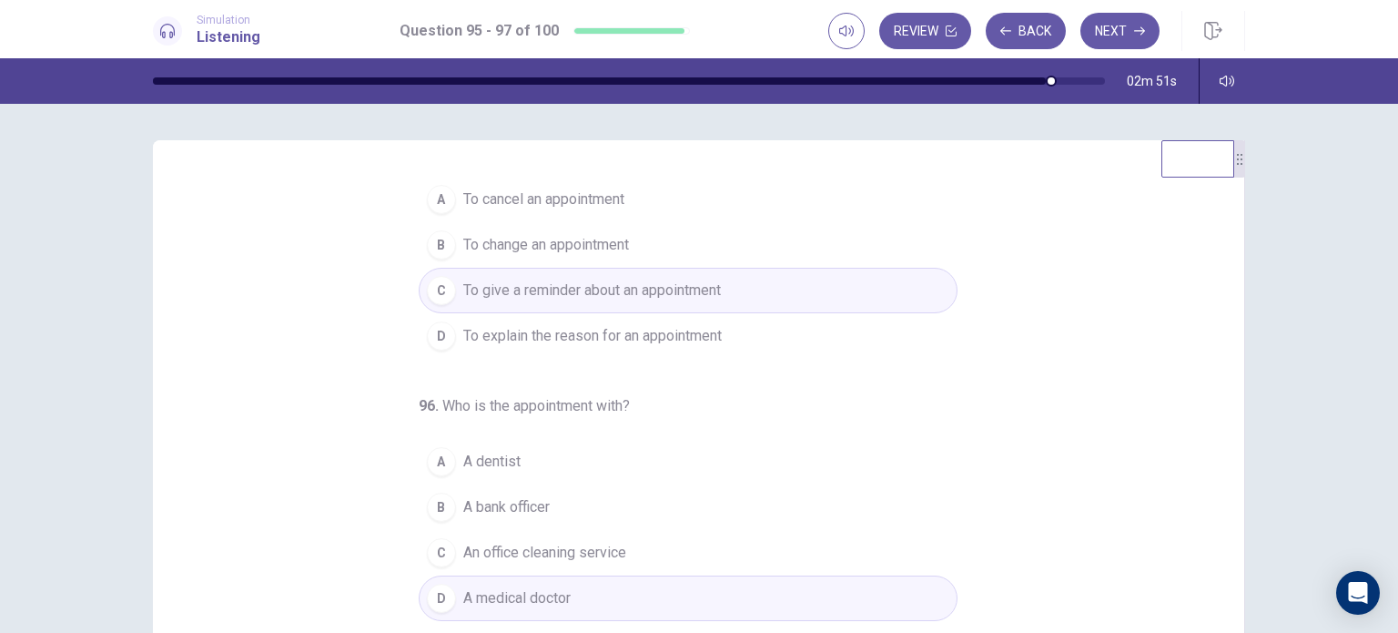
scroll to position [0, 0]
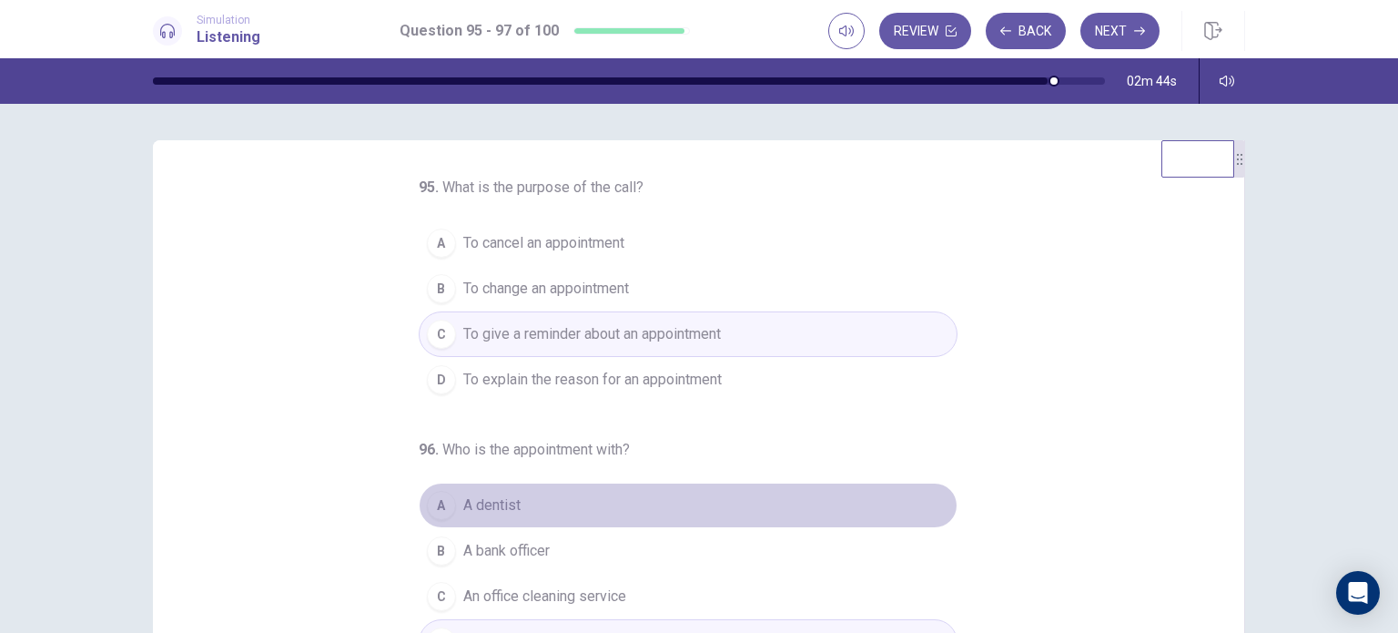
click at [484, 510] on span "A dentist" at bounding box center [491, 505] width 57 height 22
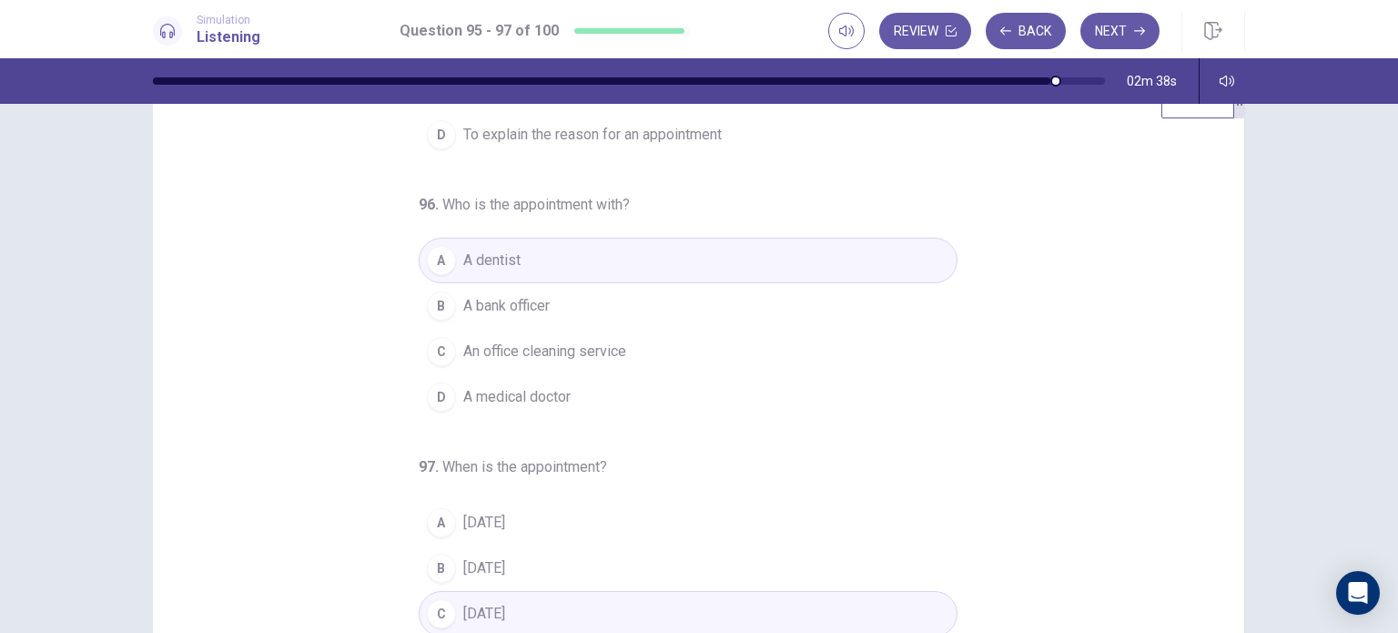
scroll to position [91, 0]
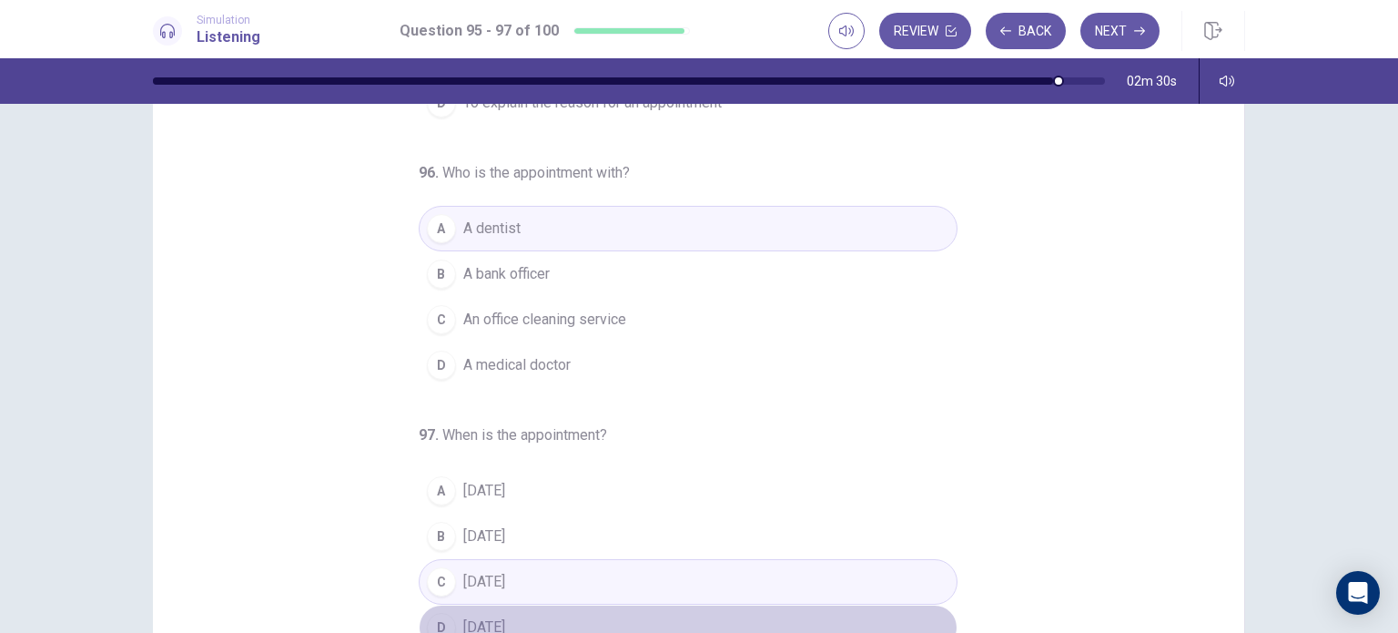
click at [485, 616] on span "[DATE]" at bounding box center [484, 627] width 42 height 22
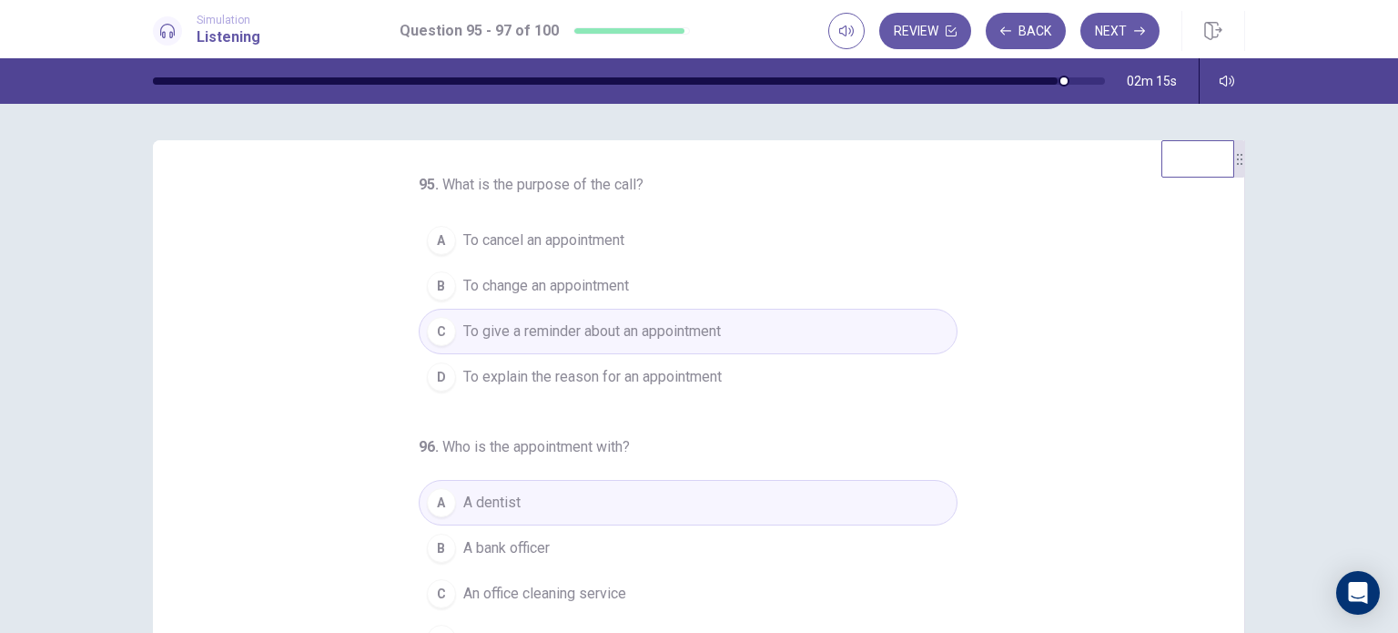
scroll to position [0, 0]
click at [1132, 46] on button "Next" at bounding box center [1119, 31] width 79 height 36
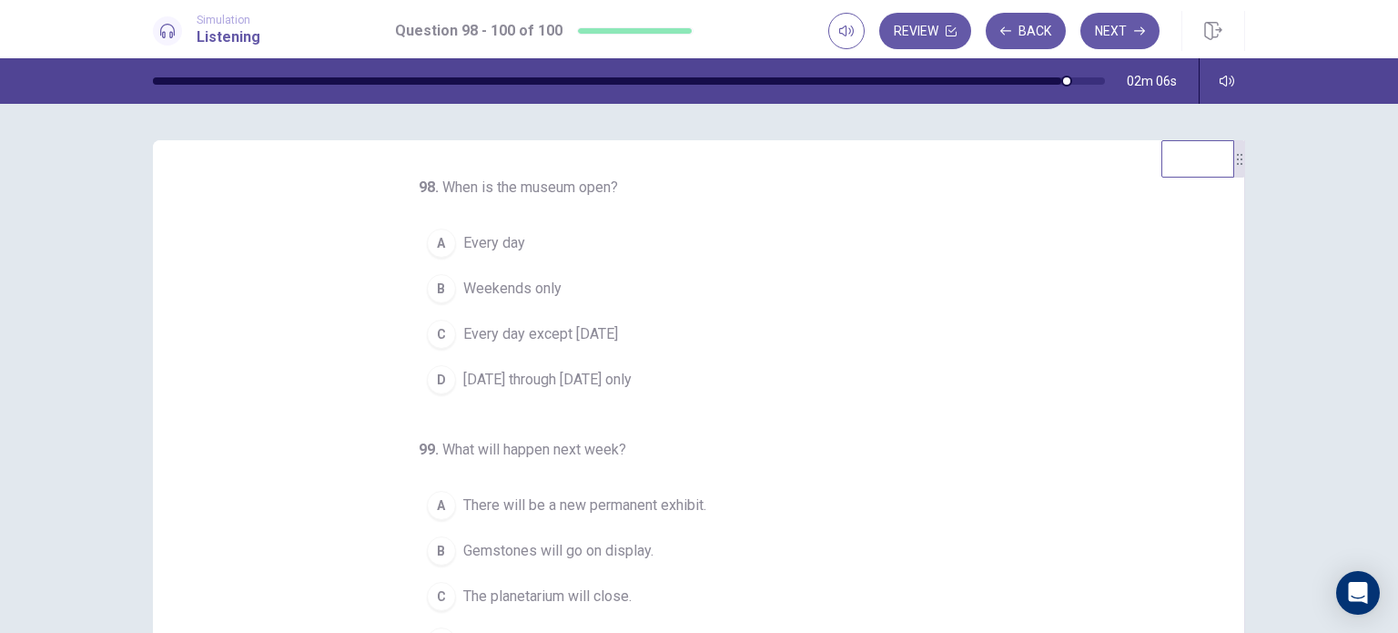
click at [491, 292] on span "Weekends only" at bounding box center [512, 289] width 98 height 22
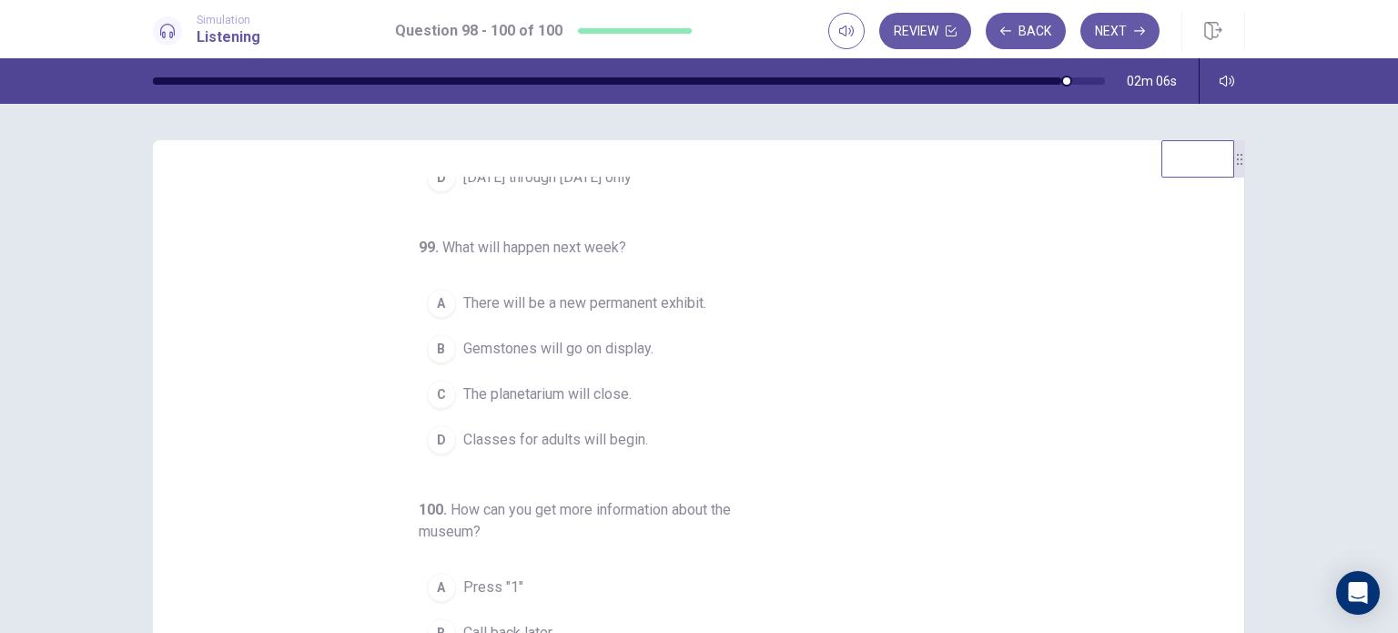
scroll to position [208, 0]
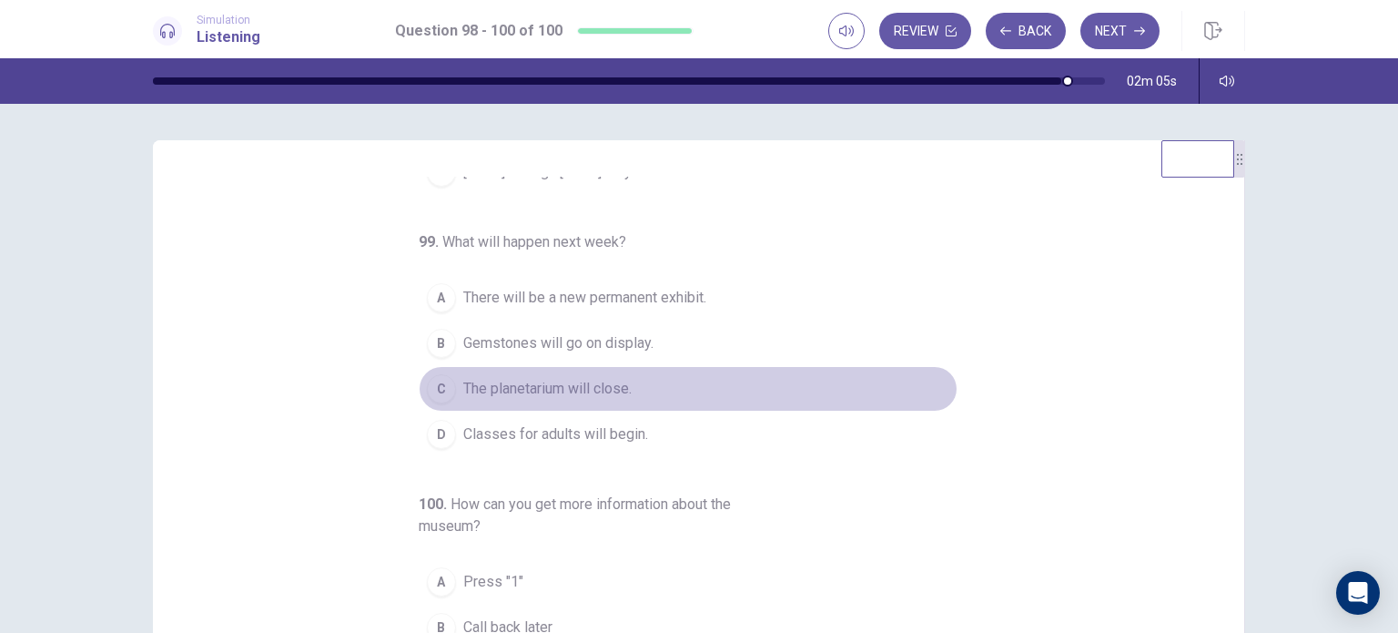
click at [457, 407] on button "C The planetarium will close." at bounding box center [688, 389] width 539 height 46
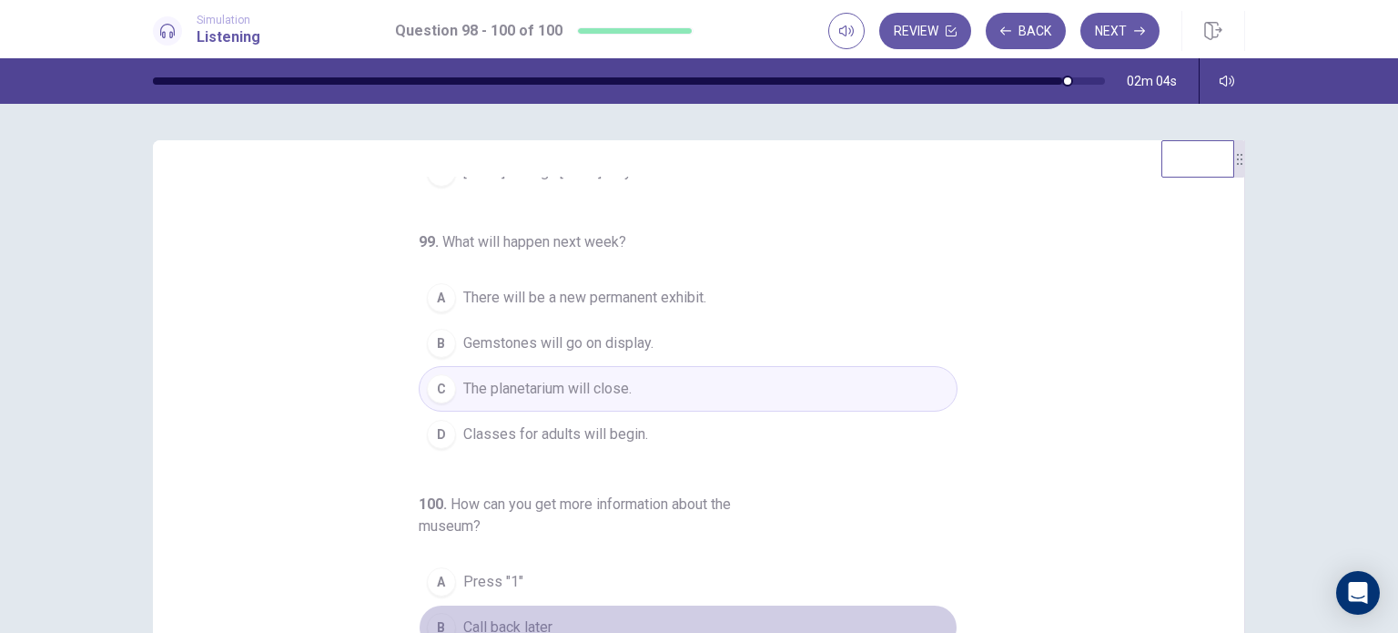
click at [430, 614] on div "B" at bounding box center [441, 627] width 29 height 29
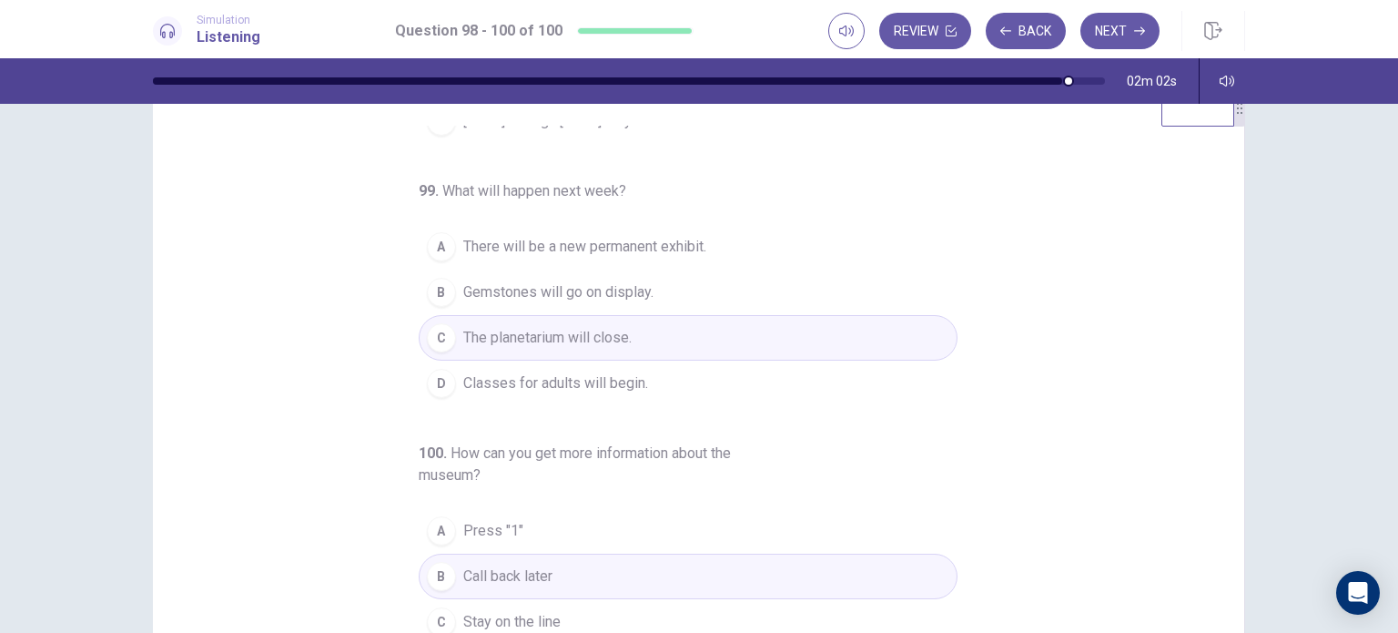
scroll to position [91, 0]
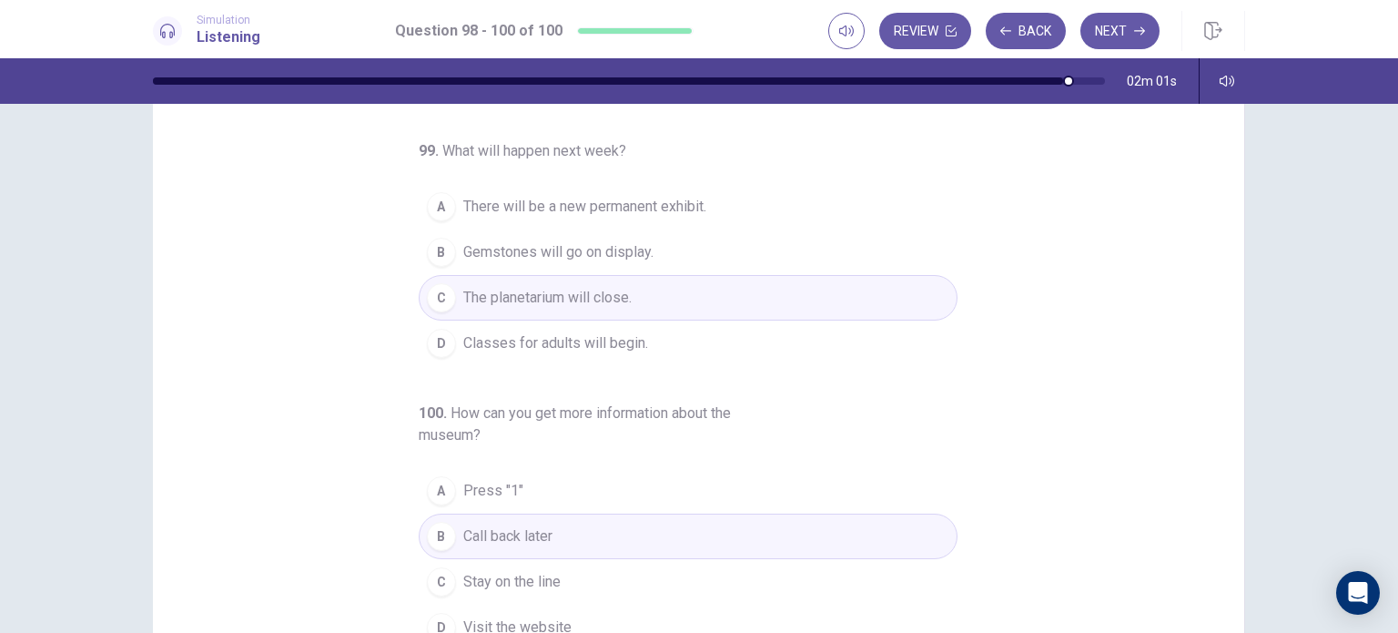
click at [521, 562] on button "C Stay on the line" at bounding box center [688, 582] width 539 height 46
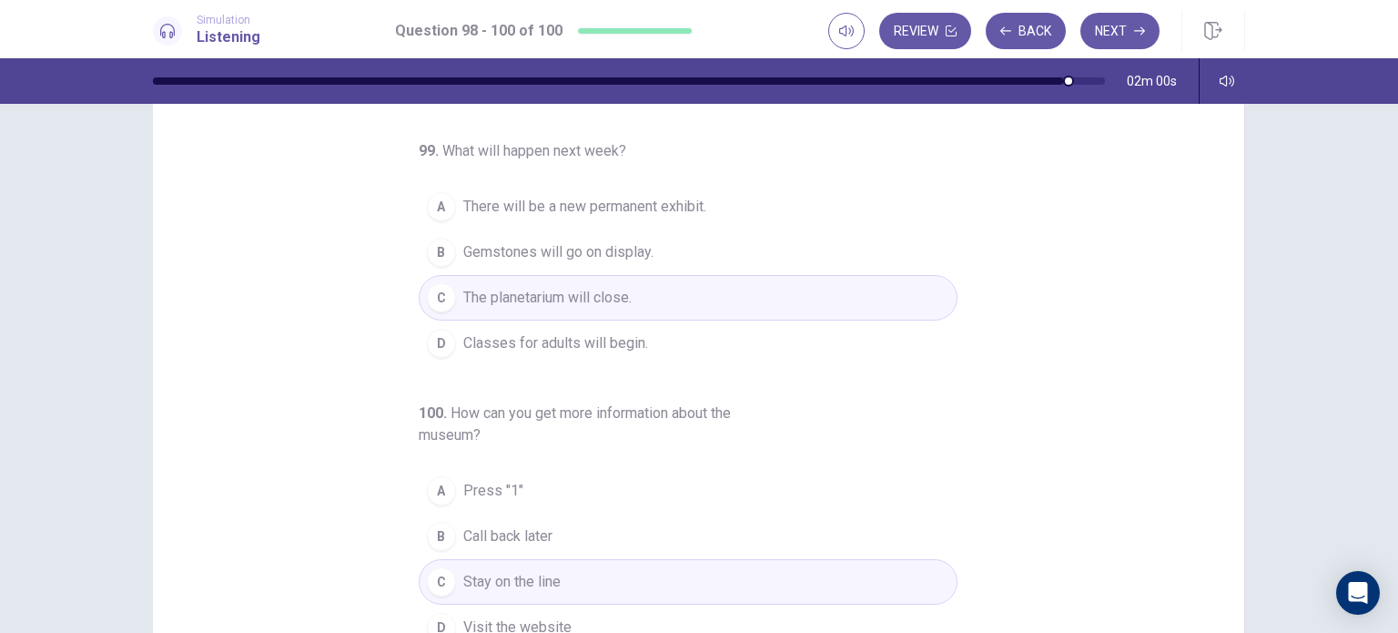
click at [558, 483] on button "A Press "1"" at bounding box center [688, 491] width 539 height 46
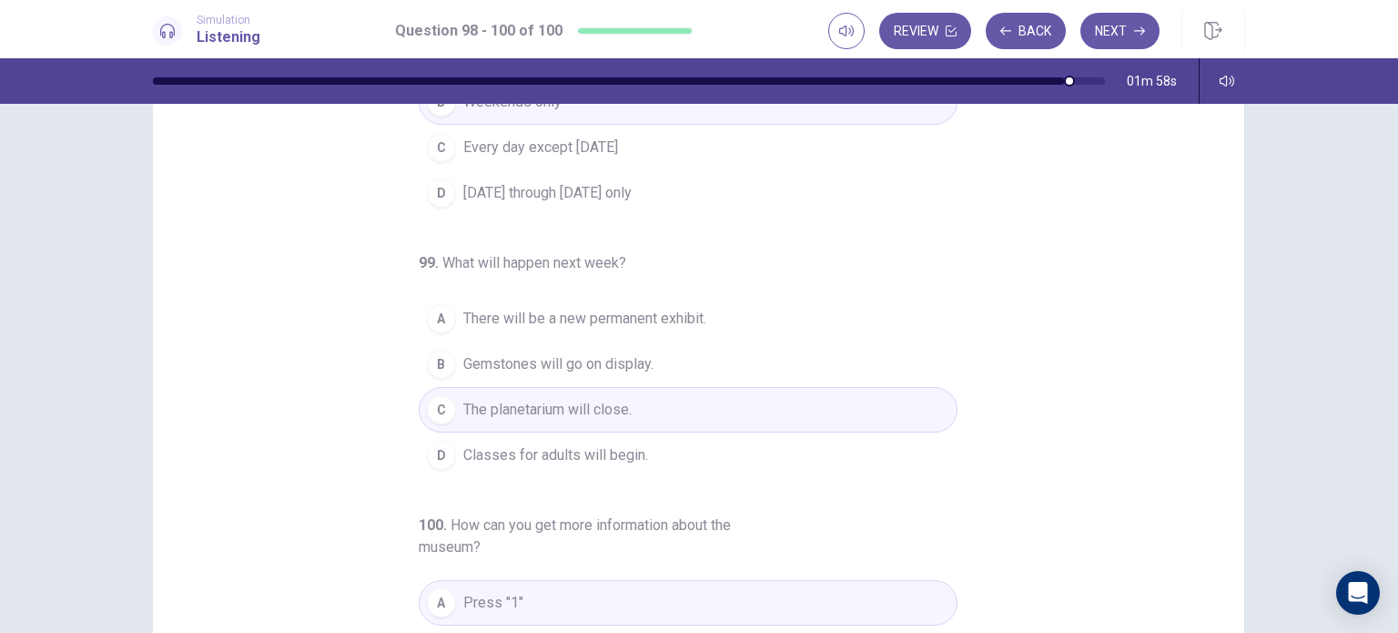
scroll to position [208, 0]
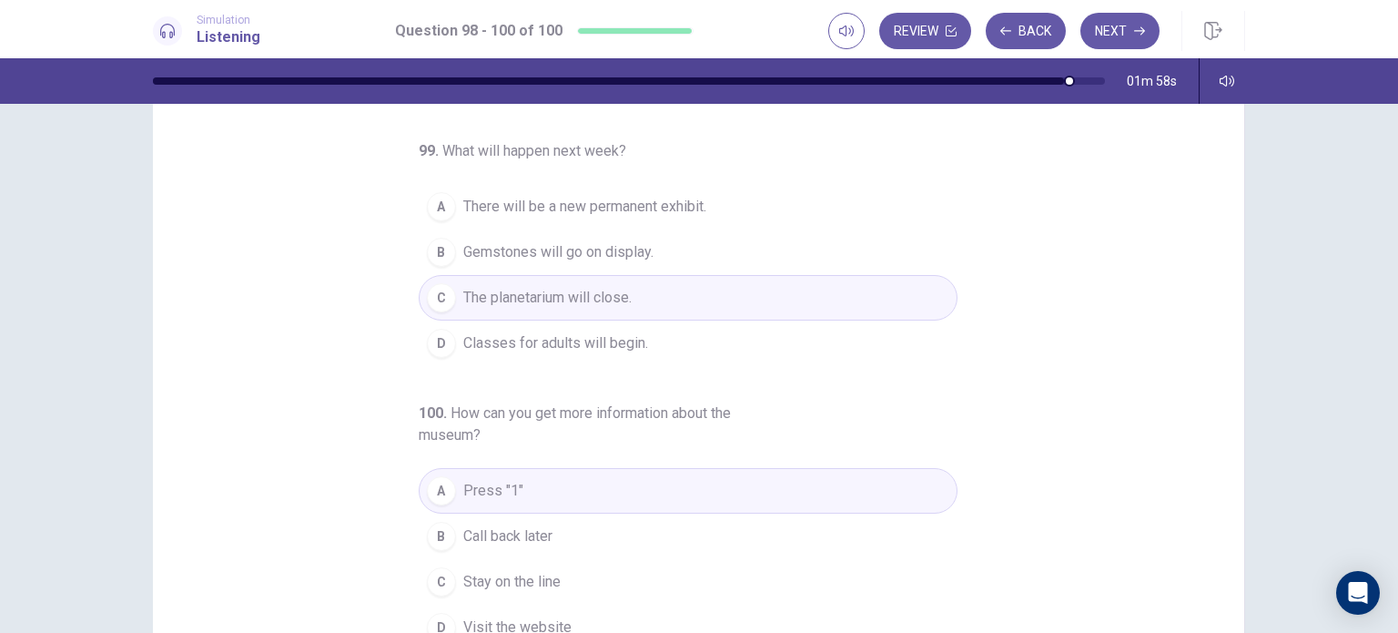
click at [451, 621] on button "D Visit the website" at bounding box center [688, 627] width 539 height 46
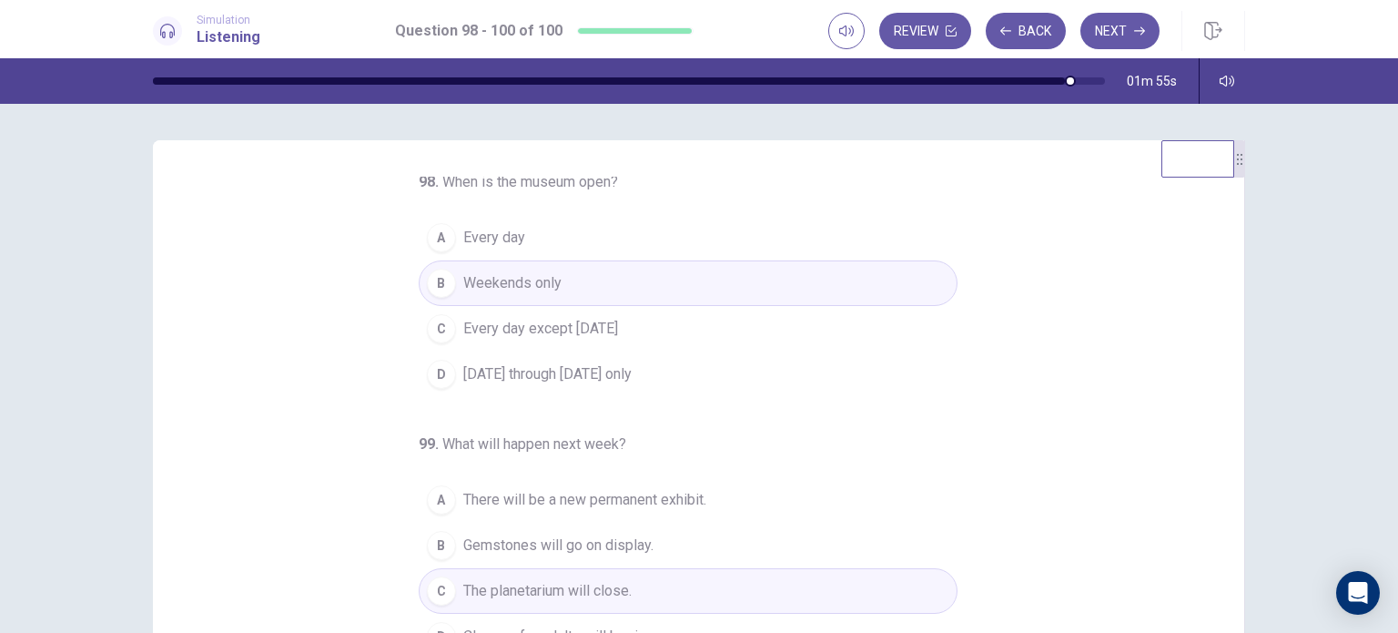
scroll to position [0, 0]
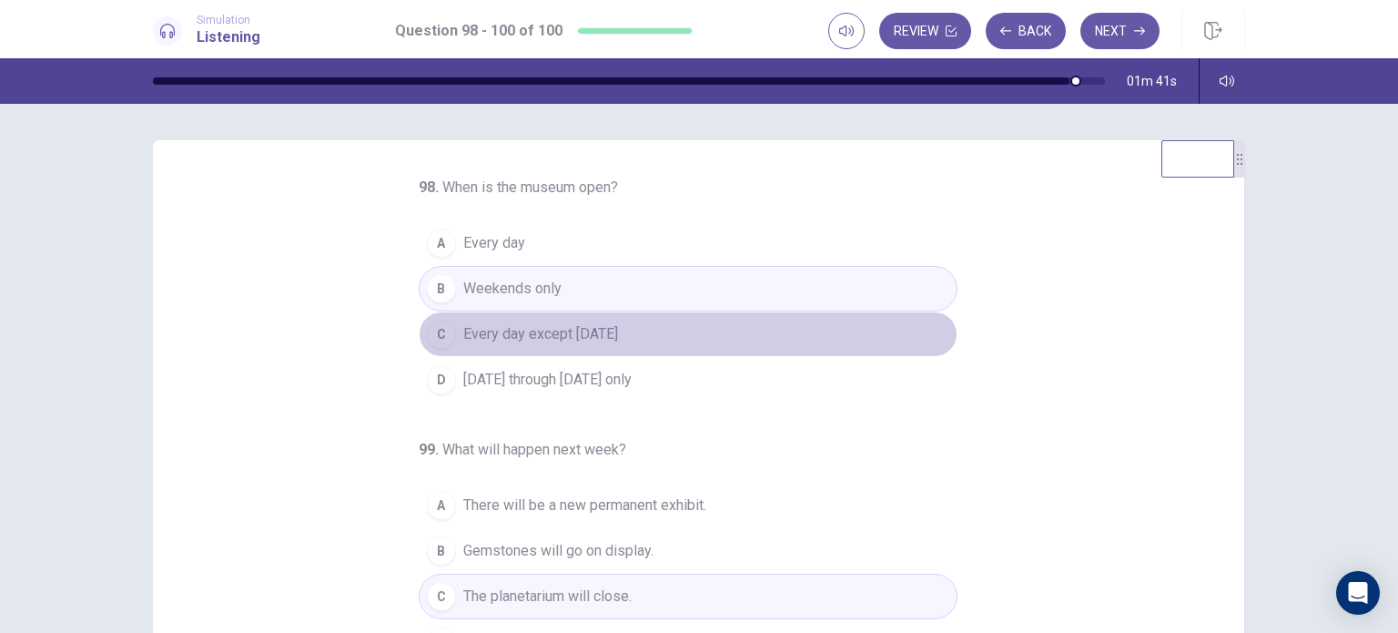
click at [583, 341] on span "Every day except [DATE]" at bounding box center [540, 334] width 155 height 22
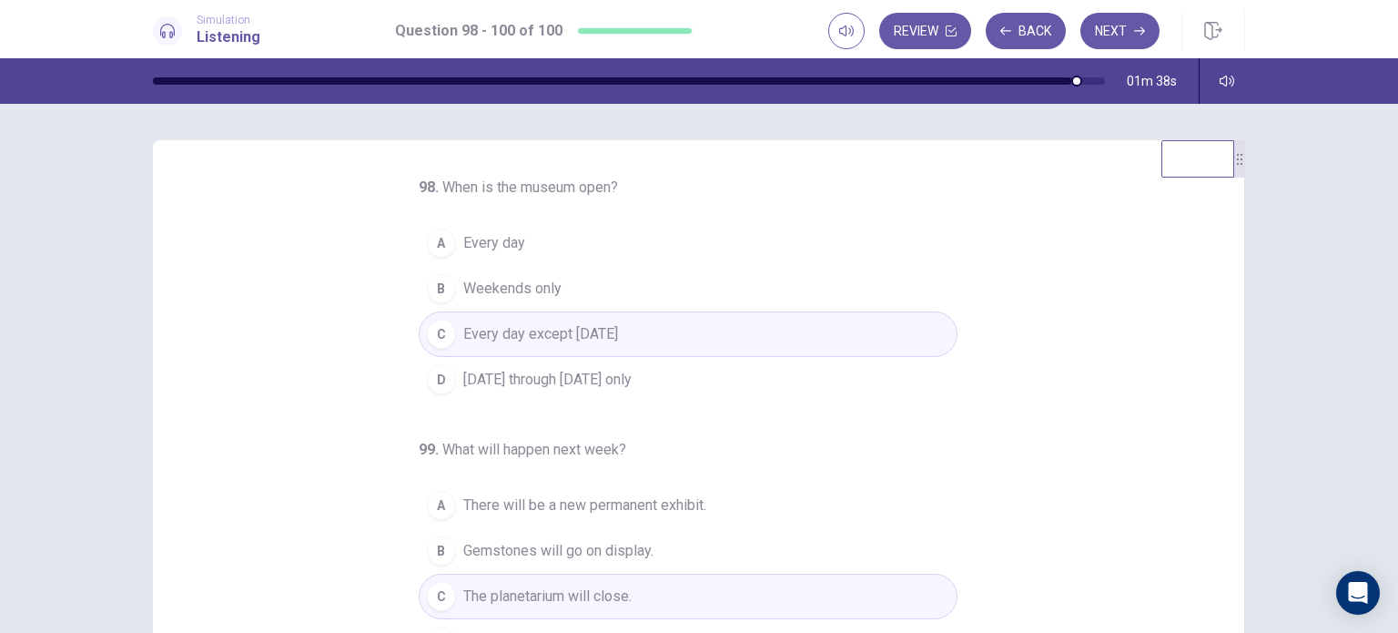
click at [609, 238] on button "A Every day" at bounding box center [688, 243] width 539 height 46
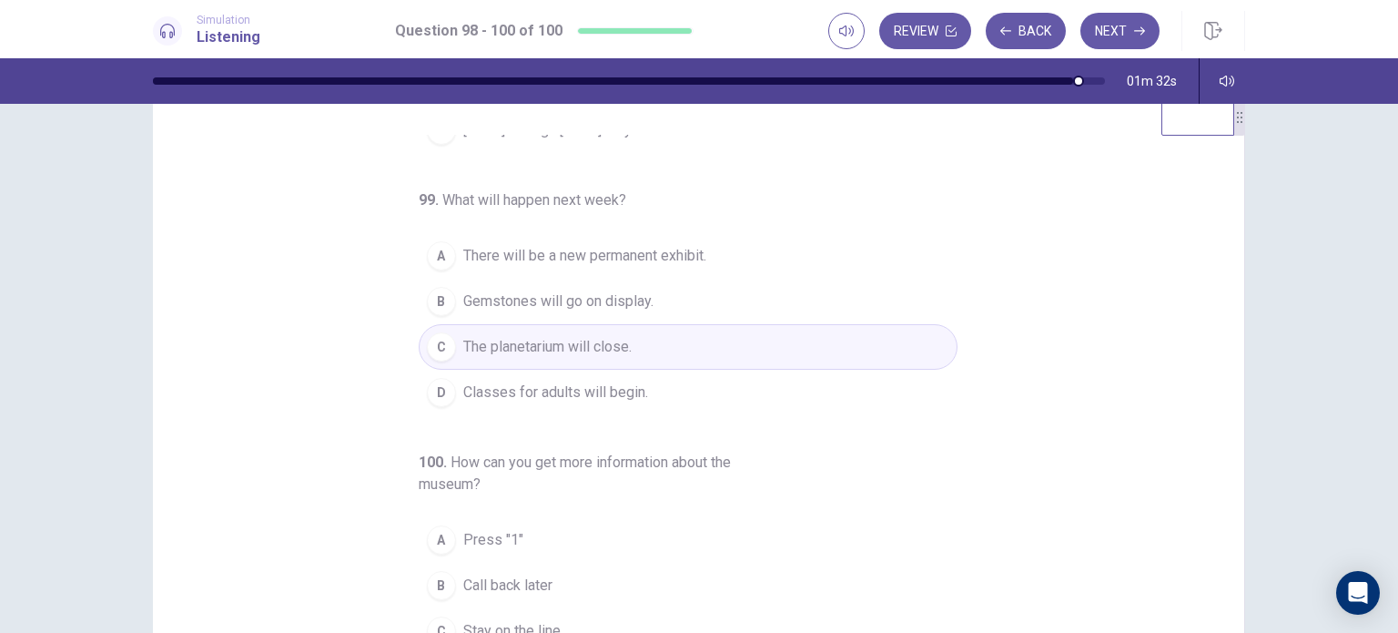
scroll to position [44, 0]
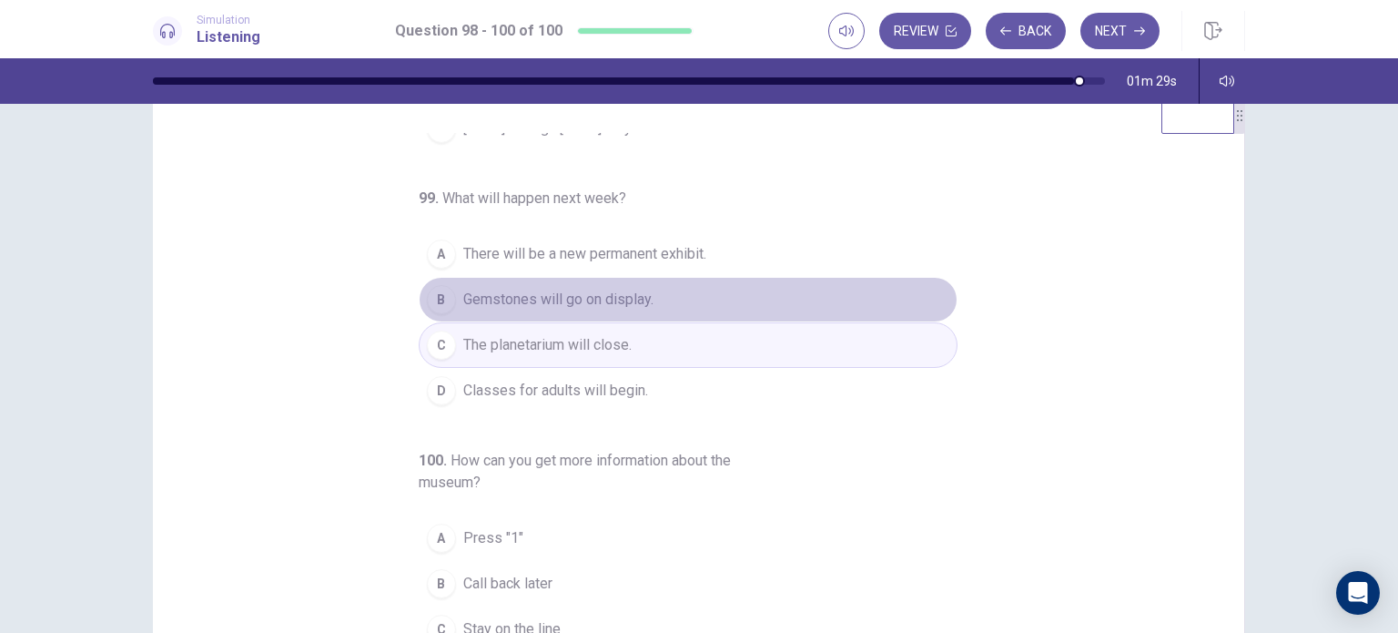
click at [623, 291] on span "Gemstones will go on display." at bounding box center [558, 300] width 190 height 22
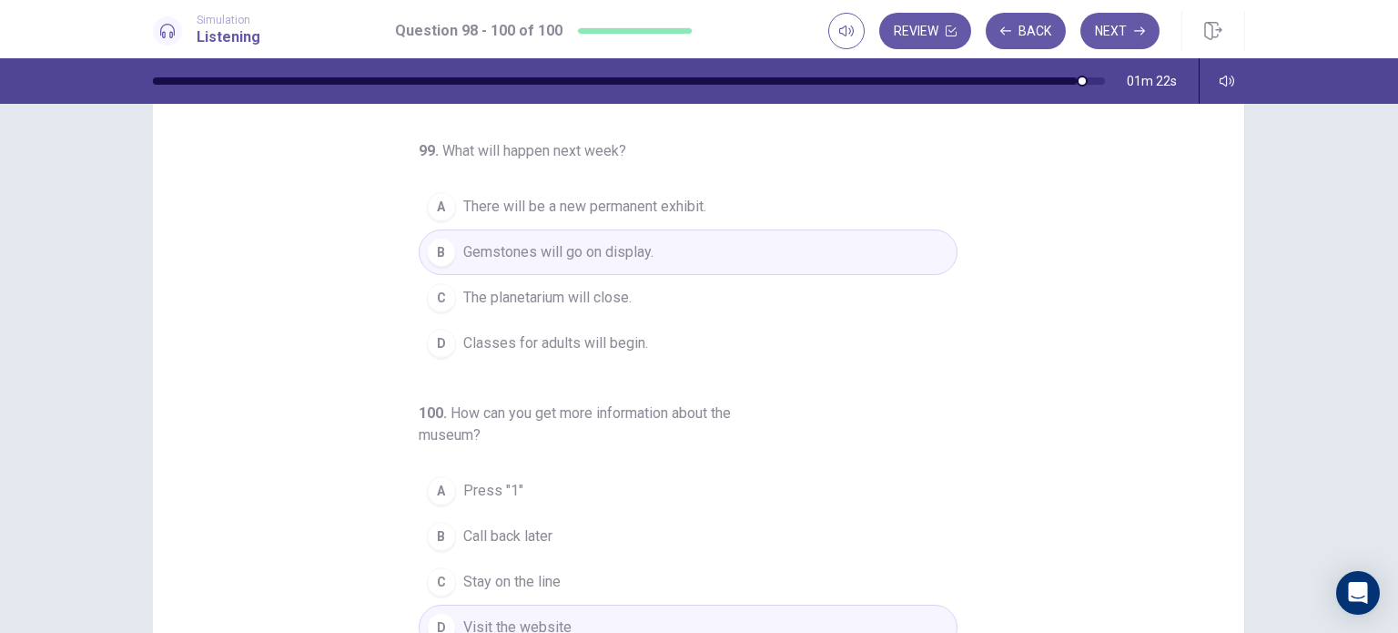
scroll to position [135, 0]
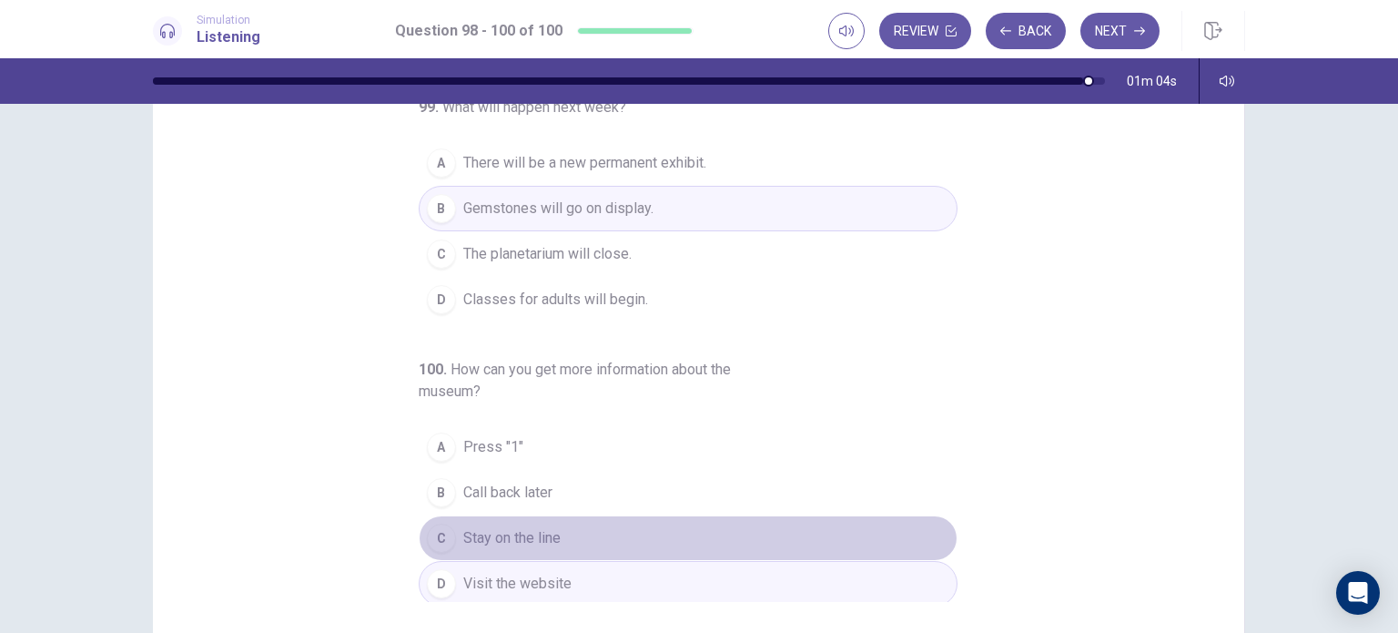
click at [582, 523] on button "C Stay on the line" at bounding box center [688, 538] width 539 height 46
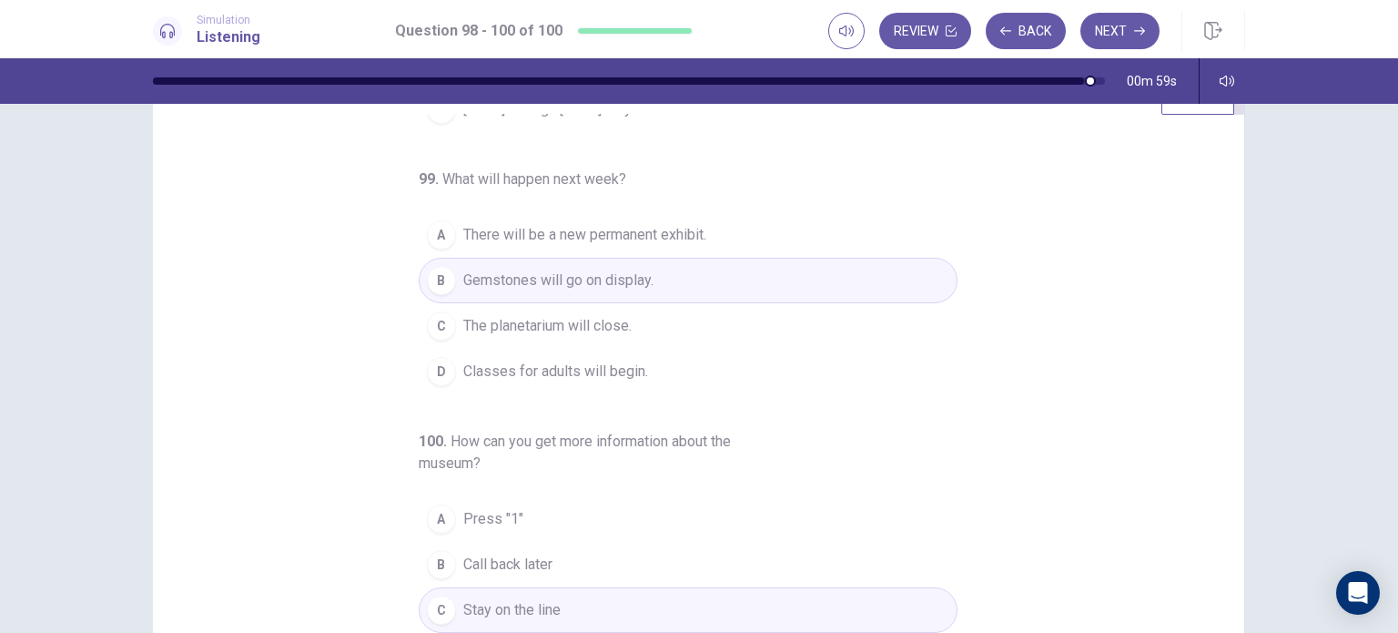
scroll to position [0, 0]
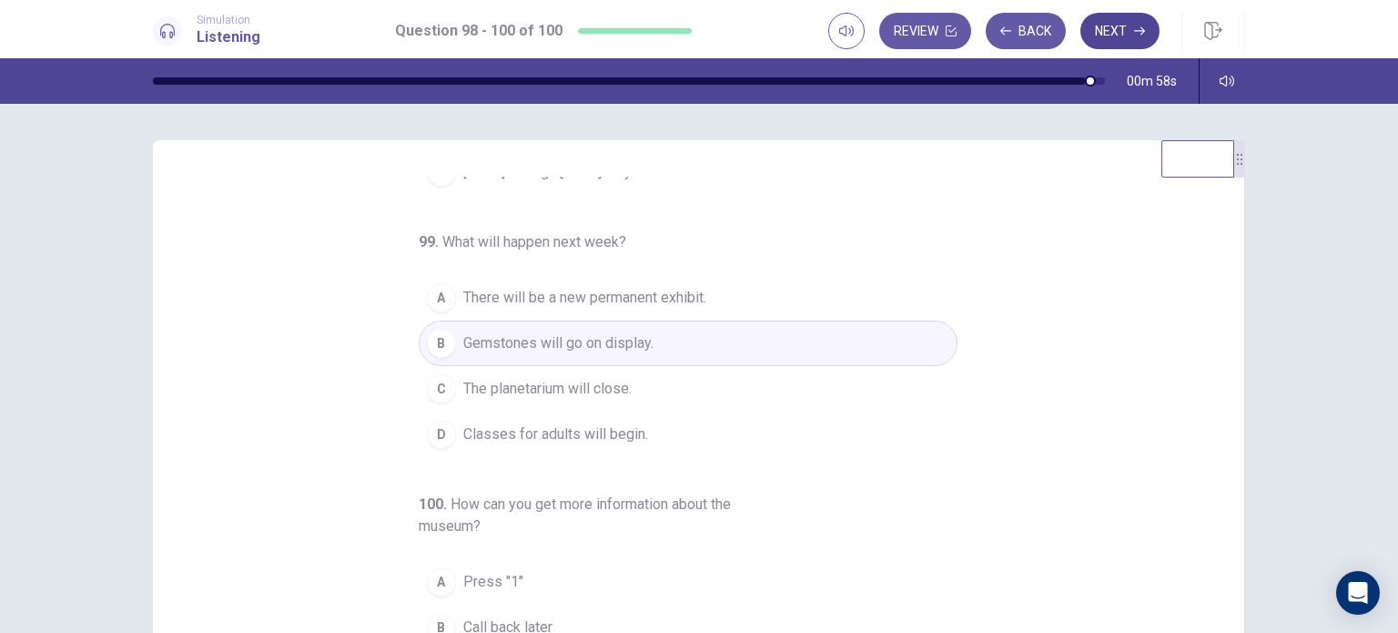
click at [1134, 36] on button "Next" at bounding box center [1119, 31] width 79 height 36
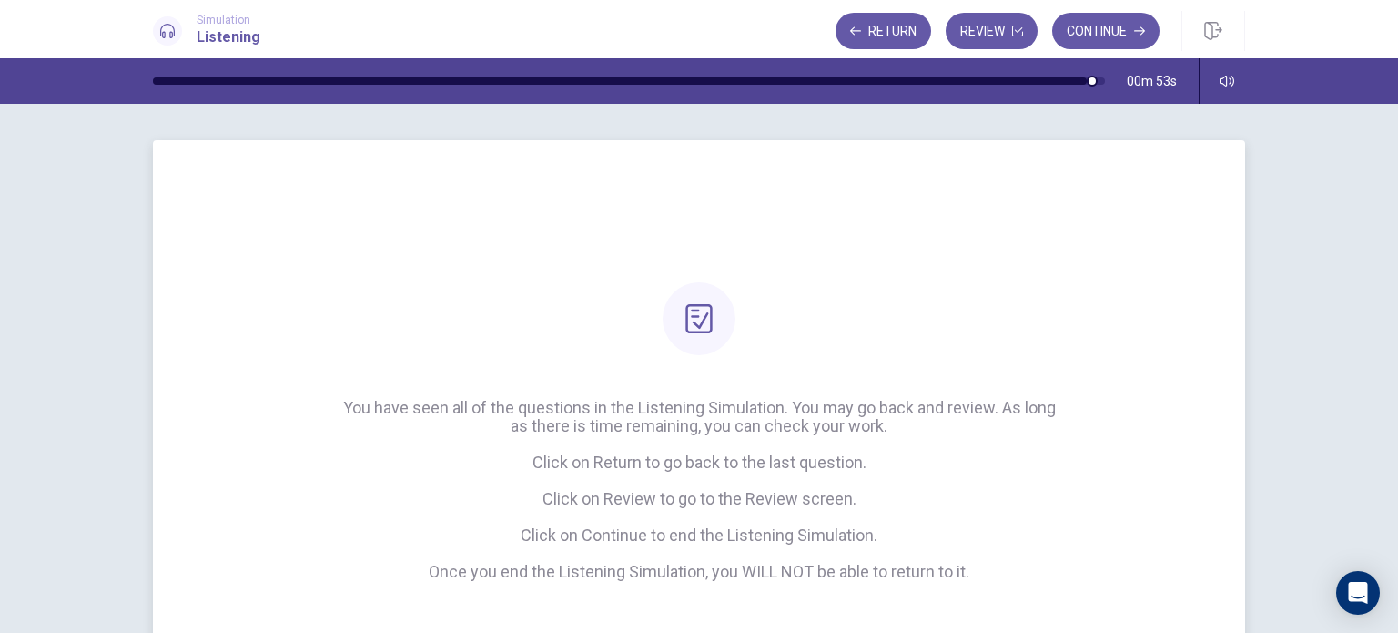
scroll to position [91, 0]
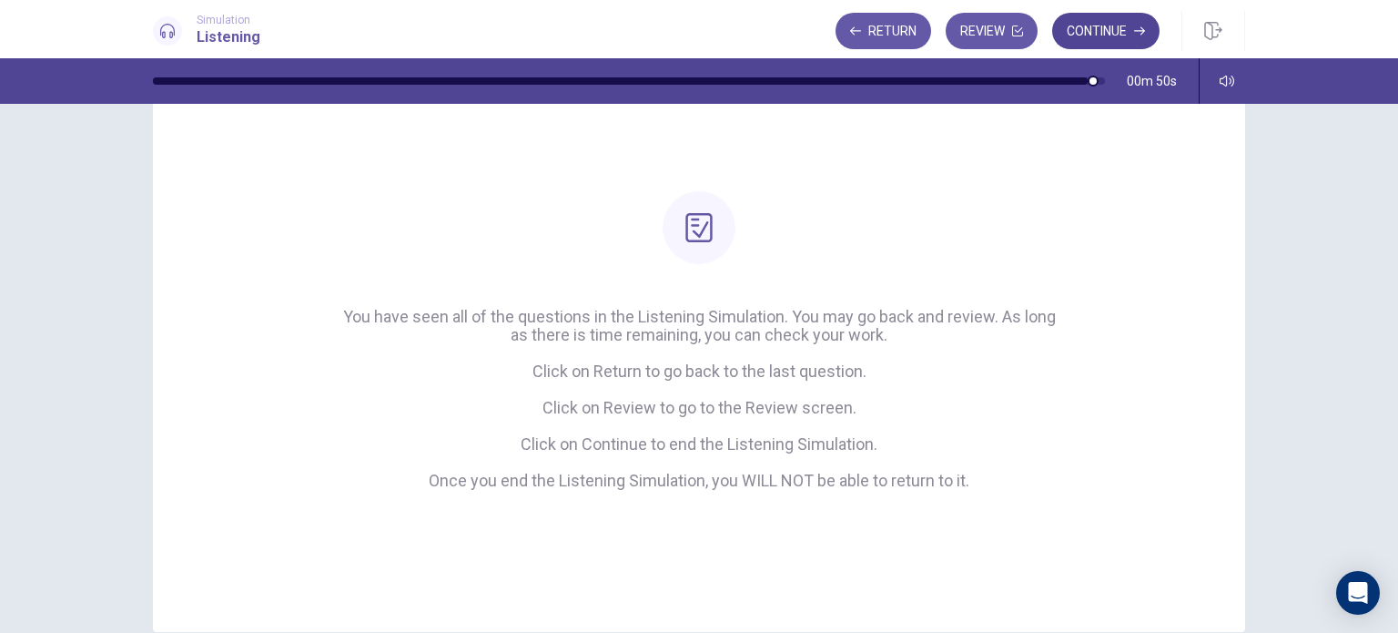
click at [1101, 39] on button "Continue" at bounding box center [1105, 31] width 107 height 36
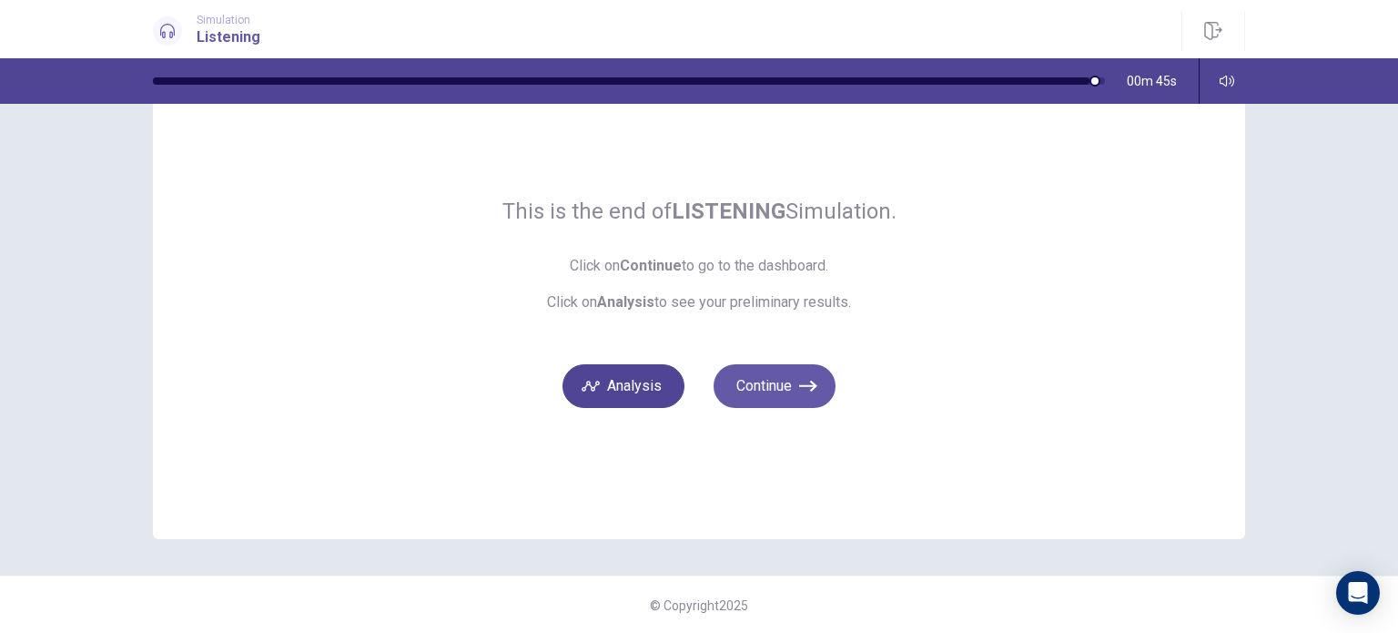
click at [656, 385] on button "Analysis" at bounding box center [623, 386] width 122 height 44
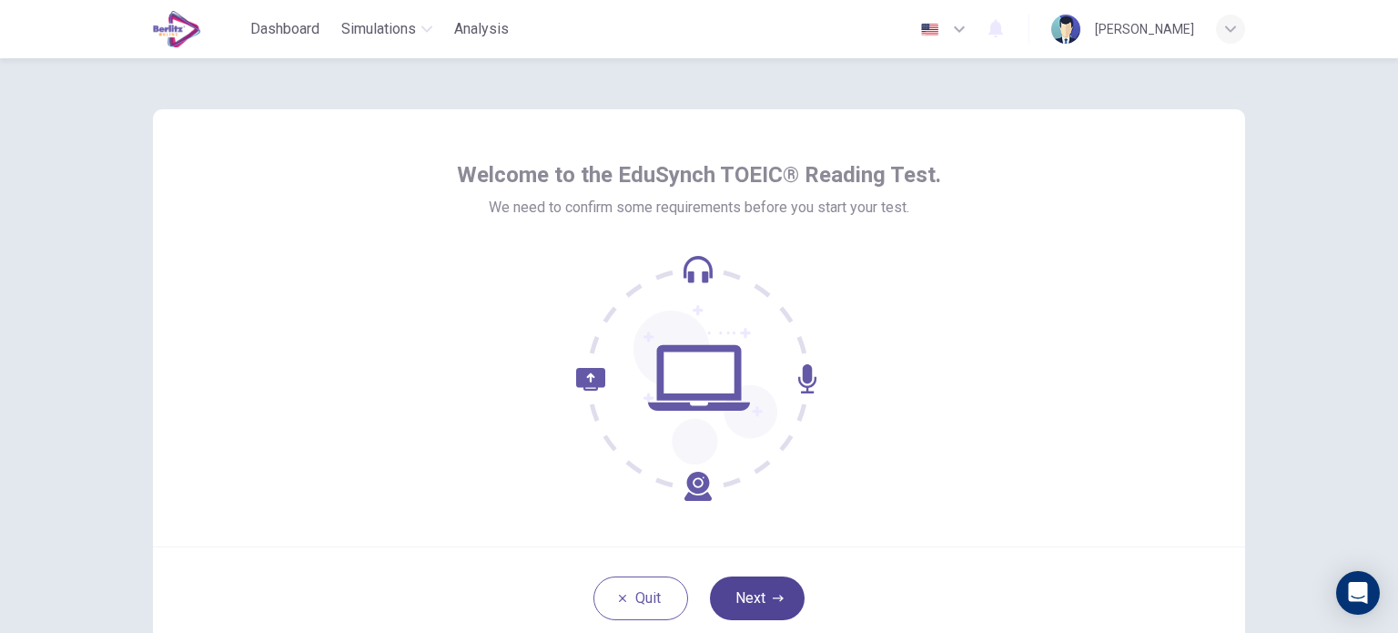
click at [761, 613] on button "Next" at bounding box center [757, 598] width 95 height 44
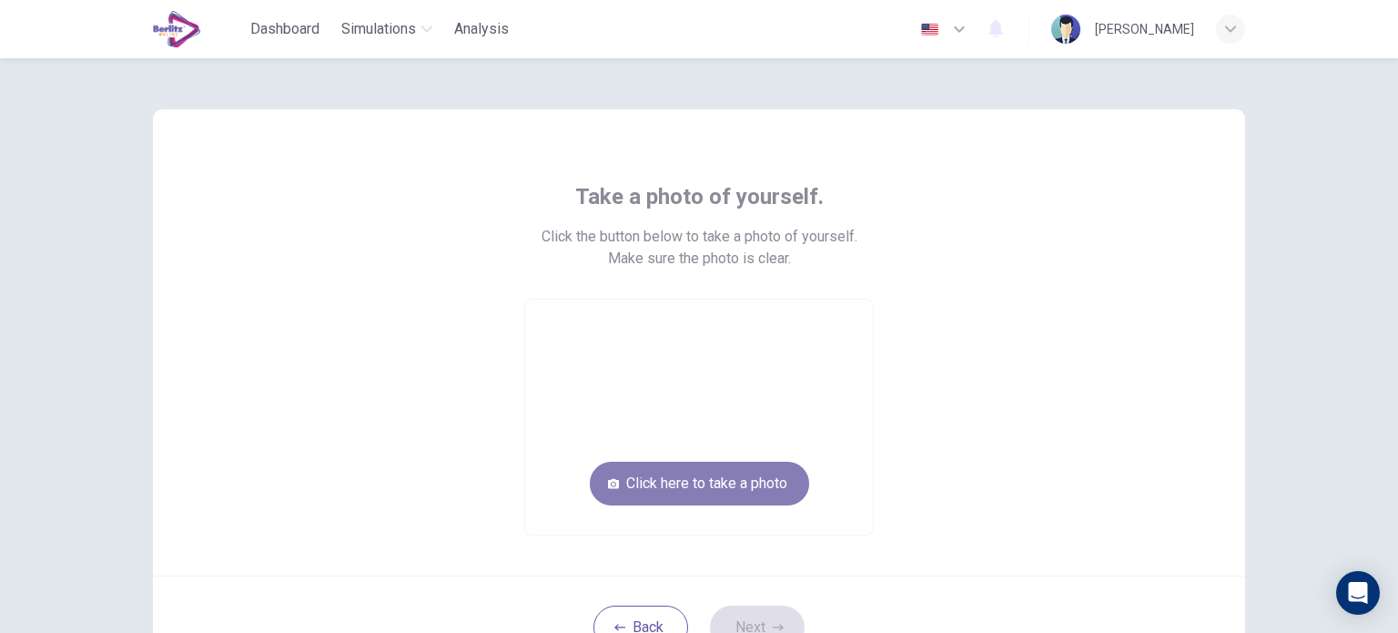
click at [785, 499] on button "Click here to take a photo" at bounding box center [699, 483] width 219 height 44
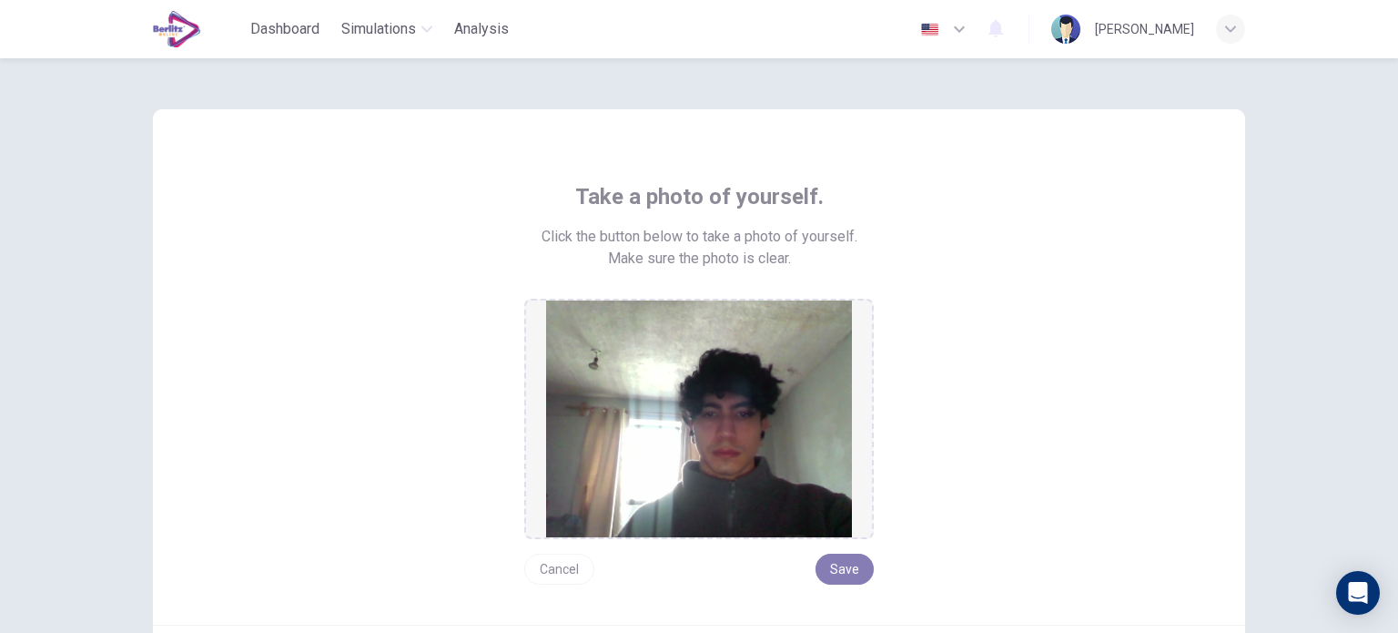
click at [846, 571] on button "Save" at bounding box center [844, 568] width 58 height 31
click at [845, 573] on button "Save" at bounding box center [844, 568] width 58 height 31
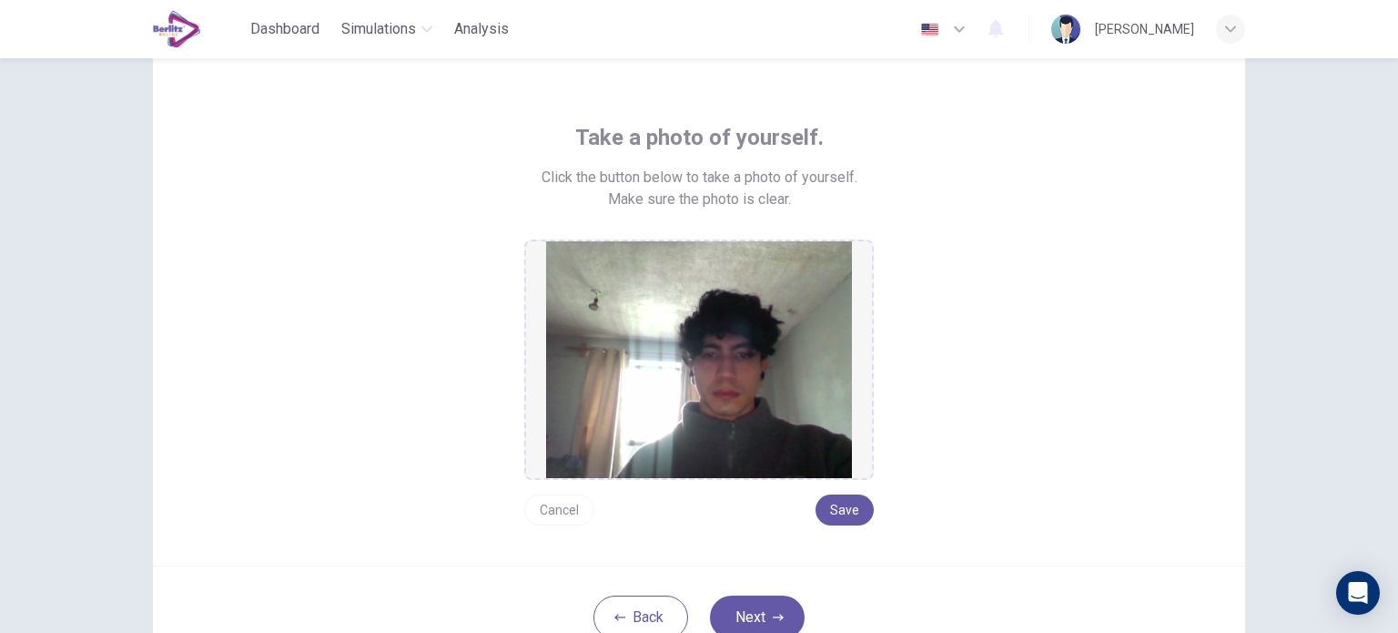
scroll to position [91, 0]
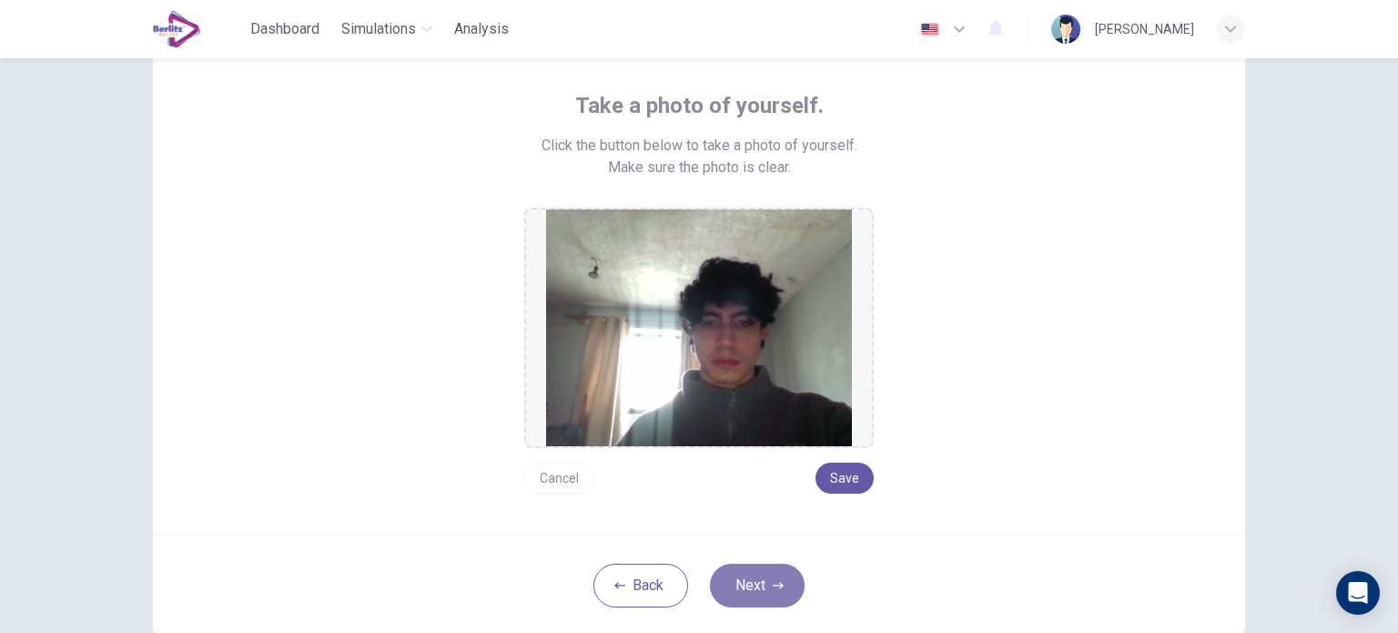
click at [777, 572] on button "Next" at bounding box center [757, 585] width 95 height 44
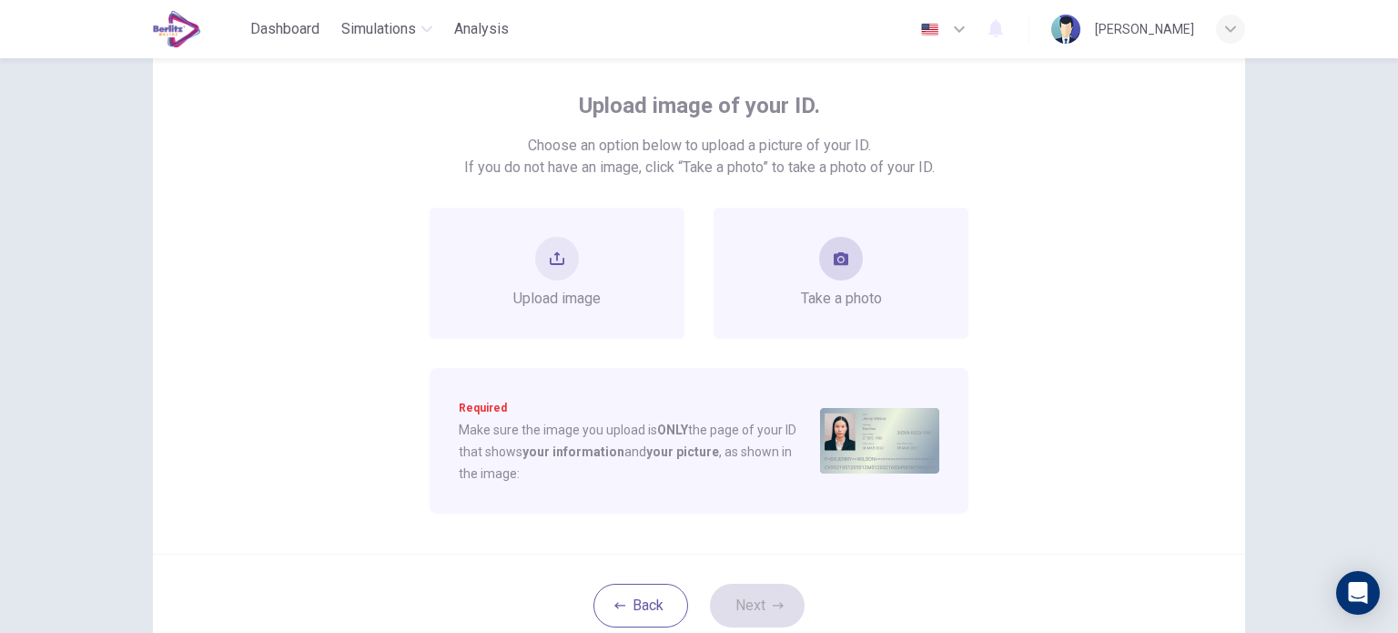
click at [855, 261] on button "take photo" at bounding box center [841, 259] width 44 height 44
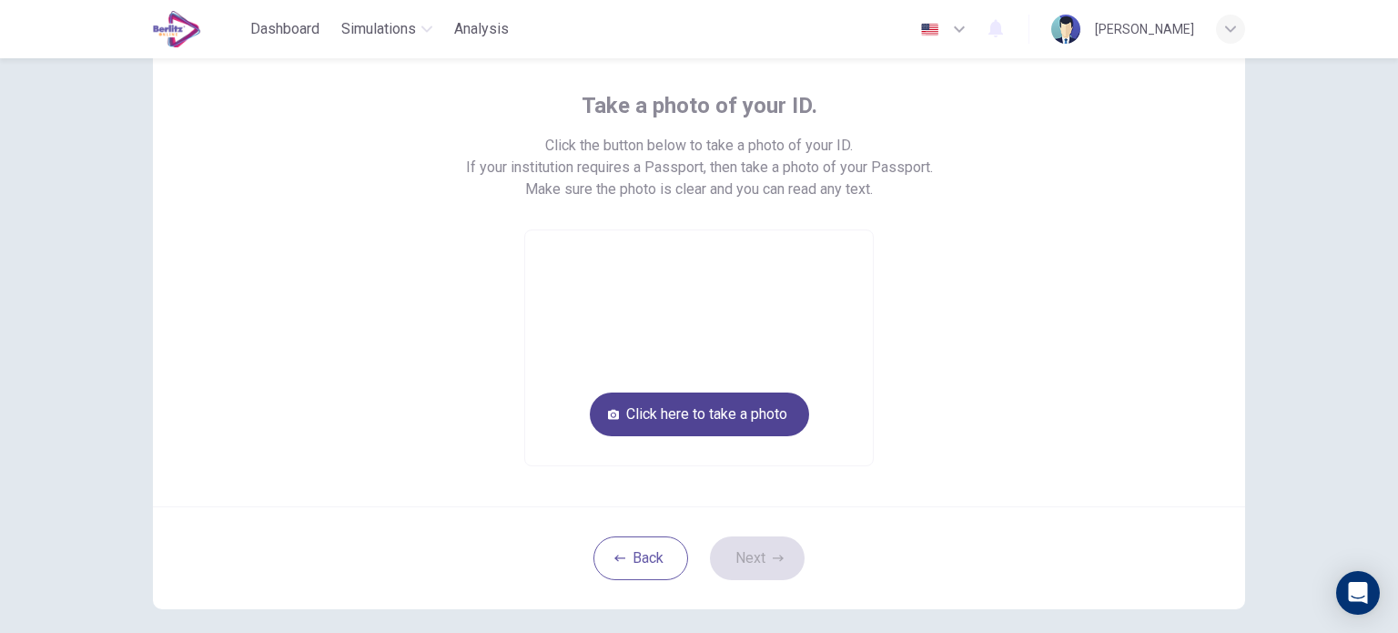
click at [765, 427] on button "Click here to take a photo" at bounding box center [699, 414] width 219 height 44
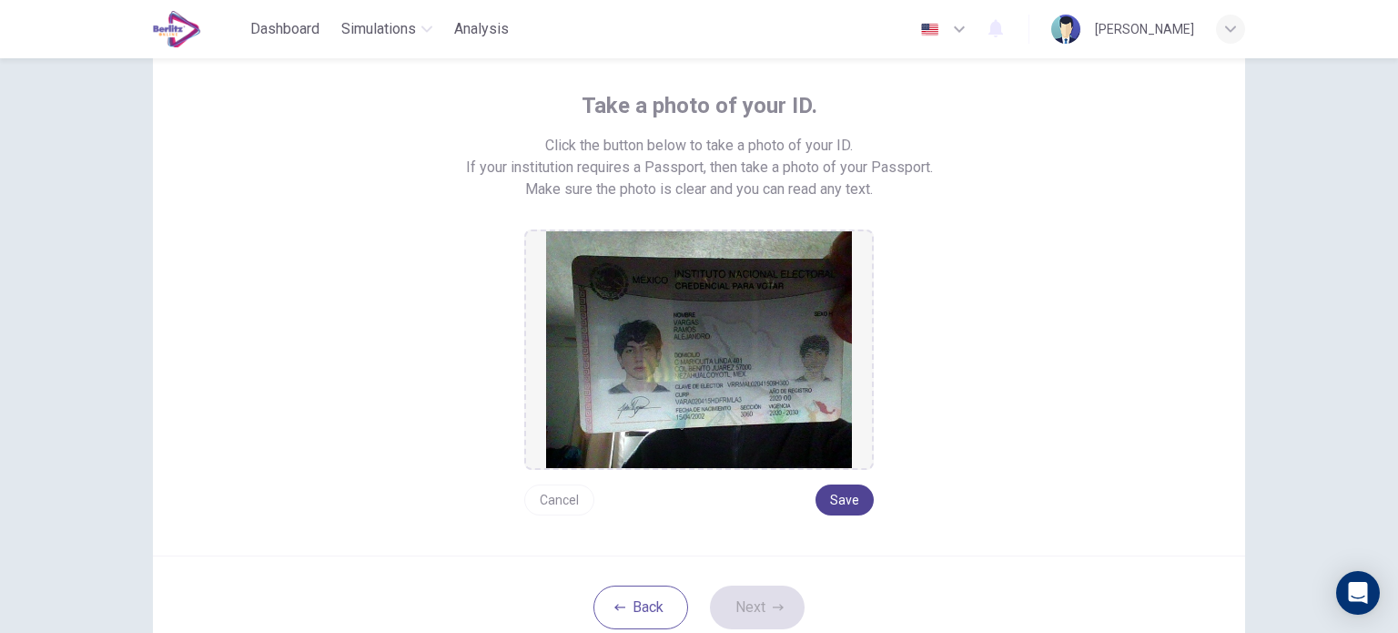
click at [866, 501] on button "Save" at bounding box center [844, 499] width 58 height 31
click at [781, 606] on button "Next" at bounding box center [757, 607] width 95 height 44
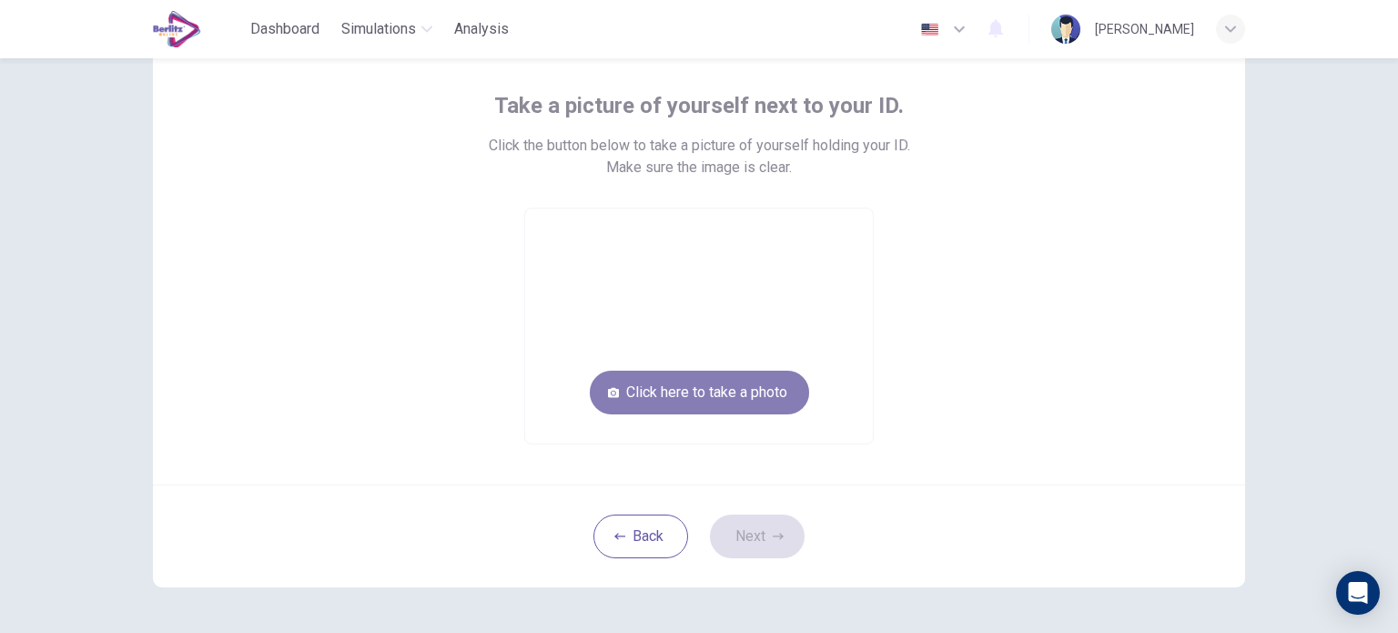
click at [772, 409] on button "Click here to take a photo" at bounding box center [699, 392] width 219 height 44
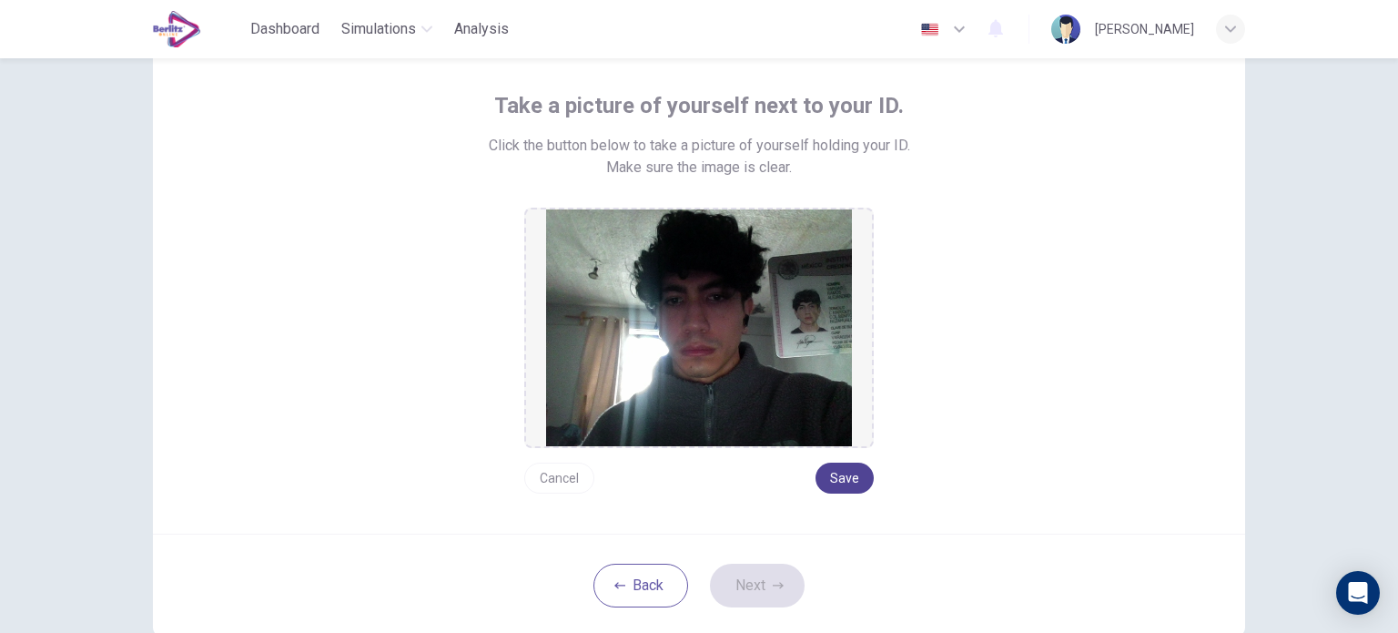
click at [856, 487] on button "Save" at bounding box center [844, 477] width 58 height 31
click at [779, 592] on button "Next" at bounding box center [757, 585] width 95 height 44
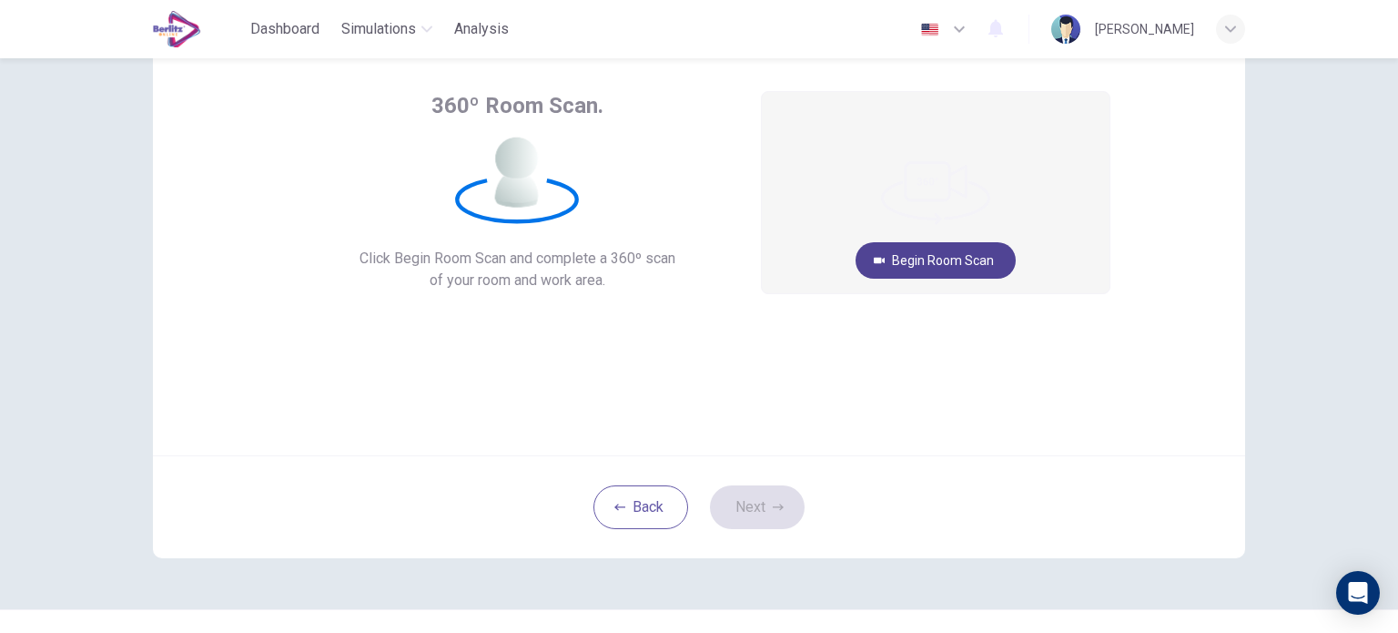
click at [979, 267] on button "Begin Room Scan" at bounding box center [936, 260] width 160 height 36
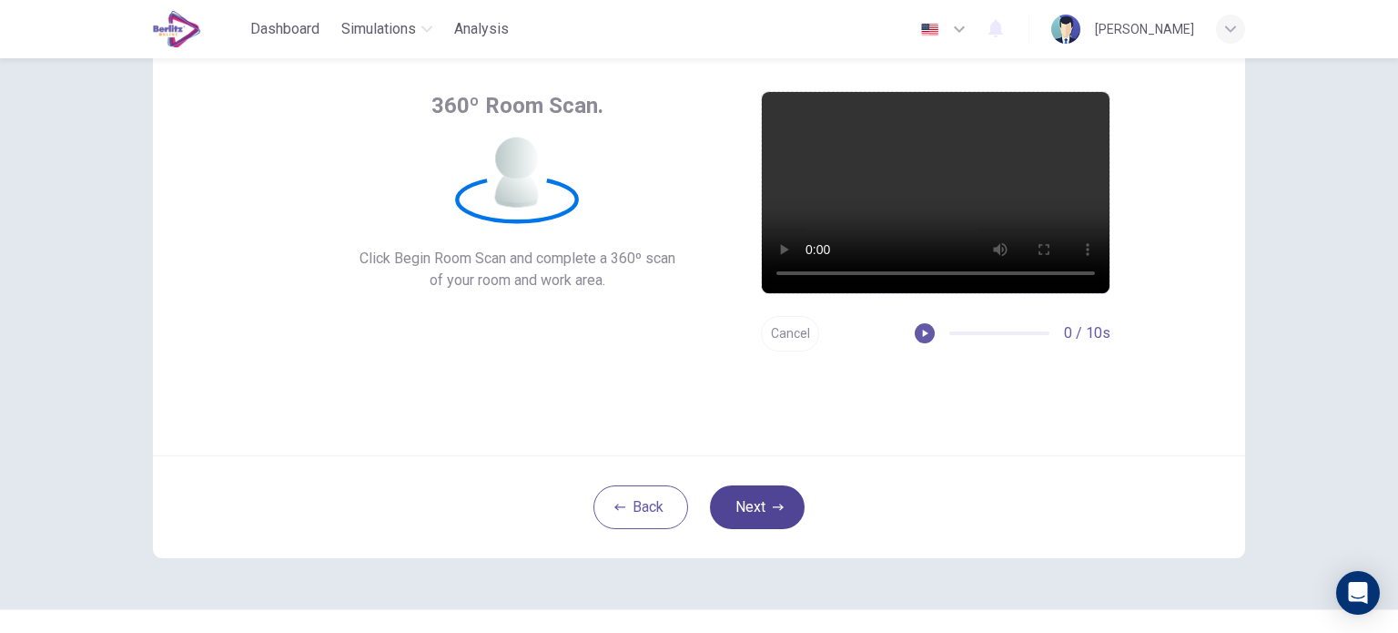
click at [775, 509] on icon "button" at bounding box center [778, 506] width 11 height 6
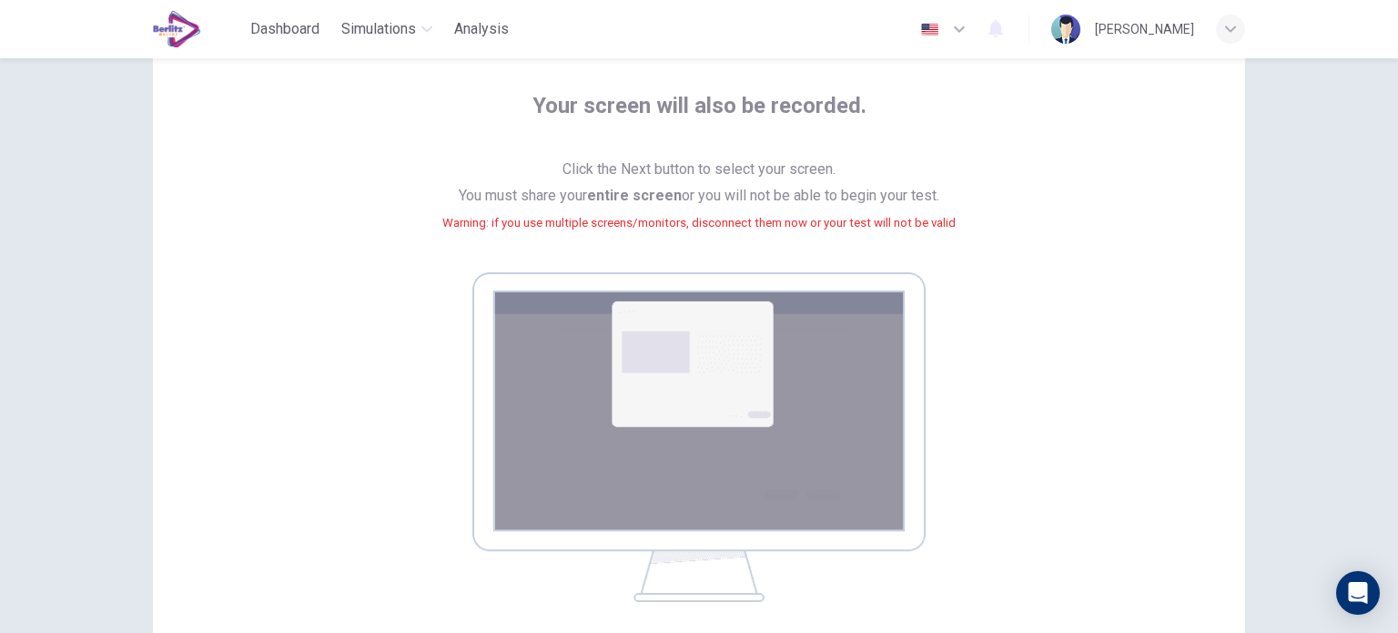
scroll to position [273, 0]
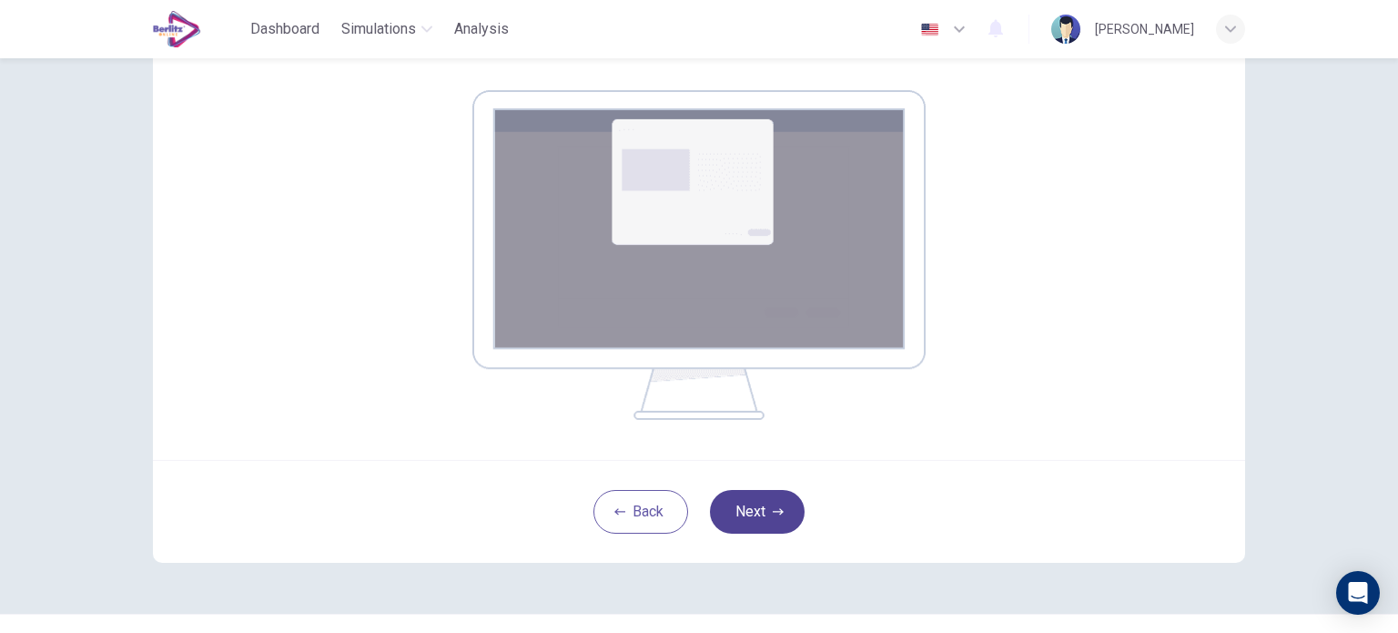
click at [775, 491] on button "Next" at bounding box center [757, 512] width 95 height 44
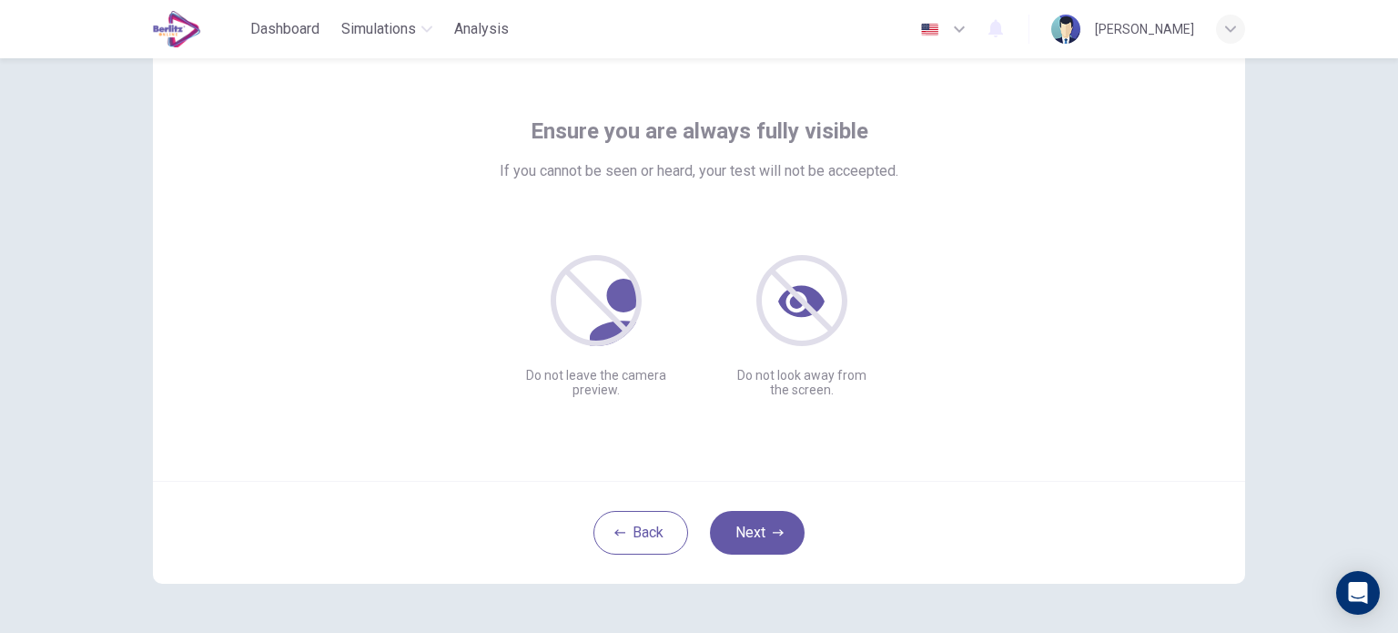
scroll to position [34, 0]
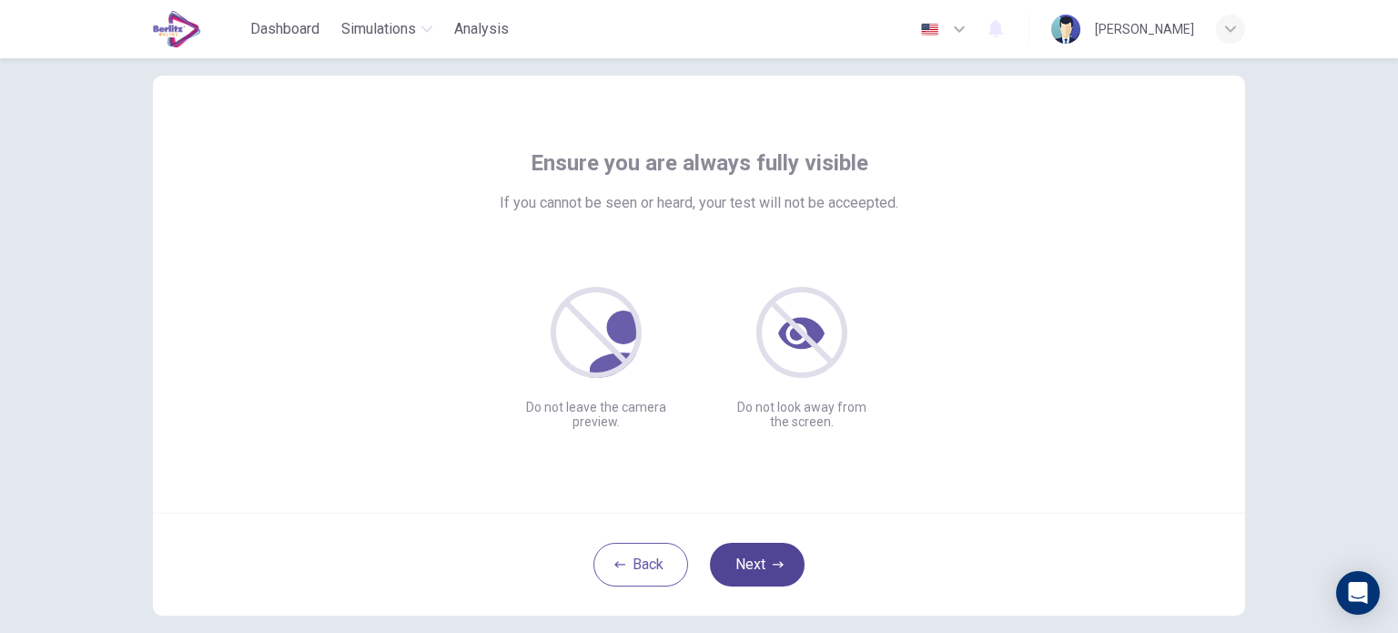
click at [761, 558] on button "Next" at bounding box center [757, 564] width 95 height 44
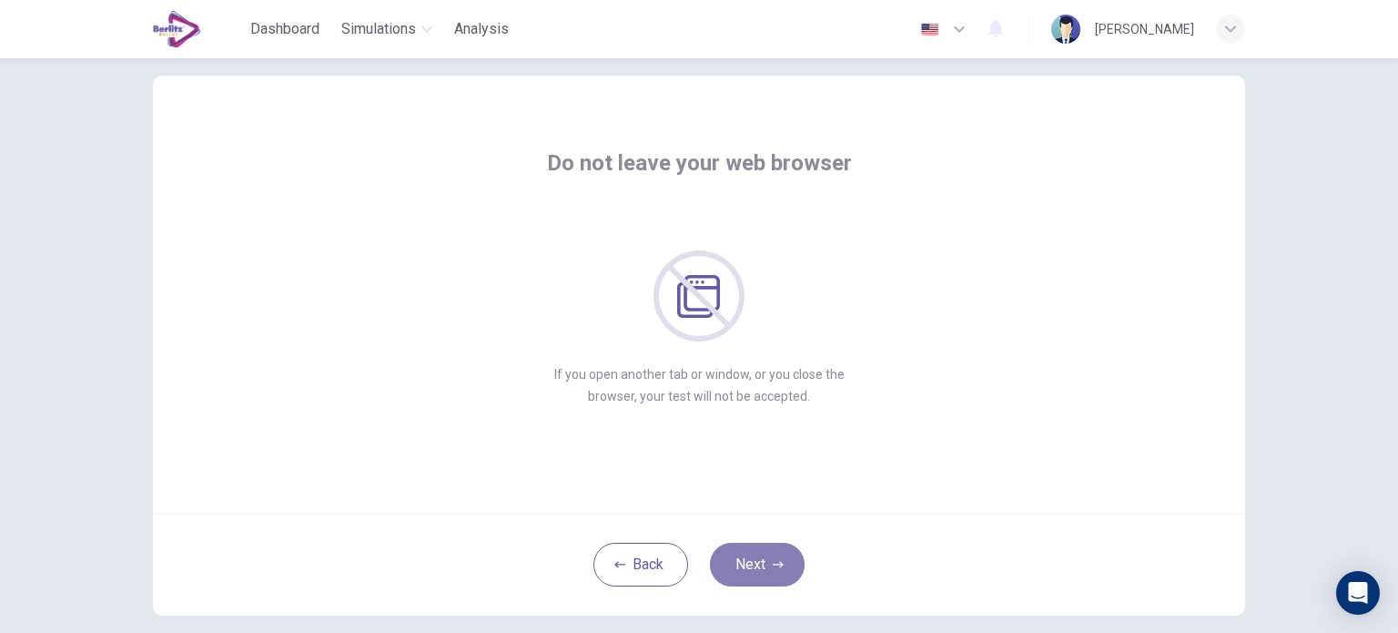
click at [779, 563] on button "Next" at bounding box center [757, 564] width 95 height 44
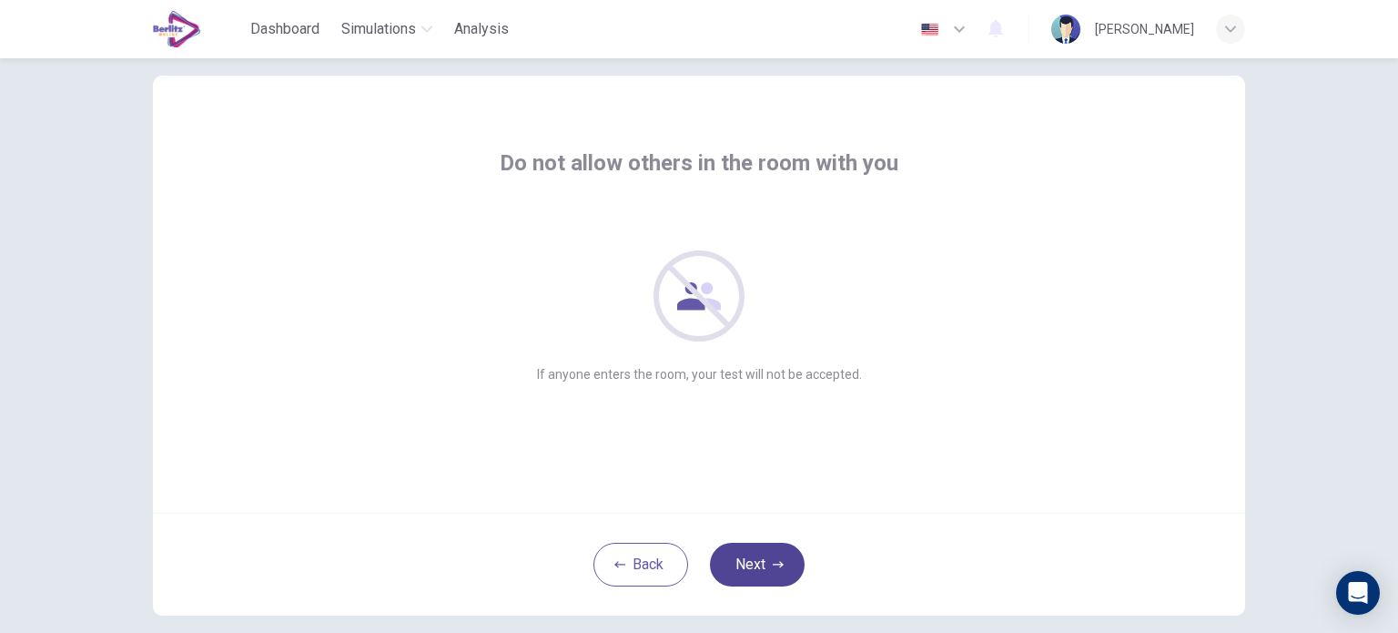
click at [779, 563] on button "Next" at bounding box center [757, 564] width 95 height 44
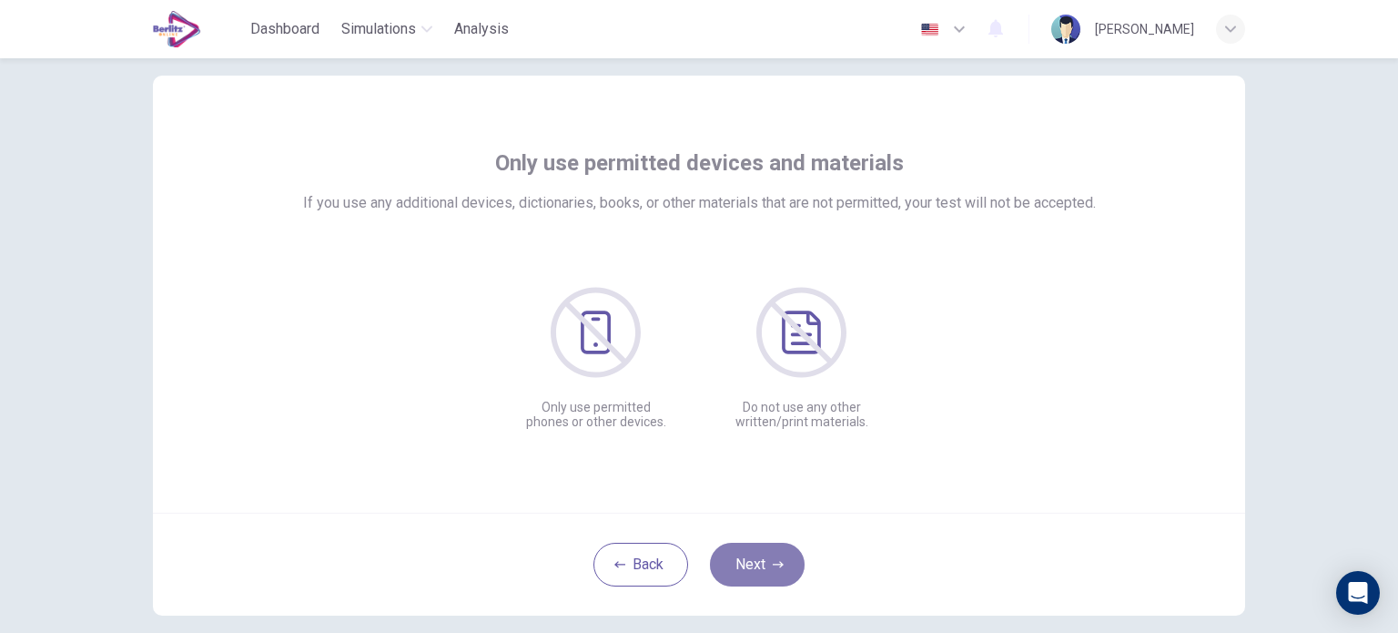
click at [779, 563] on button "Next" at bounding box center [757, 564] width 95 height 44
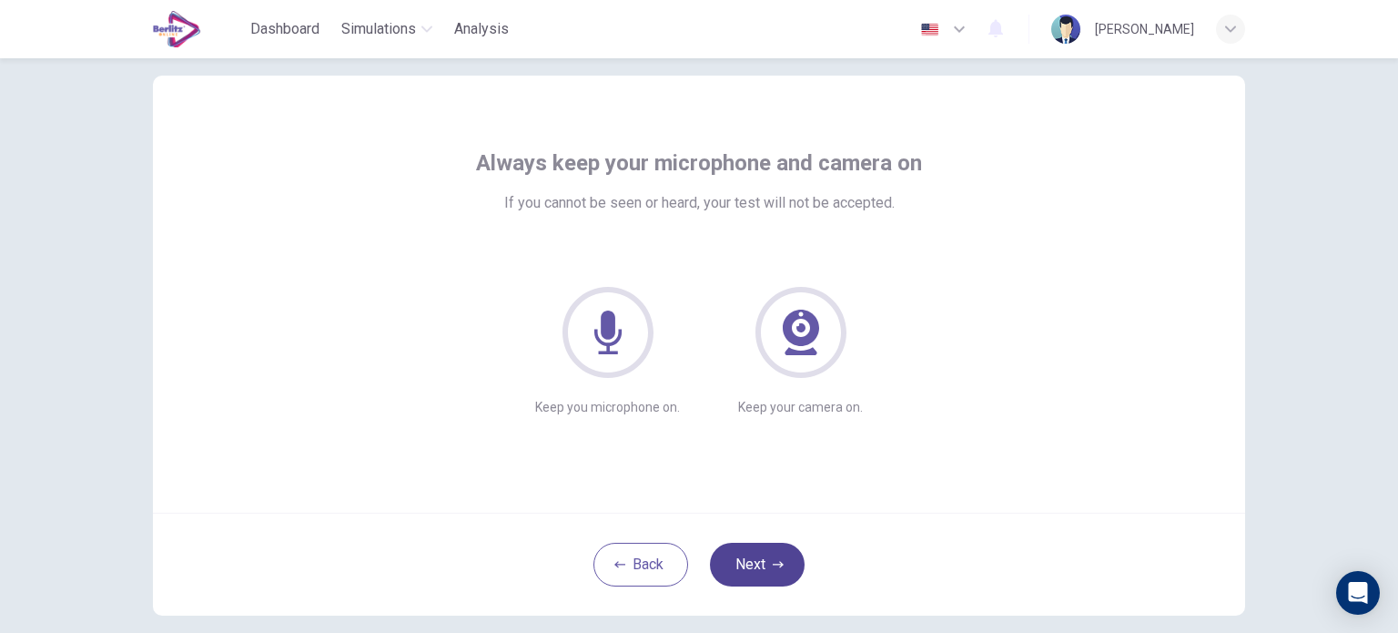
click at [779, 563] on button "Next" at bounding box center [757, 564] width 95 height 44
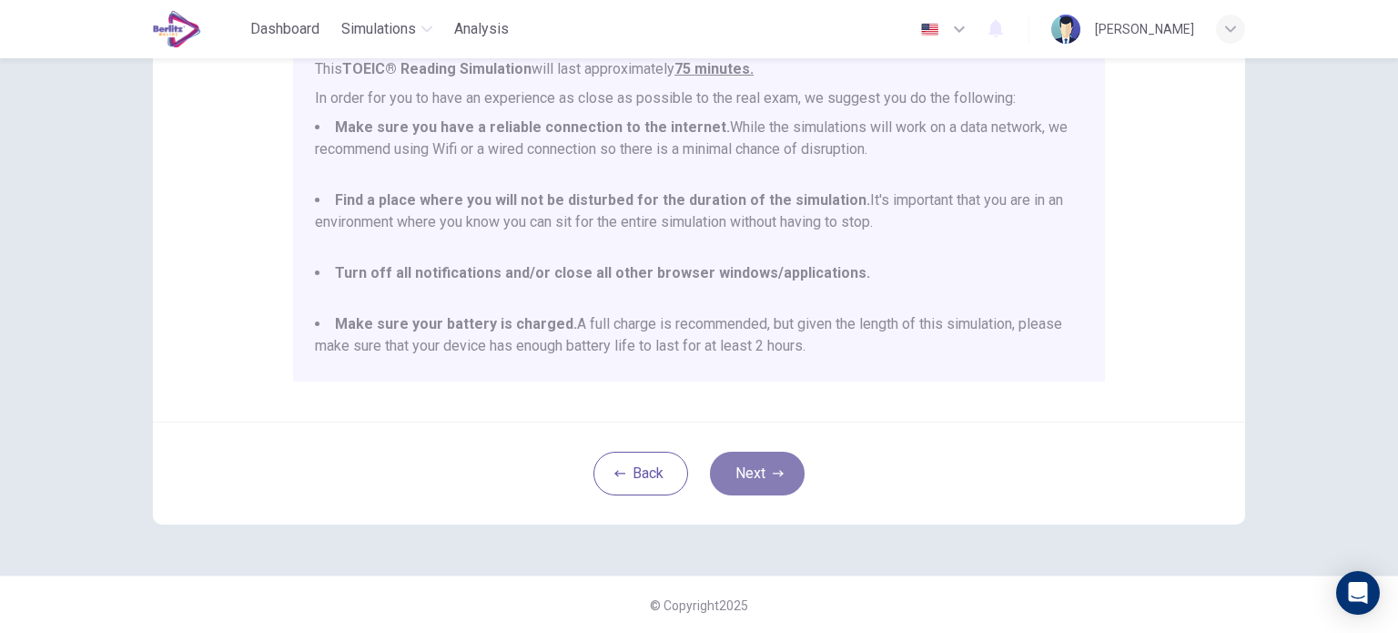
click at [747, 475] on button "Next" at bounding box center [757, 473] width 95 height 44
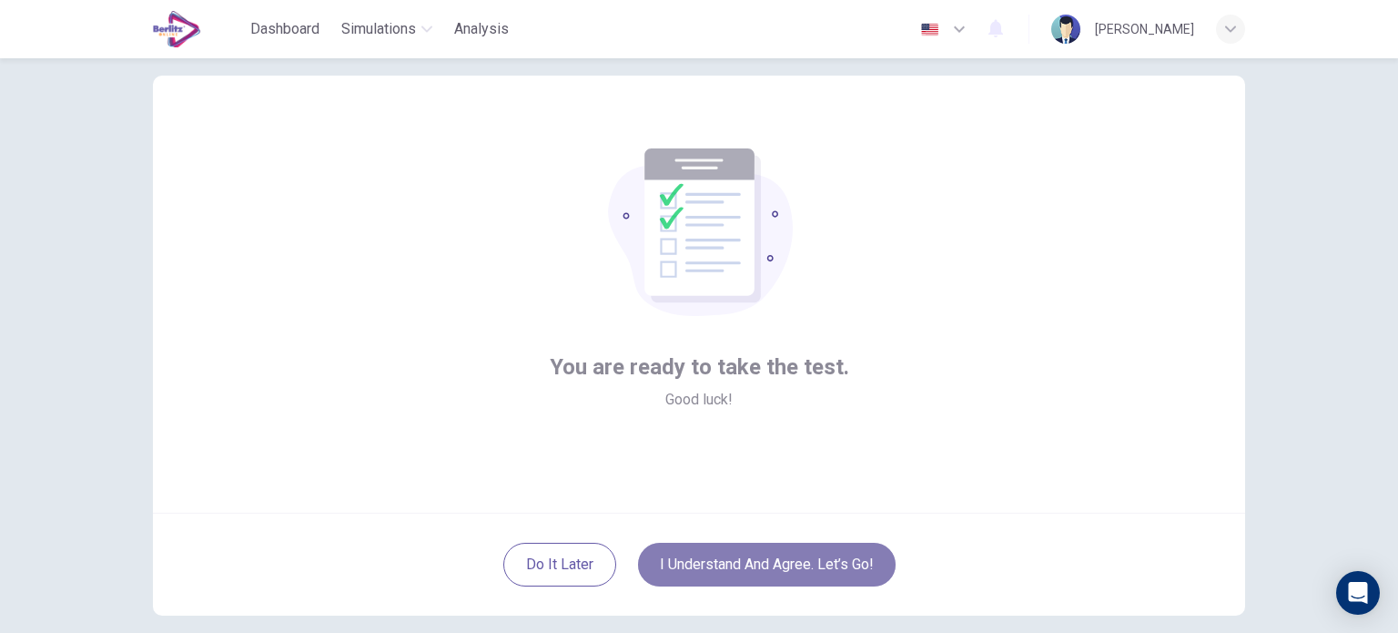
click at [820, 572] on button "I understand and agree. Let’s go!" at bounding box center [767, 564] width 258 height 44
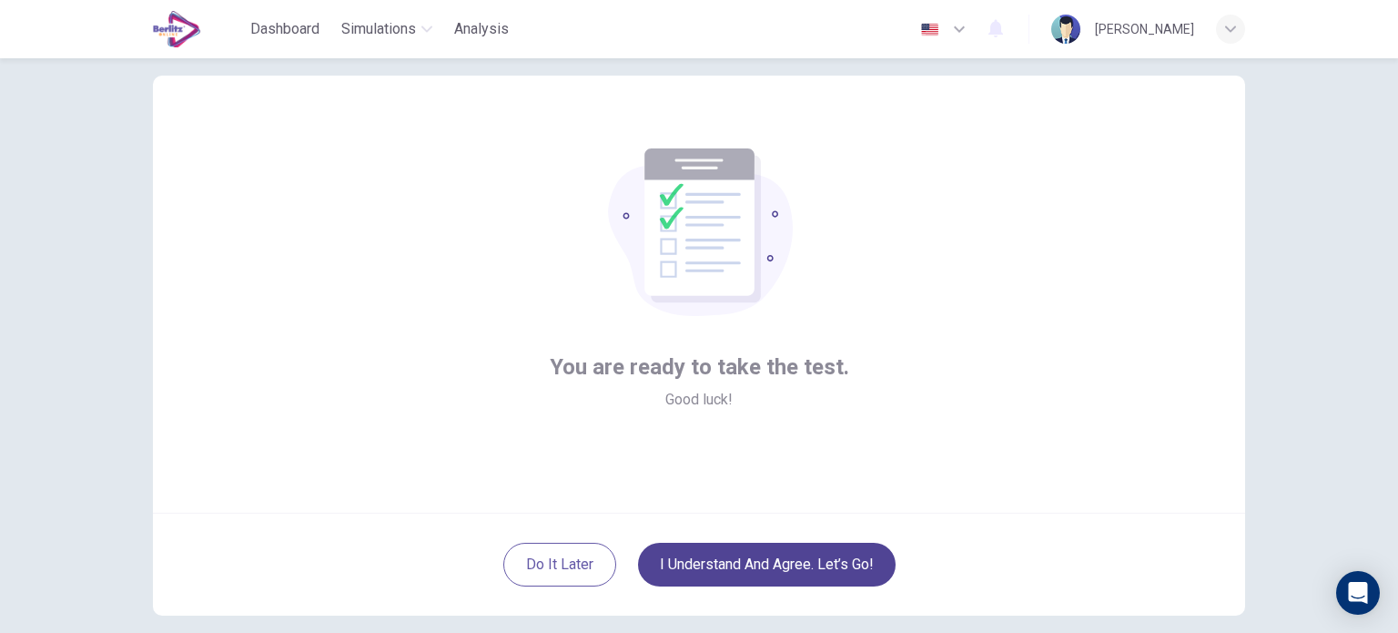
click at [786, 552] on button "I understand and agree. Let’s go!" at bounding box center [767, 564] width 258 height 44
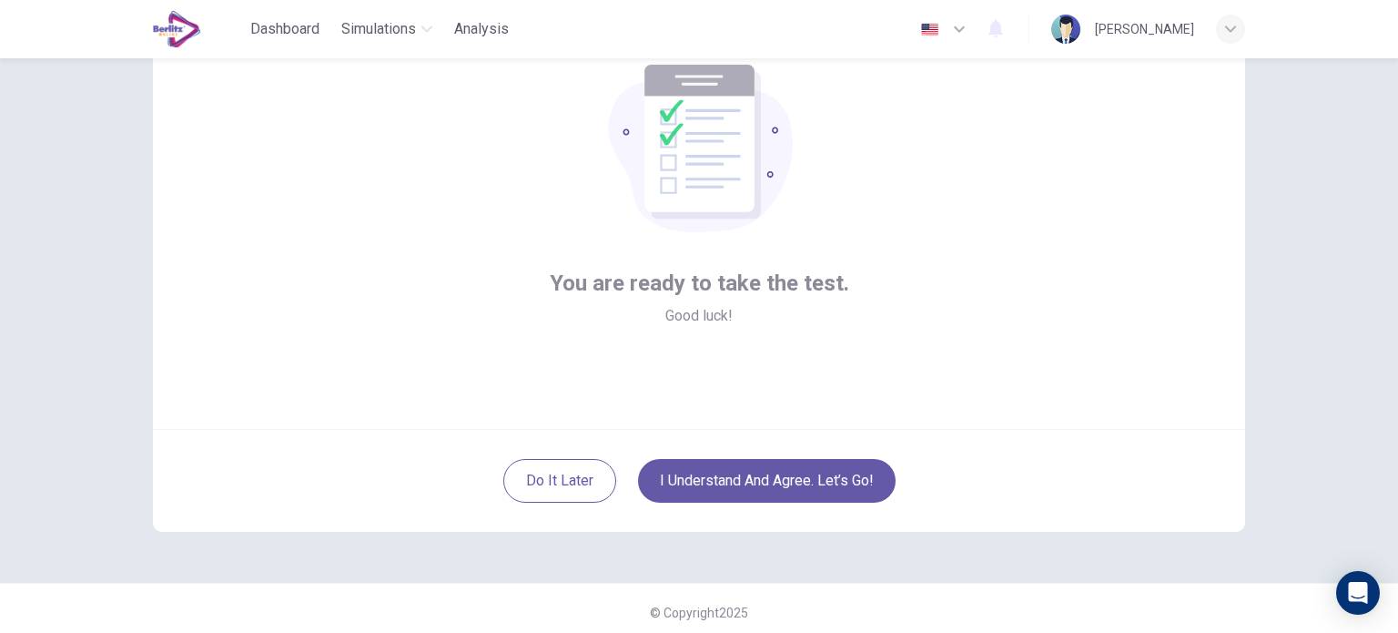
scroll to position [125, 0]
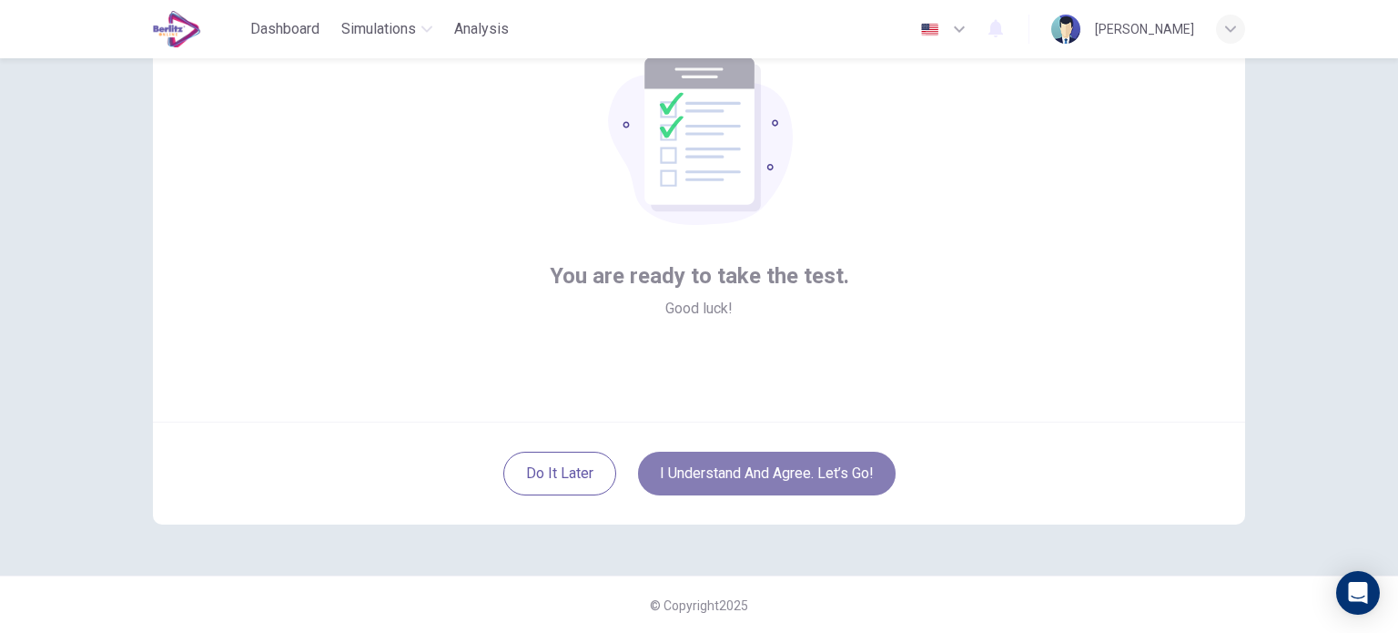
click at [757, 472] on button "I understand and agree. Let’s go!" at bounding box center [767, 473] width 258 height 44
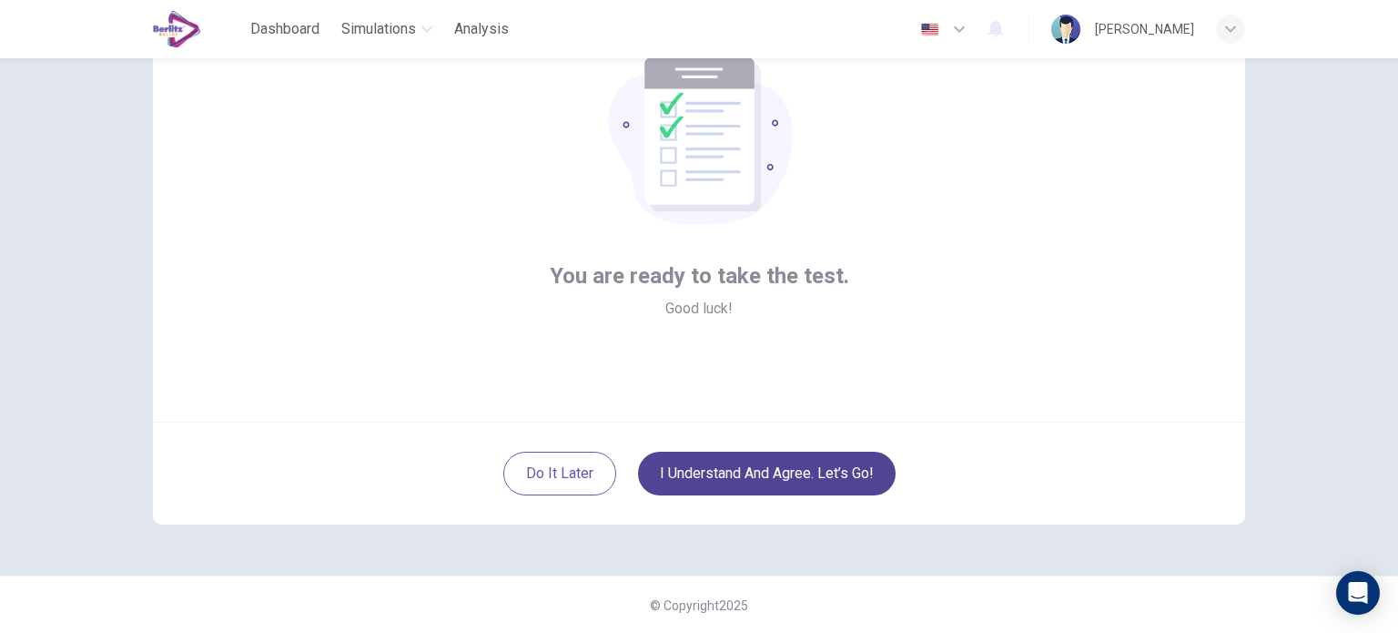
click at [755, 472] on button "I understand and agree. Let’s go!" at bounding box center [767, 473] width 258 height 44
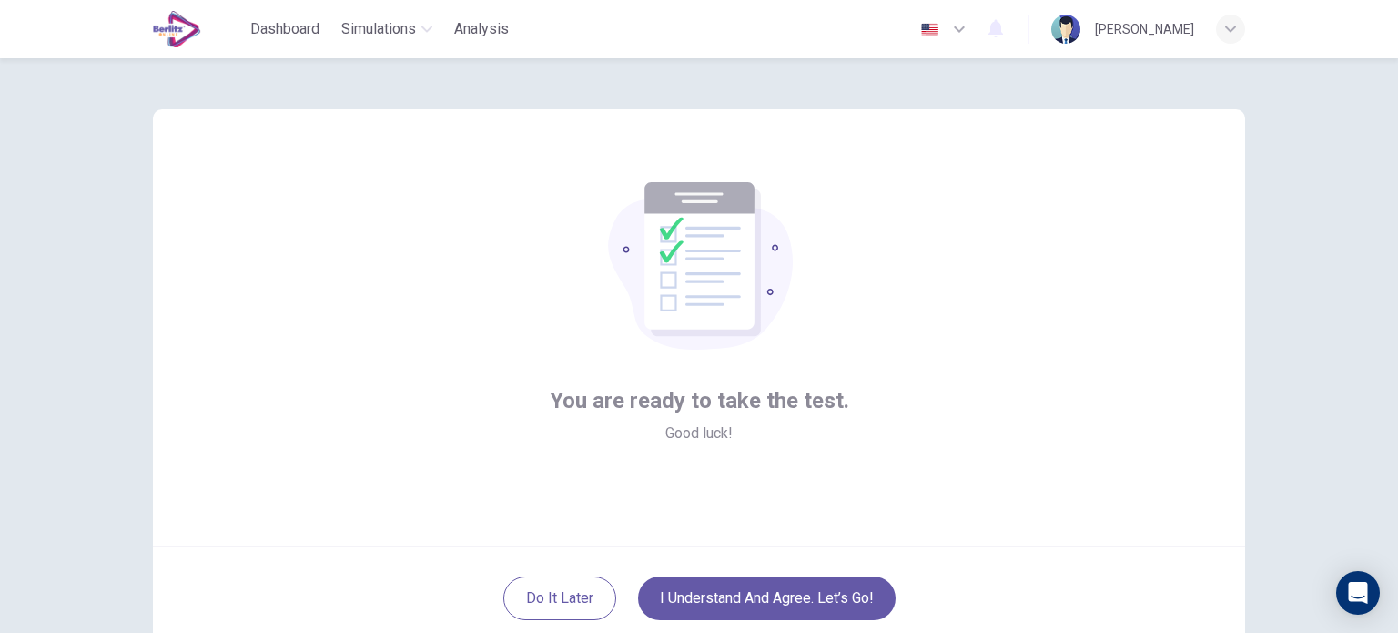
click at [794, 417] on div "You are ready to take the test. Good luck!" at bounding box center [699, 415] width 299 height 58
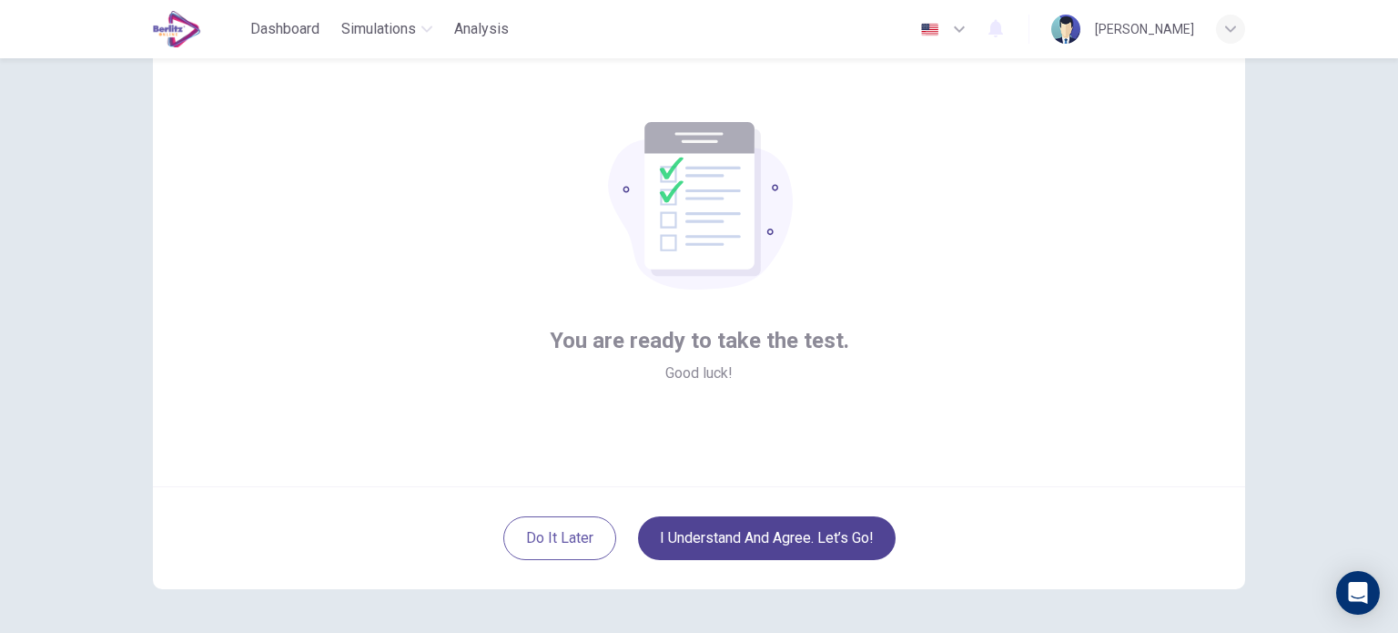
scroll to position [125, 0]
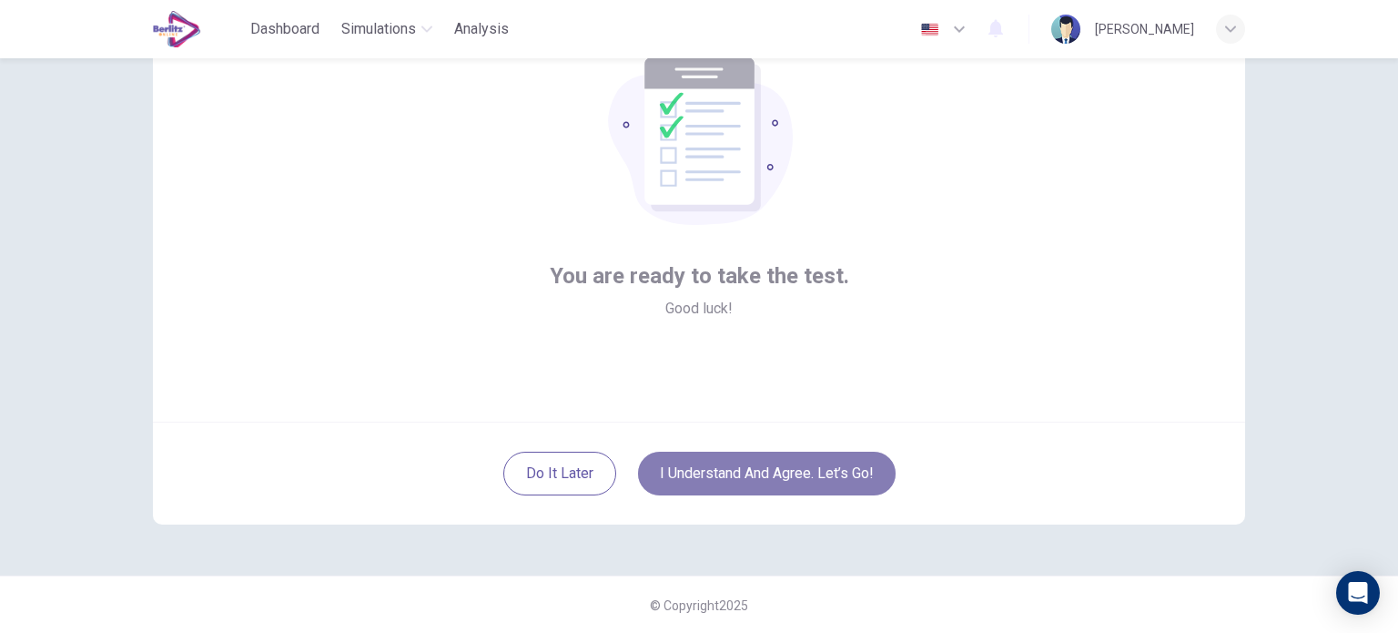
click at [746, 472] on button "I understand and agree. Let’s go!" at bounding box center [767, 473] width 258 height 44
click at [733, 469] on button "I understand and agree. Let’s go!" at bounding box center [767, 473] width 258 height 44
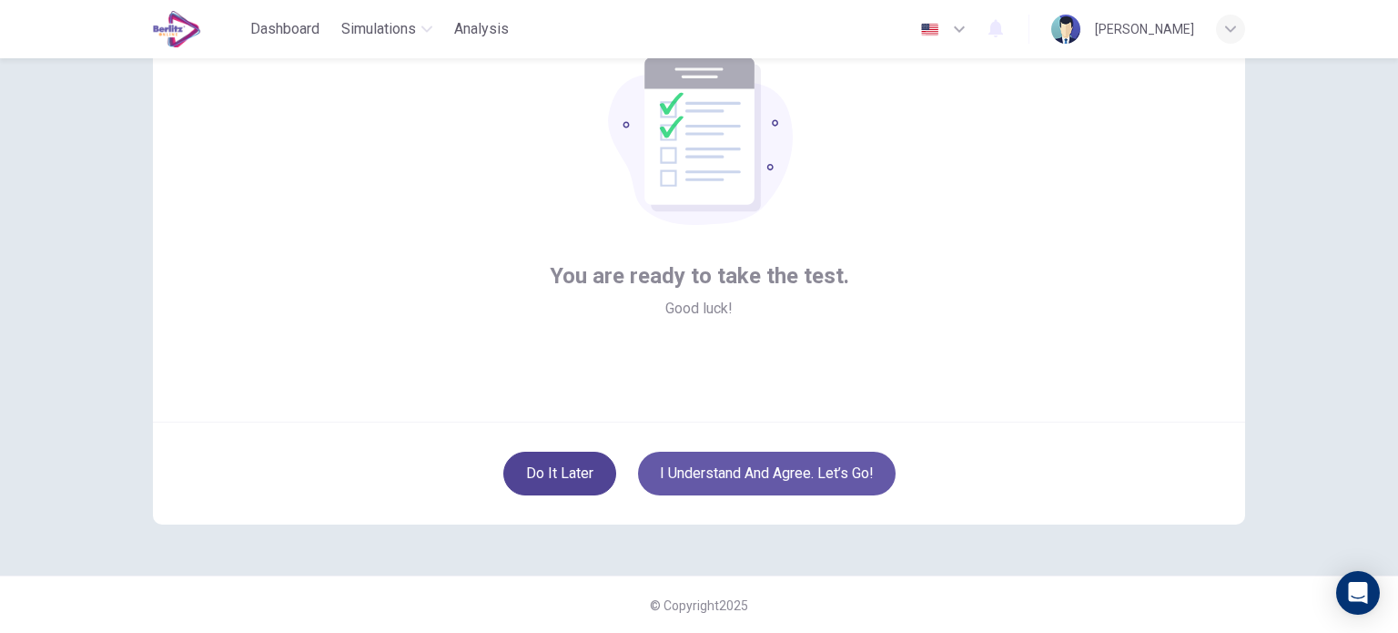
click at [600, 464] on button "Do it later" at bounding box center [559, 473] width 113 height 44
